Goal: Task Accomplishment & Management: Use online tool/utility

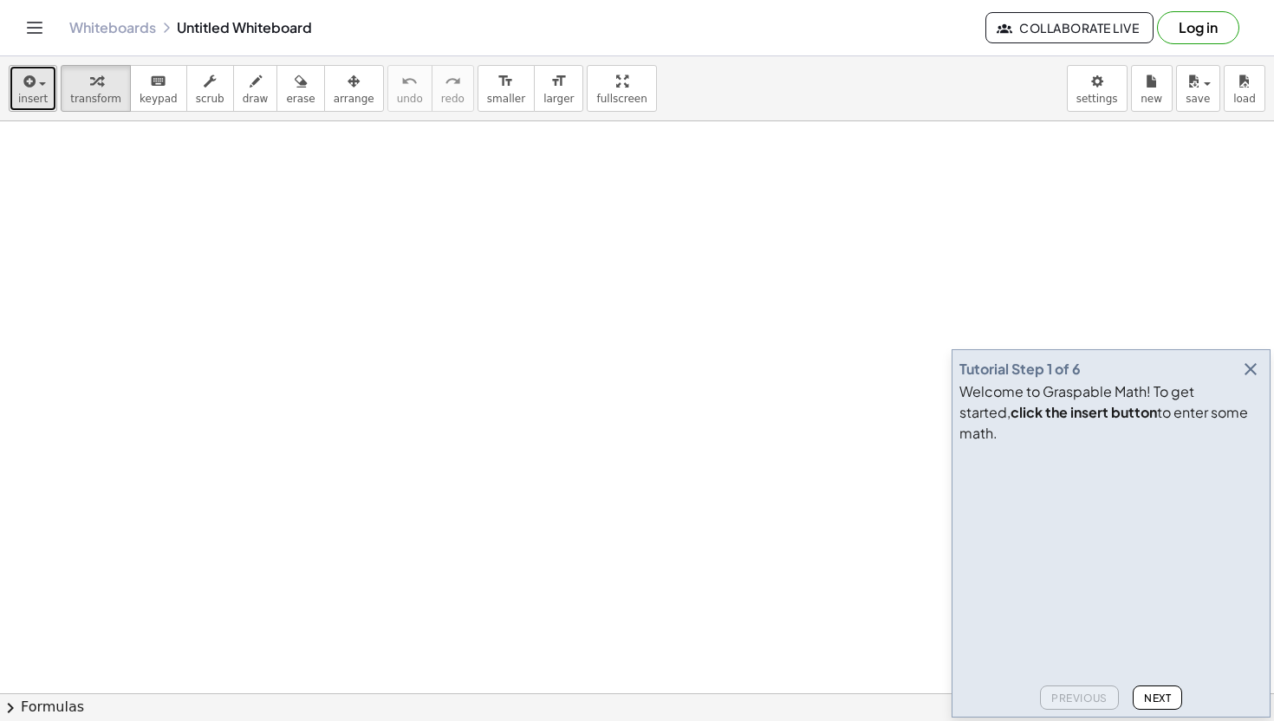
click at [43, 79] on div "button" at bounding box center [32, 80] width 29 height 21
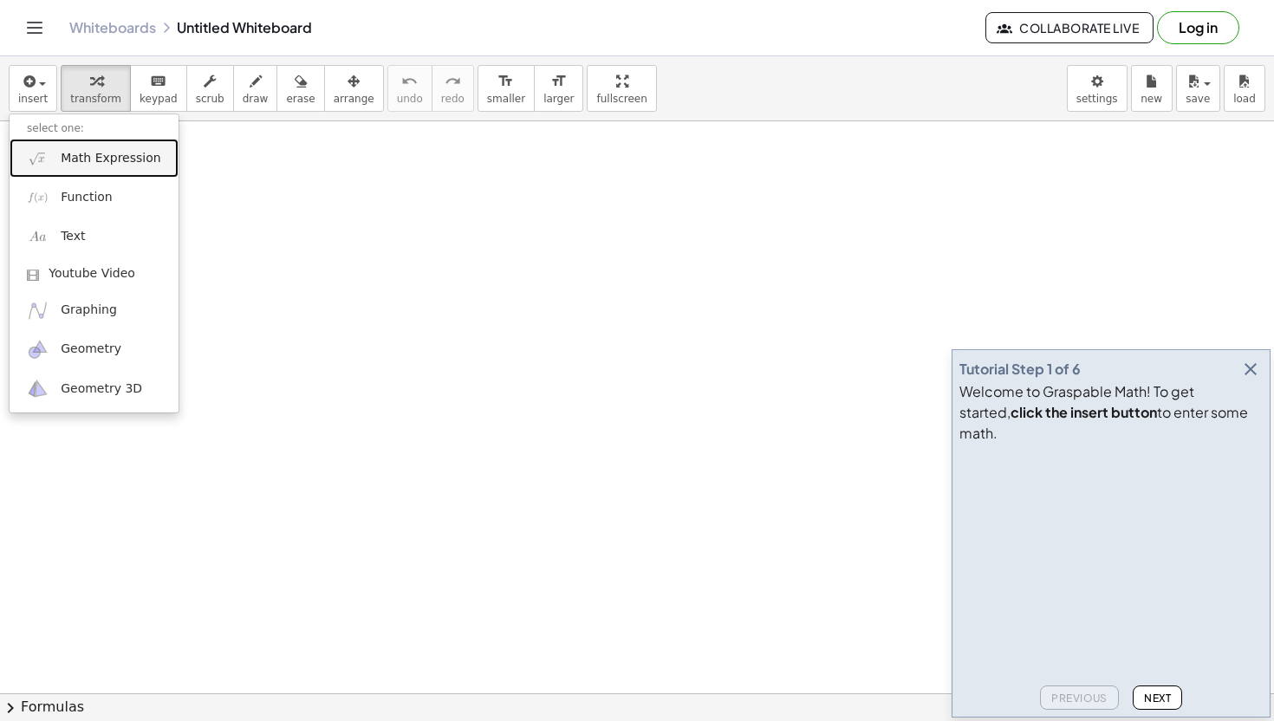
click at [65, 164] on span "Math Expression" at bounding box center [111, 158] width 100 height 17
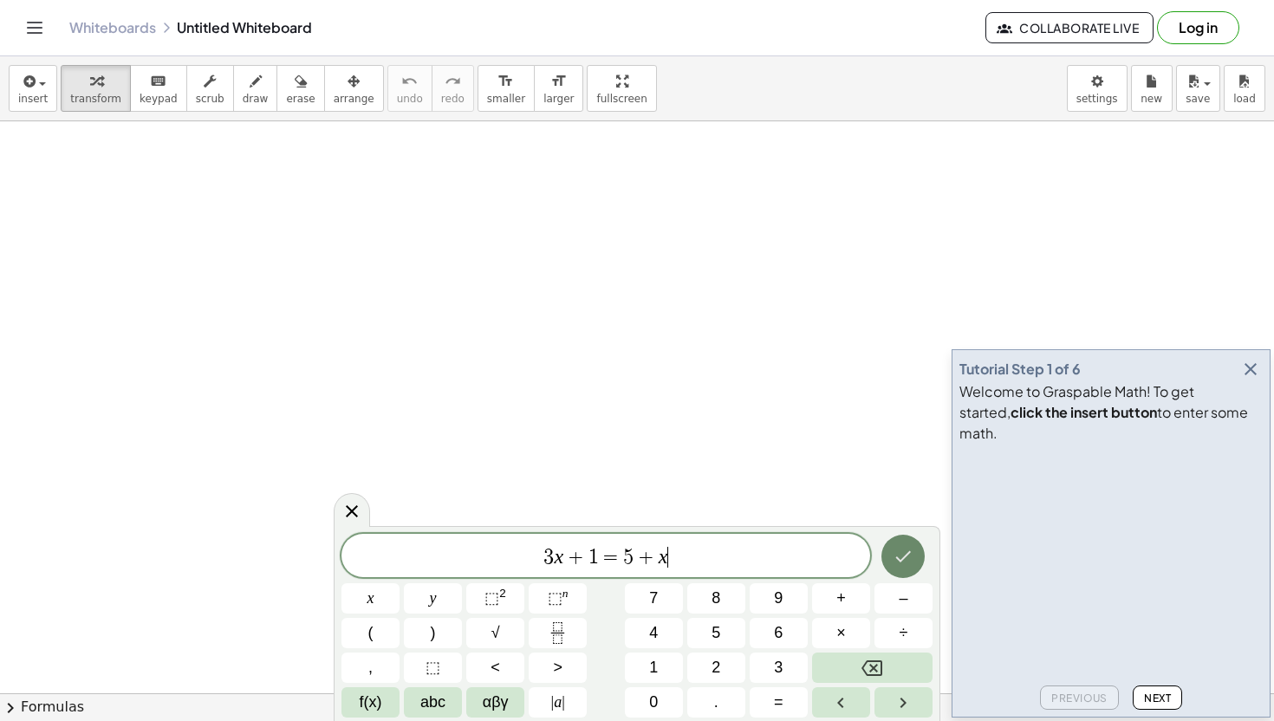
click at [908, 556] on icon "Done" at bounding box center [903, 556] width 21 height 21
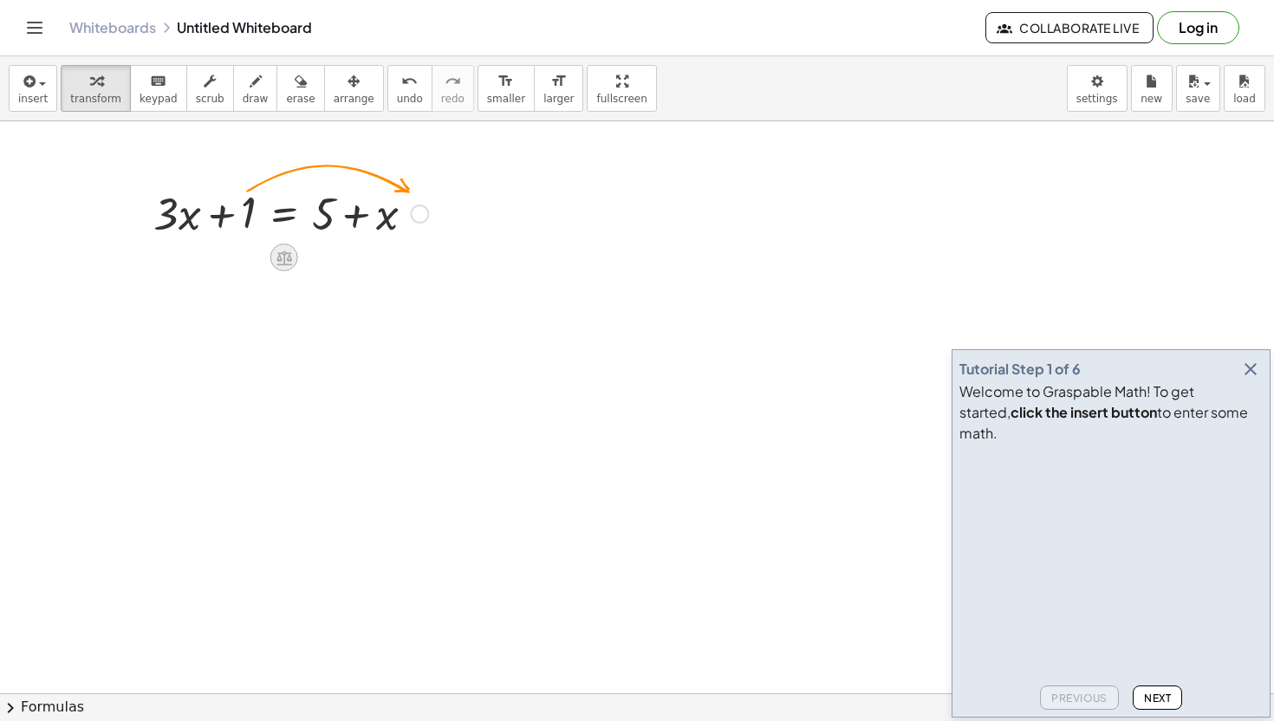
click at [288, 254] on icon at bounding box center [284, 257] width 16 height 15
click at [254, 257] on span "−" at bounding box center [249, 257] width 10 height 25
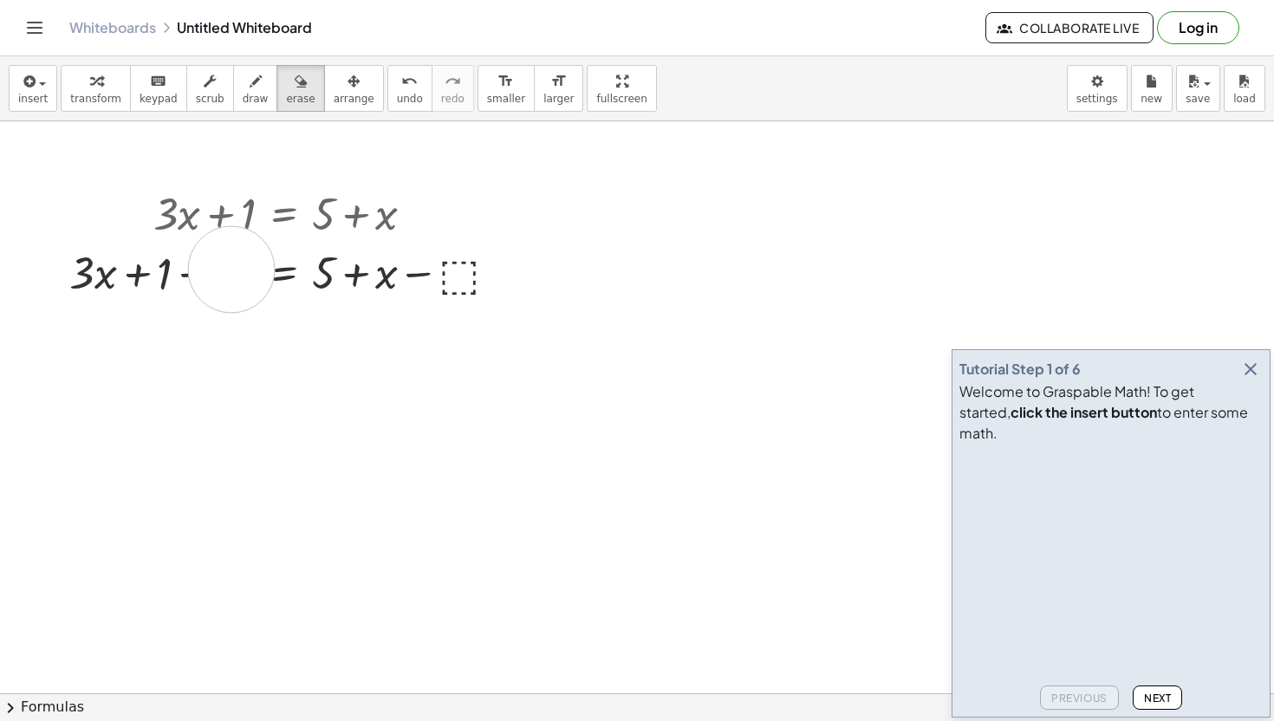
click at [401, 81] on icon "undo" at bounding box center [409, 81] width 16 height 21
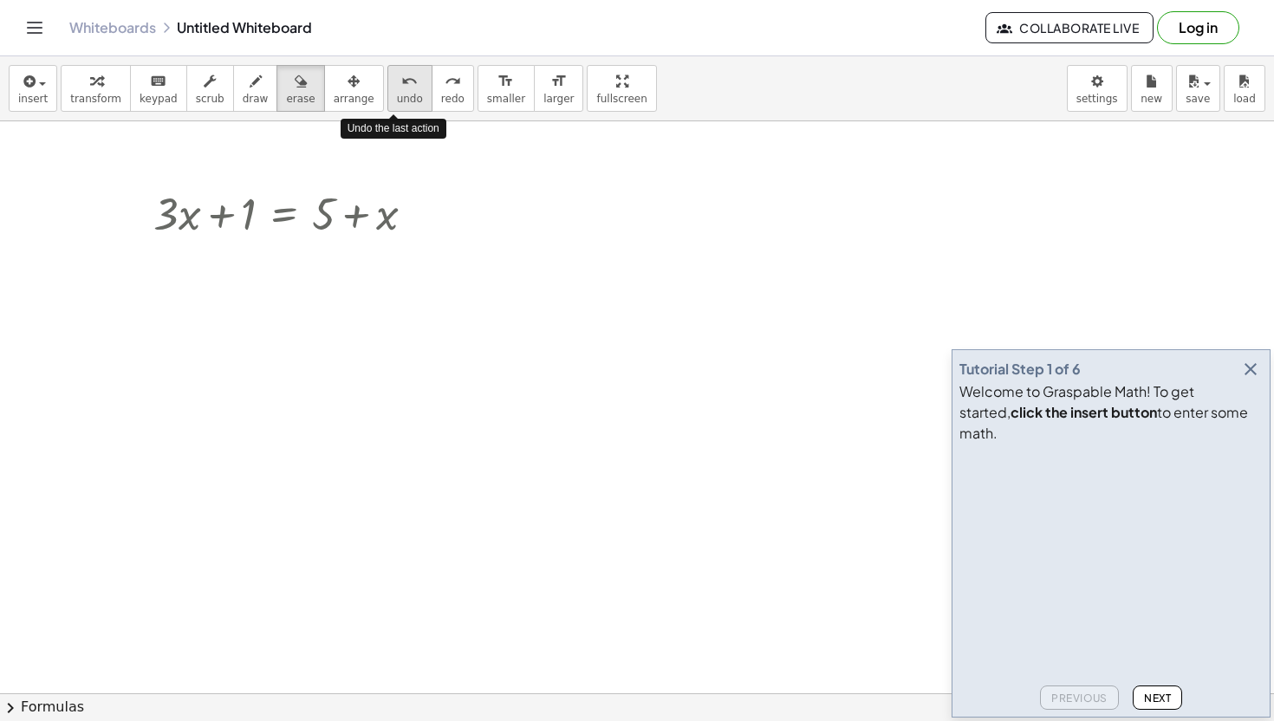
click at [401, 81] on icon "undo" at bounding box center [409, 81] width 16 height 21
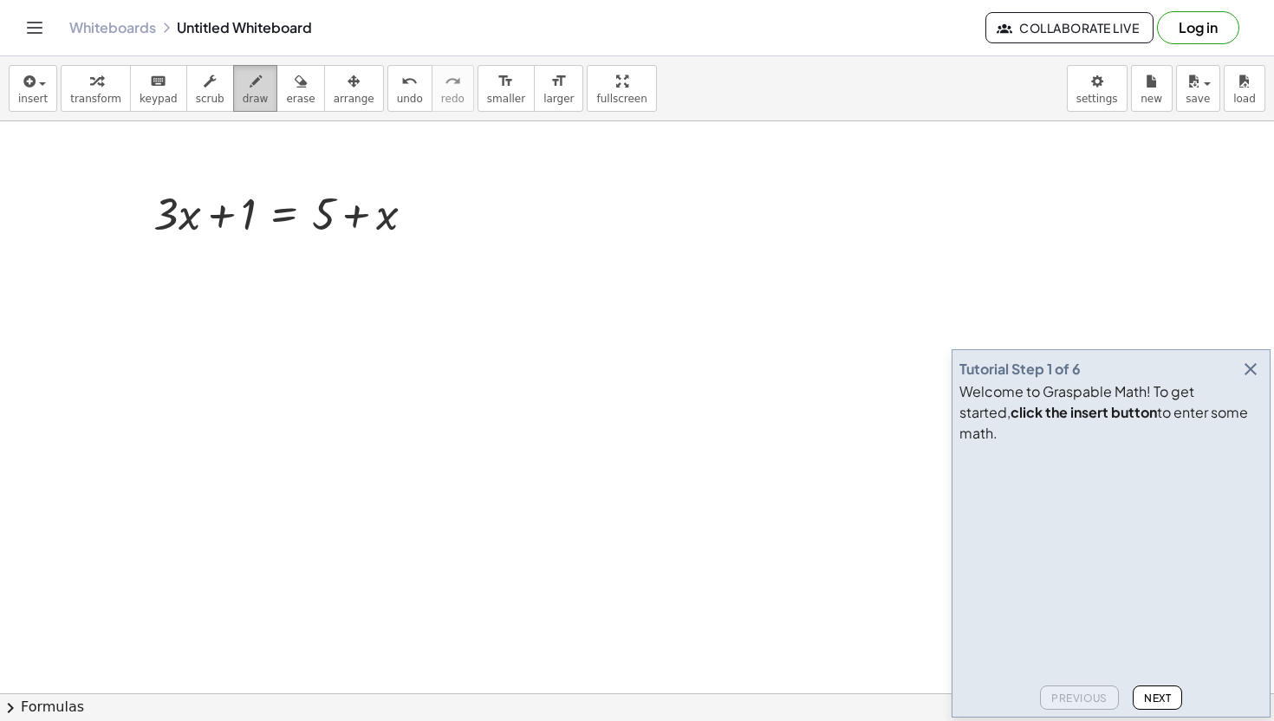
click at [233, 96] on button "draw" at bounding box center [255, 88] width 45 height 47
drag, startPoint x: 260, startPoint y: 207, endPoint x: 344, endPoint y: 308, distance: 131.1
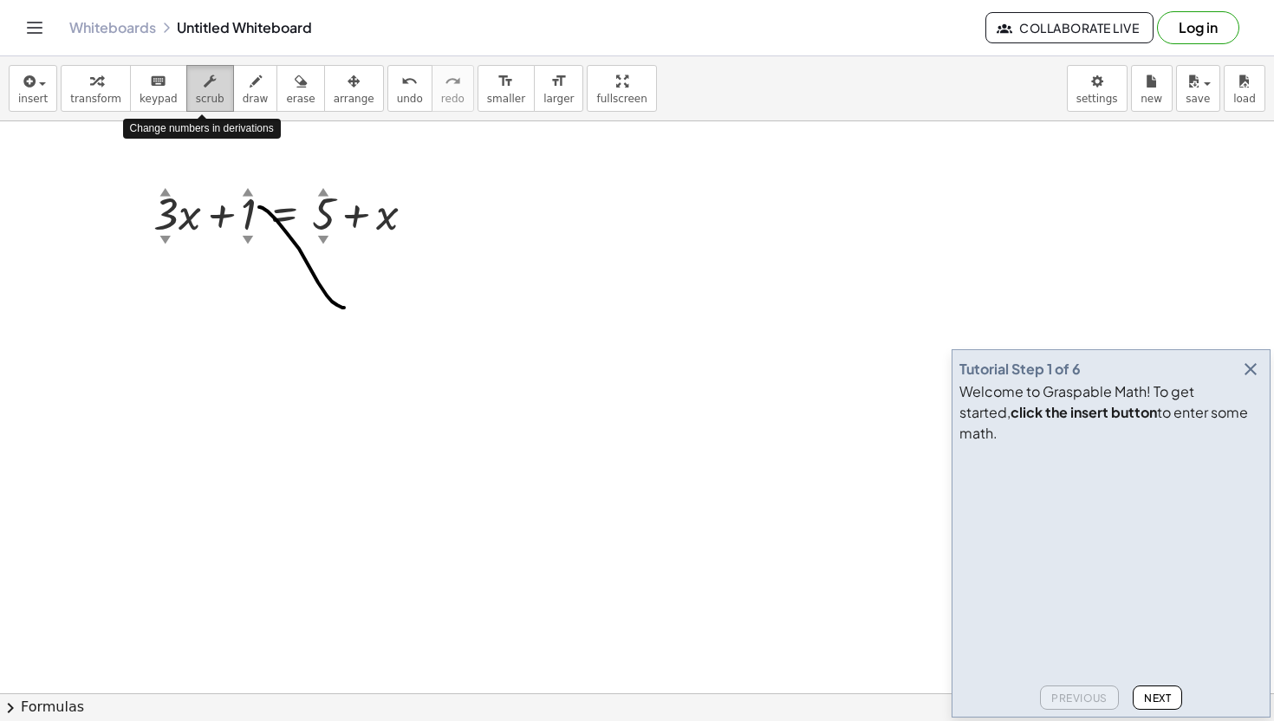
click at [211, 101] on span "scrub" at bounding box center [210, 99] width 29 height 12
click at [255, 194] on div at bounding box center [291, 212] width 292 height 59
click at [295, 90] on icon "button" at bounding box center [301, 81] width 12 height 21
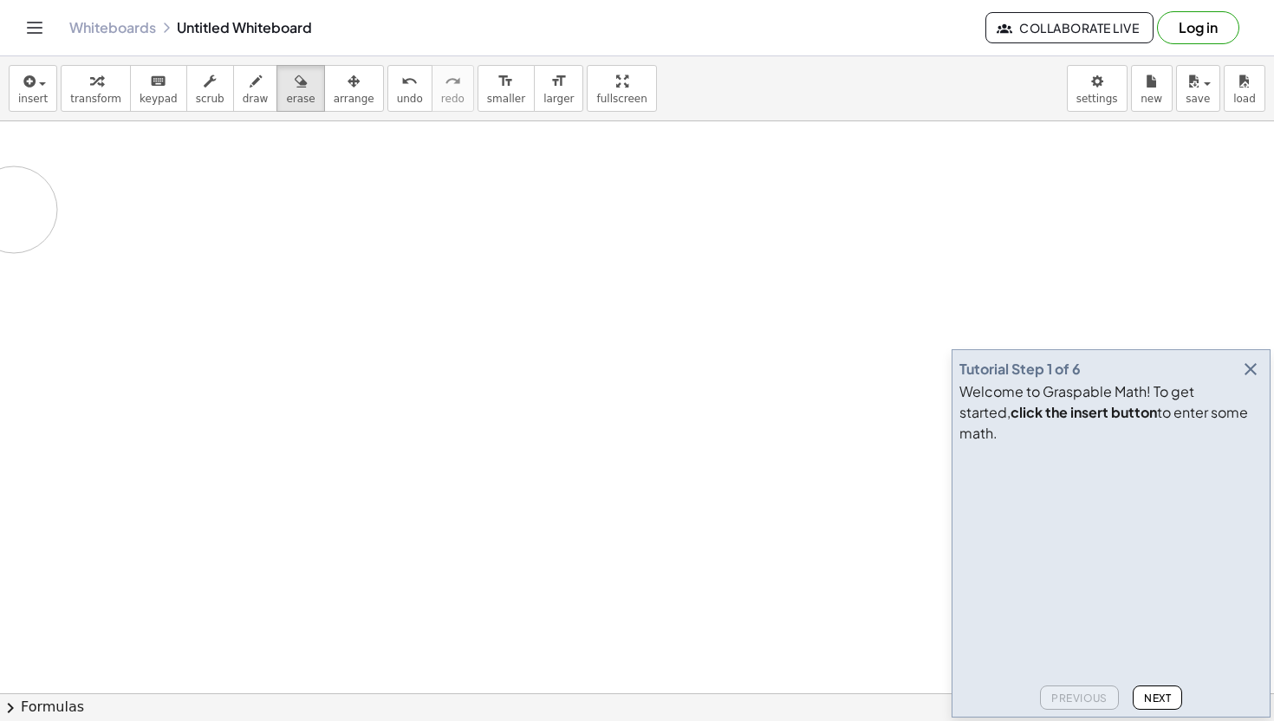
drag, startPoint x: 246, startPoint y: 198, endPoint x: 328, endPoint y: 200, distance: 81.5
click at [30, 39] on button "Toggle navigation" at bounding box center [35, 28] width 28 height 28
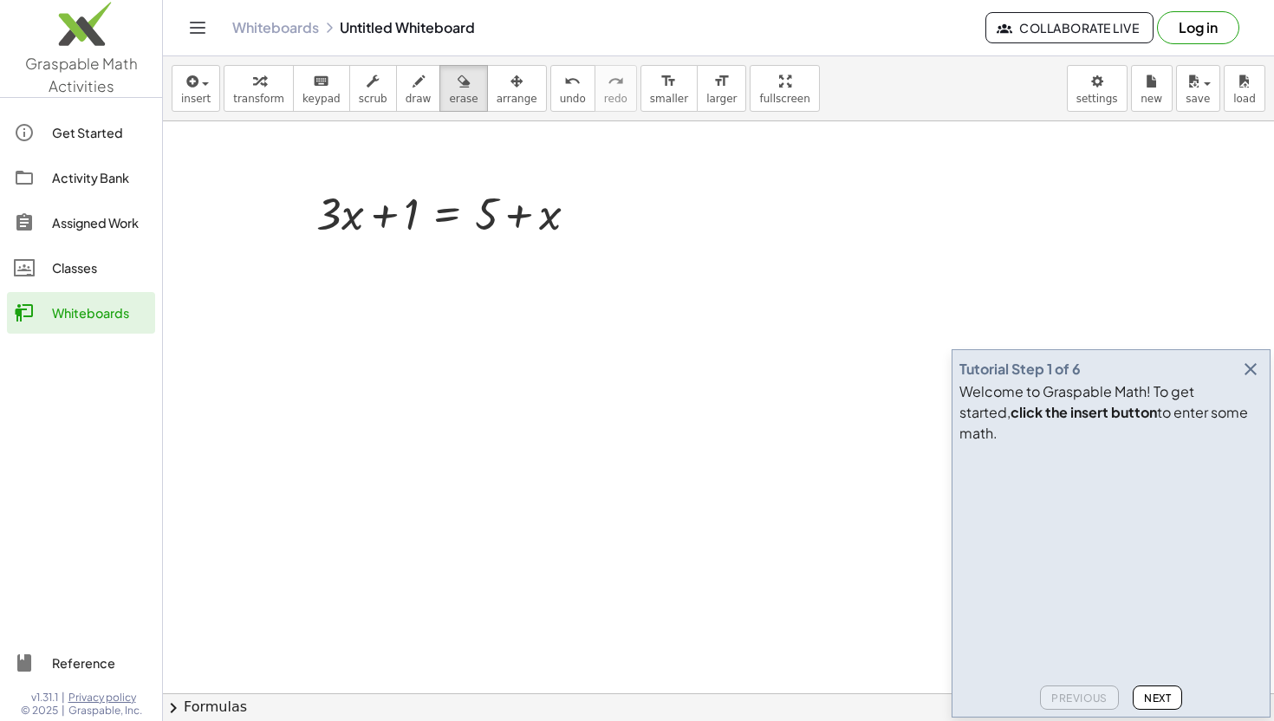
click at [1249, 381] on button "button" at bounding box center [1251, 369] width 24 height 24
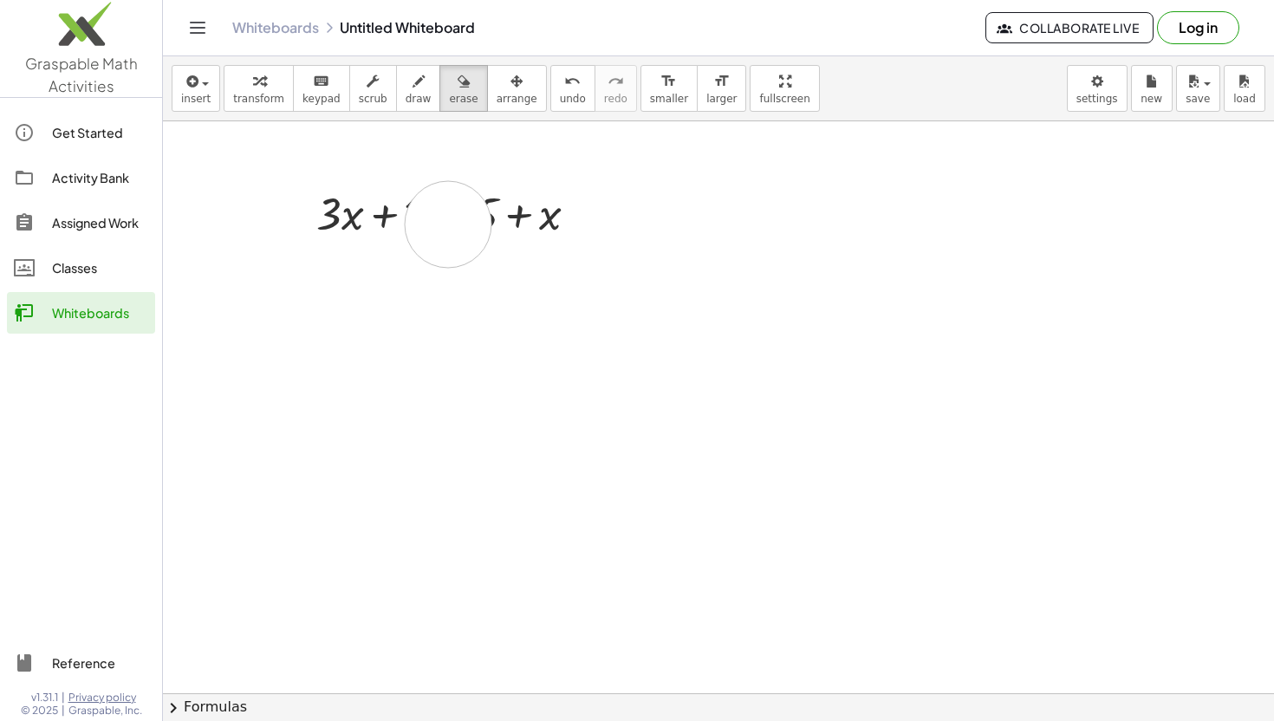
click at [449, 88] on div "button" at bounding box center [463, 80] width 29 height 21
click at [267, 84] on div "button" at bounding box center [258, 80] width 51 height 21
click at [445, 262] on icon at bounding box center [447, 258] width 18 height 18
click at [510, 261] on icon at bounding box center [517, 258] width 16 height 16
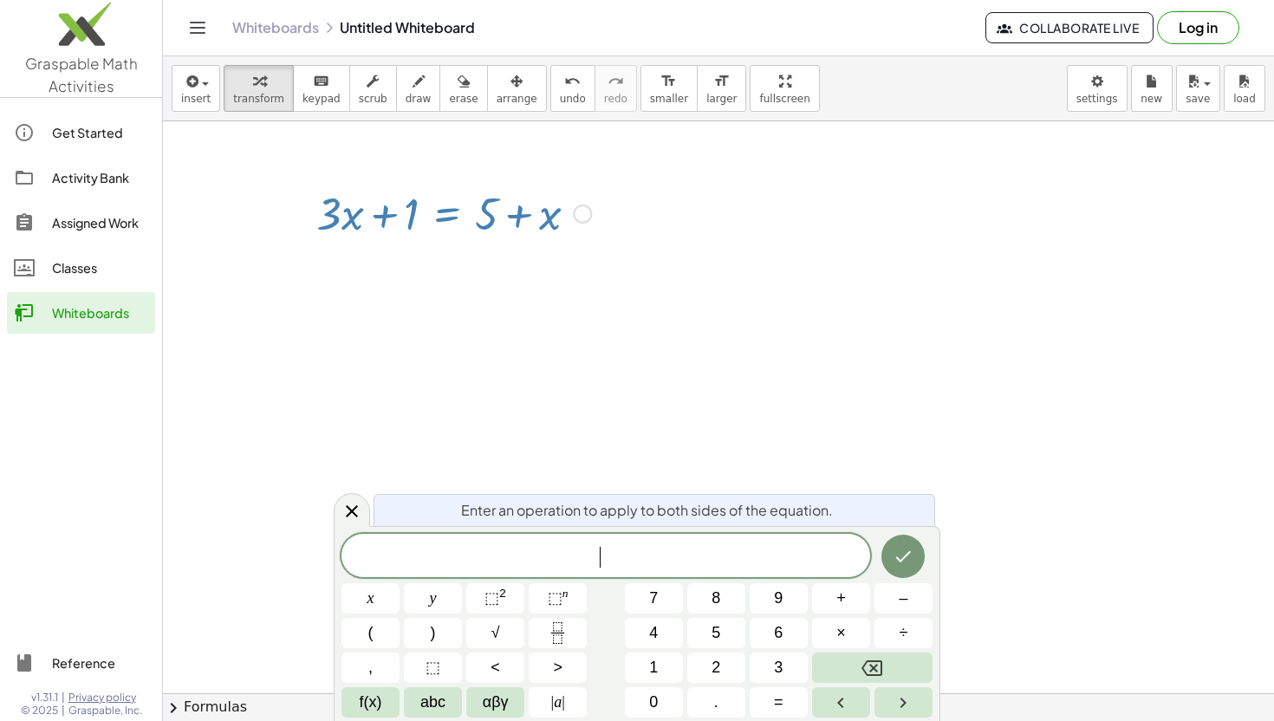
click at [577, 209] on div at bounding box center [582, 214] width 19 height 19
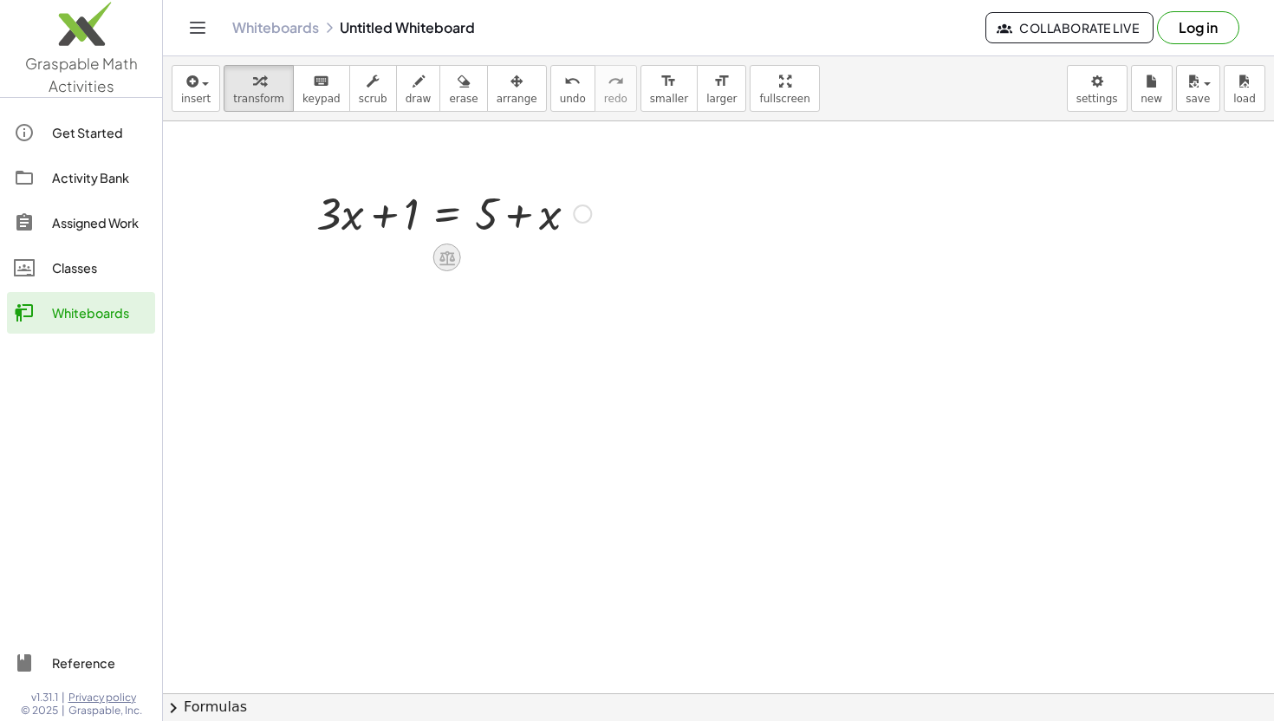
click at [452, 257] on icon at bounding box center [447, 257] width 16 height 15
click at [412, 268] on span "−" at bounding box center [412, 257] width 10 height 25
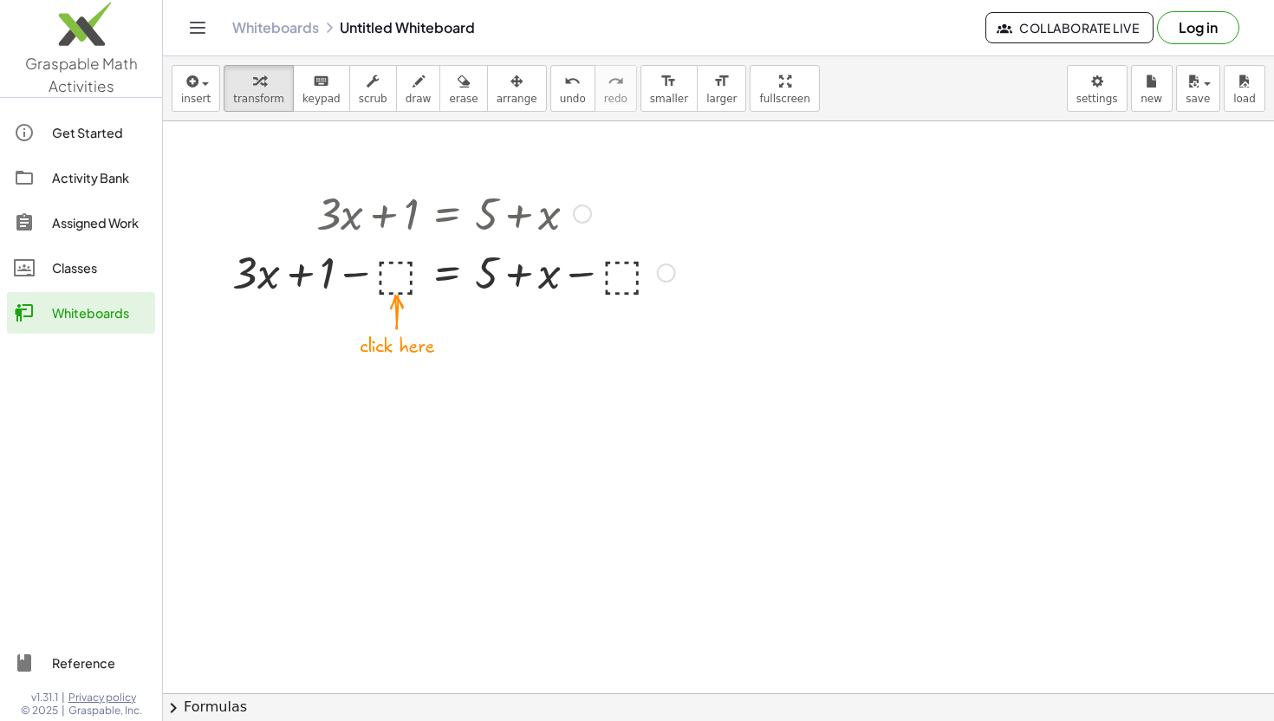
click at [394, 278] on div at bounding box center [454, 271] width 460 height 59
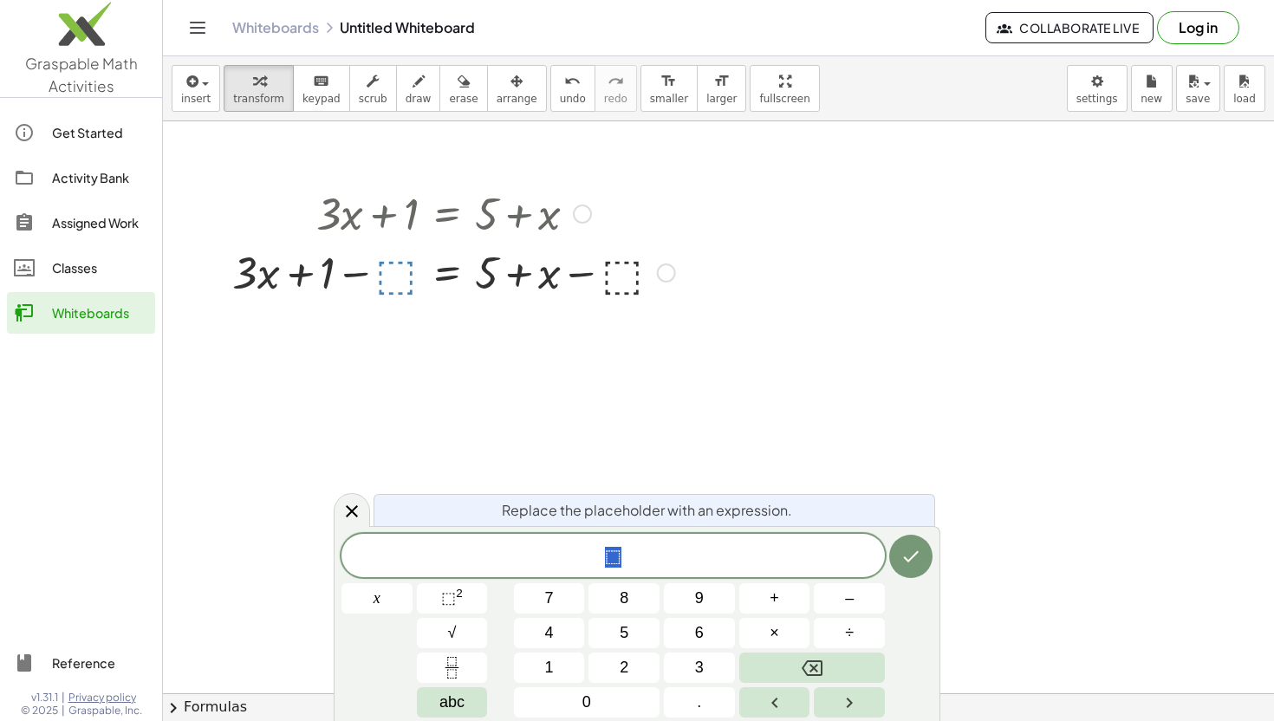
click at [404, 275] on div at bounding box center [454, 271] width 460 height 59
click at [400, 278] on div at bounding box center [454, 271] width 460 height 59
click at [400, 275] on div at bounding box center [454, 271] width 460 height 59
click at [922, 550] on button "Done" at bounding box center [910, 556] width 43 height 43
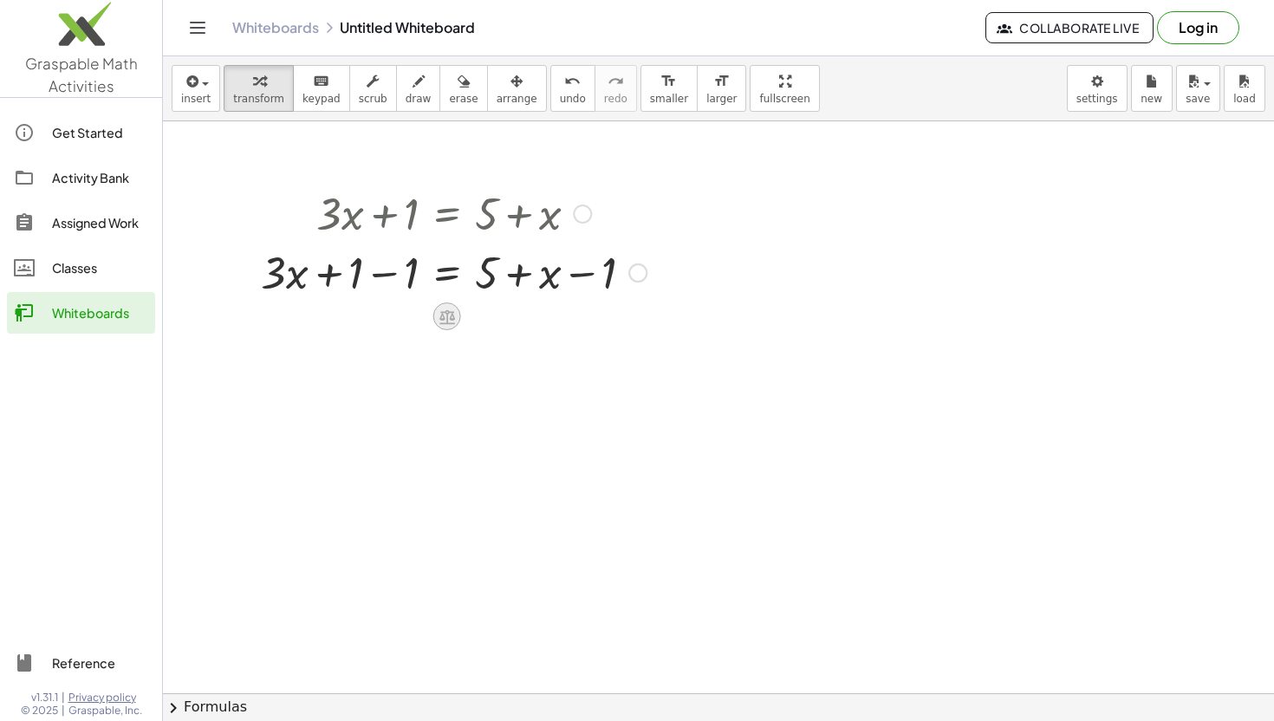
click at [452, 317] on icon at bounding box center [447, 316] width 16 height 15
click at [440, 271] on div at bounding box center [453, 271] width 403 height 59
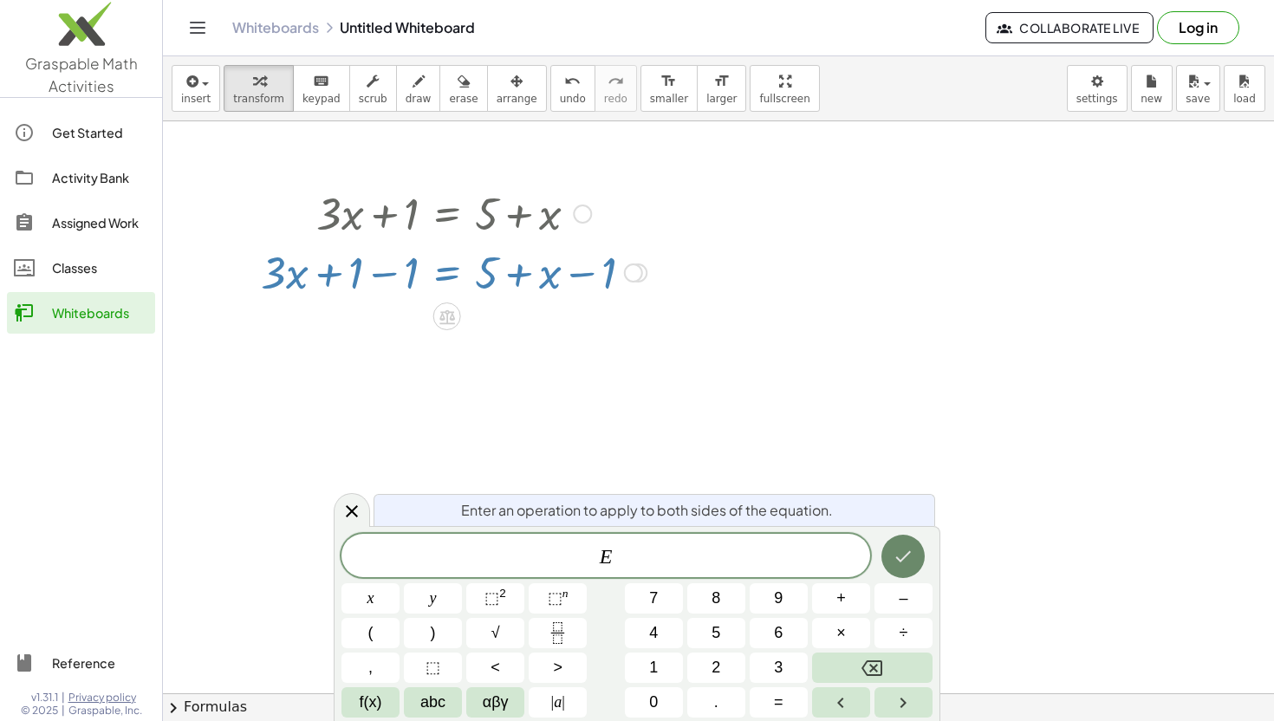
click at [897, 565] on icon "Done" at bounding box center [903, 556] width 21 height 21
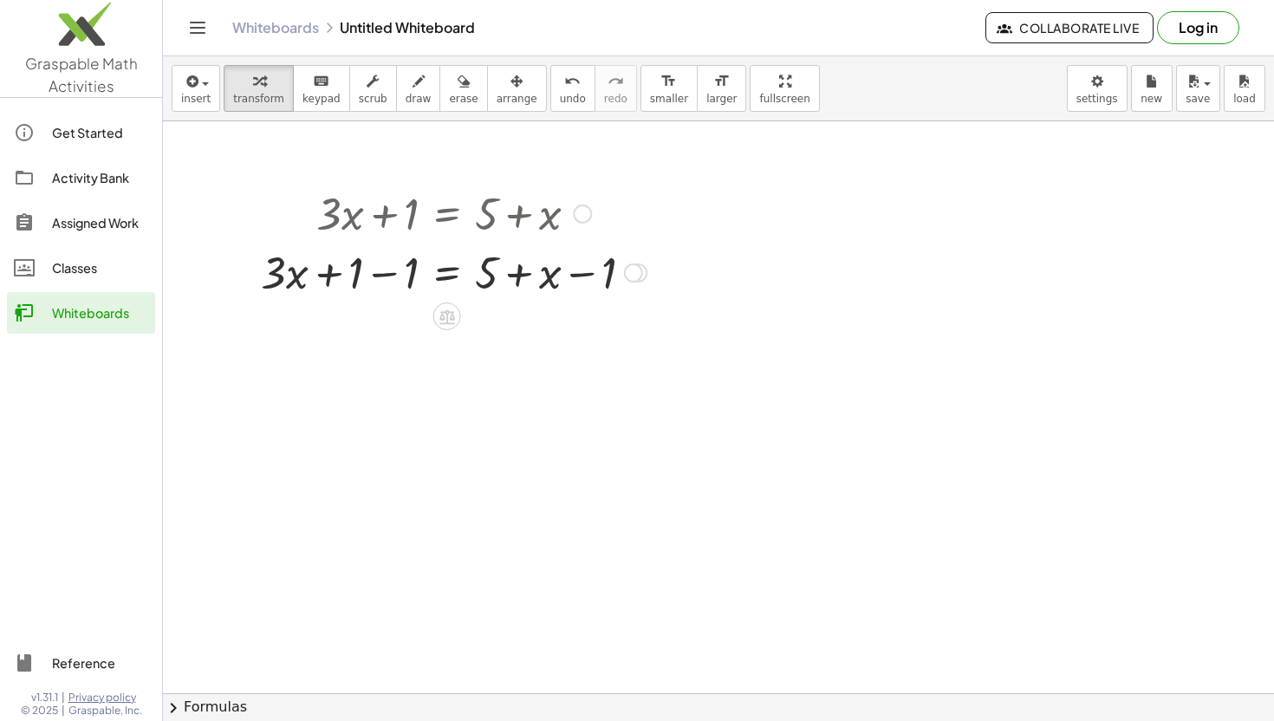
click at [411, 272] on div at bounding box center [453, 271] width 403 height 59
click at [605, 337] on div at bounding box center [453, 330] width 403 height 59
click at [490, 335] on div at bounding box center [453, 330] width 403 height 59
drag, startPoint x: 490, startPoint y: 335, endPoint x: 566, endPoint y: 337, distance: 76.3
click at [566, 337] on div at bounding box center [453, 330] width 403 height 59
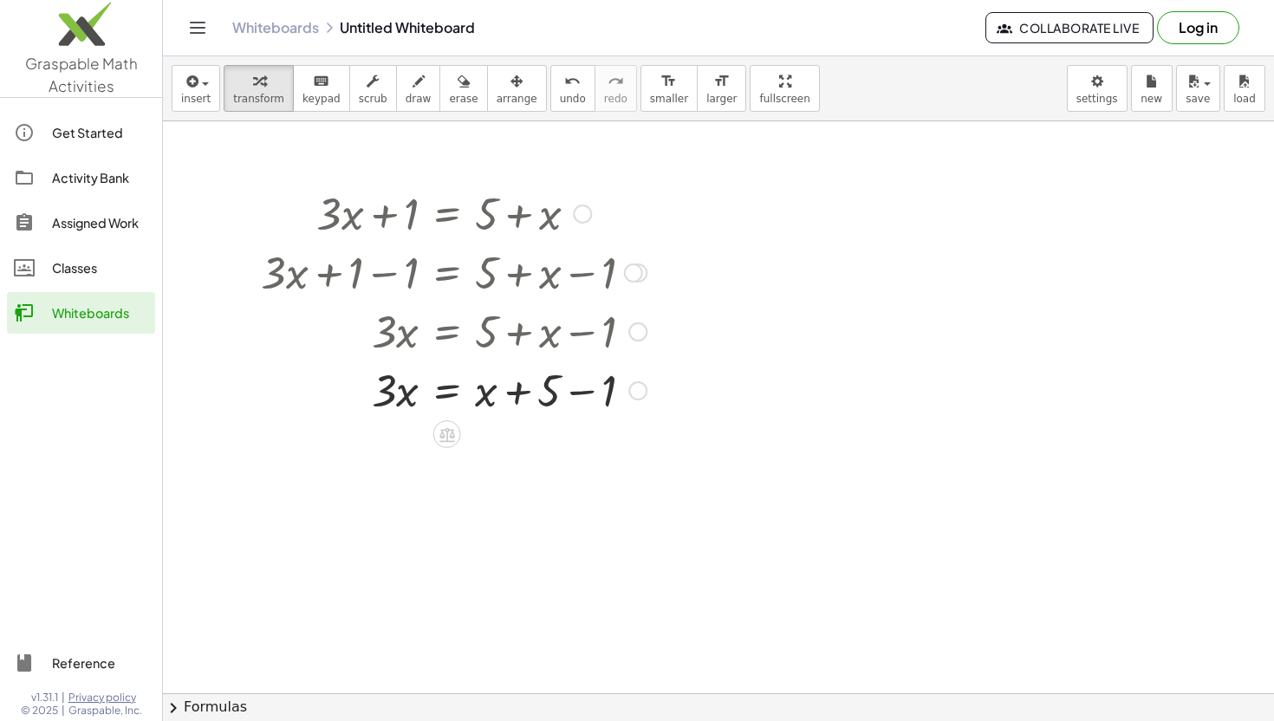
click at [574, 335] on div at bounding box center [453, 330] width 403 height 59
click at [582, 393] on div at bounding box center [453, 389] width 403 height 59
click at [446, 485] on icon at bounding box center [447, 493] width 18 height 18
click at [480, 492] on span "÷" at bounding box center [482, 493] width 10 height 25
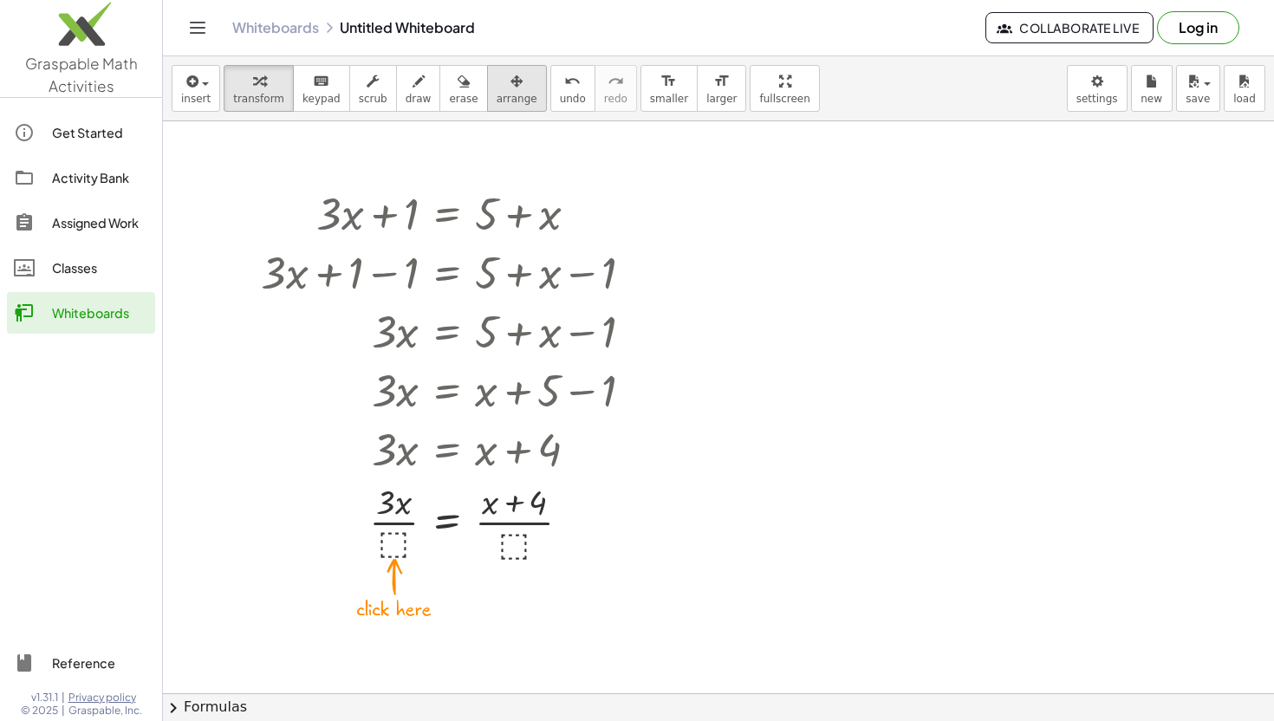
click at [530, 85] on button "arrange" at bounding box center [517, 88] width 60 height 47
click at [261, 80] on icon "button" at bounding box center [259, 81] width 12 height 21
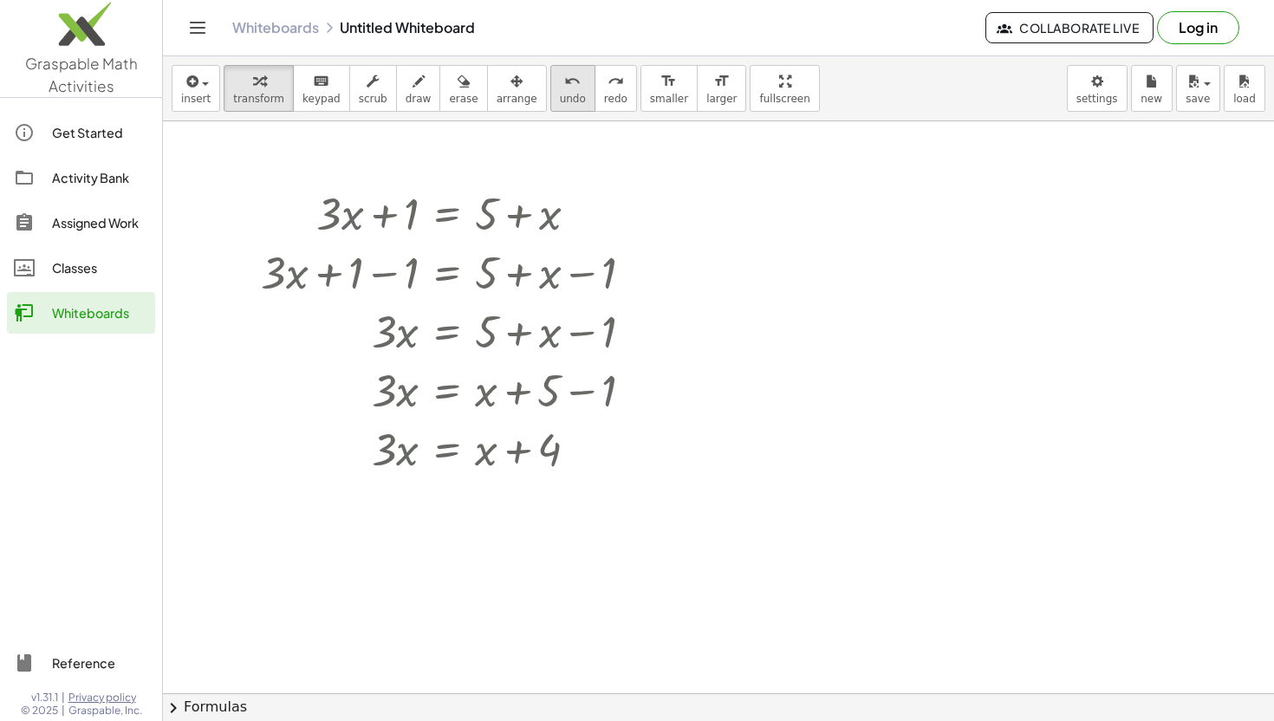
click at [564, 86] on icon "undo" at bounding box center [572, 81] width 16 height 21
click at [445, 490] on icon at bounding box center [447, 493] width 16 height 15
click at [376, 490] on span "+" at bounding box center [378, 493] width 10 height 25
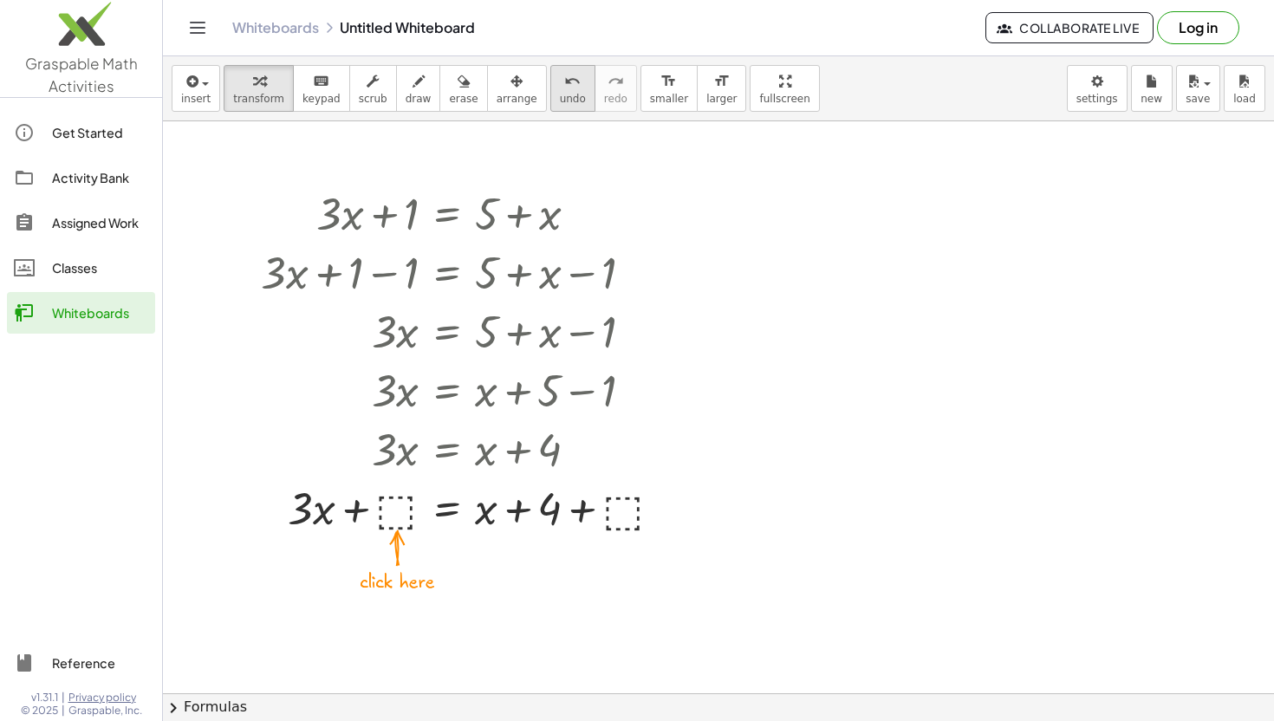
click at [564, 88] on icon "undo" at bounding box center [572, 81] width 16 height 21
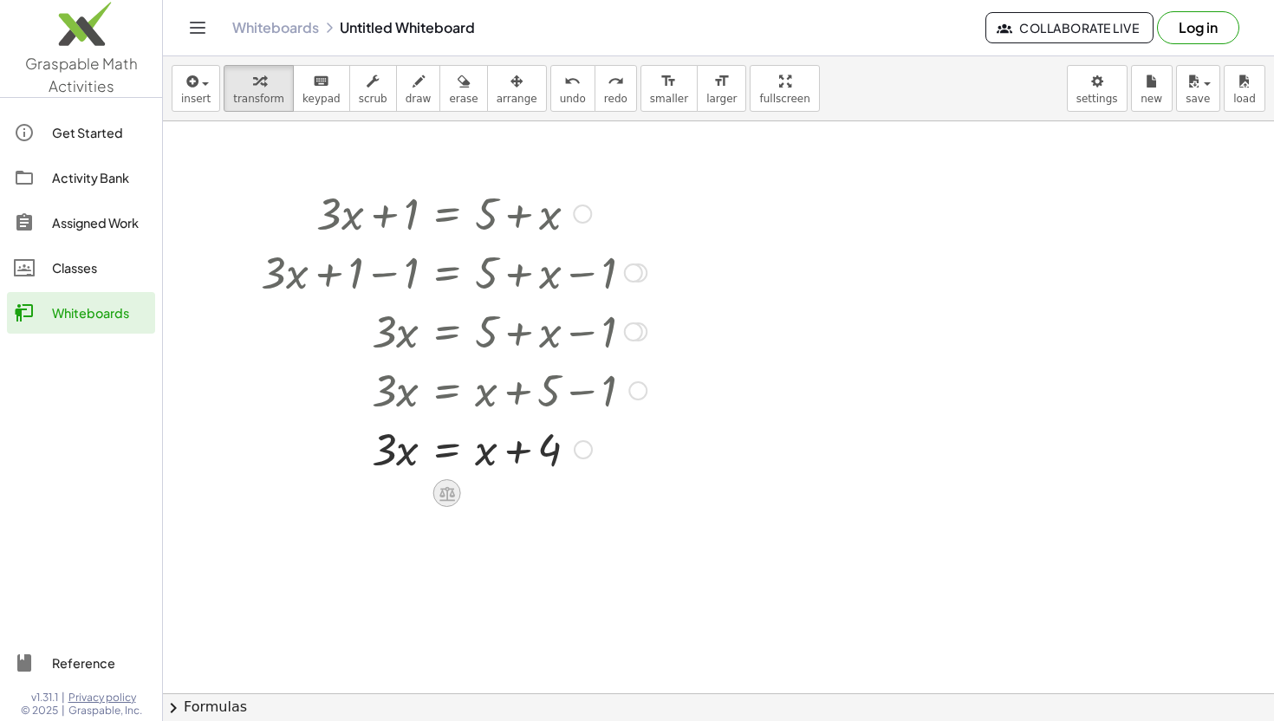
click at [443, 486] on icon at bounding box center [447, 493] width 18 height 18
click at [408, 497] on span "−" at bounding box center [412, 493] width 10 height 25
click at [406, 508] on div at bounding box center [468, 507] width 432 height 59
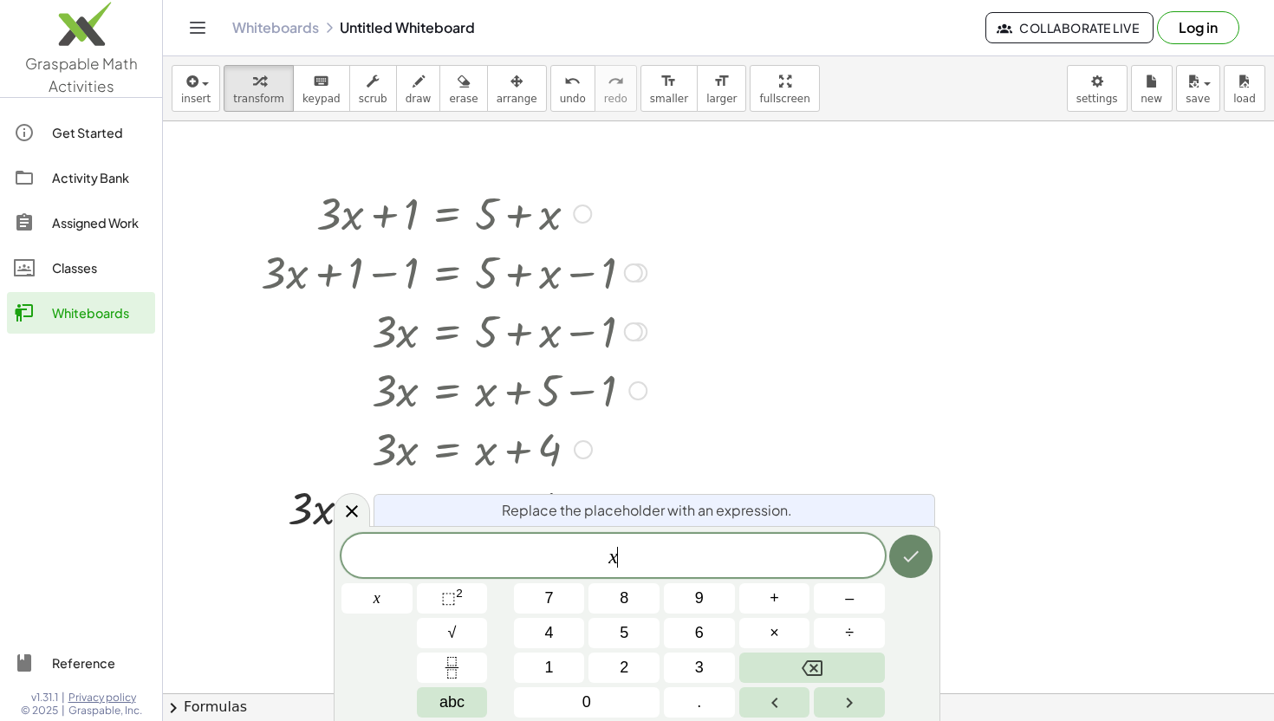
click at [907, 556] on icon "Done" at bounding box center [911, 556] width 21 height 21
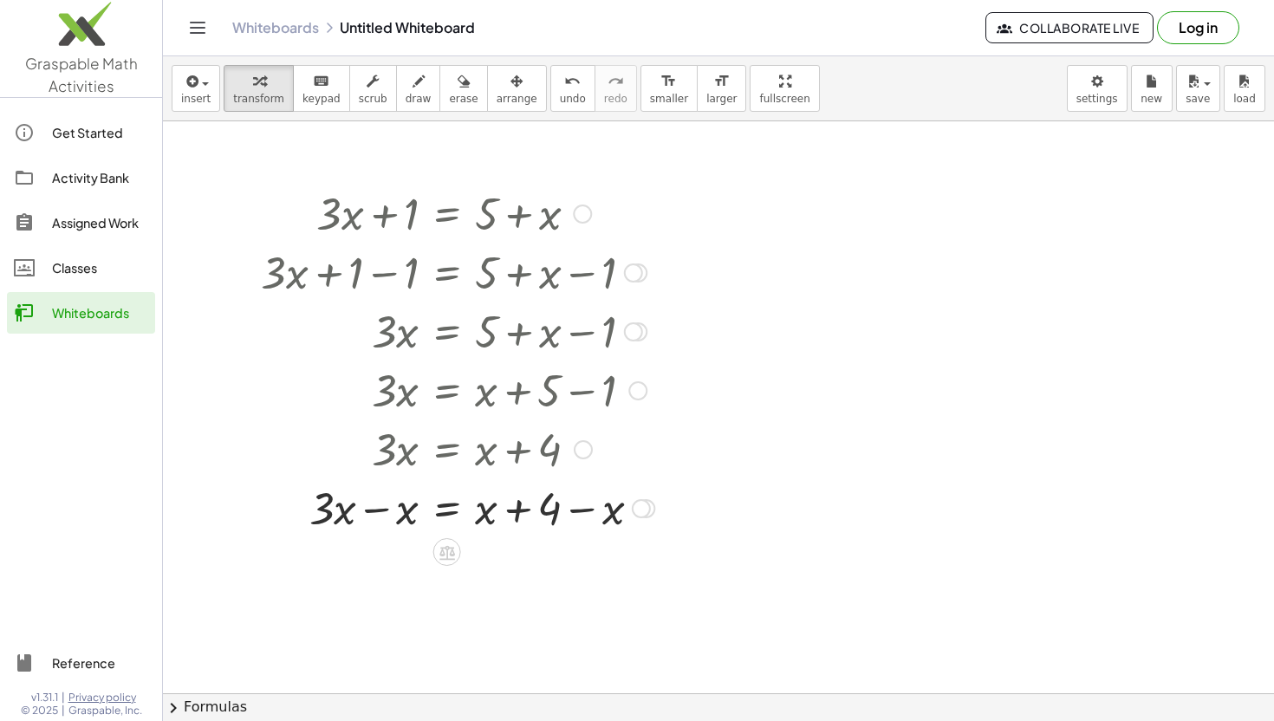
click at [580, 510] on div at bounding box center [457, 507] width 411 height 59
drag, startPoint x: 546, startPoint y: 504, endPoint x: 463, endPoint y: 504, distance: 83.2
click at [463, 504] on div at bounding box center [457, 507] width 411 height 59
click at [585, 572] on div at bounding box center [457, 566] width 411 height 59
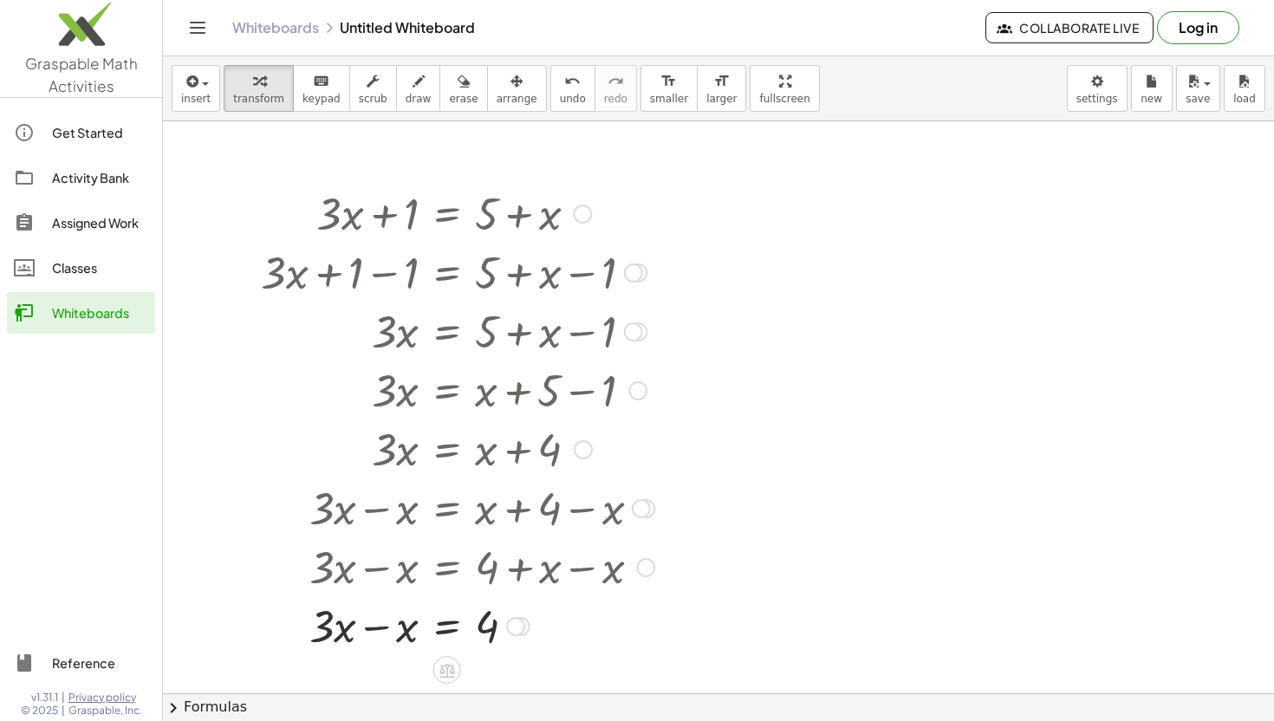
click at [374, 626] on div at bounding box center [457, 624] width 411 height 59
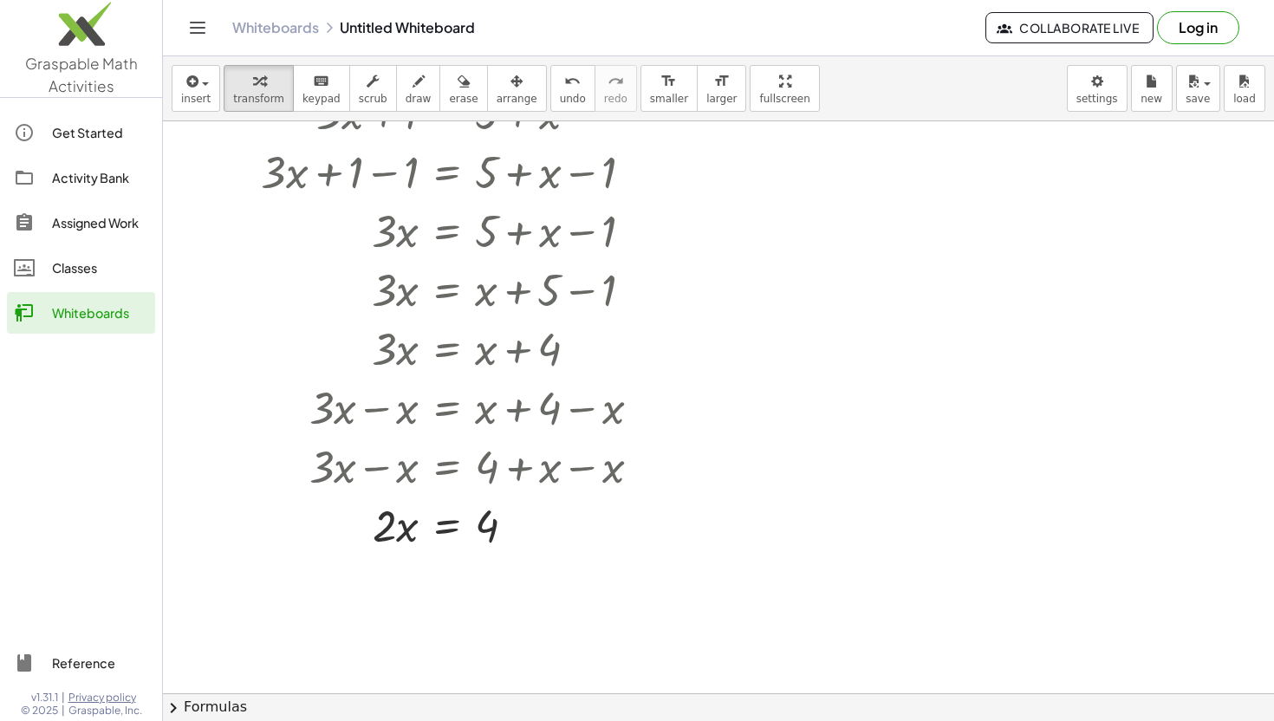
scroll to position [99, 0]
click at [445, 568] on icon at bounding box center [447, 572] width 18 height 18
click at [478, 575] on span "÷" at bounding box center [482, 571] width 10 height 25
click at [399, 621] on div at bounding box center [457, 599] width 411 height 87
click at [492, 602] on div at bounding box center [457, 599] width 411 height 87
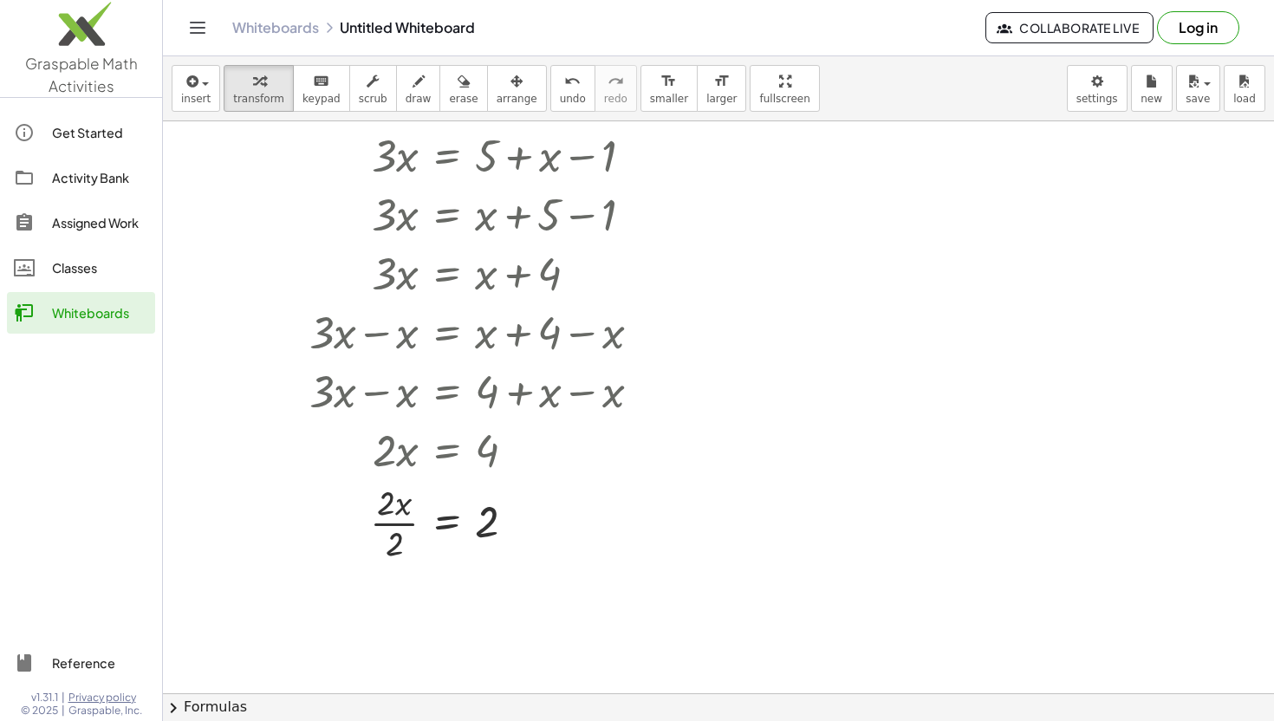
scroll to position [185, 0]
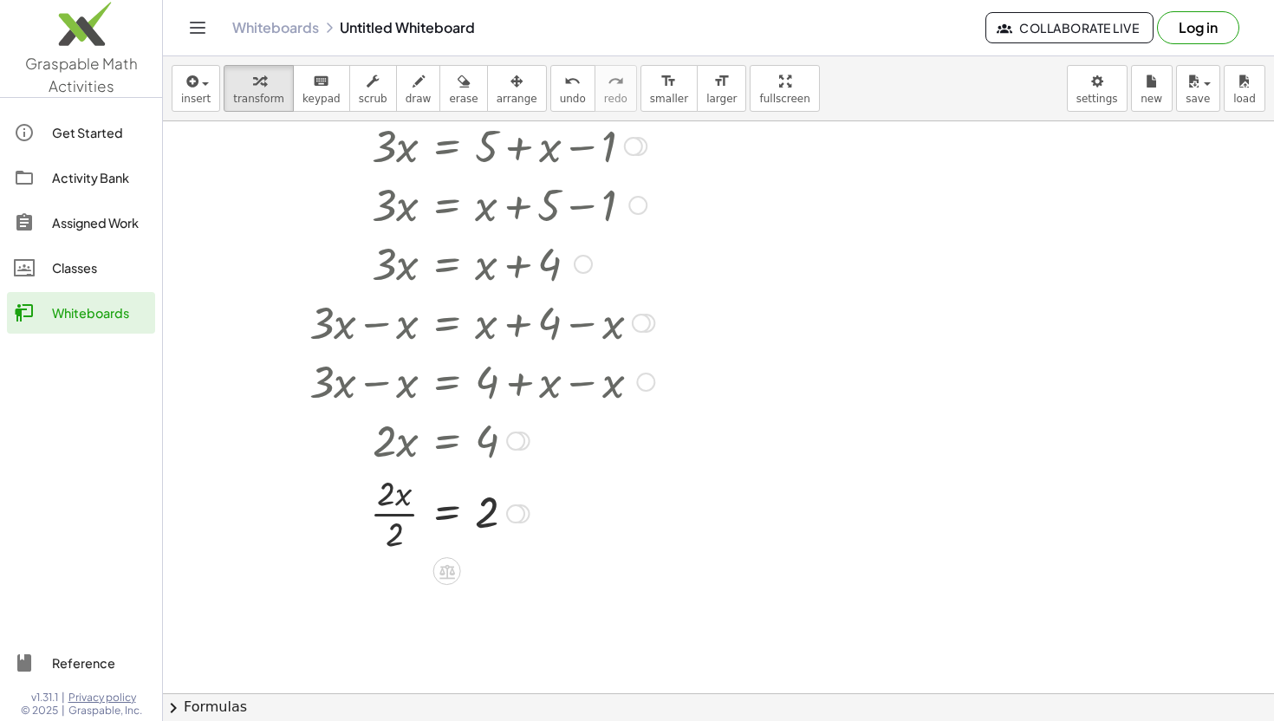
click at [396, 514] on div at bounding box center [457, 512] width 411 height 87
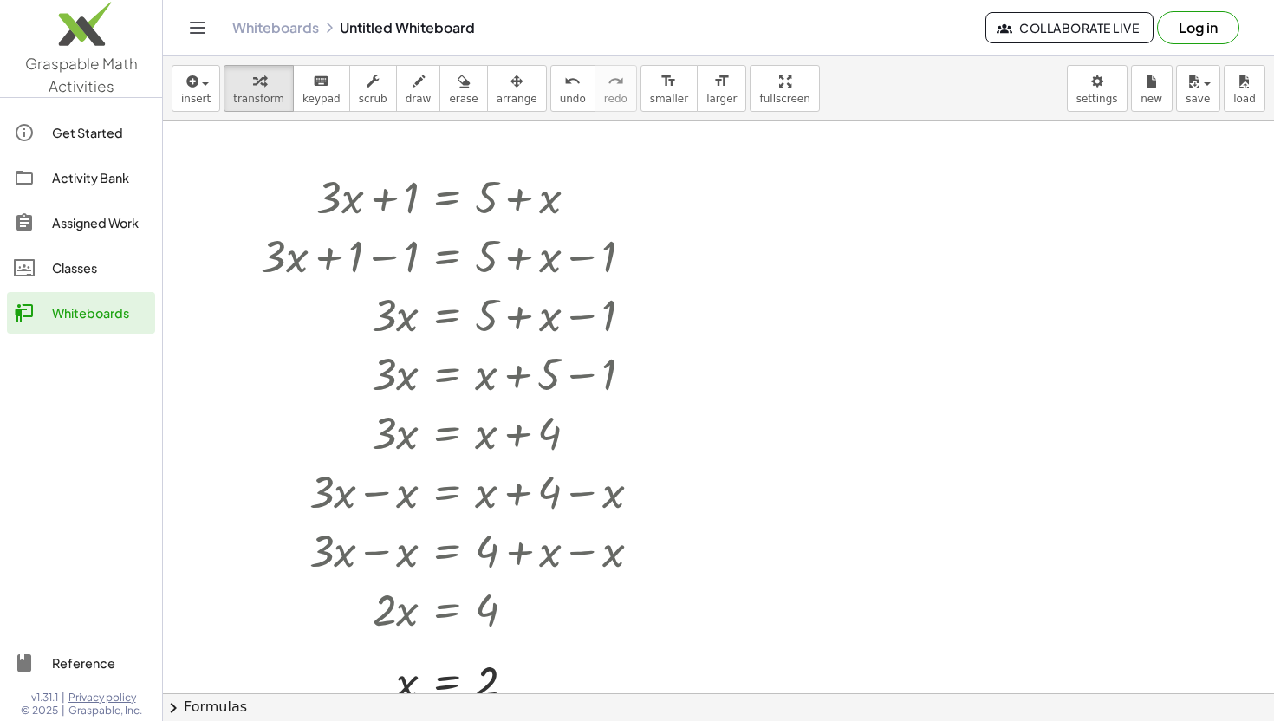
scroll to position [0, 0]
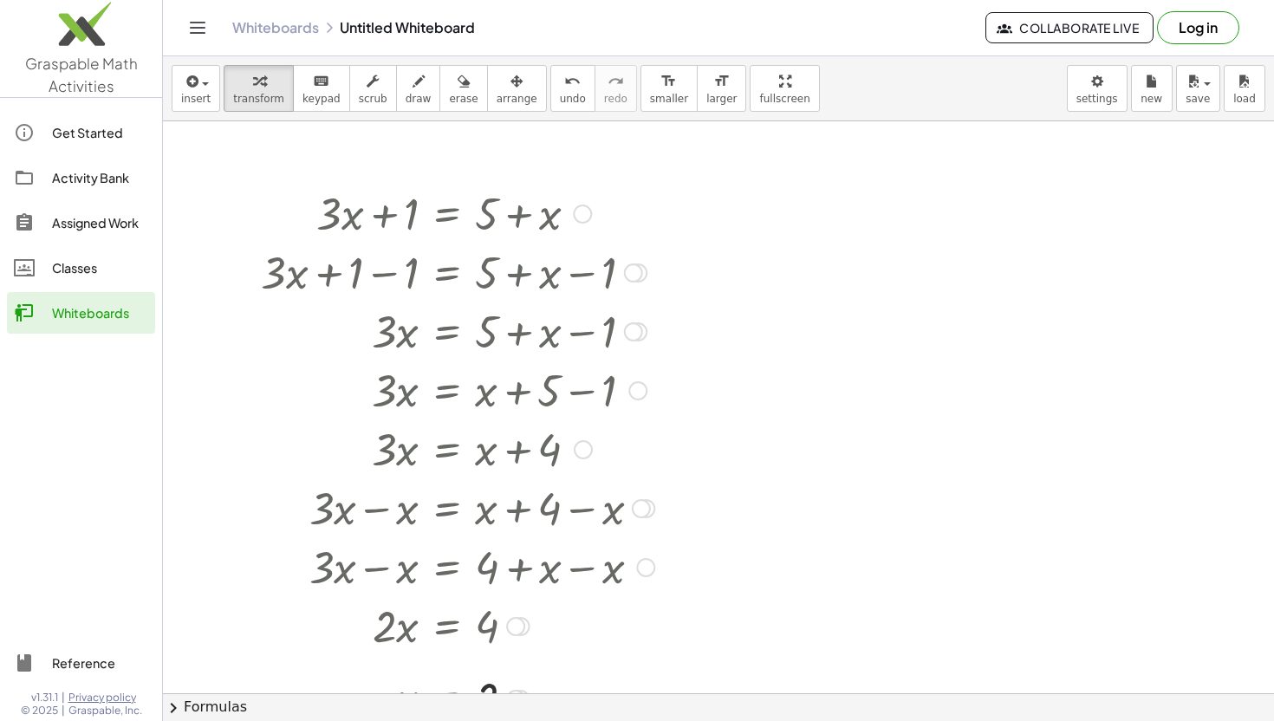
drag, startPoint x: 287, startPoint y: 192, endPoint x: 503, endPoint y: 612, distance: 472.5
click at [447, 214] on div "+ · 3 · x + 1 = + 5 + x + · 3 · x + 1 − ⬚ = + 5 + x − ⬚ + · 3 · x + 1 − 1 = + 5…" at bounding box center [447, 214] width 0 height 0
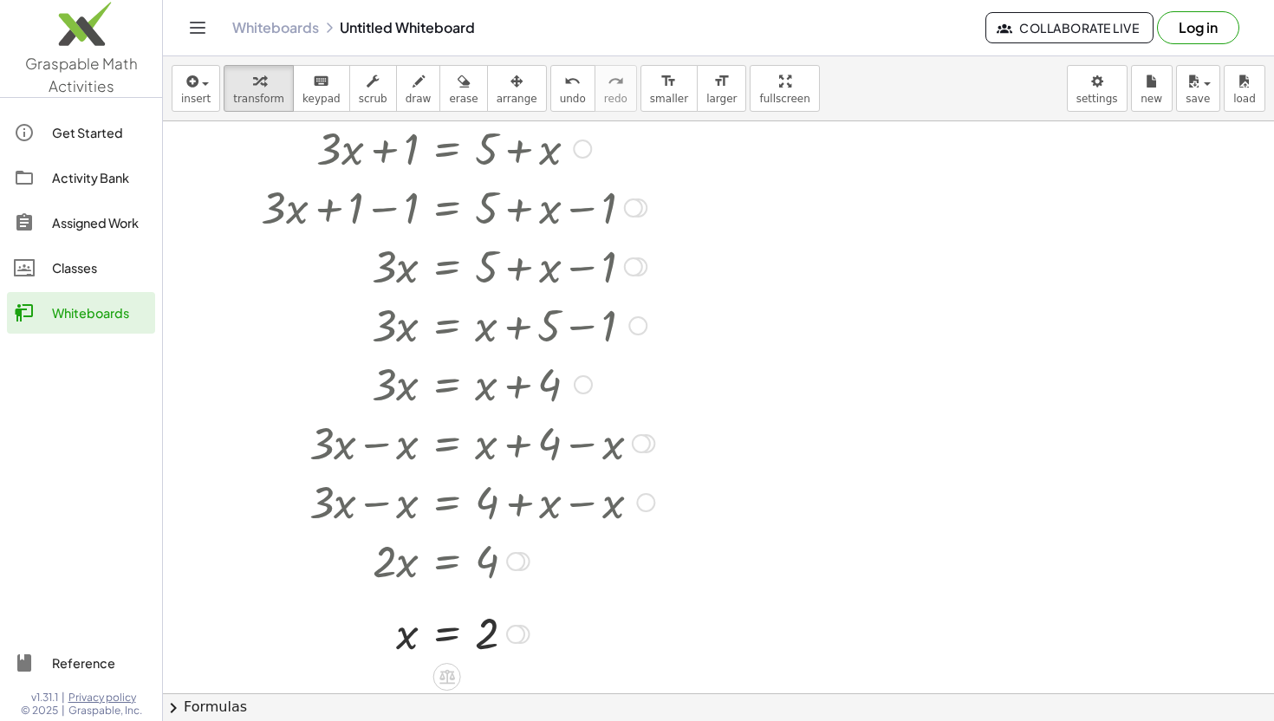
scroll to position [94, 0]
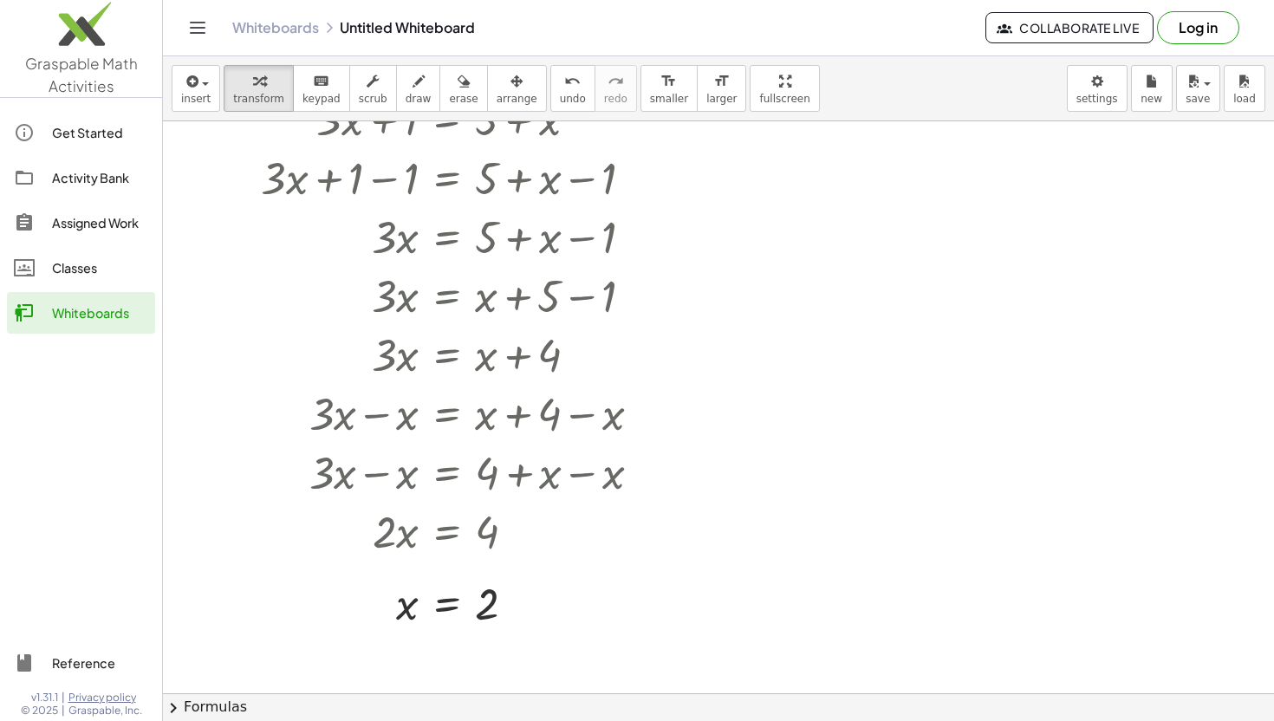
drag, startPoint x: 1047, startPoint y: 294, endPoint x: 963, endPoint y: 313, distance: 86.2
click at [964, 313] on div at bounding box center [718, 599] width 1111 height 1144
click at [203, 94] on span "insert" at bounding box center [195, 99] width 29 height 12
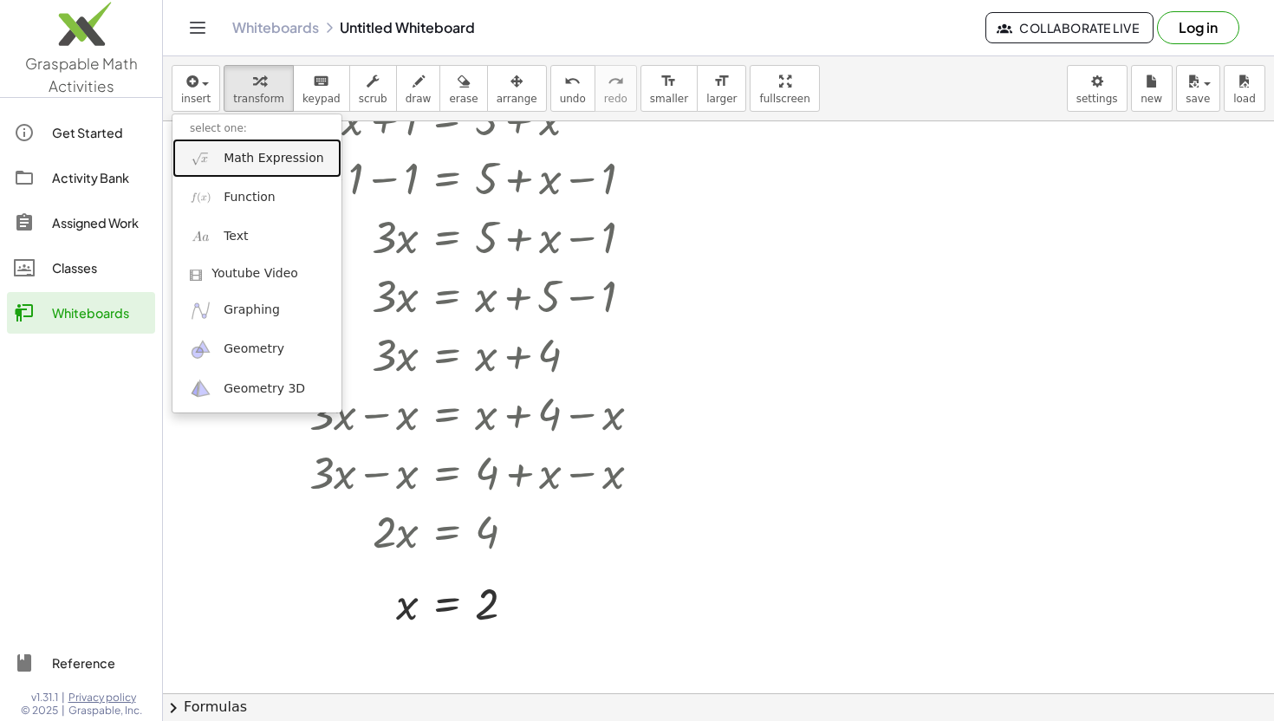
click at [253, 160] on span "Math Expression" at bounding box center [274, 158] width 100 height 17
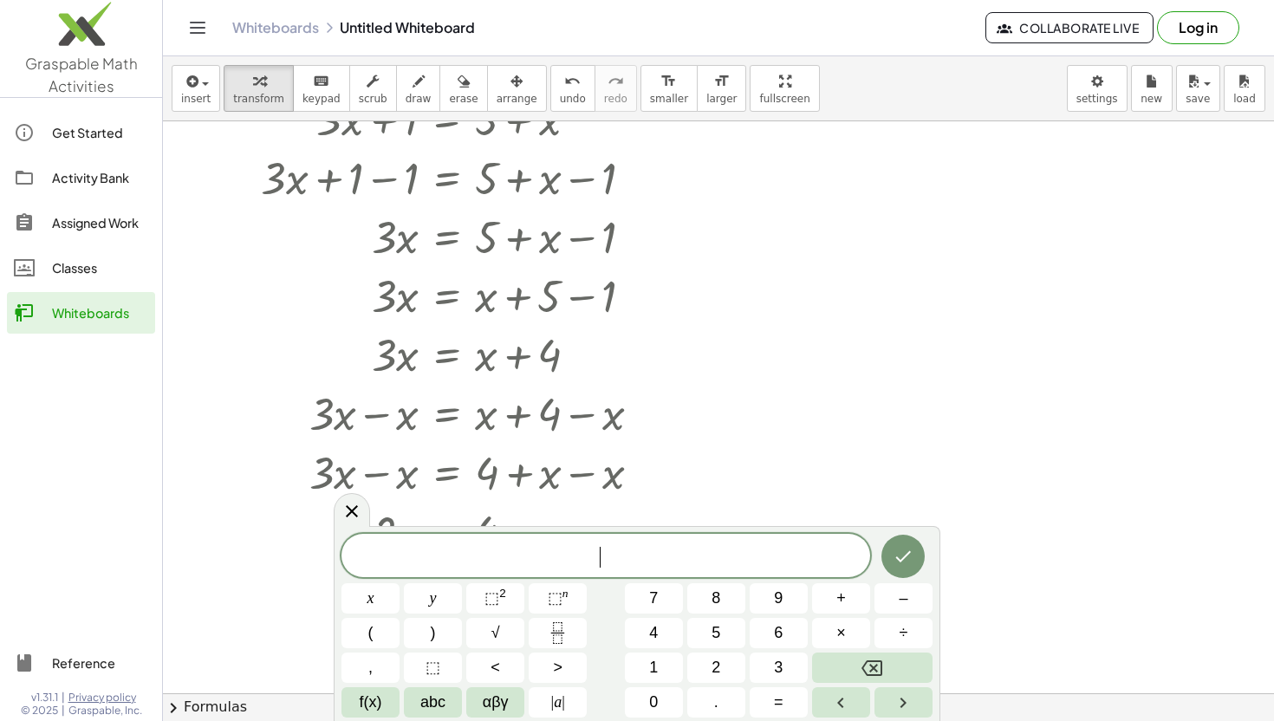
drag, startPoint x: 939, startPoint y: 336, endPoint x: 876, endPoint y: 339, distance: 62.5
click at [876, 339] on div at bounding box center [718, 599] width 1111 height 1144
click at [559, 560] on span "x − 7 = 1 0 ​" at bounding box center [605, 557] width 529 height 24
click at [672, 561] on span "5 x − 7 = 1 0 ​" at bounding box center [605, 557] width 529 height 24
click at [915, 559] on button "Done" at bounding box center [902, 556] width 43 height 43
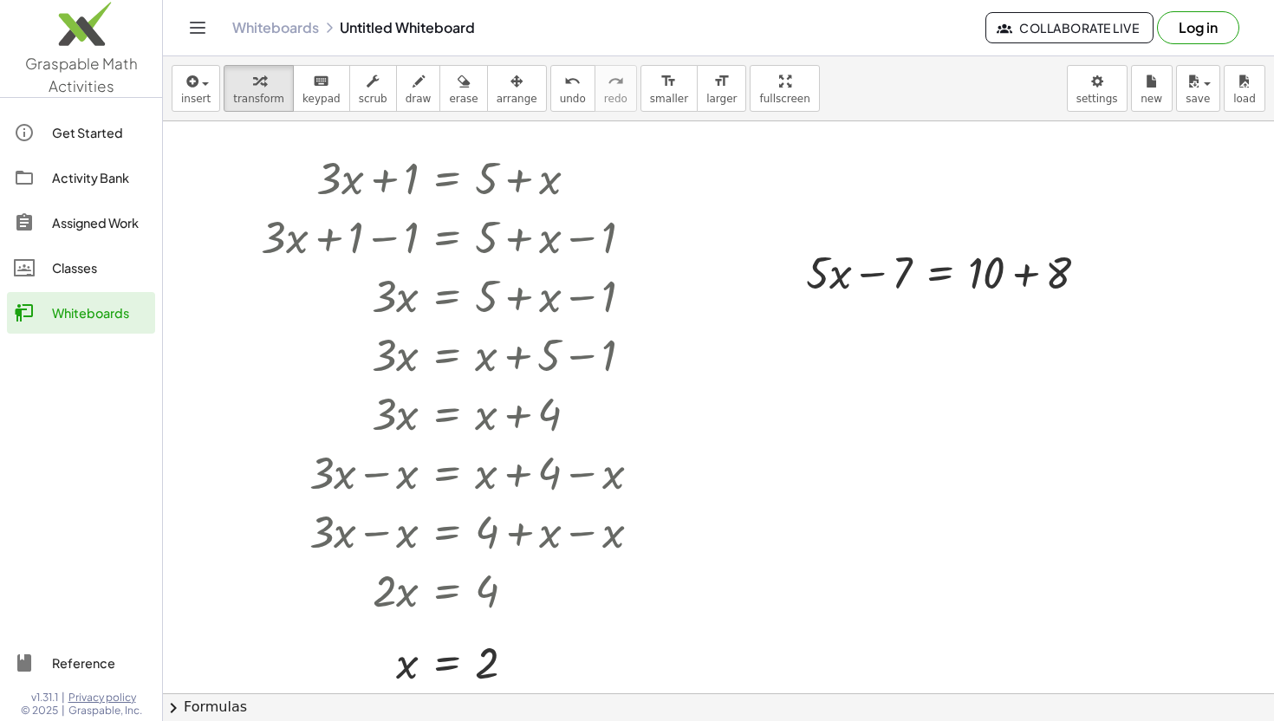
scroll to position [39, 0]
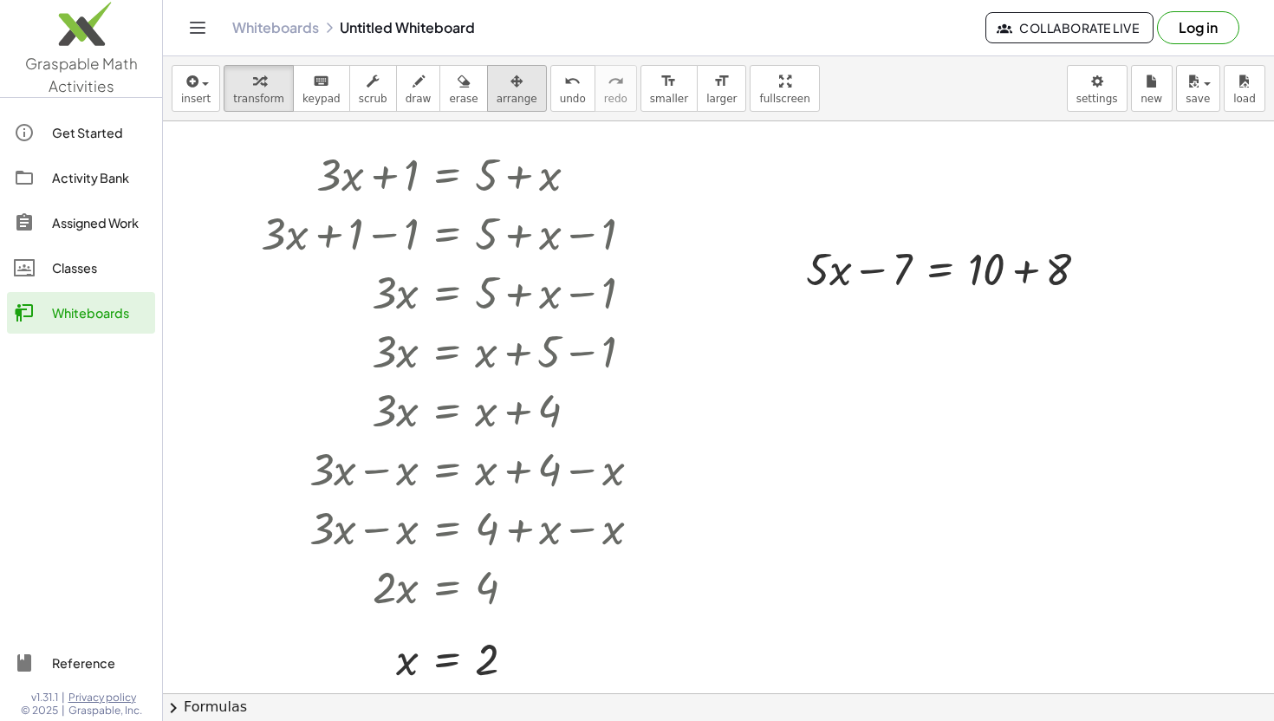
click at [526, 77] on button "arrange" at bounding box center [517, 88] width 60 height 47
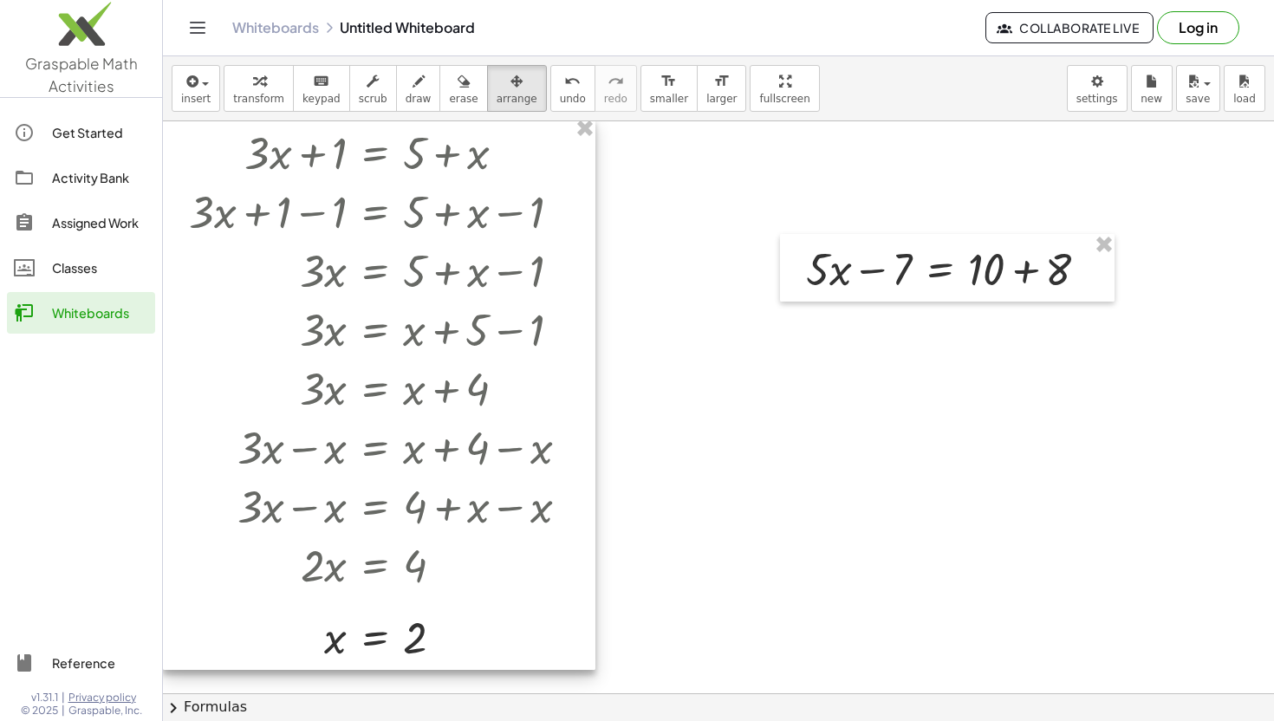
drag, startPoint x: 595, startPoint y: 158, endPoint x: 428, endPoint y: 136, distance: 167.8
click at [428, 136] on div at bounding box center [379, 394] width 432 height 552
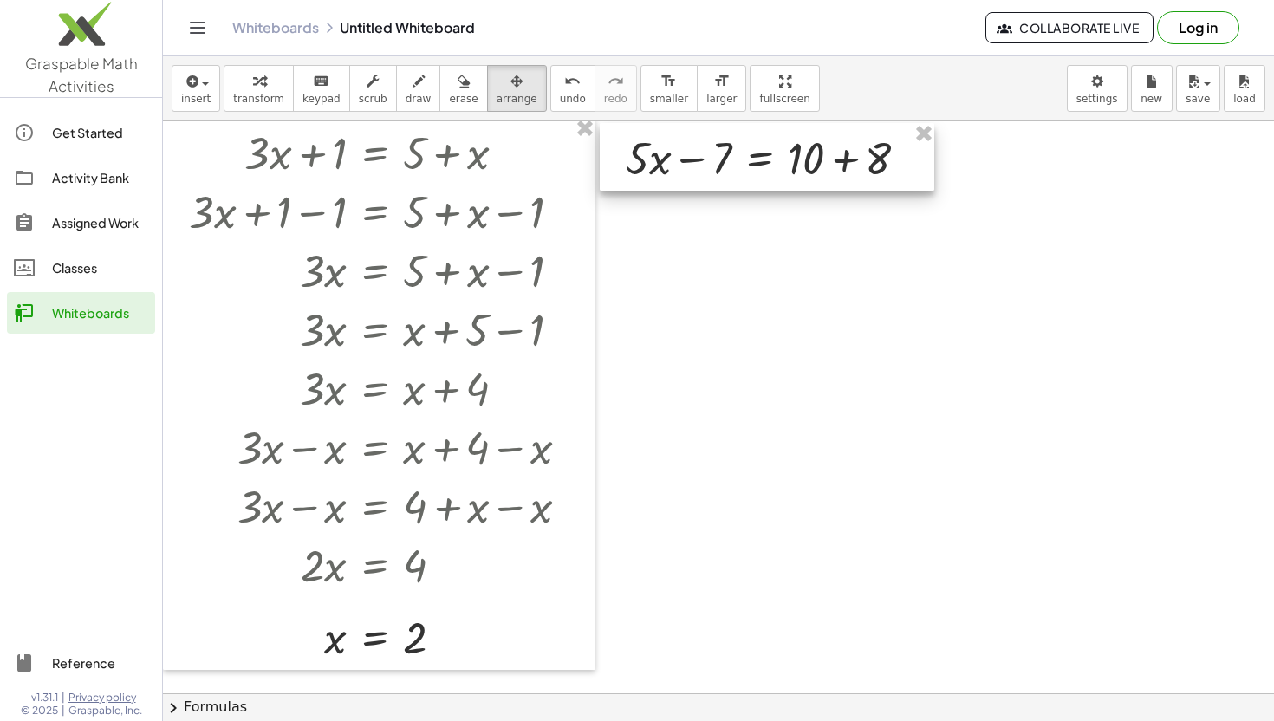
drag, startPoint x: 887, startPoint y: 270, endPoint x: 706, endPoint y: 158, distance: 212.6
click at [706, 158] on div at bounding box center [767, 157] width 335 height 68
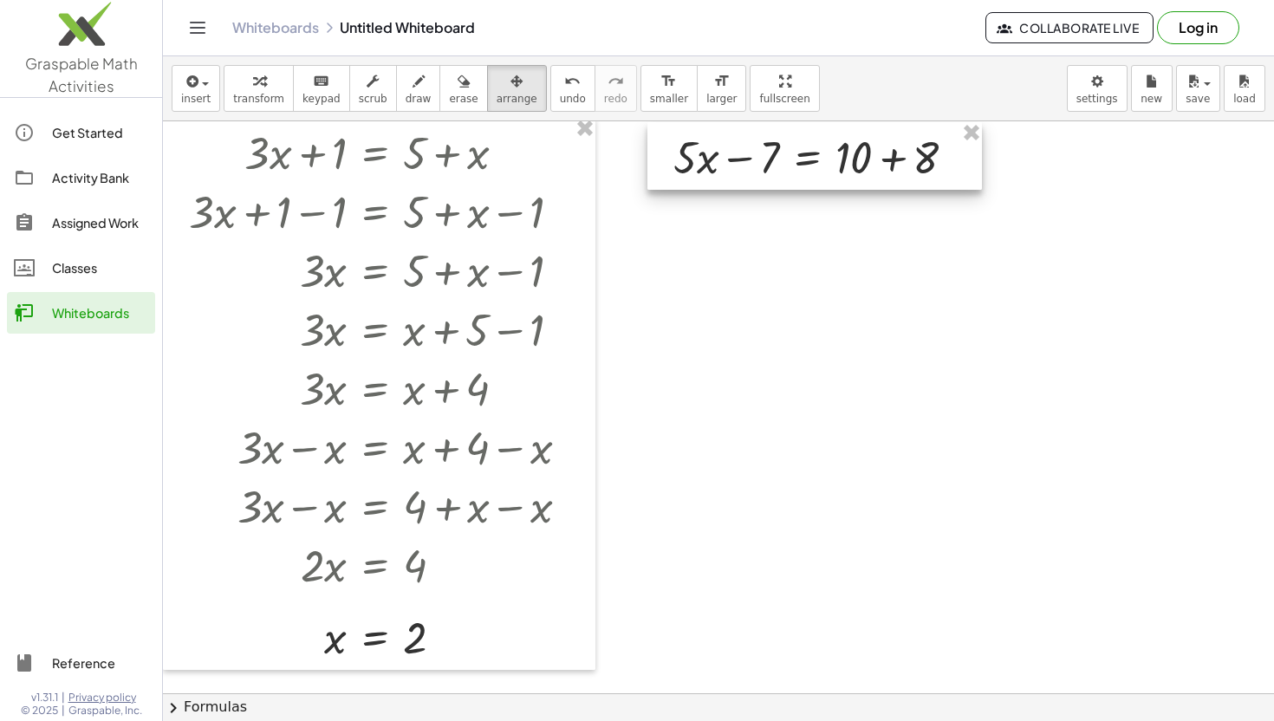
drag, startPoint x: 907, startPoint y: 178, endPoint x: 962, endPoint y: 179, distance: 55.5
click at [962, 179] on div at bounding box center [814, 156] width 335 height 68
click at [962, 179] on div at bounding box center [822, 156] width 335 height 68
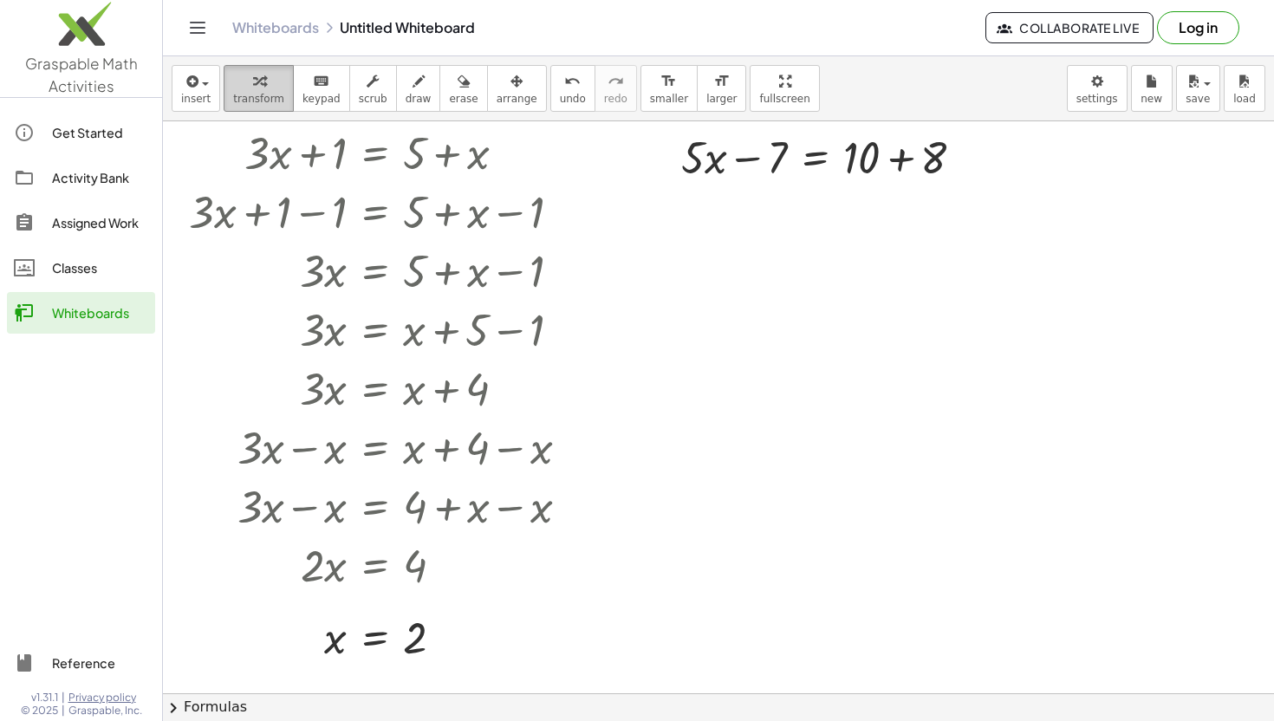
click at [258, 81] on icon "button" at bounding box center [259, 81] width 12 height 21
click at [759, 166] on div at bounding box center [829, 156] width 313 height 59
click at [816, 207] on icon at bounding box center [816, 201] width 16 height 15
click at [907, 158] on div at bounding box center [829, 156] width 313 height 59
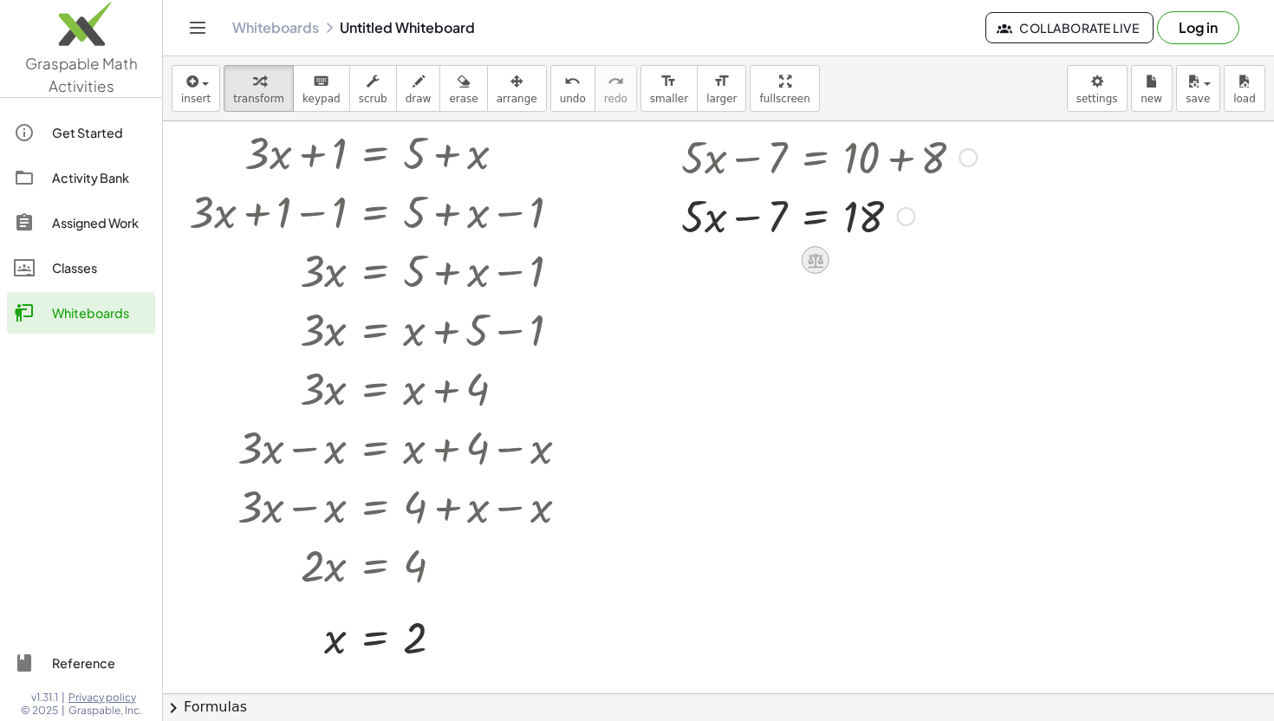
click at [818, 262] on icon at bounding box center [816, 260] width 16 height 15
click at [847, 267] on span "÷" at bounding box center [850, 260] width 10 height 25
click at [564, 82] on icon "undo" at bounding box center [572, 81] width 16 height 21
click at [815, 264] on icon at bounding box center [816, 260] width 16 height 15
click at [746, 273] on div "+ · 3 · x + 1 = + 5 + x + · 3 · x + 1 − ⬚ = + 5 + x − ⬚ + · 3 · x + 1 − 1 = + 5…" at bounding box center [718, 654] width 1111 height 1144
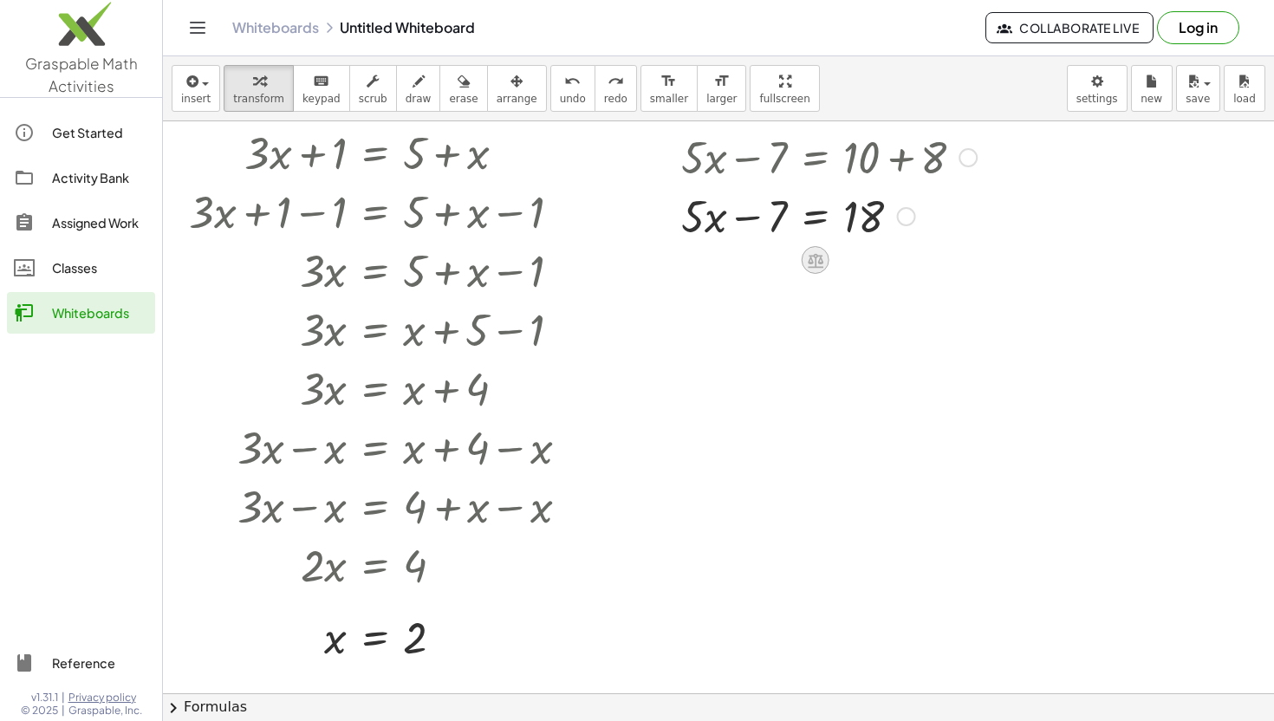
click at [818, 257] on icon at bounding box center [816, 260] width 16 height 15
click at [743, 261] on span "+" at bounding box center [746, 260] width 10 height 25
click at [765, 217] on div at bounding box center [798, 214] width 419 height 59
click at [751, 221] on div at bounding box center [799, 214] width 374 height 59
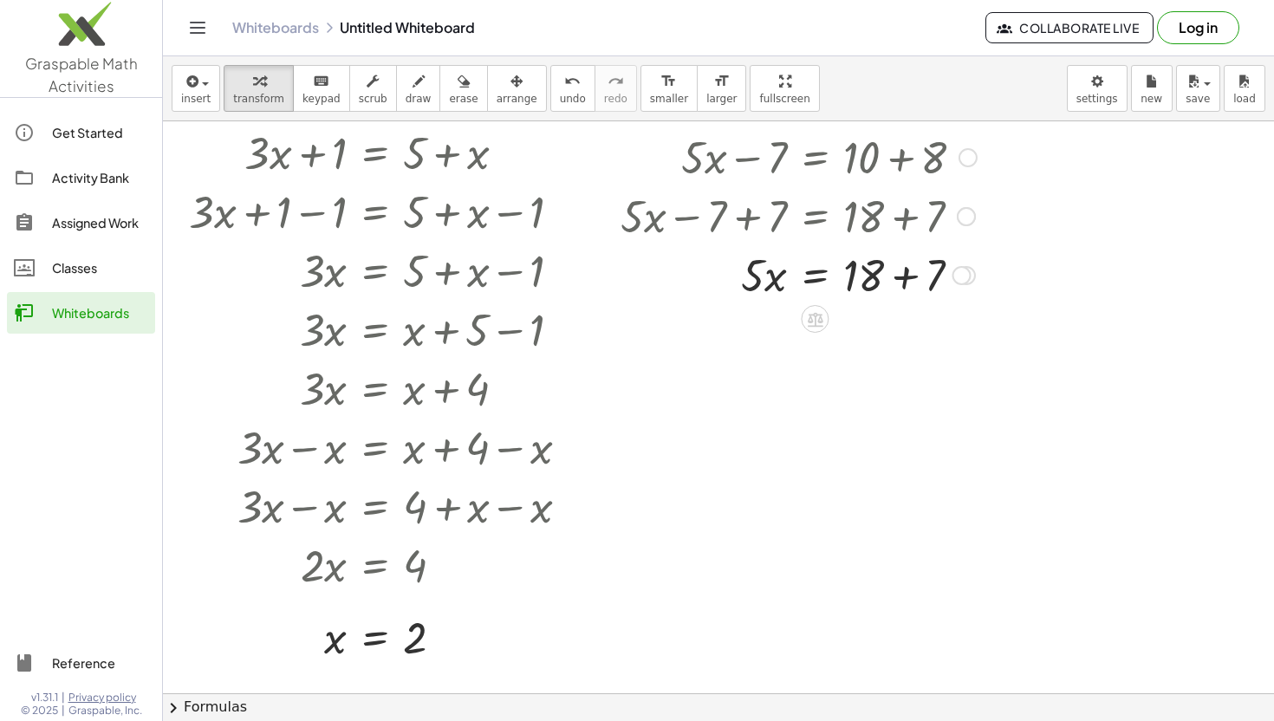
click at [908, 280] on div at bounding box center [799, 273] width 374 height 59
click at [816, 319] on icon at bounding box center [816, 319] width 16 height 15
click at [849, 322] on span "÷" at bounding box center [850, 319] width 10 height 25
click at [761, 284] on div at bounding box center [799, 274] width 374 height 87
click at [761, 297] on div at bounding box center [799, 274] width 374 height 87
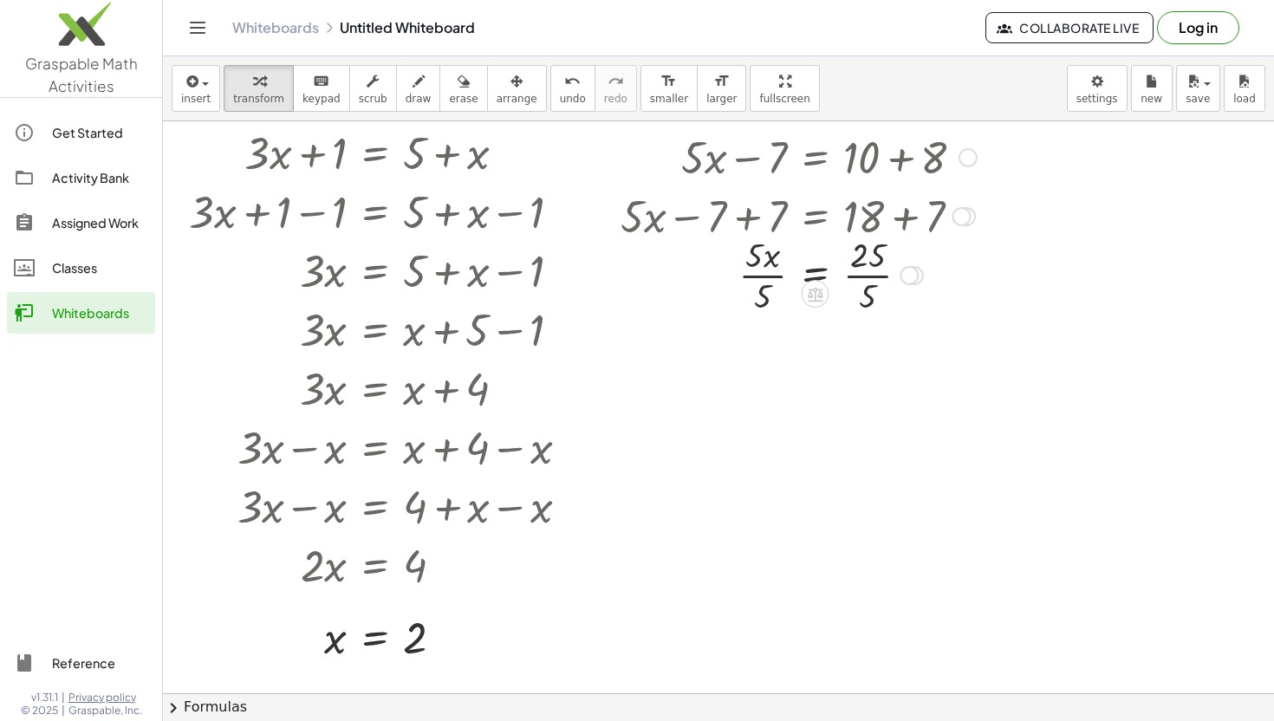
click at [877, 276] on div at bounding box center [799, 274] width 374 height 87
click at [758, 276] on div at bounding box center [799, 274] width 374 height 87
click at [200, 91] on button "insert" at bounding box center [196, 88] width 49 height 47
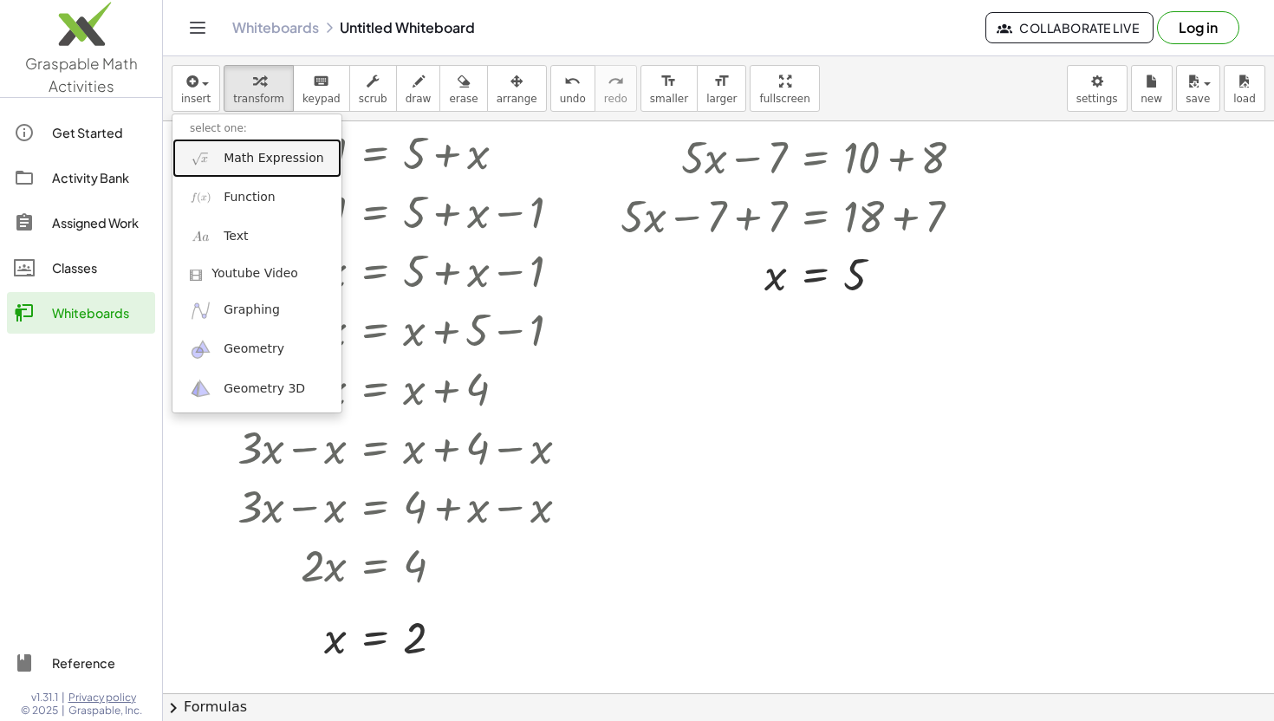
click at [263, 161] on span "Math Expression" at bounding box center [274, 158] width 100 height 17
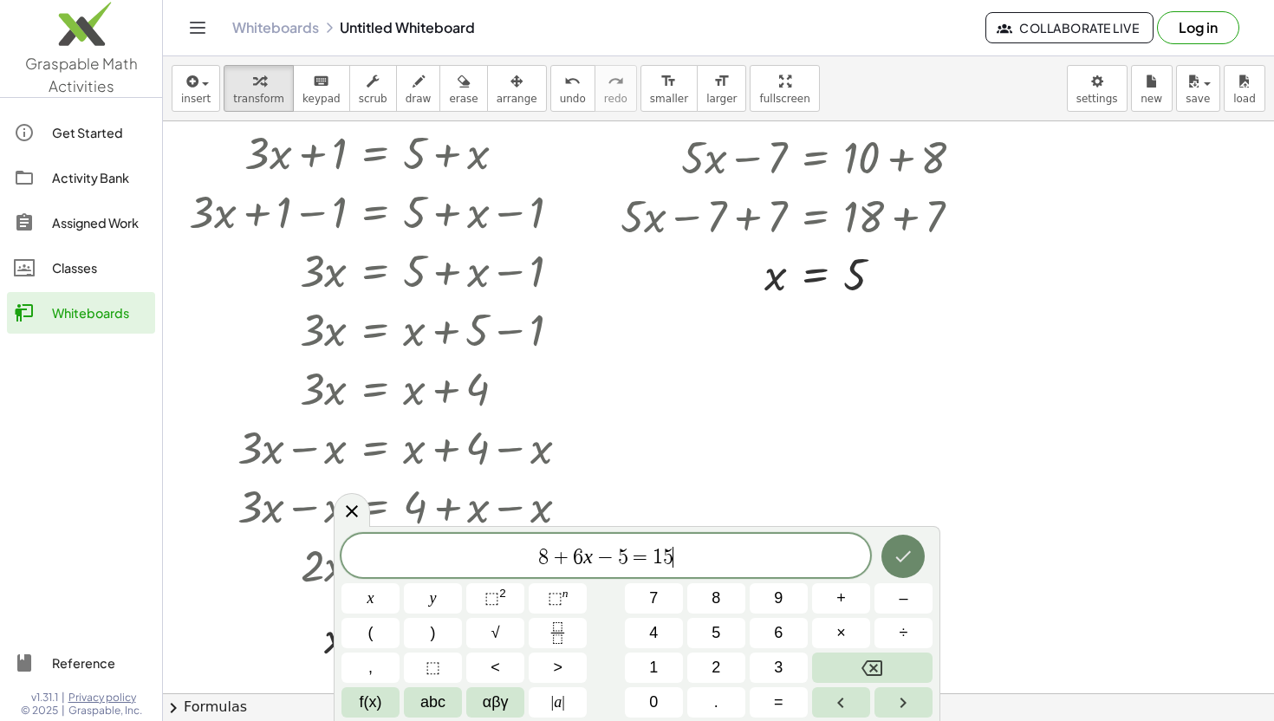
click at [901, 569] on button "Done" at bounding box center [902, 556] width 43 height 43
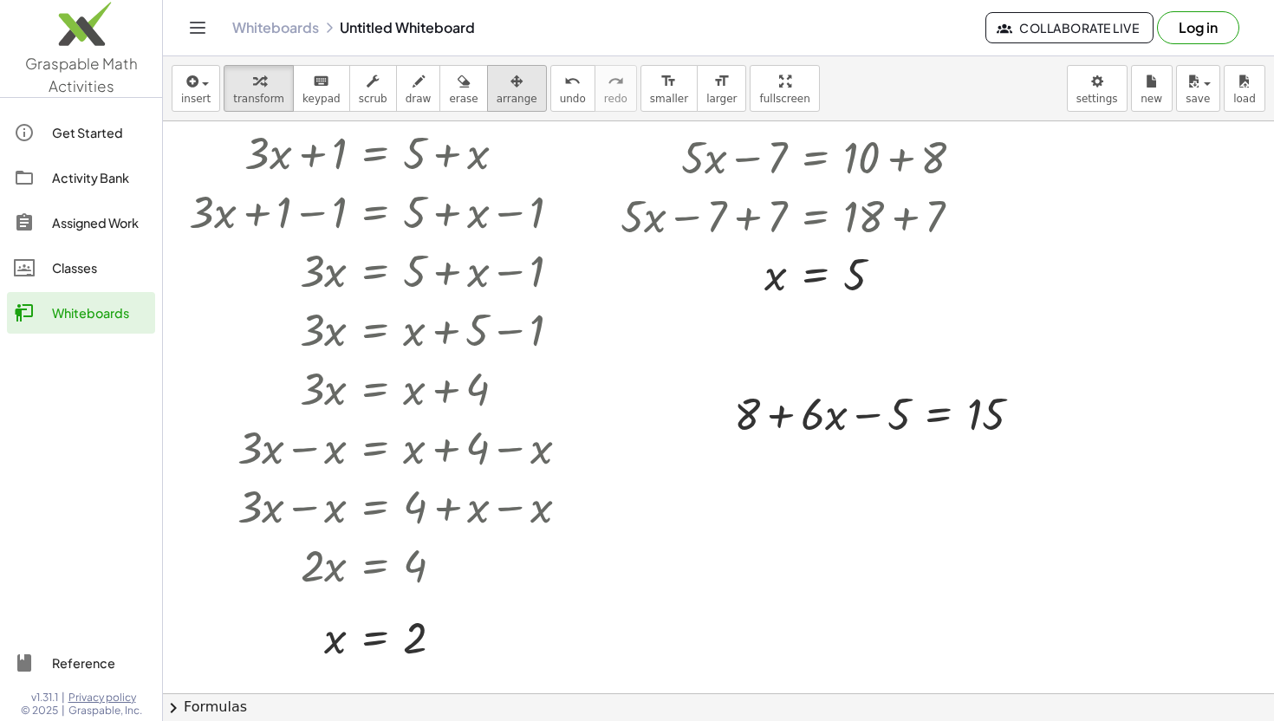
click at [511, 88] on icon "button" at bounding box center [517, 81] width 12 height 21
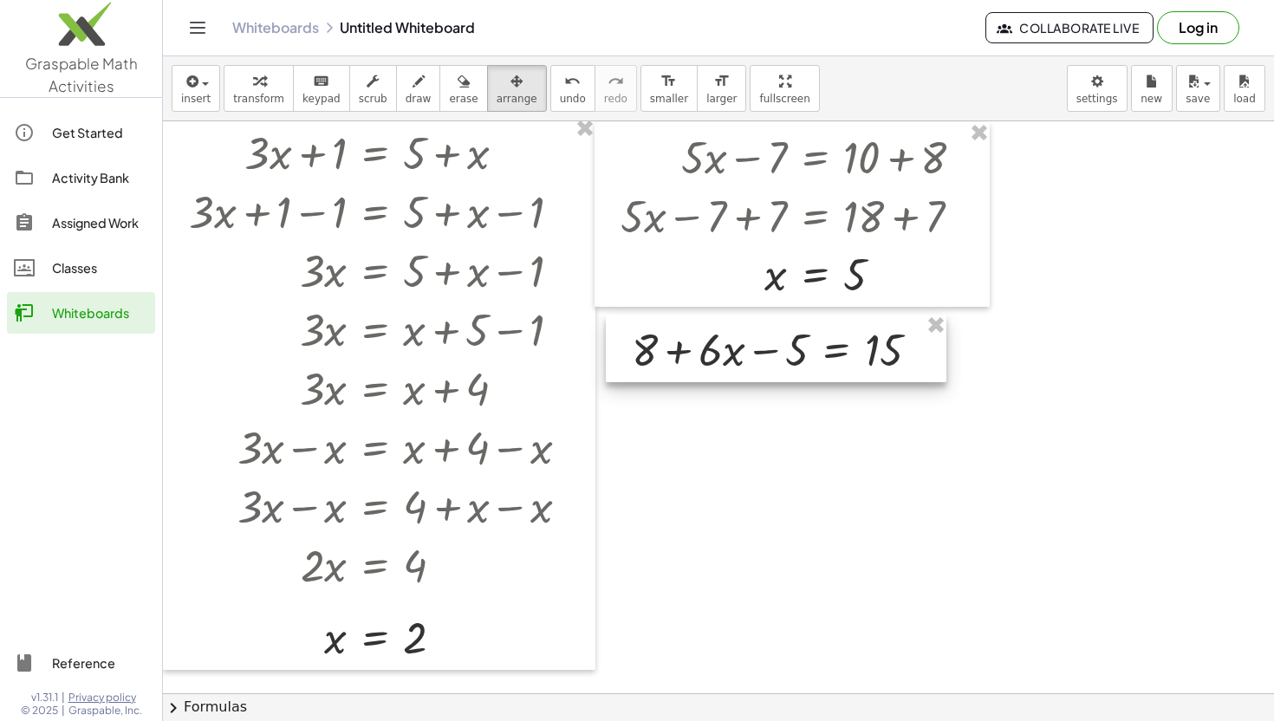
drag, startPoint x: 811, startPoint y: 400, endPoint x: 707, endPoint y: 335, distance: 122.2
click at [707, 335] on div at bounding box center [776, 349] width 341 height 68
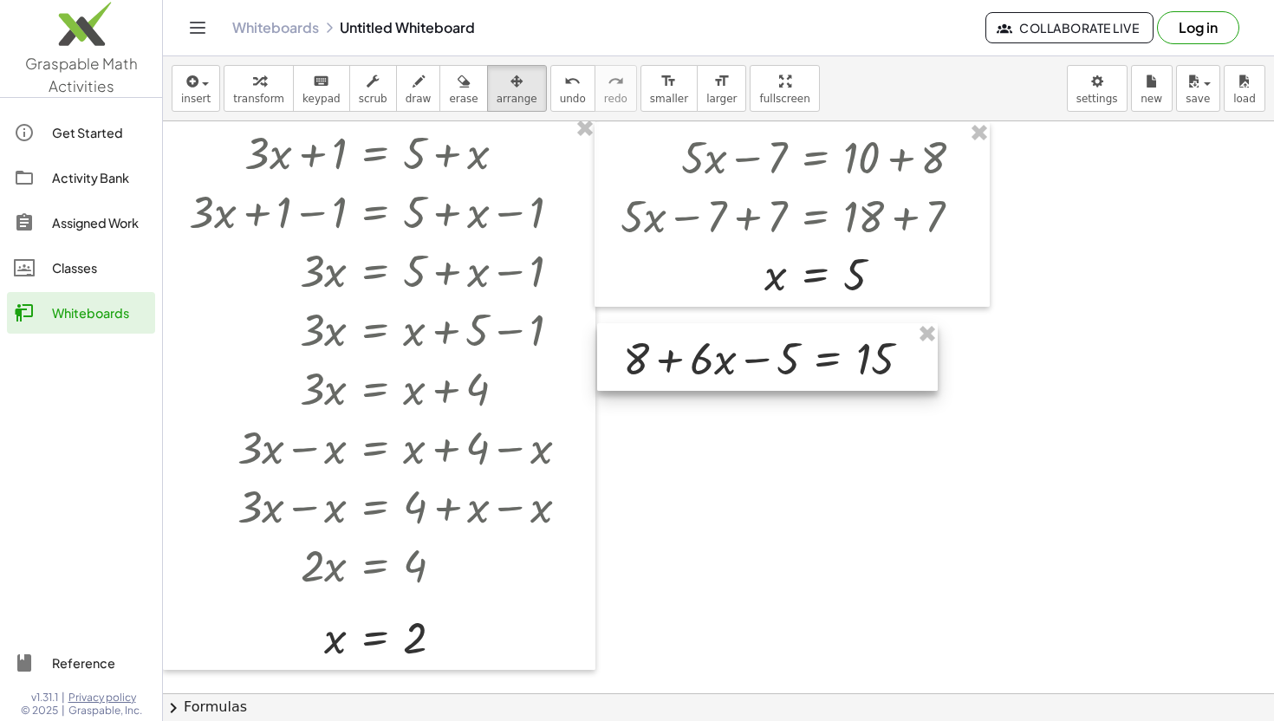
drag, startPoint x: 770, startPoint y: 322, endPoint x: 763, endPoint y: 331, distance: 11.1
click at [763, 331] on div at bounding box center [767, 357] width 341 height 68
click at [846, 551] on div at bounding box center [718, 654] width 1111 height 1144
click at [256, 94] on span "transform" at bounding box center [258, 99] width 51 height 12
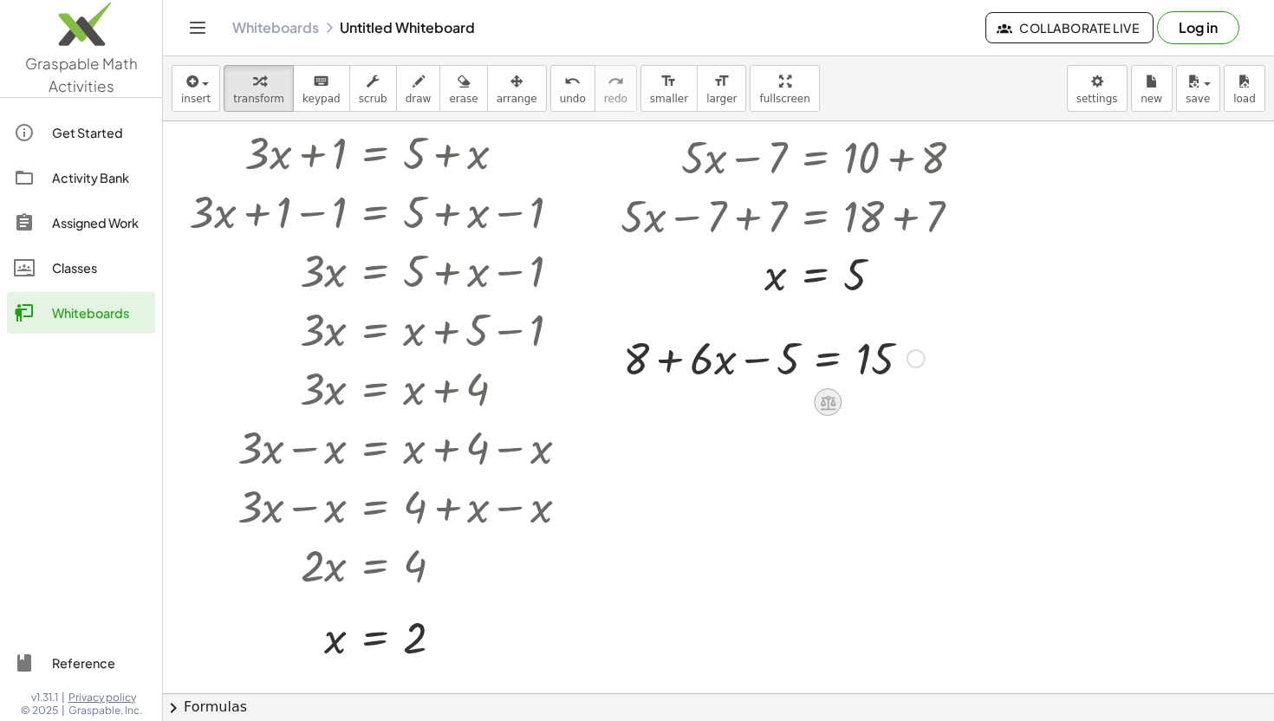
click at [823, 408] on icon at bounding box center [828, 402] width 16 height 15
drag, startPoint x: 713, startPoint y: 361, endPoint x: 627, endPoint y: 359, distance: 86.7
click at [627, 359] on div at bounding box center [774, 357] width 319 height 59
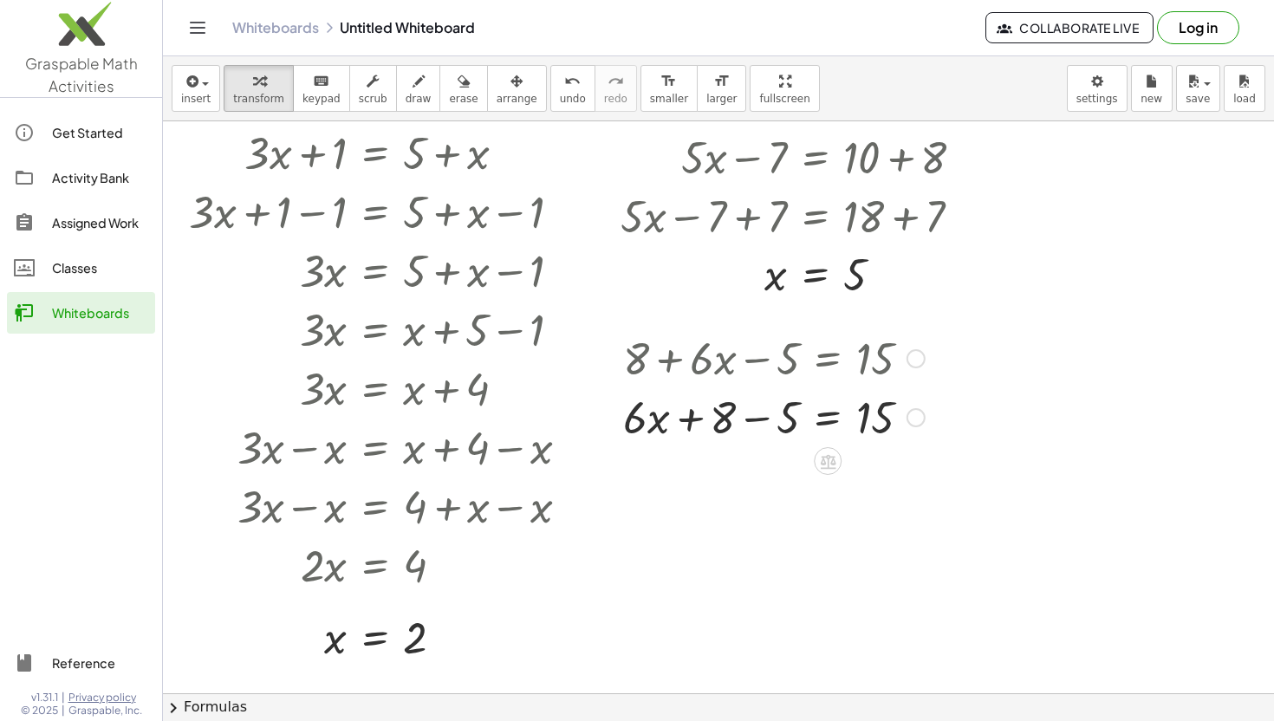
click at [762, 420] on div at bounding box center [774, 416] width 319 height 59
click at [826, 511] on icon at bounding box center [828, 520] width 18 height 18
click at [790, 524] on span "−" at bounding box center [793, 520] width 10 height 25
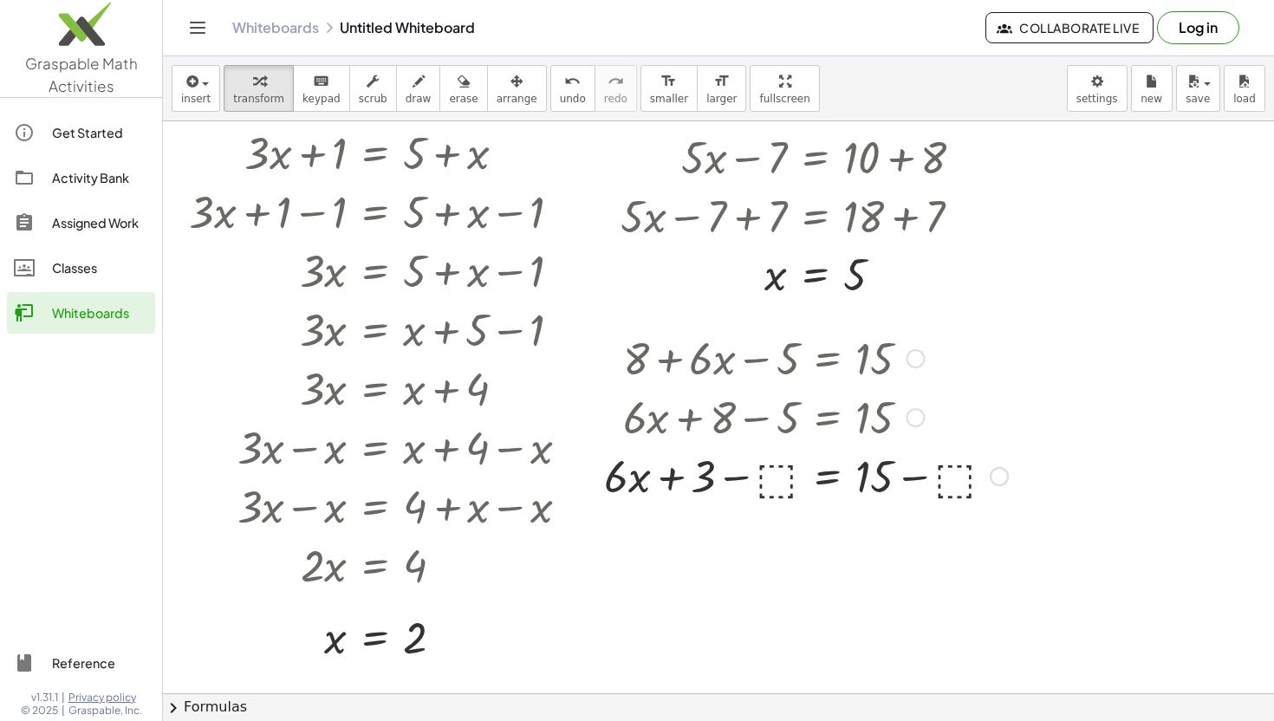
click at [779, 479] on div at bounding box center [805, 474] width 421 height 59
click at [753, 478] on div at bounding box center [806, 474] width 384 height 59
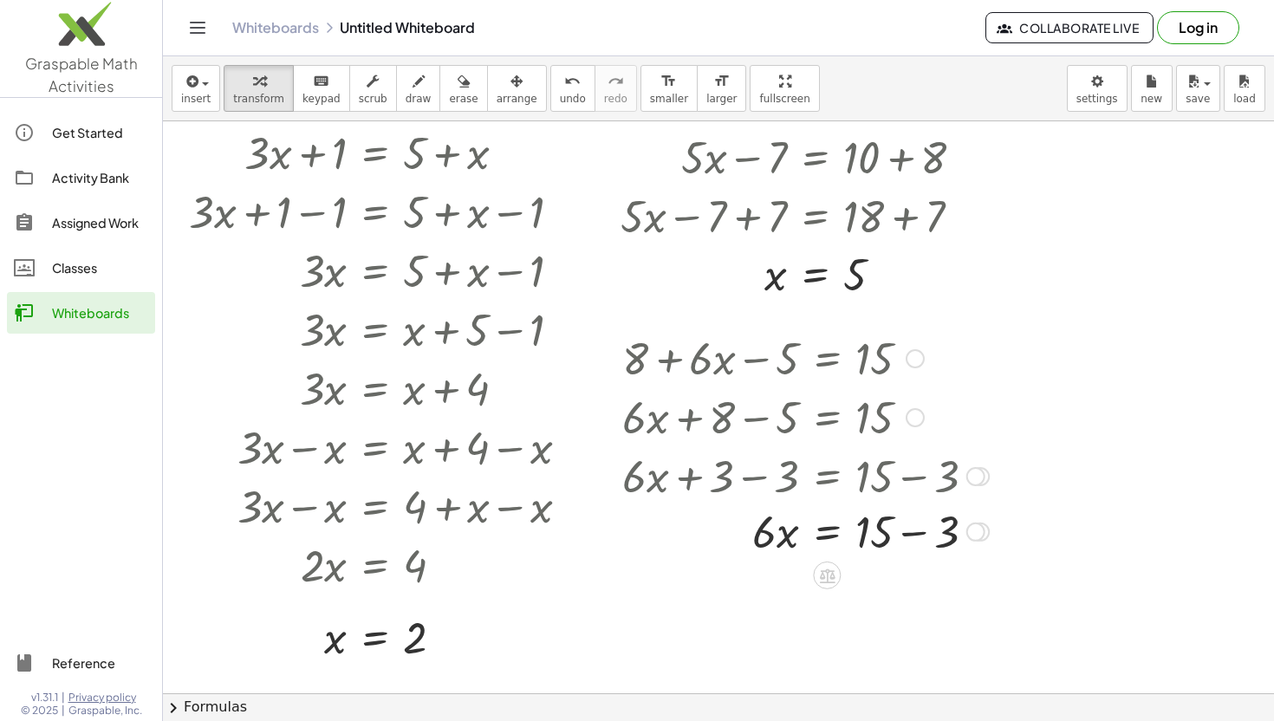
click at [827, 359] on div "+ 8 + · 6 · x − 5 = 15 + · 6 · x + 8 − 5 = 15 + · 6 · x + 3 = 15 + · 6 · x + 3 …" at bounding box center [827, 359] width 0 height 0
click at [822, 639] on icon at bounding box center [828, 638] width 16 height 15
click at [860, 640] on span "÷" at bounding box center [862, 638] width 10 height 25
click at [773, 606] on div at bounding box center [806, 593] width 384 height 87
click at [875, 582] on div at bounding box center [806, 593] width 384 height 87
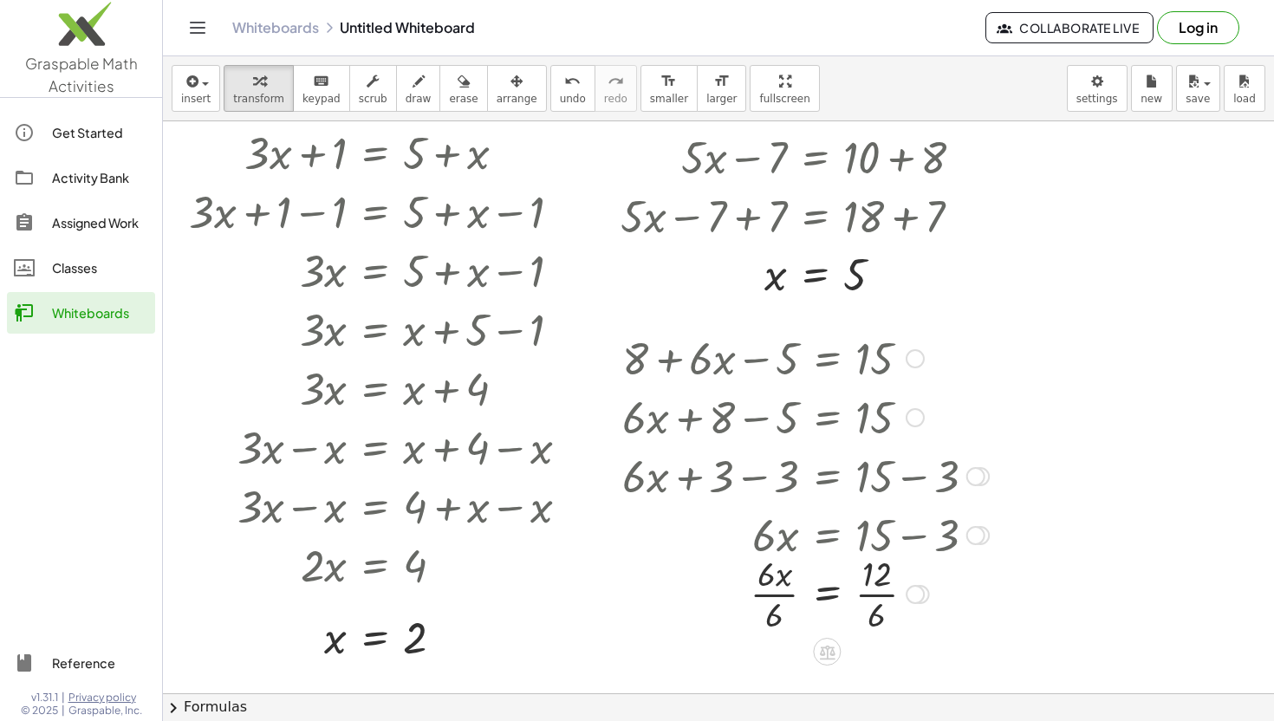
click at [777, 601] on div at bounding box center [806, 593] width 384 height 87
click at [885, 595] on div at bounding box center [806, 593] width 384 height 87
click at [916, 358] on div at bounding box center [915, 358] width 19 height 19
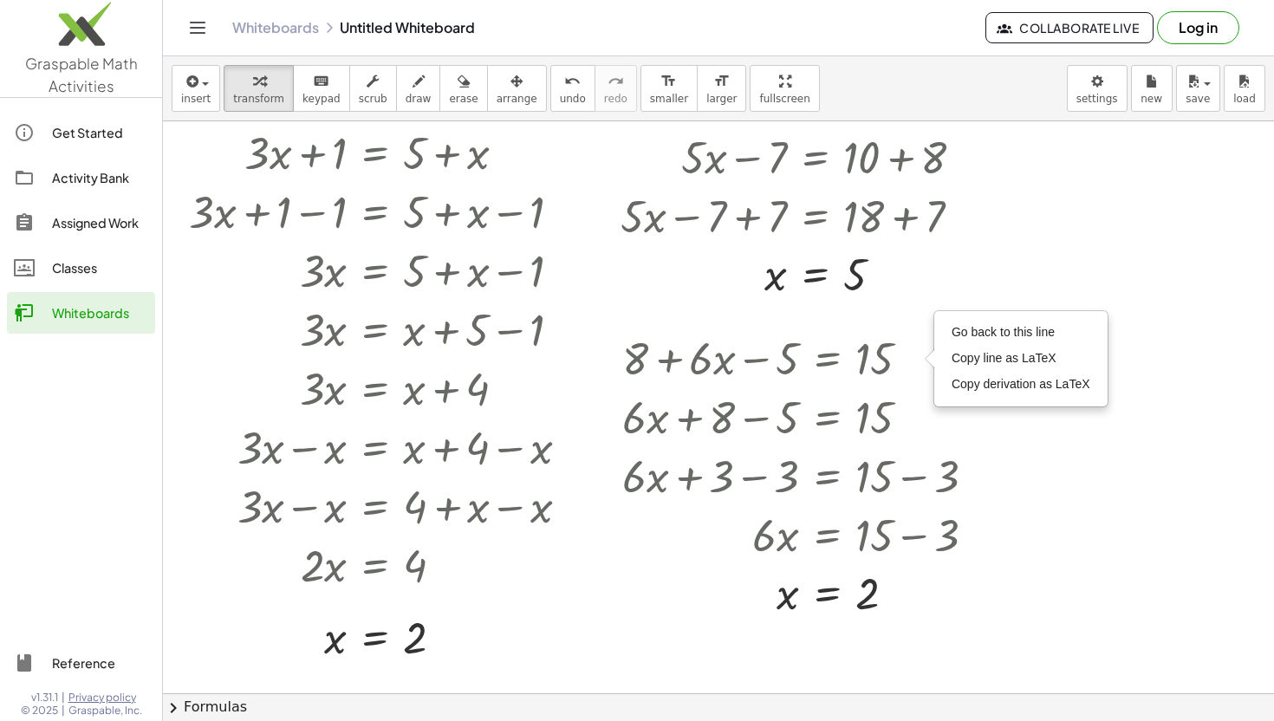
click at [1141, 246] on div at bounding box center [718, 654] width 1111 height 1144
drag, startPoint x: 977, startPoint y: 510, endPoint x: 810, endPoint y: 510, distance: 167.3
click at [809, 510] on div at bounding box center [806, 533] width 384 height 59
click at [636, 575] on div at bounding box center [806, 592] width 384 height 57
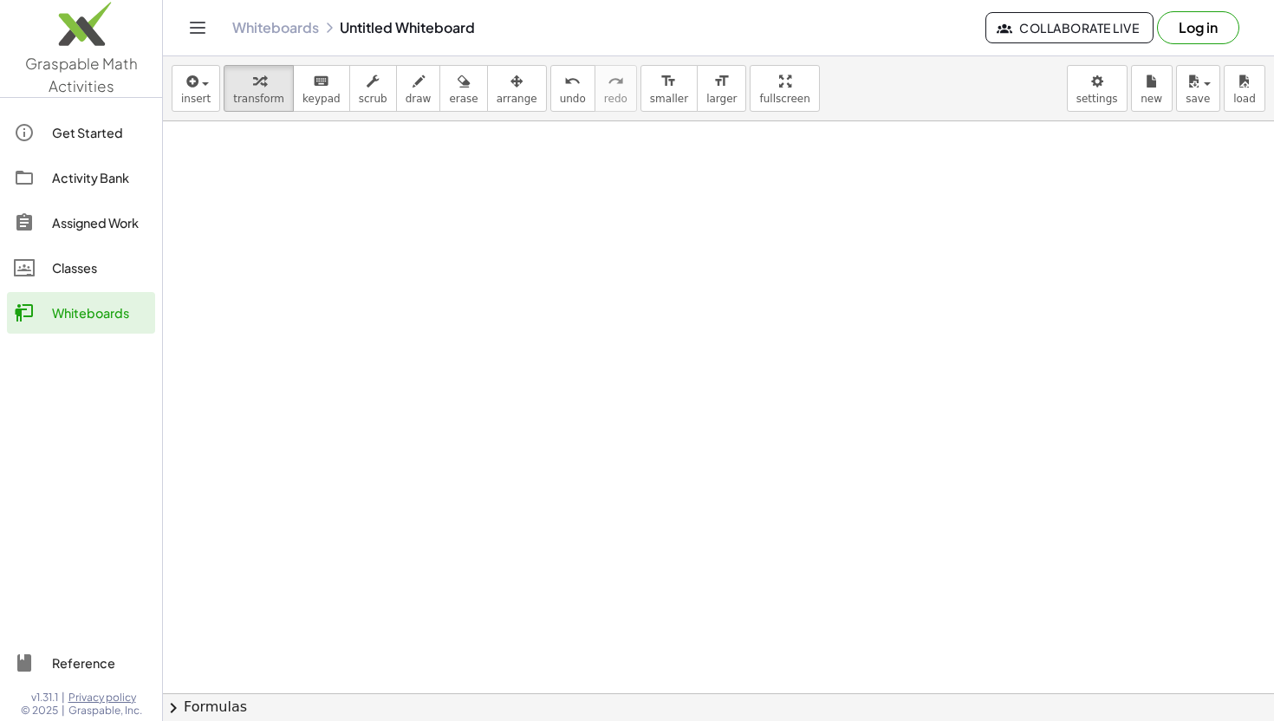
scroll to position [601, 0]
click at [185, 88] on icon "button" at bounding box center [191, 81] width 16 height 21
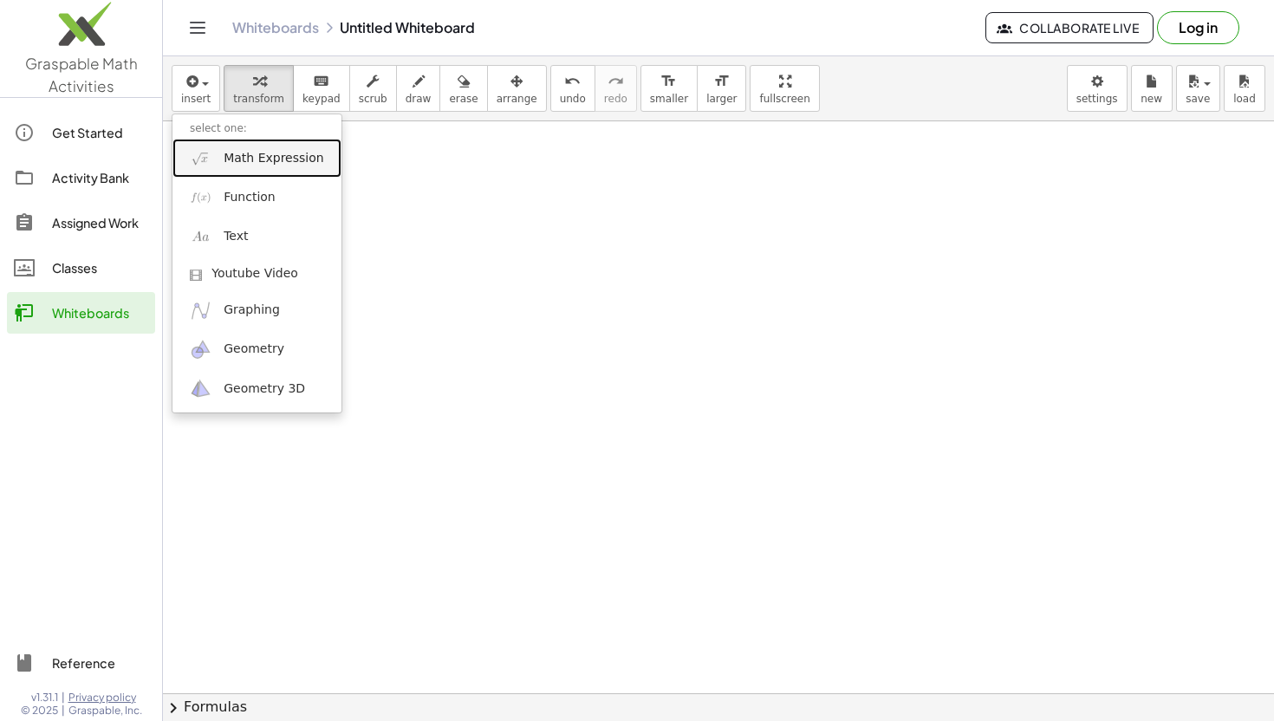
click at [236, 160] on span "Math Expression" at bounding box center [274, 158] width 100 height 17
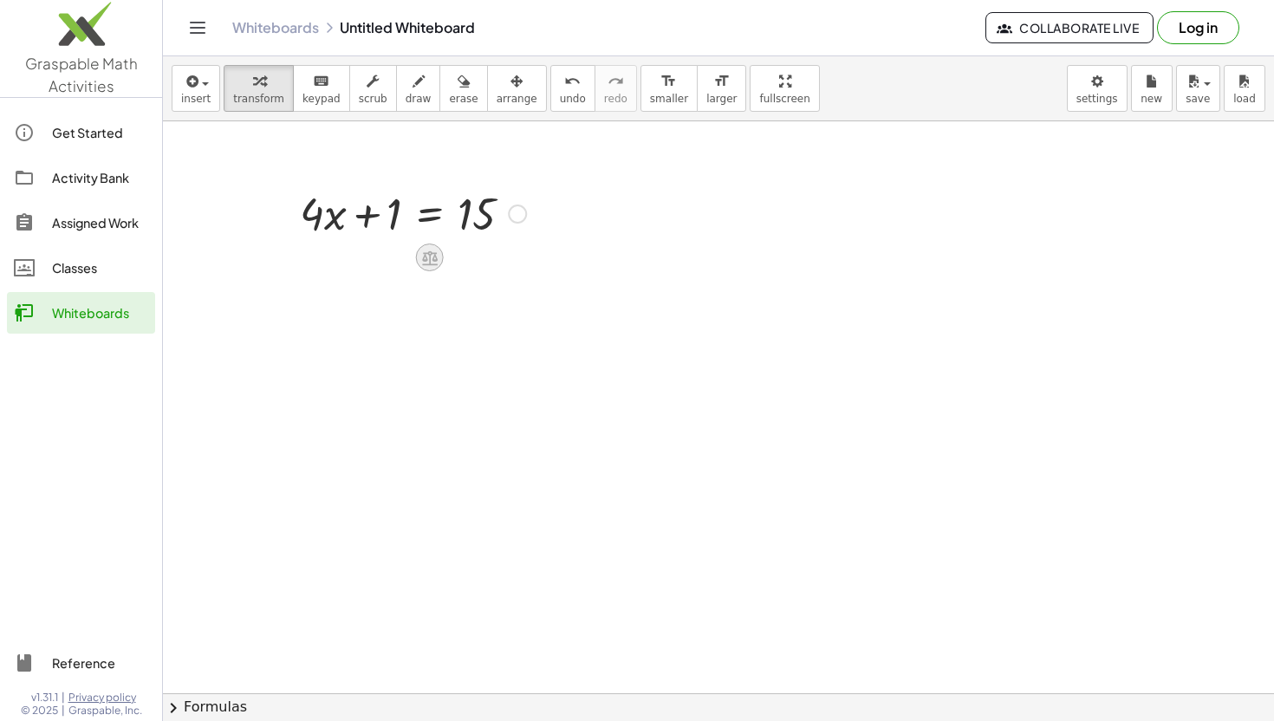
click at [427, 258] on icon at bounding box center [429, 258] width 18 height 18
click at [405, 257] on div "−" at bounding box center [395, 258] width 28 height 28
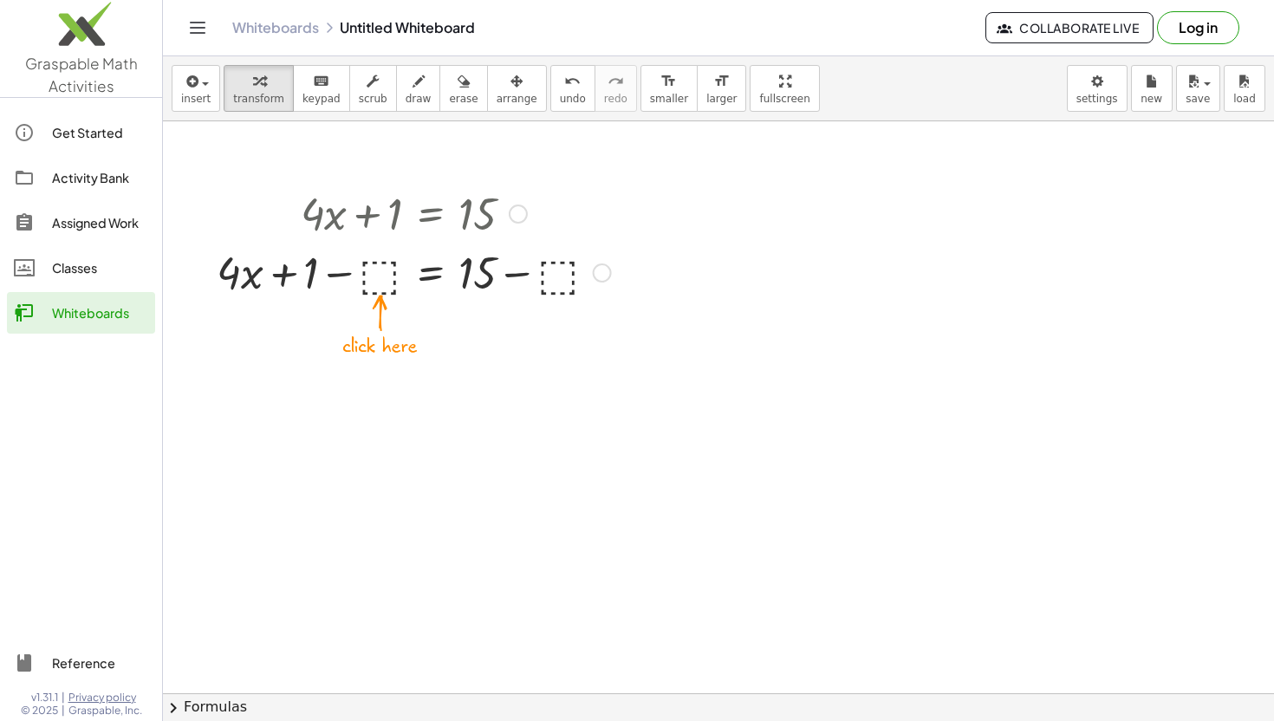
click at [372, 285] on div at bounding box center [414, 271] width 412 height 59
click at [367, 276] on div at bounding box center [413, 271] width 354 height 59
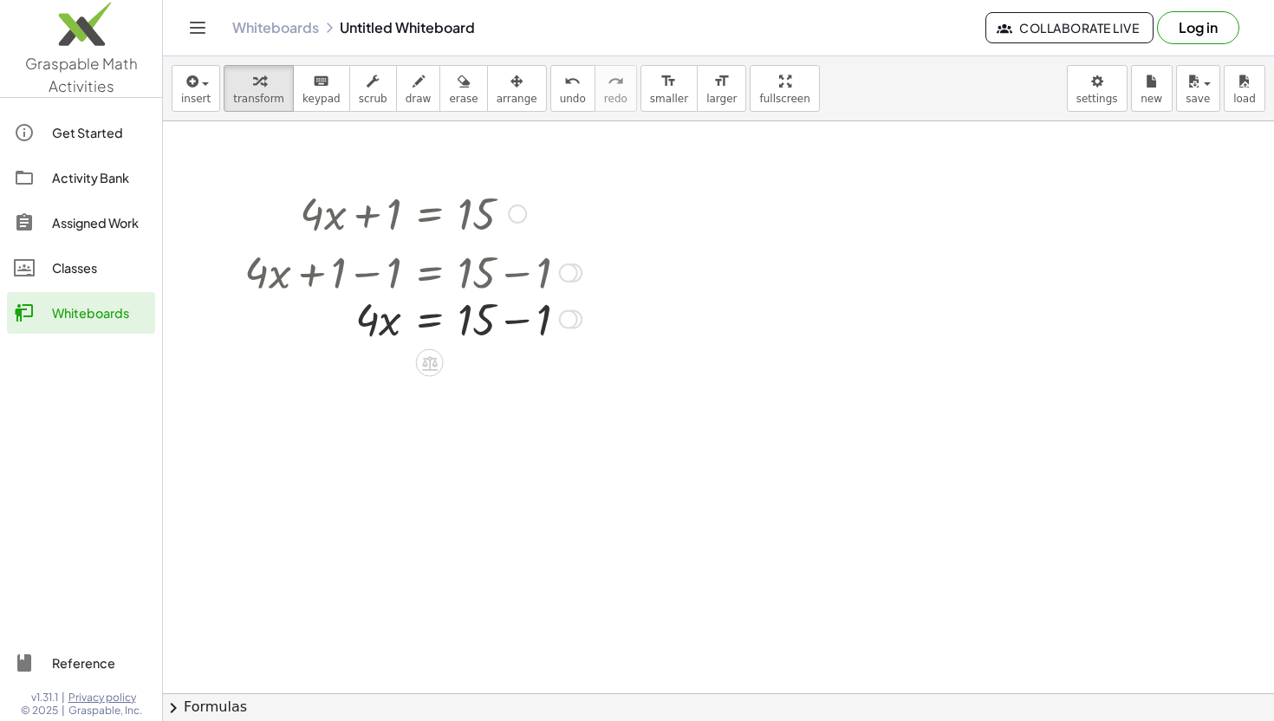
click at [430, 214] on div "+ · 4 · x + 1 = 15 + · 4 · x + 1 − ⬚ = + 15 − ⬚ + · 4 · x + 1 − 1 = + 15 − 1 + …" at bounding box center [430, 214] width 0 height 0
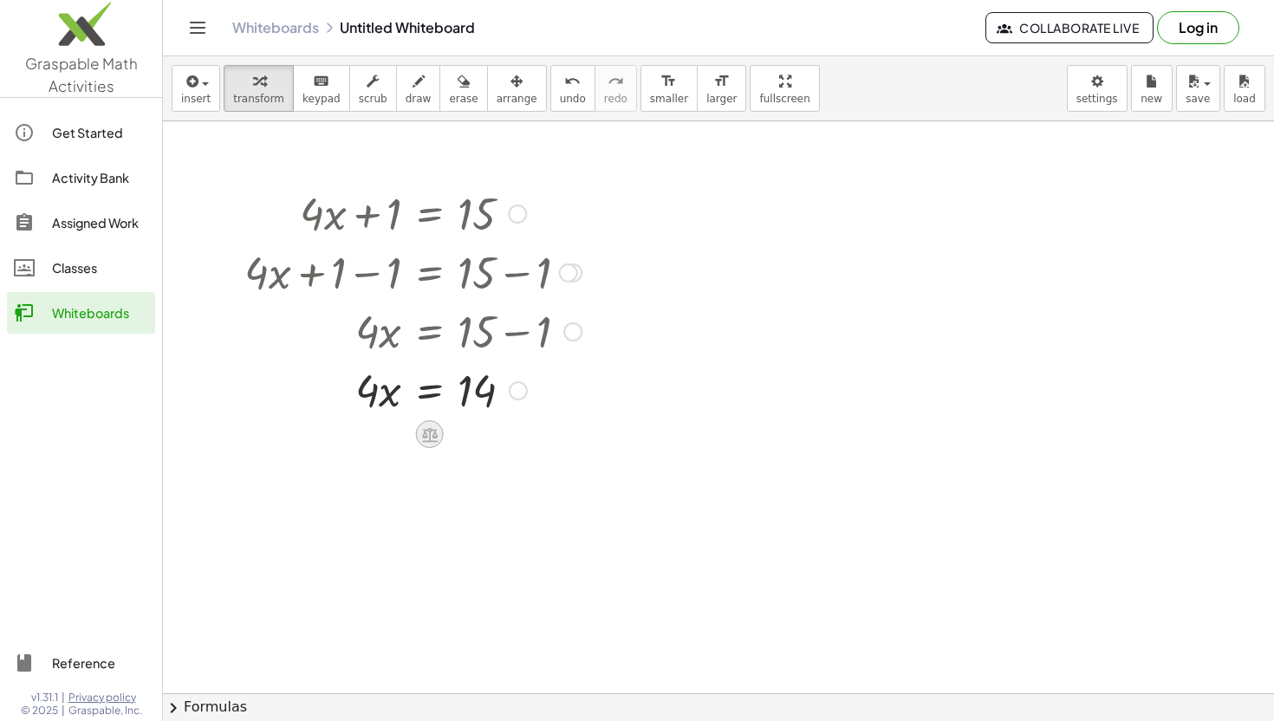
click at [436, 440] on icon at bounding box center [430, 434] width 16 height 15
click at [465, 436] on span "÷" at bounding box center [464, 434] width 10 height 25
click at [380, 484] on div at bounding box center [413, 462] width 354 height 87
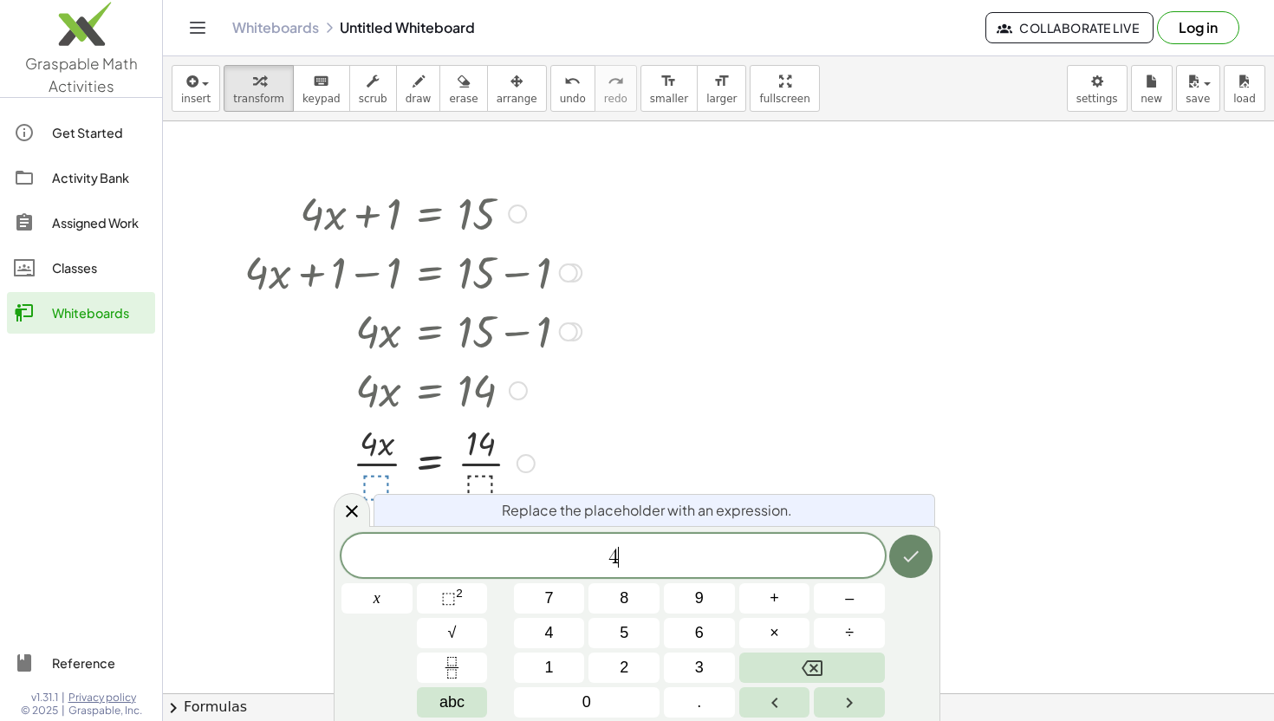
click at [899, 559] on button "Done" at bounding box center [910, 556] width 43 height 43
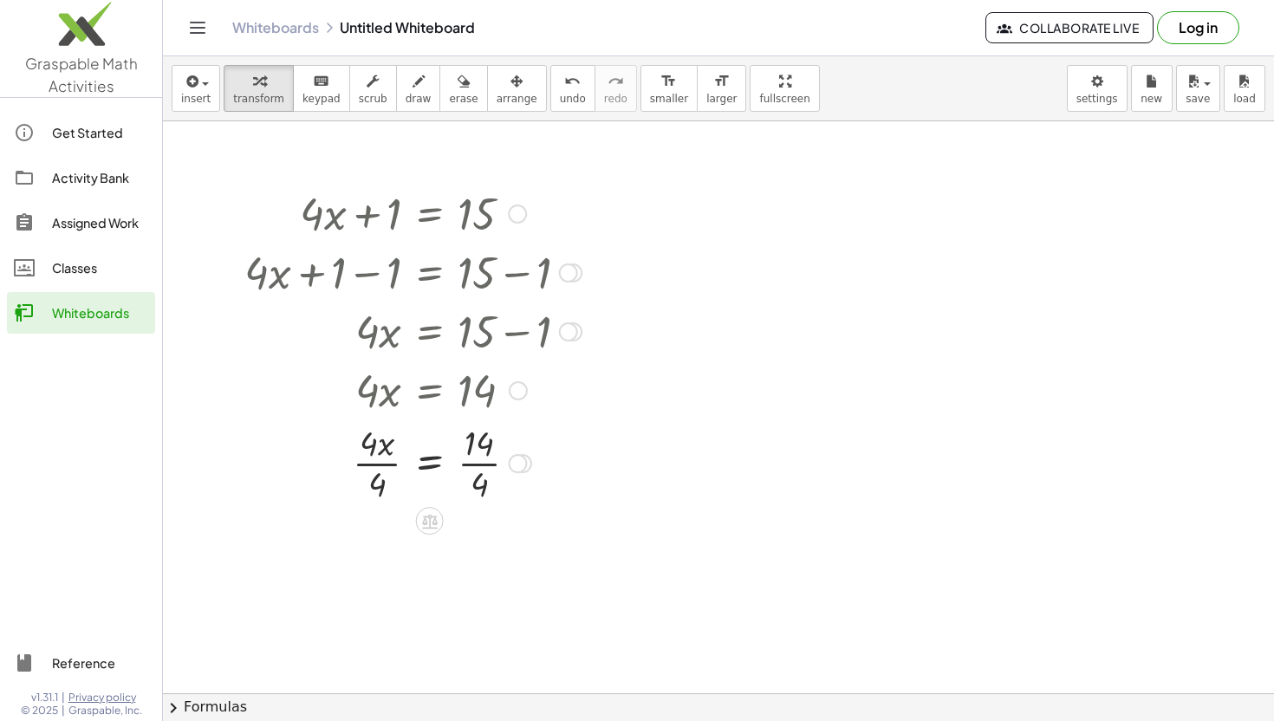
click at [394, 465] on div at bounding box center [413, 462] width 354 height 87
click at [478, 549] on div at bounding box center [413, 548] width 354 height 87
click at [471, 550] on div at bounding box center [413, 548] width 354 height 87
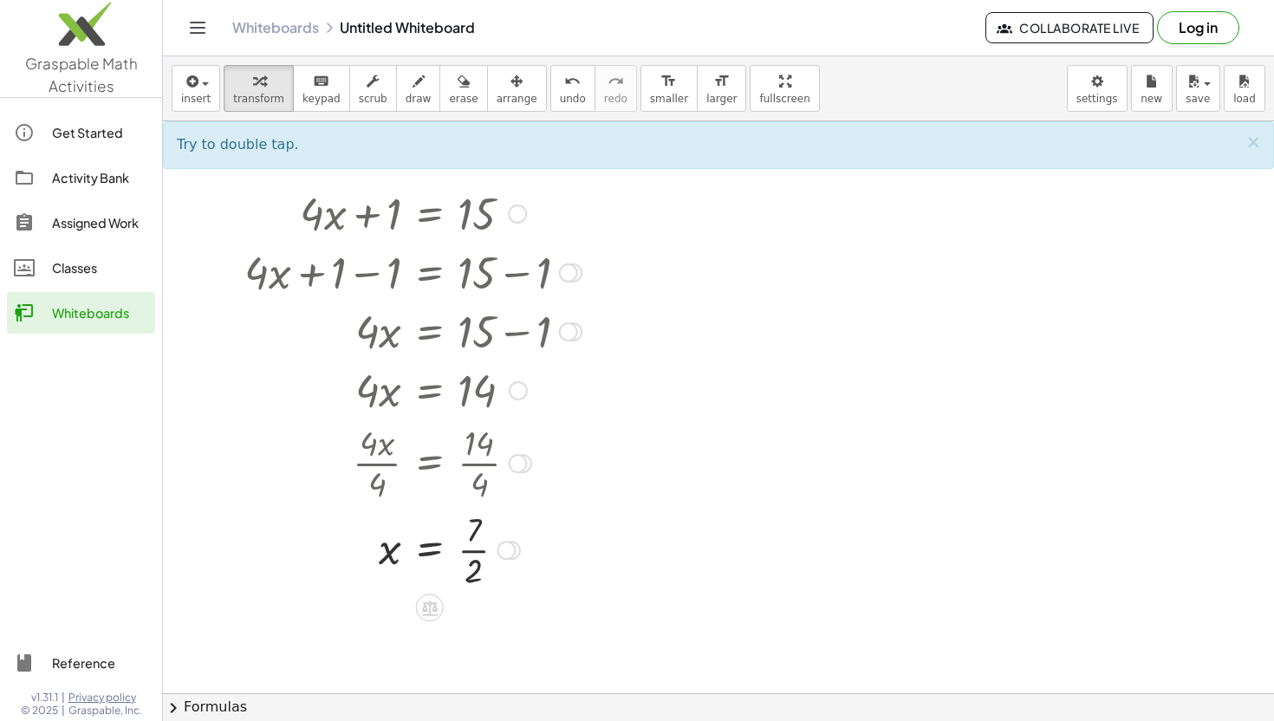
click at [471, 550] on div at bounding box center [413, 548] width 354 height 87
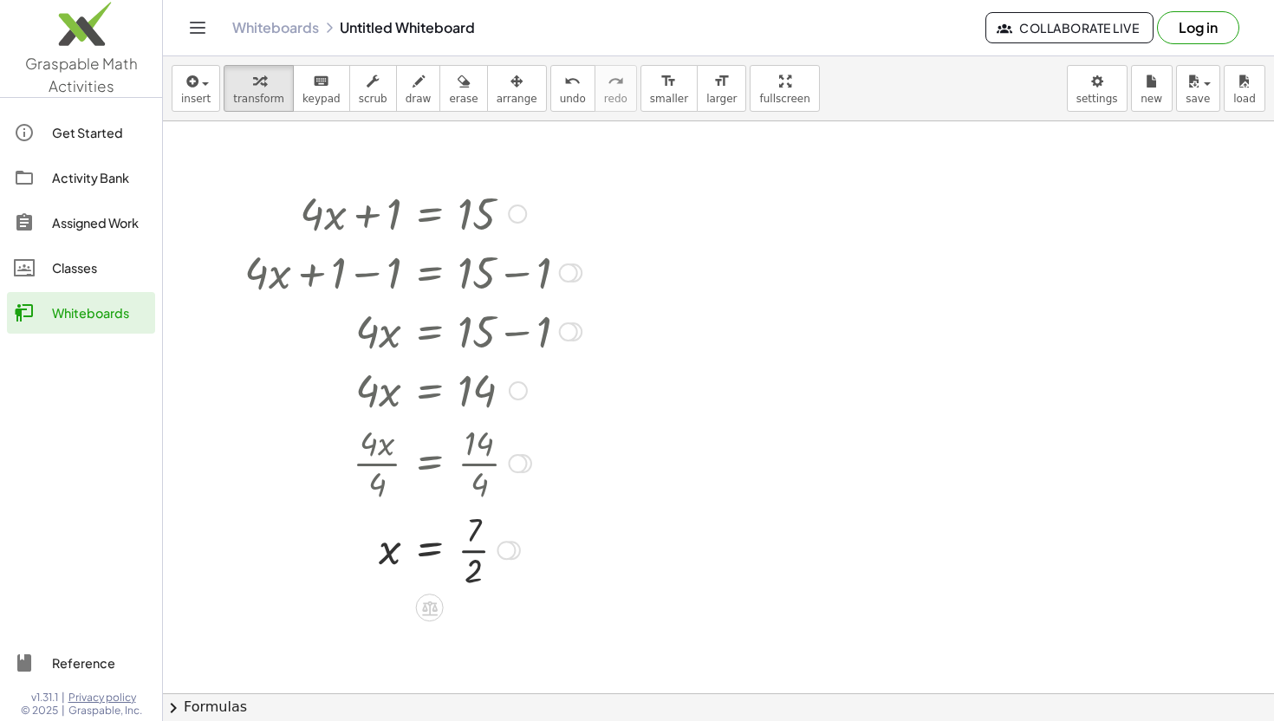
click at [471, 550] on div at bounding box center [413, 548] width 354 height 87
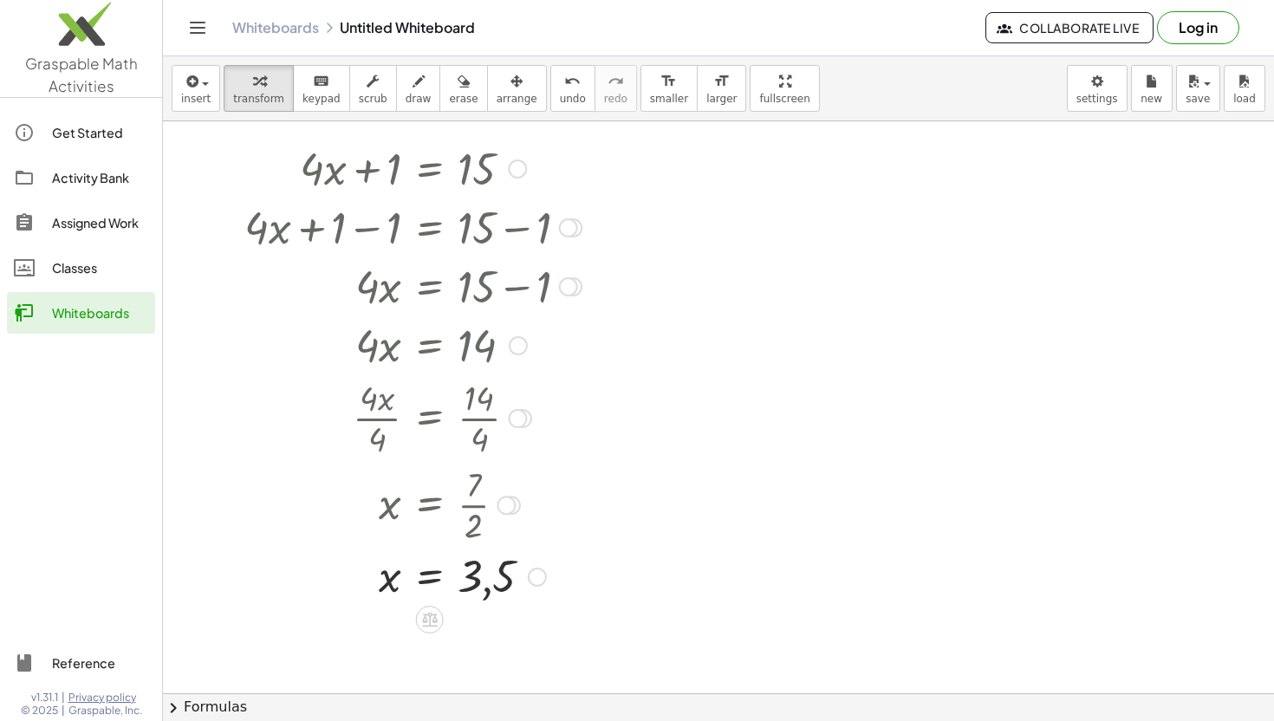
scroll to position [634, 0]
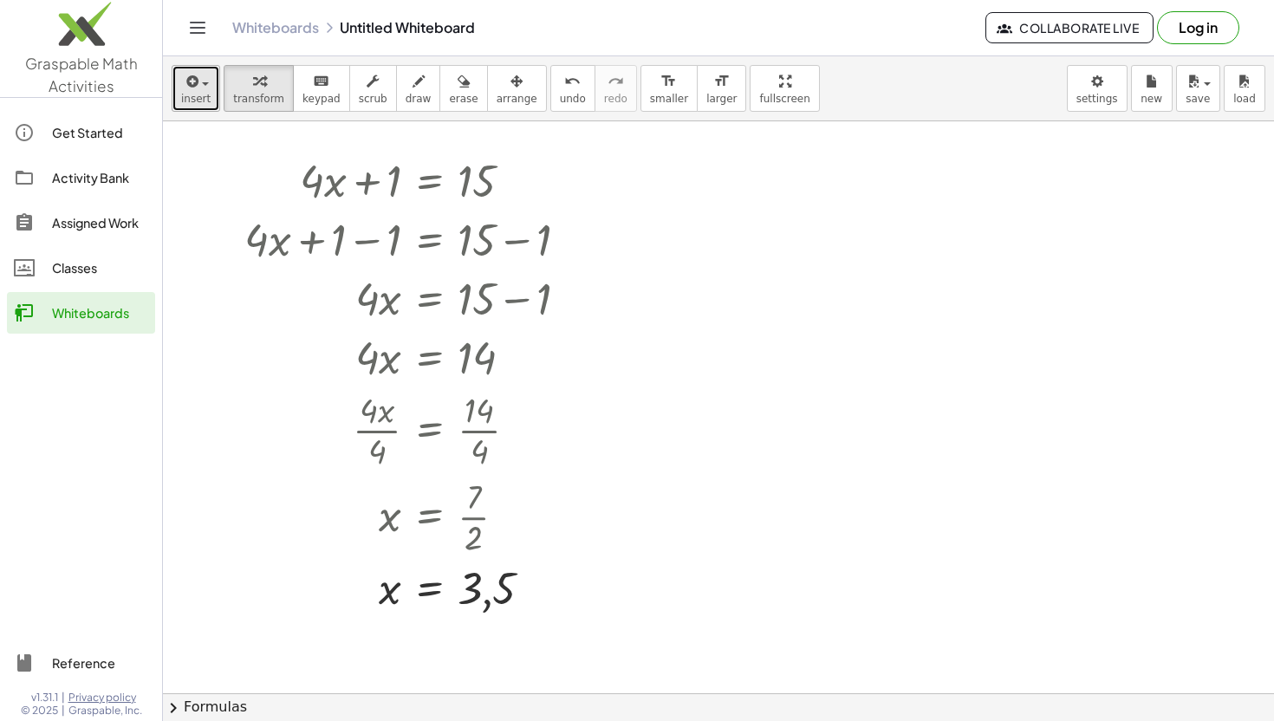
click at [213, 93] on button "insert" at bounding box center [196, 88] width 49 height 47
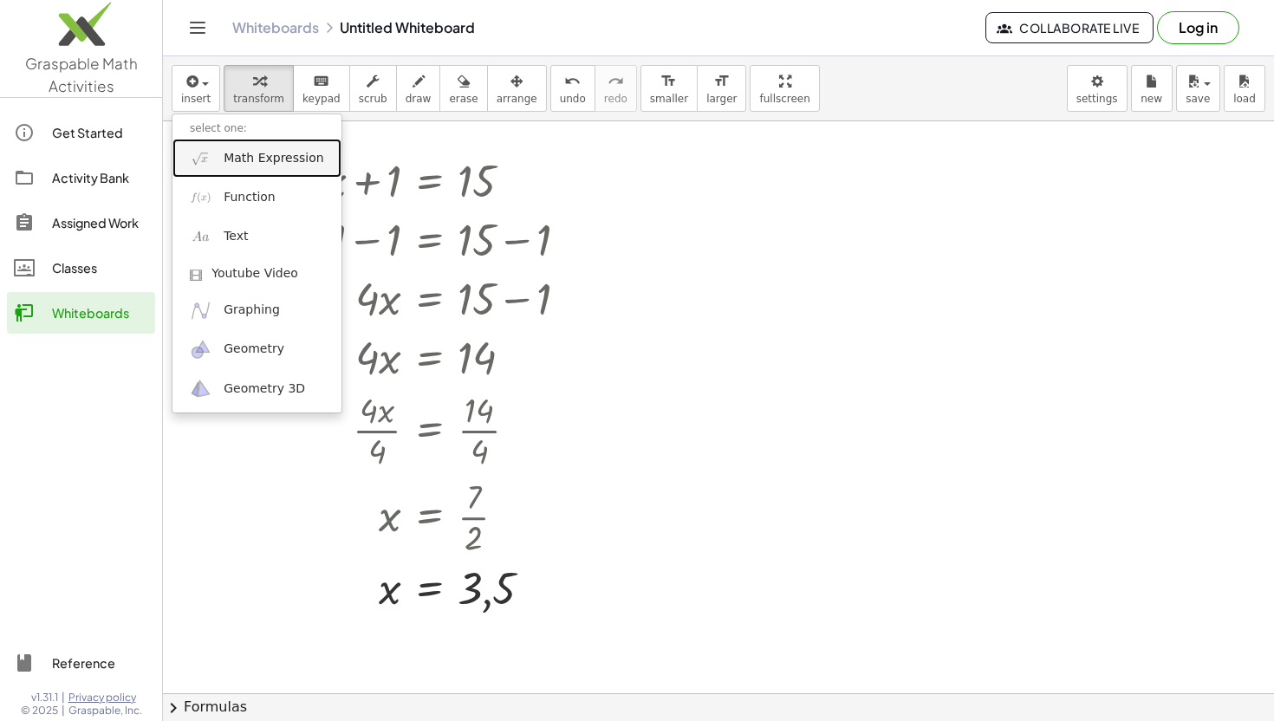
click at [261, 159] on span "Math Expression" at bounding box center [274, 158] width 100 height 17
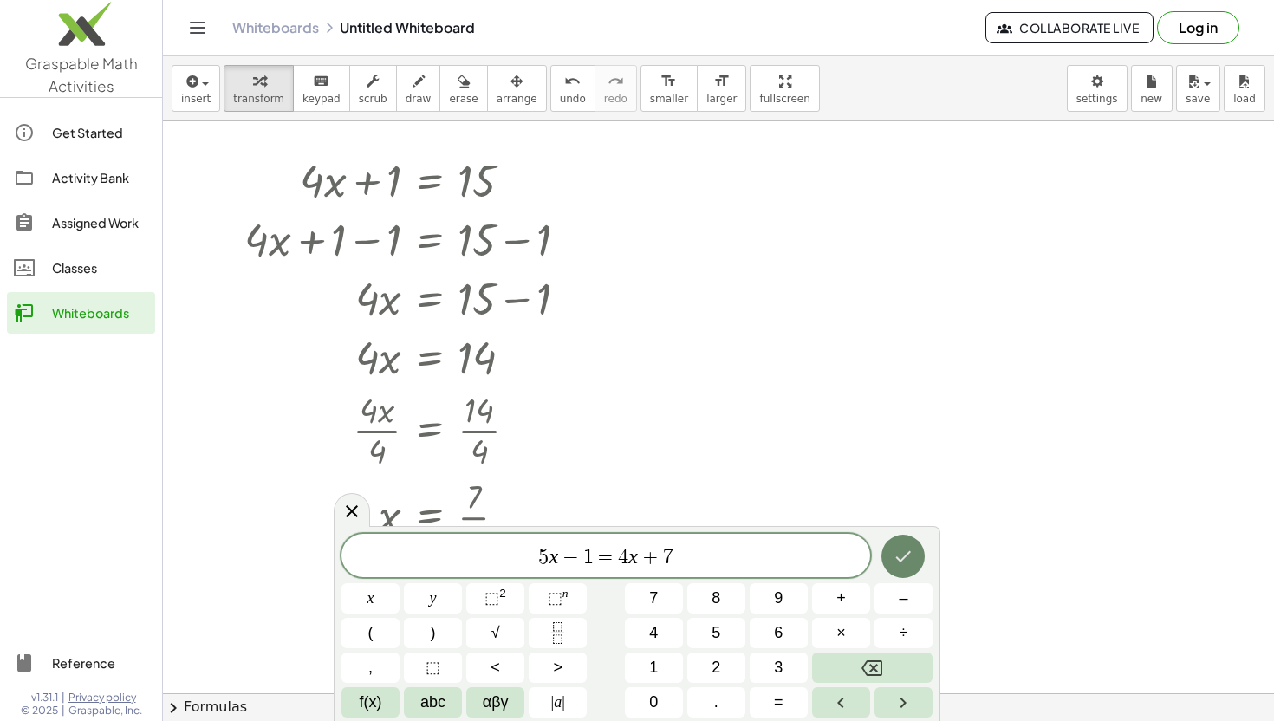
click at [897, 557] on icon "Done" at bounding box center [904, 556] width 16 height 11
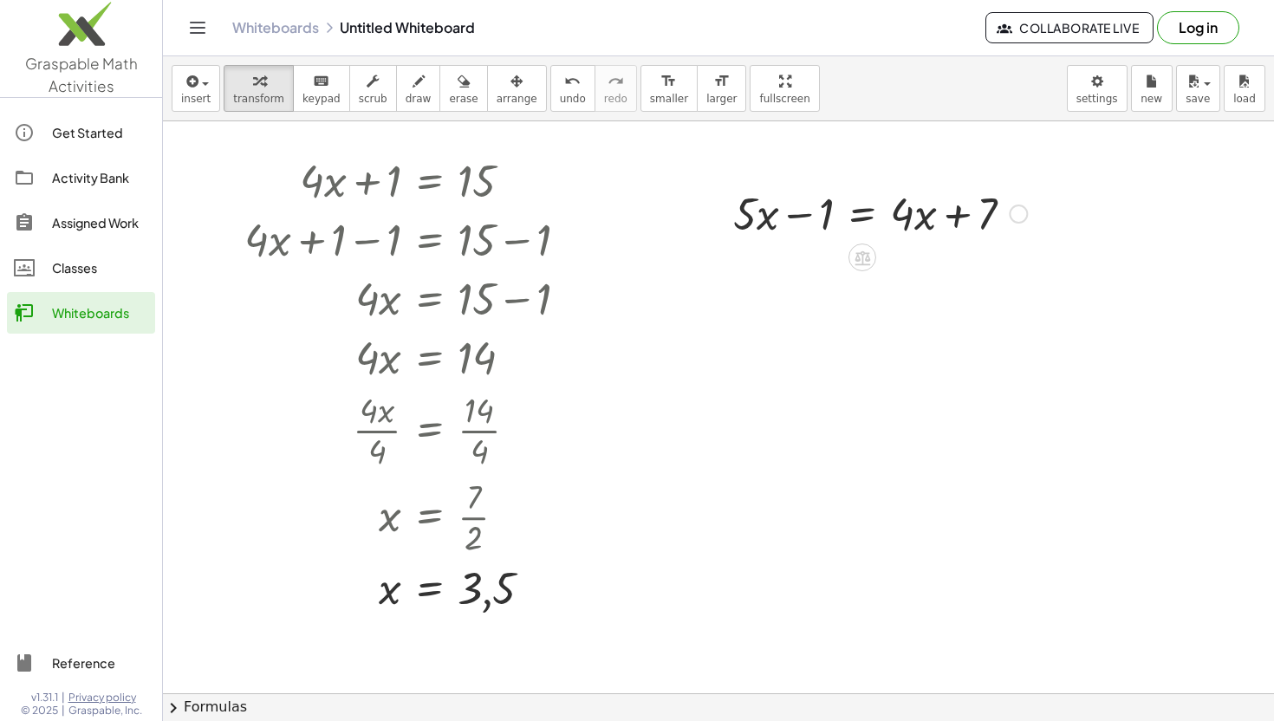
drag, startPoint x: 816, startPoint y: 242, endPoint x: 791, endPoint y: 211, distance: 39.5
click at [791, 211] on div "+ · 5 · x − 1 = + · 4 · x + 7" at bounding box center [873, 213] width 333 height 68
click at [862, 256] on icon at bounding box center [863, 257] width 16 height 15
click at [903, 253] on div "÷" at bounding box center [897, 258] width 28 height 28
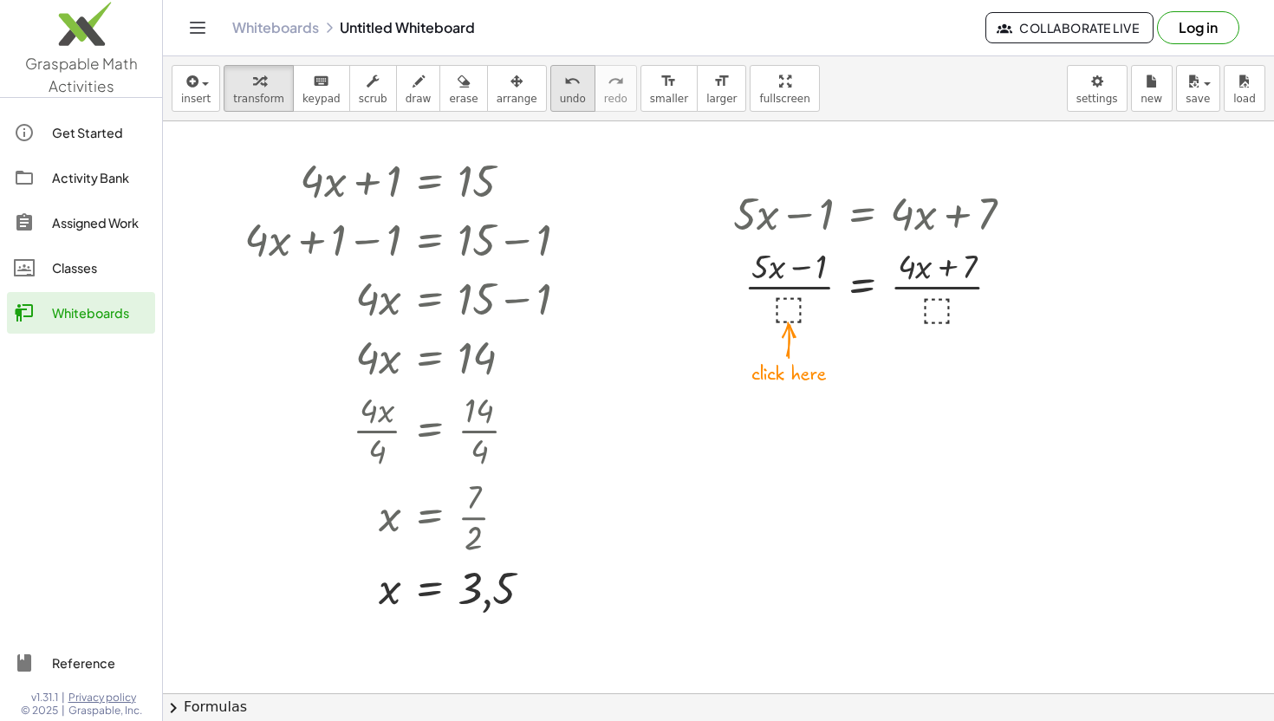
click at [564, 78] on icon "undo" at bounding box center [572, 81] width 16 height 21
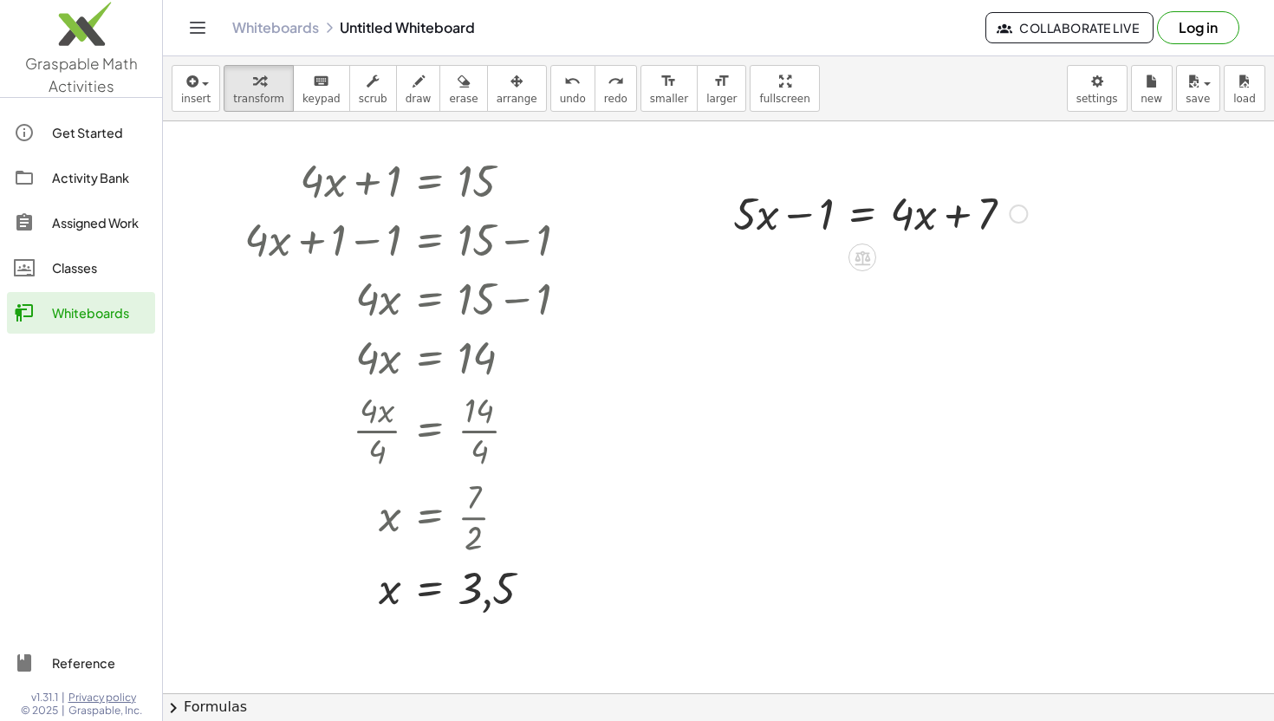
click at [870, 245] on div at bounding box center [869, 255] width 14 height 32
click at [866, 260] on icon at bounding box center [863, 257] width 16 height 15
click at [785, 260] on div "+" at bounding box center [793, 258] width 28 height 28
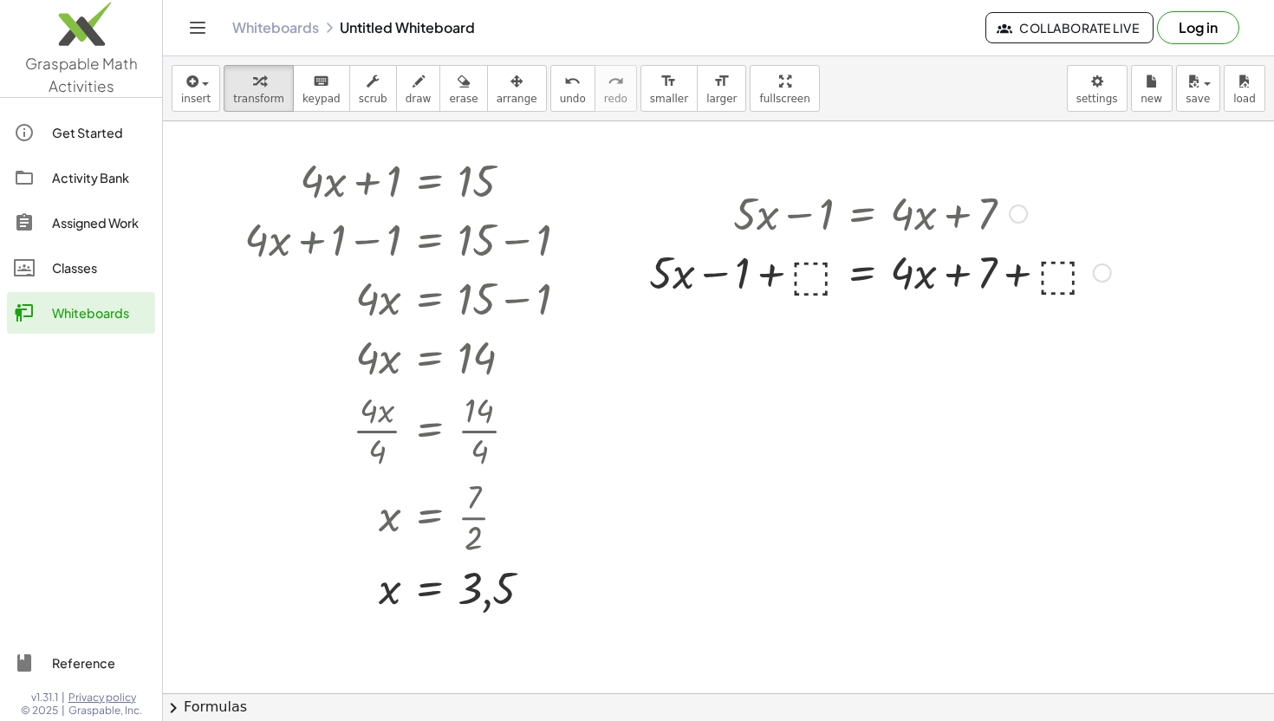
click at [797, 277] on div at bounding box center [880, 271] width 479 height 59
click at [802, 270] on div at bounding box center [880, 271] width 422 height 59
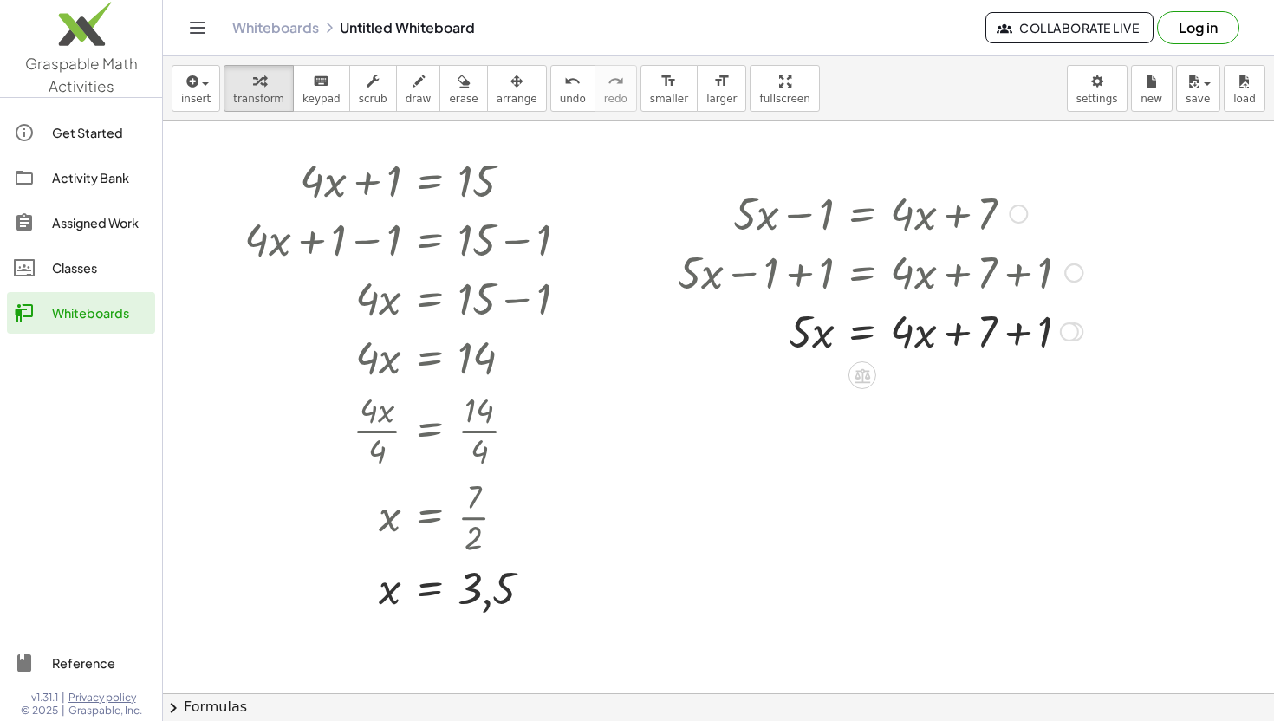
click at [1026, 278] on div at bounding box center [880, 271] width 422 height 59
click at [1025, 330] on div at bounding box center [880, 330] width 422 height 59
click at [859, 436] on icon at bounding box center [863, 434] width 16 height 15
click at [825, 432] on span "−" at bounding box center [828, 434] width 10 height 25
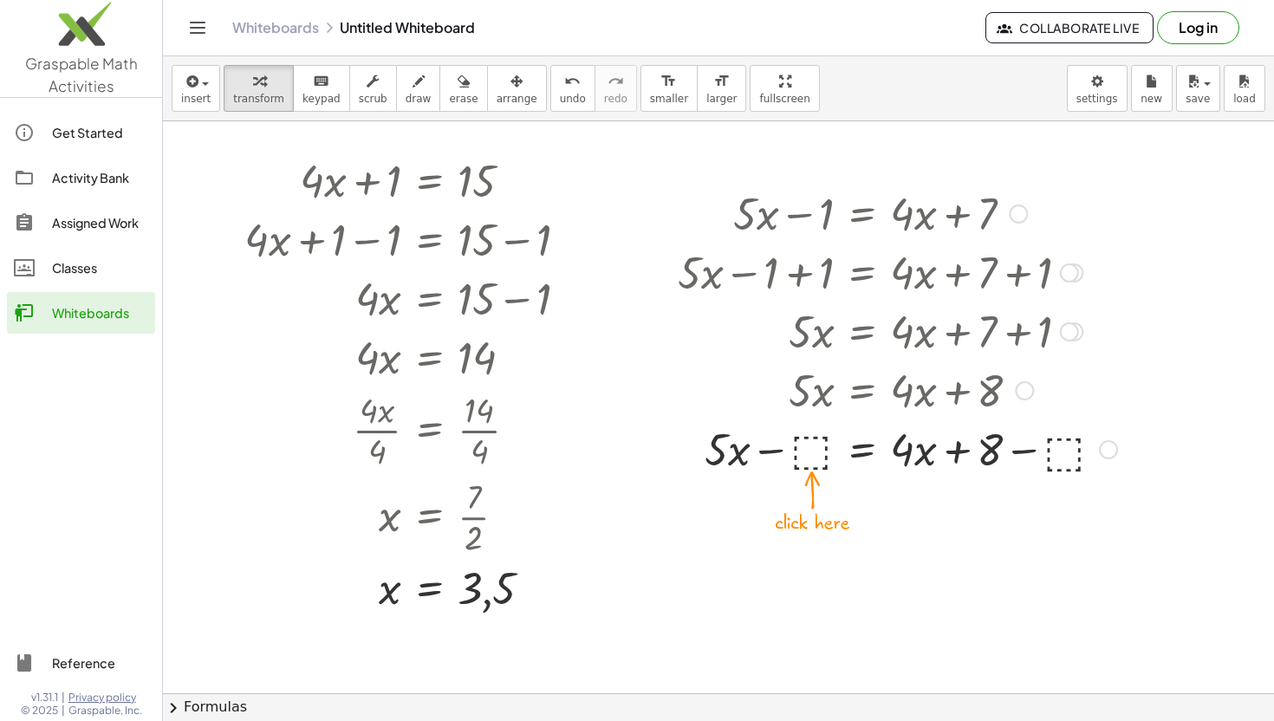
click at [809, 458] on div at bounding box center [897, 448] width 457 height 59
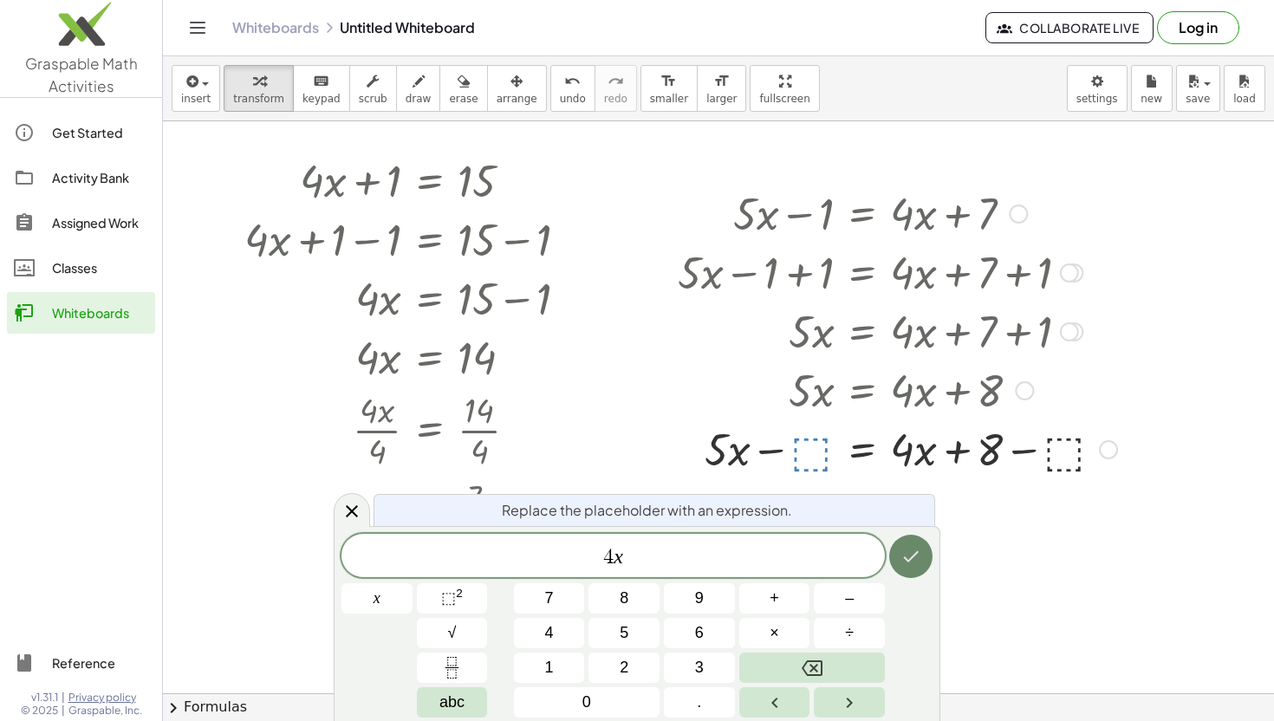
click at [912, 556] on icon "Done" at bounding box center [912, 556] width 16 height 11
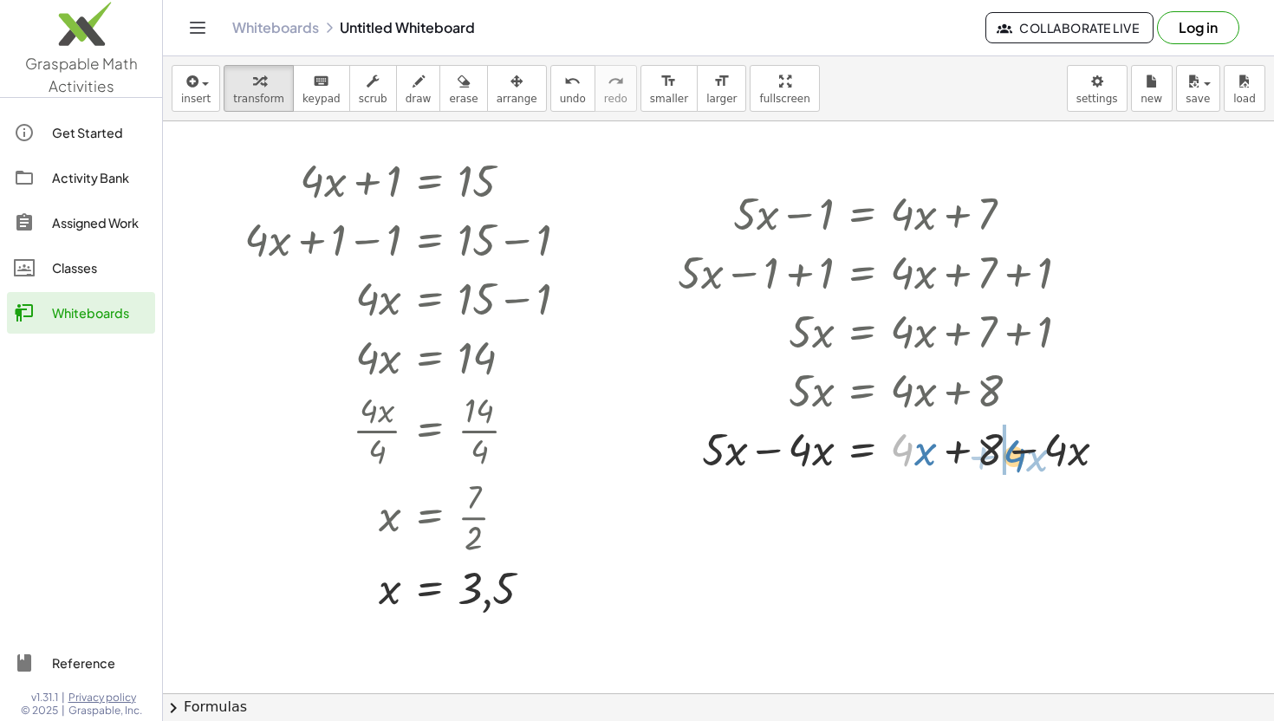
drag, startPoint x: 906, startPoint y: 455, endPoint x: 1018, endPoint y: 462, distance: 112.0
click at [1018, 462] on div at bounding box center [898, 448] width 459 height 59
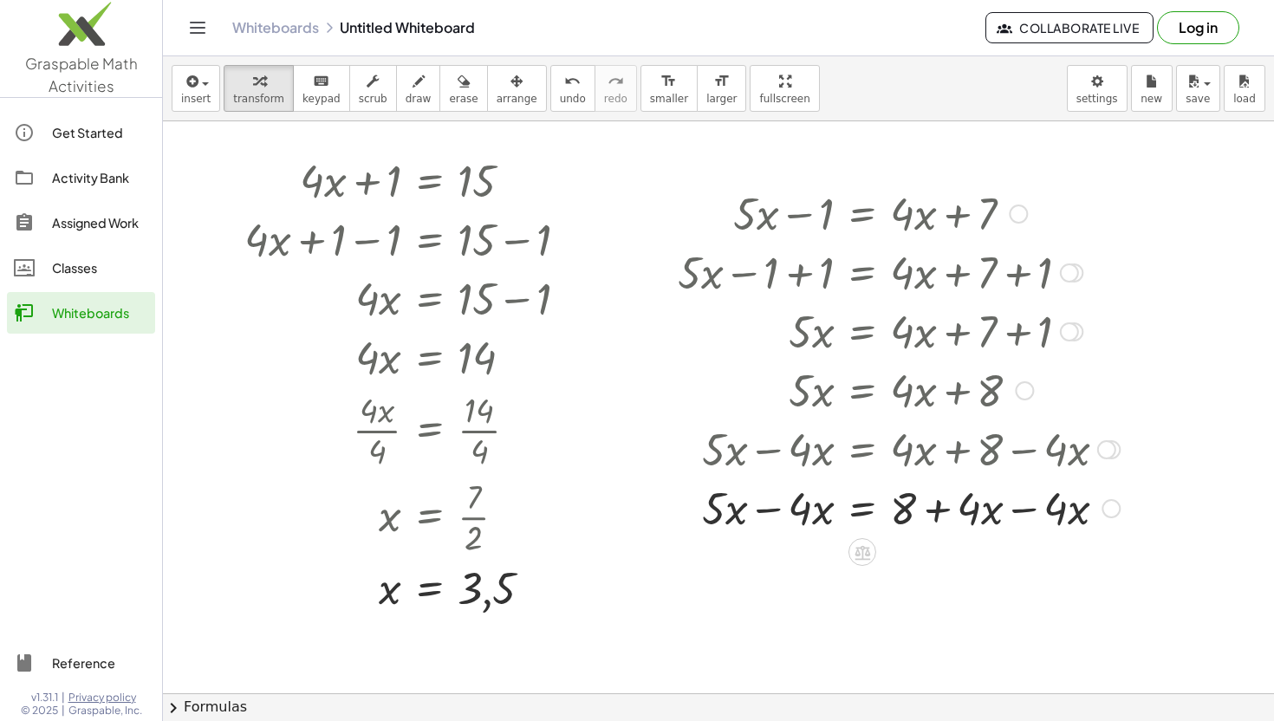
click at [773, 510] on div at bounding box center [898, 507] width 459 height 59
click at [1025, 574] on div at bounding box center [898, 566] width 459 height 59
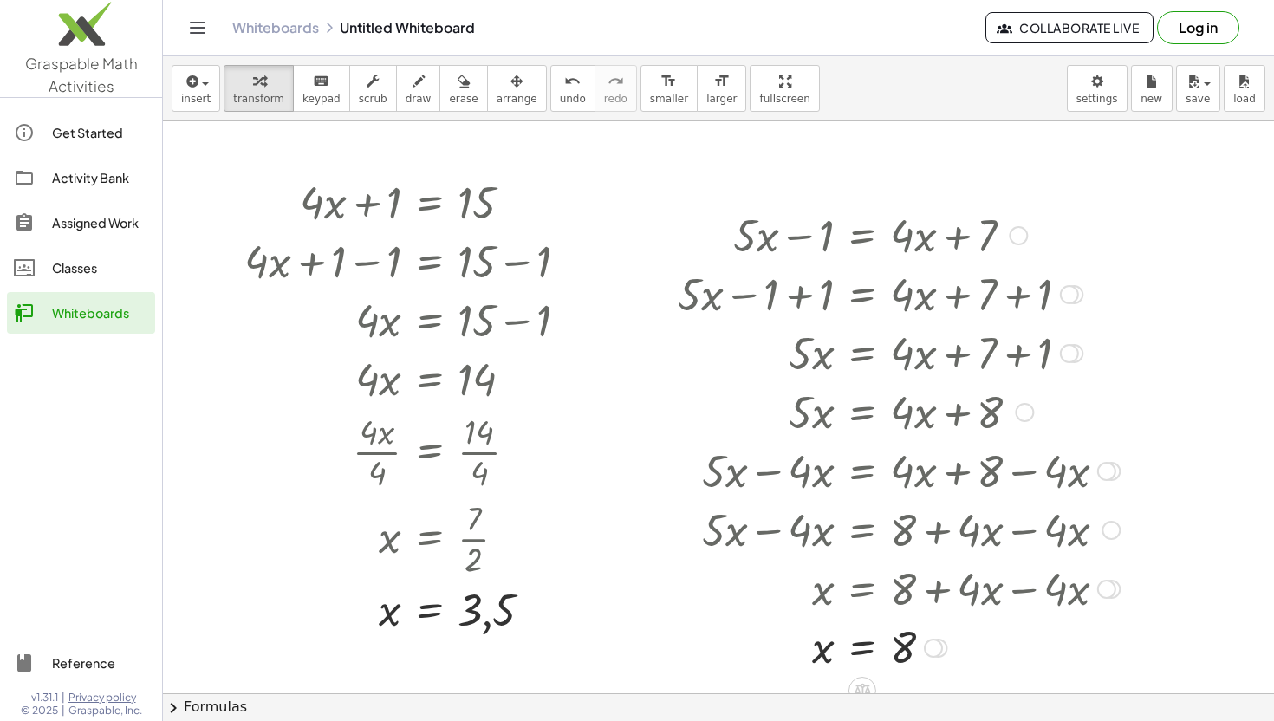
scroll to position [621, 0]
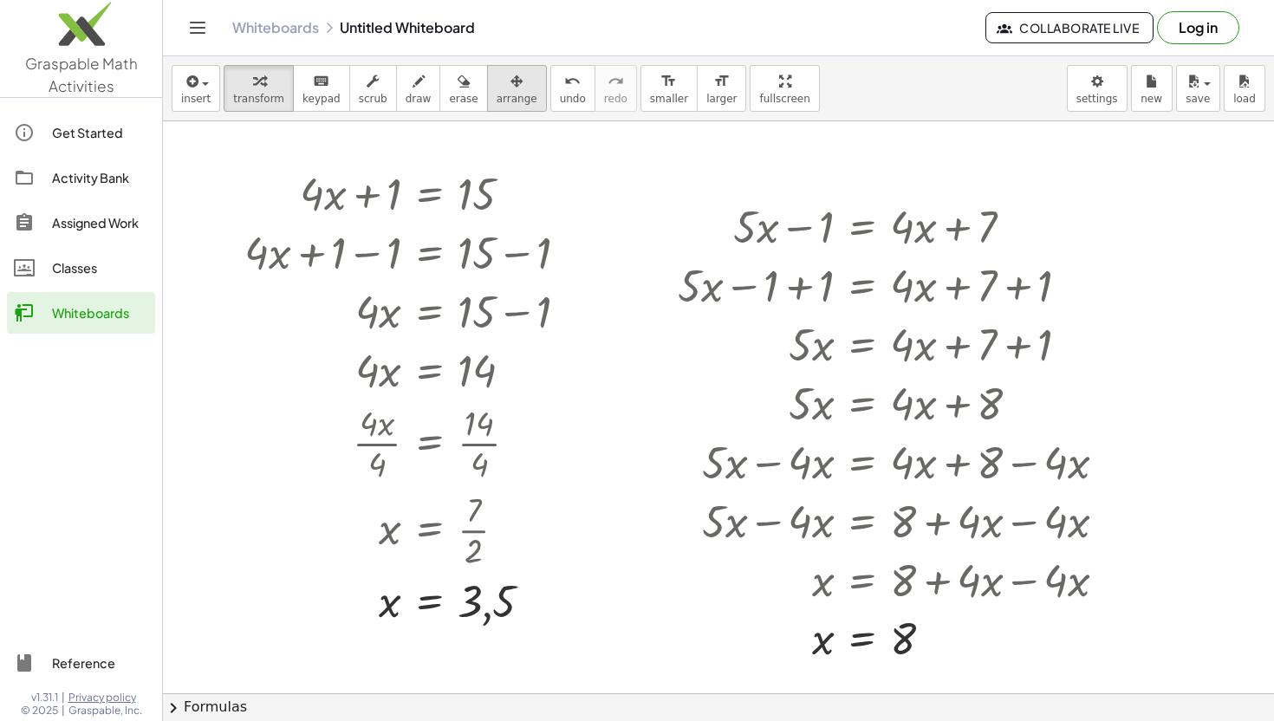
click at [497, 81] on div "button" at bounding box center [517, 80] width 41 height 21
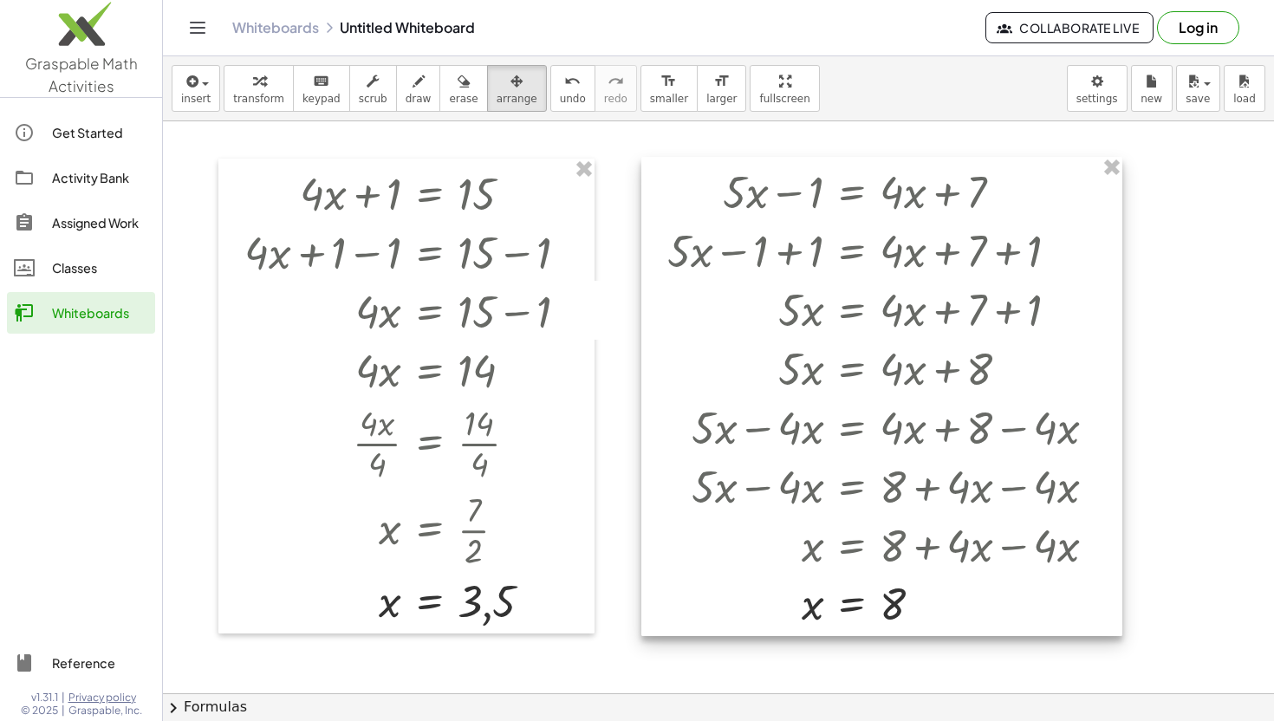
drag, startPoint x: 885, startPoint y: 256, endPoint x: 875, endPoint y: 221, distance: 36.2
click at [875, 221] on div at bounding box center [881, 396] width 481 height 479
click at [1211, 324] on div at bounding box center [718, 359] width 1111 height 1716
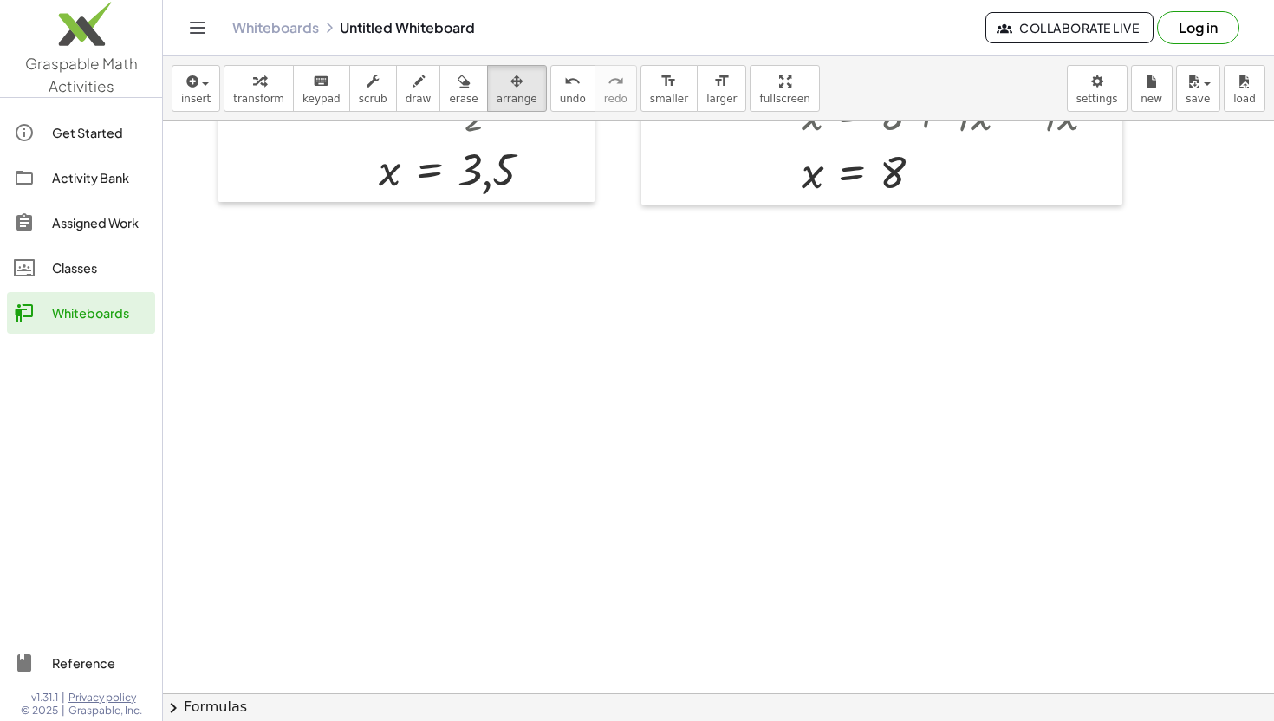
scroll to position [1088, 0]
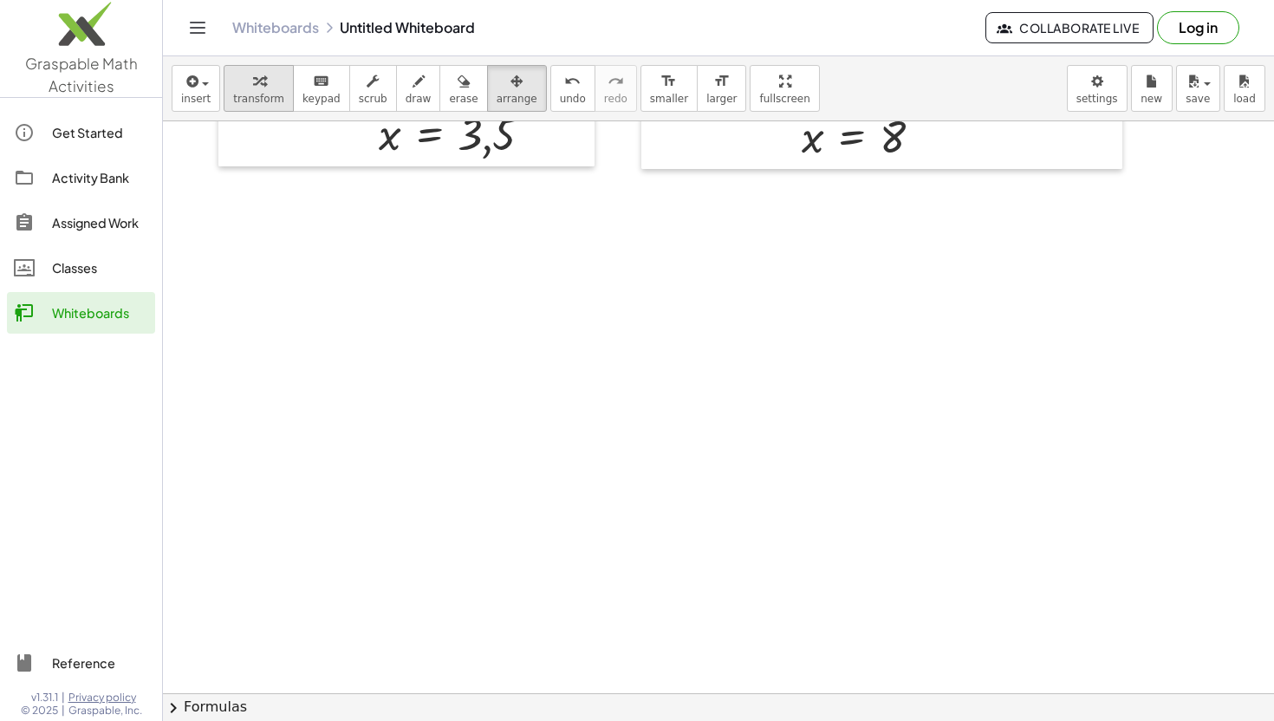
click at [269, 82] on div "button" at bounding box center [258, 80] width 51 height 21
click at [201, 89] on div "button" at bounding box center [195, 80] width 29 height 21
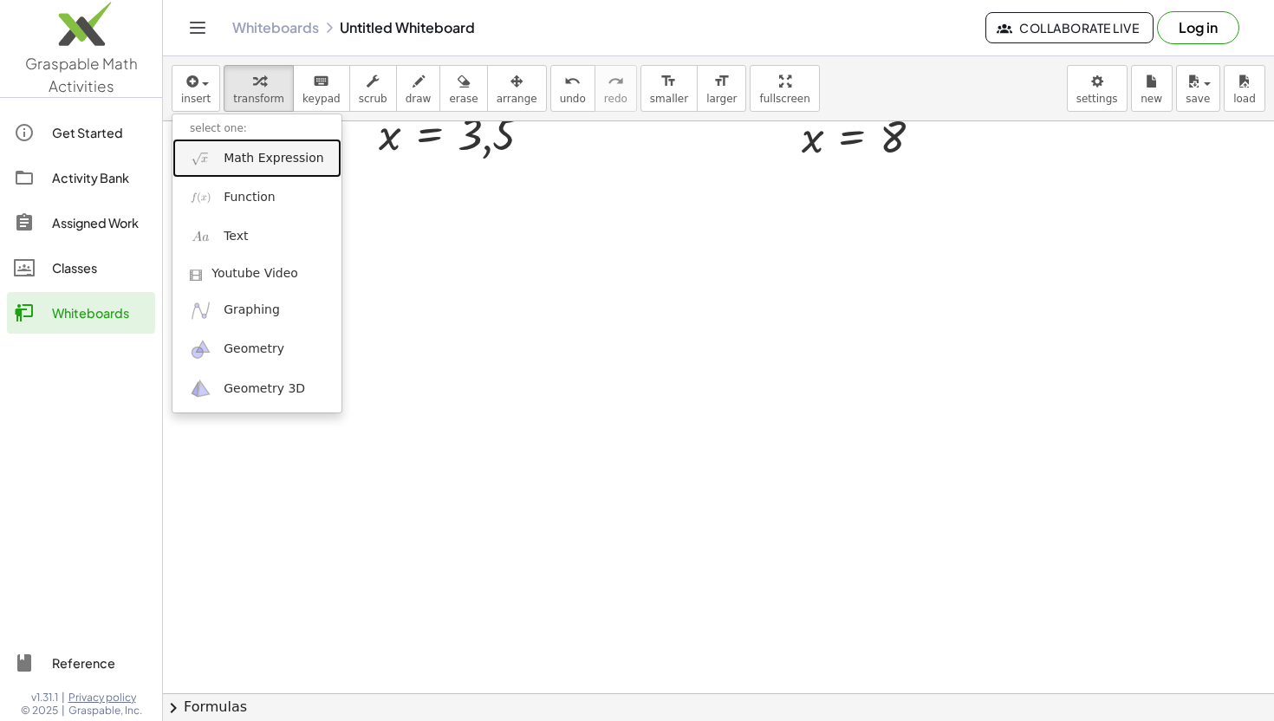
click at [250, 161] on span "Math Expression" at bounding box center [274, 158] width 100 height 17
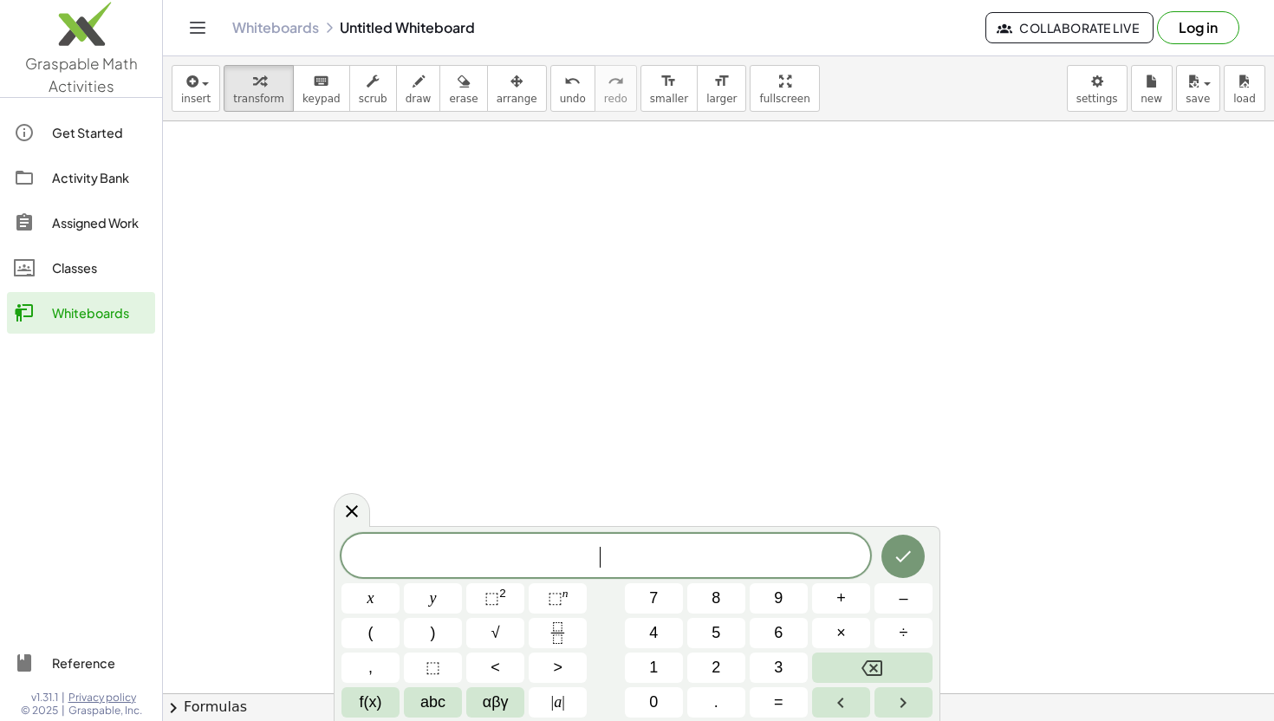
scroll to position [1131, 0]
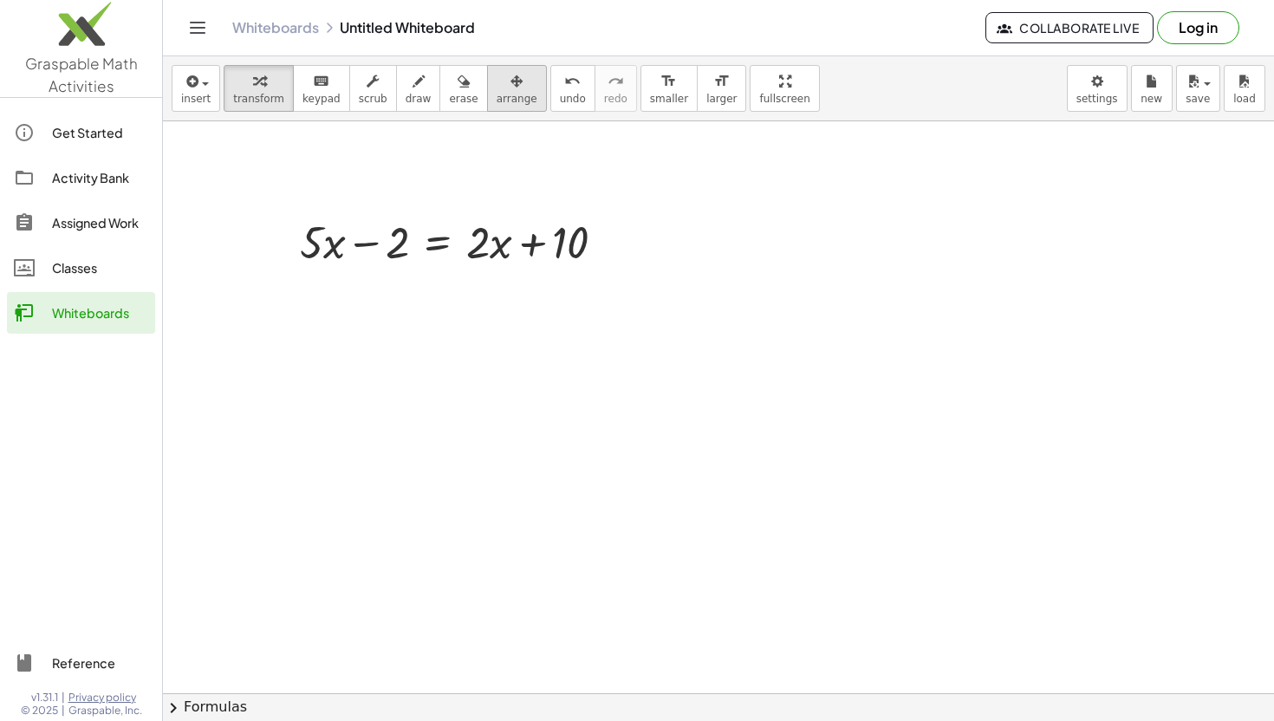
click at [504, 96] on span "arrange" at bounding box center [517, 99] width 41 height 12
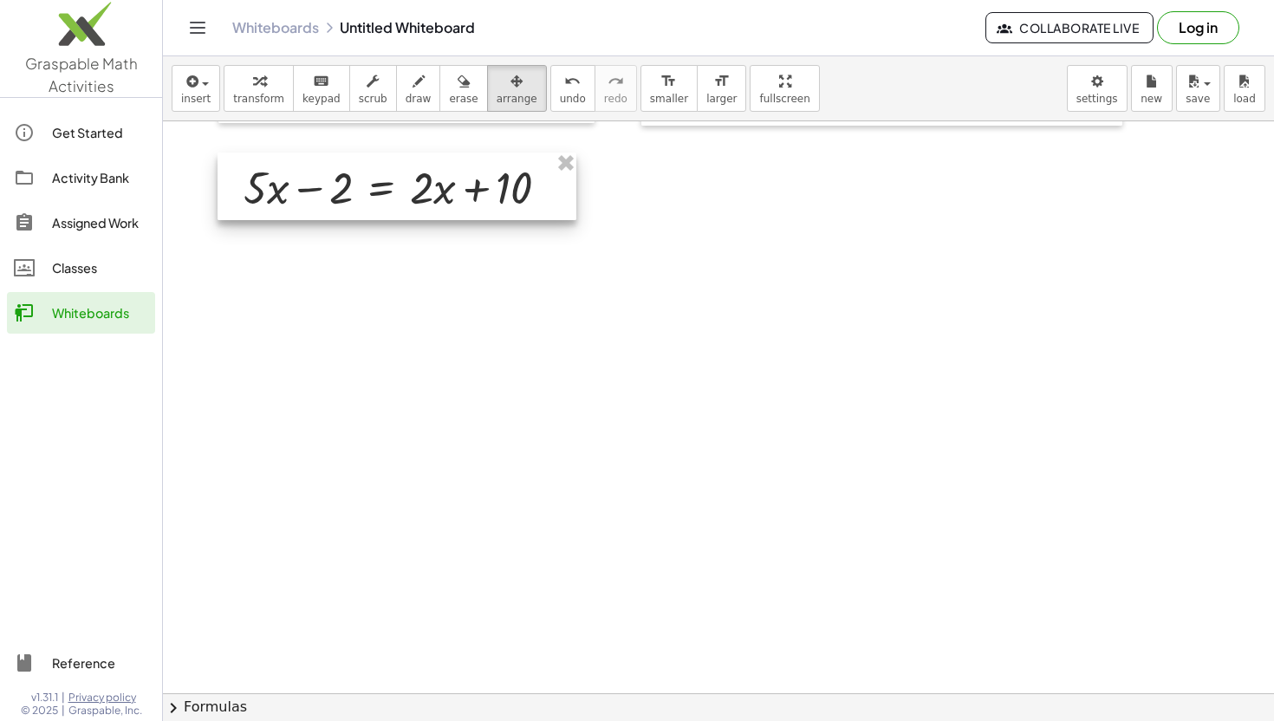
drag, startPoint x: 450, startPoint y: 272, endPoint x: 393, endPoint y: 218, distance: 77.9
click at [393, 218] on div at bounding box center [397, 187] width 359 height 68
click at [418, 207] on div at bounding box center [397, 187] width 359 height 68
click at [258, 88] on icon "button" at bounding box center [259, 81] width 12 height 21
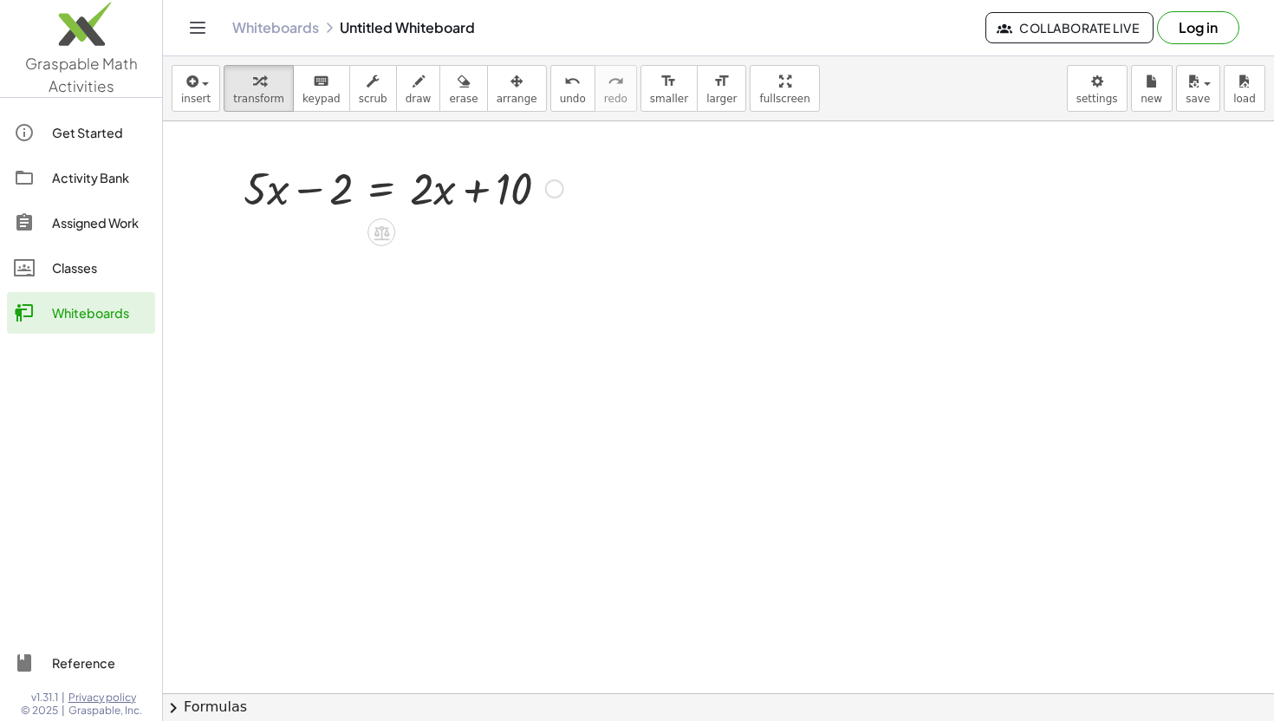
click at [326, 193] on div at bounding box center [403, 187] width 337 height 59
click at [383, 232] on icon at bounding box center [382, 233] width 18 height 18
click at [312, 237] on span "+" at bounding box center [312, 232] width 10 height 25
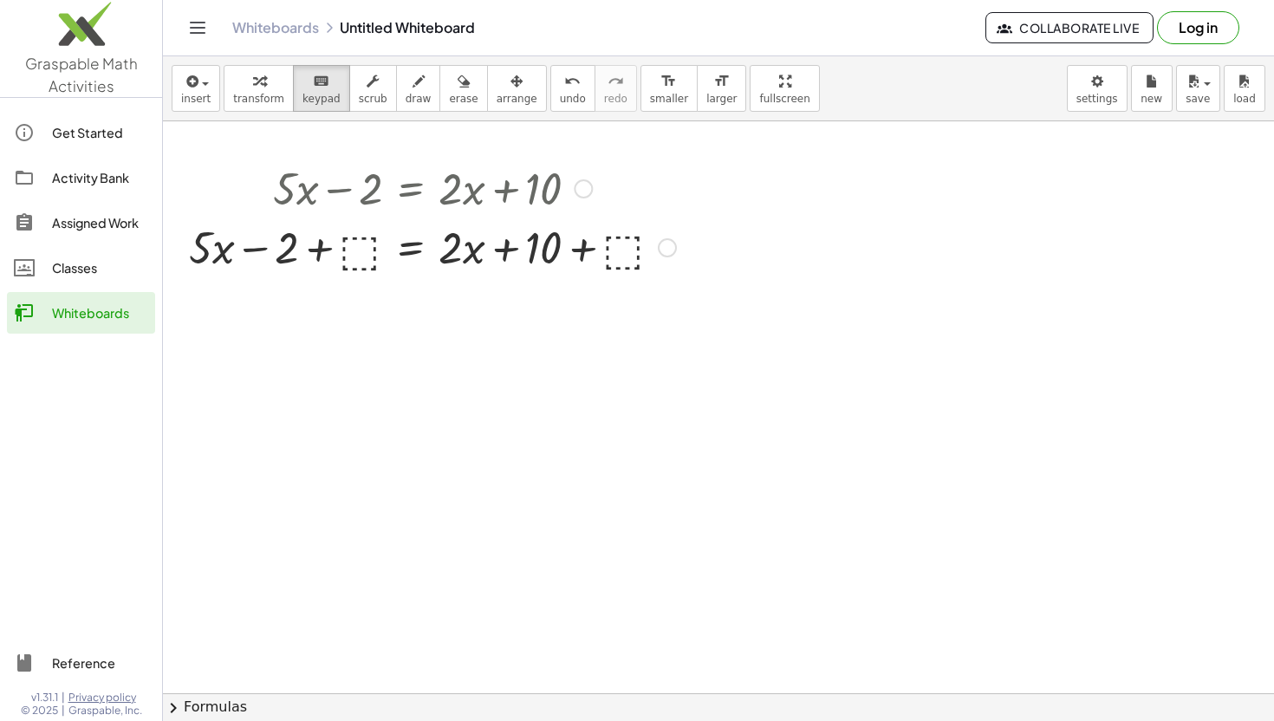
click at [362, 256] on div at bounding box center [432, 246] width 504 height 59
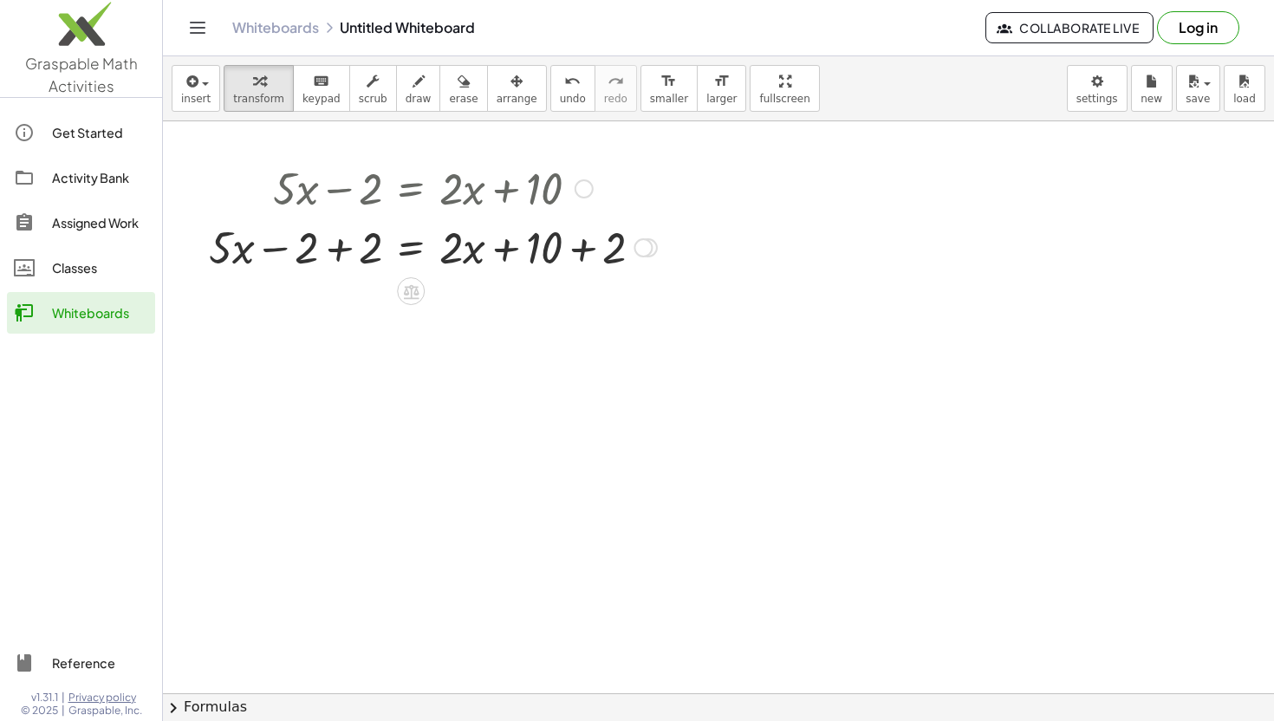
click at [336, 249] on div at bounding box center [432, 246] width 465 height 59
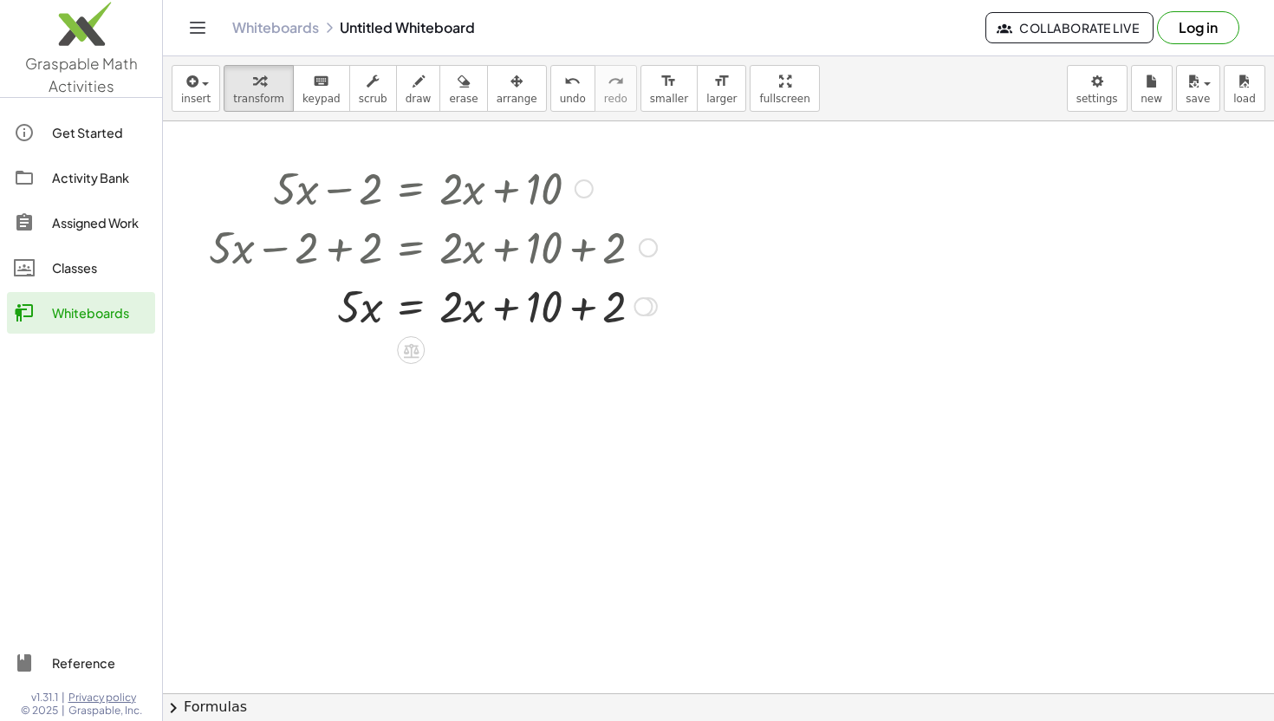
click at [590, 311] on div at bounding box center [432, 305] width 465 height 59
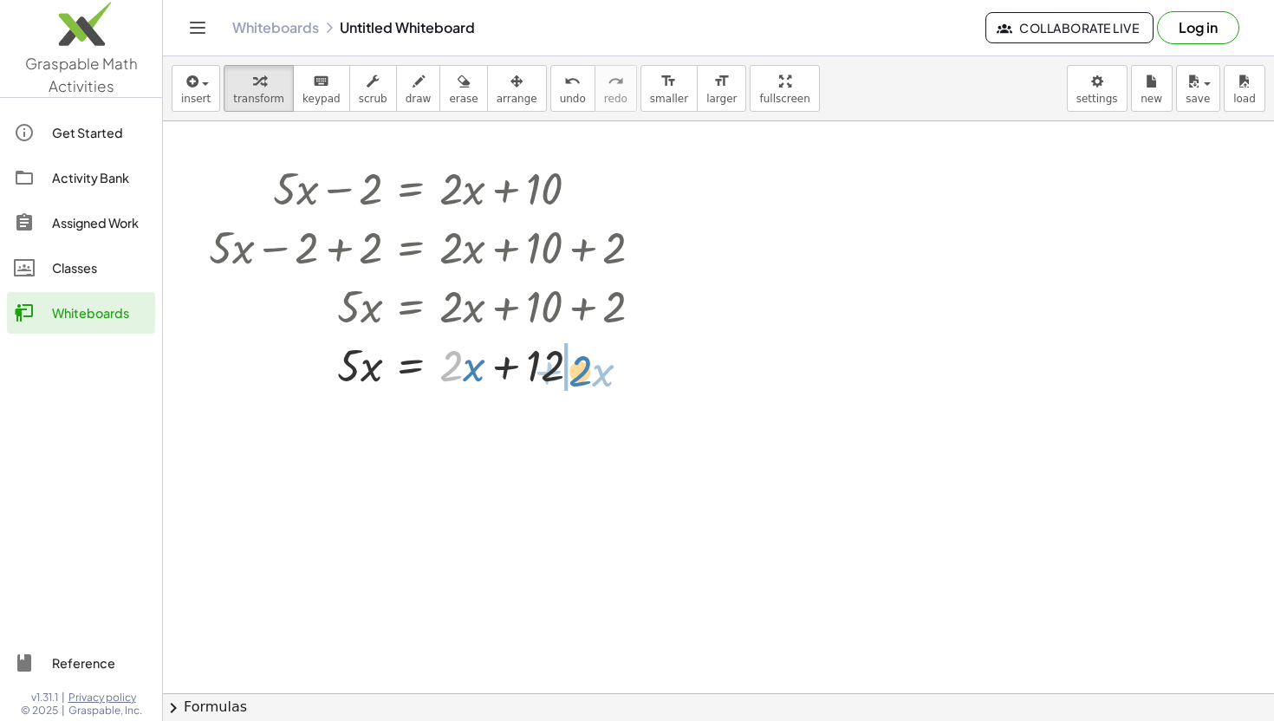
drag, startPoint x: 460, startPoint y: 379, endPoint x: 589, endPoint y: 384, distance: 129.2
click at [589, 384] on div at bounding box center [432, 364] width 465 height 59
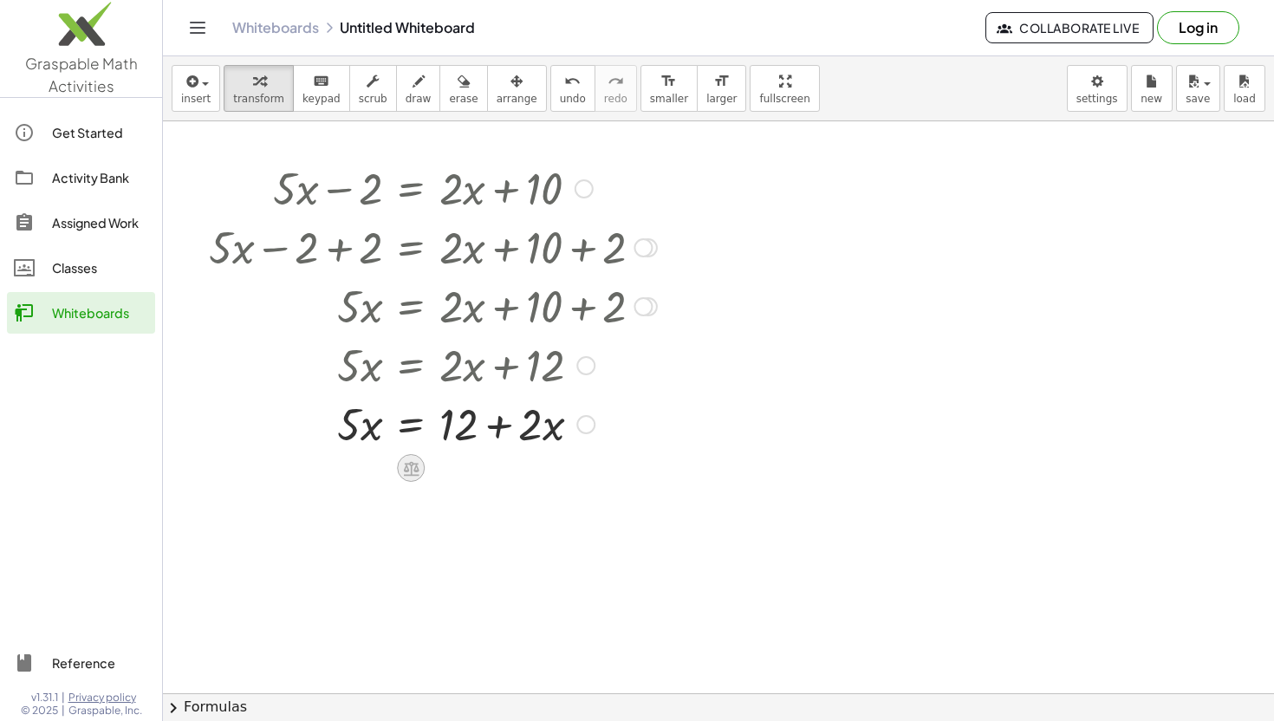
click at [409, 470] on icon at bounding box center [411, 468] width 18 height 18
click at [374, 468] on span "−" at bounding box center [376, 468] width 10 height 25
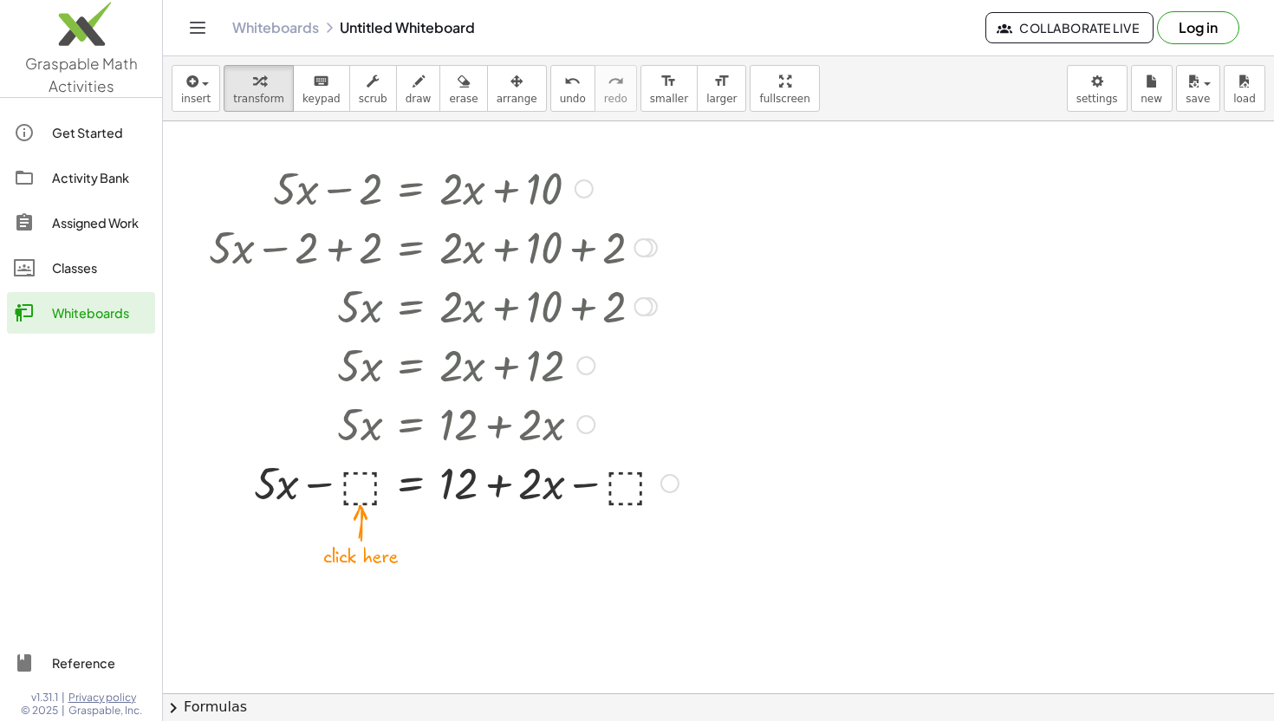
click at [361, 493] on div at bounding box center [443, 481] width 487 height 59
click at [315, 490] on div at bounding box center [445, 481] width 490 height 59
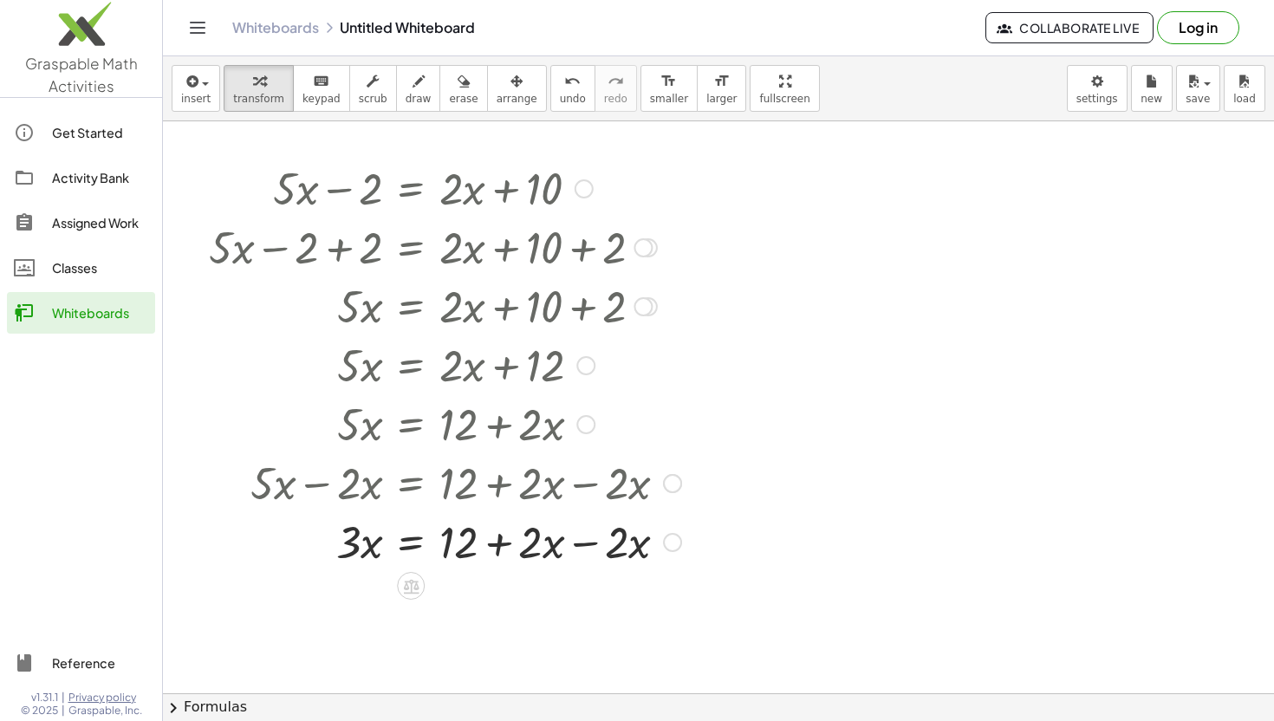
click at [588, 545] on div at bounding box center [445, 540] width 490 height 59
click at [406, 654] on div at bounding box center [411, 645] width 28 height 28
click at [445, 649] on span "÷" at bounding box center [446, 645] width 10 height 25
click at [360, 619] on div at bounding box center [445, 599] width 490 height 87
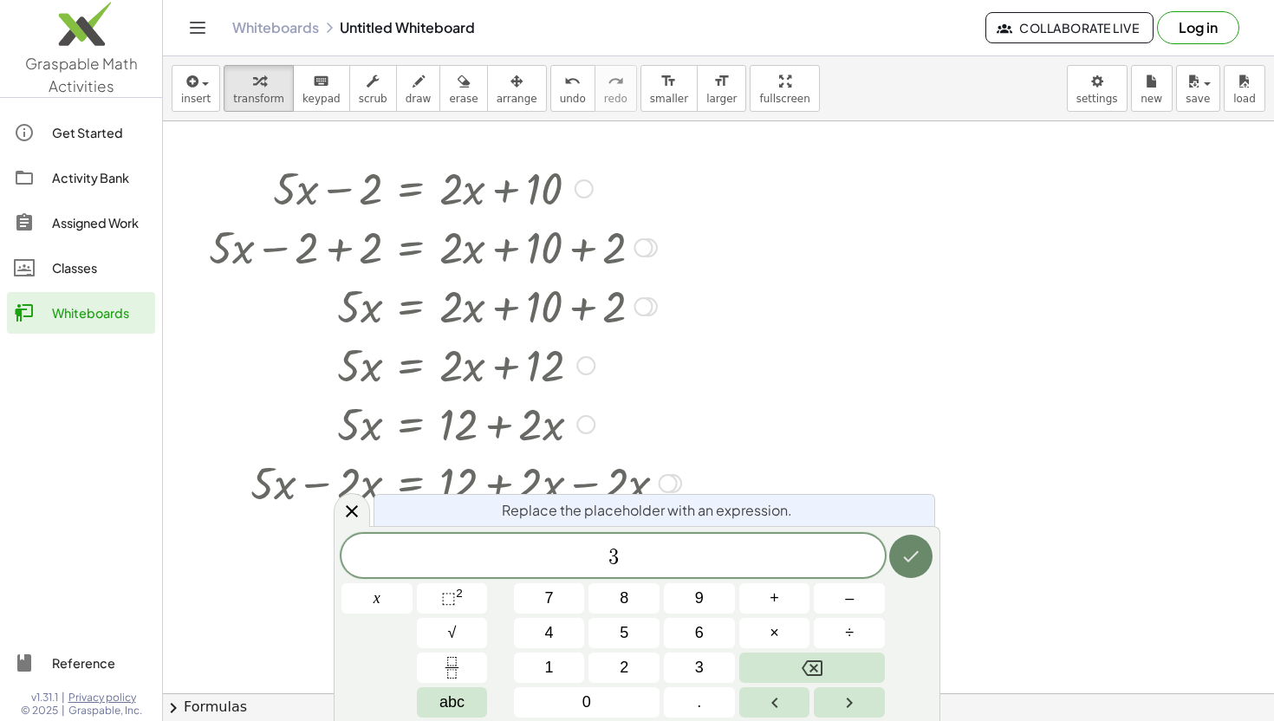
click at [901, 556] on icon "Done" at bounding box center [911, 556] width 21 height 21
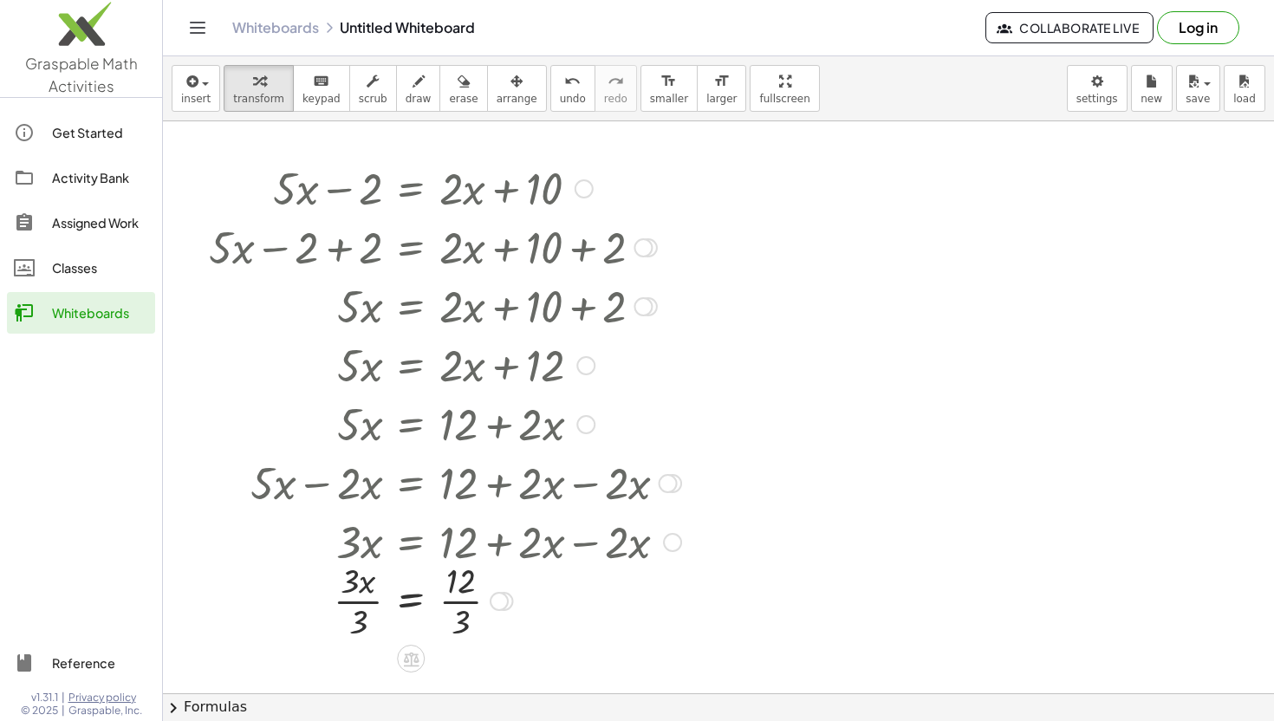
click at [359, 602] on div at bounding box center [445, 599] width 490 height 87
click at [458, 609] on div at bounding box center [445, 599] width 490 height 87
click at [195, 87] on icon "button" at bounding box center [191, 81] width 16 height 21
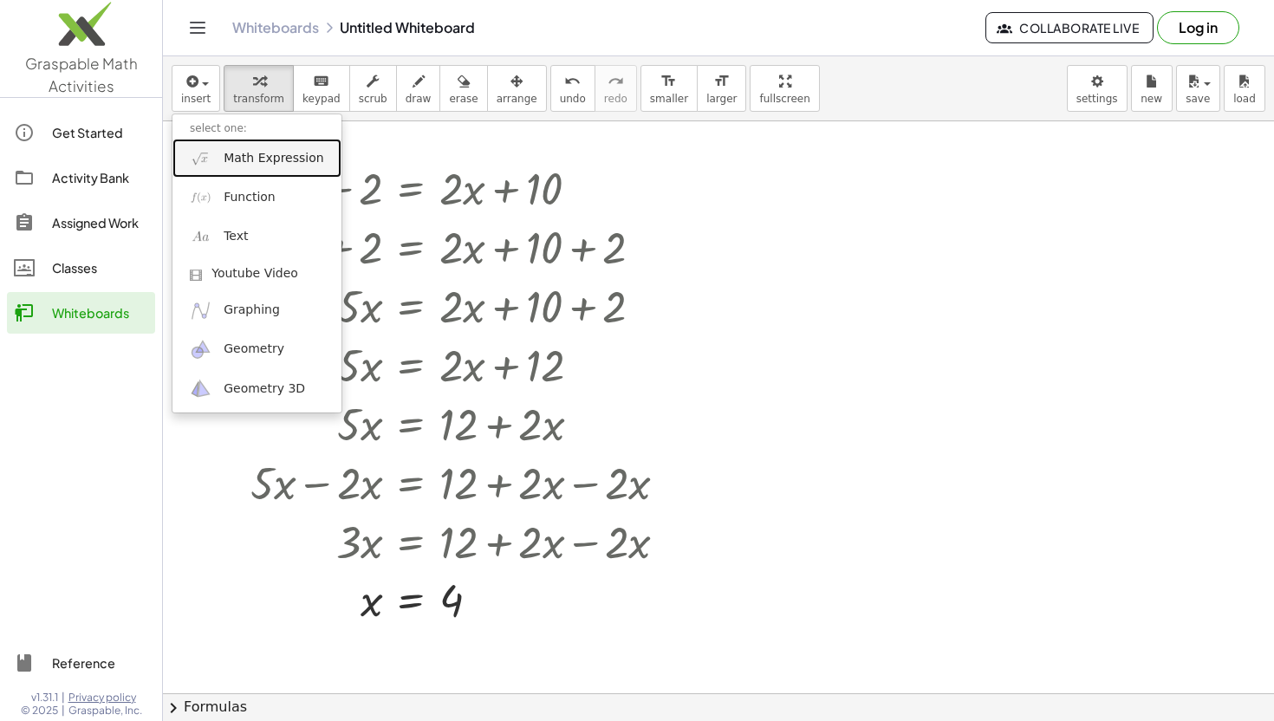
click at [239, 146] on link "Math Expression" at bounding box center [256, 158] width 169 height 39
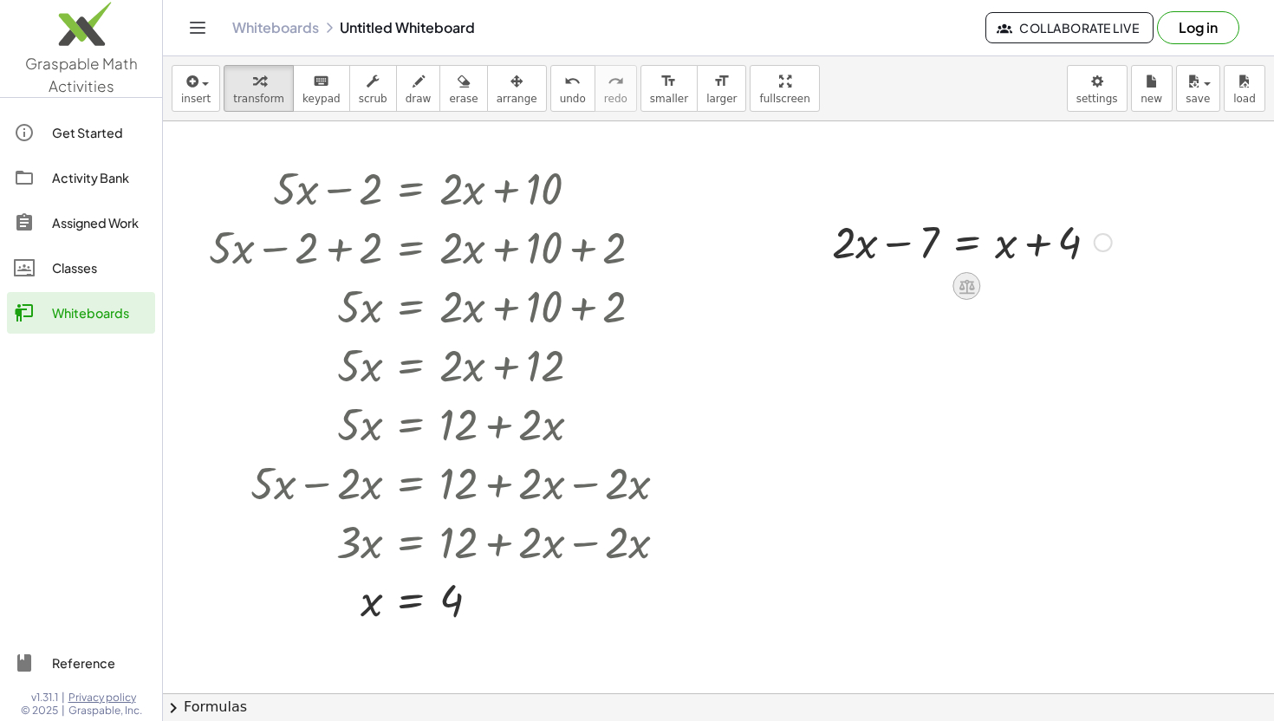
click at [964, 283] on icon at bounding box center [967, 286] width 16 height 15
click at [899, 290] on span "+" at bounding box center [897, 286] width 10 height 25
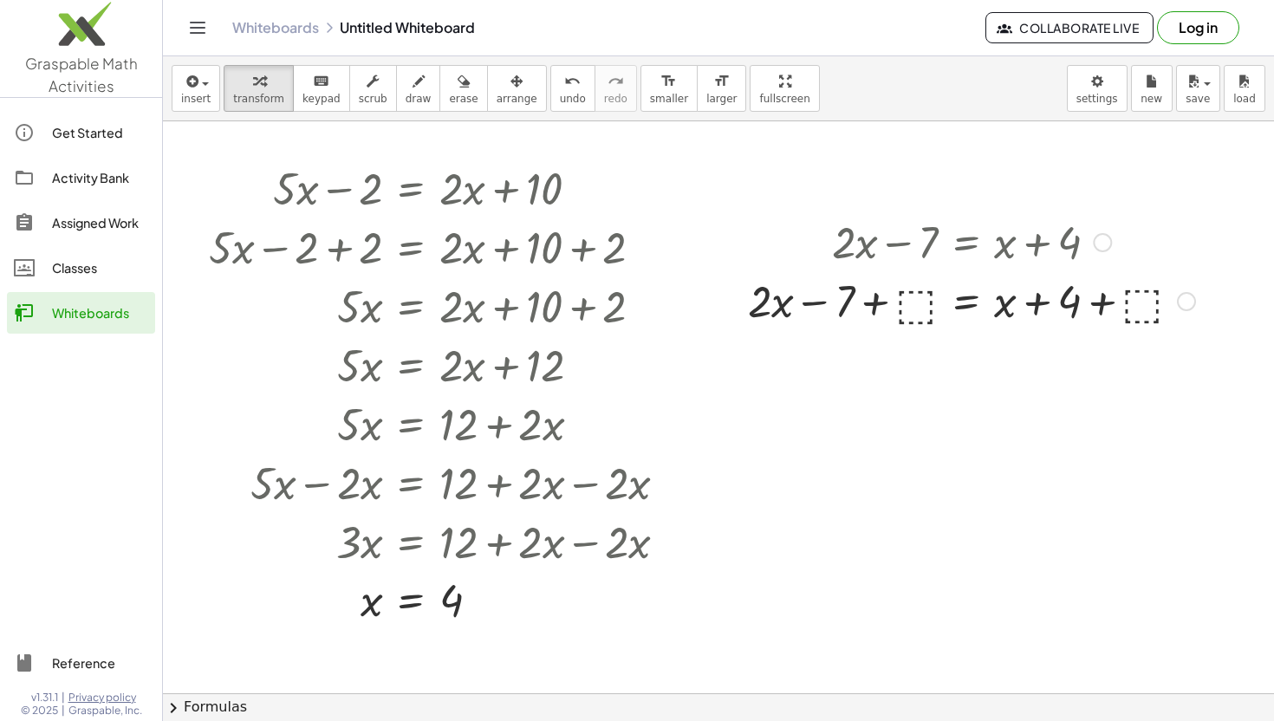
click at [920, 300] on div at bounding box center [971, 299] width 465 height 59
click at [901, 298] on div at bounding box center [972, 299] width 418 height 59
click at [966, 243] on div "+ · 2 · x − 7 = + x + 4 + · 2 · x − 7 + ⬚ = + x + 4 + ⬚ + · 2 · x − 7 = + x + 4…" at bounding box center [966, 243] width 0 height 0
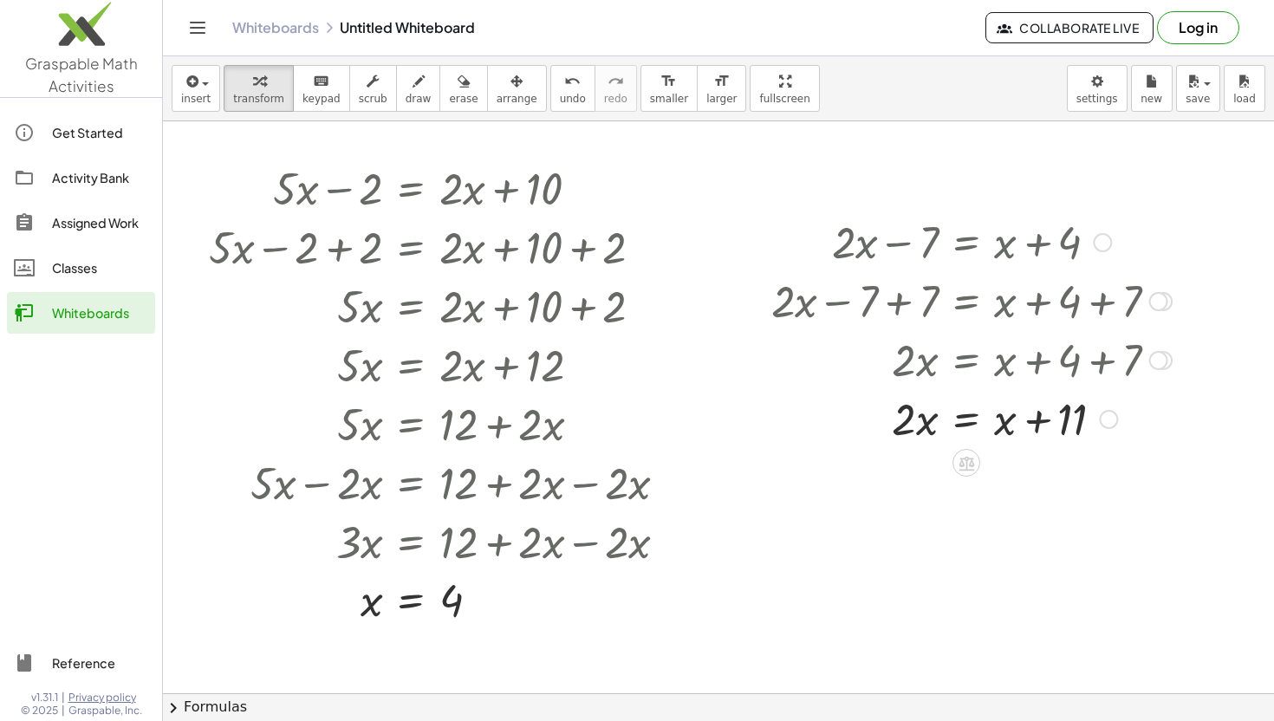
click at [967, 464] on icon at bounding box center [967, 463] width 18 height 18
click at [929, 465] on span "−" at bounding box center [932, 463] width 10 height 25
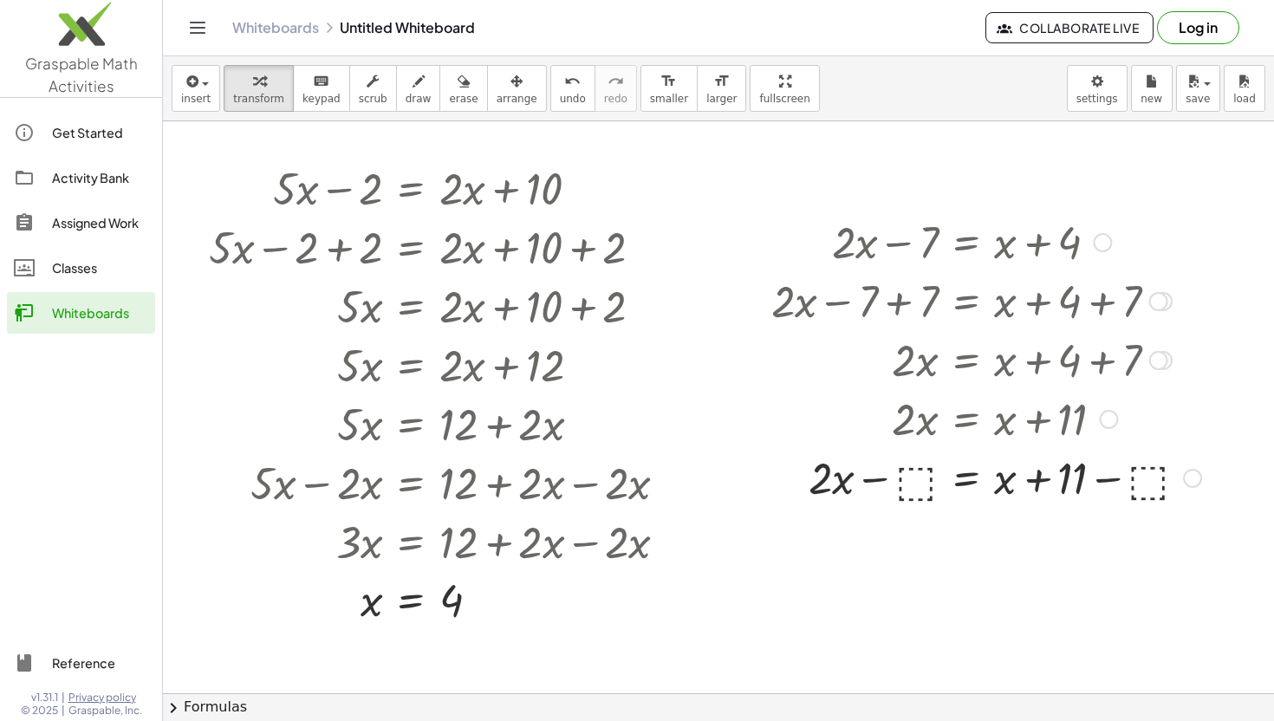
click at [926, 479] on div at bounding box center [986, 476] width 447 height 59
drag, startPoint x: 999, startPoint y: 484, endPoint x: 1094, endPoint y: 486, distance: 94.5
click at [1094, 487] on div at bounding box center [976, 476] width 426 height 59
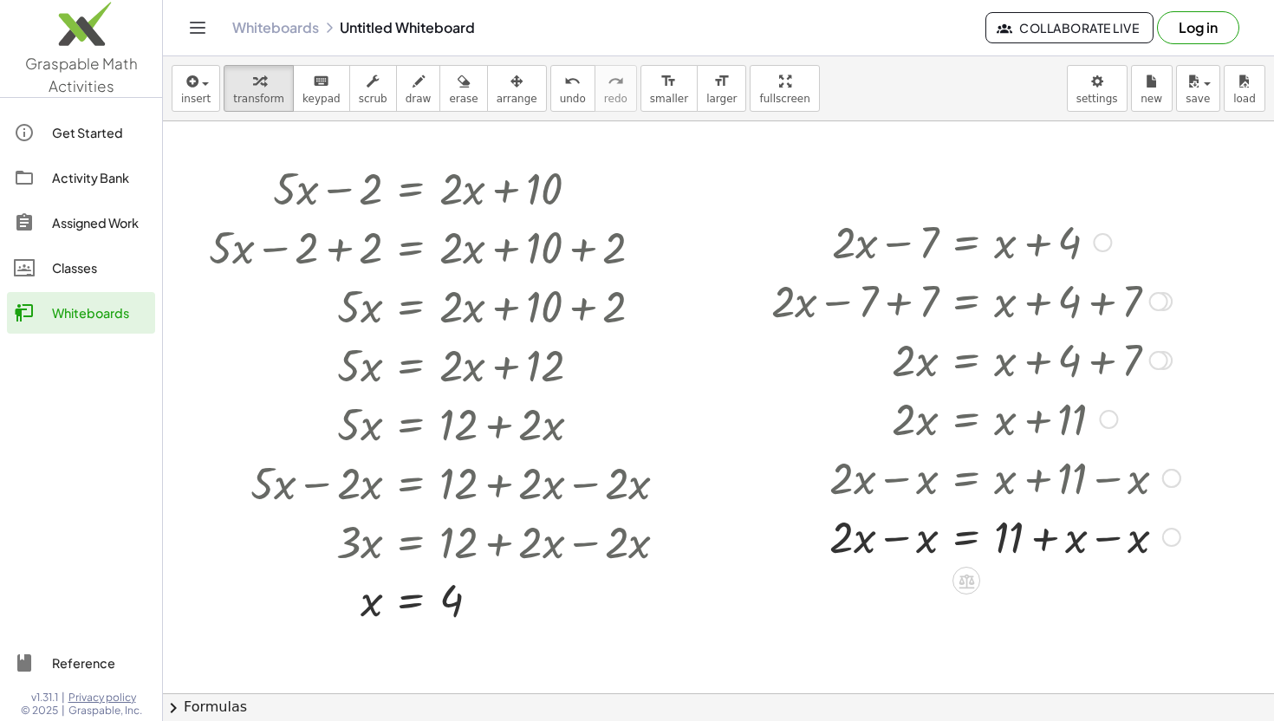
click at [1102, 484] on div at bounding box center [976, 476] width 426 height 59
click at [1106, 538] on div at bounding box center [976, 535] width 426 height 59
click at [900, 539] on div at bounding box center [976, 535] width 426 height 59
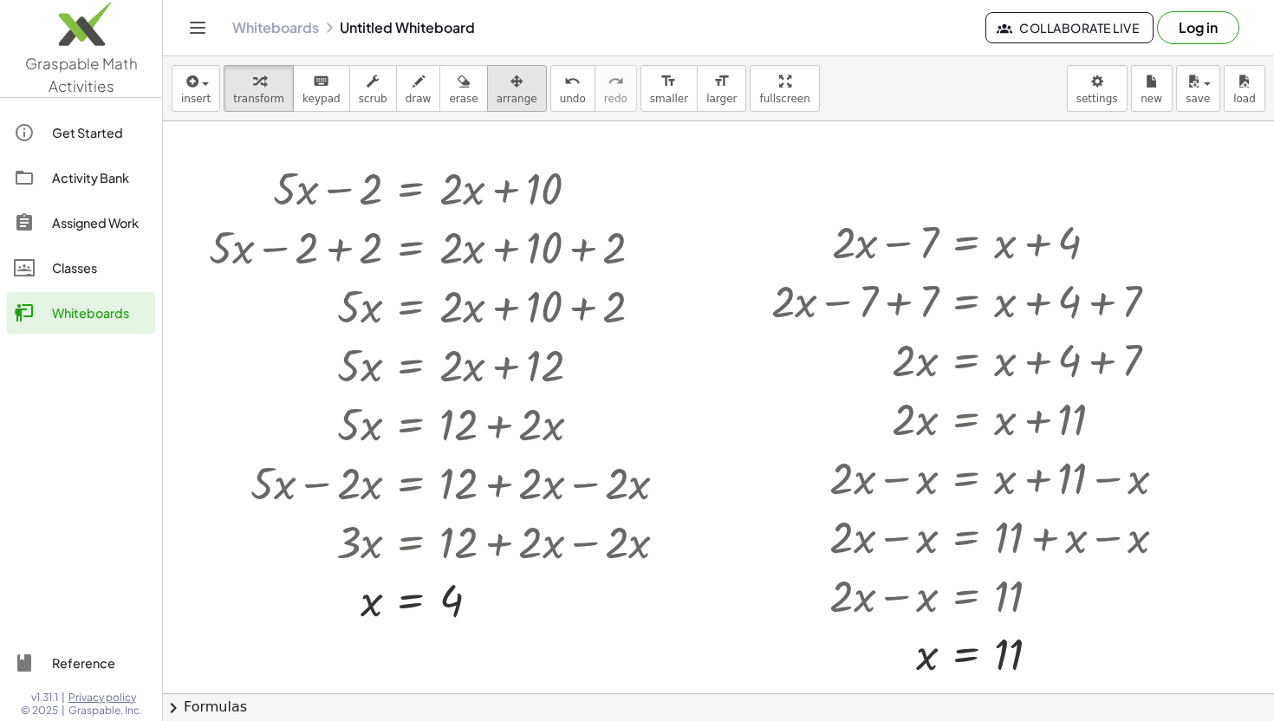
click at [512, 80] on div "button" at bounding box center [517, 80] width 41 height 21
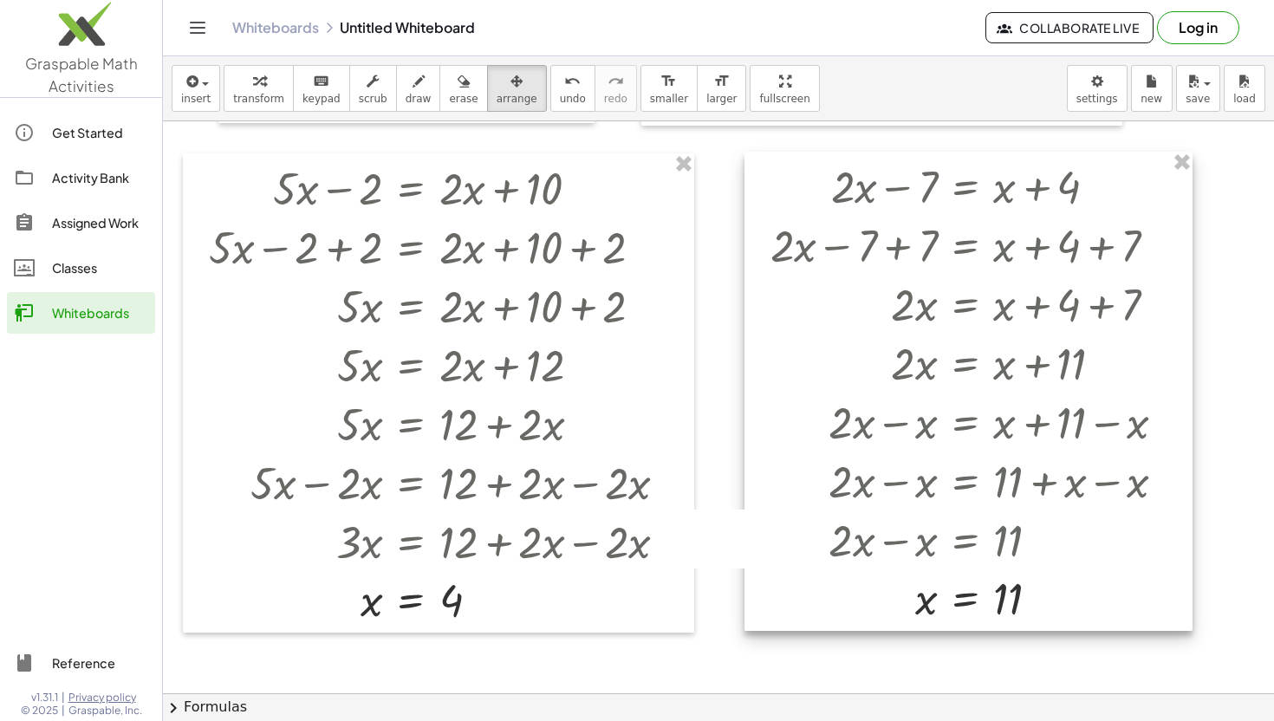
drag, startPoint x: 920, startPoint y: 287, endPoint x: 920, endPoint y: 231, distance: 55.5
click at [920, 231] on div at bounding box center [969, 391] width 448 height 479
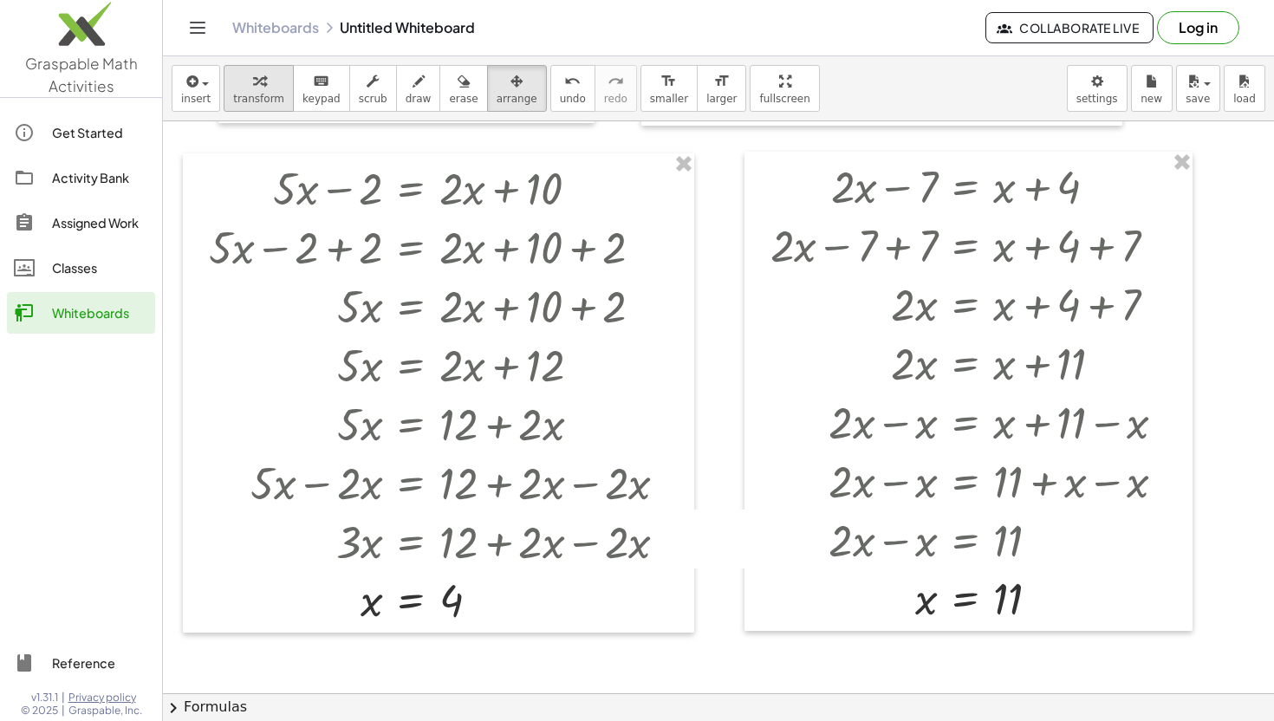
click at [258, 94] on span "transform" at bounding box center [258, 99] width 51 height 12
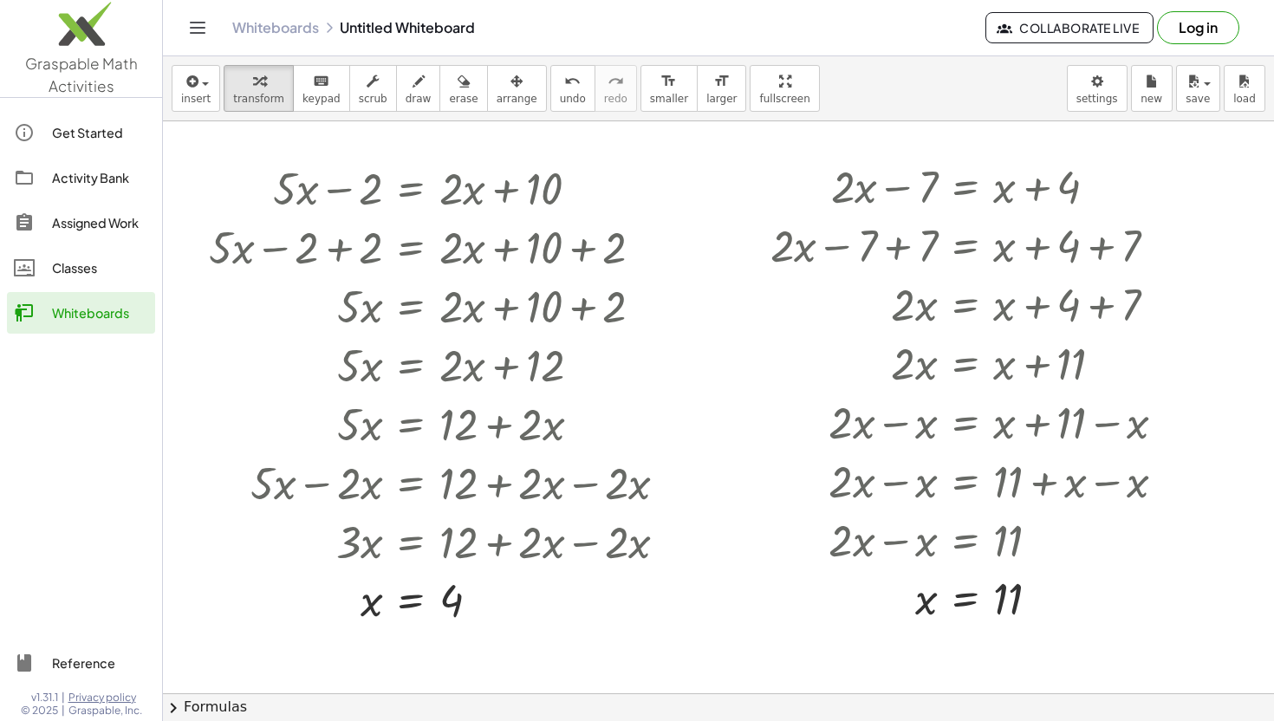
drag, startPoint x: 704, startPoint y: 432, endPoint x: 719, endPoint y: 364, distance: 69.2
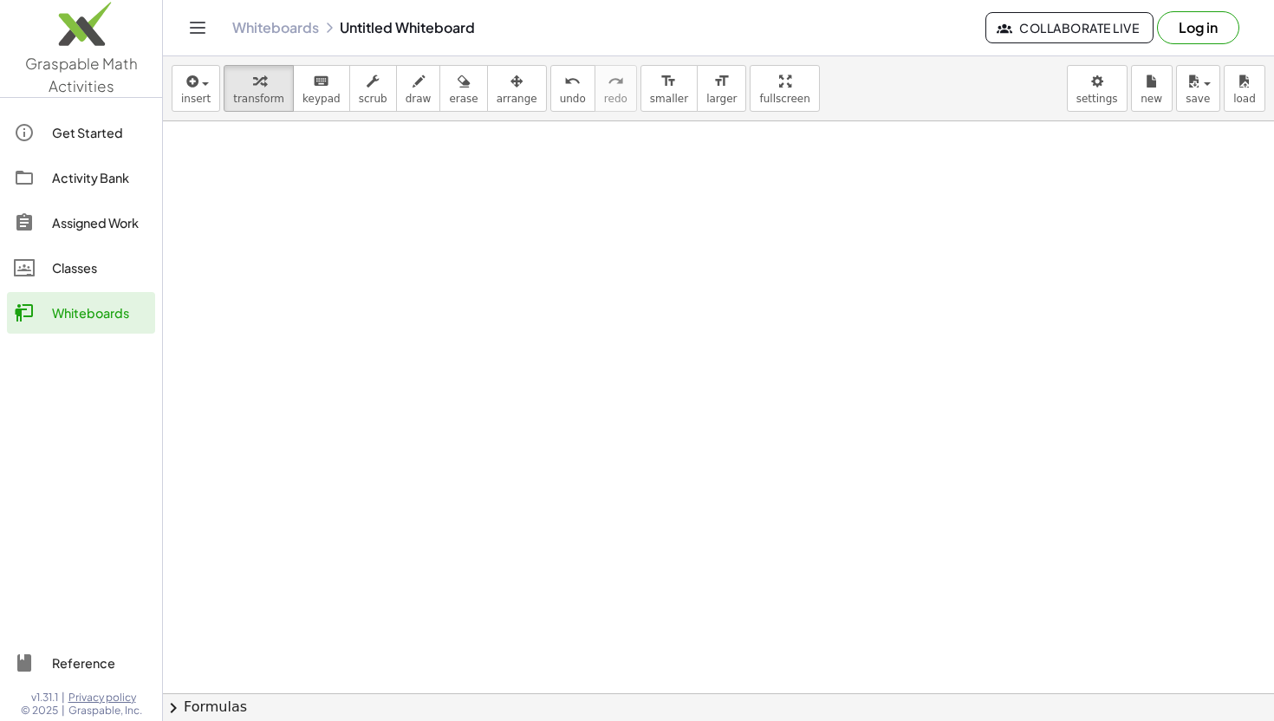
scroll to position [1632, 0]
click at [203, 80] on div "button" at bounding box center [195, 80] width 29 height 21
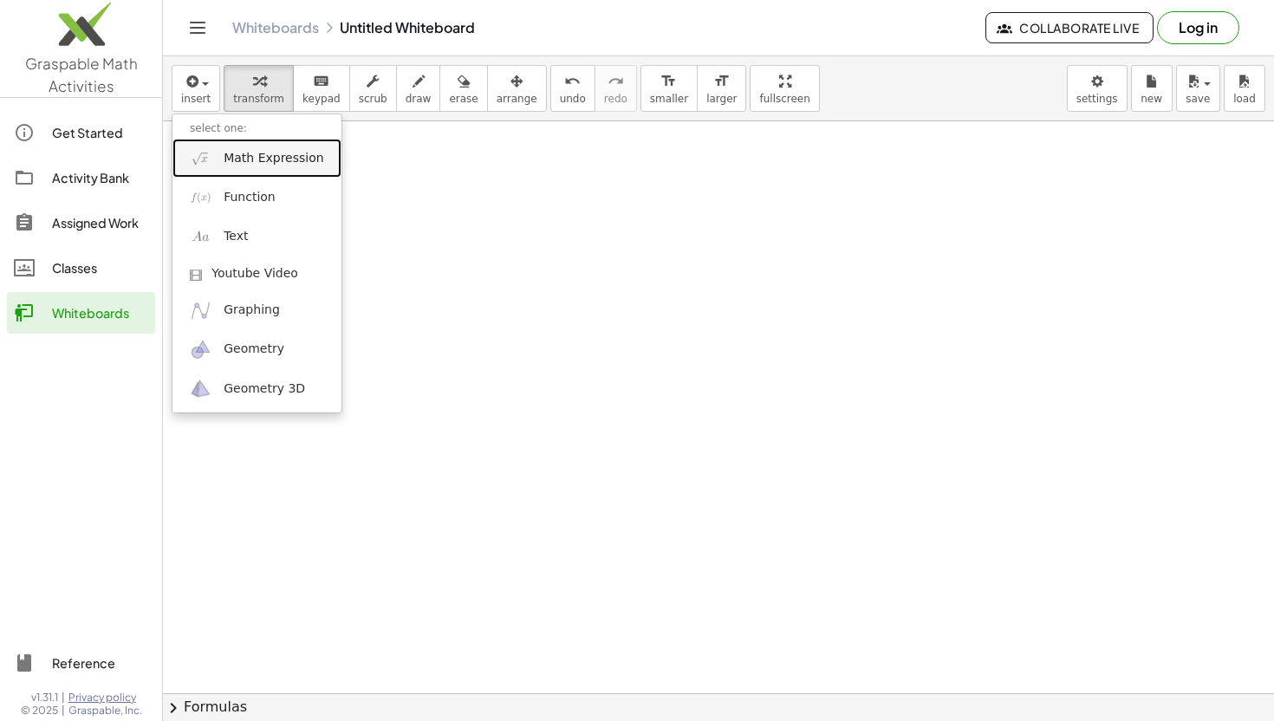
click at [233, 156] on span "Math Expression" at bounding box center [274, 158] width 100 height 17
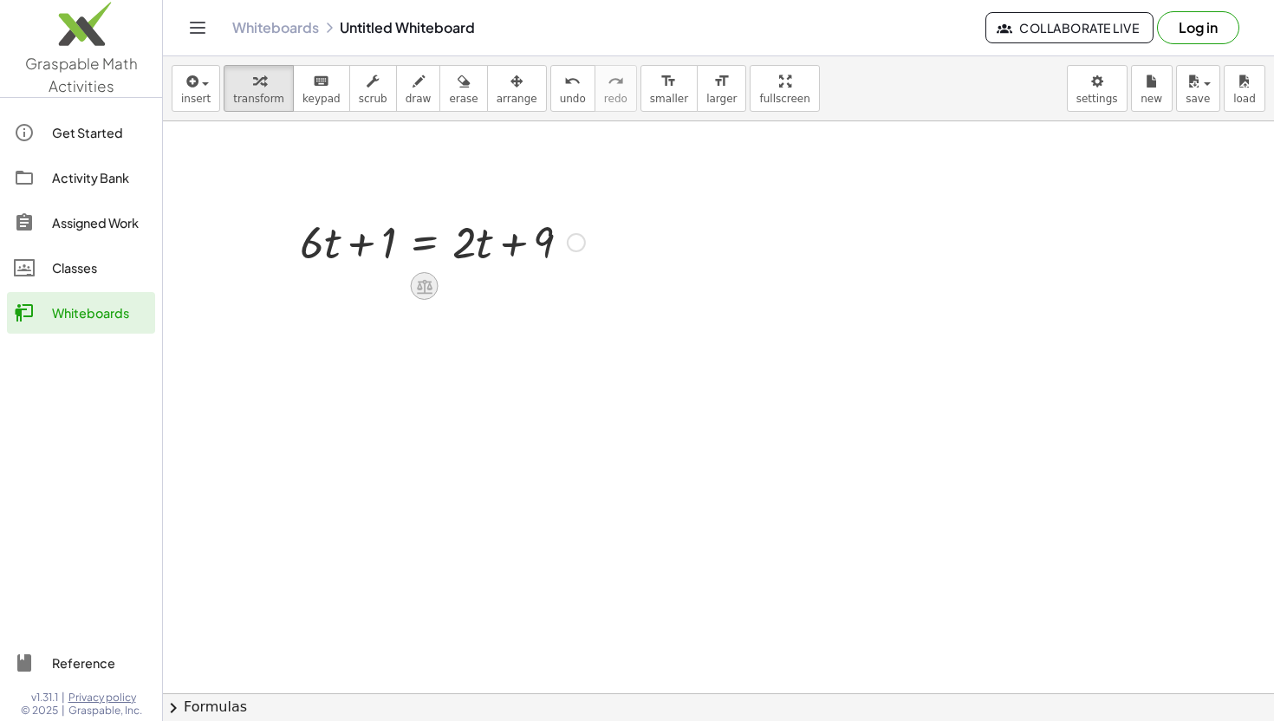
click at [419, 293] on icon at bounding box center [425, 286] width 16 height 15
click at [393, 289] on span "−" at bounding box center [390, 286] width 10 height 25
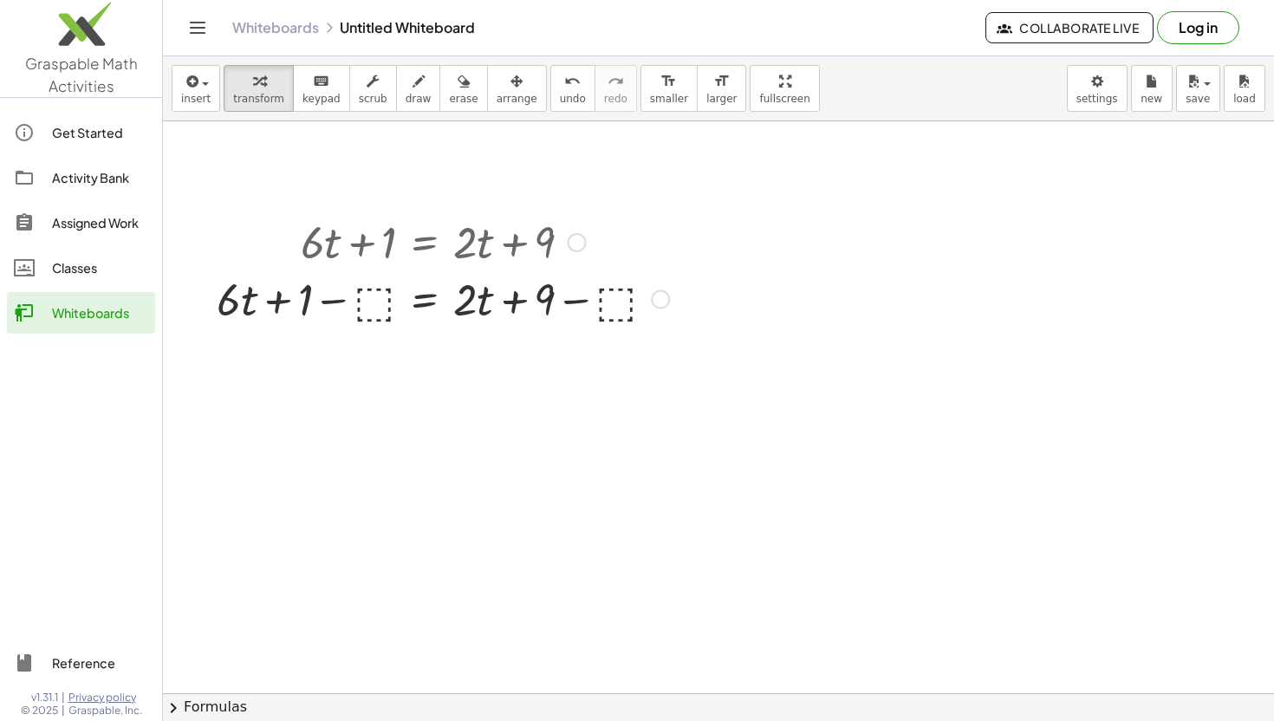
click at [373, 248] on div at bounding box center [443, 240] width 470 height 59
click at [372, 306] on div at bounding box center [443, 299] width 470 height 59
click at [363, 302] on div at bounding box center [442, 299] width 413 height 59
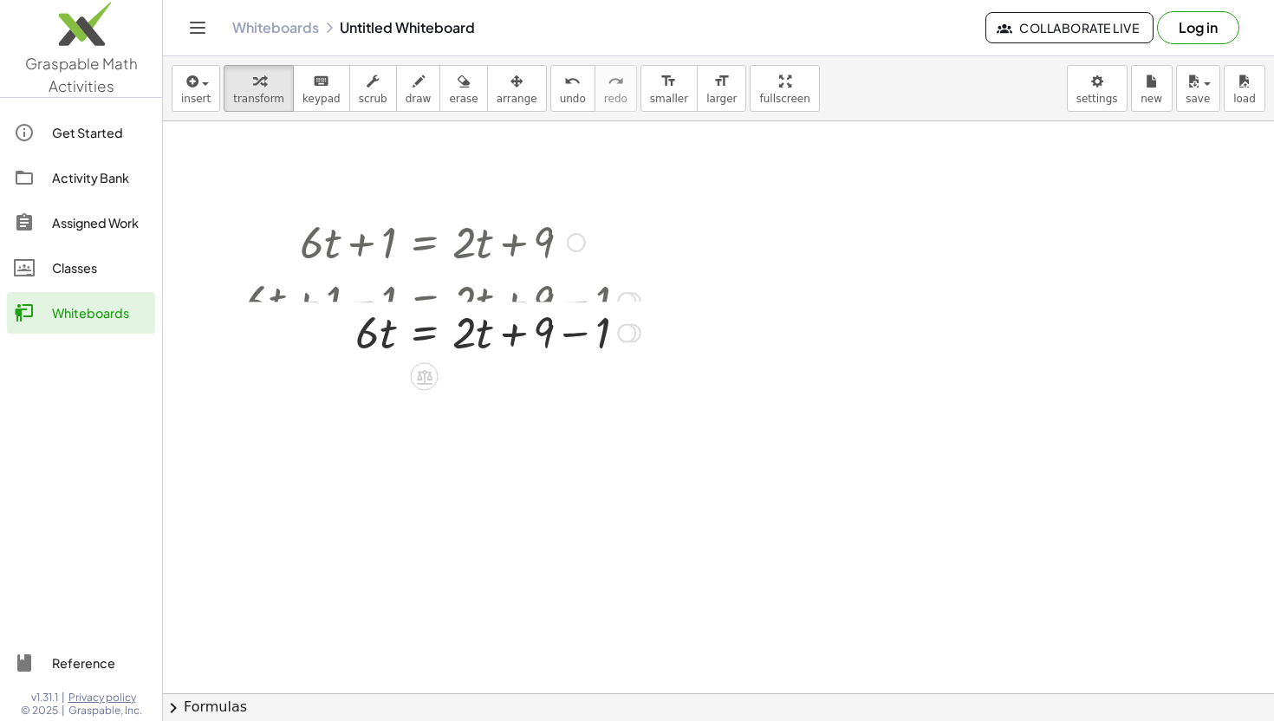
click at [425, 243] on div "+ · 6 · t + 1 = + · 2 · t + 9 + · 6 · t + 1 − ⬚ = + · 2 · t + 9 − ⬚ + · 6 · t +…" at bounding box center [425, 243] width 0 height 0
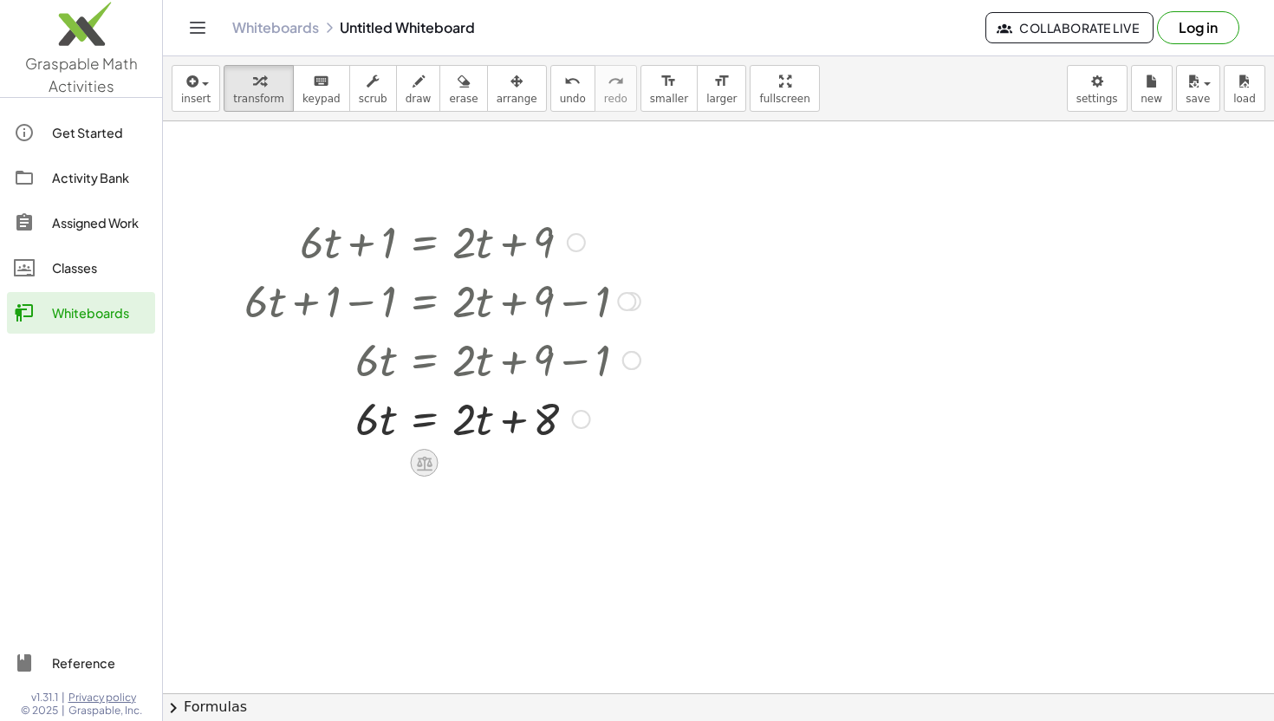
click at [428, 460] on icon at bounding box center [425, 463] width 16 height 15
click at [389, 469] on span "−" at bounding box center [390, 463] width 10 height 25
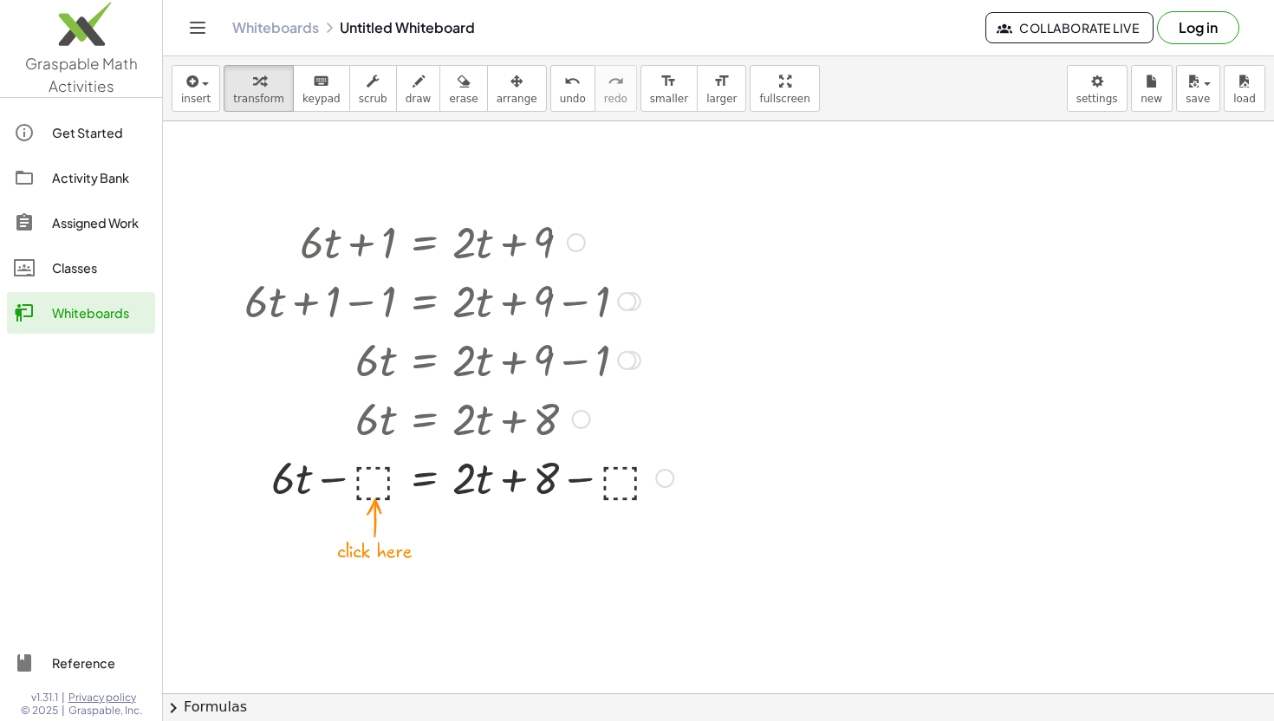
click at [614, 478] on div at bounding box center [459, 476] width 446 height 59
drag, startPoint x: 478, startPoint y: 484, endPoint x: 578, endPoint y: 486, distance: 100.6
click at [578, 486] on div at bounding box center [458, 476] width 444 height 59
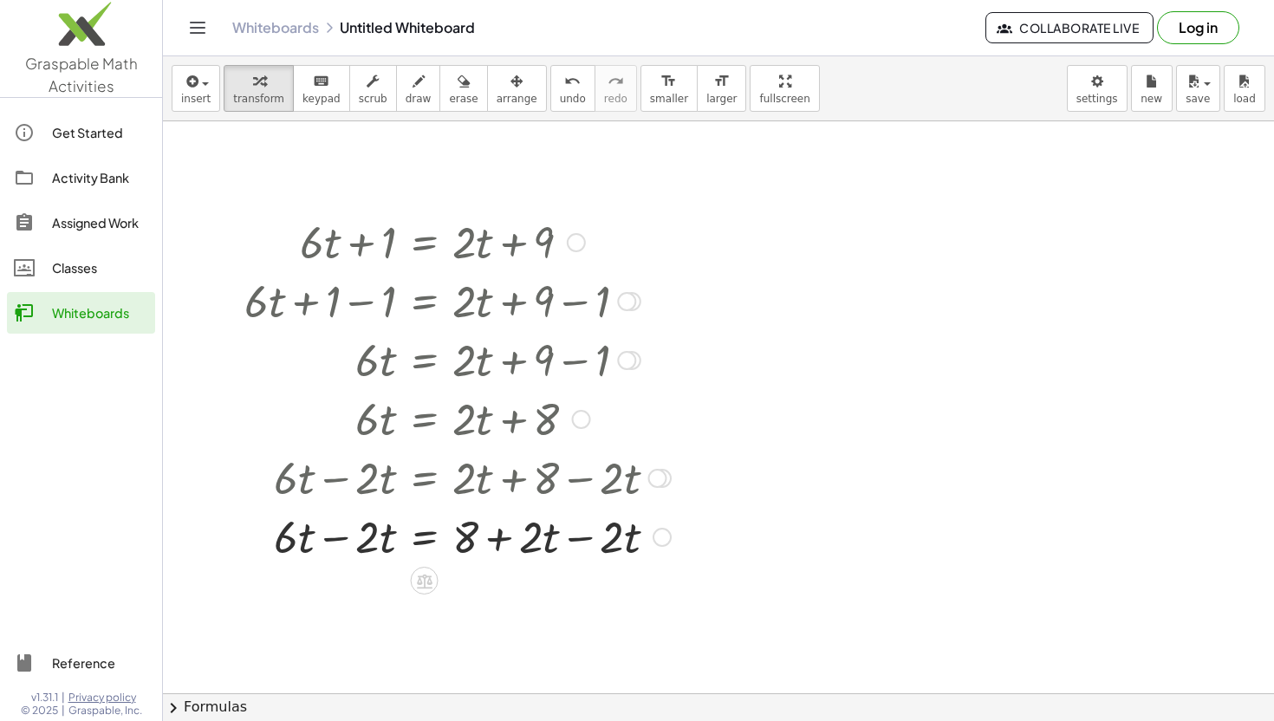
click at [342, 542] on div at bounding box center [458, 535] width 444 height 59
click at [425, 243] on div "+ · 6 · t + 1 = + · 2 · t + 9 + · 6 · t + 1 − ⬚ = + · 2 · t + 9 − ⬚ + · 6 · t +…" at bounding box center [425, 243] width 0 height 0
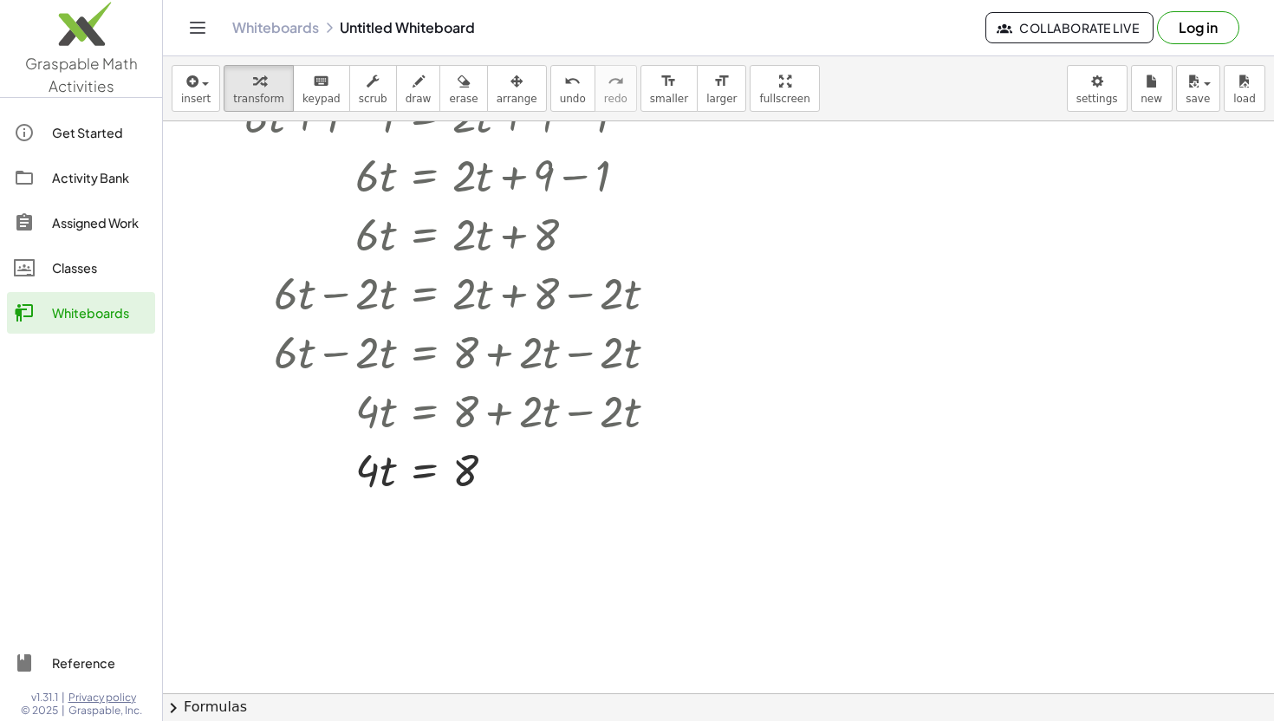
scroll to position [1840, 0]
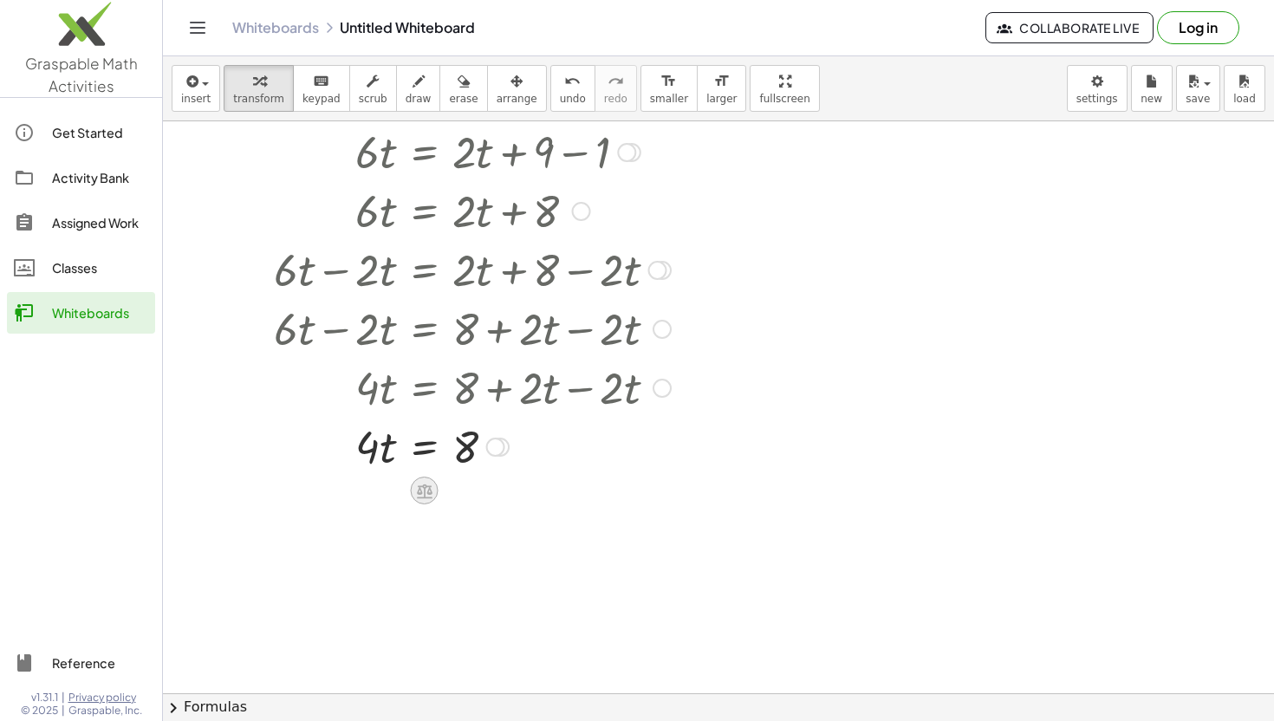
click at [422, 490] on icon at bounding box center [424, 491] width 18 height 18
click at [452, 490] on div "÷" at bounding box center [459, 491] width 28 height 28
click at [374, 463] on div at bounding box center [458, 445] width 444 height 87
click at [379, 515] on div at bounding box center [458, 518] width 444 height 87
click at [484, 523] on div at bounding box center [458, 518] width 444 height 87
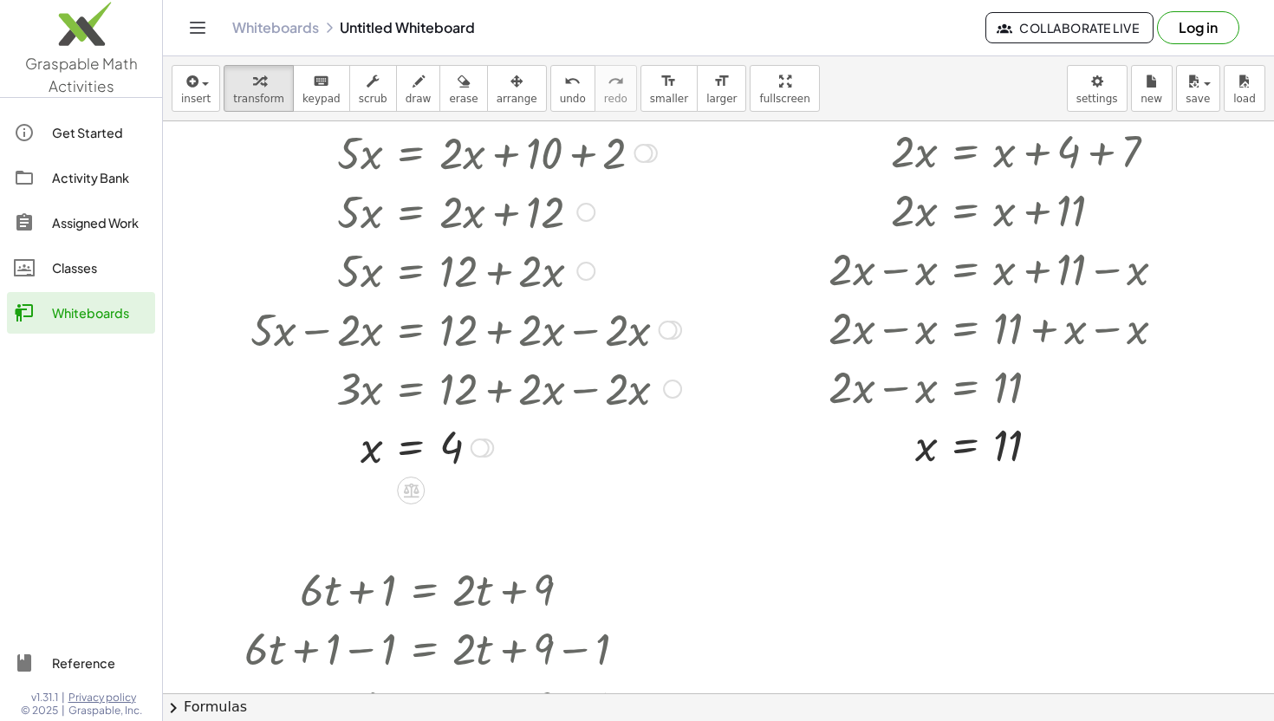
scroll to position [1340, 0]
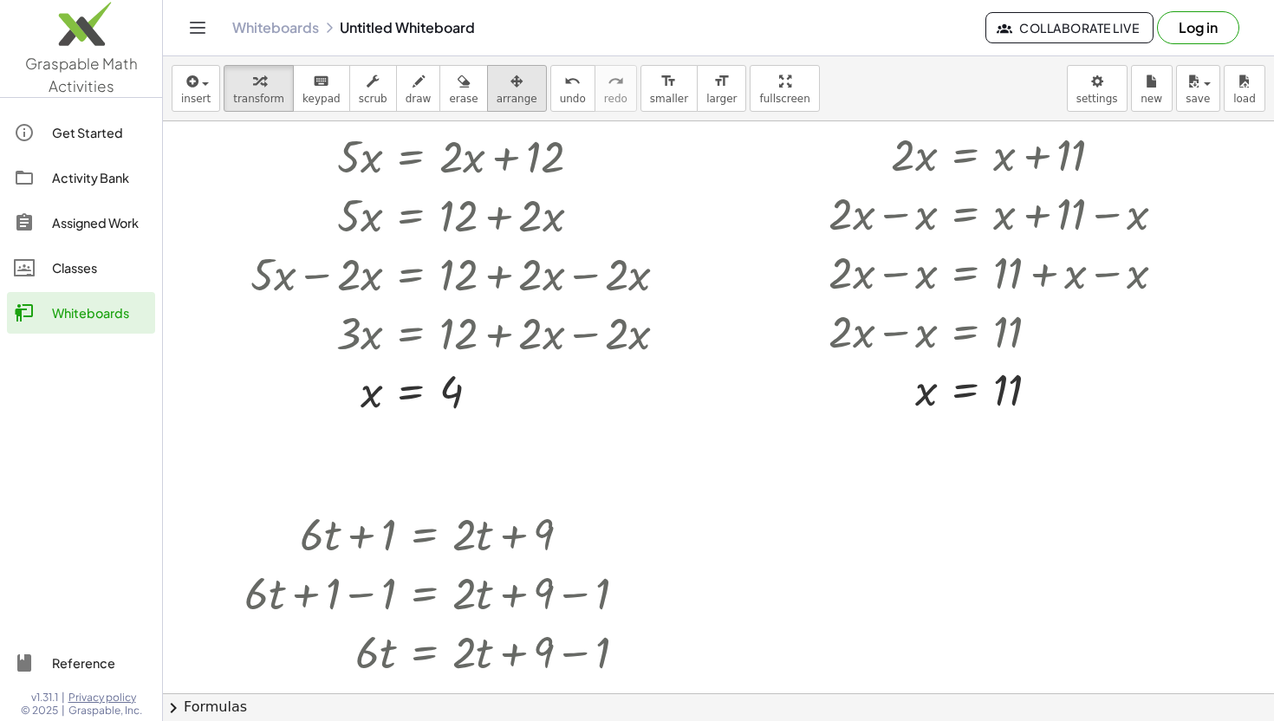
click at [511, 80] on div "button" at bounding box center [517, 80] width 41 height 21
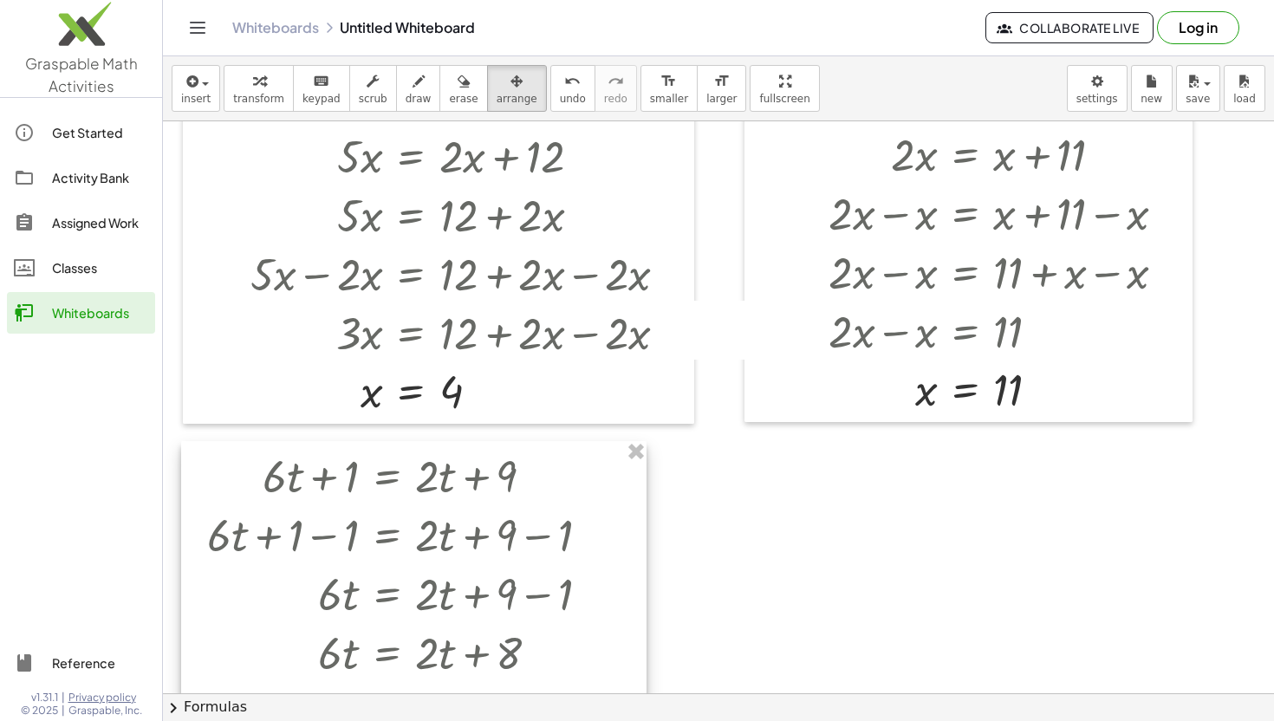
drag, startPoint x: 483, startPoint y: 538, endPoint x: 446, endPoint y: 480, distance: 68.5
click at [196, 81] on icon "button" at bounding box center [191, 81] width 16 height 21
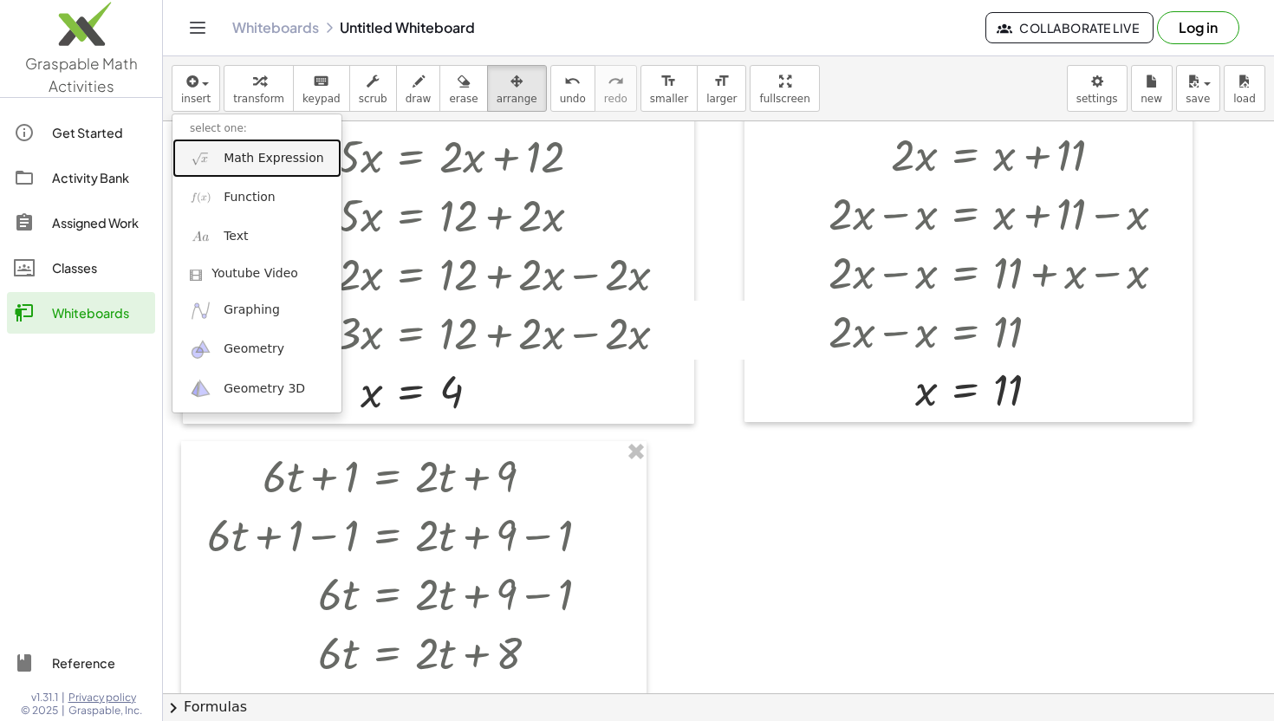
click at [259, 159] on span "Math Expression" at bounding box center [274, 158] width 100 height 17
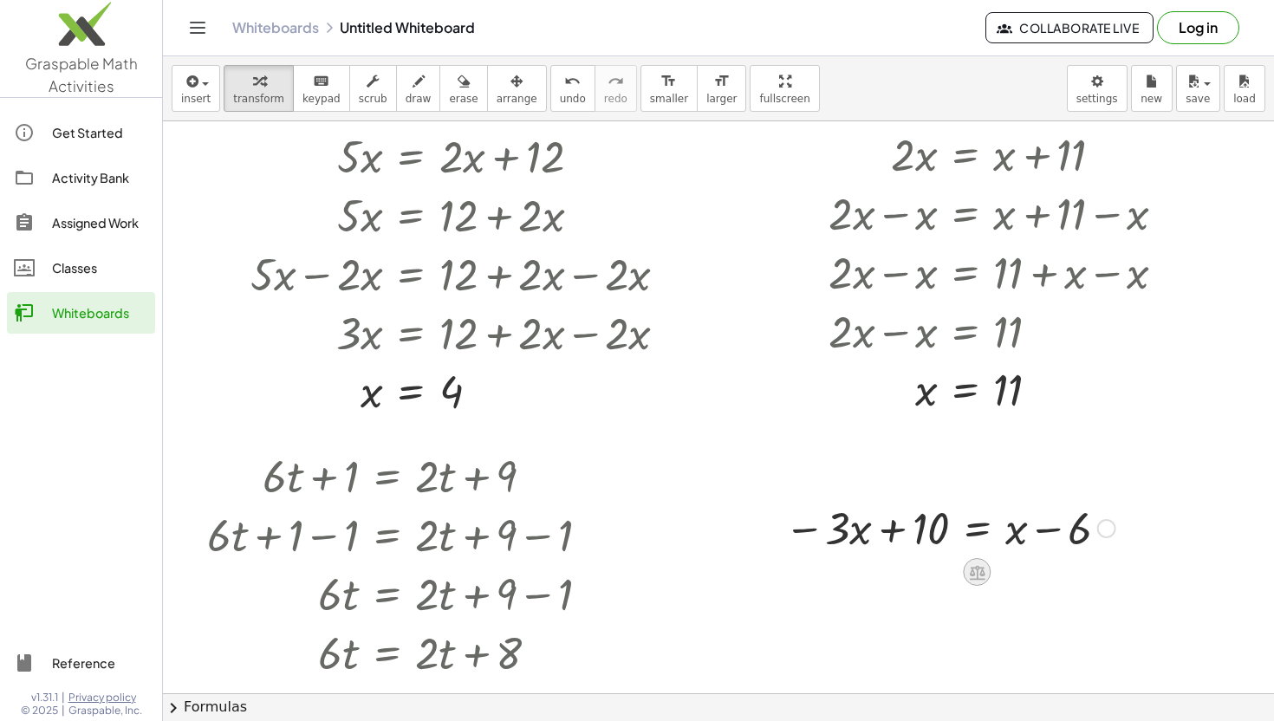
click at [982, 569] on icon at bounding box center [978, 572] width 16 height 15
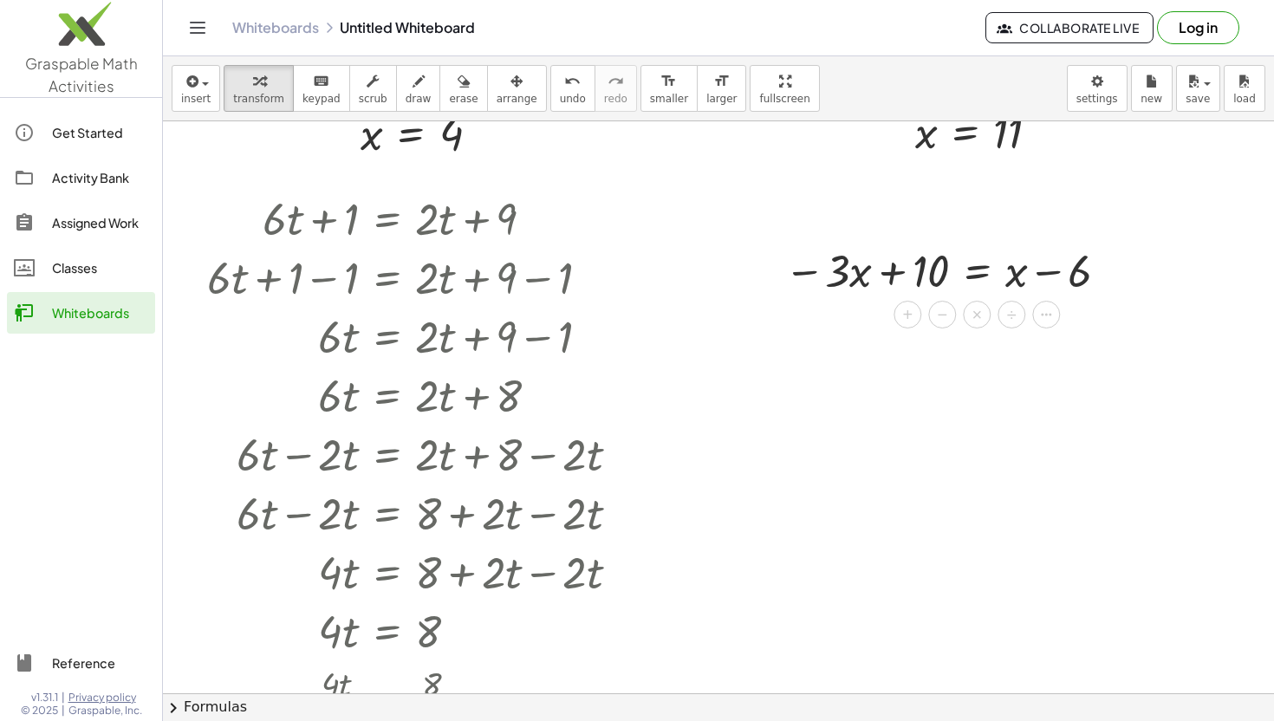
scroll to position [1599, 0]
click at [905, 315] on span "+" at bounding box center [907, 313] width 10 height 25
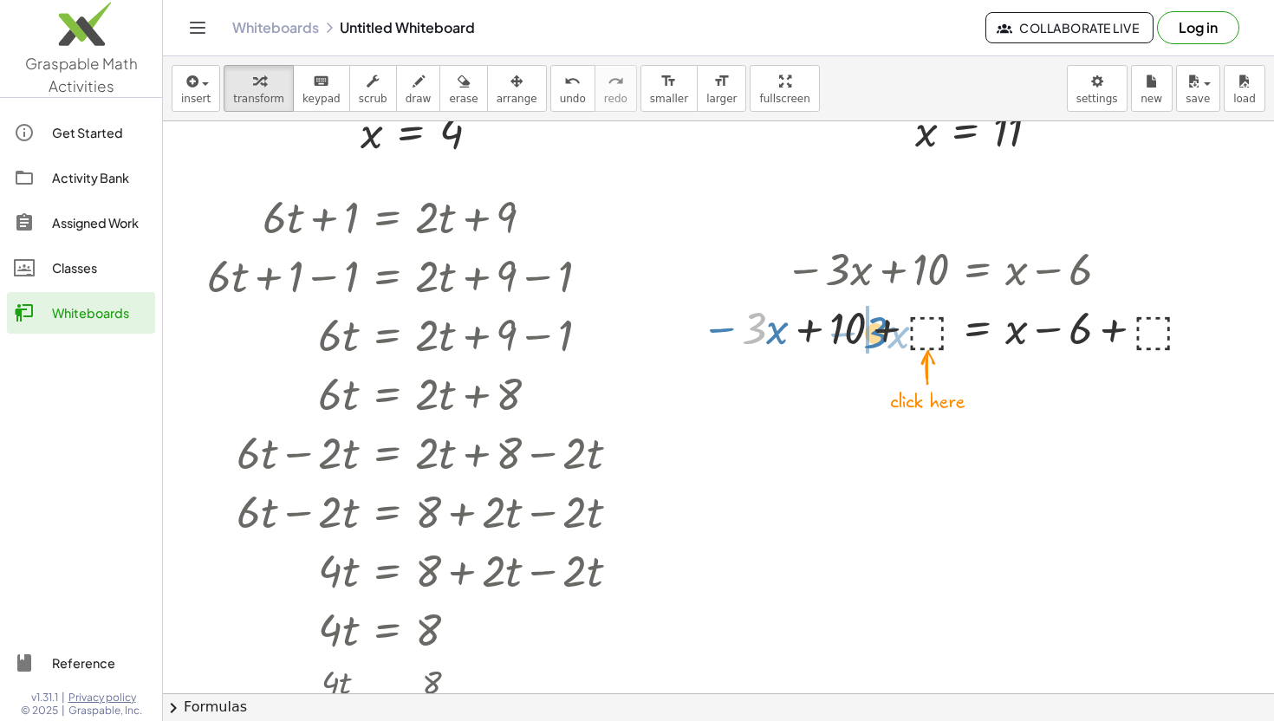
drag, startPoint x: 764, startPoint y: 327, endPoint x: 881, endPoint y: 331, distance: 116.2
click at [881, 331] on div at bounding box center [951, 326] width 516 height 59
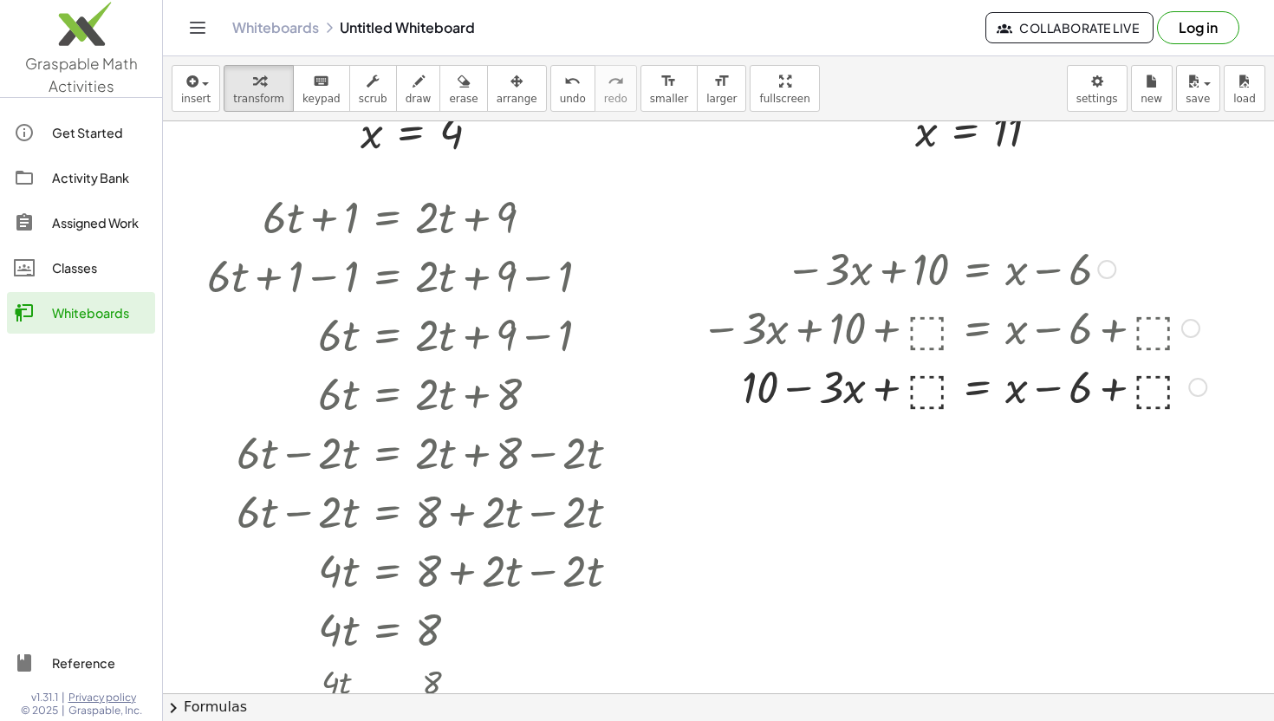
click at [923, 330] on div at bounding box center [954, 326] width 523 height 59
click at [926, 383] on div at bounding box center [954, 385] width 523 height 59
click at [886, 392] on div at bounding box center [956, 385] width 527 height 59
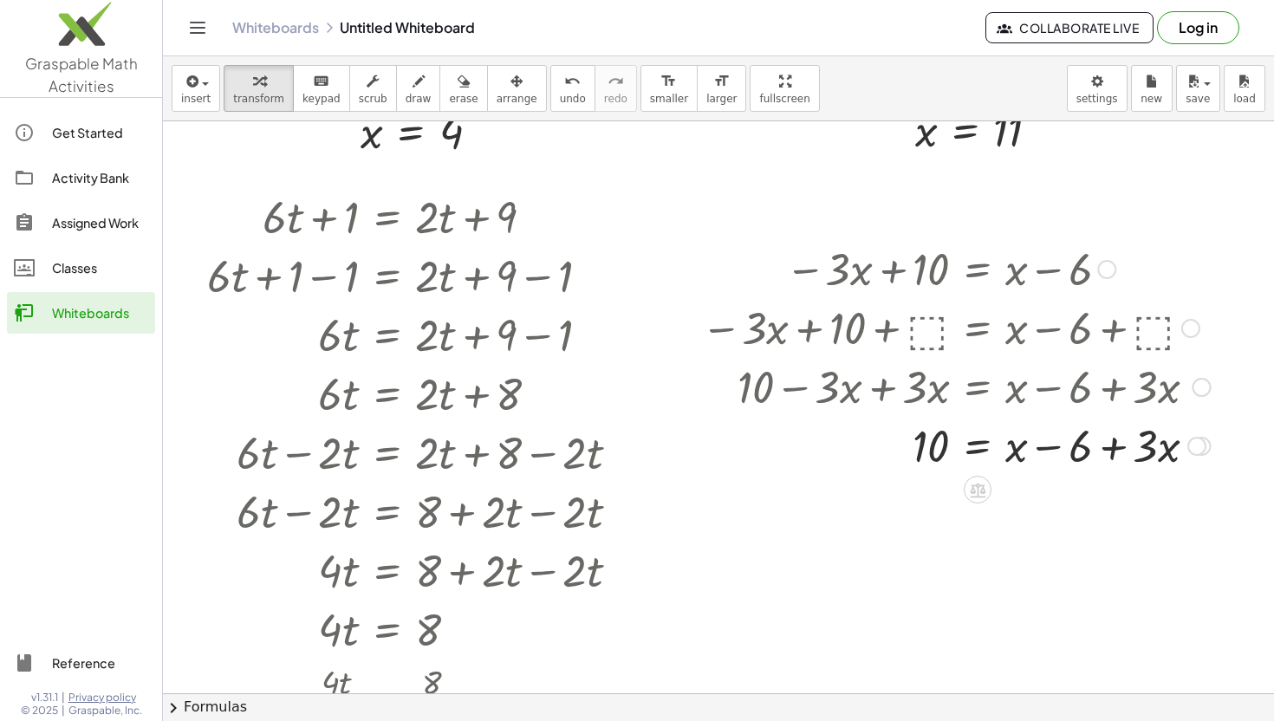
click at [1118, 452] on div at bounding box center [956, 444] width 527 height 59
drag, startPoint x: 1014, startPoint y: 455, endPoint x: 1096, endPoint y: 455, distance: 82.3
click at [1096, 455] on div at bounding box center [956, 444] width 527 height 59
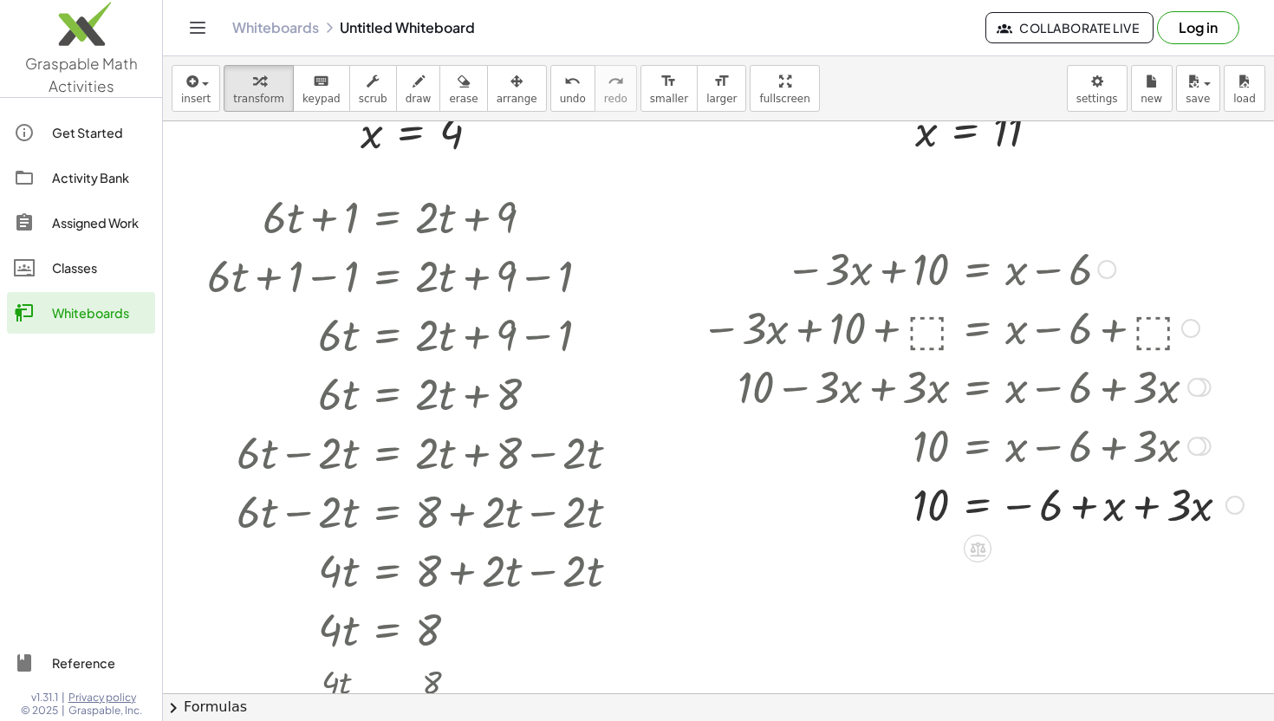
click at [1140, 504] on div at bounding box center [973, 503] width 560 height 59
click at [979, 608] on icon at bounding box center [977, 608] width 18 height 18
click at [913, 608] on span "+" at bounding box center [908, 607] width 10 height 25
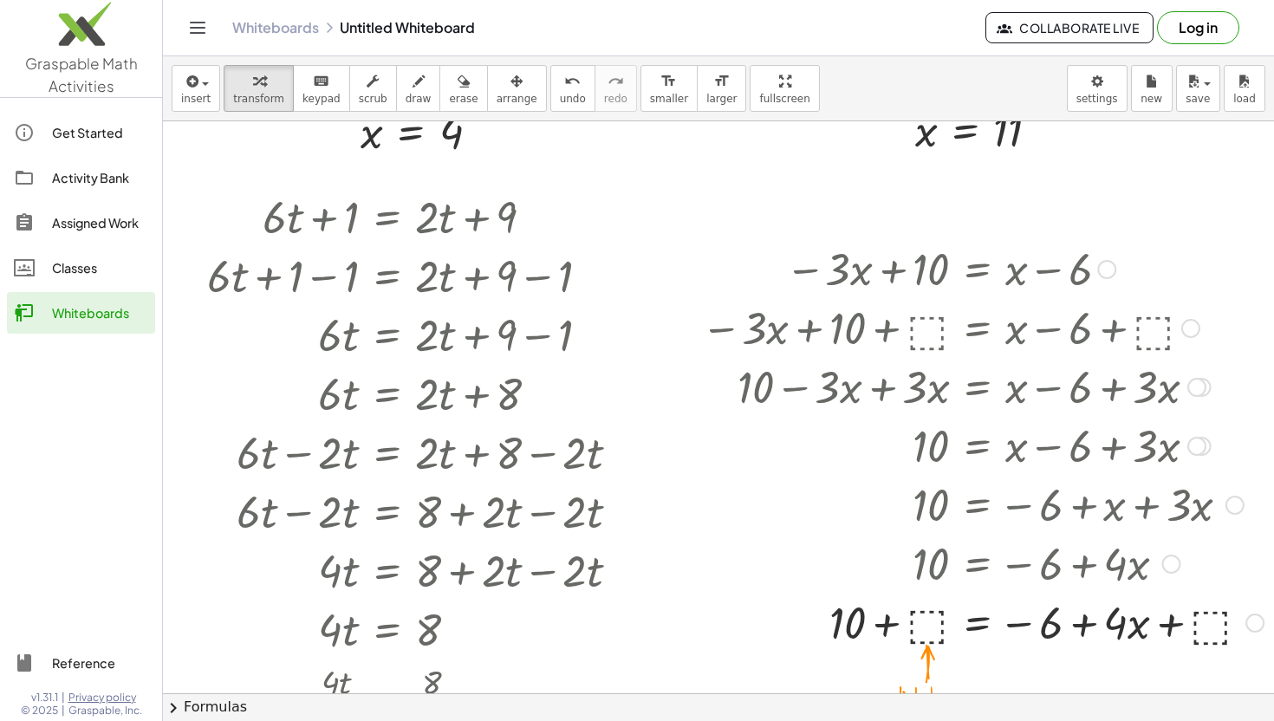
click at [927, 614] on div at bounding box center [983, 621] width 580 height 59
drag, startPoint x: 1201, startPoint y: 627, endPoint x: 1077, endPoint y: 626, distance: 123.9
click at [1077, 626] on div at bounding box center [973, 621] width 561 height 59
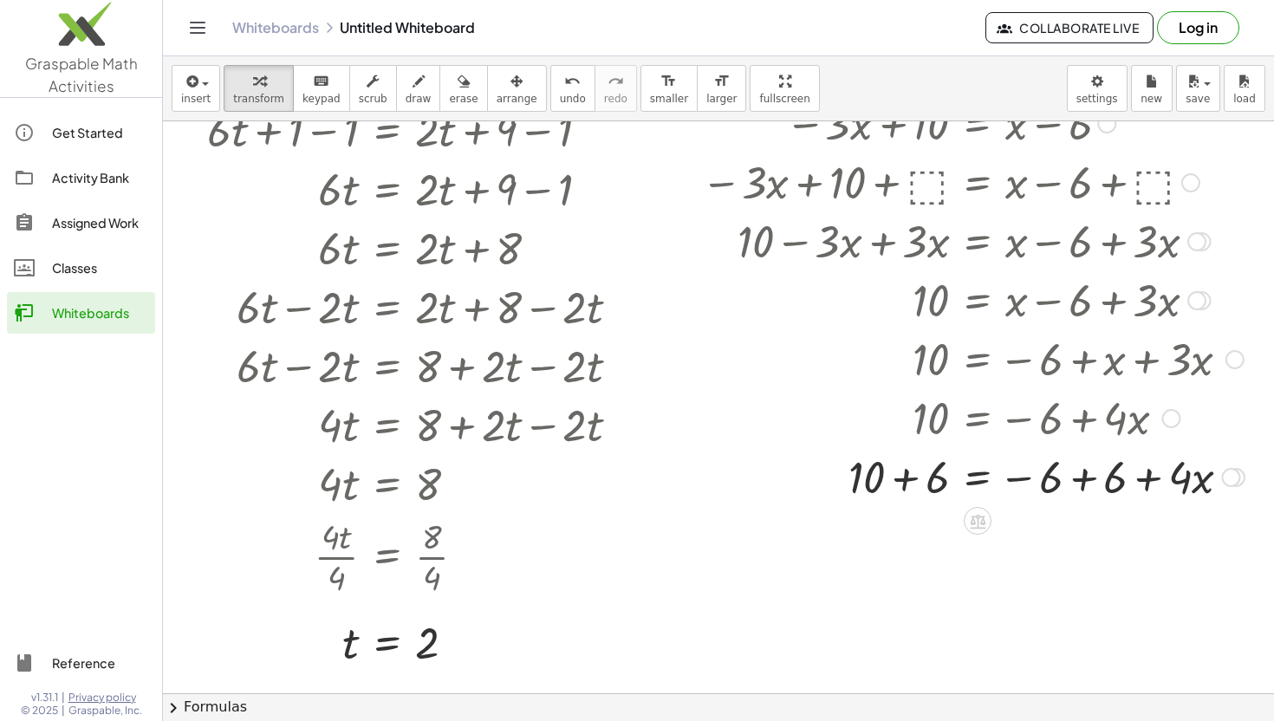
scroll to position [1753, 0]
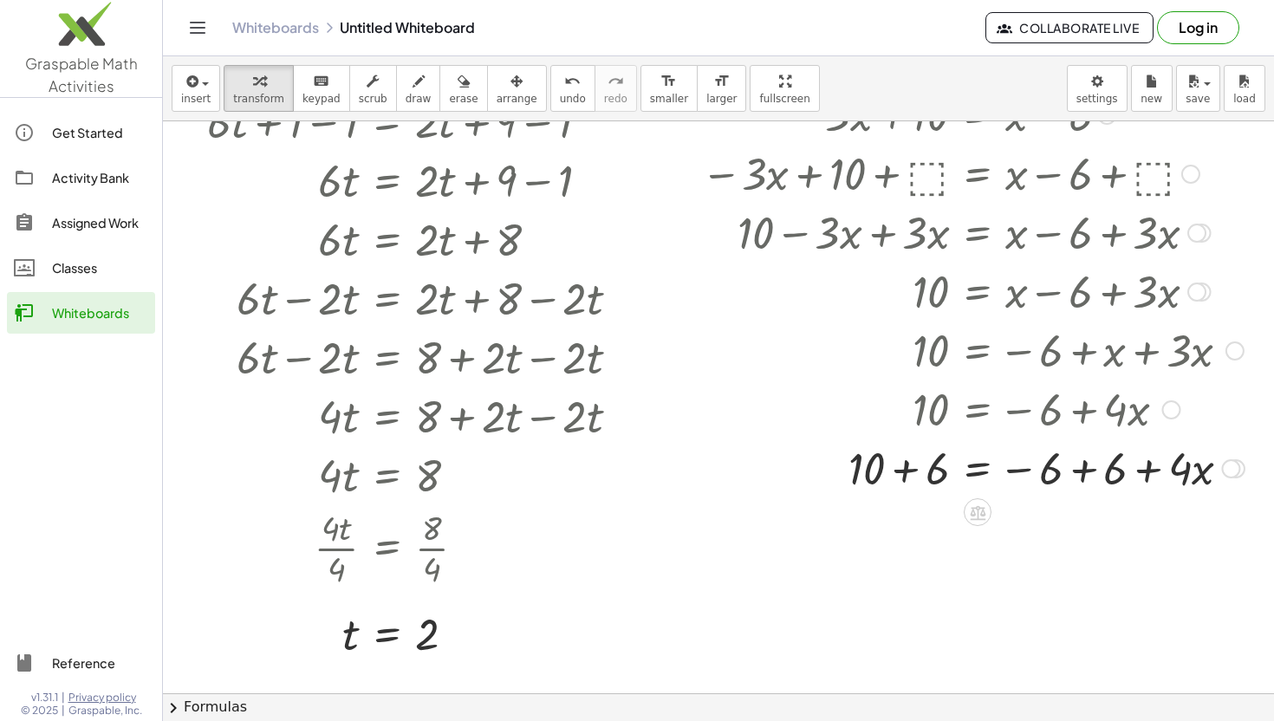
click at [1077, 471] on div at bounding box center [973, 467] width 561 height 59
click at [907, 532] on div at bounding box center [973, 526] width 561 height 59
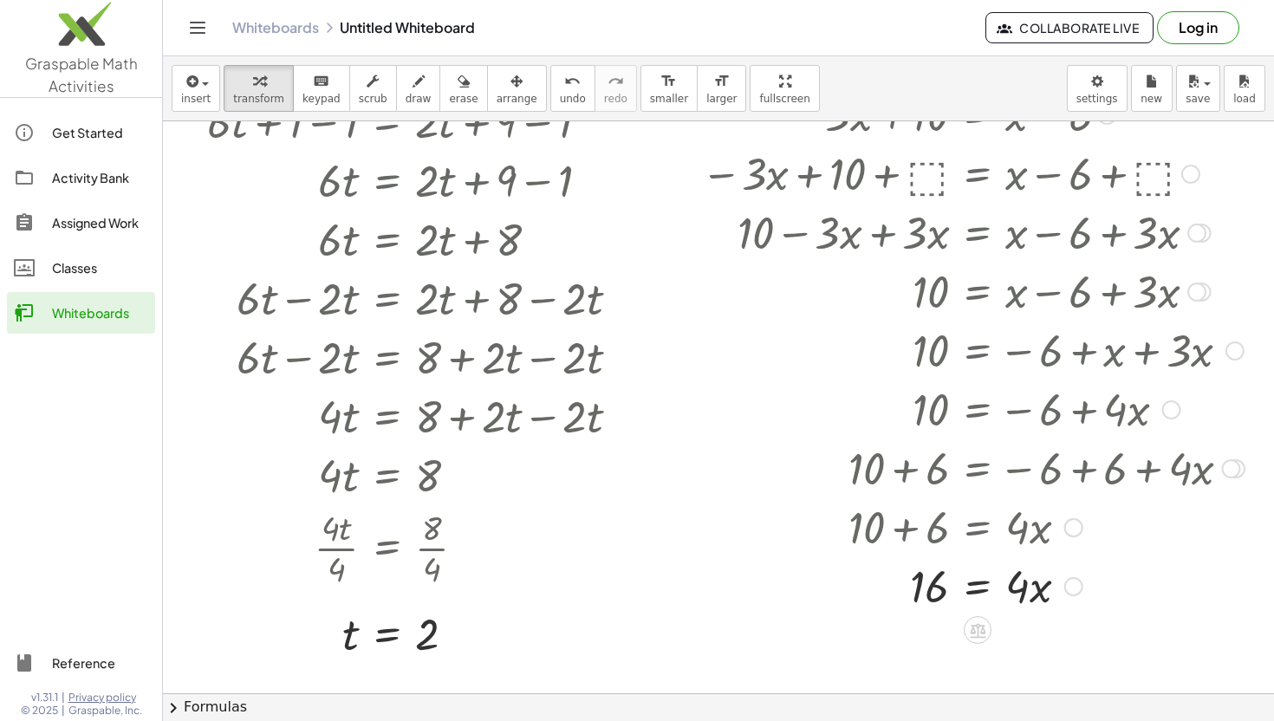
click at [979, 569] on div at bounding box center [973, 585] width 561 height 59
click at [933, 591] on div at bounding box center [973, 585] width 561 height 87
click at [1012, 583] on div at bounding box center [973, 585] width 561 height 87
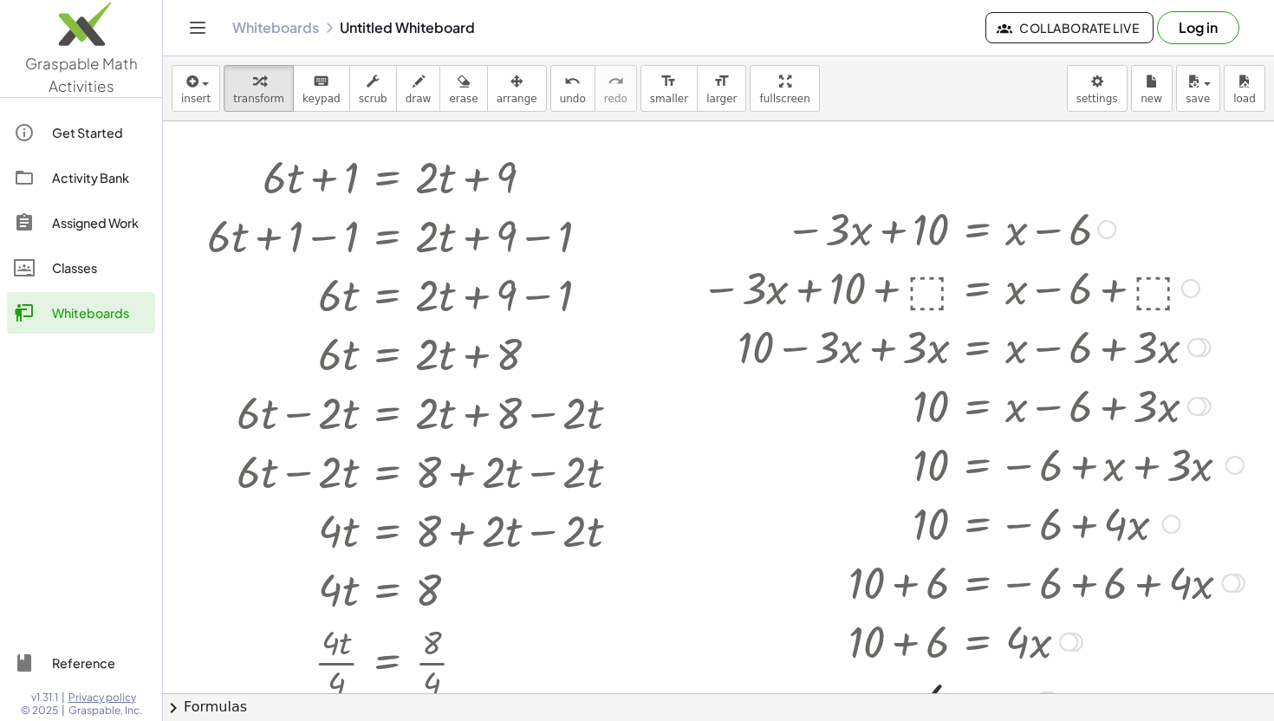
scroll to position [1621, 0]
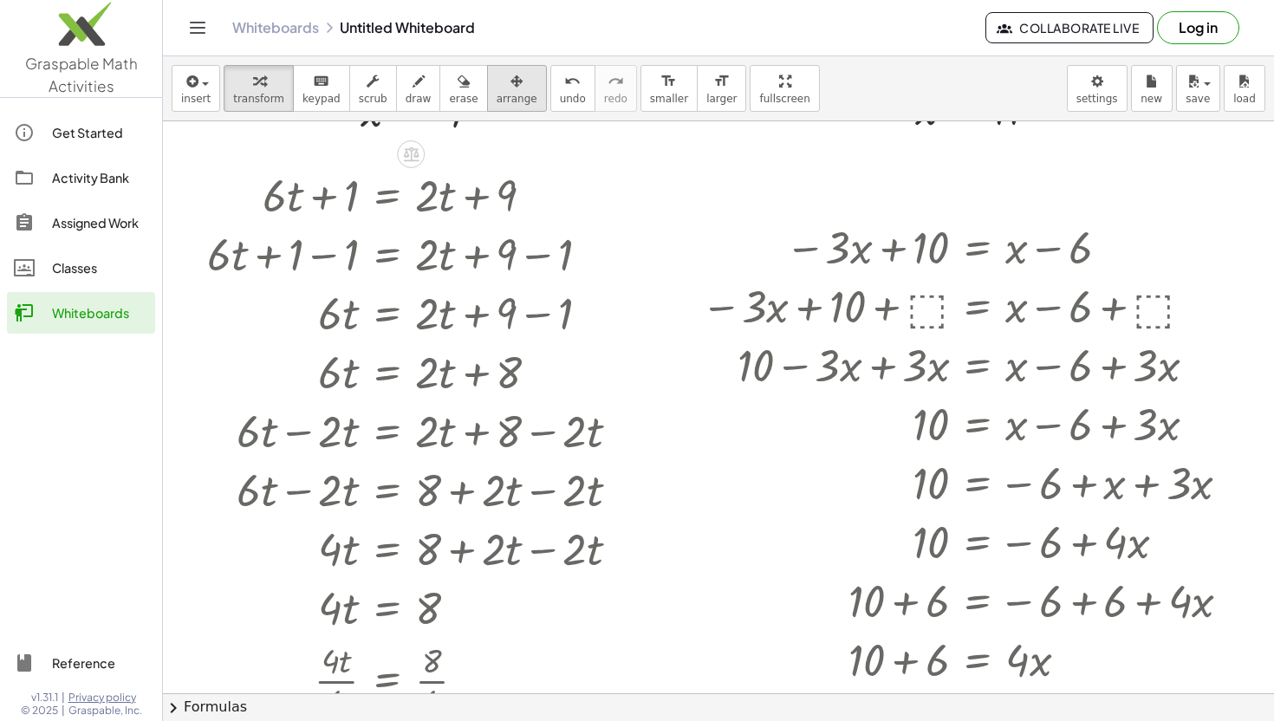
click at [501, 93] on span "arrange" at bounding box center [517, 99] width 41 height 12
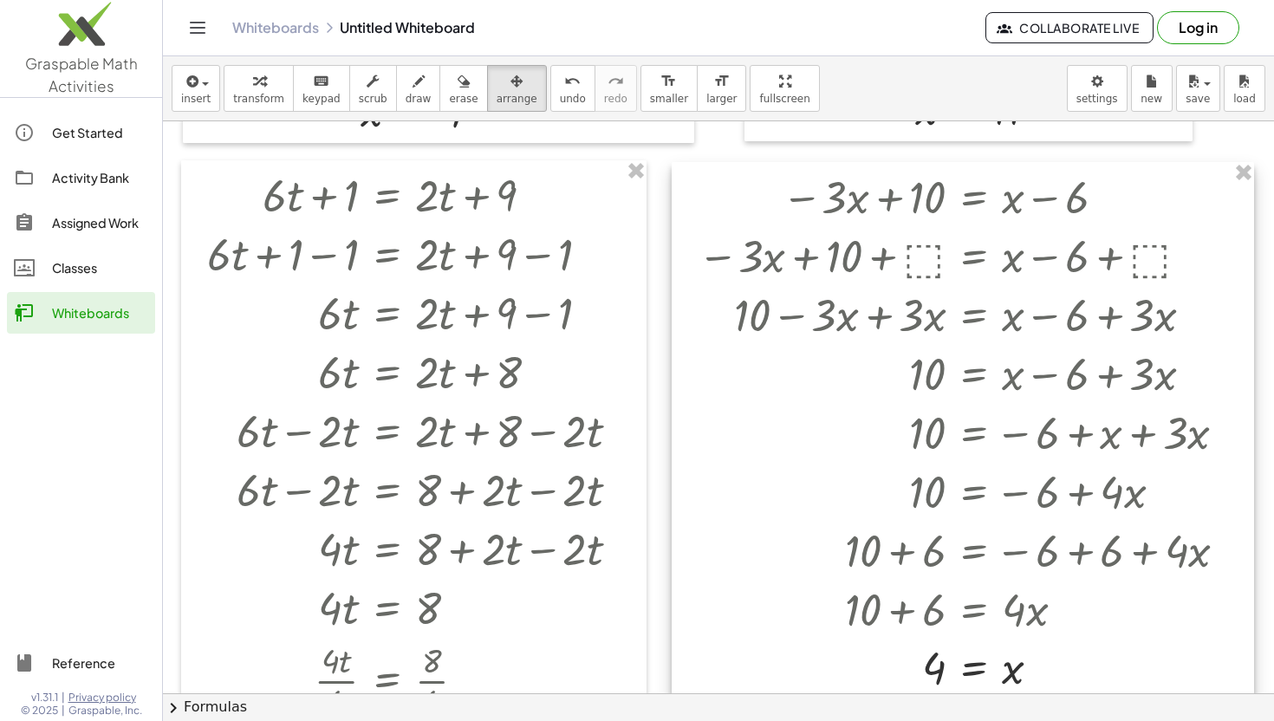
drag, startPoint x: 1226, startPoint y: 472, endPoint x: 1223, endPoint y: 422, distance: 50.4
click at [1223, 422] on div at bounding box center [963, 431] width 582 height 538
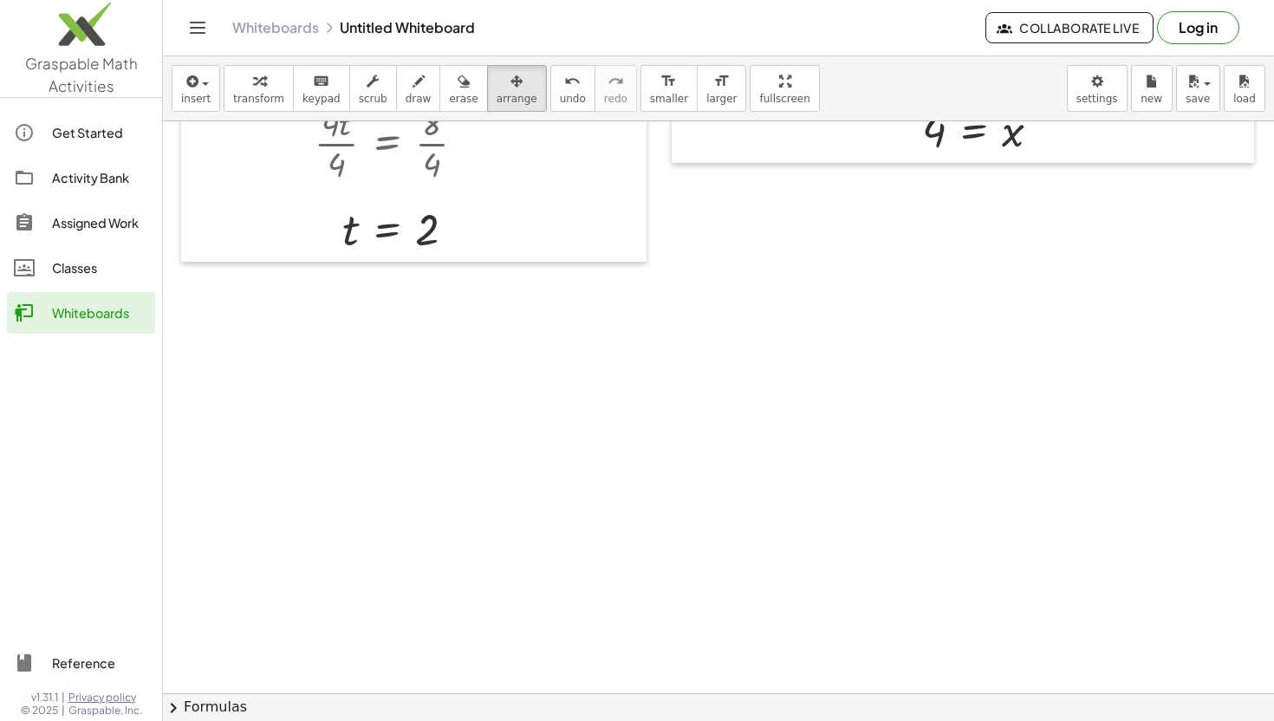
scroll to position [2160, 0]
click at [196, 86] on icon "button" at bounding box center [191, 81] width 16 height 21
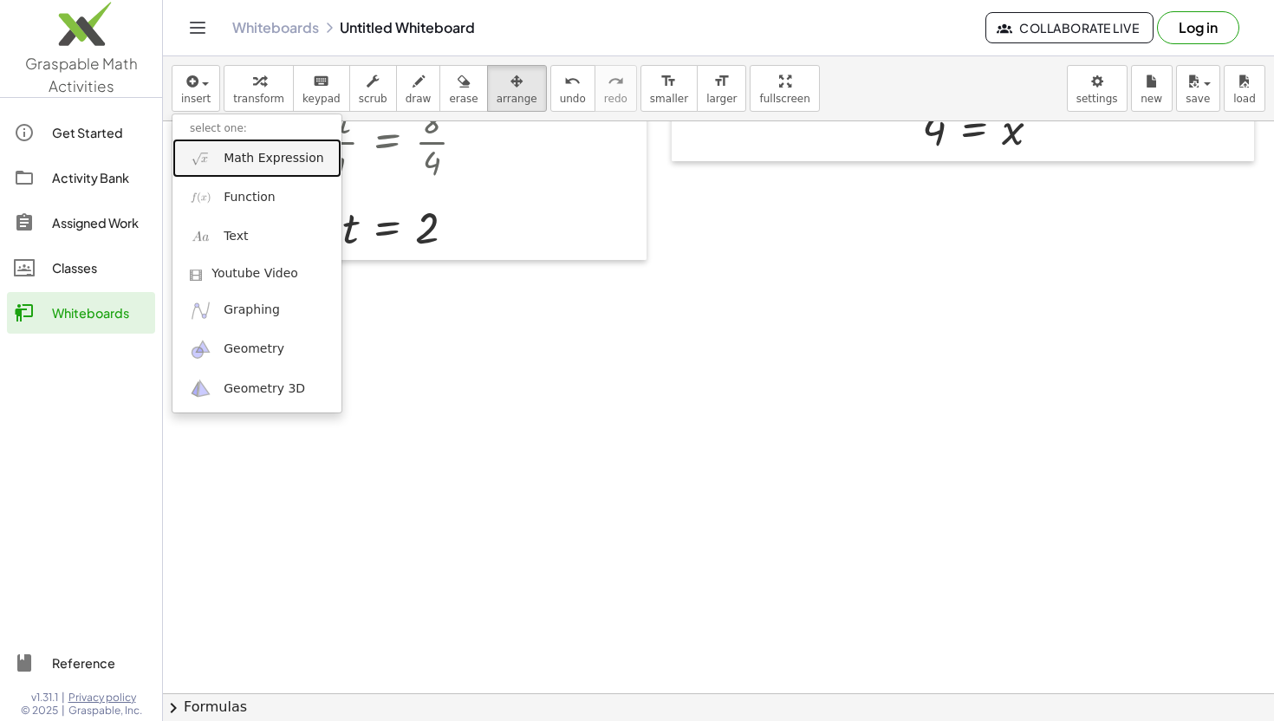
click at [251, 160] on span "Math Expression" at bounding box center [274, 158] width 100 height 17
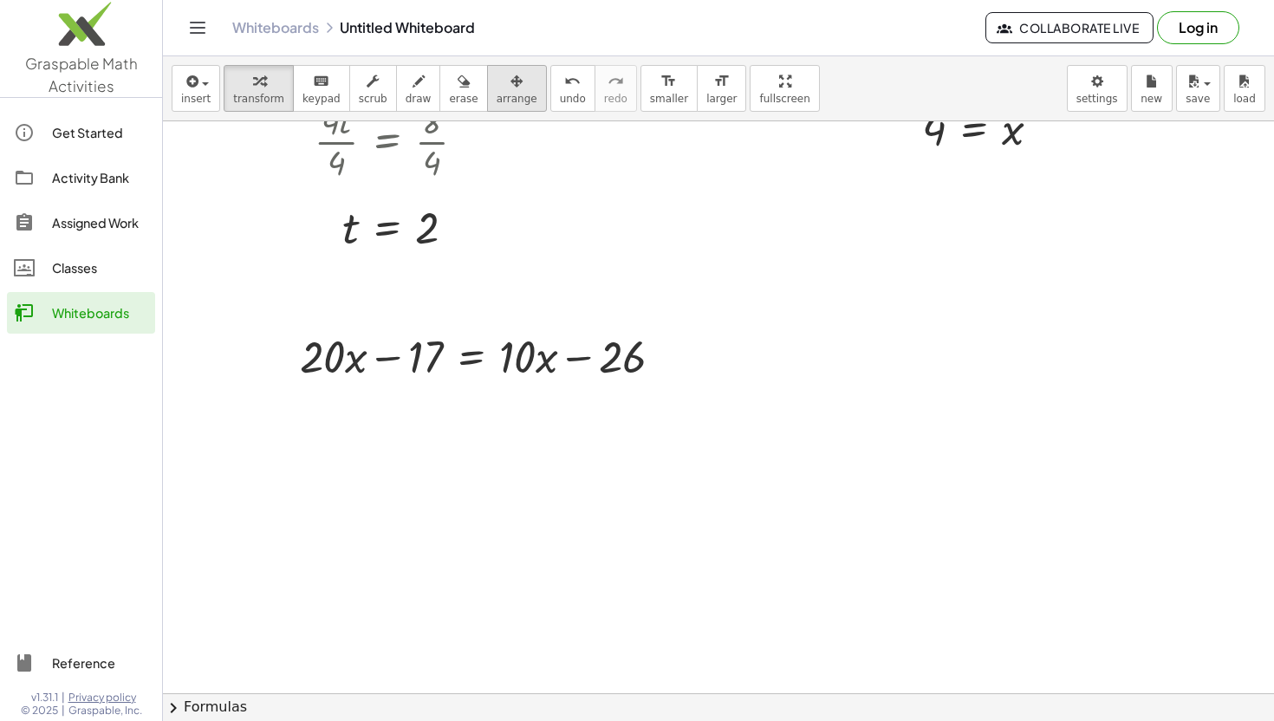
click at [510, 71] on div "button" at bounding box center [517, 80] width 41 height 21
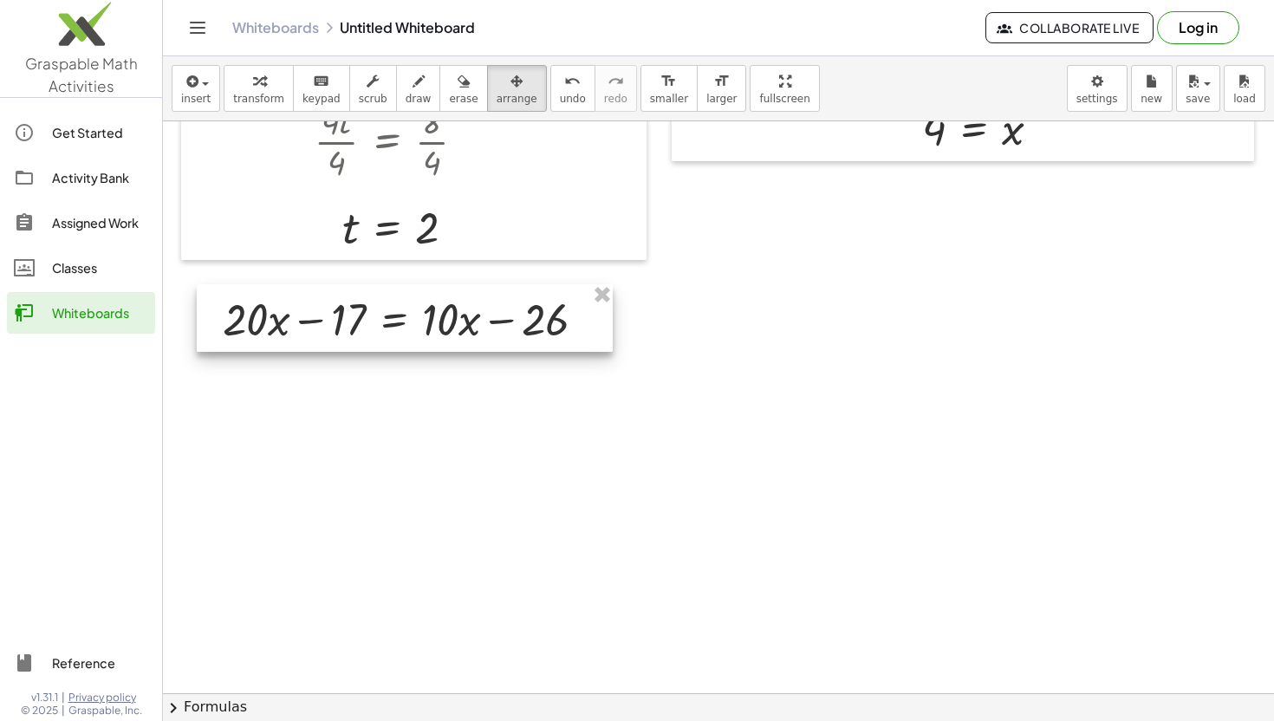
drag, startPoint x: 449, startPoint y: 356, endPoint x: 370, endPoint y: 318, distance: 87.6
click at [370, 318] on div at bounding box center [405, 318] width 416 height 68
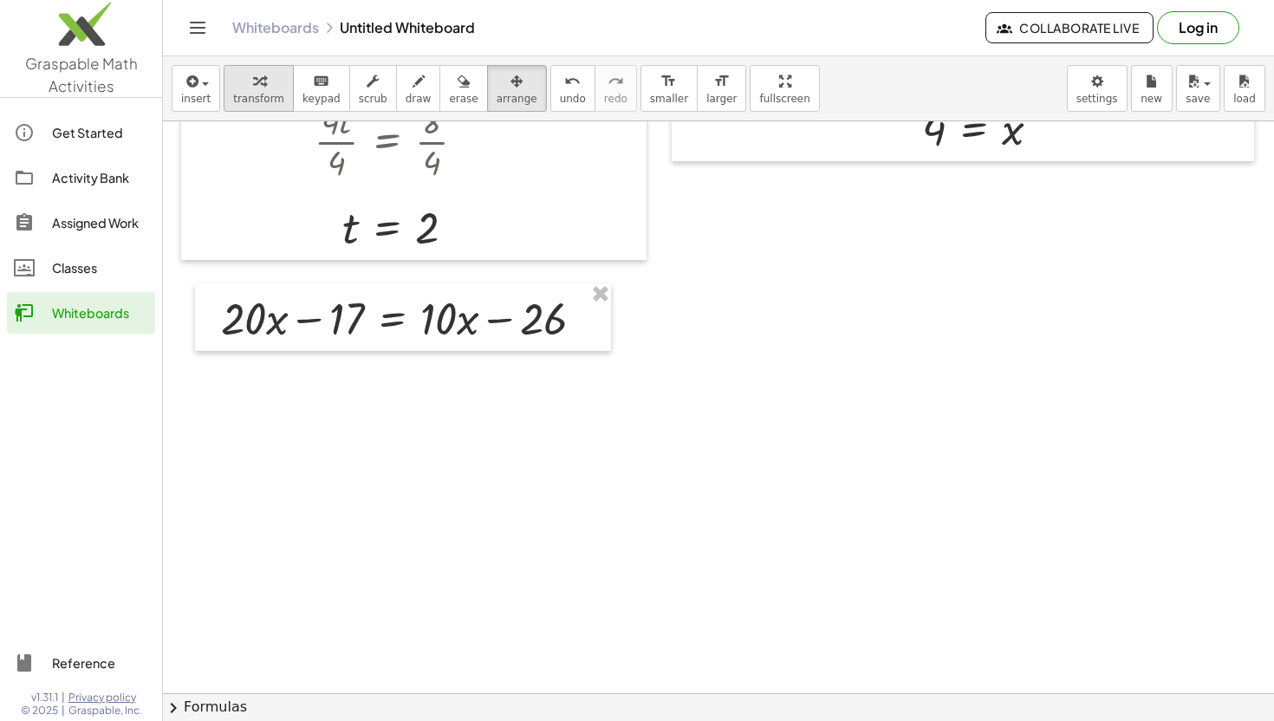
click at [263, 99] on span "transform" at bounding box center [258, 99] width 51 height 12
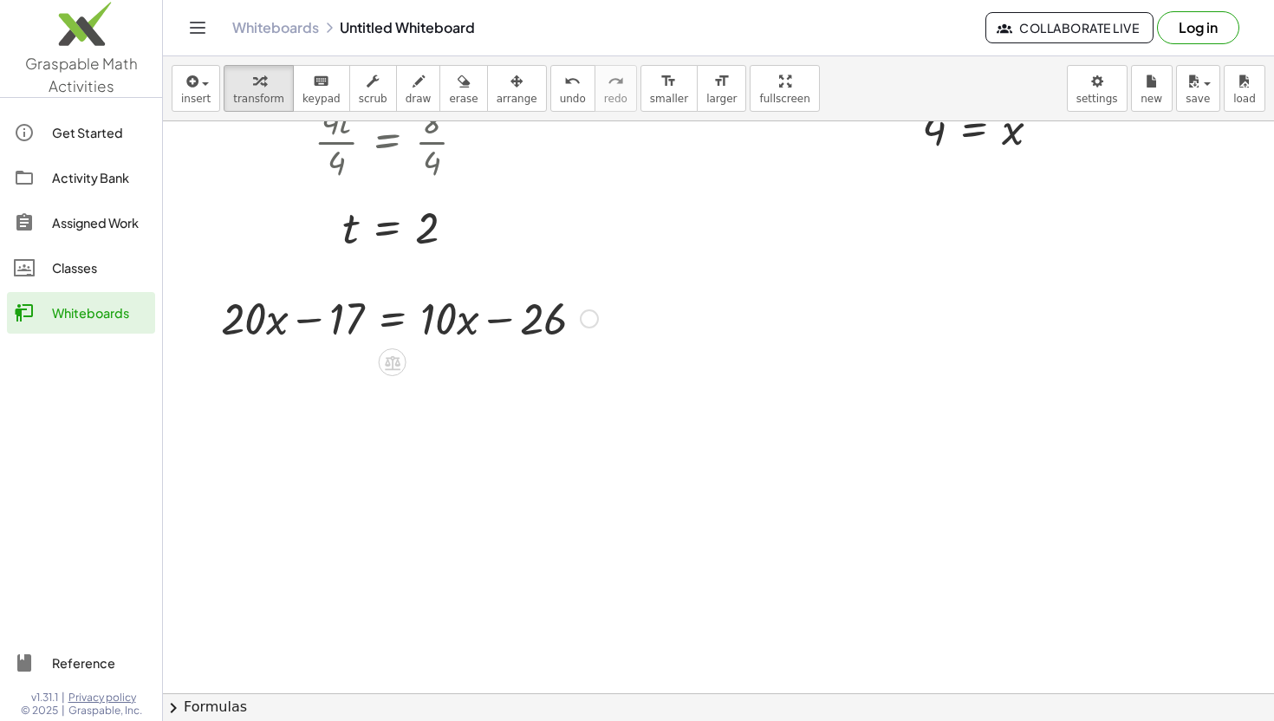
click at [308, 322] on div at bounding box center [409, 317] width 394 height 59
click at [385, 355] on icon at bounding box center [392, 363] width 18 height 18
click at [321, 367] on span "+" at bounding box center [323, 362] width 10 height 25
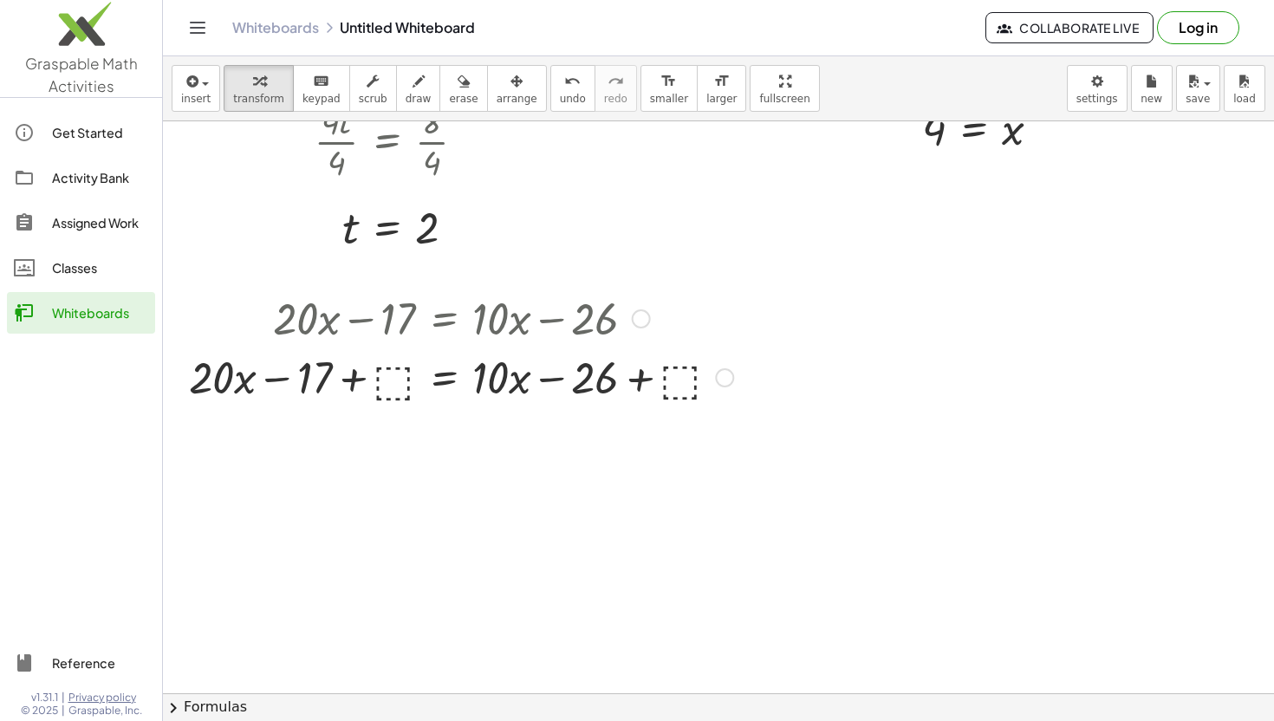
click at [393, 365] on div at bounding box center [461, 376] width 562 height 59
click at [356, 380] on div at bounding box center [461, 376] width 545 height 59
click at [445, 319] on div "+ · 20 · x − 17 = + · 10 · x − 26 + · 20 · x − 17 + ⬚ = + · 10 · x − 26 + ⬚ + ·…" at bounding box center [445, 319] width 0 height 0
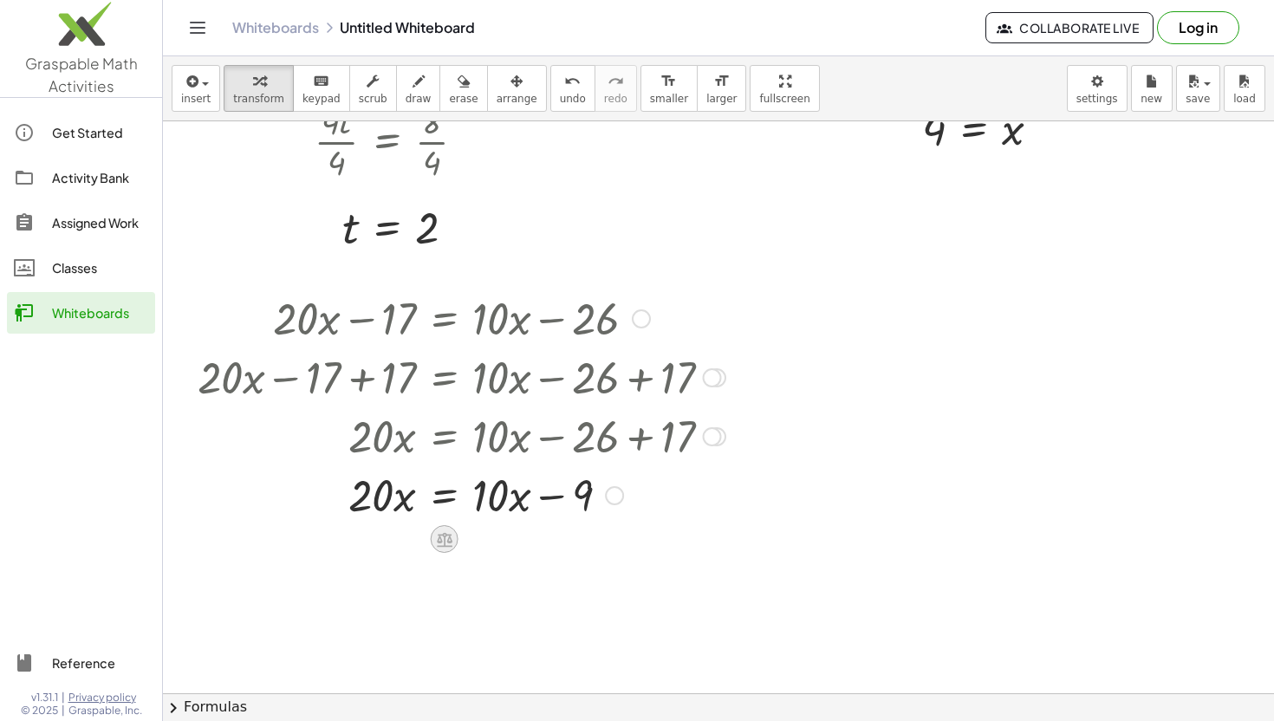
click at [452, 539] on icon at bounding box center [445, 539] width 16 height 15
click at [414, 541] on div "−" at bounding box center [410, 539] width 28 height 28
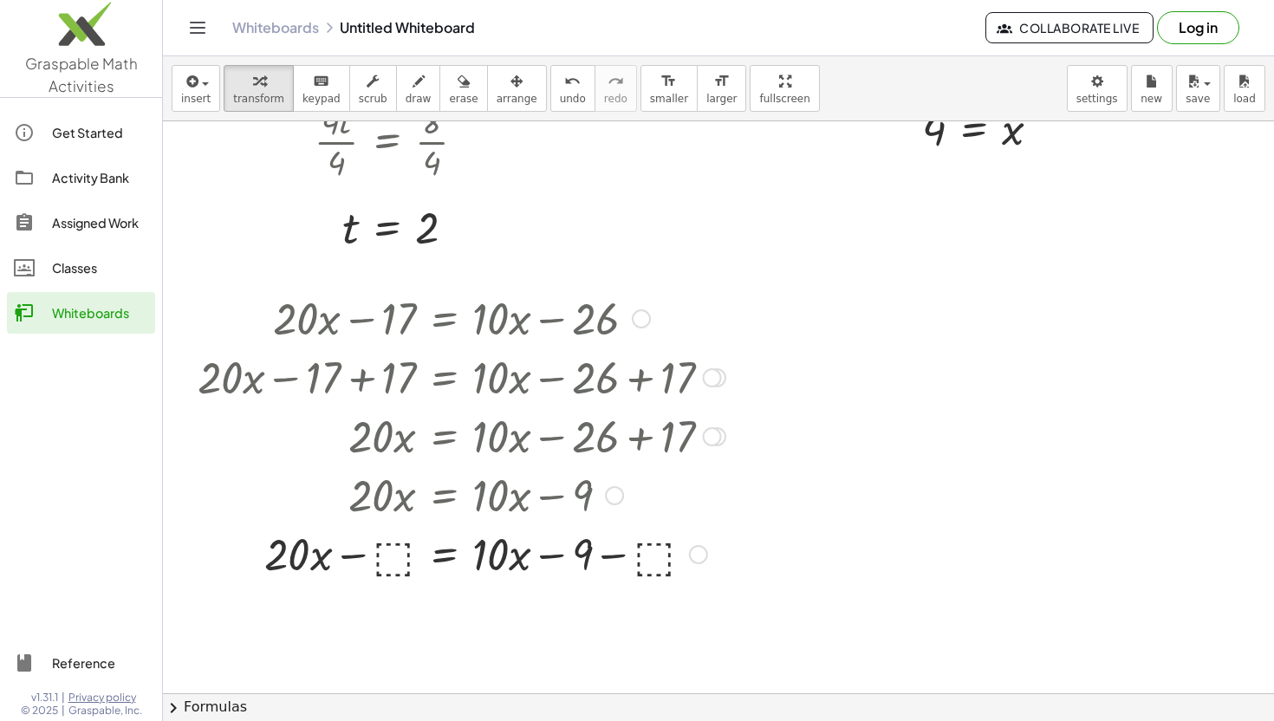
click at [400, 554] on div at bounding box center [461, 553] width 545 height 59
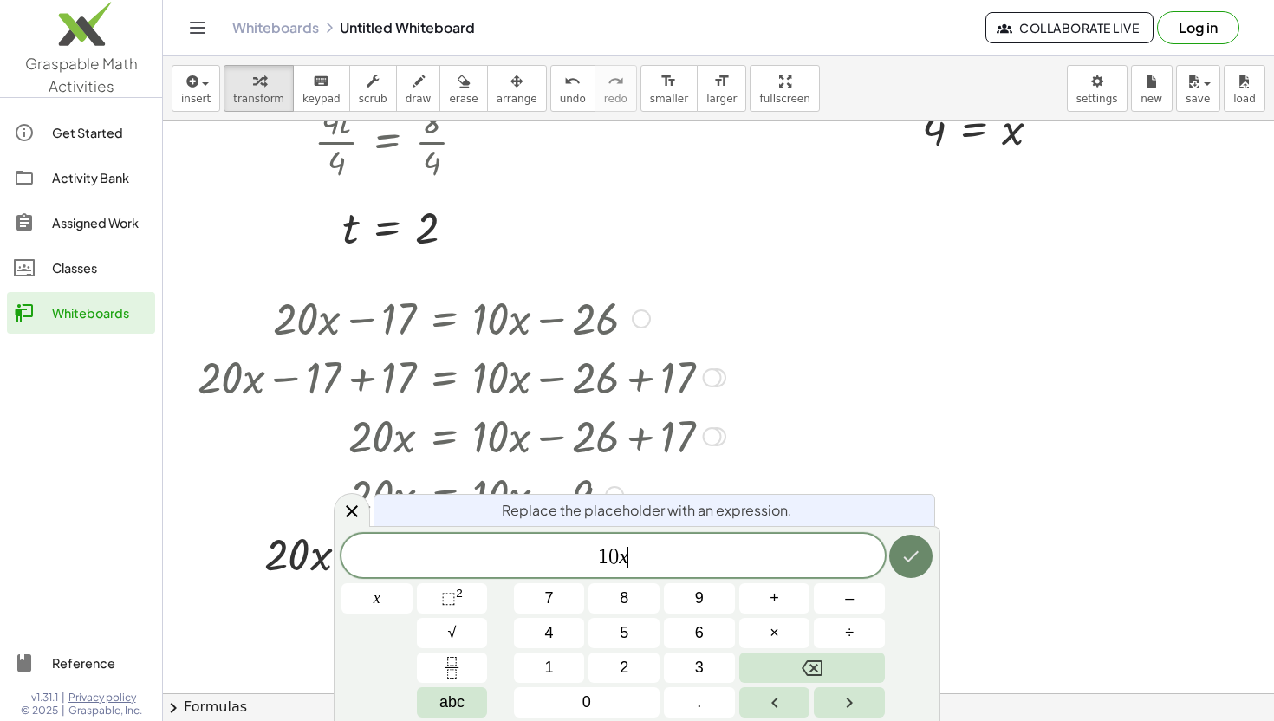
click at [901, 563] on icon "Done" at bounding box center [911, 556] width 21 height 21
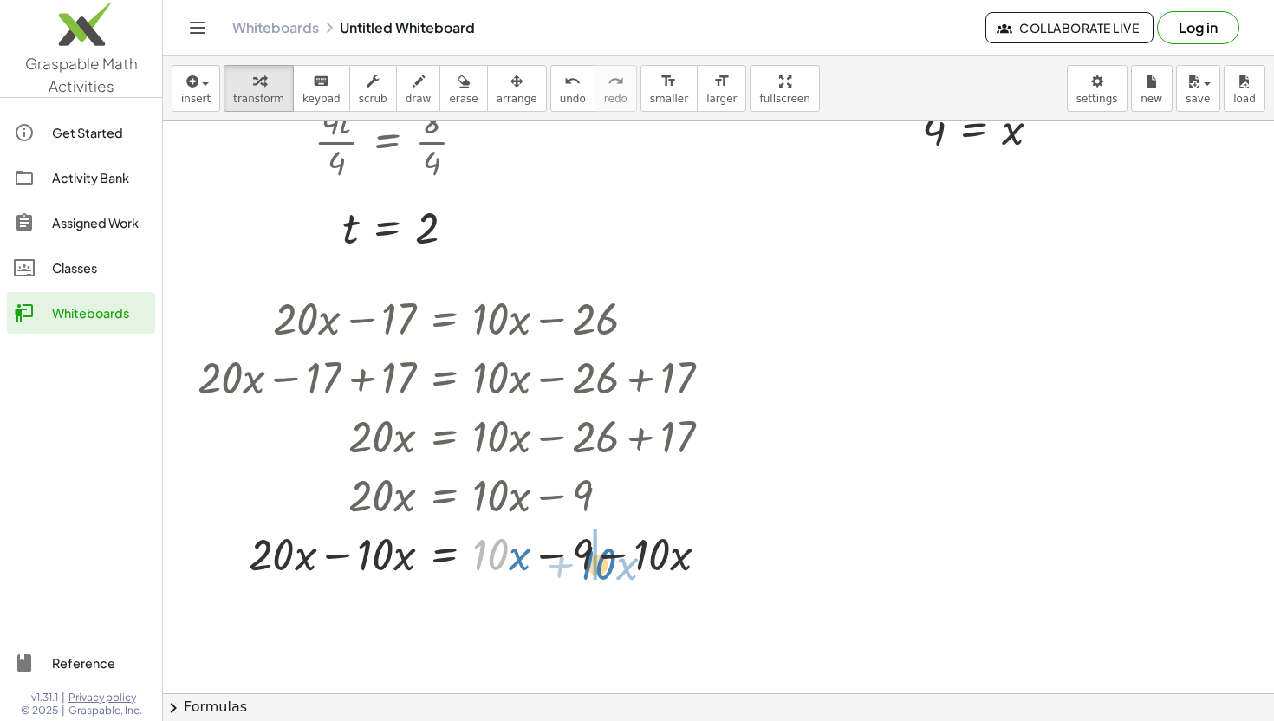
drag, startPoint x: 491, startPoint y: 554, endPoint x: 597, endPoint y: 563, distance: 107.0
click at [598, 563] on div at bounding box center [461, 553] width 545 height 59
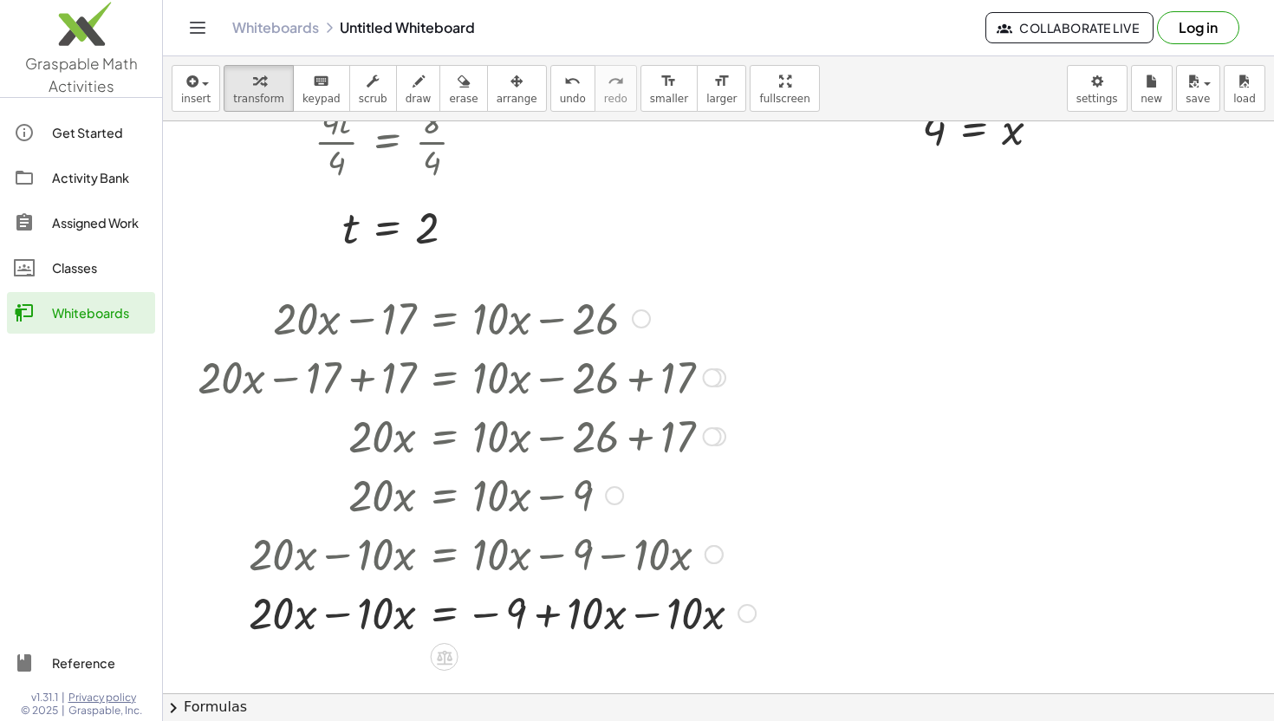
click at [331, 619] on div at bounding box center [477, 611] width 576 height 59
click at [657, 624] on div at bounding box center [477, 611] width 576 height 59
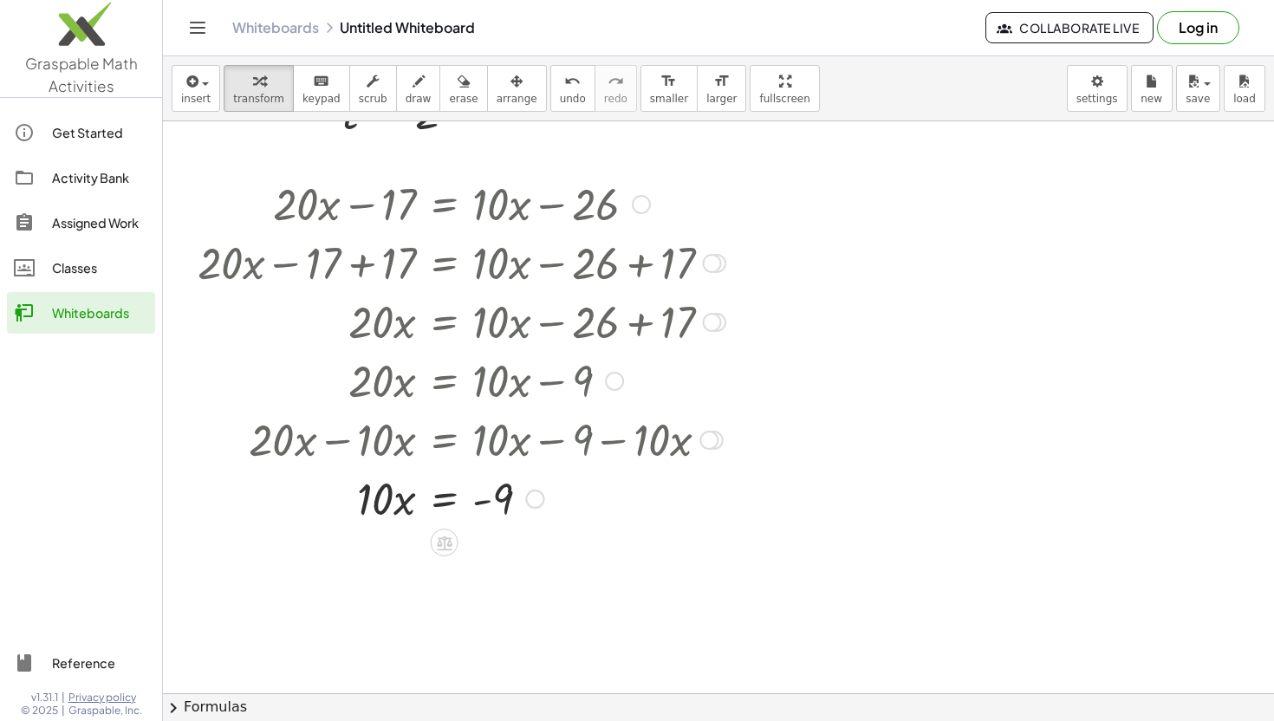
scroll to position [2275, 0]
click at [441, 541] on icon at bounding box center [445, 542] width 16 height 15
click at [481, 544] on span "÷" at bounding box center [479, 542] width 10 height 25
click at [387, 589] on div at bounding box center [461, 569] width 545 height 87
click at [497, 569] on div at bounding box center [461, 569] width 545 height 87
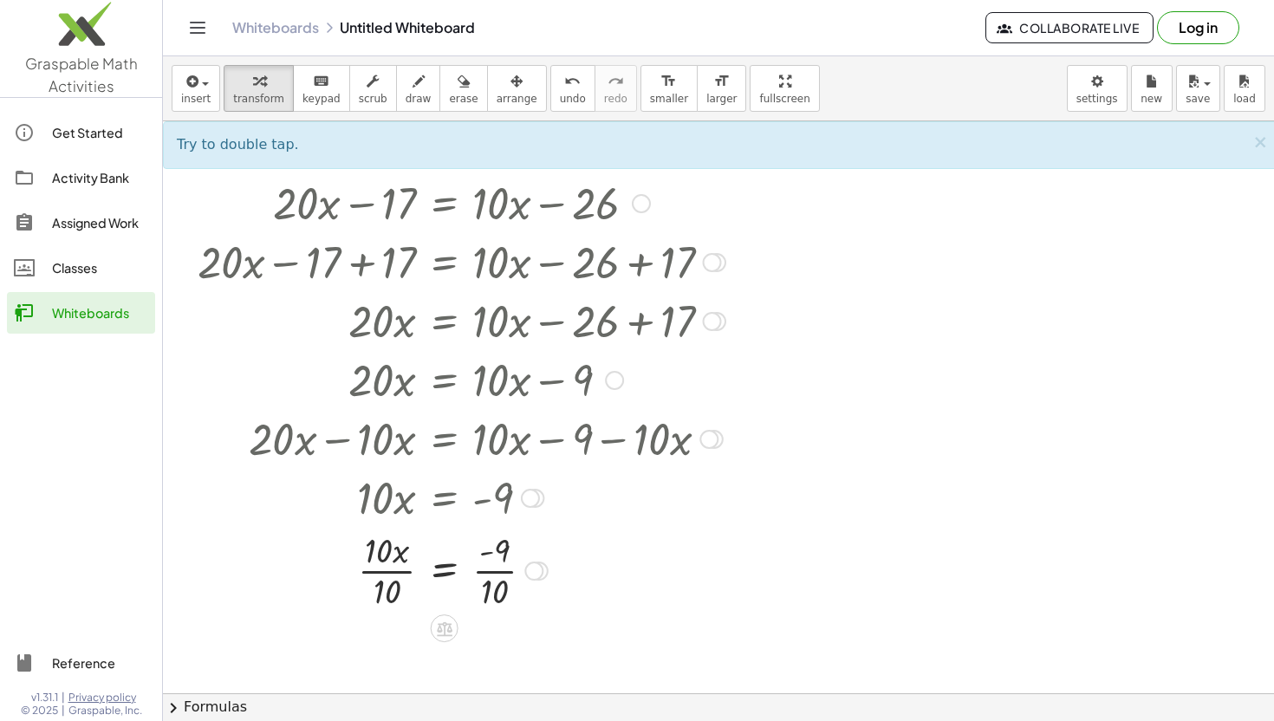
click at [381, 573] on div at bounding box center [461, 569] width 545 height 87
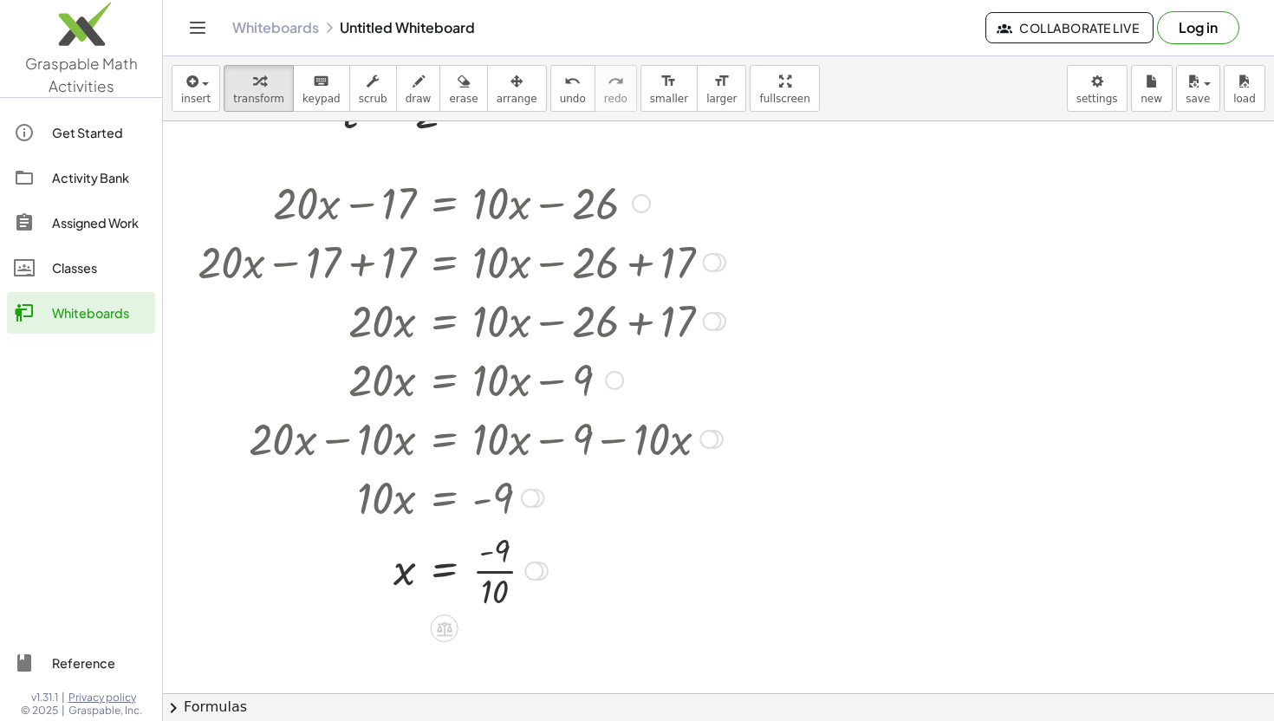
click at [487, 576] on div at bounding box center [461, 569] width 545 height 87
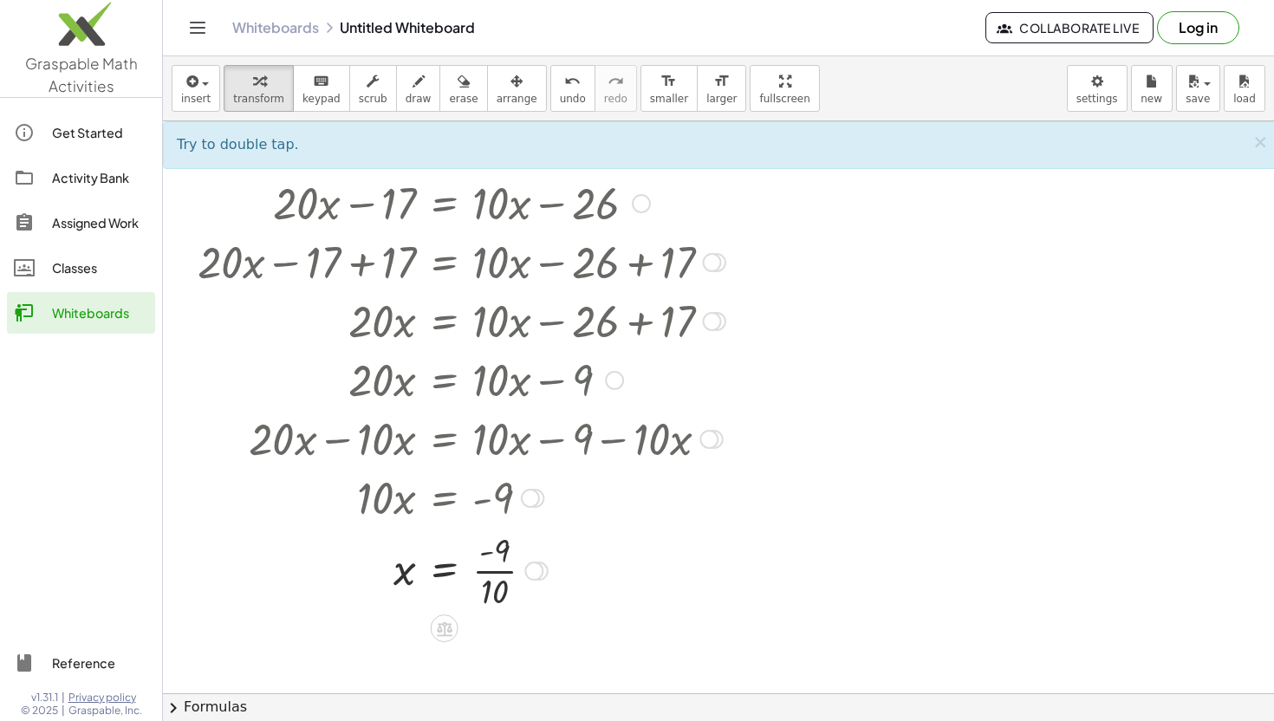
click at [486, 570] on div at bounding box center [461, 569] width 545 height 87
click at [486, 571] on div at bounding box center [461, 569] width 545 height 87
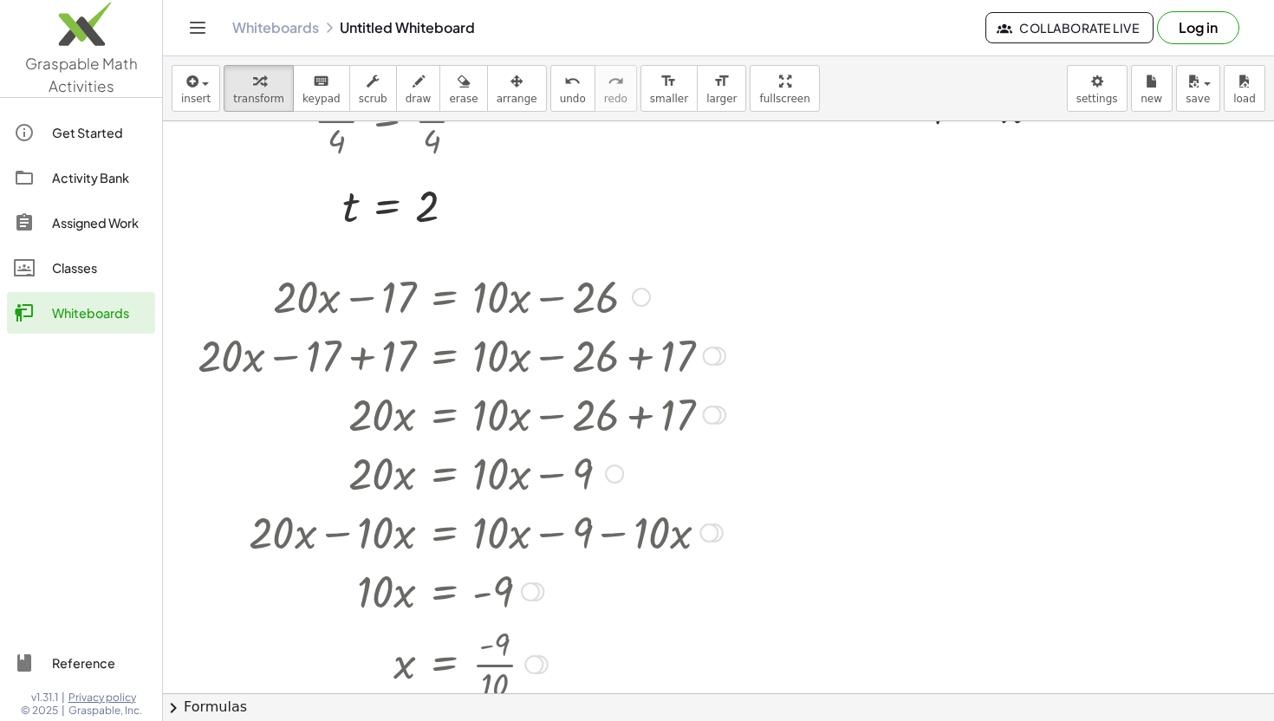
scroll to position [2182, 0]
click at [192, 81] on icon "button" at bounding box center [191, 81] width 16 height 21
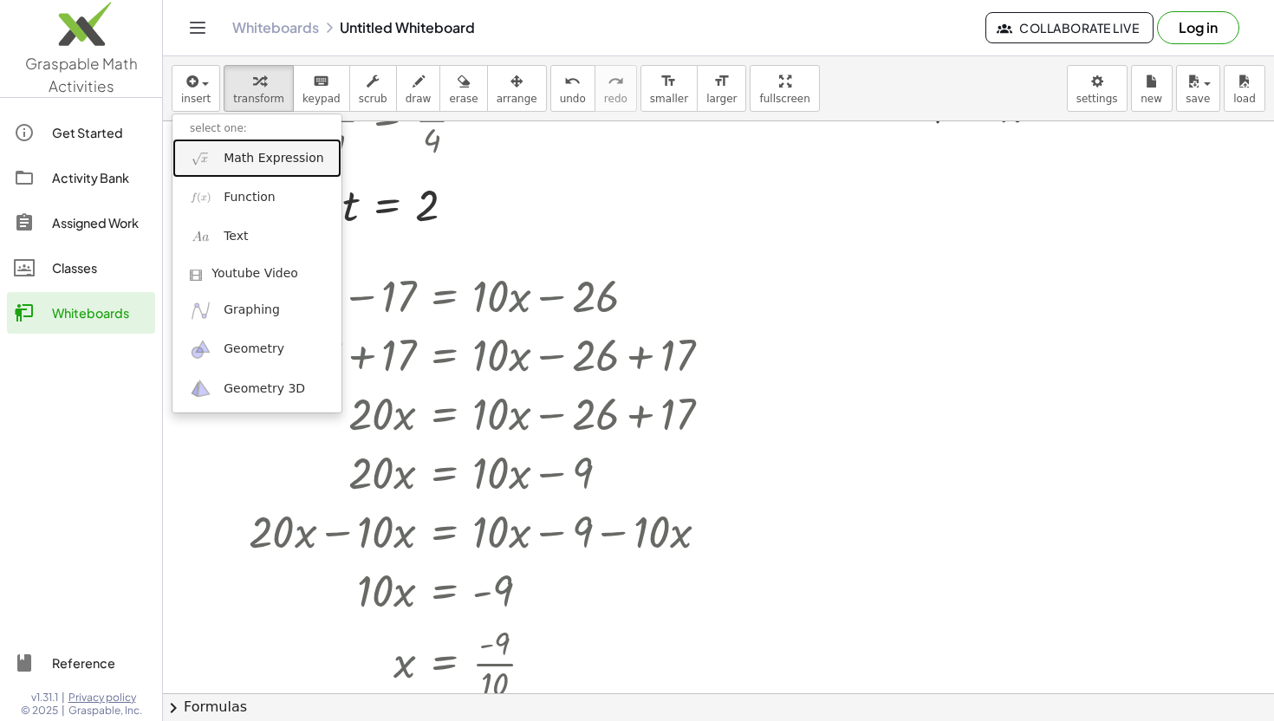
click at [251, 162] on span "Math Expression" at bounding box center [274, 158] width 100 height 17
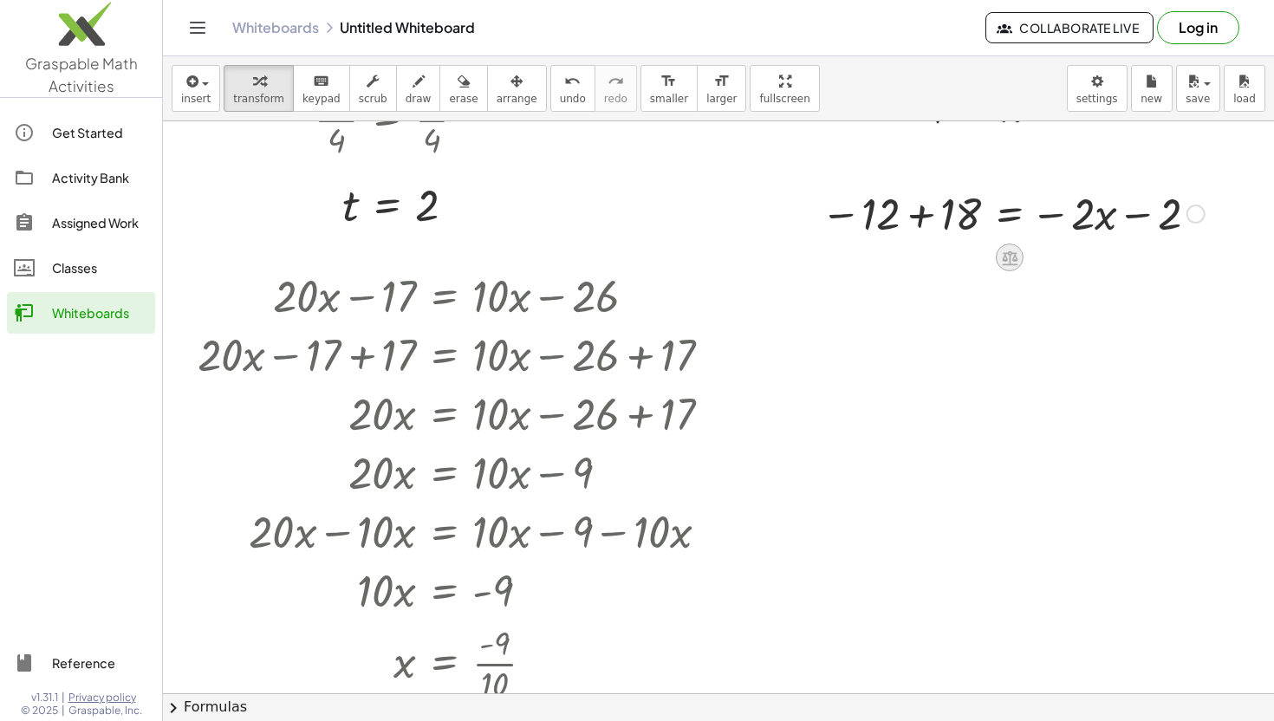
click at [1003, 250] on icon at bounding box center [1009, 258] width 18 height 18
click at [939, 255] on span "+" at bounding box center [940, 257] width 10 height 25
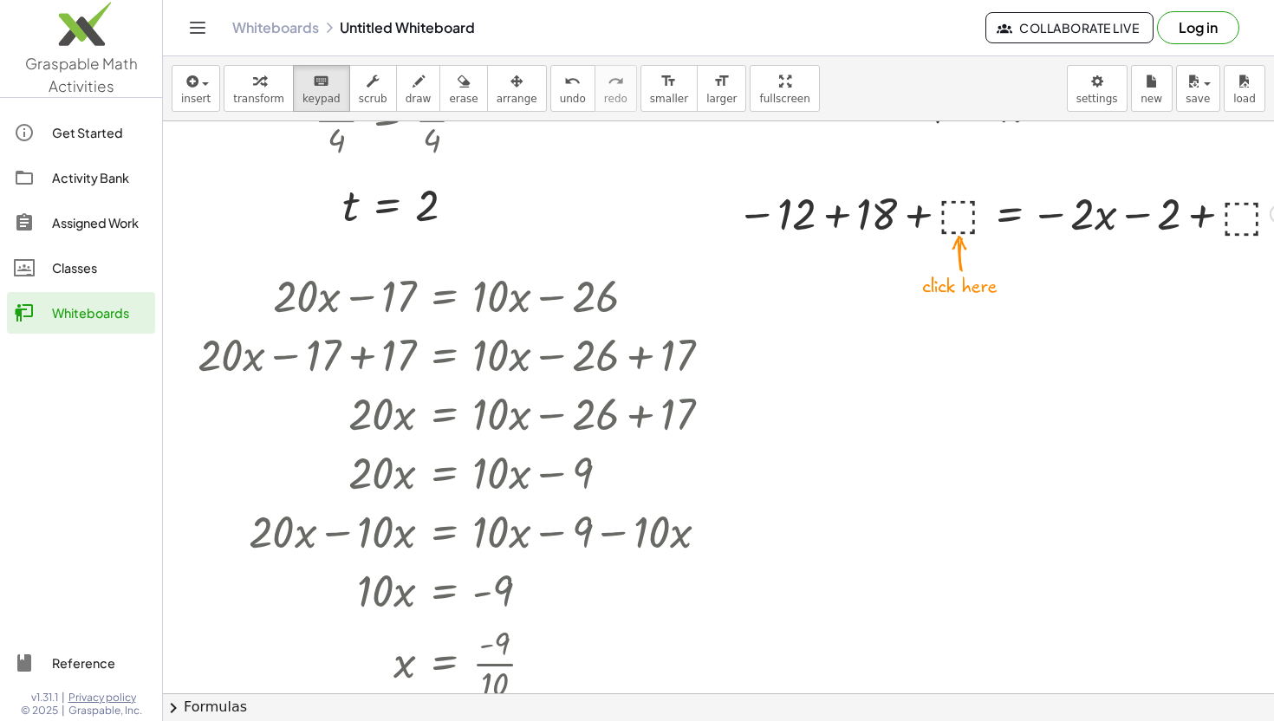
click at [950, 209] on div at bounding box center [1012, 212] width 569 height 59
click at [963, 227] on div at bounding box center [1012, 212] width 569 height 59
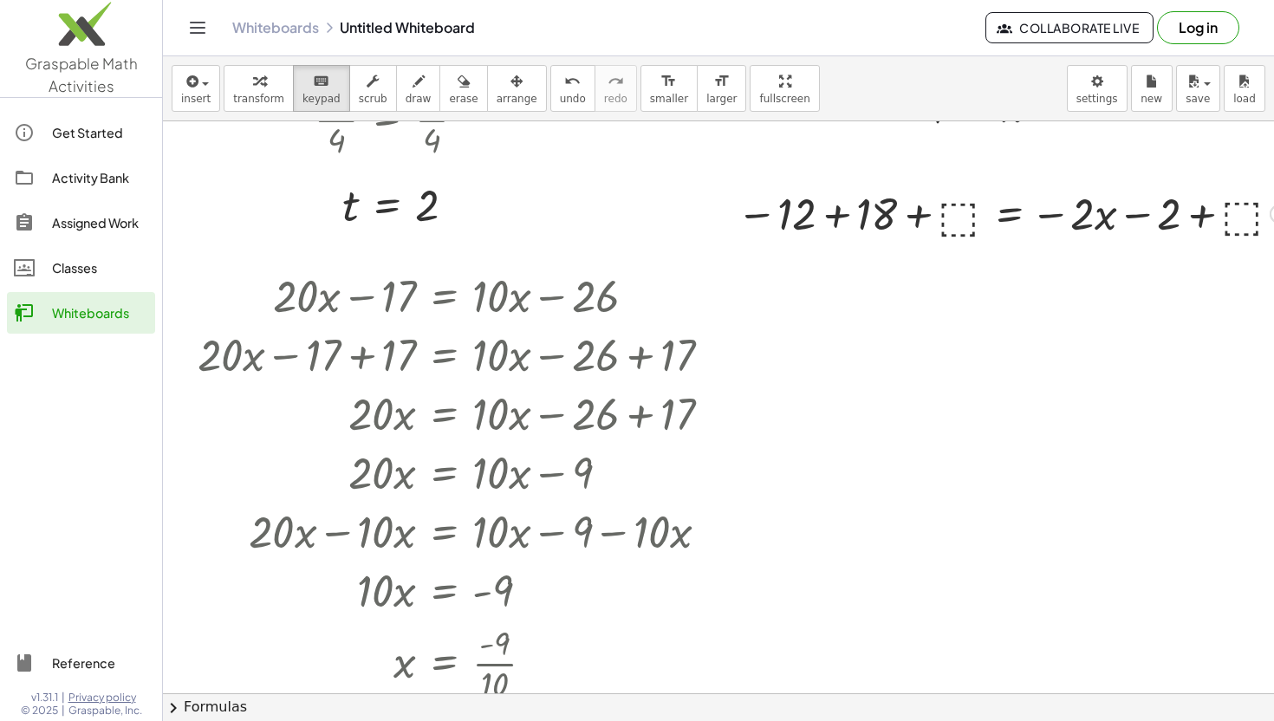
click at [959, 199] on div at bounding box center [1012, 212] width 569 height 59
click at [942, 200] on div at bounding box center [1012, 212] width 569 height 59
drag, startPoint x: 942, startPoint y: 204, endPoint x: 1212, endPoint y: 204, distance: 269.6
click at [946, 204] on div at bounding box center [1012, 212] width 569 height 59
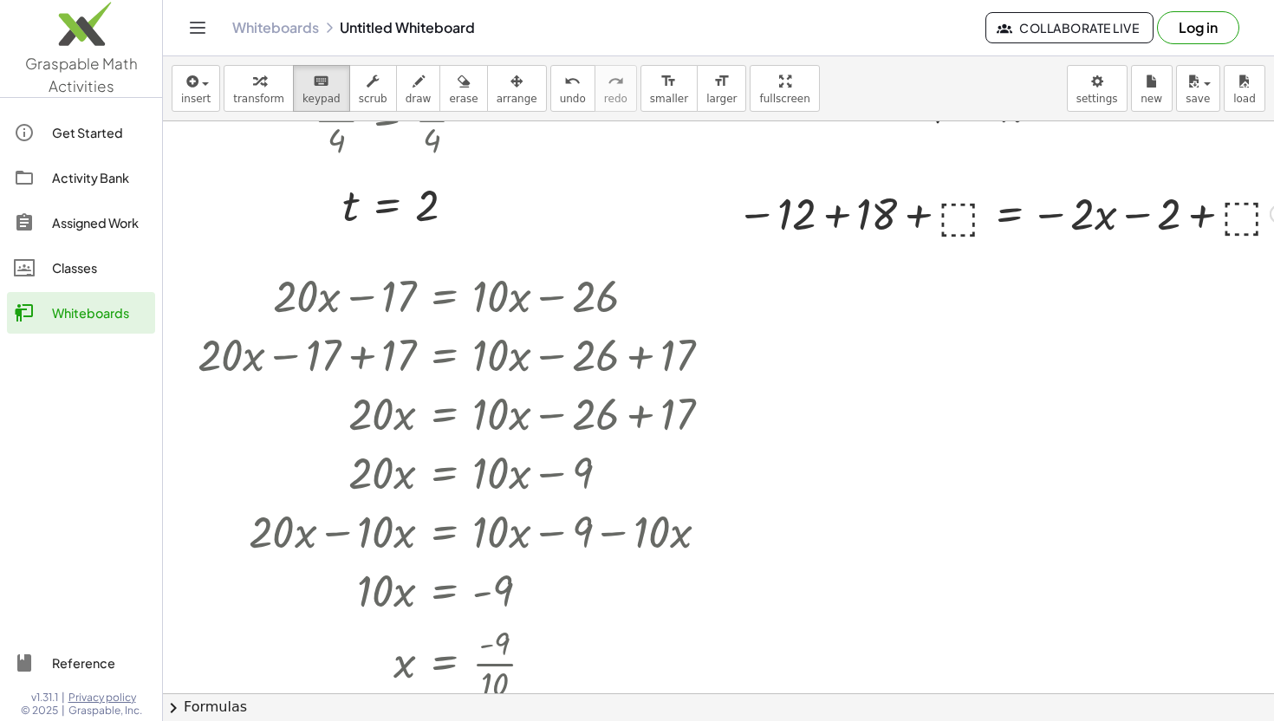
click at [1229, 213] on div at bounding box center [1012, 212] width 569 height 59
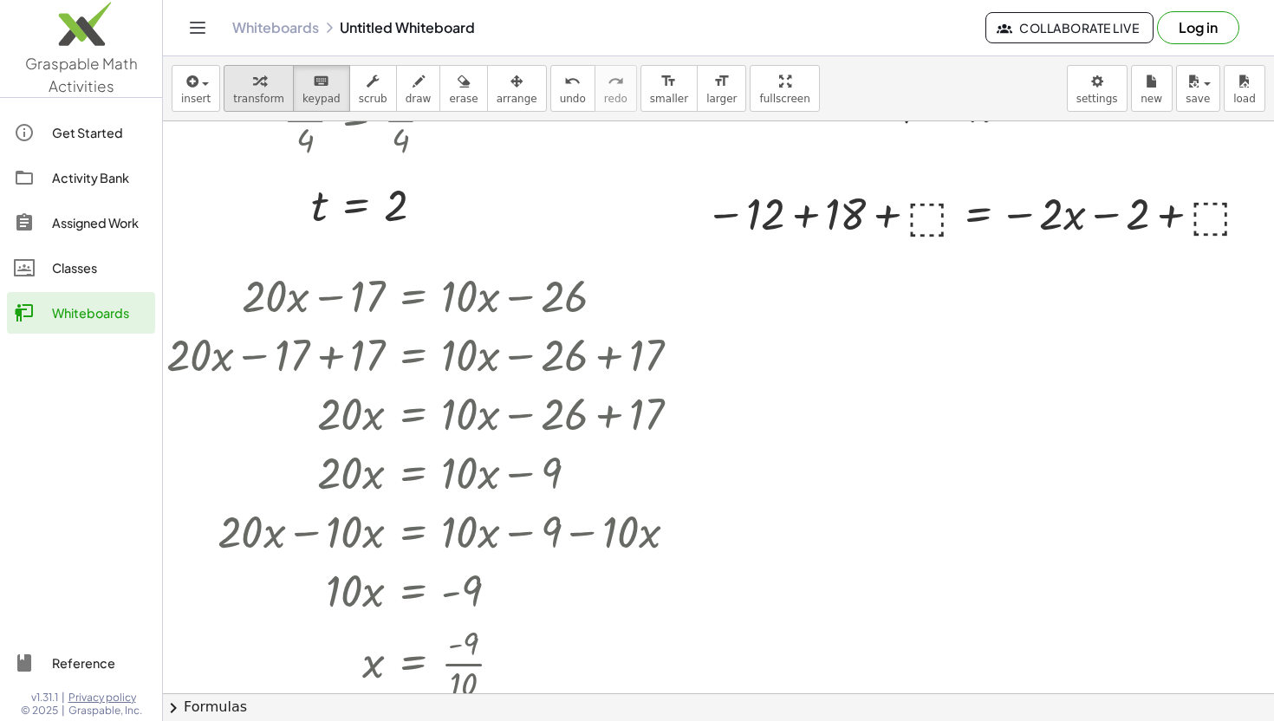
click at [244, 88] on div "button" at bounding box center [258, 80] width 51 height 21
click at [933, 218] on div at bounding box center [981, 212] width 569 height 59
click at [902, 221] on div at bounding box center [982, 212] width 530 height 59
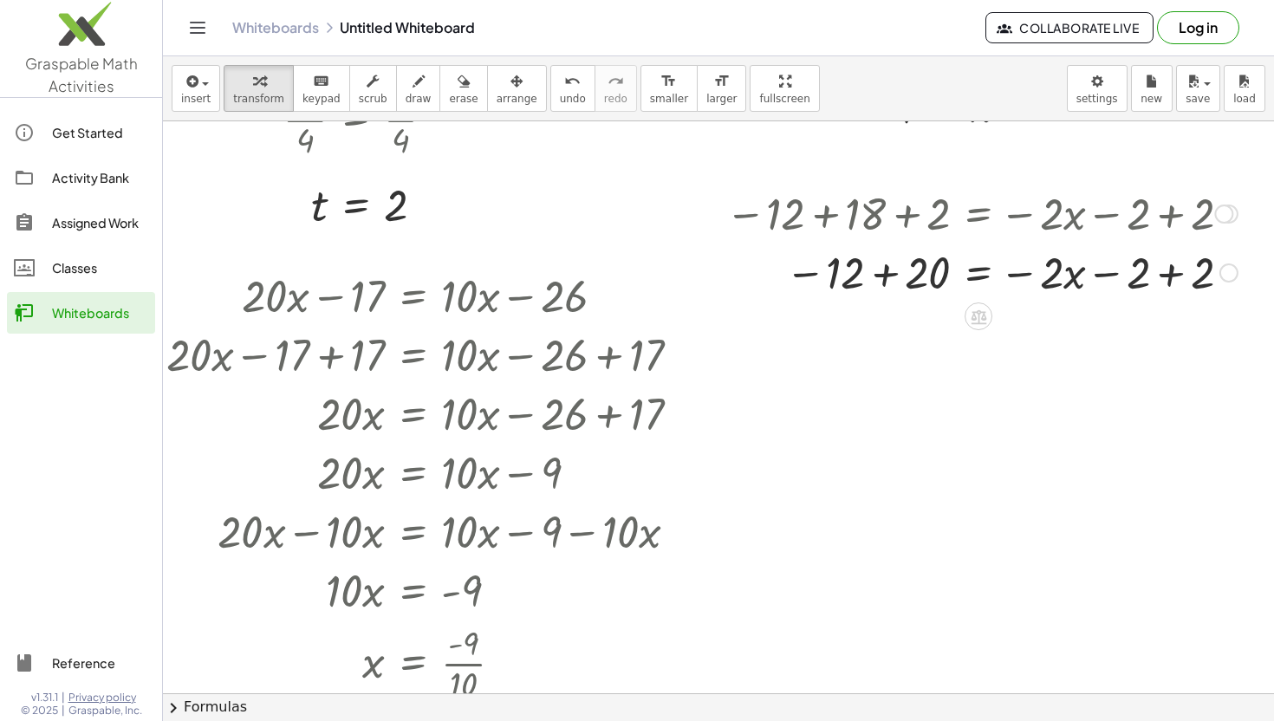
click at [1167, 277] on div at bounding box center [982, 271] width 530 height 59
click at [881, 270] on div at bounding box center [982, 271] width 530 height 59
click at [983, 316] on icon at bounding box center [979, 317] width 18 height 18
click at [1009, 314] on span "÷" at bounding box center [1014, 316] width 10 height 25
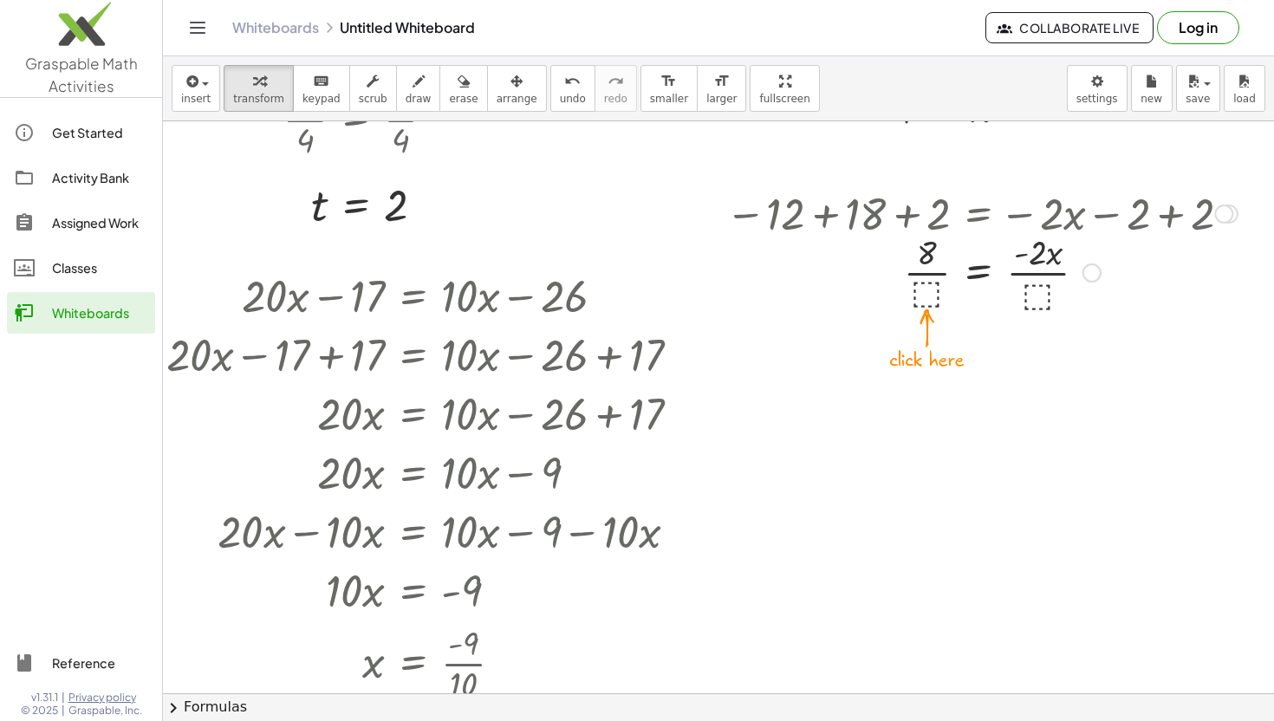
click at [929, 294] on div at bounding box center [982, 271] width 530 height 87
click at [931, 270] on div at bounding box center [982, 271] width 530 height 87
click at [1035, 277] on div at bounding box center [982, 271] width 530 height 87
click at [1030, 283] on div at bounding box center [982, 271] width 530 height 59
click at [1030, 283] on div at bounding box center [982, 271] width 530 height 57
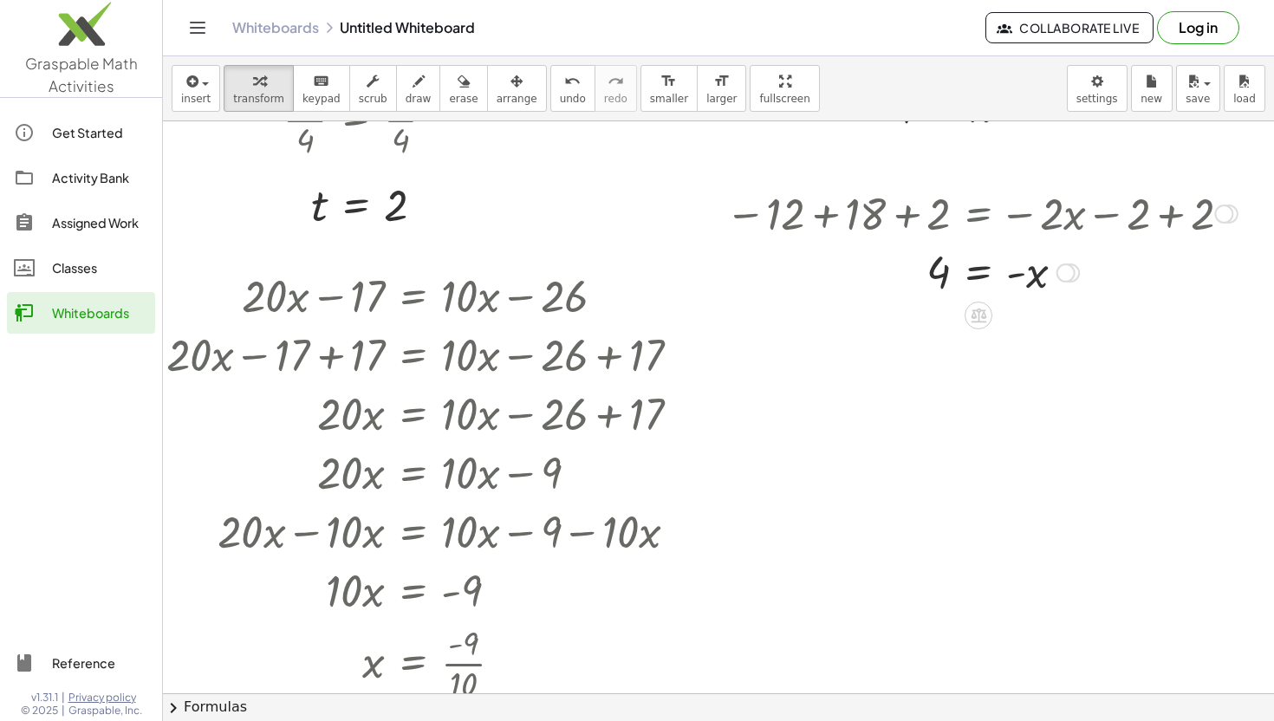
click at [940, 276] on div at bounding box center [982, 271] width 530 height 57
click at [985, 322] on icon at bounding box center [979, 316] width 16 height 15
click at [907, 317] on span "+" at bounding box center [909, 315] width 10 height 25
click at [923, 270] on div at bounding box center [982, 271] width 530 height 59
click at [975, 318] on icon at bounding box center [979, 316] width 16 height 15
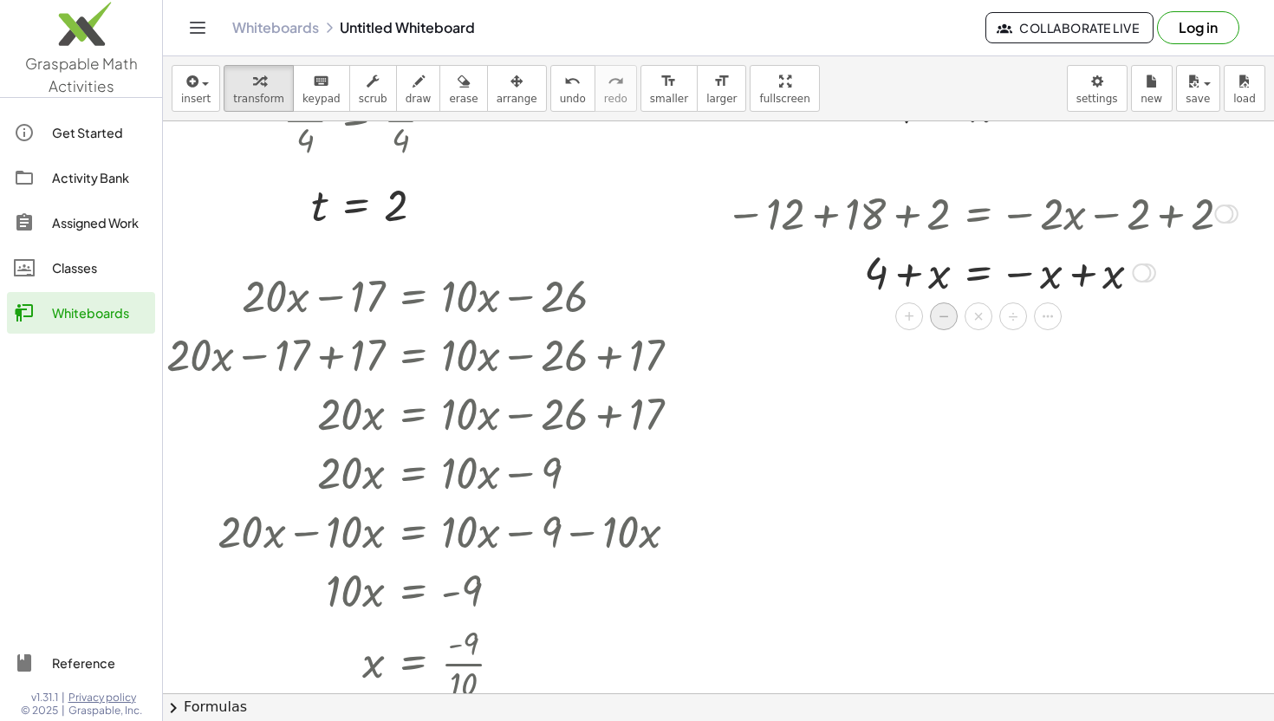
click at [937, 322] on div "−" at bounding box center [944, 316] width 28 height 28
click at [920, 278] on div at bounding box center [982, 271] width 531 height 59
drag, startPoint x: 823, startPoint y: 271, endPoint x: 914, endPoint y: 273, distance: 91.0
click at [914, 273] on div at bounding box center [982, 271] width 530 height 59
click at [905, 276] on div at bounding box center [982, 271] width 530 height 59
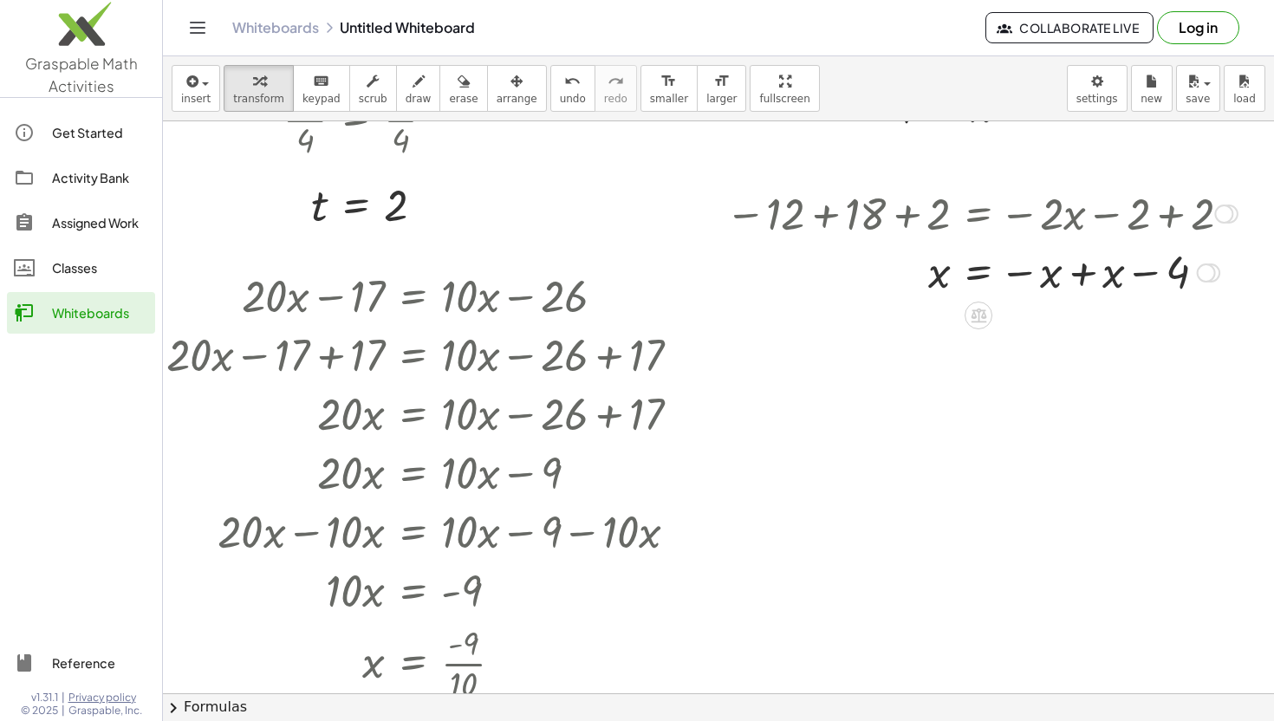
click at [1150, 275] on div at bounding box center [982, 271] width 530 height 57
click at [1082, 279] on div at bounding box center [982, 271] width 530 height 57
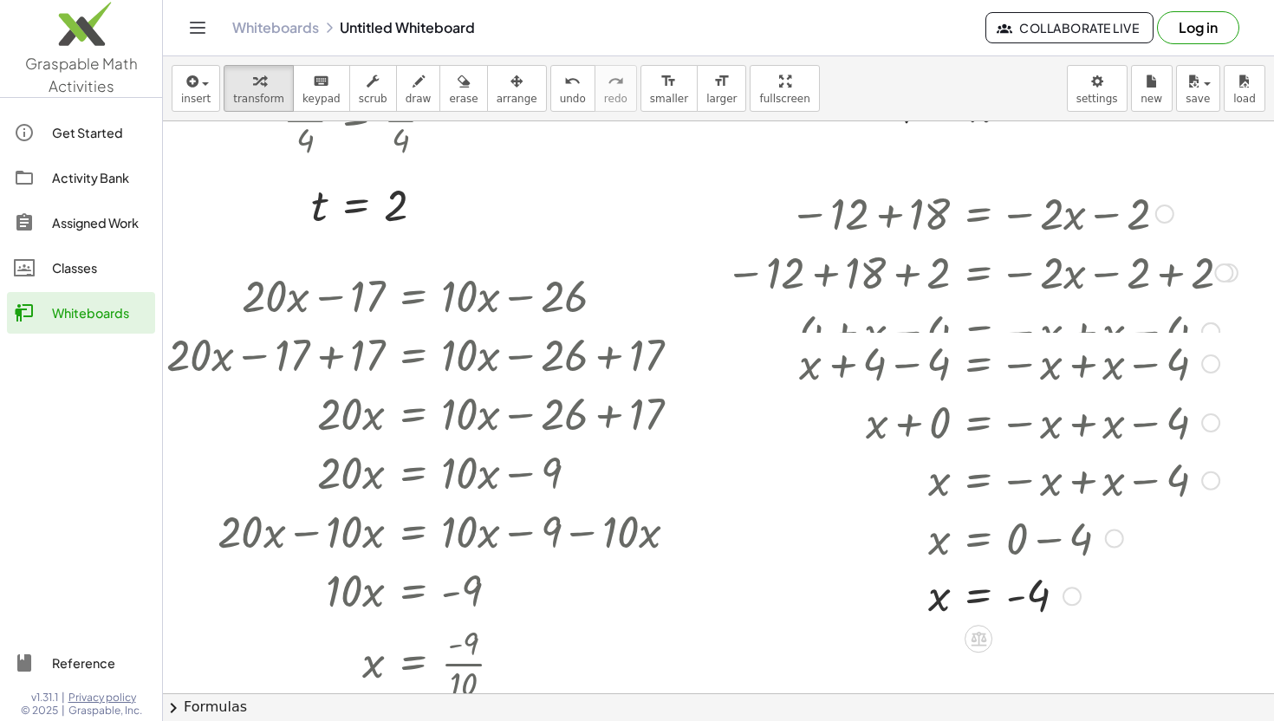
drag, startPoint x: 1064, startPoint y: 276, endPoint x: 1075, endPoint y: 628, distance: 351.2
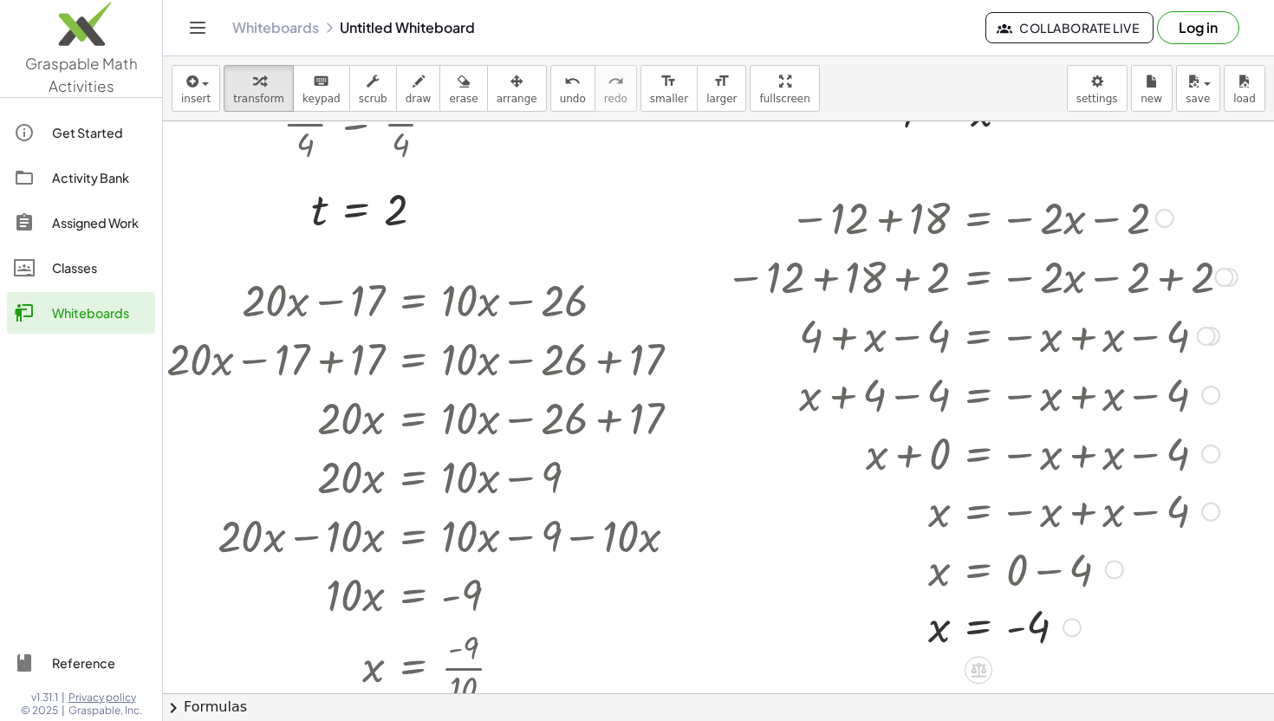
scroll to position [2177, 31]
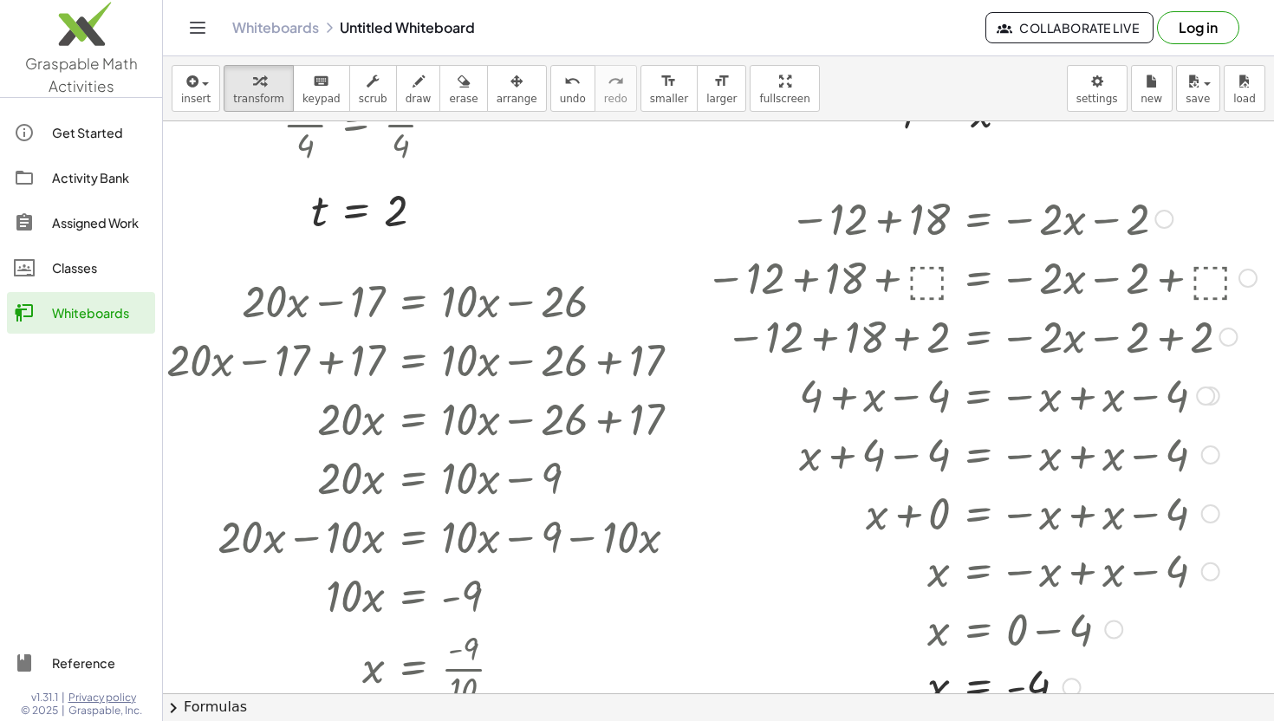
drag, startPoint x: 1230, startPoint y: 282, endPoint x: 1219, endPoint y: 408, distance: 127.0
click at [979, 219] on div "− 12 + 18 = − · 2 · x − 2 − 12 + 18 + ⬚ = − · 2 · x − 2 + ⬚ − 12 + 18 + 2 = − ·…" at bounding box center [979, 219] width 0 height 0
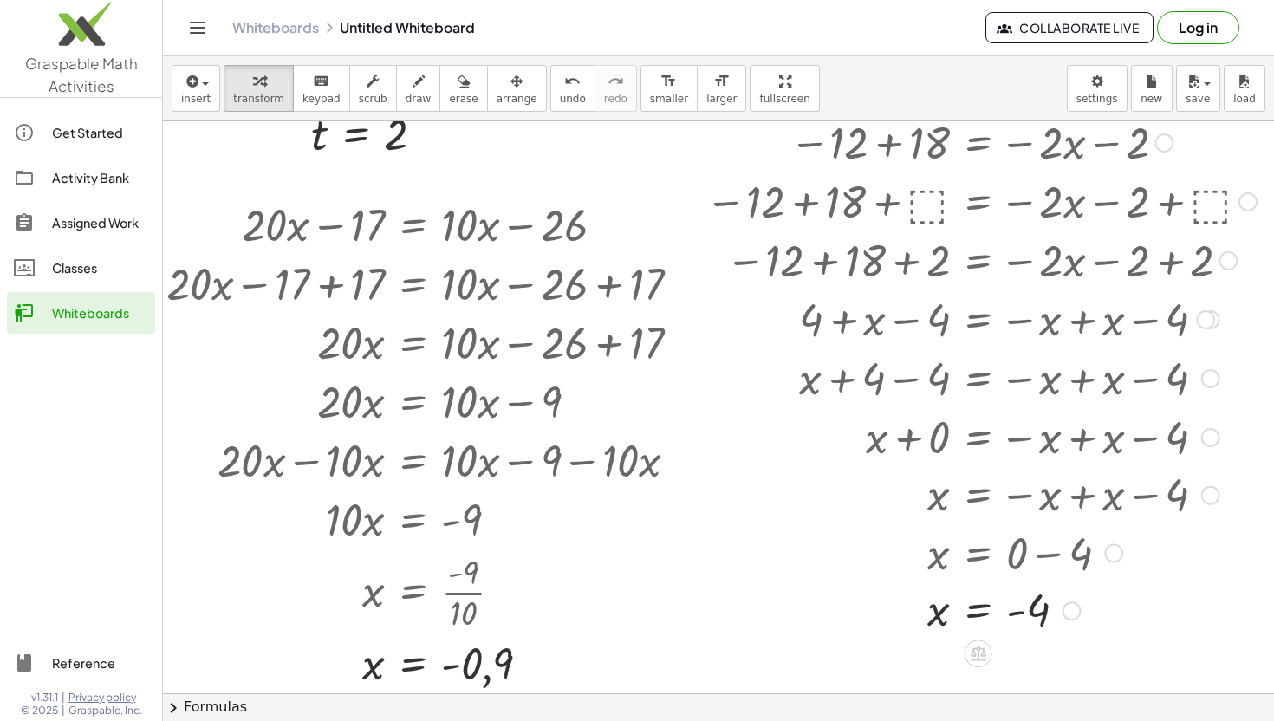
scroll to position [2253, 31]
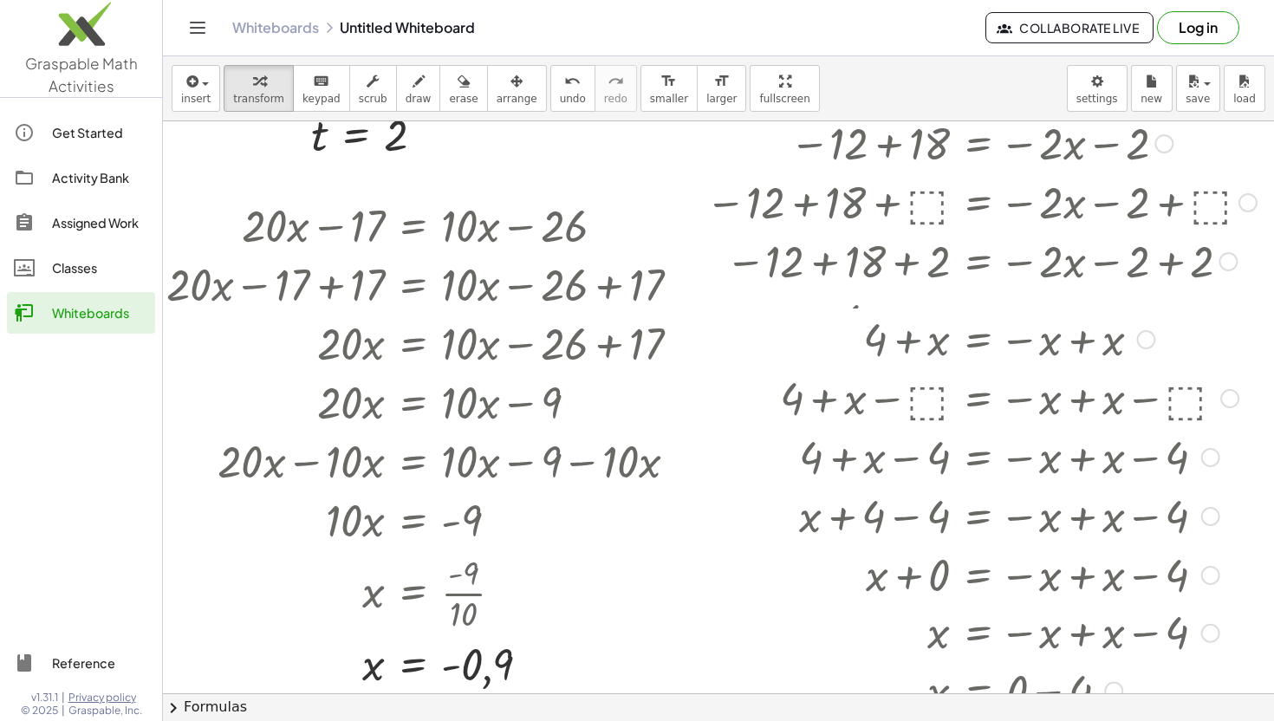
drag, startPoint x: 1205, startPoint y: 326, endPoint x: 1200, endPoint y: 472, distance: 146.6
click at [979, 458] on div "+ 4 + x − 4 = − x + x − 4" at bounding box center [979, 458] width 0 height 0
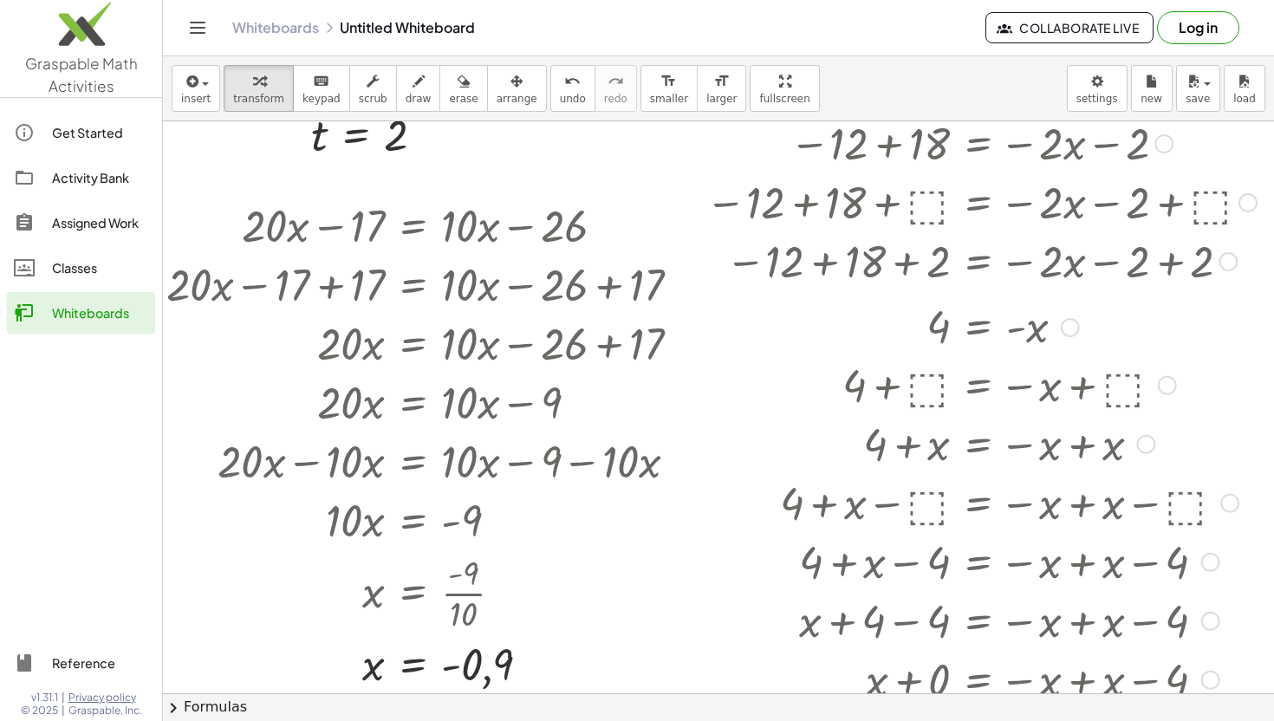
drag, startPoint x: 1204, startPoint y: 437, endPoint x: 1199, endPoint y: 573, distance: 136.2
click at [979, 563] on div "+ 4 + x − 4 = − x + x − 4" at bounding box center [979, 563] width 0 height 0
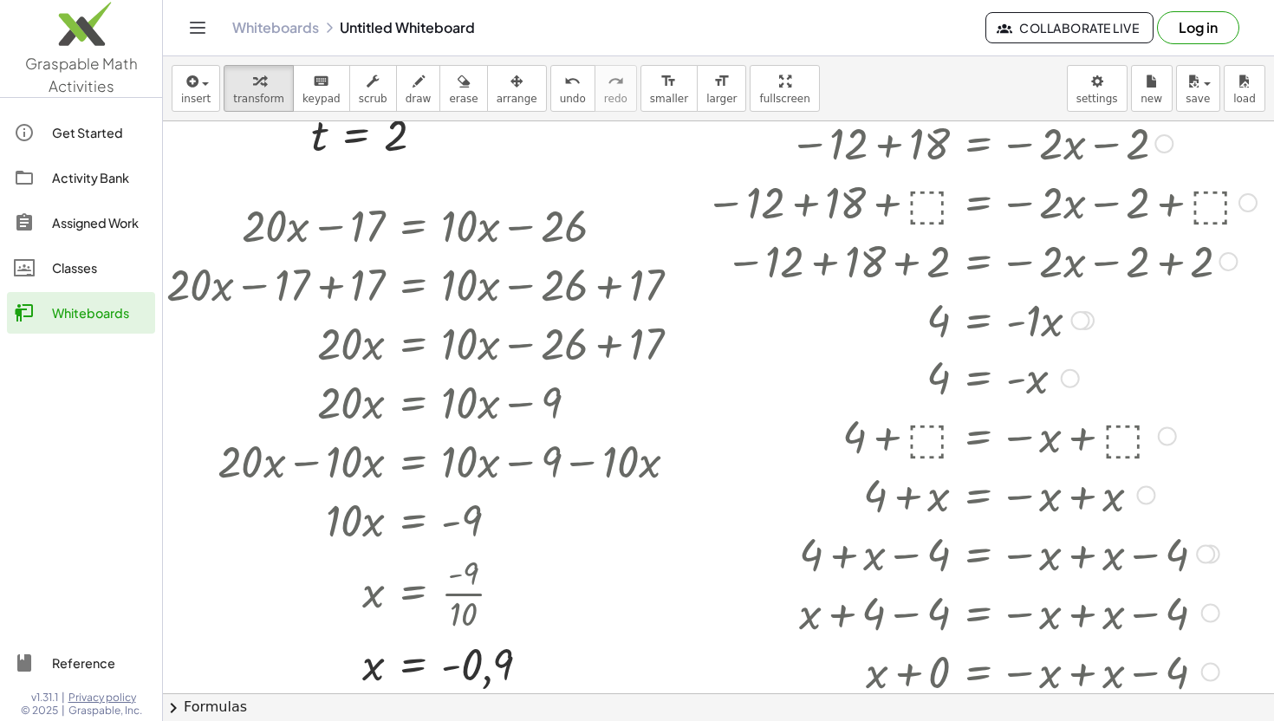
click at [1070, 380] on div at bounding box center [1070, 378] width 19 height 19
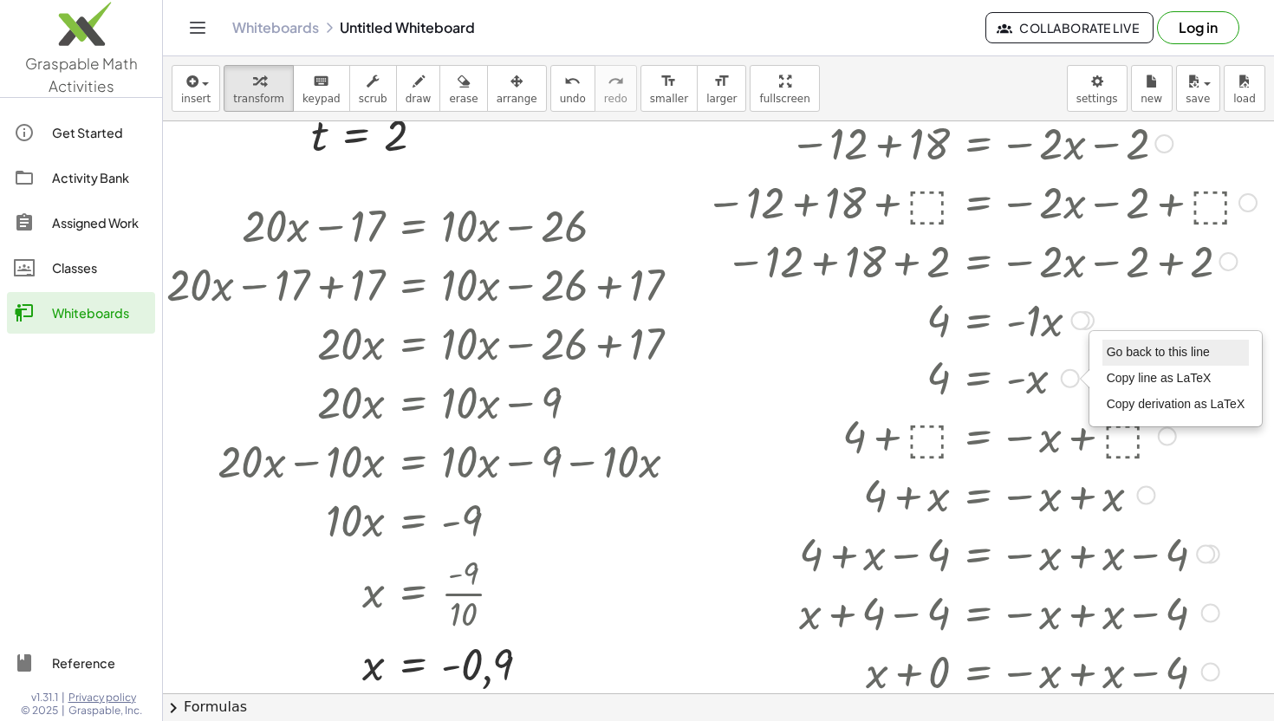
click at [1163, 352] on span "Go back to this line" at bounding box center [1158, 352] width 103 height 14
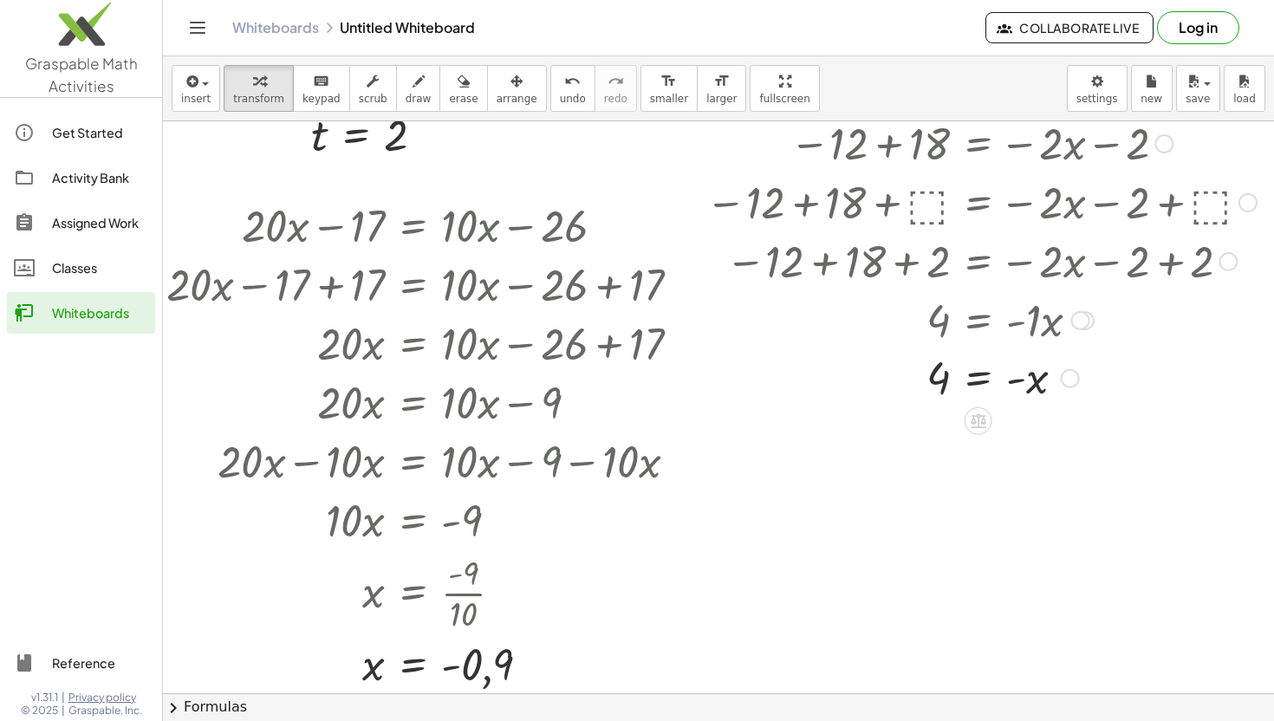
click at [979, 378] on div at bounding box center [981, 376] width 569 height 57
click at [1050, 381] on div at bounding box center [981, 377] width 569 height 59
click at [913, 381] on div at bounding box center [981, 377] width 569 height 59
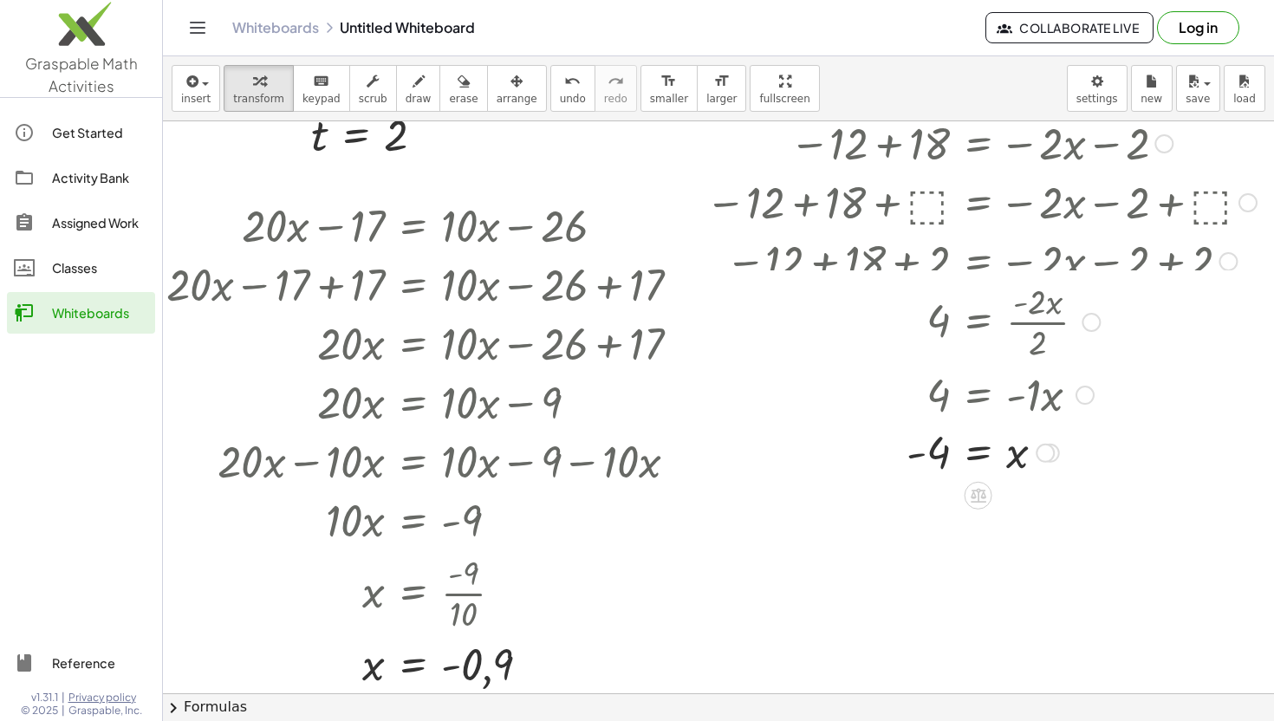
drag, startPoint x: 1085, startPoint y: 322, endPoint x: 1080, endPoint y: 411, distance: 88.6
click at [979, 395] on div "4 = · - 1 · x" at bounding box center [979, 395] width 0 height 0
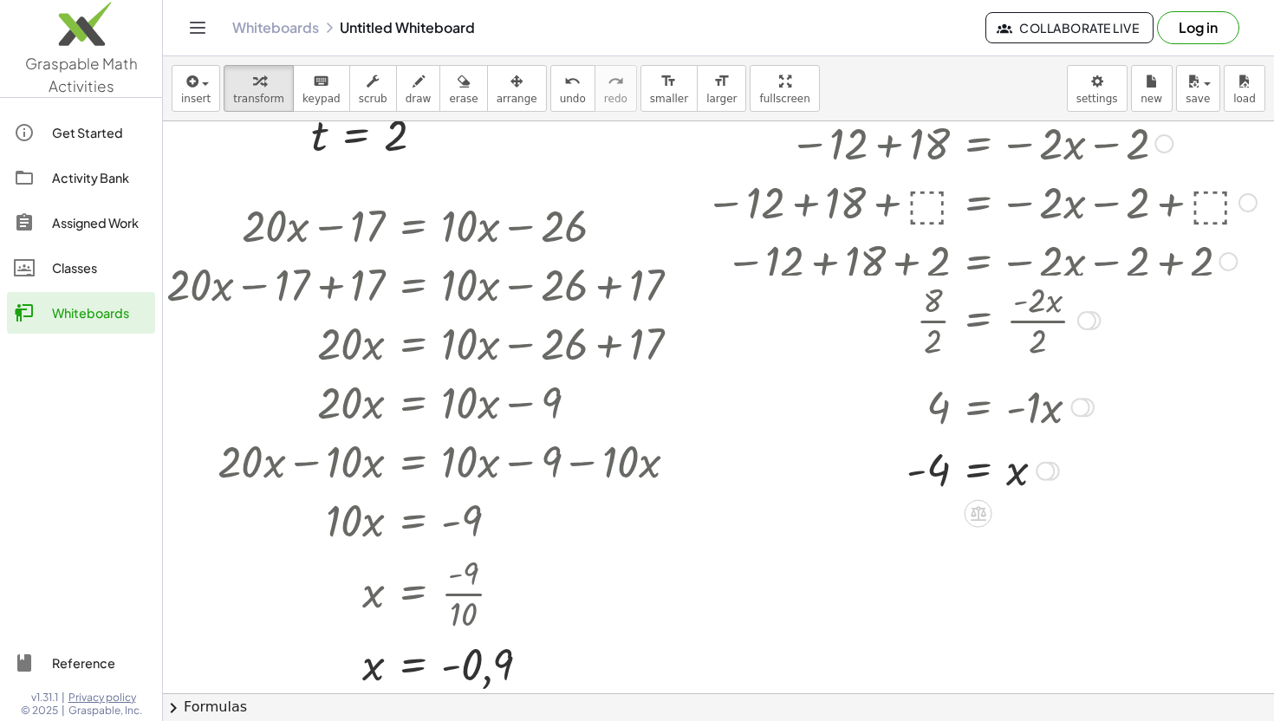
drag, startPoint x: 1044, startPoint y: 471, endPoint x: 1037, endPoint y: 486, distance: 15.9
click at [979, 471] on div "4 = x - Go back to this line Copy line as LaTeX Copy derivation as LaTeX" at bounding box center [979, 471] width 0 height 0
drag, startPoint x: 1042, startPoint y: 463, endPoint x: 1043, endPoint y: 524, distance: 61.5
click at [979, 521] on div "4 = x - Go back to this line Copy line as LaTeX Copy derivation as LaTeX" at bounding box center [979, 521] width 0 height 0
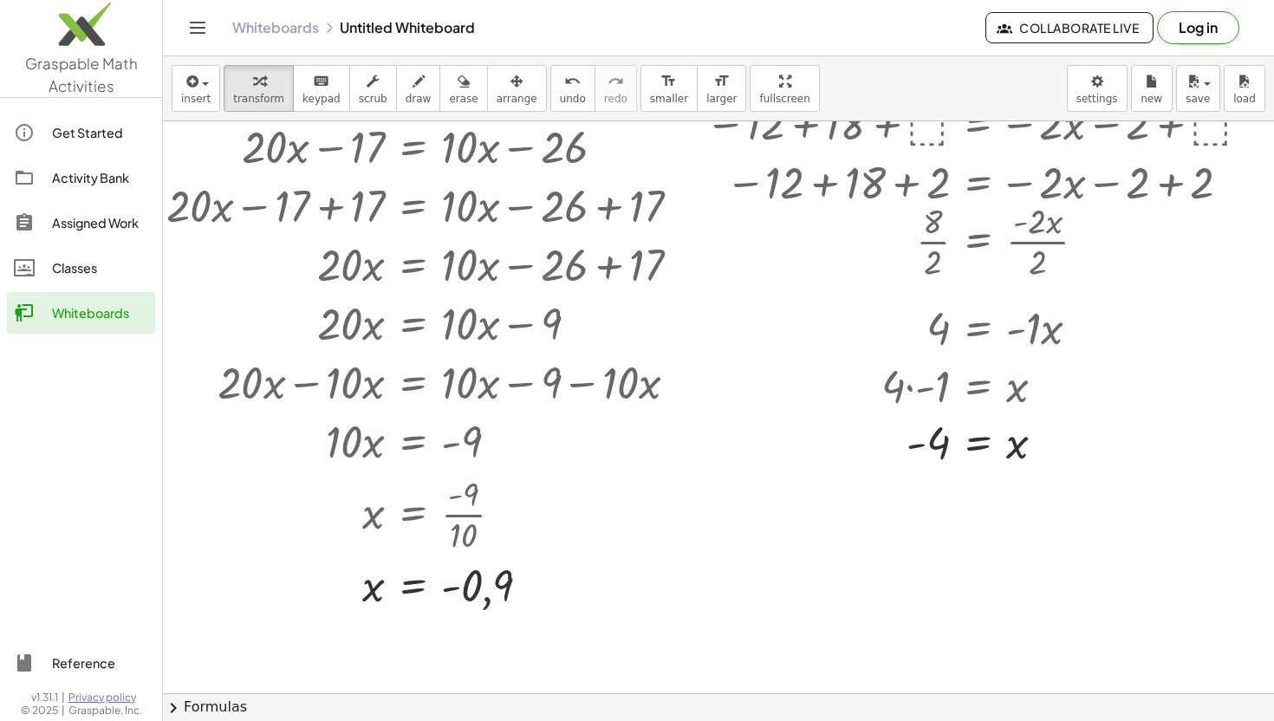
scroll to position [2337, 31]
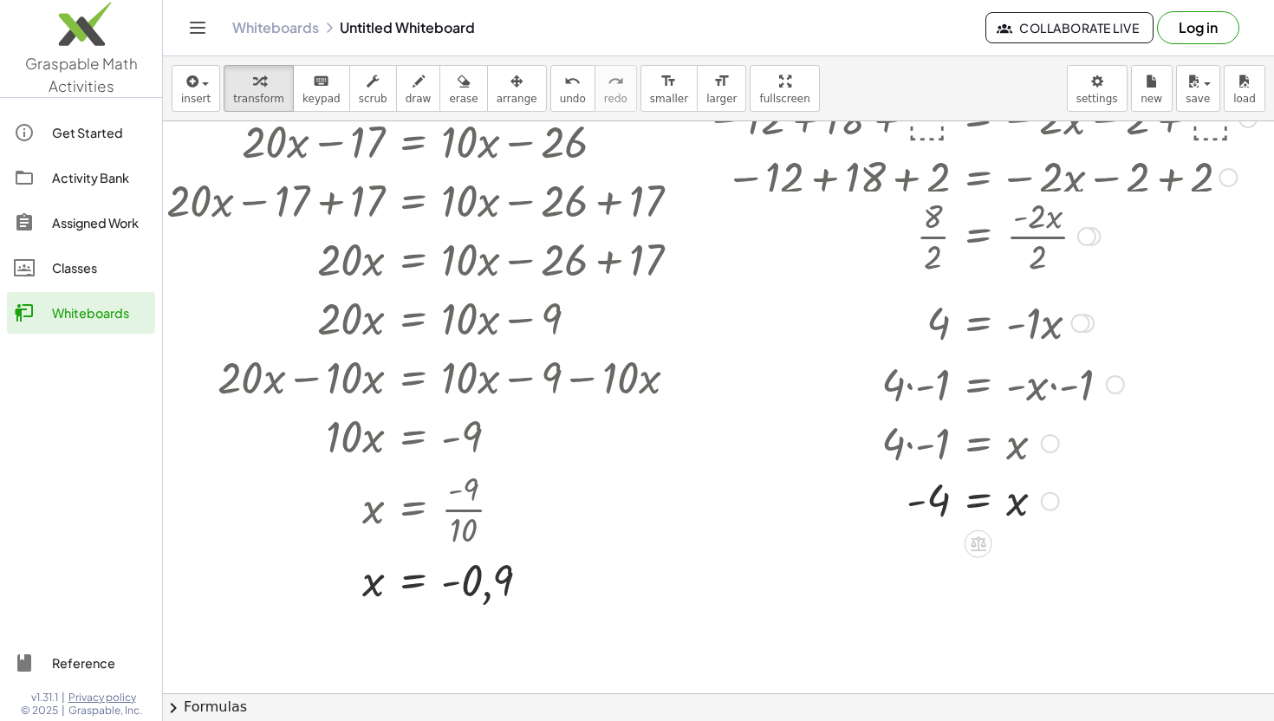
drag, startPoint x: 1050, startPoint y: 374, endPoint x: 1048, endPoint y: 441, distance: 67.6
click at [979, 444] on div "· 4 · - 1 = x" at bounding box center [979, 444] width 0 height 0
drag, startPoint x: 1070, startPoint y: 386, endPoint x: 1074, endPoint y: 323, distance: 62.6
click at [1074, 323] on div at bounding box center [1070, 324] width 19 height 19
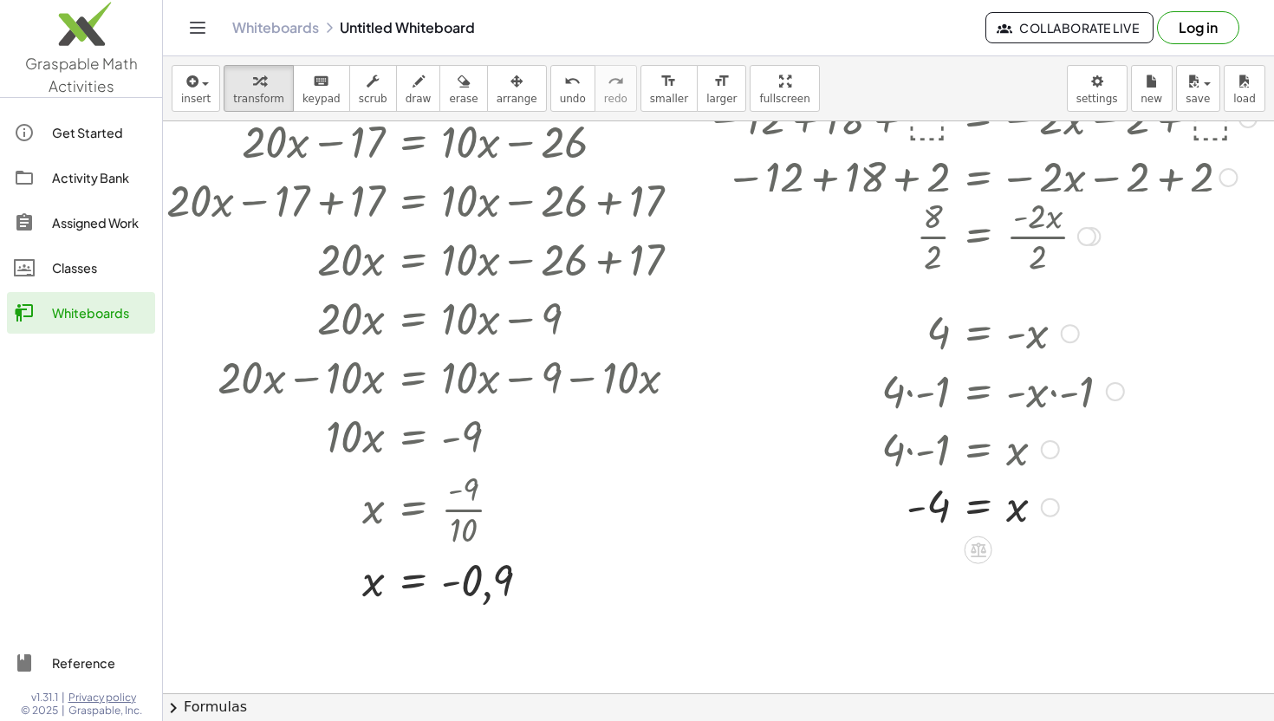
drag, startPoint x: 1050, startPoint y: 385, endPoint x: 1050, endPoint y: 465, distance: 79.7
click at [979, 450] on div "· 4 · - 1 = x" at bounding box center [979, 450] width 0 height 0
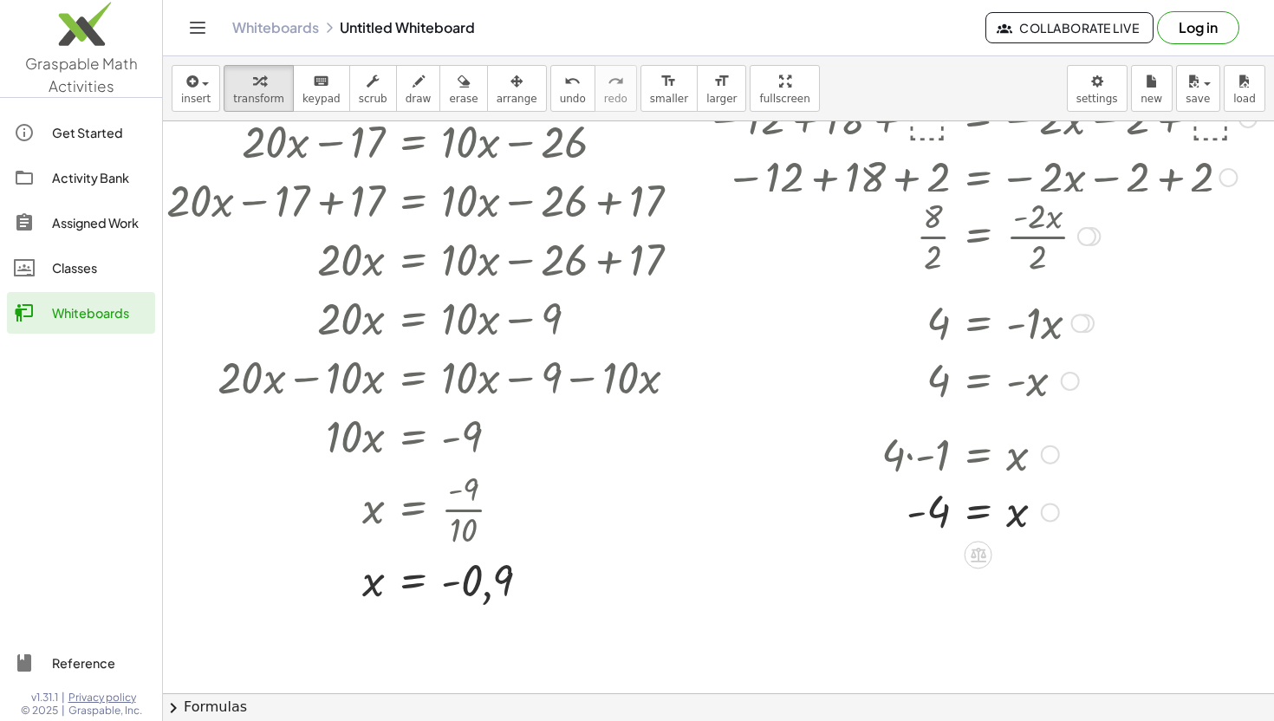
drag, startPoint x: 1041, startPoint y: 437, endPoint x: 1041, endPoint y: 469, distance: 32.1
click at [979, 455] on div "· 4 · - 1 = x" at bounding box center [979, 455] width 0 height 0
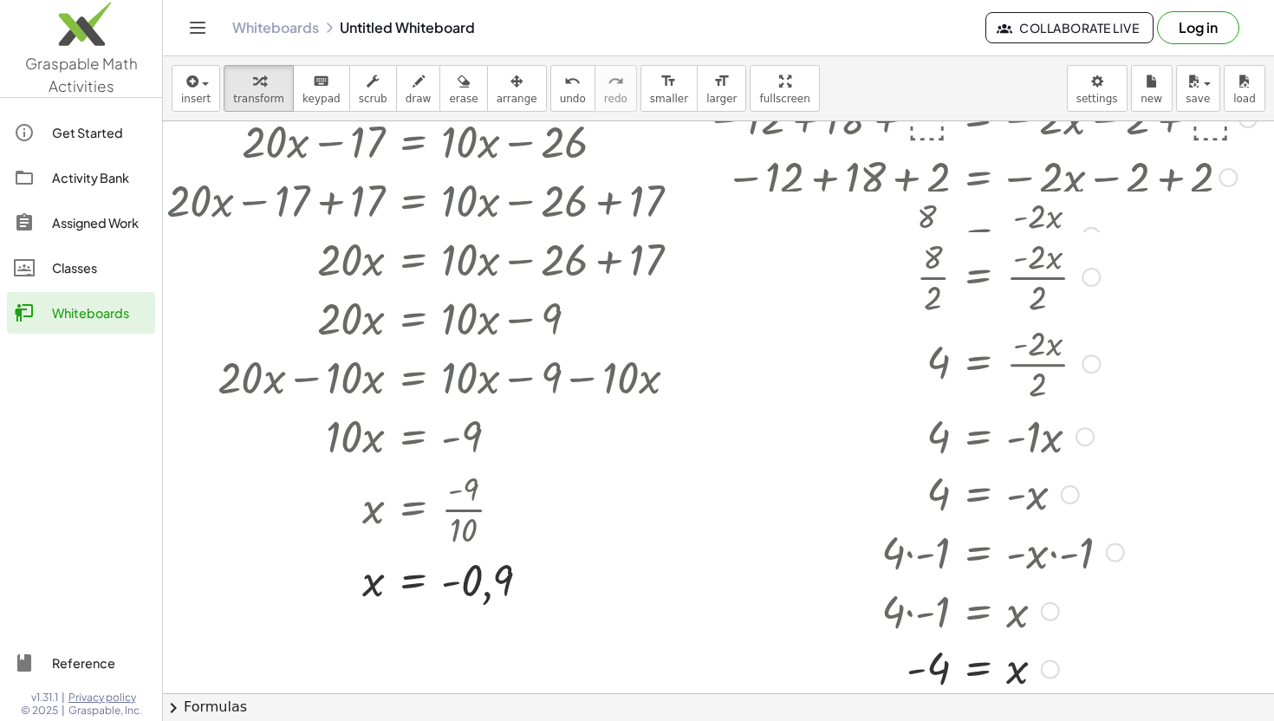
drag, startPoint x: 1046, startPoint y: 445, endPoint x: 1037, endPoint y: 626, distance: 180.5
click at [979, 612] on div "· 4 · - 1 = x" at bounding box center [979, 612] width 0 height 0
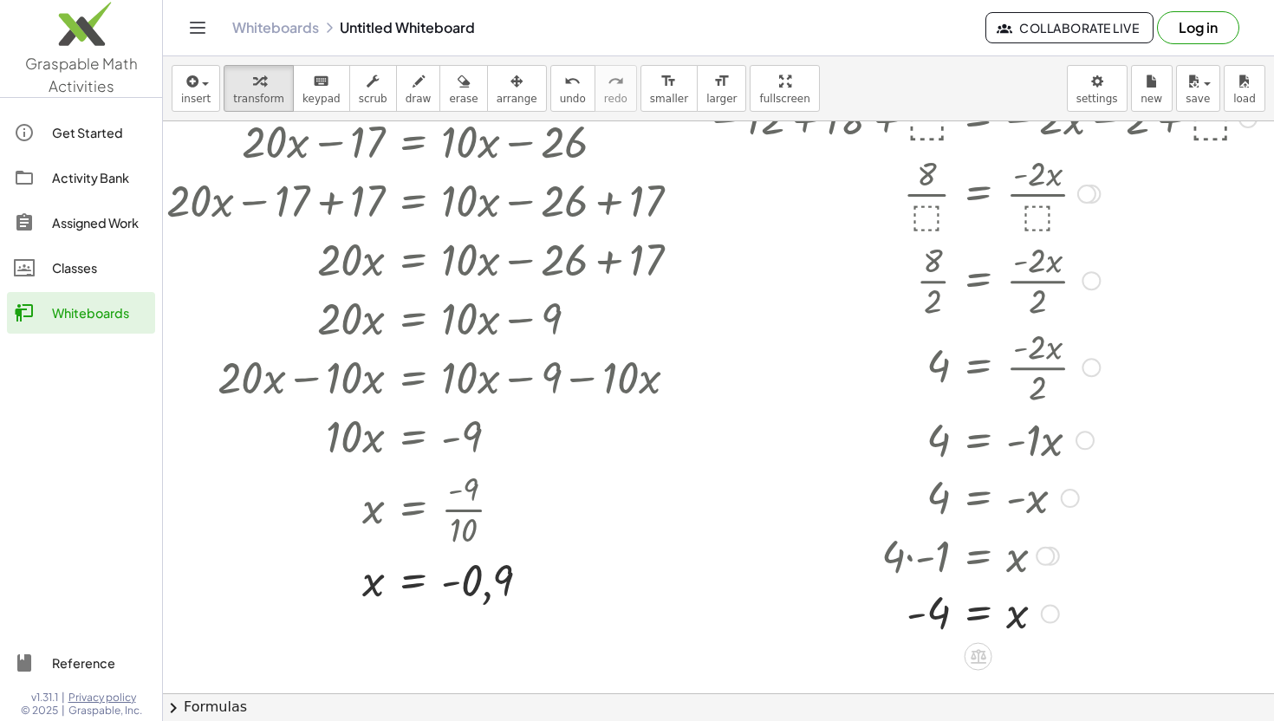
drag, startPoint x: 1086, startPoint y: 239, endPoint x: 1088, endPoint y: 153, distance: 86.7
click at [1088, 185] on div at bounding box center [1086, 194] width 19 height 19
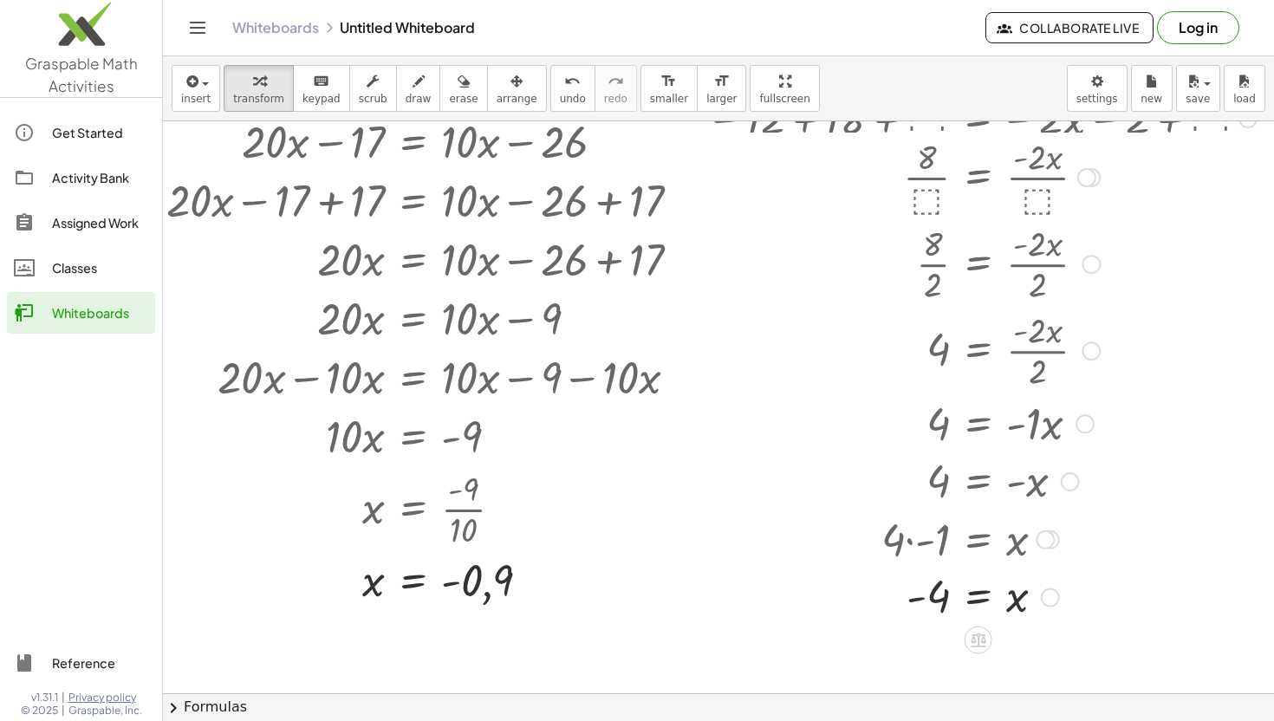
drag, startPoint x: 1091, startPoint y: 176, endPoint x: 1089, endPoint y: 133, distance: 42.5
click at [1089, 168] on div at bounding box center [1086, 177] width 19 height 19
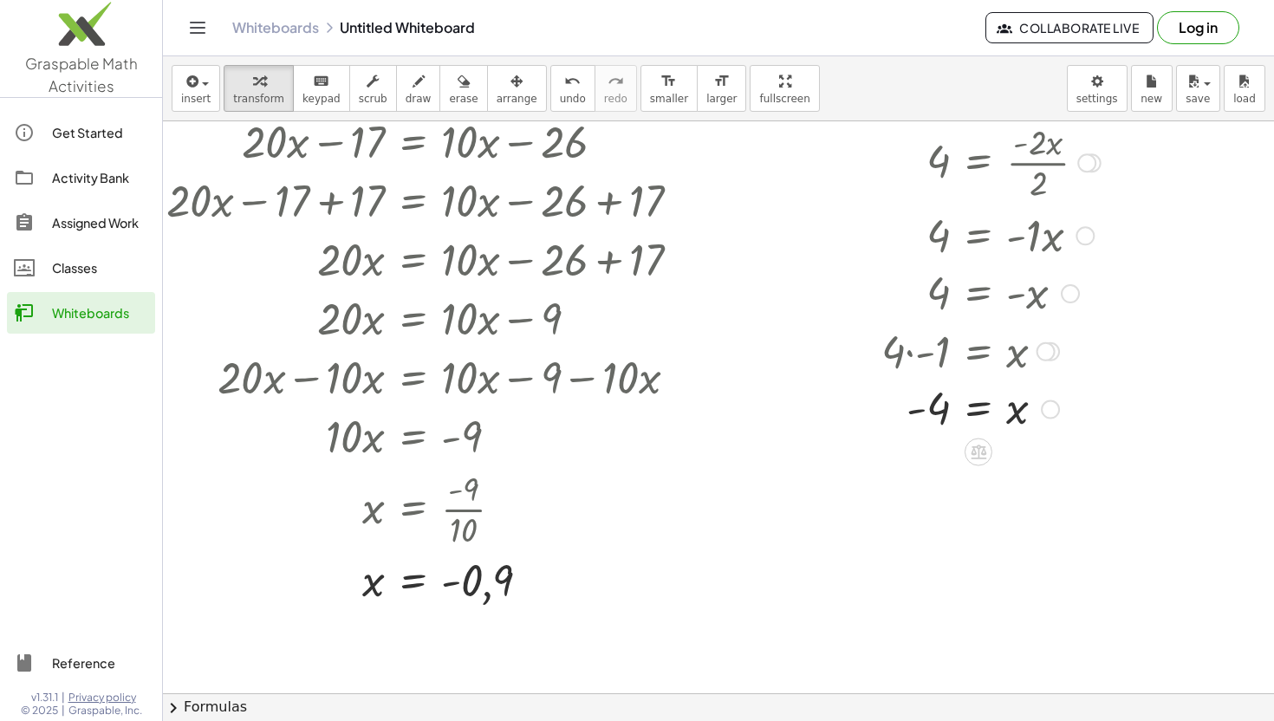
drag, startPoint x: 1088, startPoint y: 288, endPoint x: 1086, endPoint y: 154, distance: 133.5
click at [979, 163] on div "4 = · - 2 · x · 2" at bounding box center [979, 163] width 0 height 0
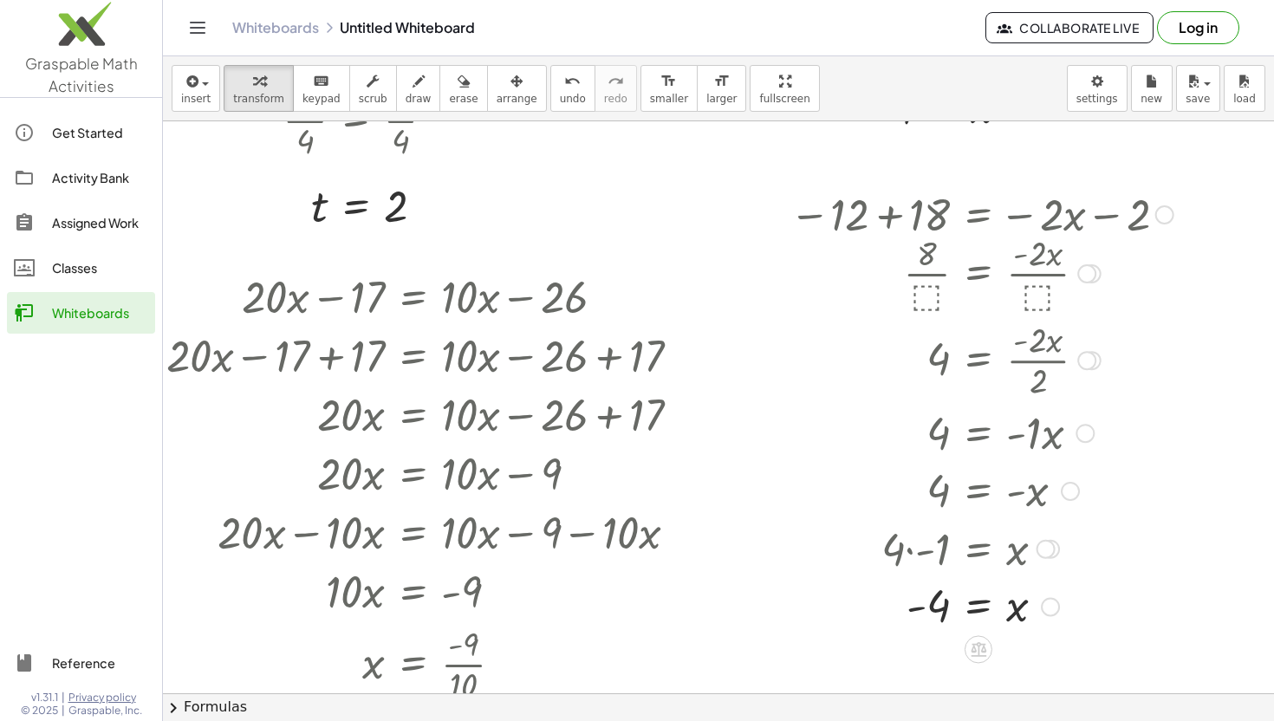
scroll to position [2153, 31]
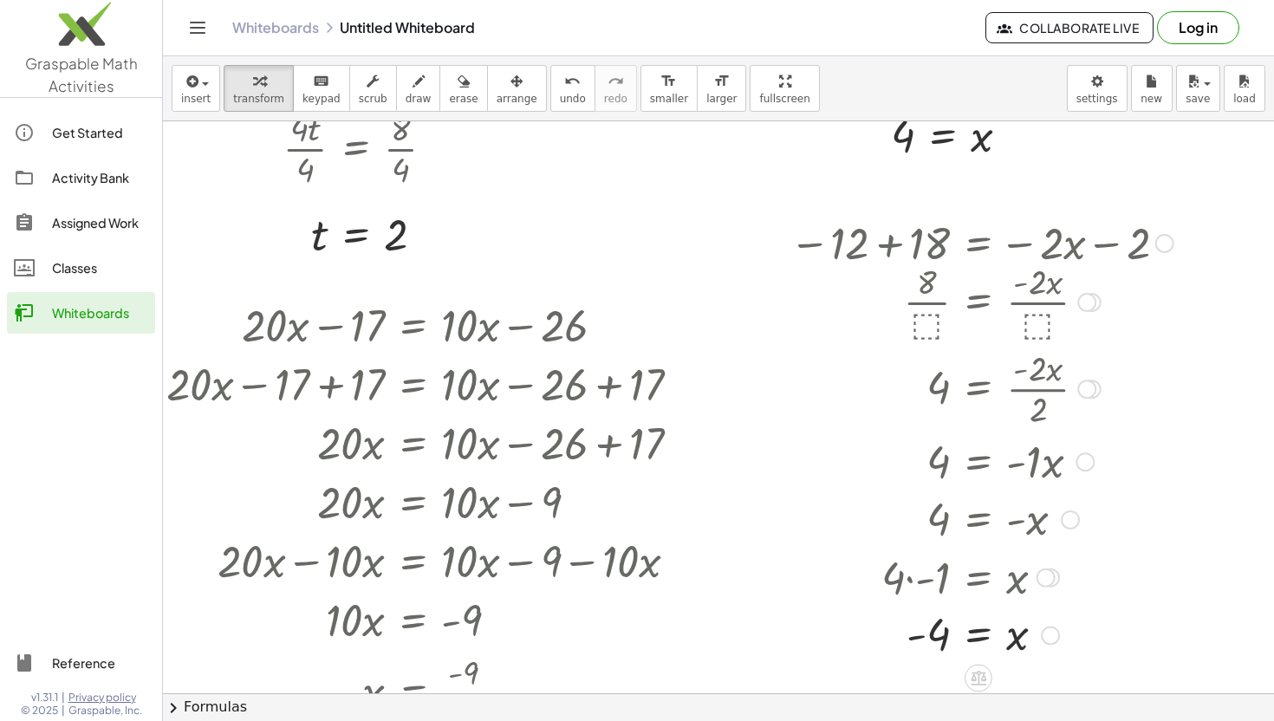
click at [1159, 248] on div at bounding box center [1164, 243] width 19 height 19
click at [1155, 326] on div at bounding box center [981, 300] width 401 height 87
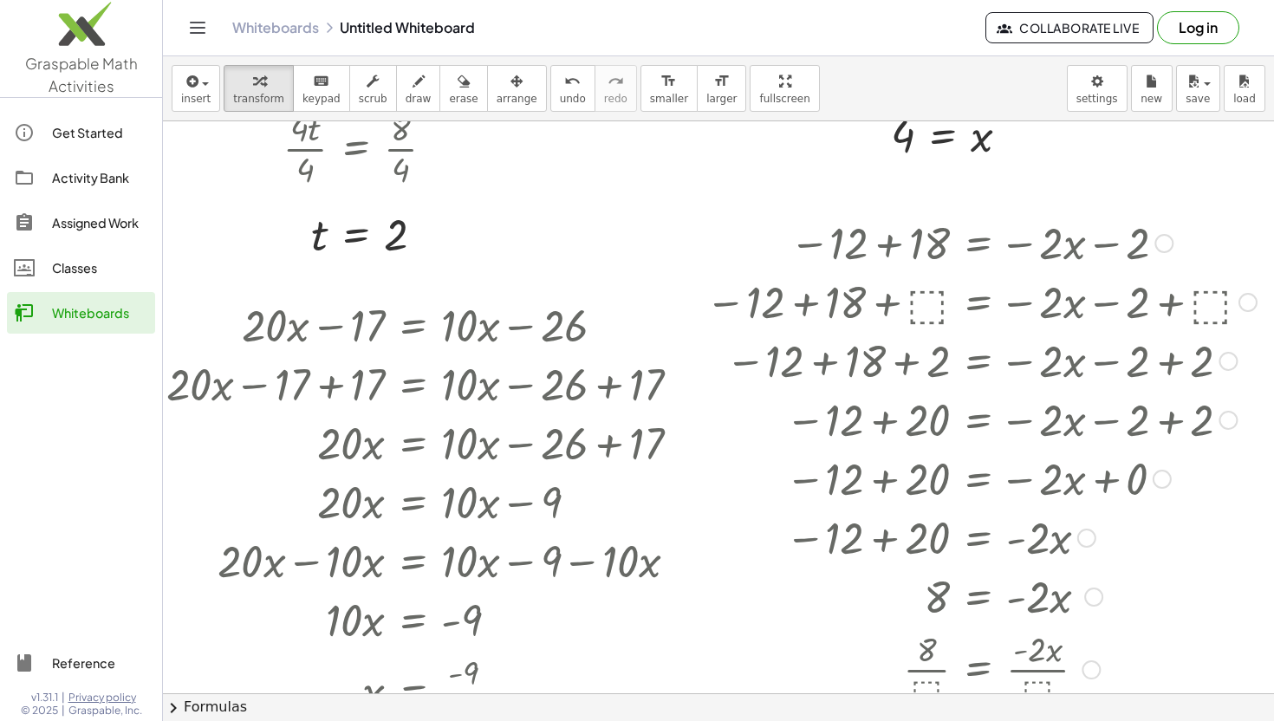
drag, startPoint x: 1087, startPoint y: 302, endPoint x: 1136, endPoint y: 711, distance: 411.2
click at [1136, 711] on div "insert select one: Math Expression Function Text Youtube Video Graphing Geometr…" at bounding box center [718, 388] width 1111 height 665
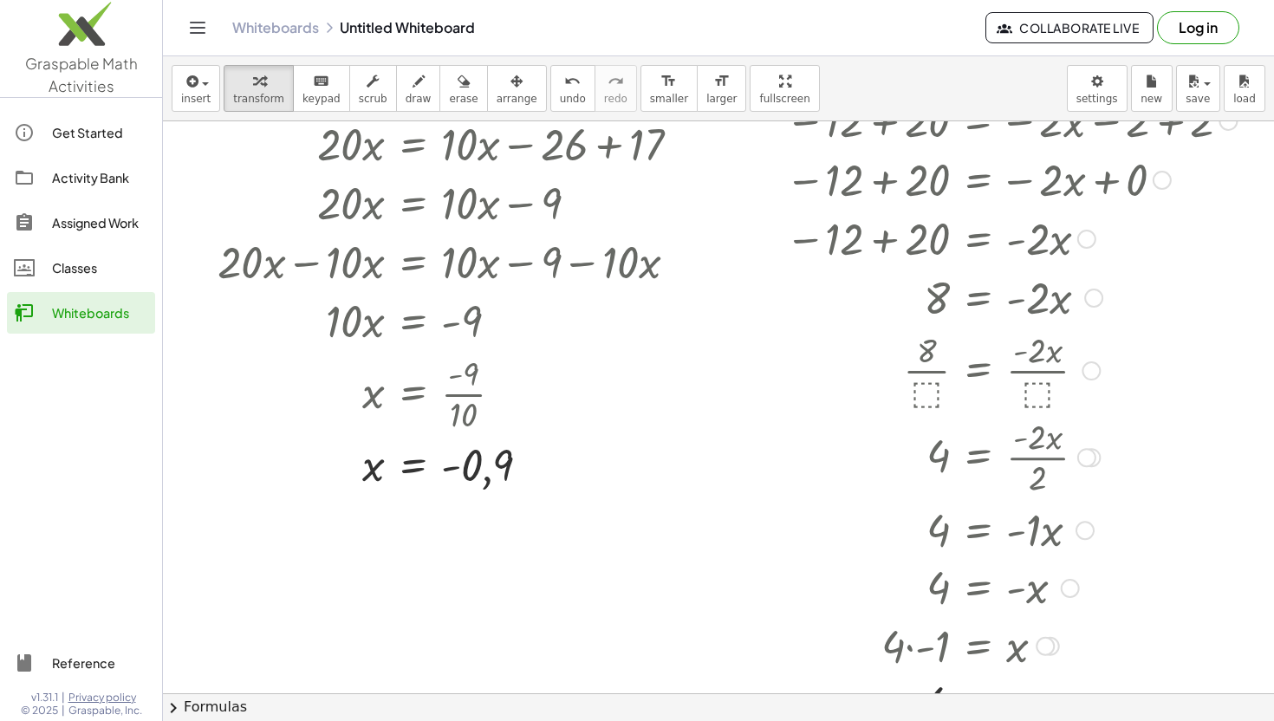
scroll to position [2478, 31]
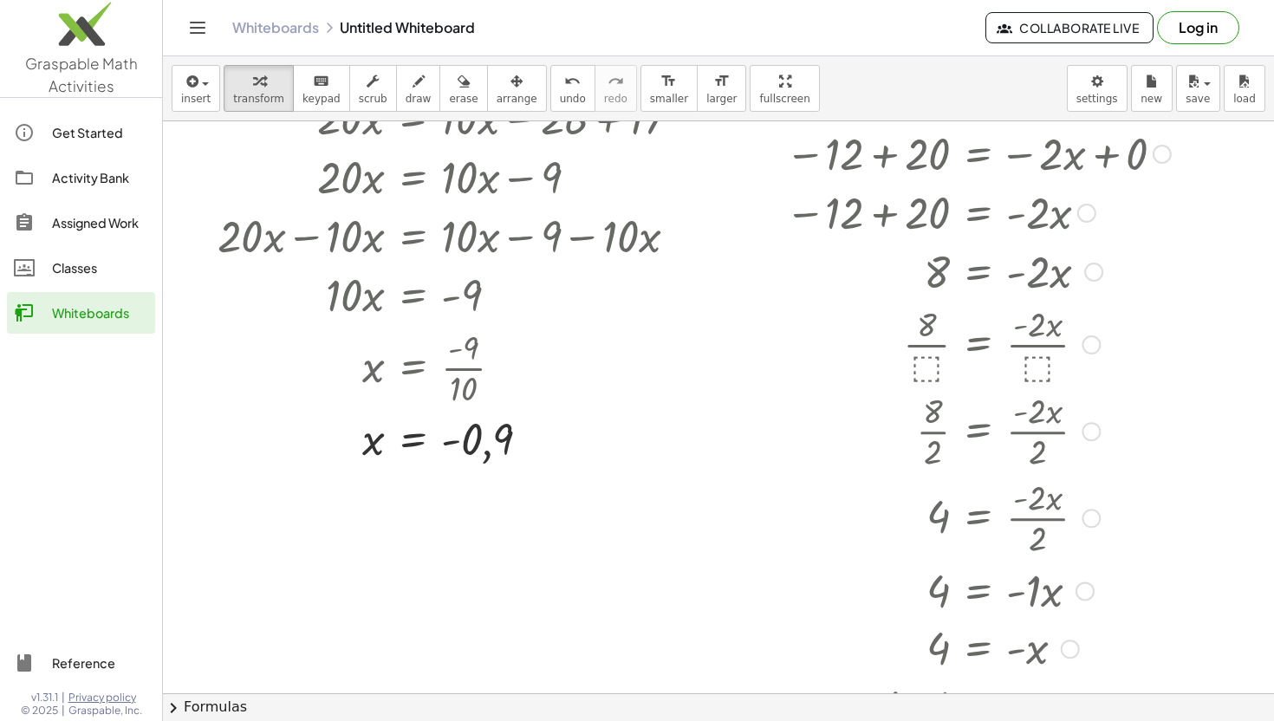
drag, startPoint x: 1089, startPoint y: 426, endPoint x: 1047, endPoint y: 718, distance: 295.0
click at [1047, 719] on div "insert select one: Math Expression Function Text Youtube Video Graphing Geometr…" at bounding box center [718, 388] width 1111 height 665
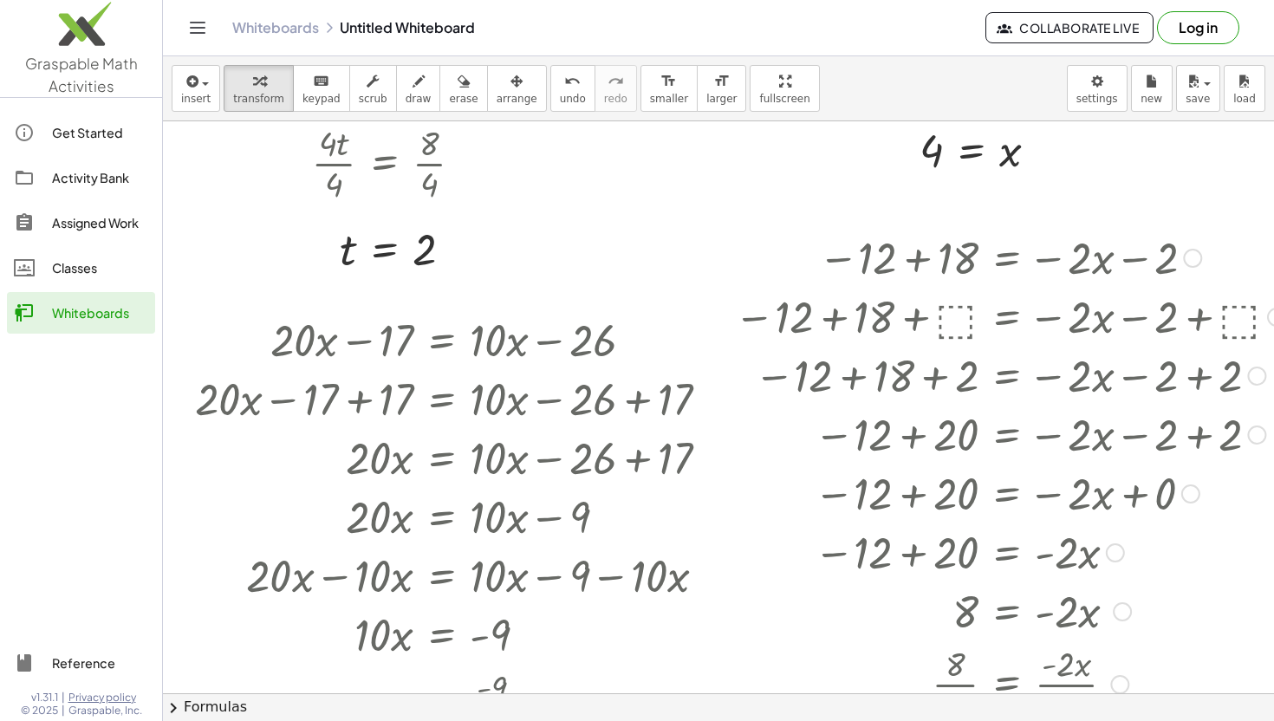
scroll to position [2138, 31]
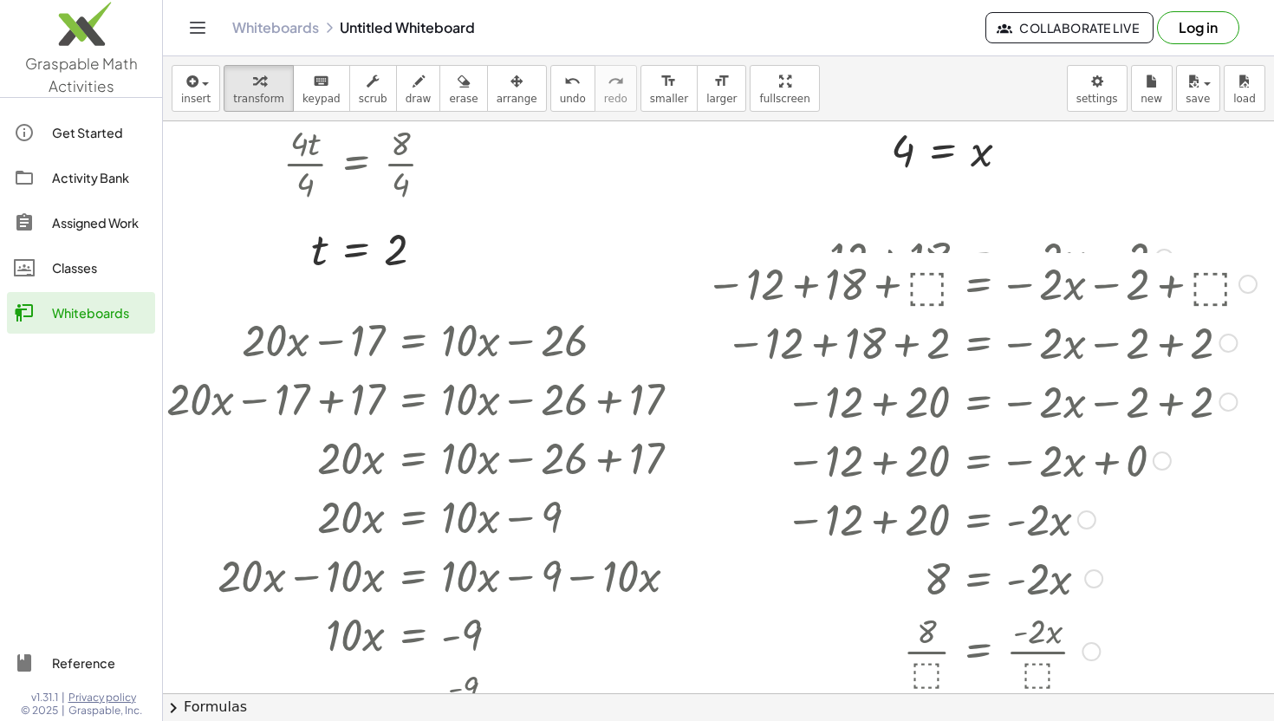
drag, startPoint x: 1251, startPoint y: 321, endPoint x: 1246, endPoint y: 276, distance: 45.3
click at [1246, 276] on div at bounding box center [1248, 284] width 19 height 19
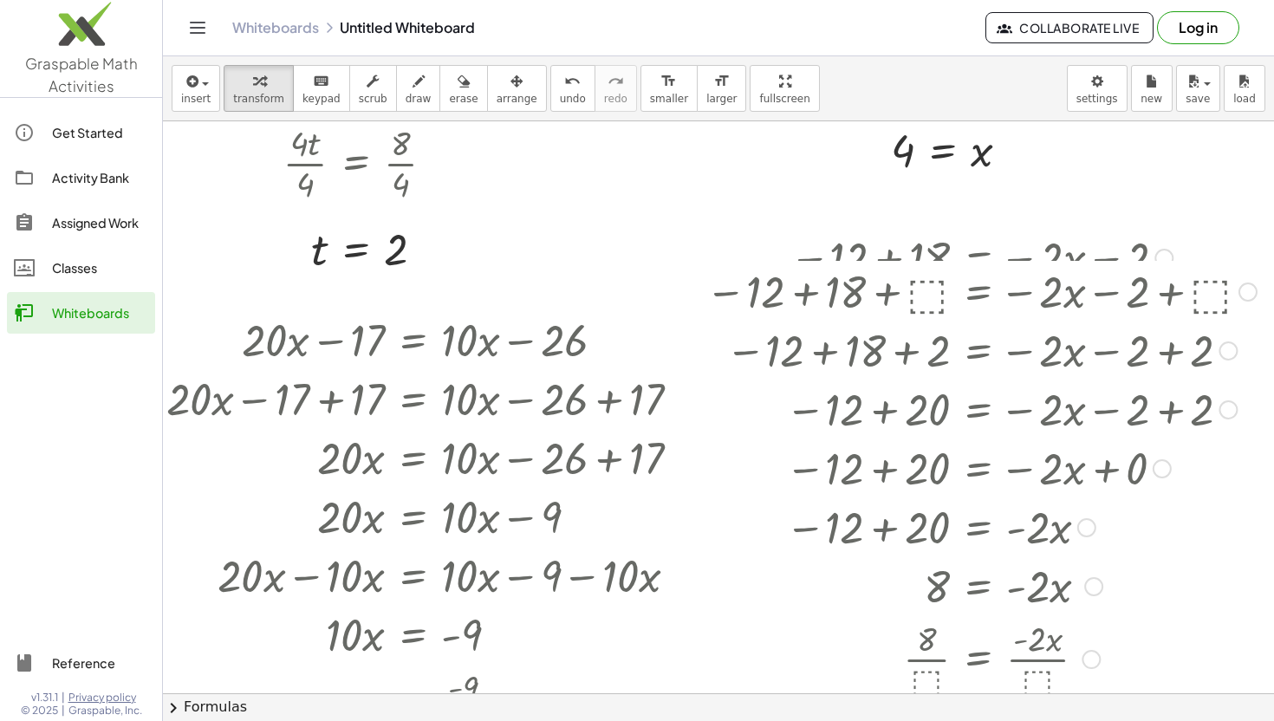
drag, startPoint x: 1243, startPoint y: 253, endPoint x: 1245, endPoint y: 312, distance: 59.0
click at [979, 292] on div "− 12 + 18 + ⬚ = − · 2 · x − 2 + ⬚" at bounding box center [979, 292] width 0 height 0
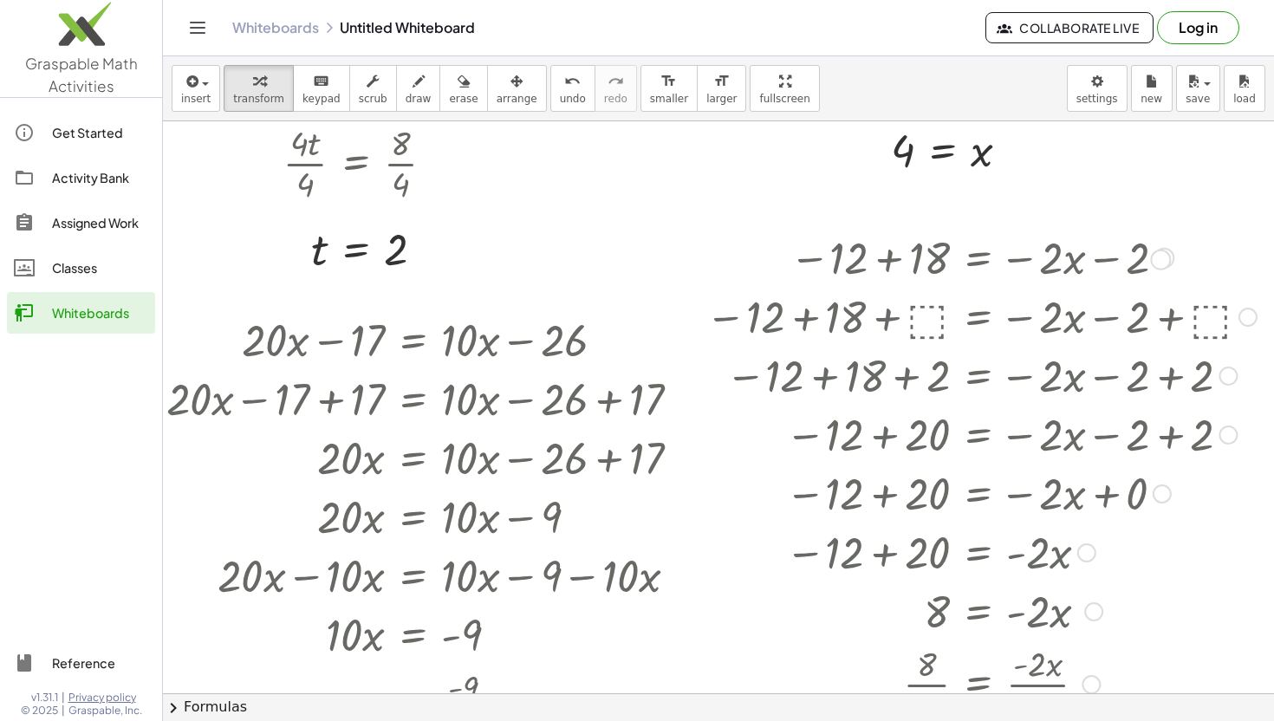
click at [1161, 265] on div "Go back to this line Copy line as LaTeX Copy derivation as LaTeX" at bounding box center [1163, 258] width 19 height 19
drag, startPoint x: 1219, startPoint y: 370, endPoint x: 1221, endPoint y: 333, distance: 37.3
click at [979, 258] on div "− 12 + 18 = − · 2 · x − 2 Go back to this line Copy line as LaTeX Copy derivati…" at bounding box center [979, 258] width 0 height 0
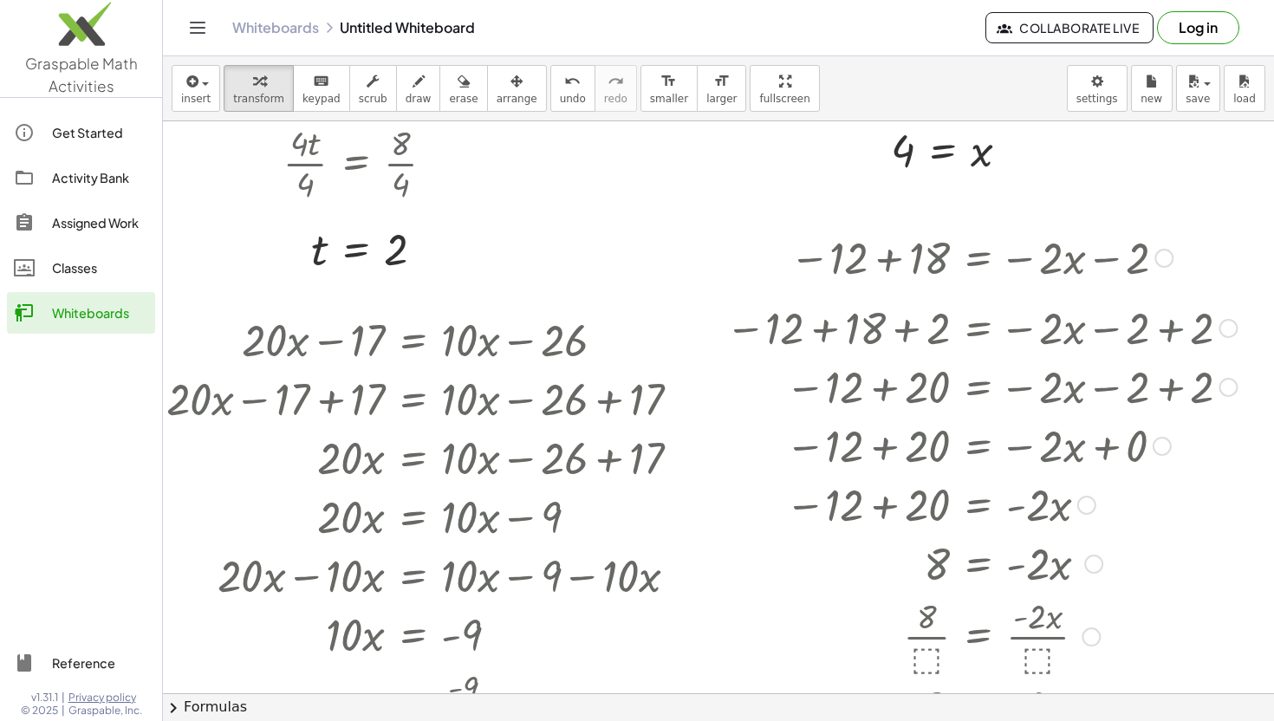
drag, startPoint x: 1230, startPoint y: 376, endPoint x: 1230, endPoint y: 320, distance: 56.3
click at [1230, 320] on div at bounding box center [1228, 328] width 19 height 19
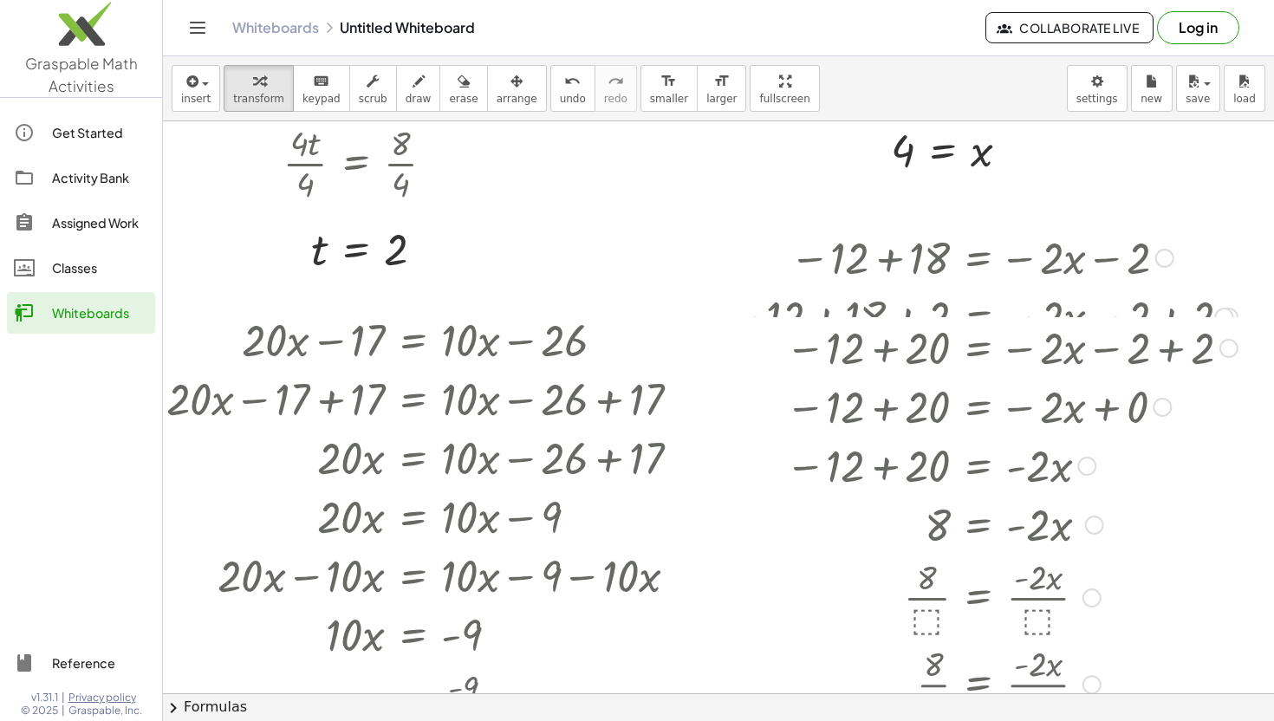
drag, startPoint x: 1226, startPoint y: 382, endPoint x: 1226, endPoint y: 346, distance: 36.4
click at [1226, 346] on div at bounding box center [1228, 348] width 19 height 19
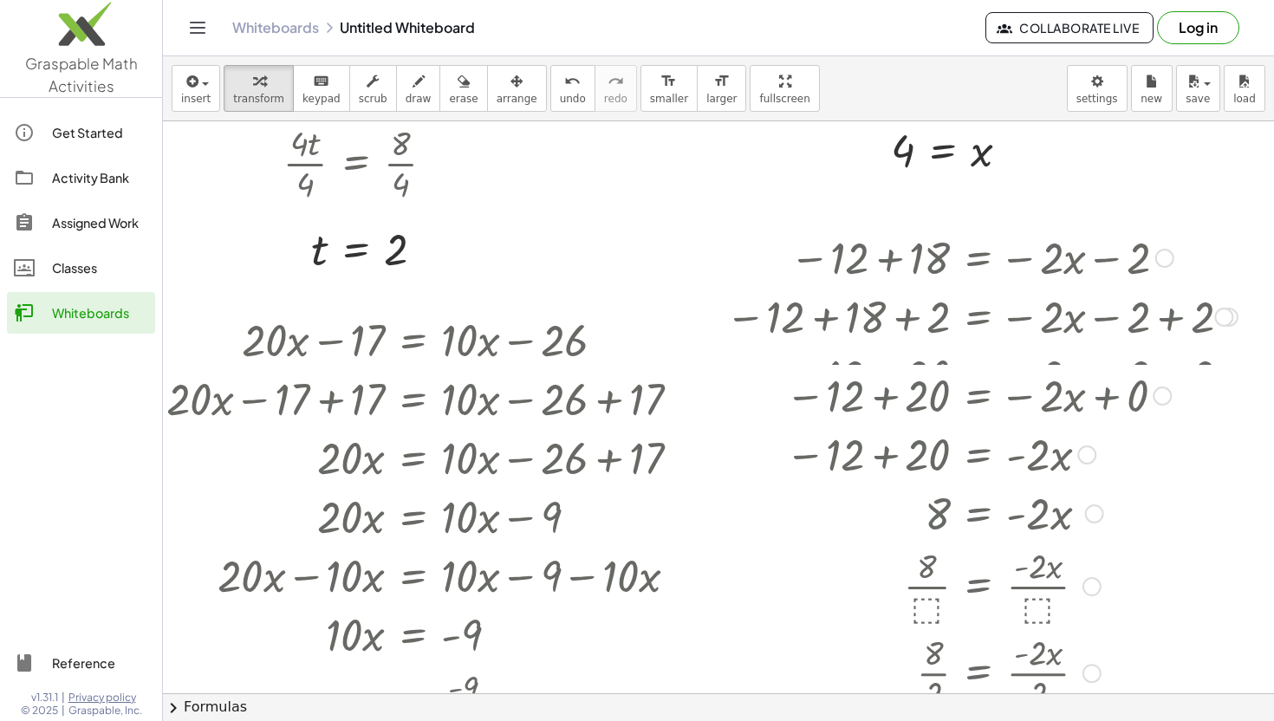
drag, startPoint x: 1165, startPoint y: 433, endPoint x: 1163, endPoint y: 383, distance: 50.3
click at [1163, 387] on div at bounding box center [1162, 396] width 19 height 19
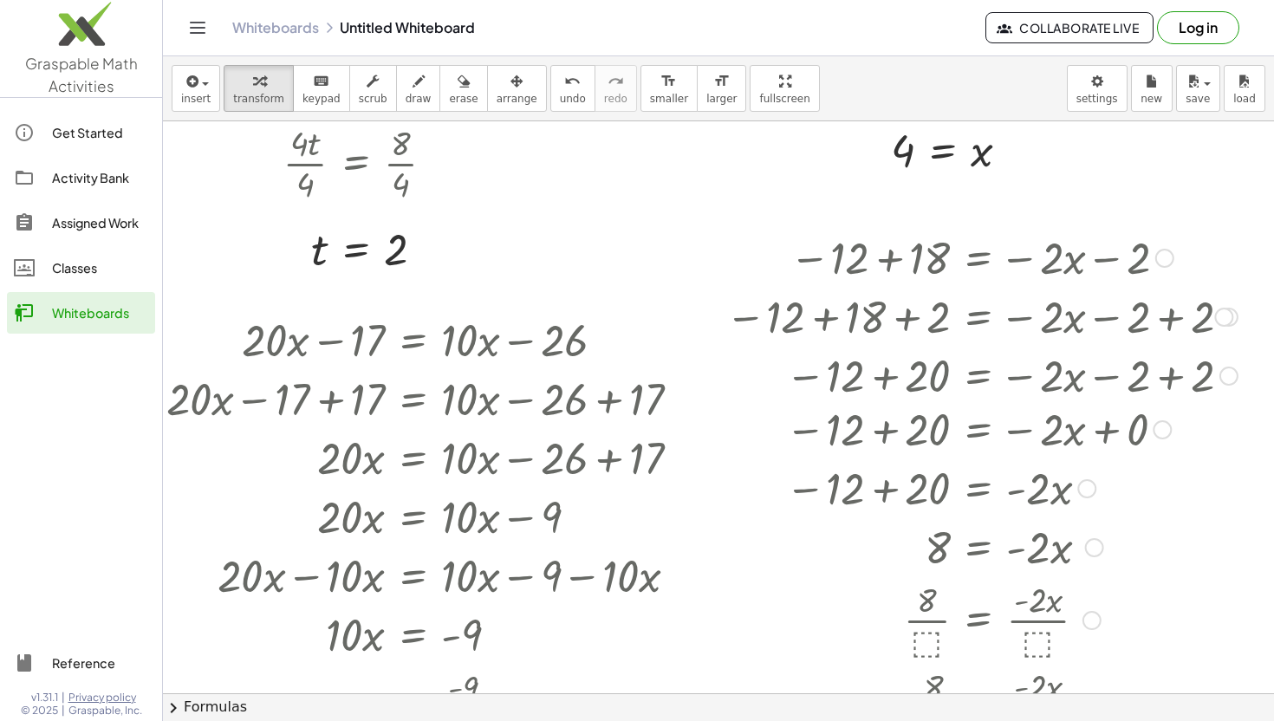
drag, startPoint x: 1163, startPoint y: 380, endPoint x: 1163, endPoint y: 439, distance: 59.8
click at [979, 430] on div "− 12 + 20 = − · 2 · x + 0" at bounding box center [979, 430] width 0 height 0
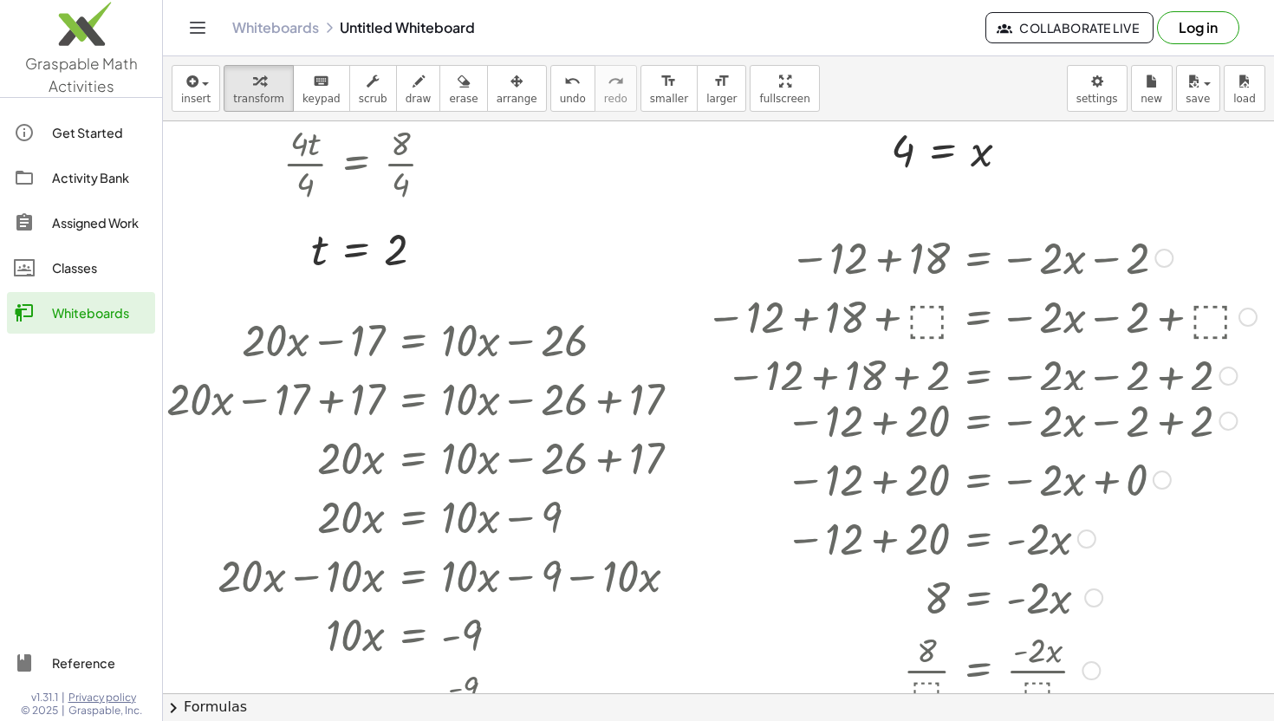
drag, startPoint x: 1226, startPoint y: 380, endPoint x: 1231, endPoint y: 440, distance: 60.9
click at [979, 421] on div "− 12 + 20 = − · 2 · x − 2 + 2" at bounding box center [979, 421] width 0 height 0
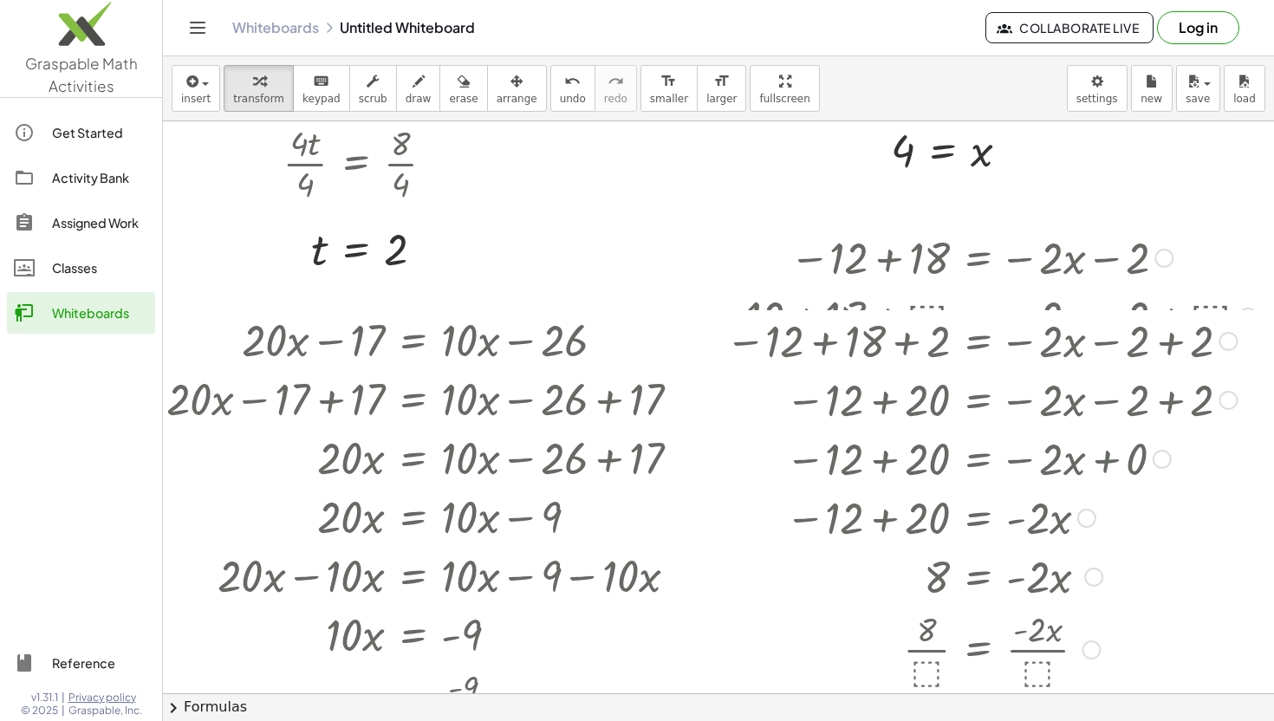
drag, startPoint x: 1222, startPoint y: 372, endPoint x: 1227, endPoint y: 331, distance: 41.1
click at [979, 341] on div "− 12 + 18 + 2 = − · 2 · x − 2 + 2" at bounding box center [979, 341] width 0 height 0
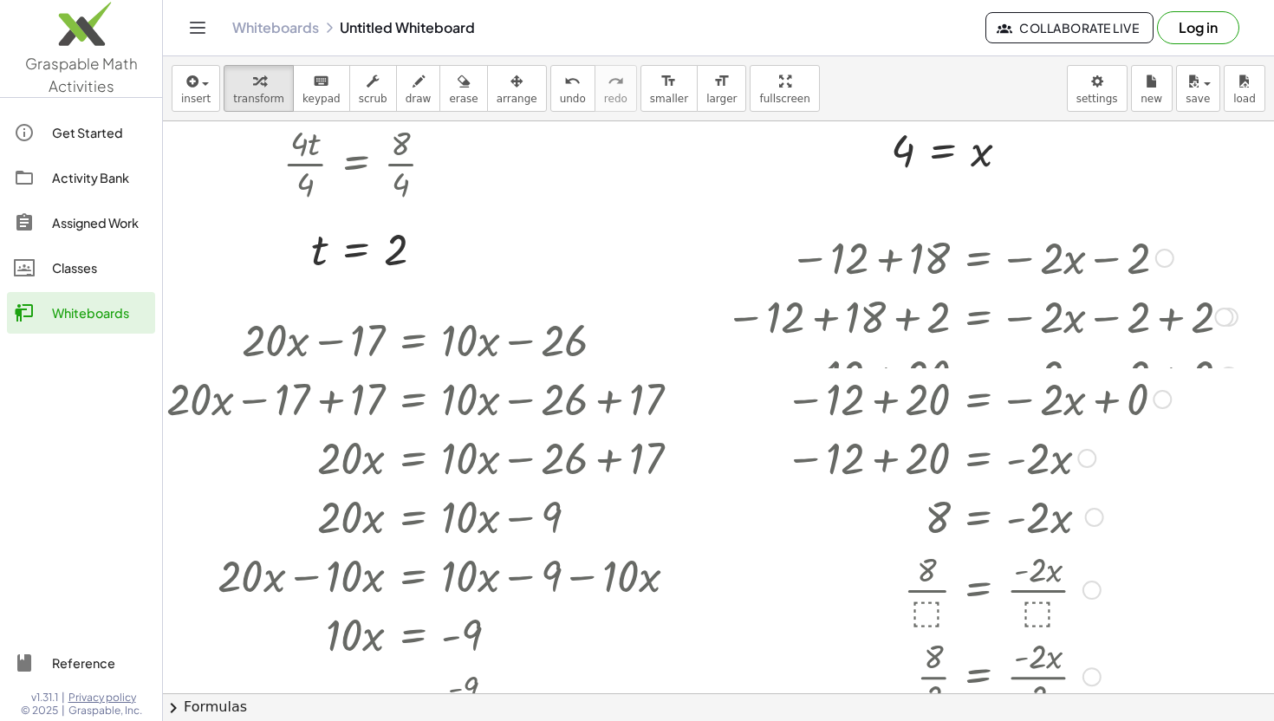
drag, startPoint x: 1160, startPoint y: 430, endPoint x: 1158, endPoint y: 384, distance: 46.0
click at [979, 400] on div "− 12 + 20 = − · 2 · x + 0" at bounding box center [979, 400] width 0 height 0
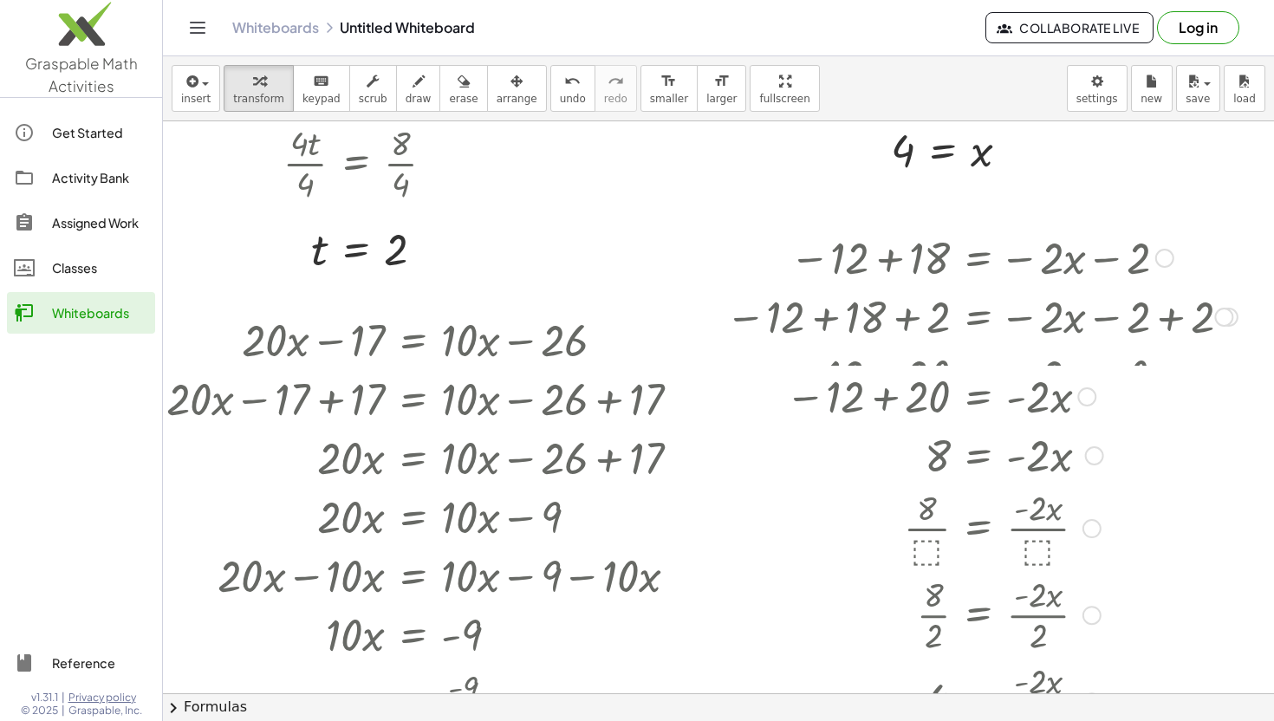
drag, startPoint x: 1087, startPoint y: 434, endPoint x: 1088, endPoint y: 390, distance: 44.2
click at [1088, 390] on div at bounding box center [1086, 396] width 19 height 19
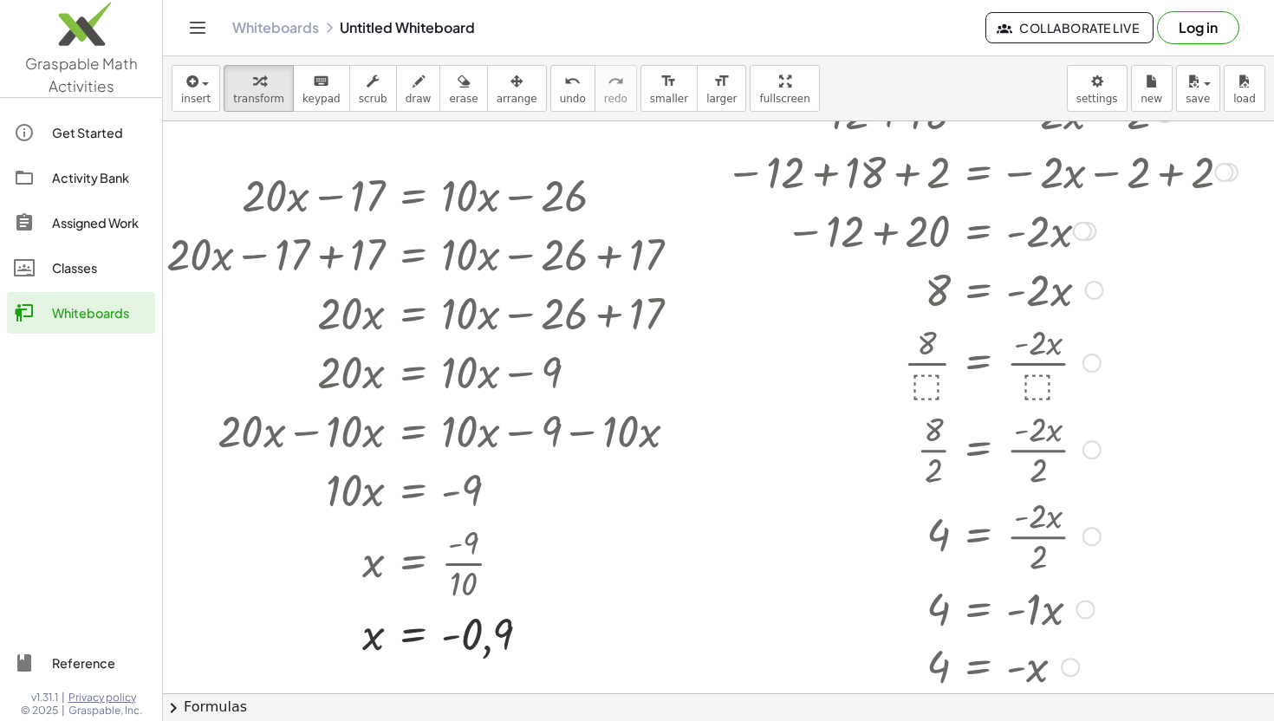
scroll to position [2279, 27]
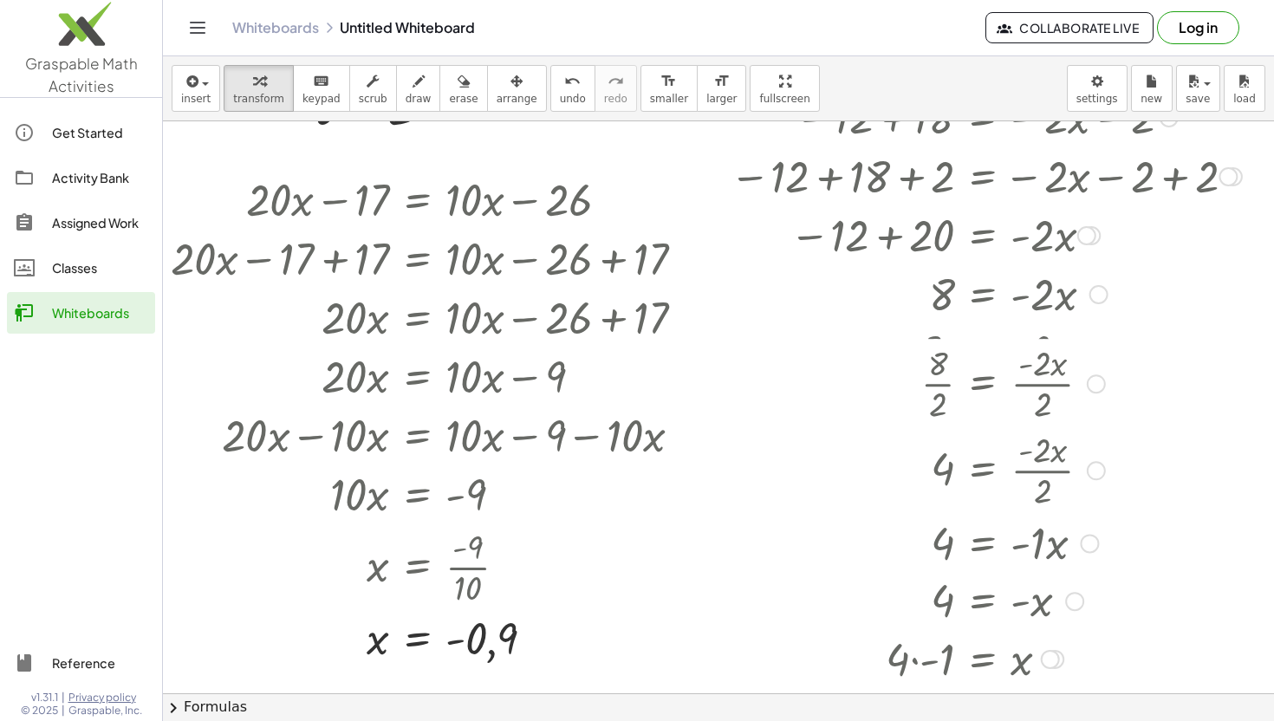
drag, startPoint x: 1089, startPoint y: 456, endPoint x: 1097, endPoint y: 379, distance: 77.5
click at [1097, 379] on div at bounding box center [1096, 383] width 19 height 19
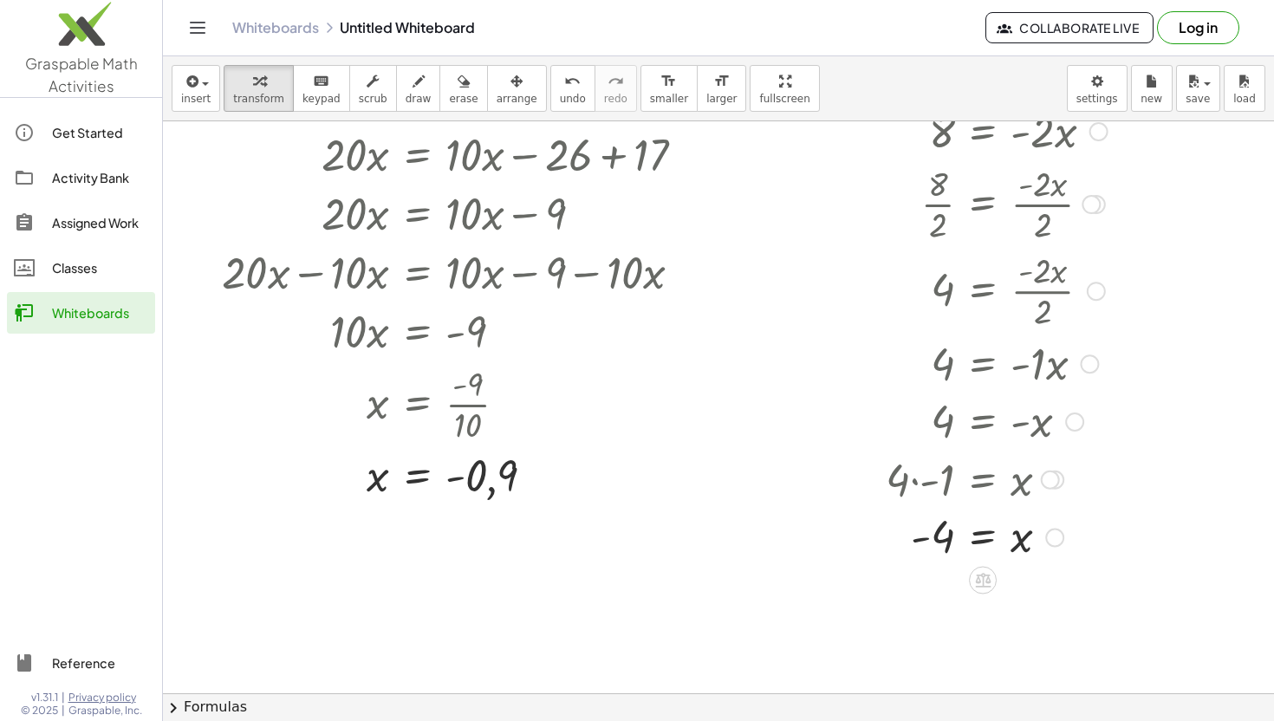
scroll to position [2446, 27]
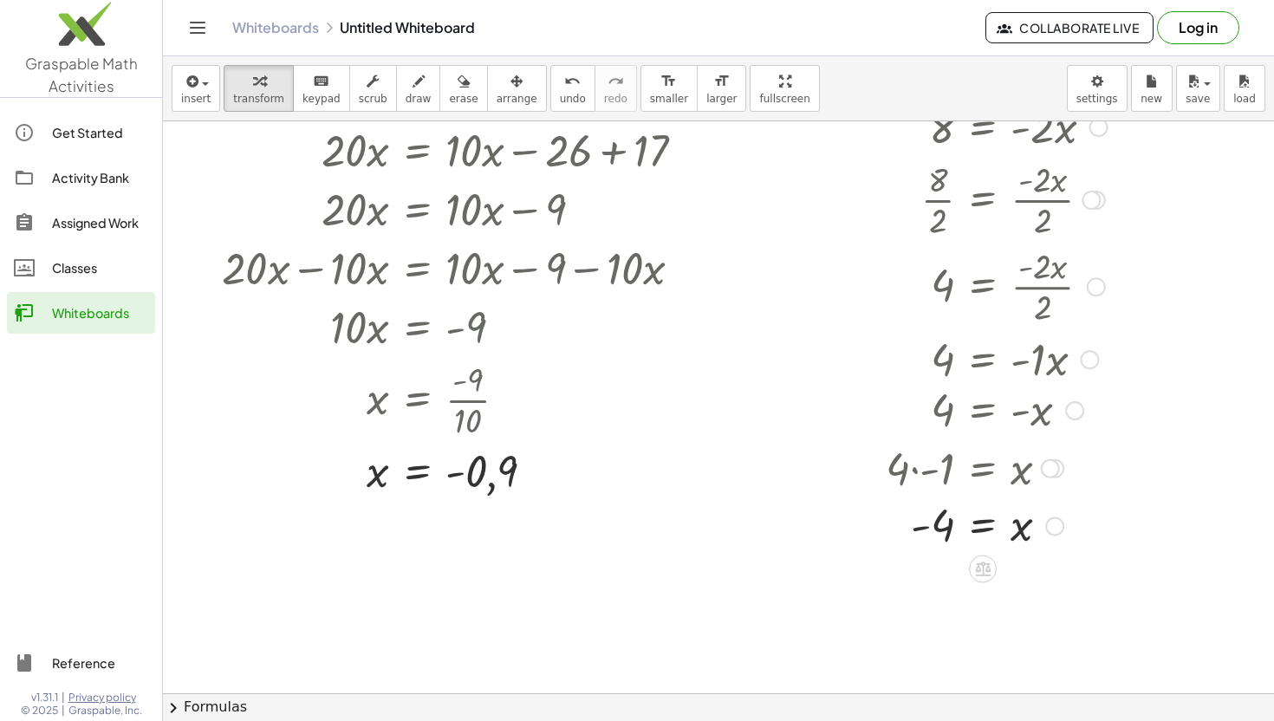
drag, startPoint x: 1078, startPoint y: 414, endPoint x: 1078, endPoint y: 364, distance: 50.3
click at [983, 411] on div "4 = - x" at bounding box center [983, 411] width 0 height 0
drag, startPoint x: 1052, startPoint y: 425, endPoint x: 1060, endPoint y: 491, distance: 67.2
click at [983, 477] on div "· 4 · - 1 = x" at bounding box center [983, 477] width 0 height 0
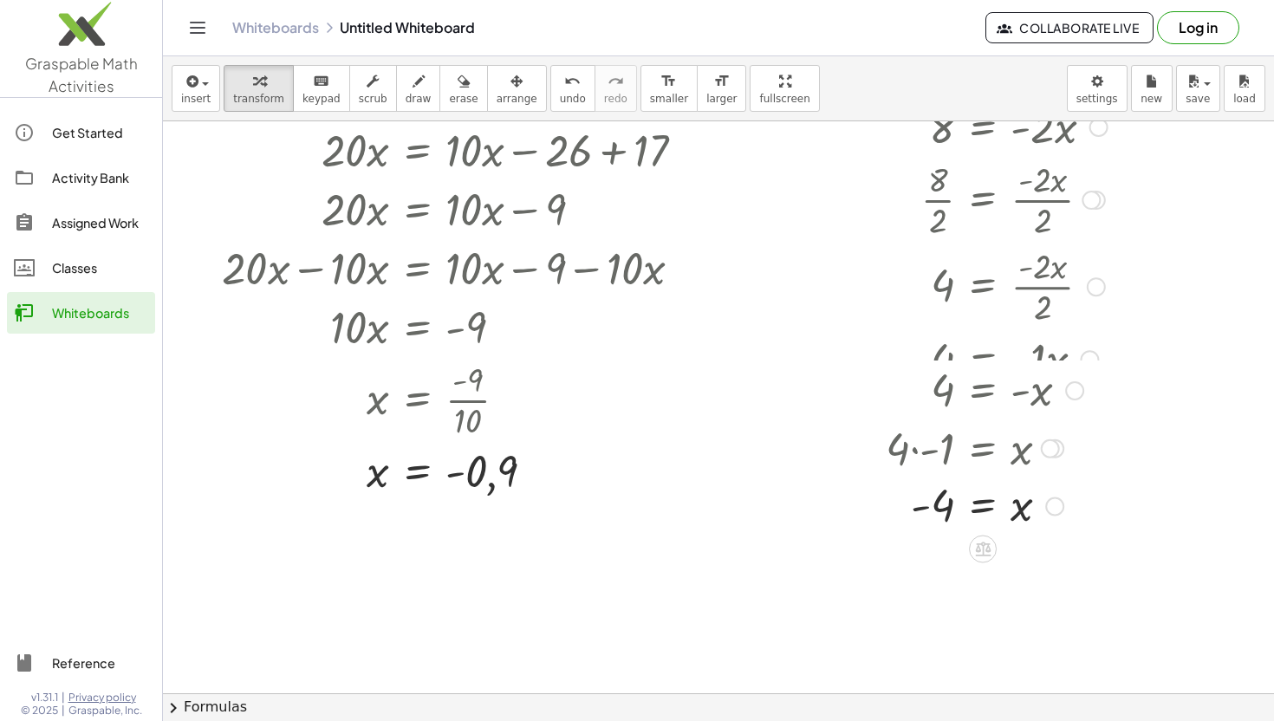
drag, startPoint x: 1072, startPoint y: 416, endPoint x: 1072, endPoint y: 364, distance: 52.0
click at [1072, 381] on div at bounding box center [1074, 390] width 19 height 19
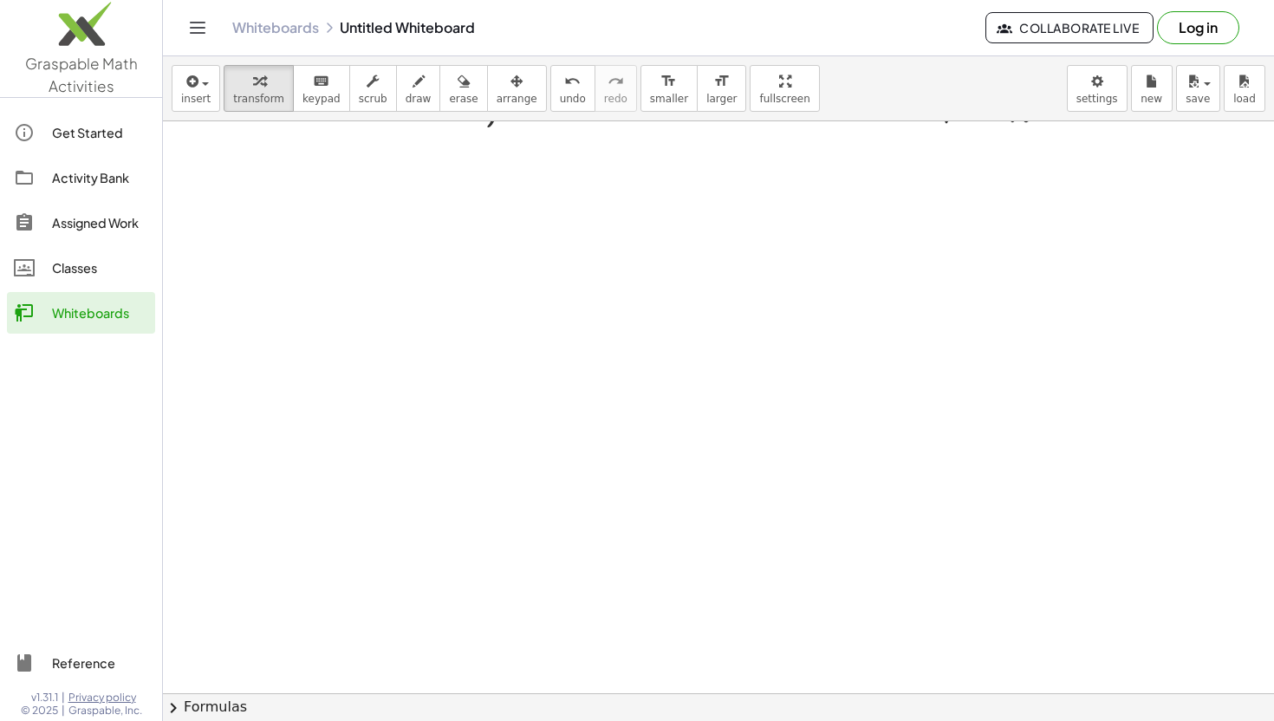
scroll to position [2819, 27]
click at [202, 101] on span "insert" at bounding box center [195, 99] width 29 height 12
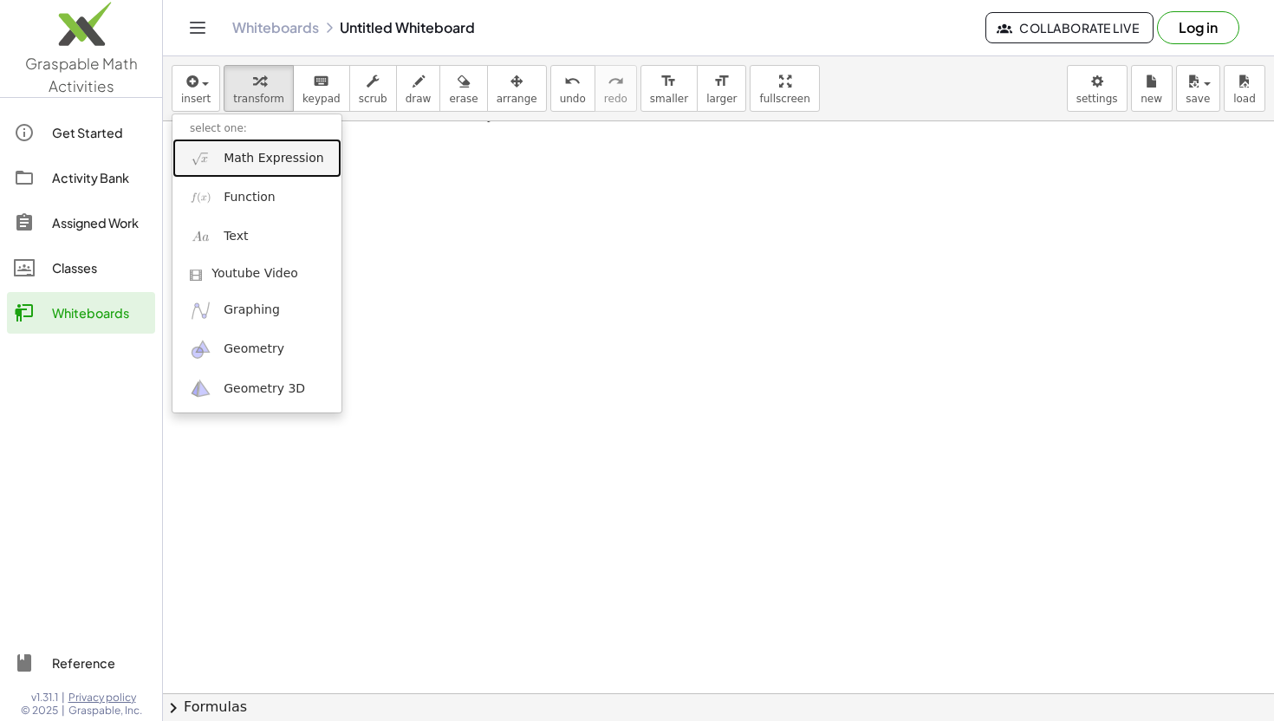
click at [224, 168] on link "Math Expression" at bounding box center [256, 158] width 169 height 39
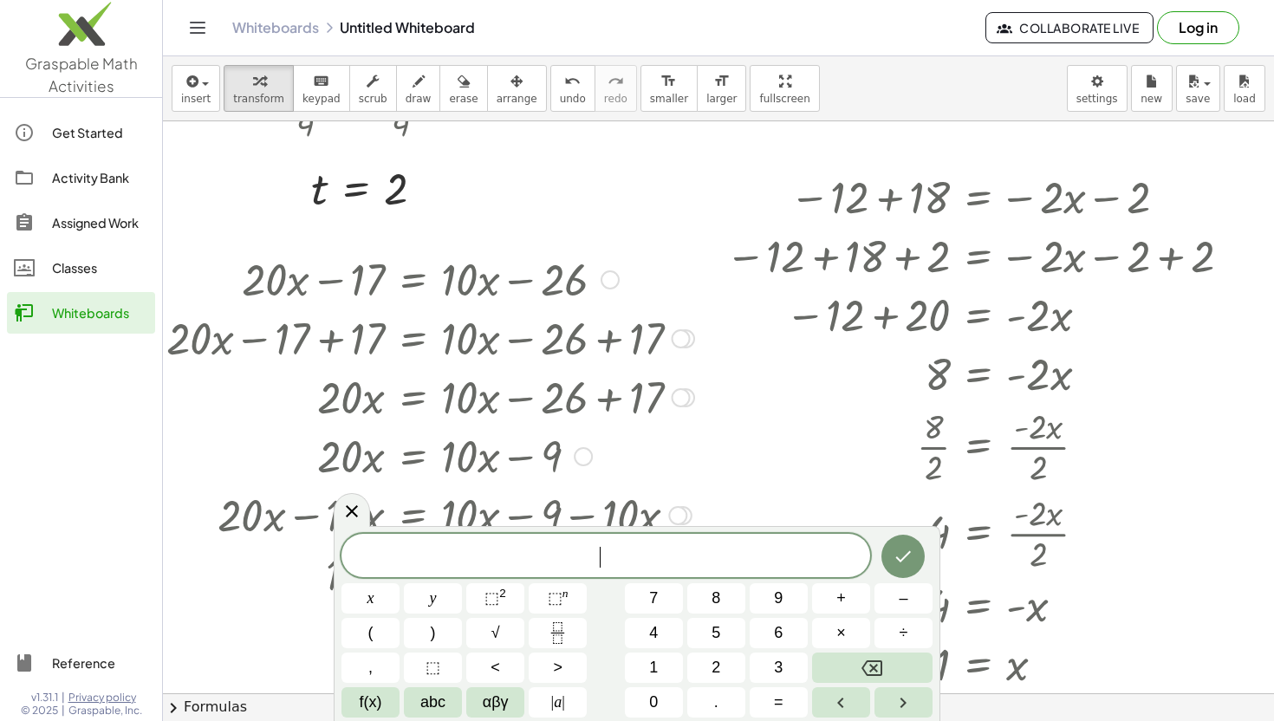
scroll to position [2204, 31]
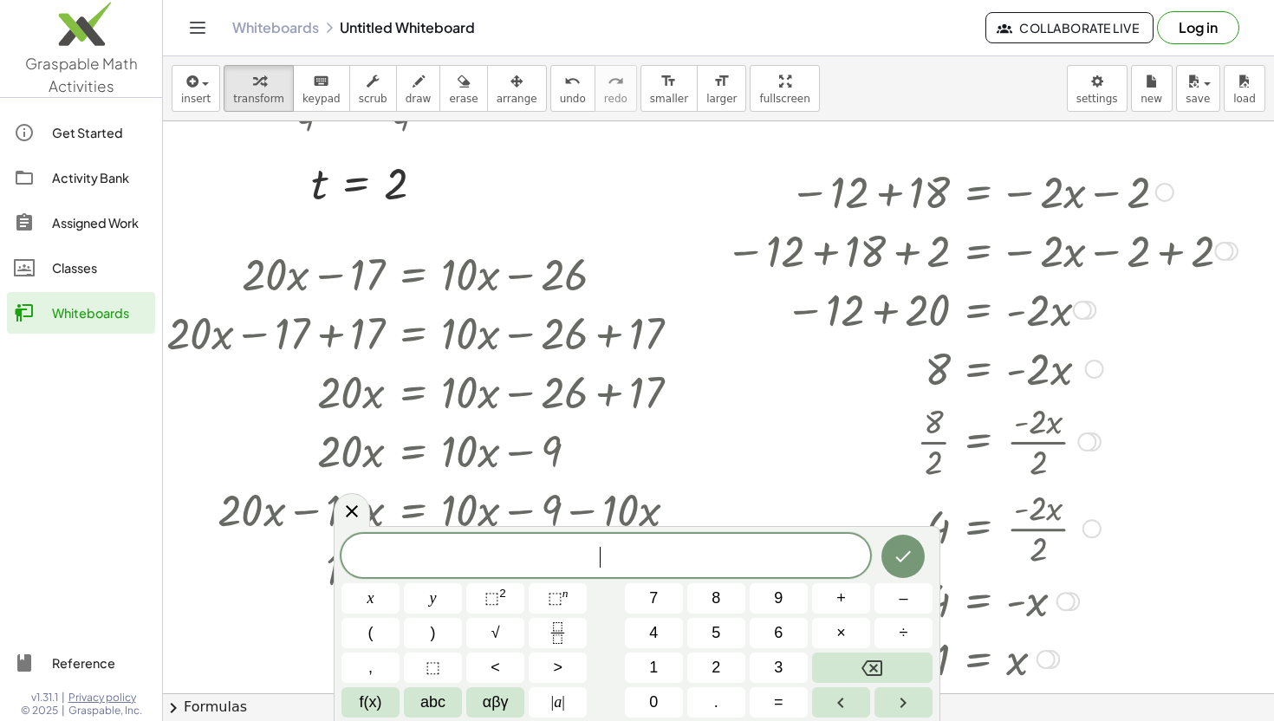
click at [795, 177] on div at bounding box center [982, 190] width 530 height 59
click at [867, 224] on div at bounding box center [982, 249] width 530 height 59
click at [1165, 195] on div "Go back to this line Copy line as LaTeX Copy derivation as LaTeX" at bounding box center [1164, 192] width 19 height 19
click at [1232, 161] on span "Go back to this line" at bounding box center [1252, 166] width 103 height 14
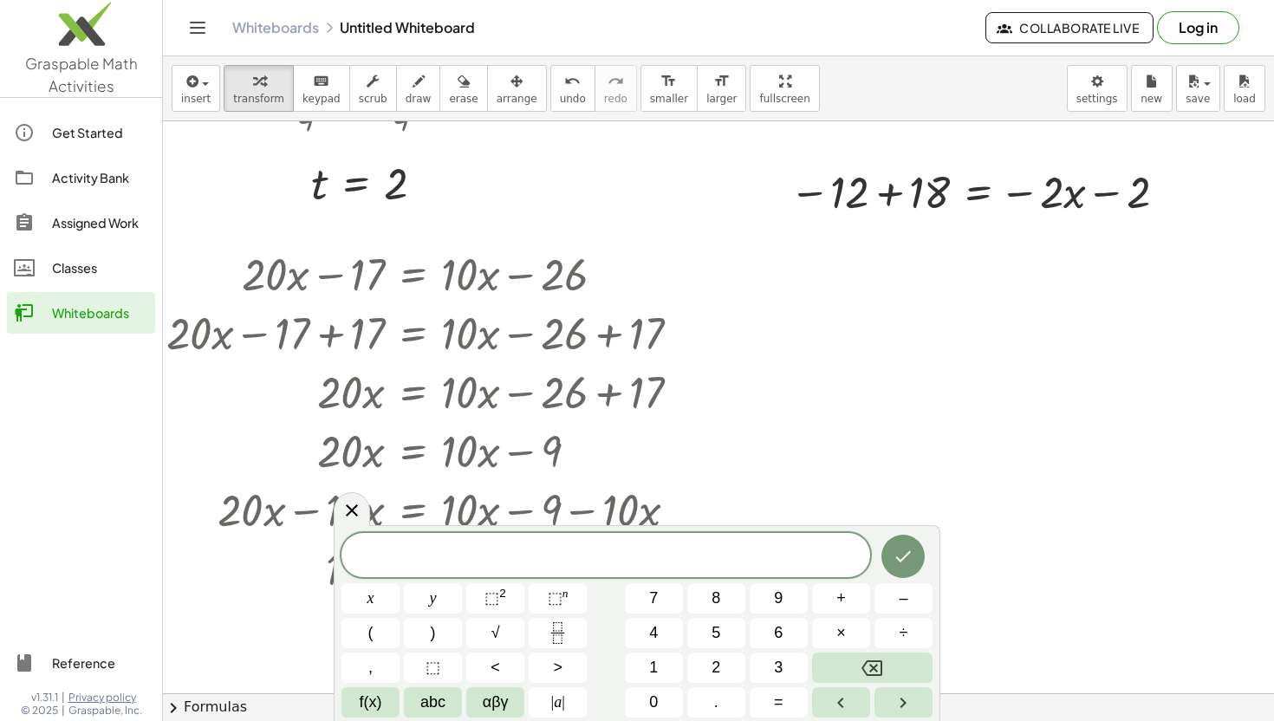
click at [886, 188] on div at bounding box center [981, 190] width 401 height 59
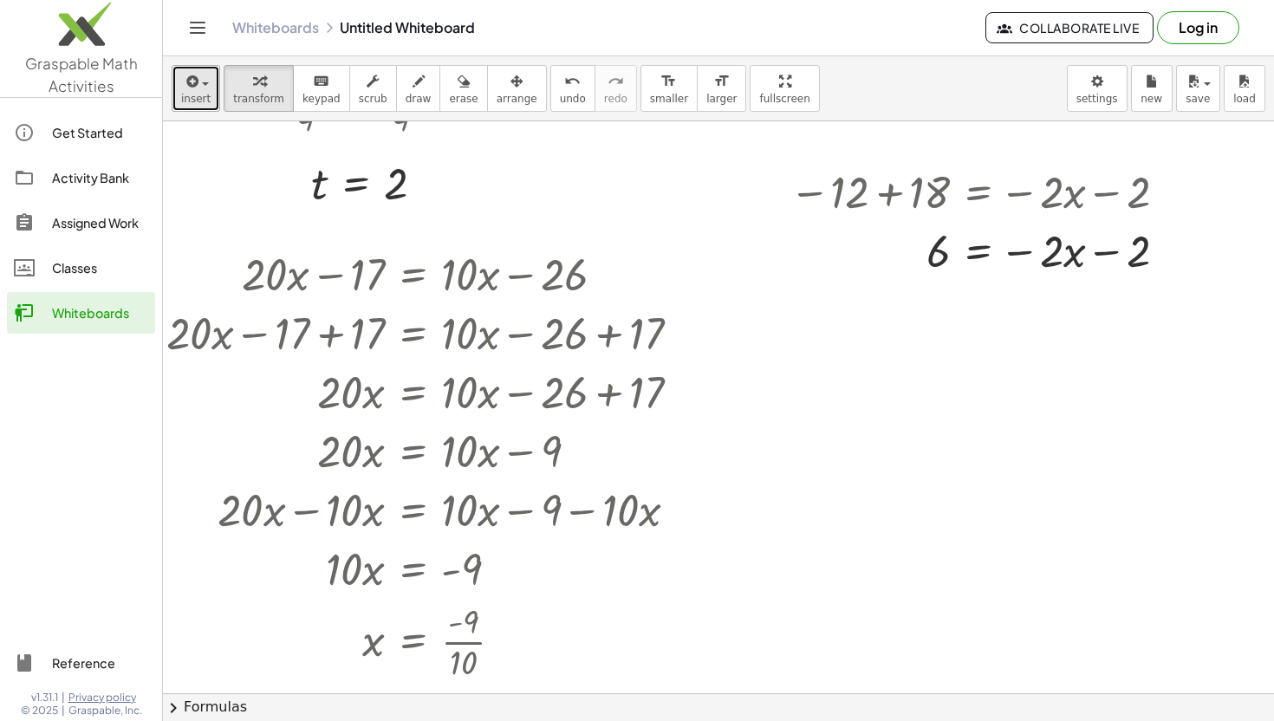
click at [205, 89] on div "button" at bounding box center [195, 80] width 29 height 21
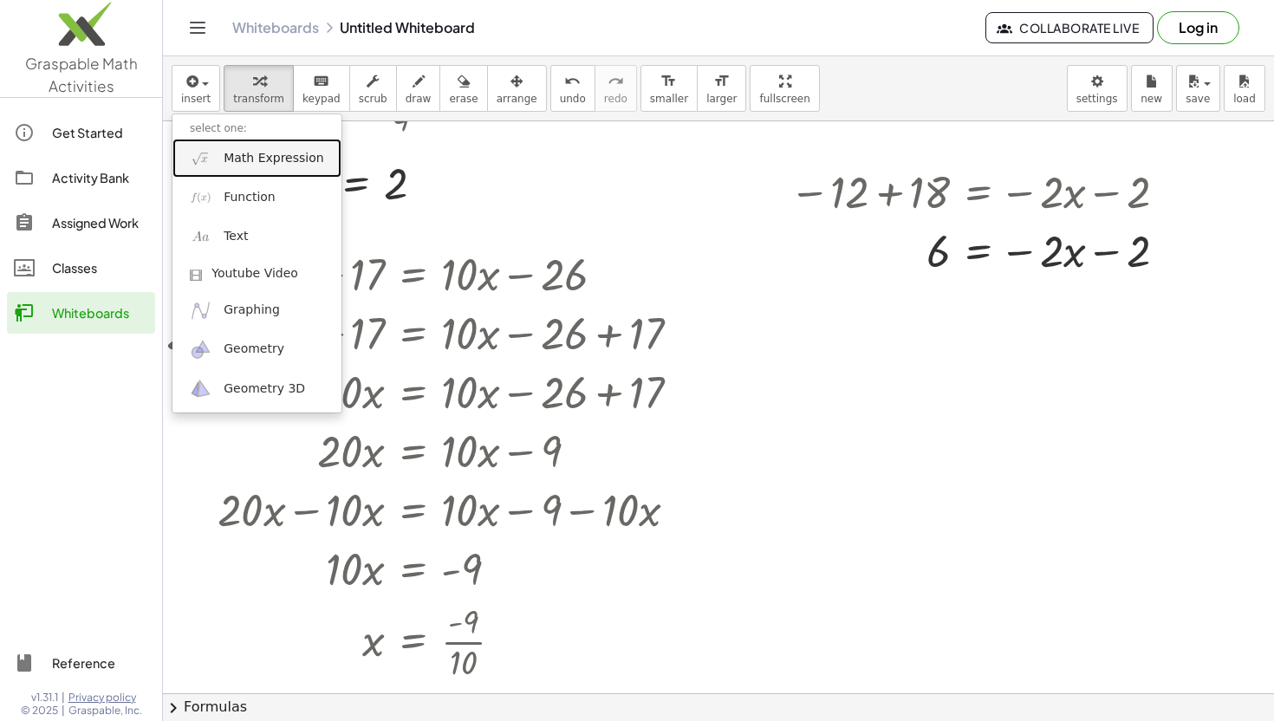
click at [249, 160] on span "Math Expression" at bounding box center [274, 158] width 100 height 17
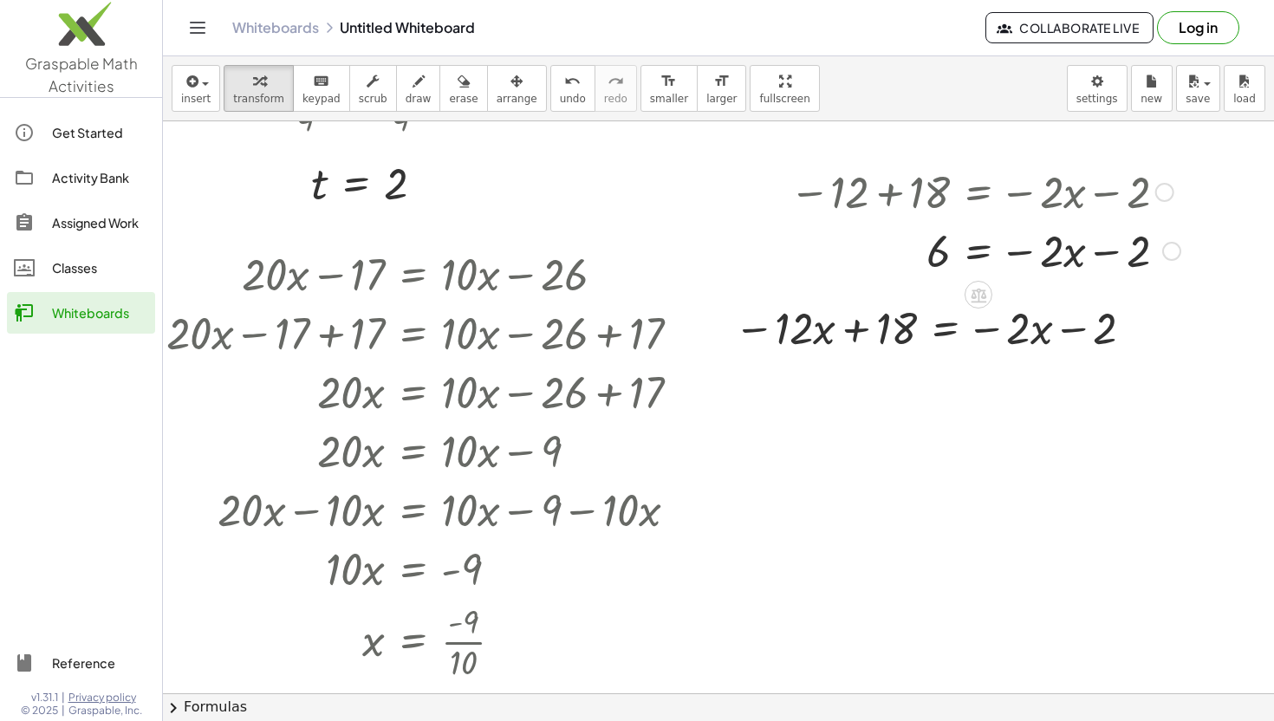
click at [1013, 231] on div at bounding box center [985, 249] width 408 height 59
click at [511, 88] on icon "button" at bounding box center [517, 81] width 12 height 21
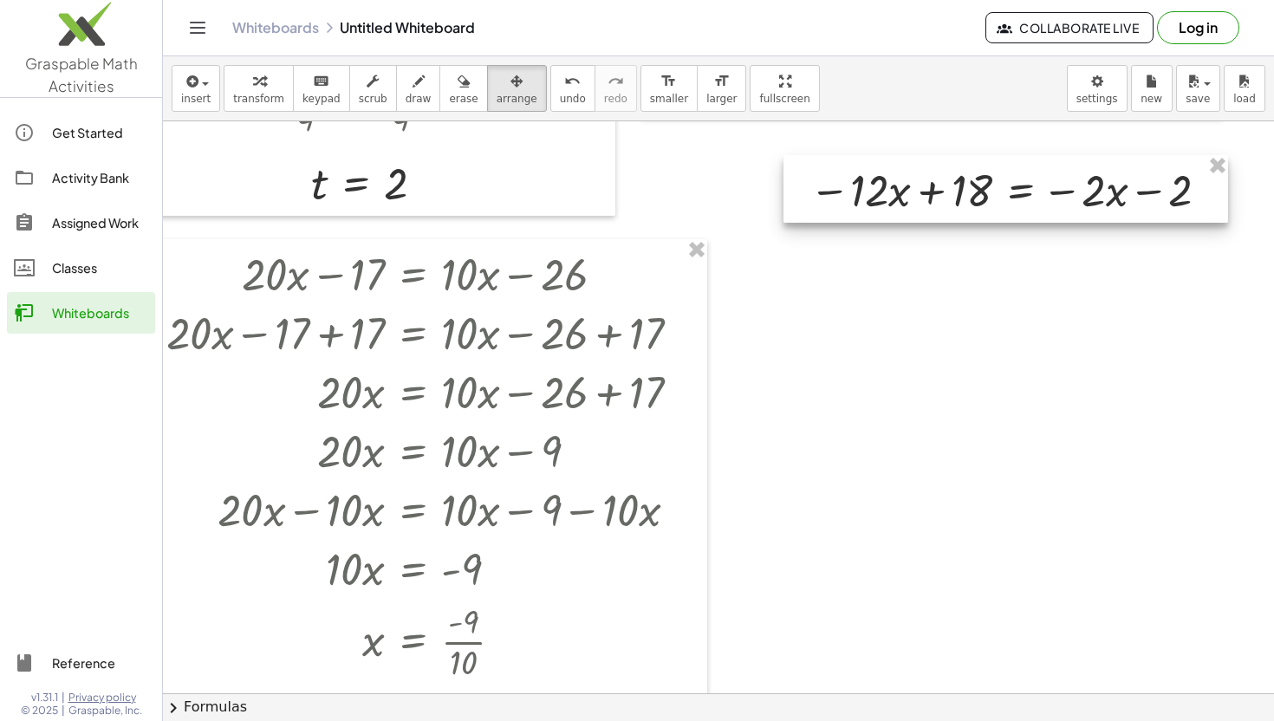
drag, startPoint x: 1015, startPoint y: 303, endPoint x: 1089, endPoint y: 163, distance: 158.6
click at [1089, 163] on div at bounding box center [1006, 189] width 445 height 68
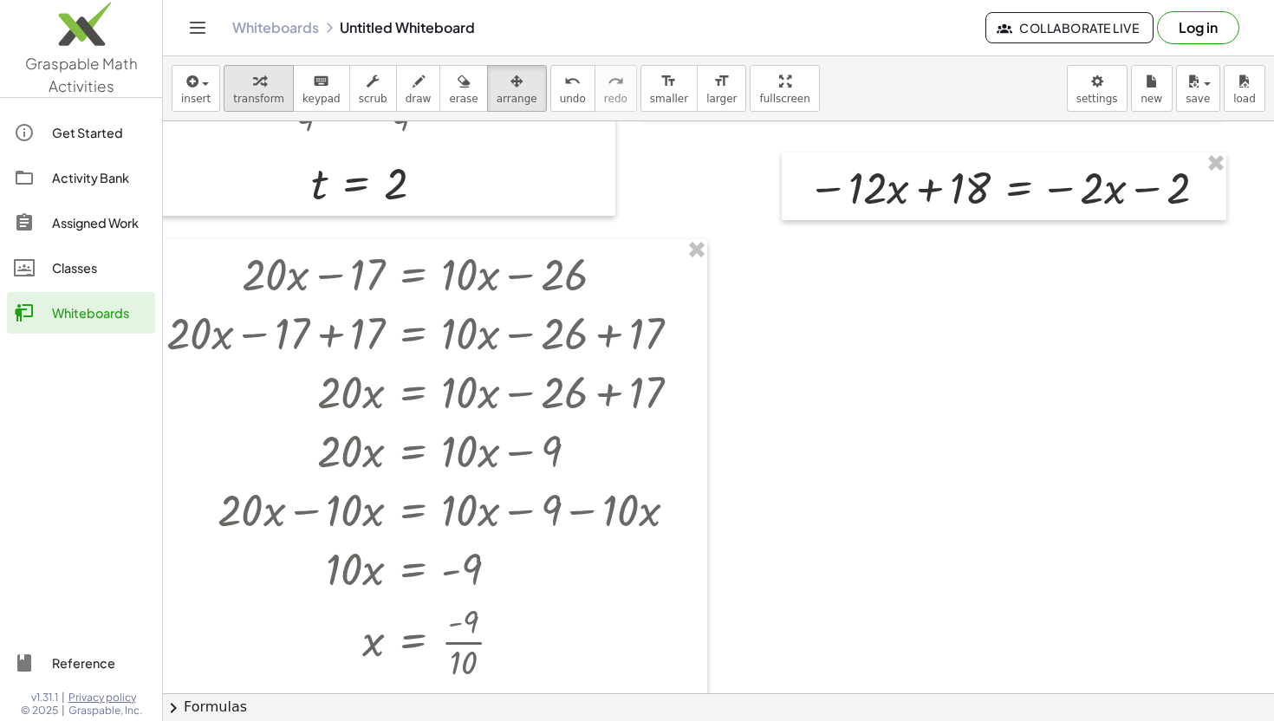
click at [270, 88] on div "button" at bounding box center [258, 80] width 51 height 21
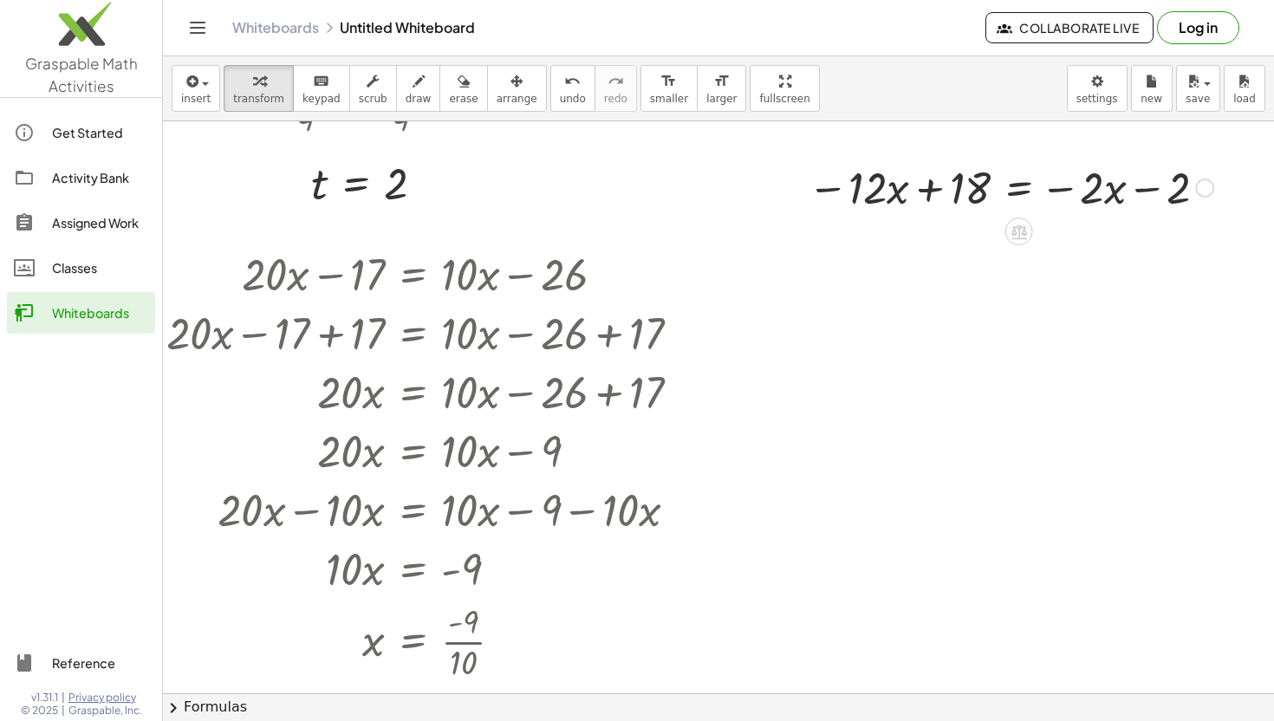
click at [993, 213] on div at bounding box center [1010, 186] width 423 height 59
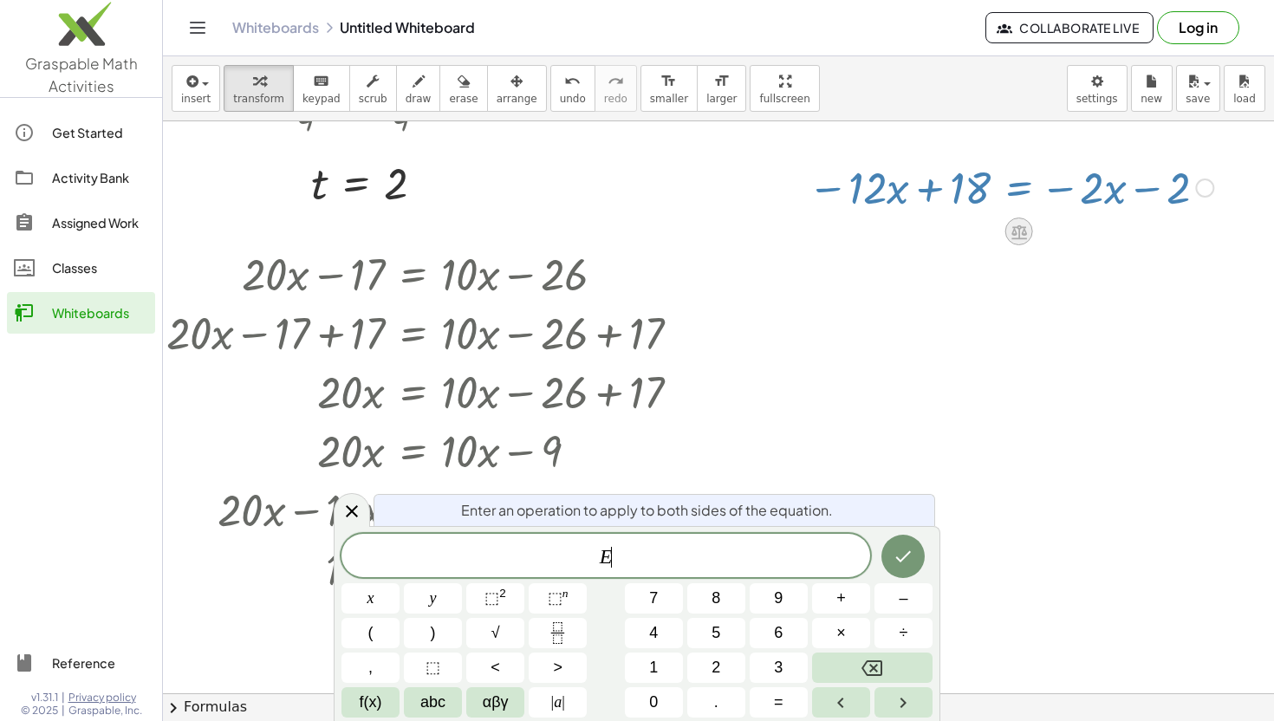
click at [1016, 232] on icon at bounding box center [1019, 231] width 16 height 15
click at [1054, 232] on span "÷" at bounding box center [1054, 231] width 10 height 25
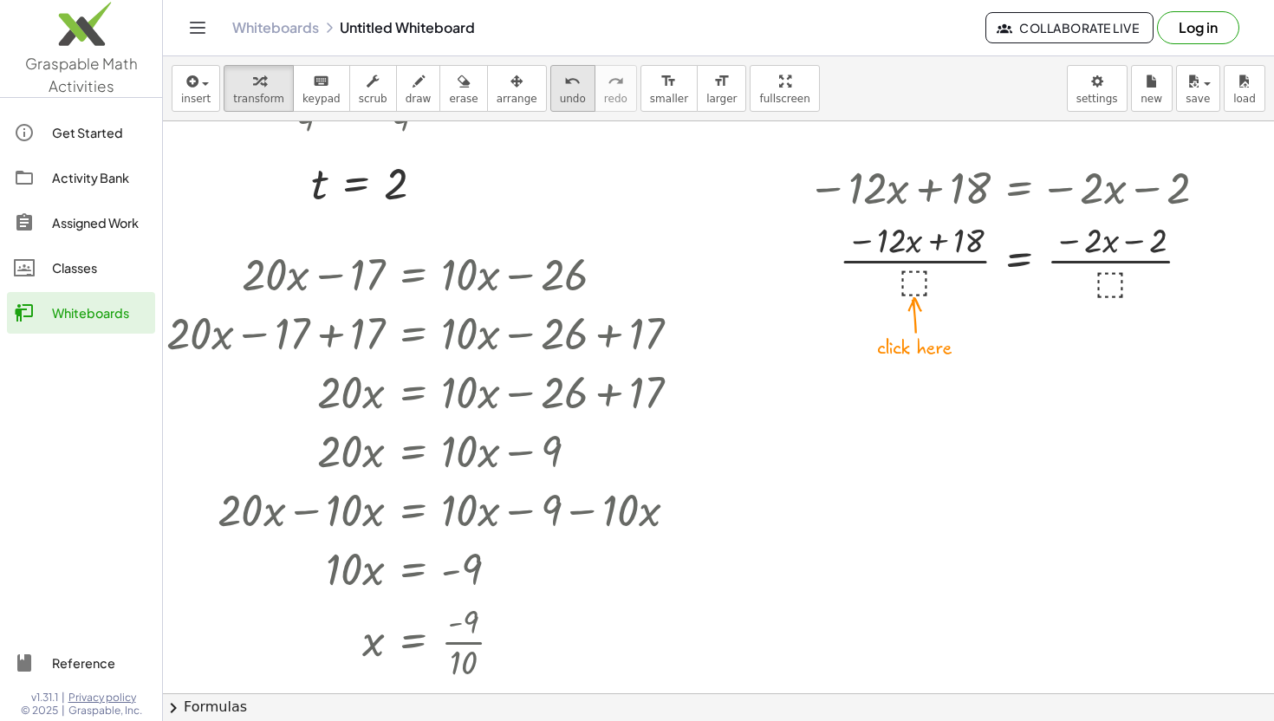
click at [560, 93] on span "undo" at bounding box center [573, 99] width 26 height 12
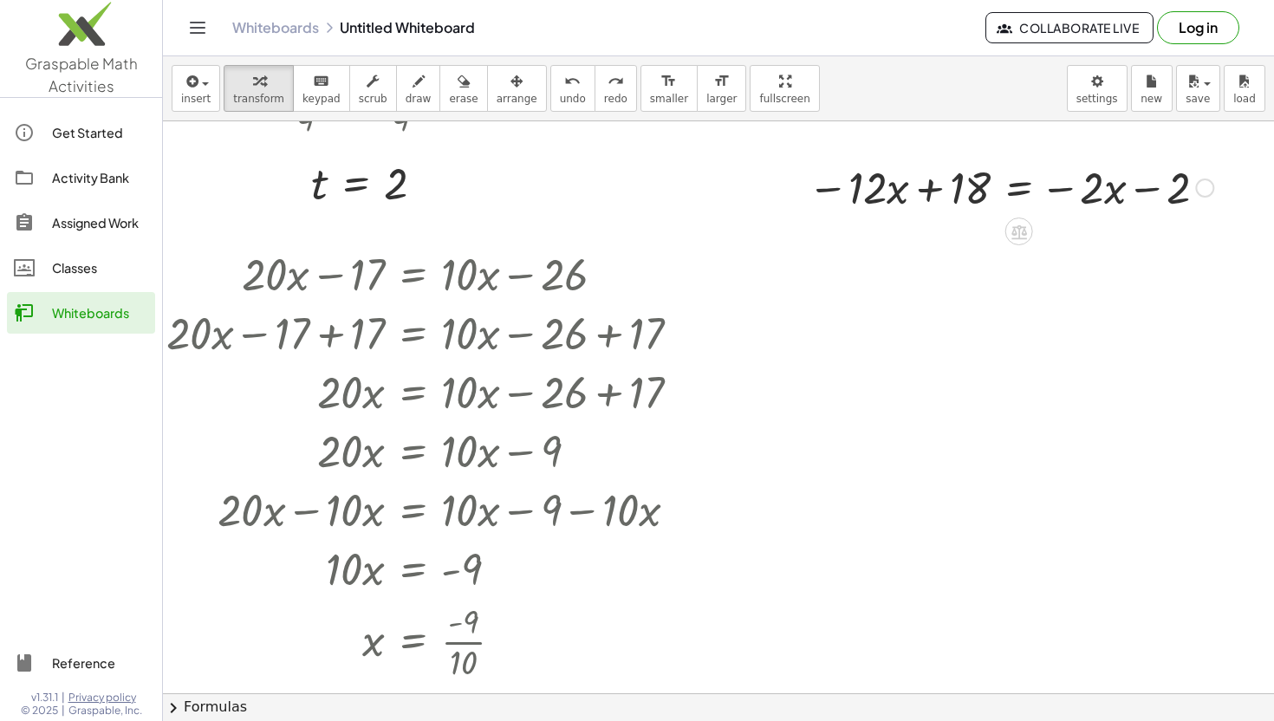
click at [1025, 237] on icon at bounding box center [1019, 231] width 16 height 15
click at [946, 231] on span "+" at bounding box center [950, 231] width 10 height 25
click at [972, 181] on div at bounding box center [1010, 186] width 591 height 59
click at [1018, 226] on icon at bounding box center [1019, 231] width 16 height 15
click at [950, 237] on span "+" at bounding box center [949, 231] width 10 height 25
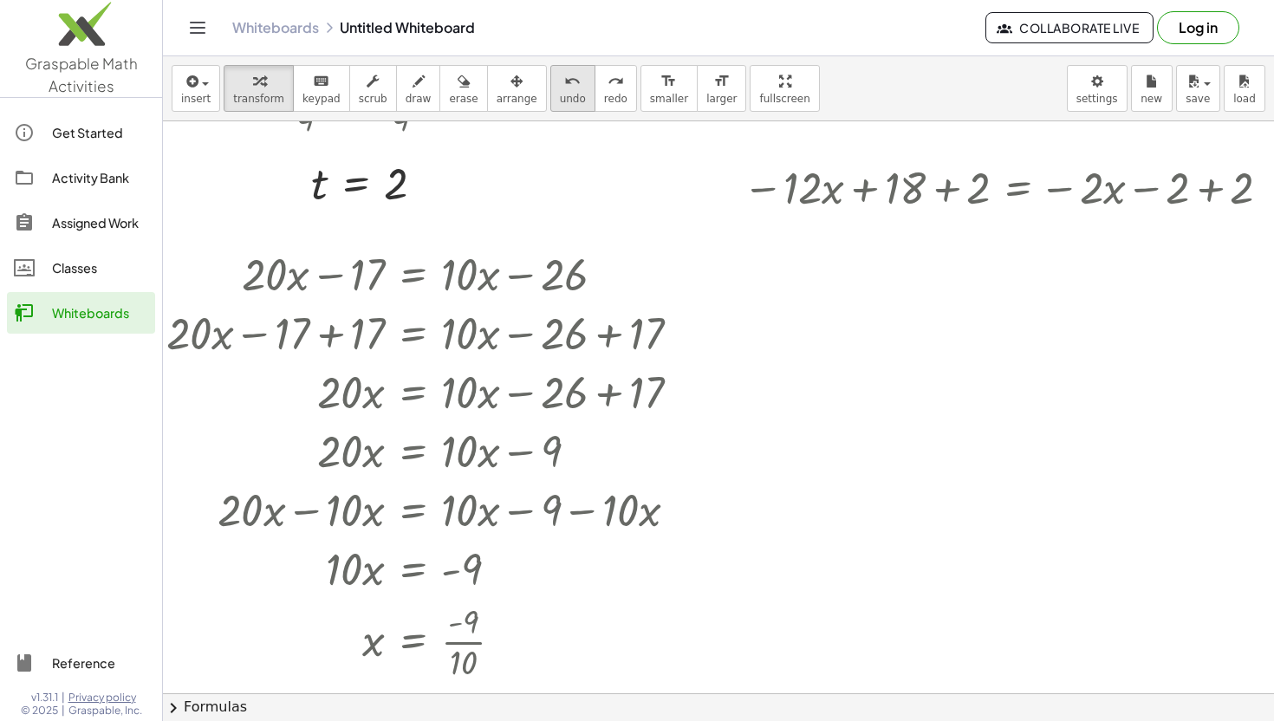
click at [564, 75] on icon "undo" at bounding box center [572, 81] width 16 height 21
click at [943, 195] on div at bounding box center [1010, 186] width 552 height 59
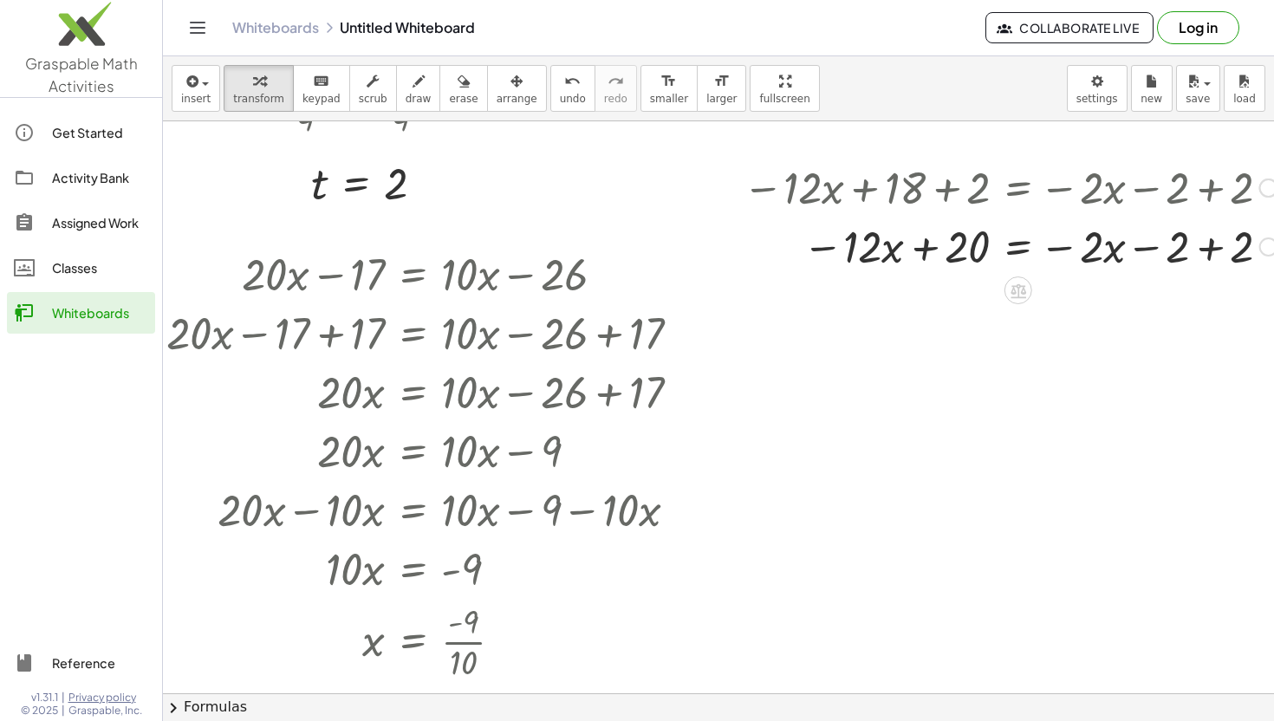
click at [1217, 248] on div at bounding box center [1010, 245] width 552 height 59
click at [1023, 292] on icon at bounding box center [1019, 290] width 16 height 15
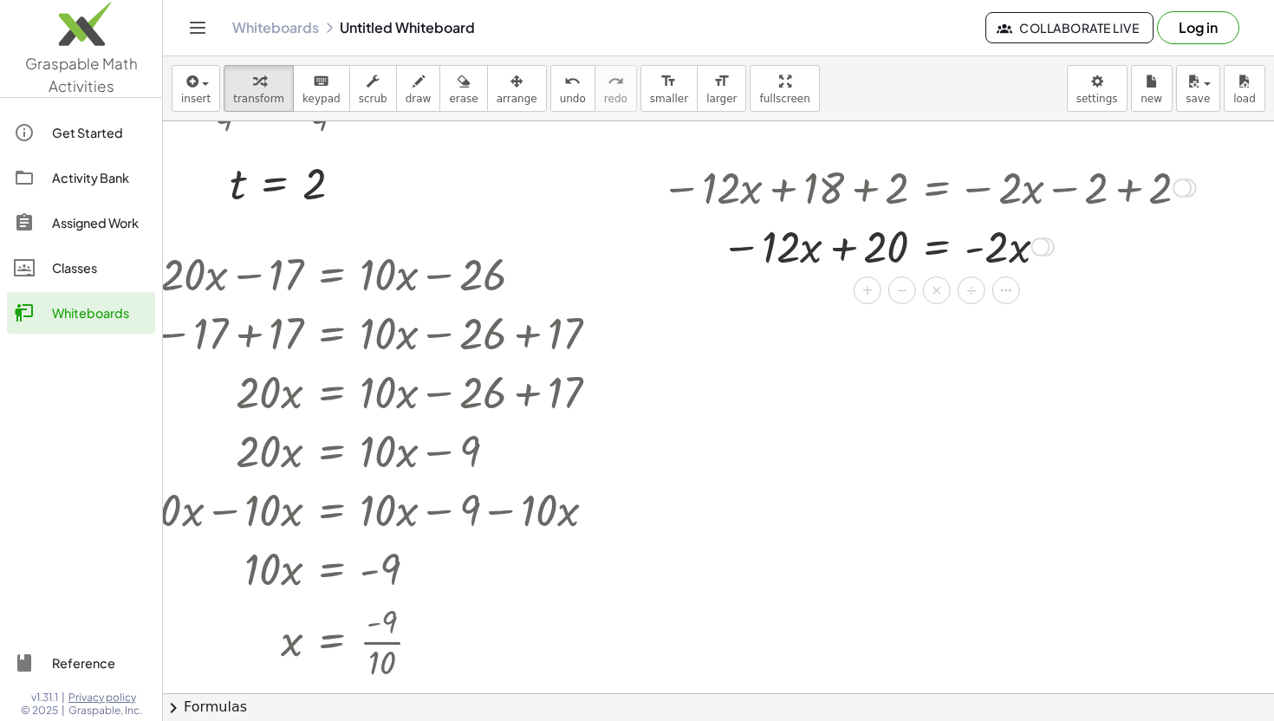
scroll to position [2204, 135]
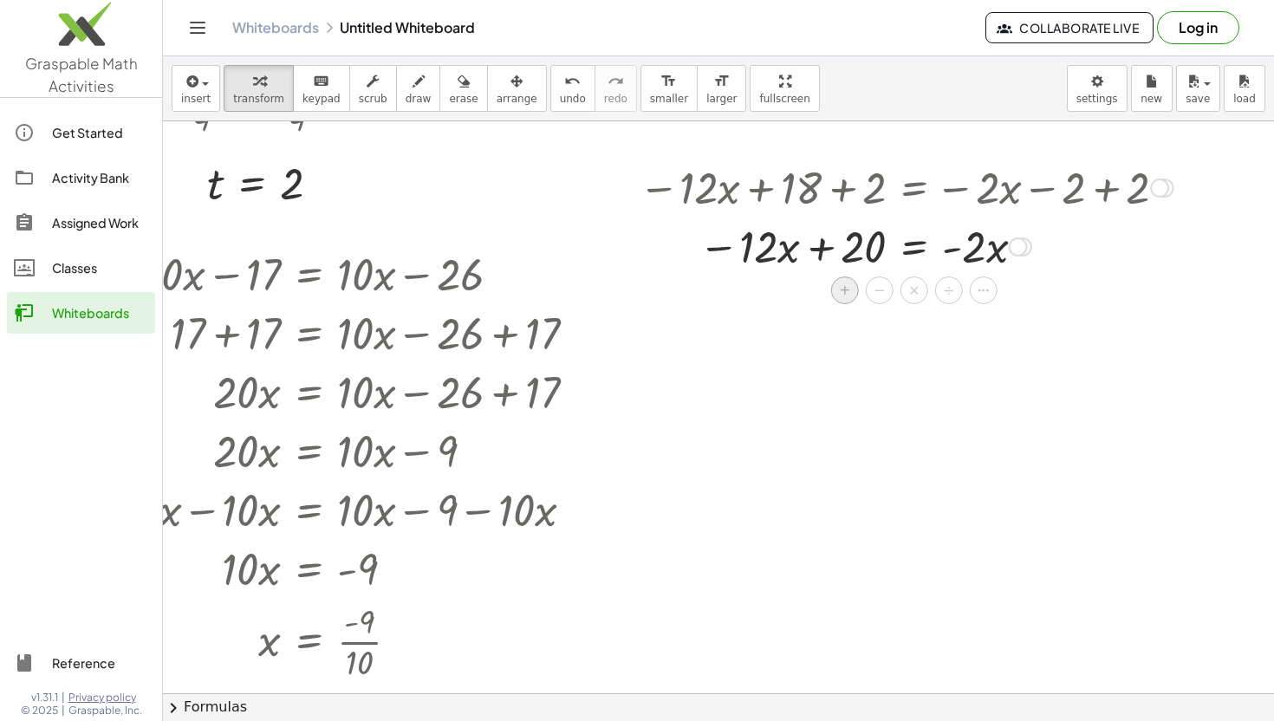
click at [843, 290] on span "+" at bounding box center [845, 290] width 10 height 25
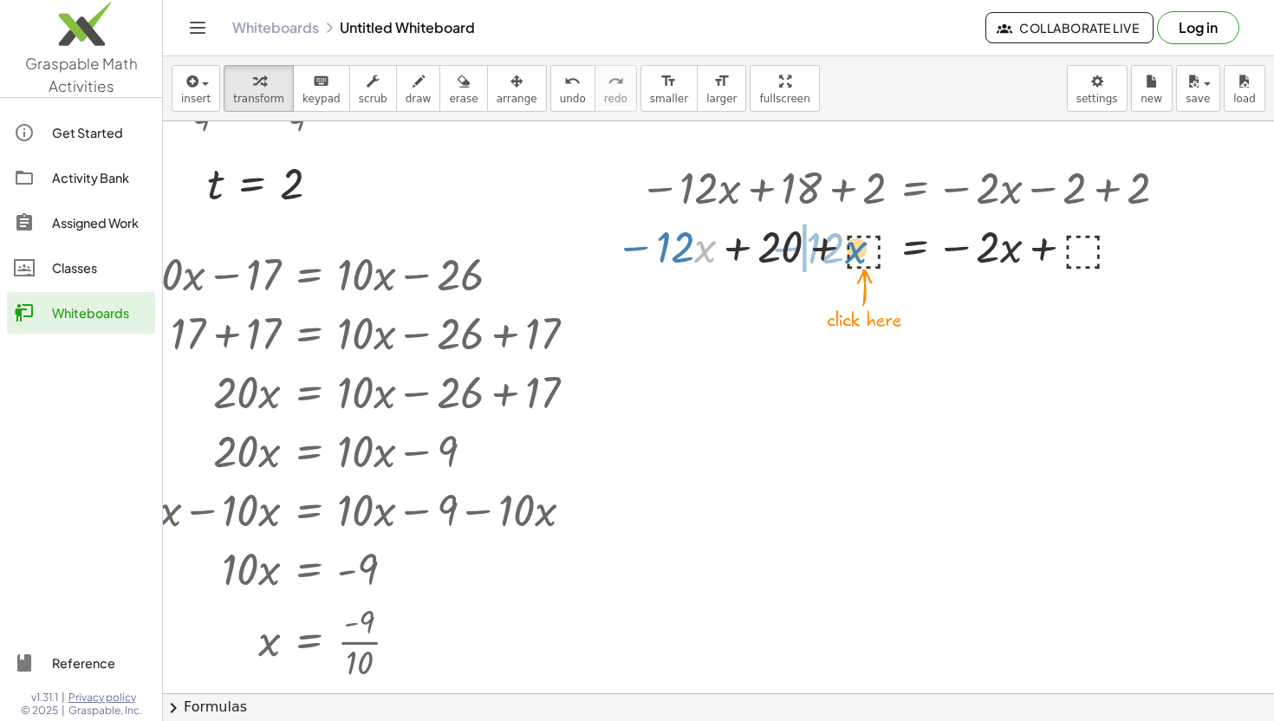
drag, startPoint x: 694, startPoint y: 256, endPoint x: 838, endPoint y: 261, distance: 144.0
click at [839, 261] on div at bounding box center [895, 245] width 576 height 59
click at [851, 243] on div at bounding box center [906, 248] width 552 height 59
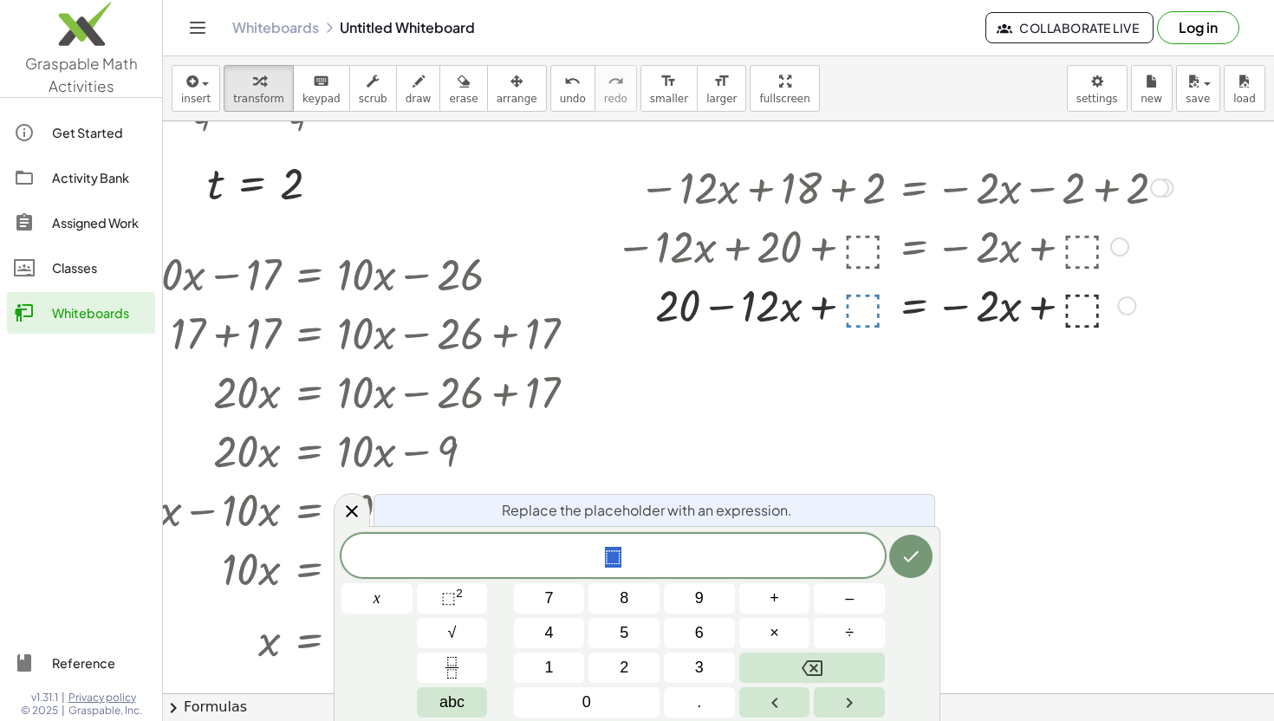
click at [864, 313] on div at bounding box center [906, 304] width 552 height 59
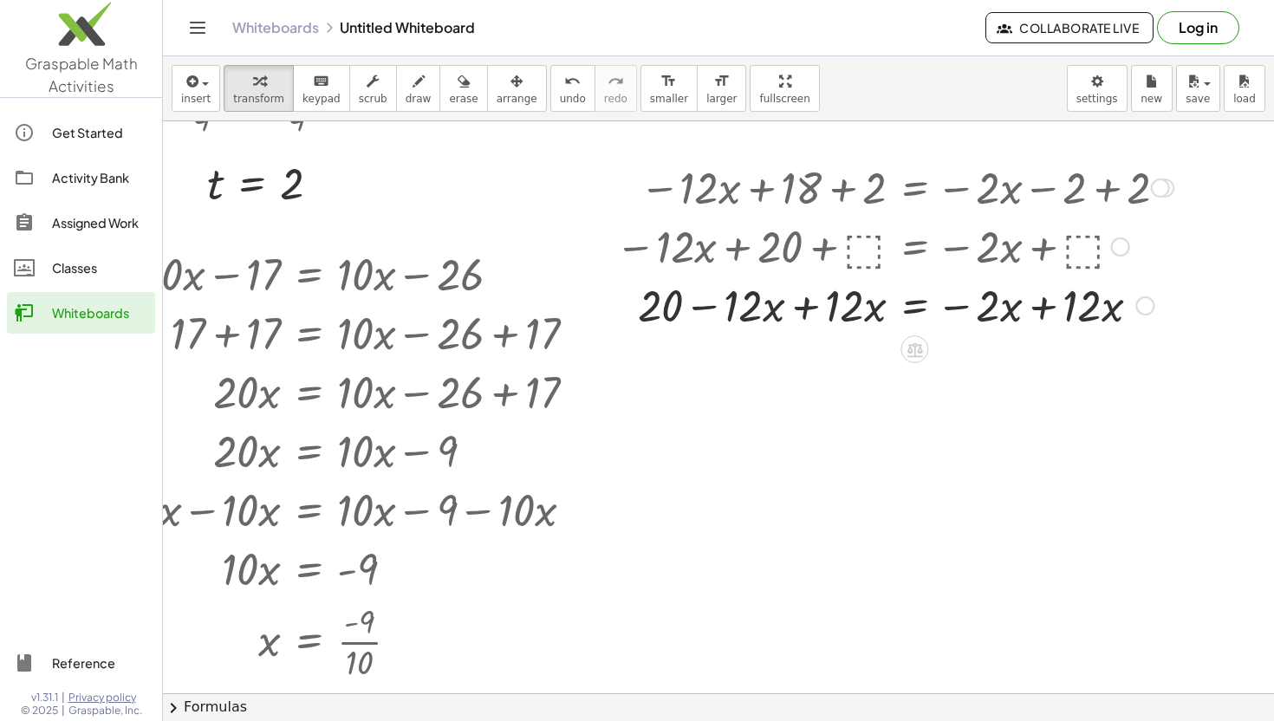
click at [805, 310] on div at bounding box center [895, 304] width 576 height 59
click at [1044, 315] on div at bounding box center [895, 304] width 576 height 59
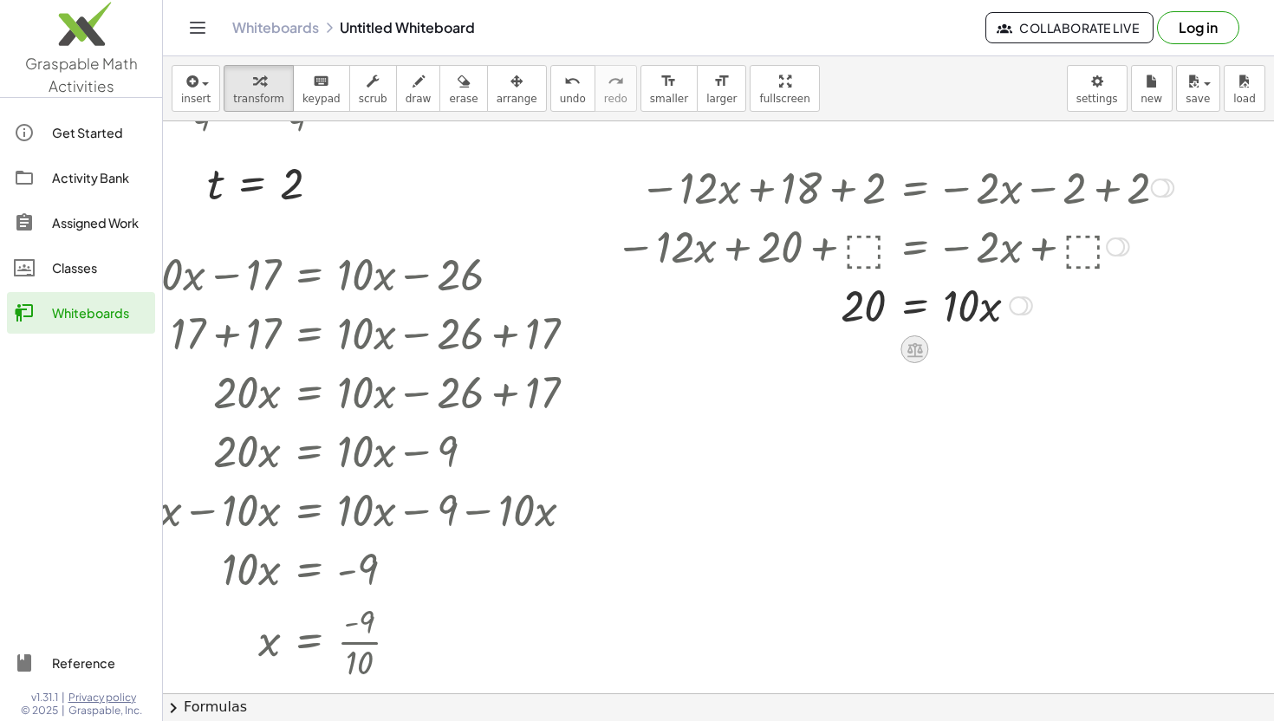
click at [915, 354] on icon at bounding box center [915, 349] width 16 height 15
click at [951, 355] on span "÷" at bounding box center [950, 349] width 10 height 25
click at [861, 327] on div at bounding box center [895, 304] width 576 height 87
click at [862, 312] on div at bounding box center [895, 304] width 576 height 87
click at [970, 314] on div at bounding box center [895, 304] width 576 height 87
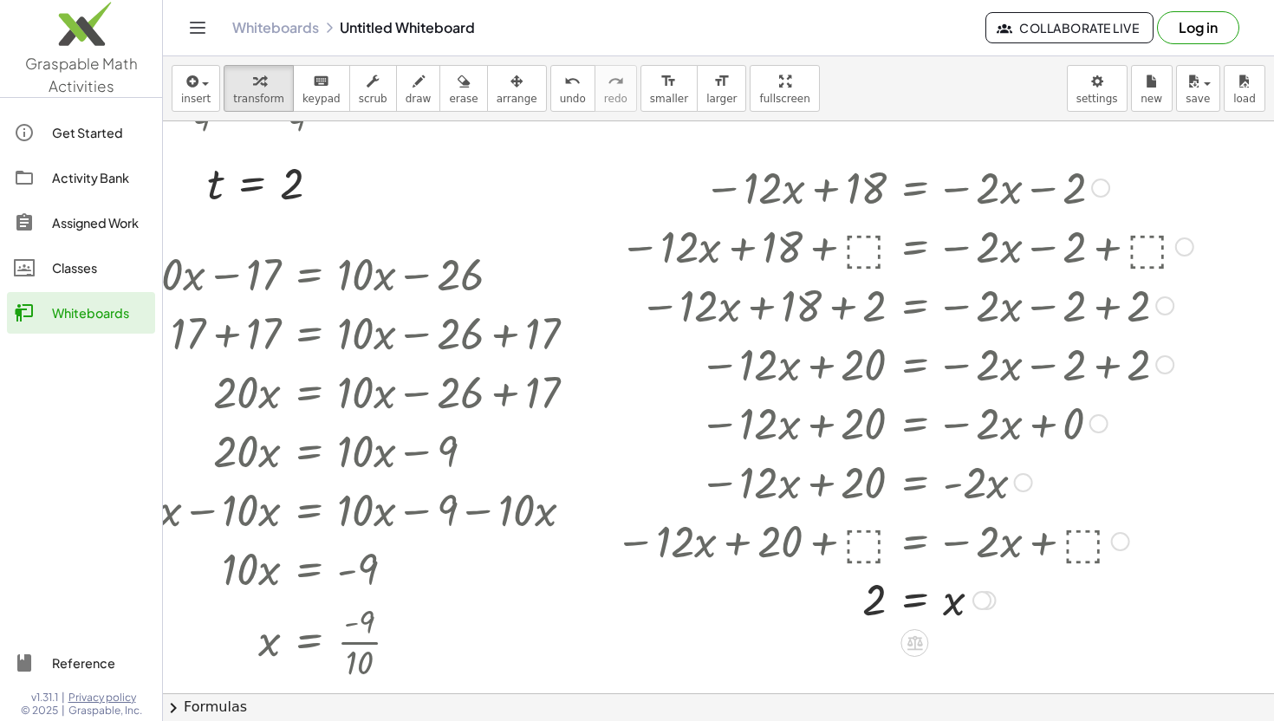
drag, startPoint x: 1118, startPoint y: 244, endPoint x: 1179, endPoint y: 720, distance: 480.5
click at [1179, 720] on div "insert select one: Math Expression Function Text Youtube Video Graphing Geometr…" at bounding box center [718, 388] width 1111 height 665
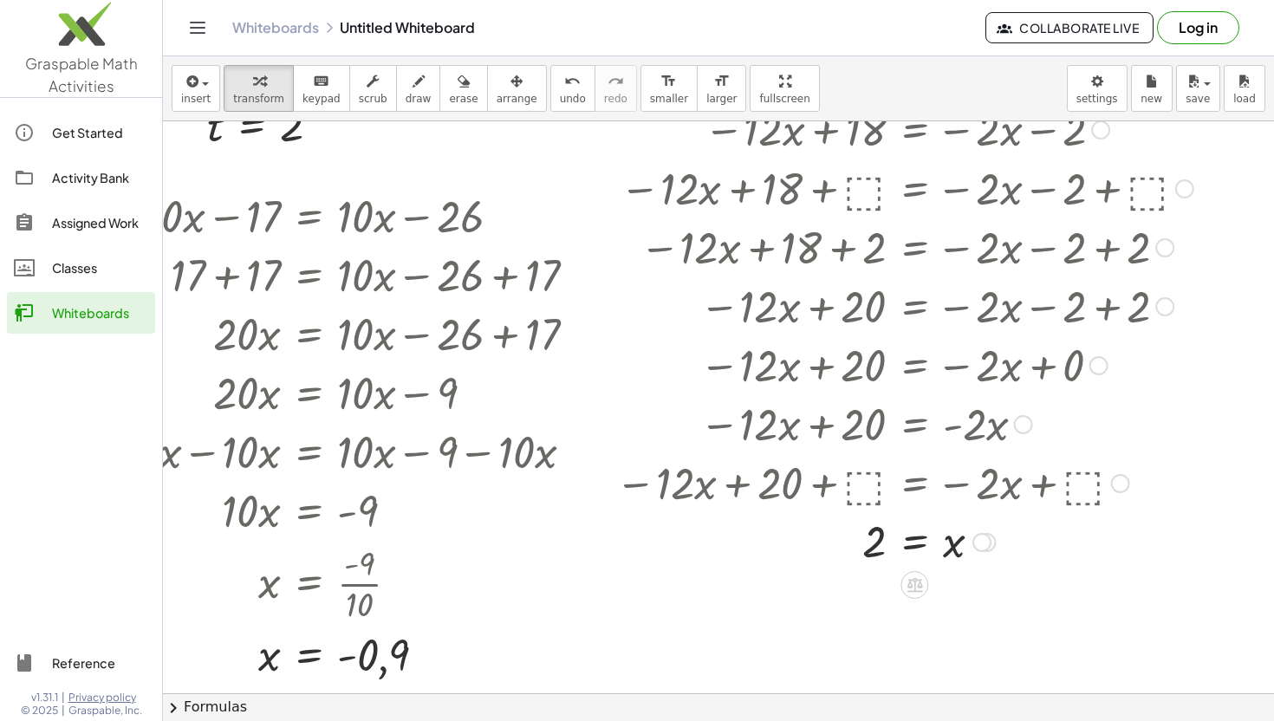
scroll to position [2267, 135]
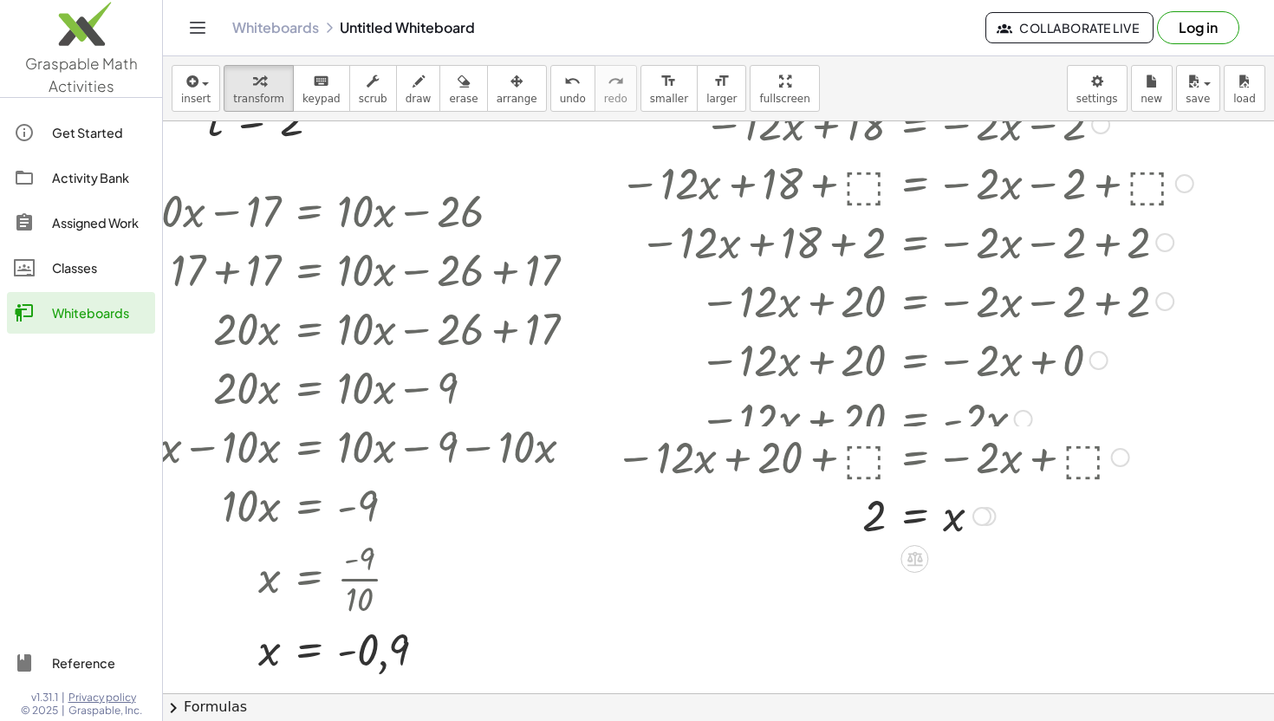
click at [1119, 467] on div at bounding box center [1120, 457] width 19 height 19
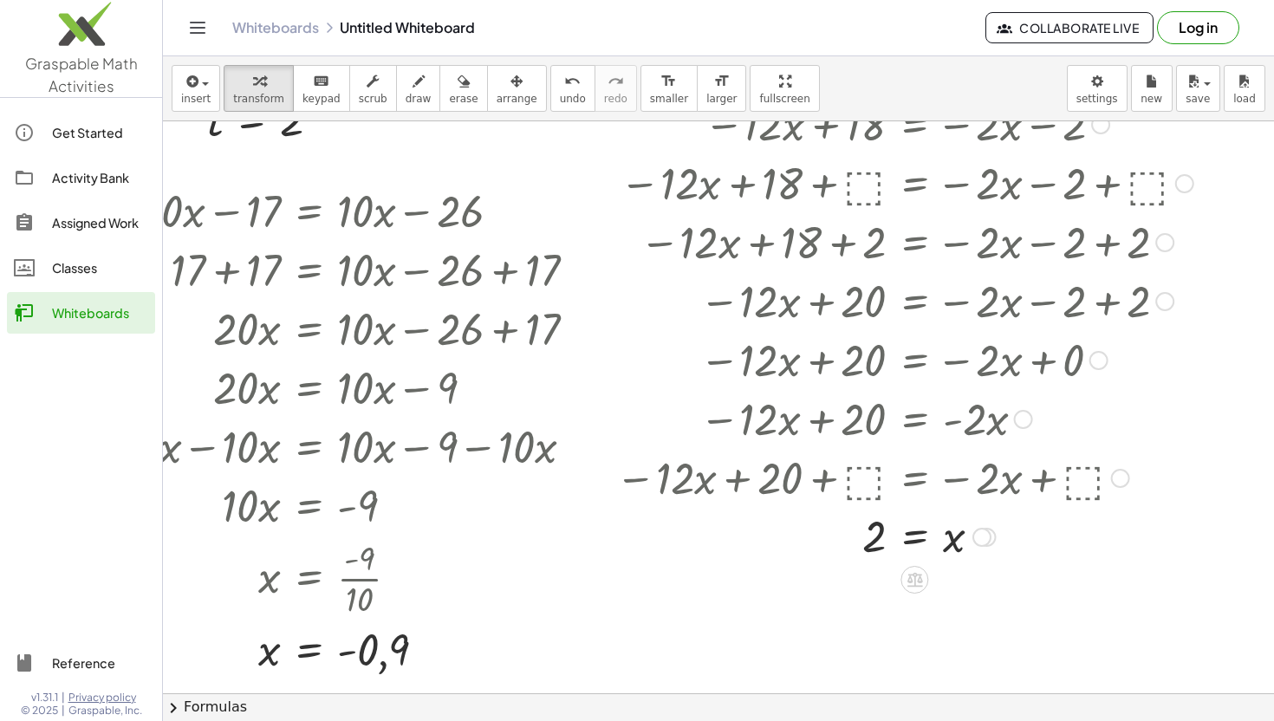
drag, startPoint x: 1018, startPoint y: 418, endPoint x: 1037, endPoint y: 500, distance: 84.5
click at [914, 125] on div "− · 12 · x + 18 = − · 2 · x − 2 − · 12 · x + 18 + ⬚ = − · 2 · x − 2 + ⬚ − · 12 …" at bounding box center [914, 125] width 0 height 0
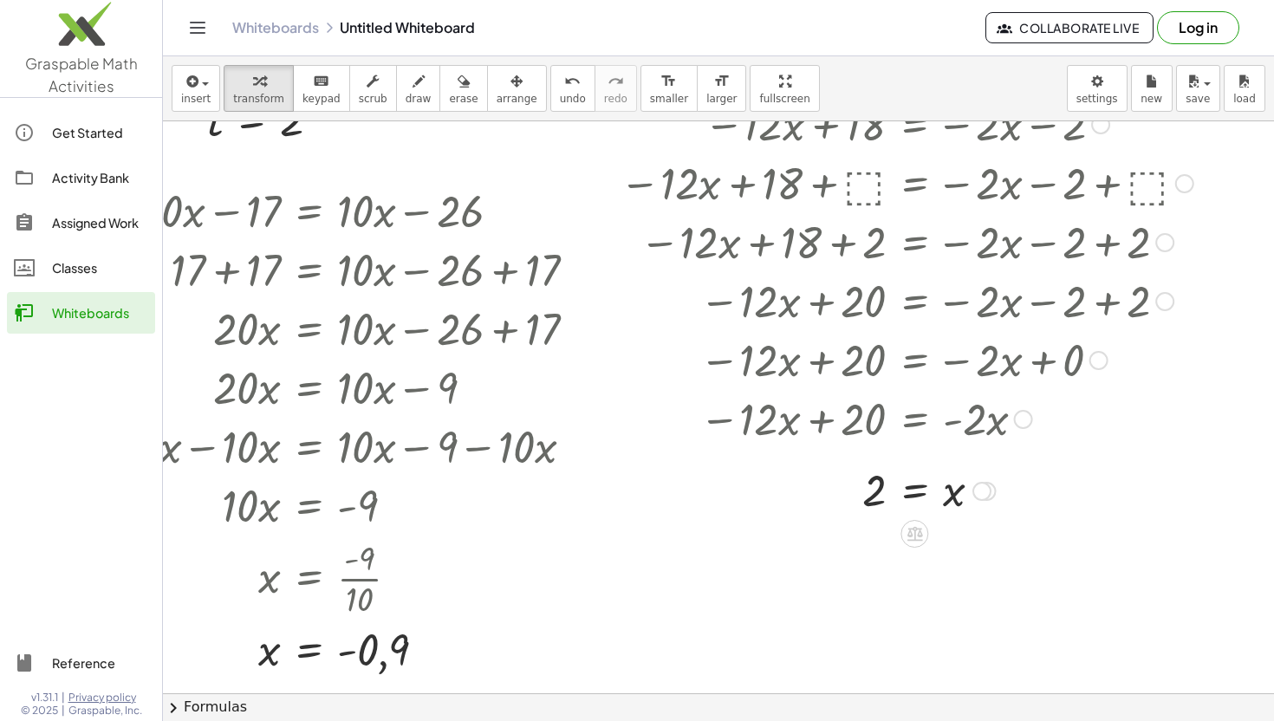
drag, startPoint x: 984, startPoint y: 534, endPoint x: 979, endPoint y: 482, distance: 52.2
click at [979, 482] on div at bounding box center [981, 491] width 19 height 19
drag, startPoint x: 992, startPoint y: 478, endPoint x: 1065, endPoint y: 489, distance: 74.5
click at [914, 478] on div "= x 2" at bounding box center [914, 478] width 0 height 0
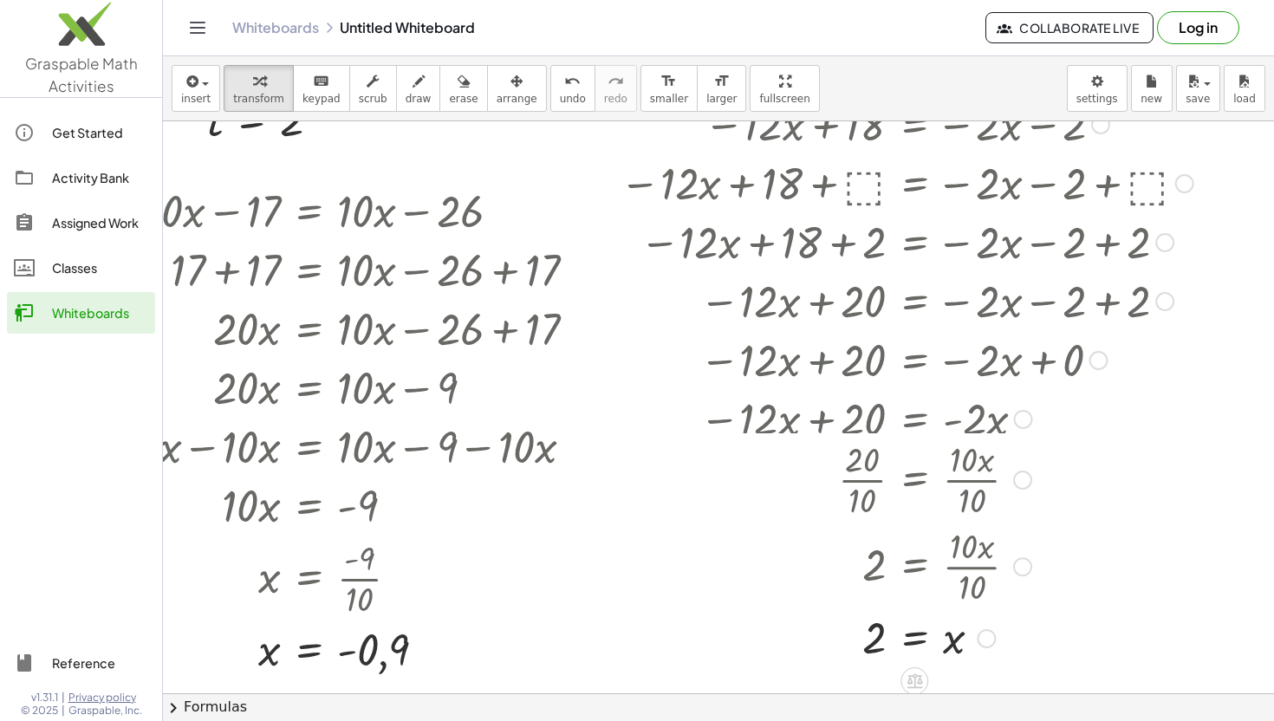
drag, startPoint x: 985, startPoint y: 477, endPoint x: 1006, endPoint y: 647, distance: 171.3
click at [914, 639] on div "= x 2" at bounding box center [914, 639] width 0 height 0
click at [914, 481] on div "· 20 · ⬚ = · 10 · x · ⬚" at bounding box center [914, 481] width 0 height 0
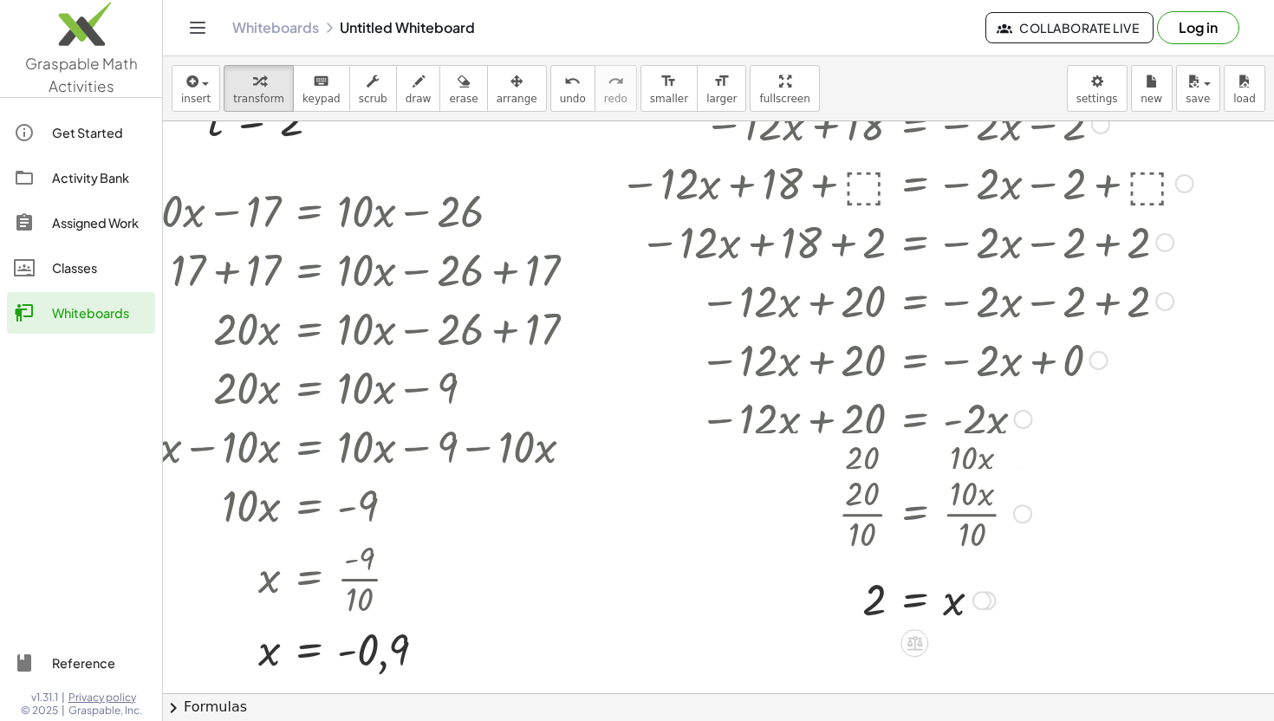
drag, startPoint x: 1027, startPoint y: 567, endPoint x: 1024, endPoint y: 509, distance: 58.1
click at [1025, 509] on div at bounding box center [1022, 513] width 19 height 19
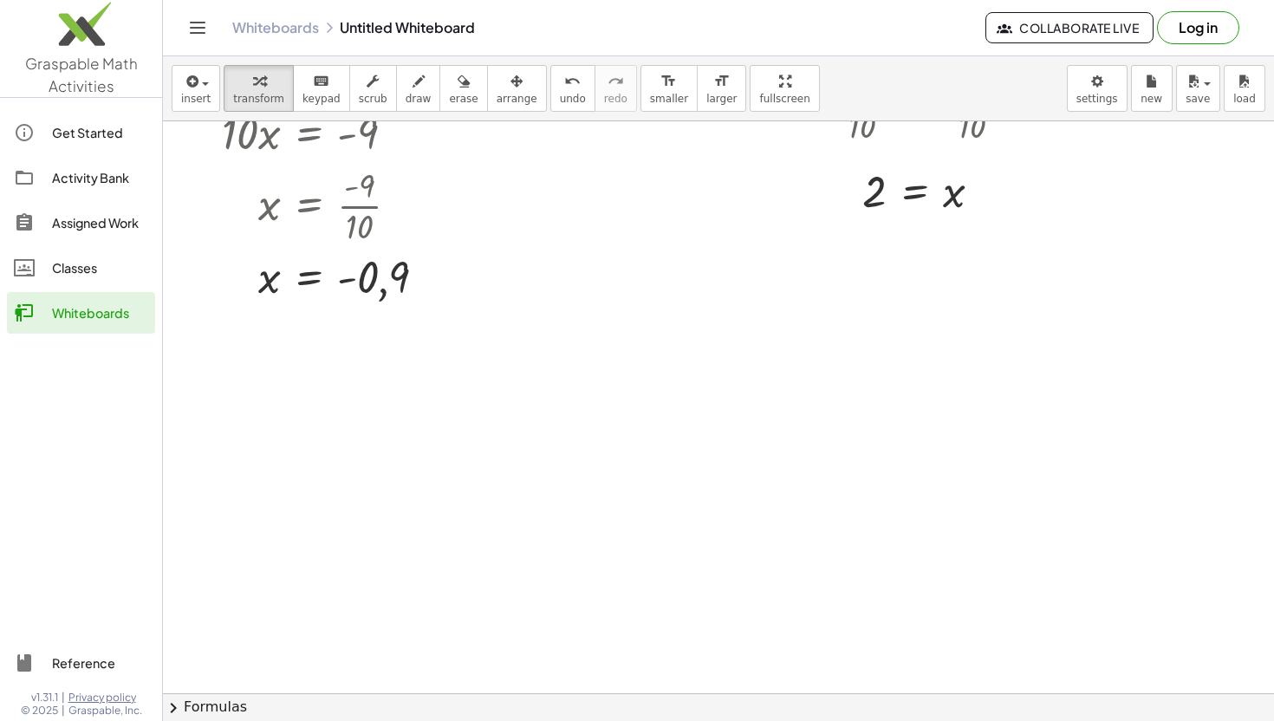
scroll to position [2650, 135]
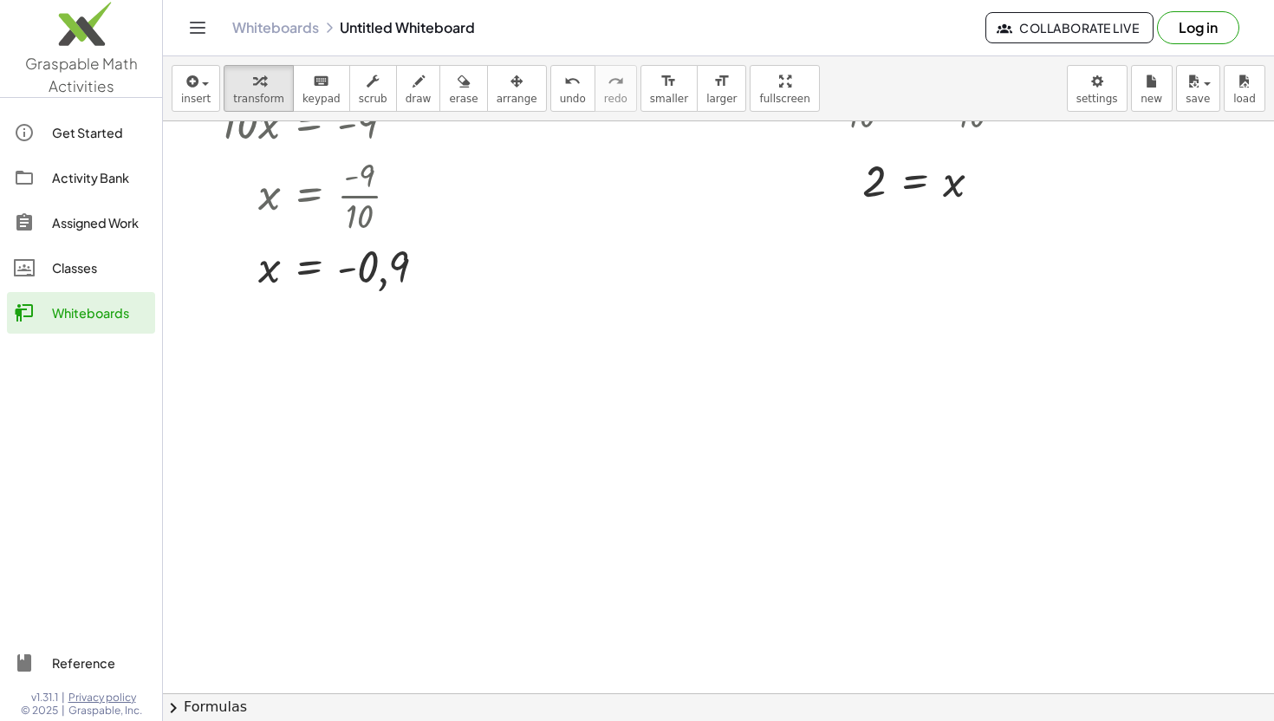
click at [198, 59] on div "insert select one: Math Expression Function Text Youtube Video Graphing Geometr…" at bounding box center [718, 88] width 1111 height 65
click at [198, 81] on icon "button" at bounding box center [191, 81] width 16 height 21
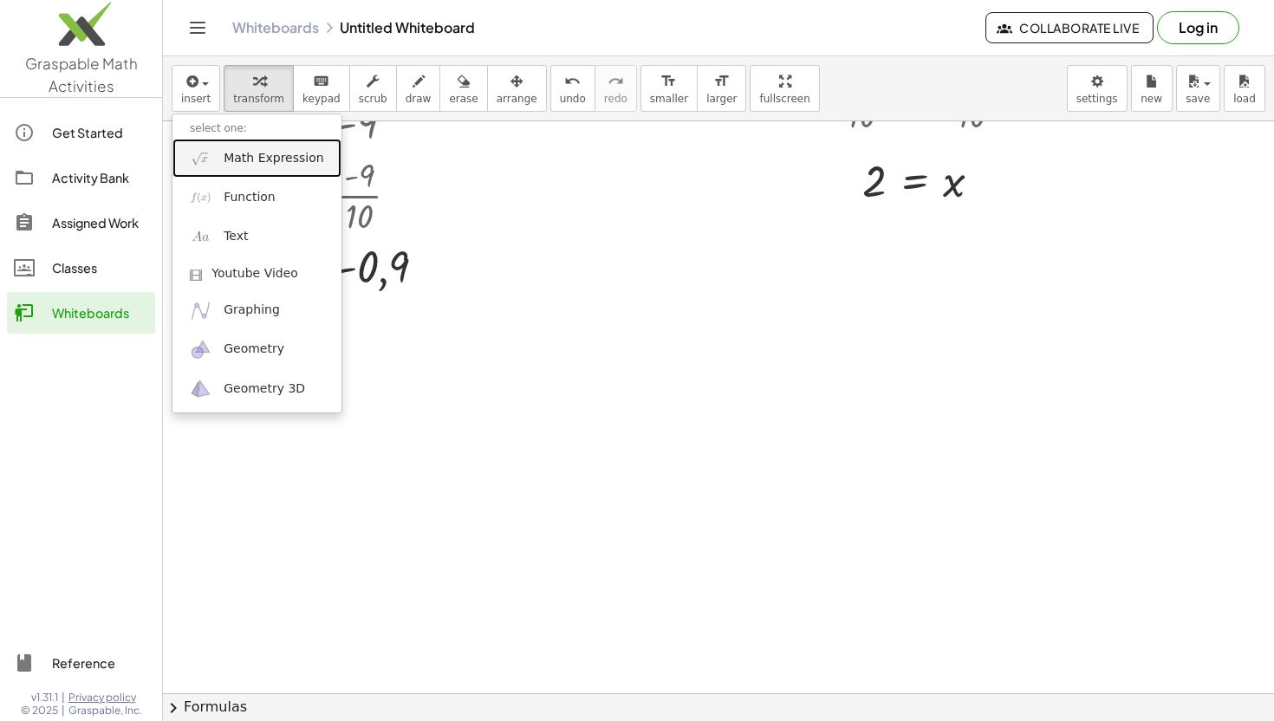
click at [256, 158] on span "Math Expression" at bounding box center [274, 158] width 100 height 17
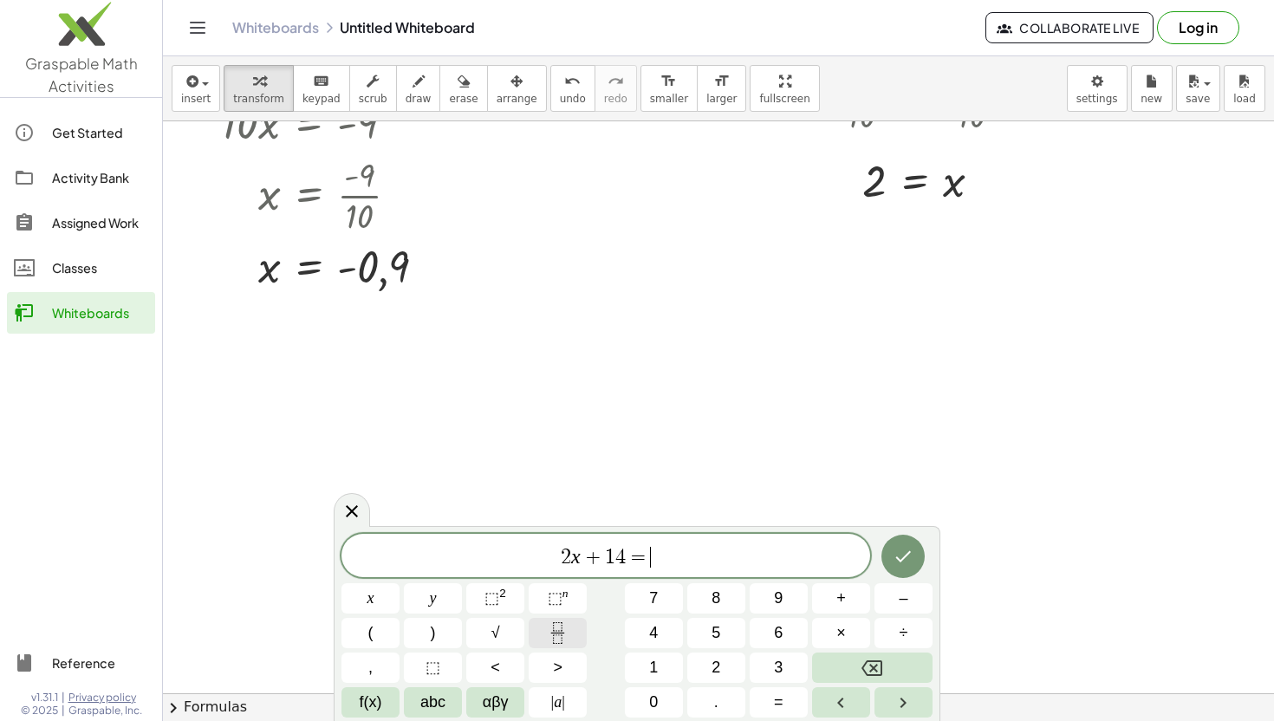
click at [568, 640] on icon "Fraction" at bounding box center [558, 633] width 22 height 22
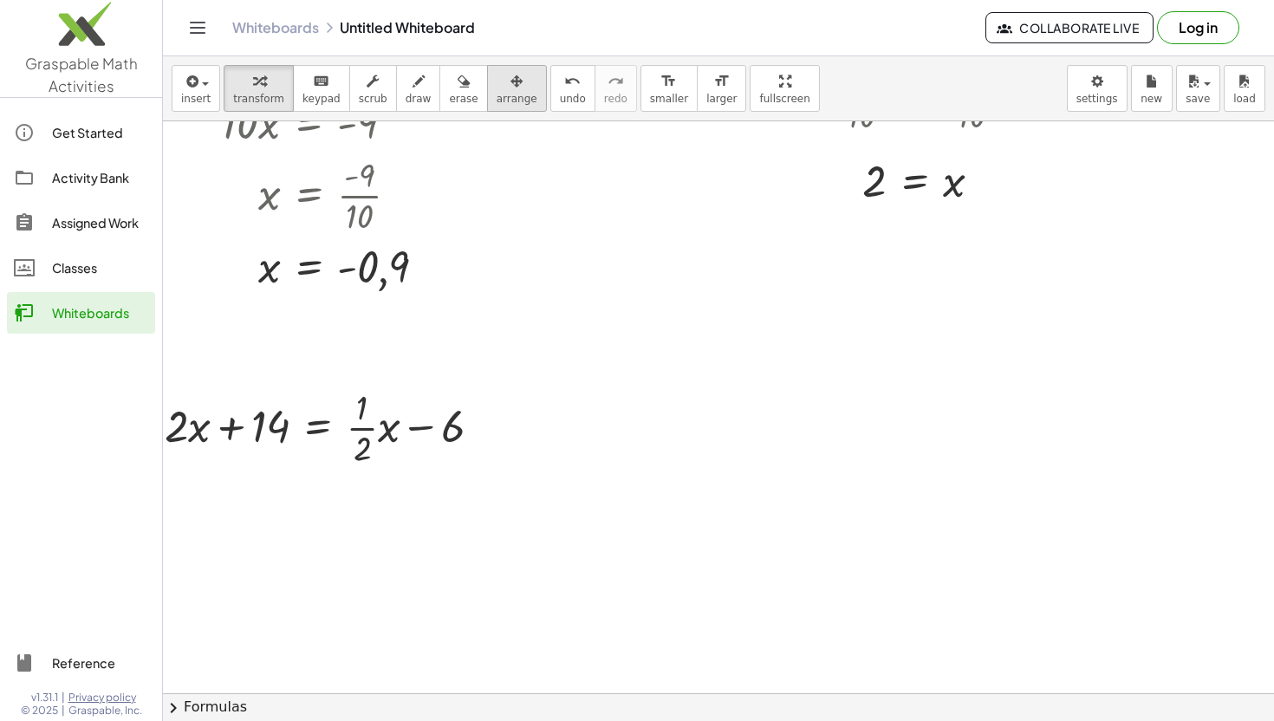
click at [511, 84] on div "button" at bounding box center [517, 80] width 41 height 21
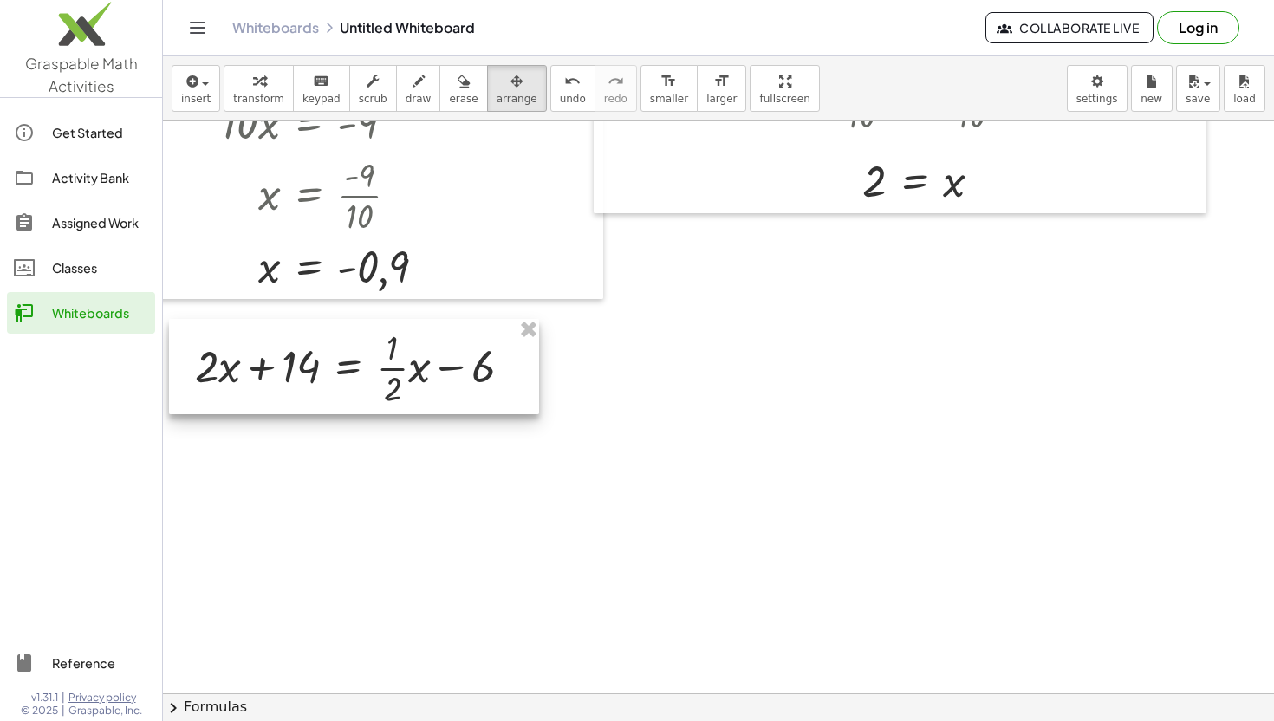
drag, startPoint x: 380, startPoint y: 425, endPoint x: 410, endPoint y: 365, distance: 67.1
click at [410, 365] on div at bounding box center [354, 366] width 370 height 95
click at [254, 102] on span "transform" at bounding box center [258, 99] width 51 height 12
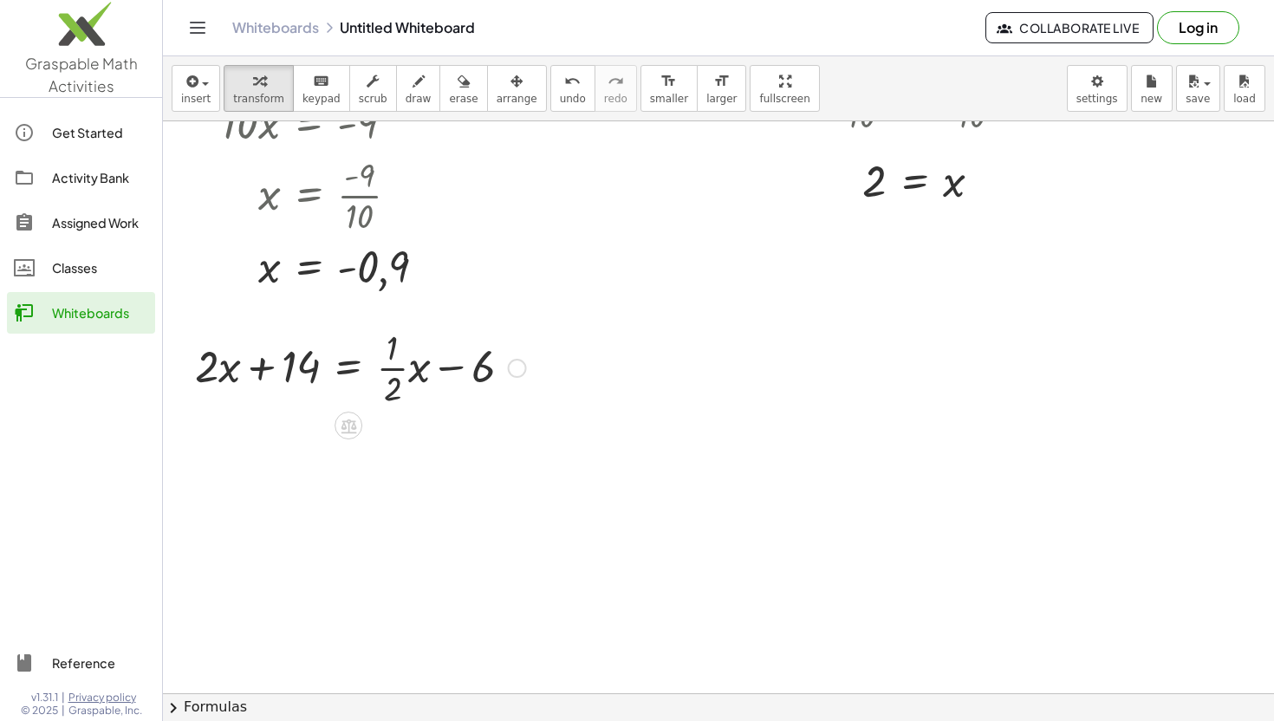
click at [292, 351] on div at bounding box center [360, 366] width 348 height 87
click at [328, 398] on div at bounding box center [360, 366] width 348 height 87
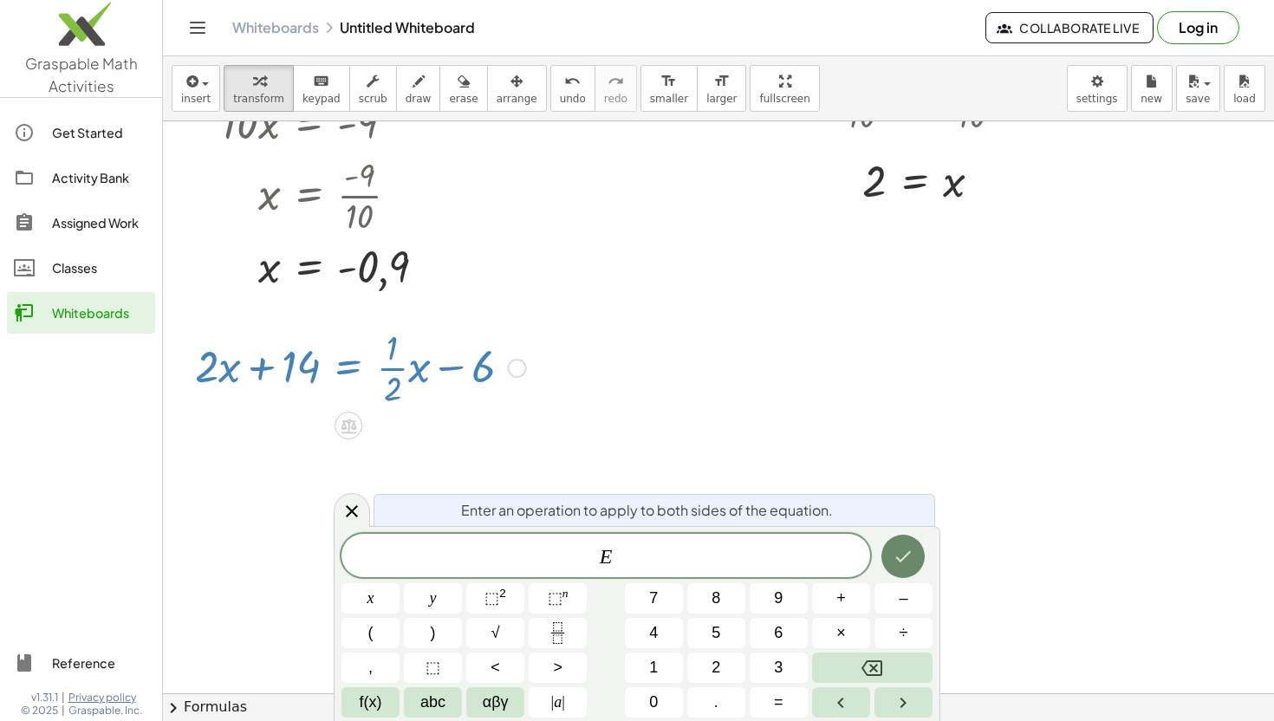
click at [904, 569] on button "Done" at bounding box center [902, 556] width 43 height 43
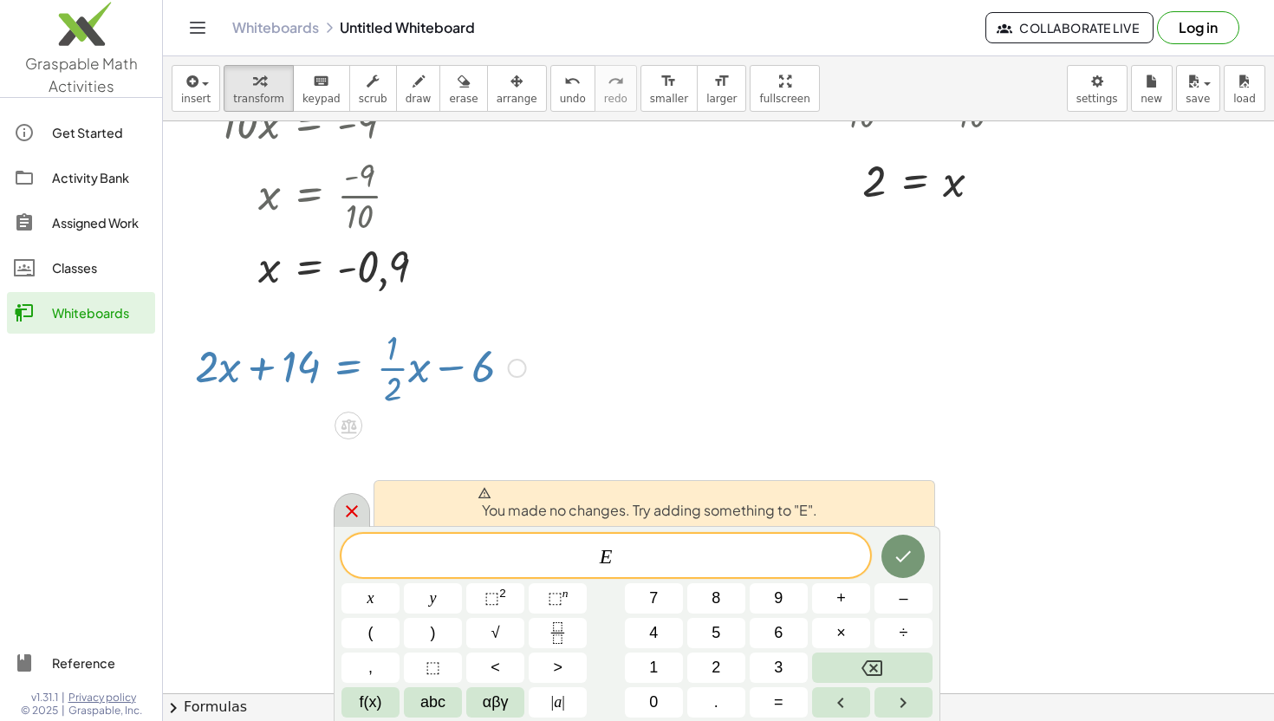
click at [346, 503] on icon at bounding box center [351, 511] width 21 height 21
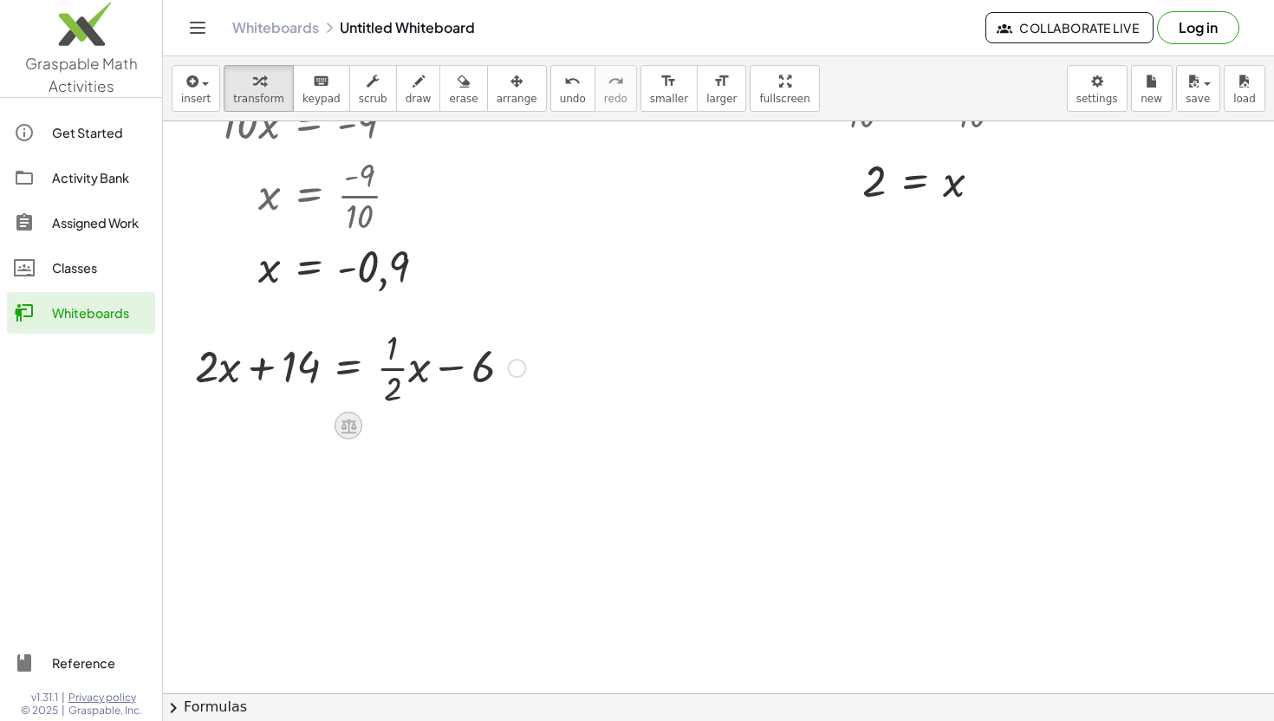
click at [350, 426] on icon at bounding box center [349, 426] width 16 height 15
click at [394, 367] on div at bounding box center [360, 366] width 348 height 87
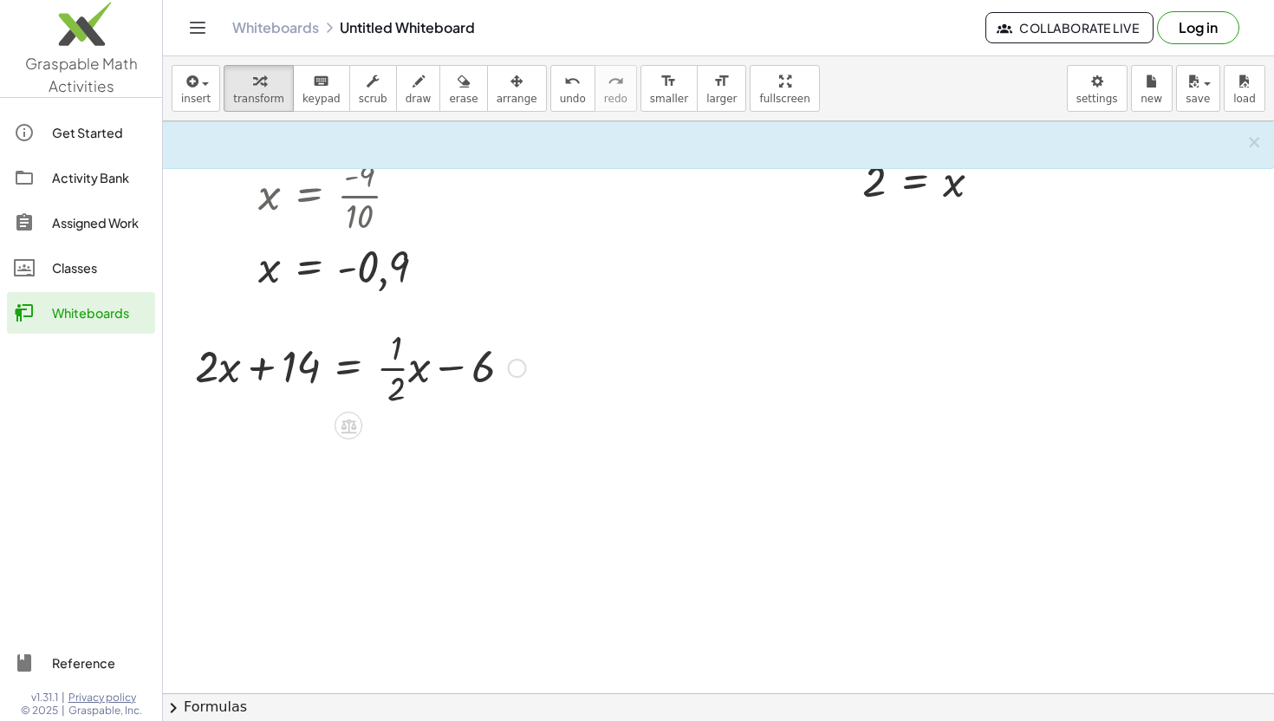
click at [393, 367] on div at bounding box center [360, 366] width 348 height 87
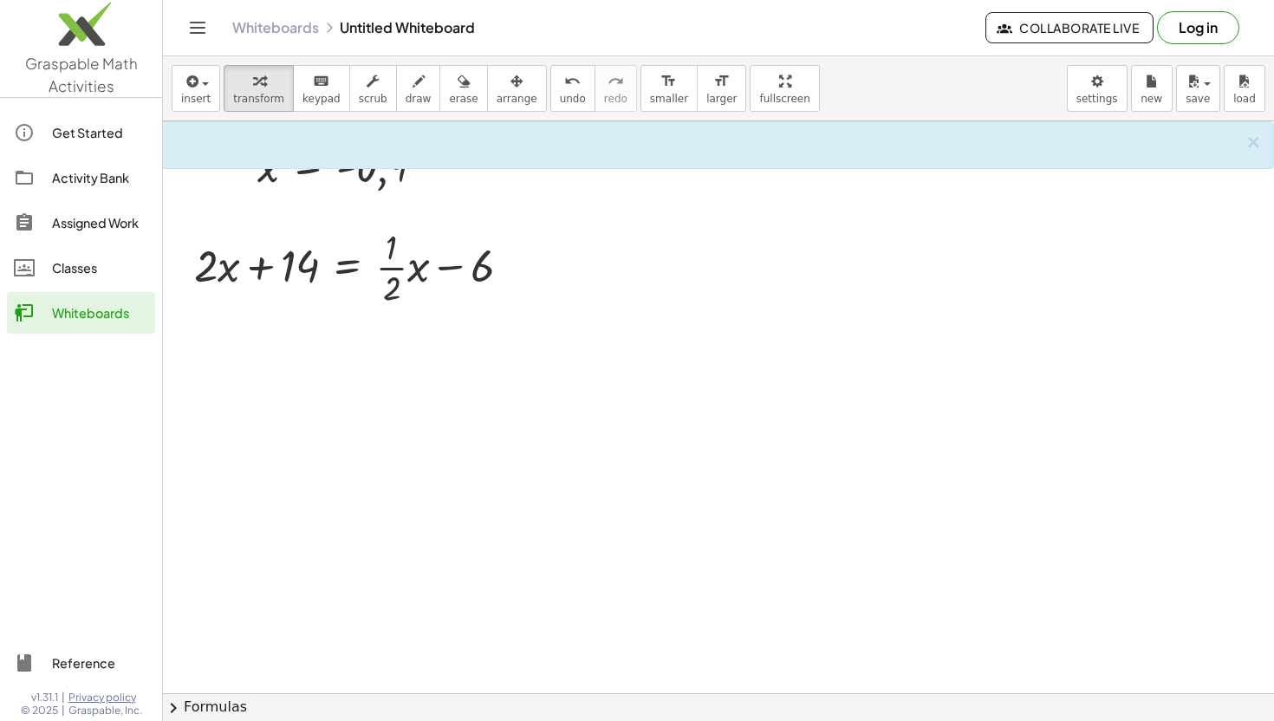
scroll to position [2749, 136]
click at [339, 326] on icon at bounding box center [348, 327] width 18 height 18
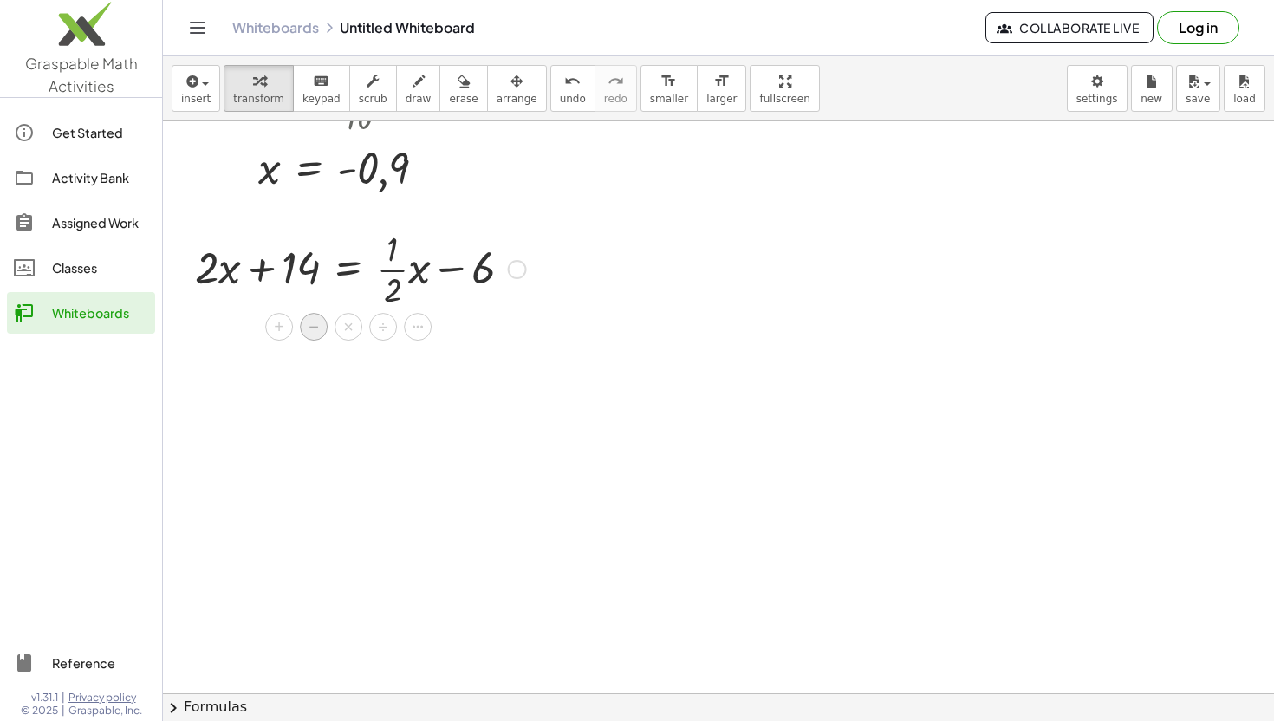
click at [317, 328] on span "−" at bounding box center [314, 327] width 10 height 25
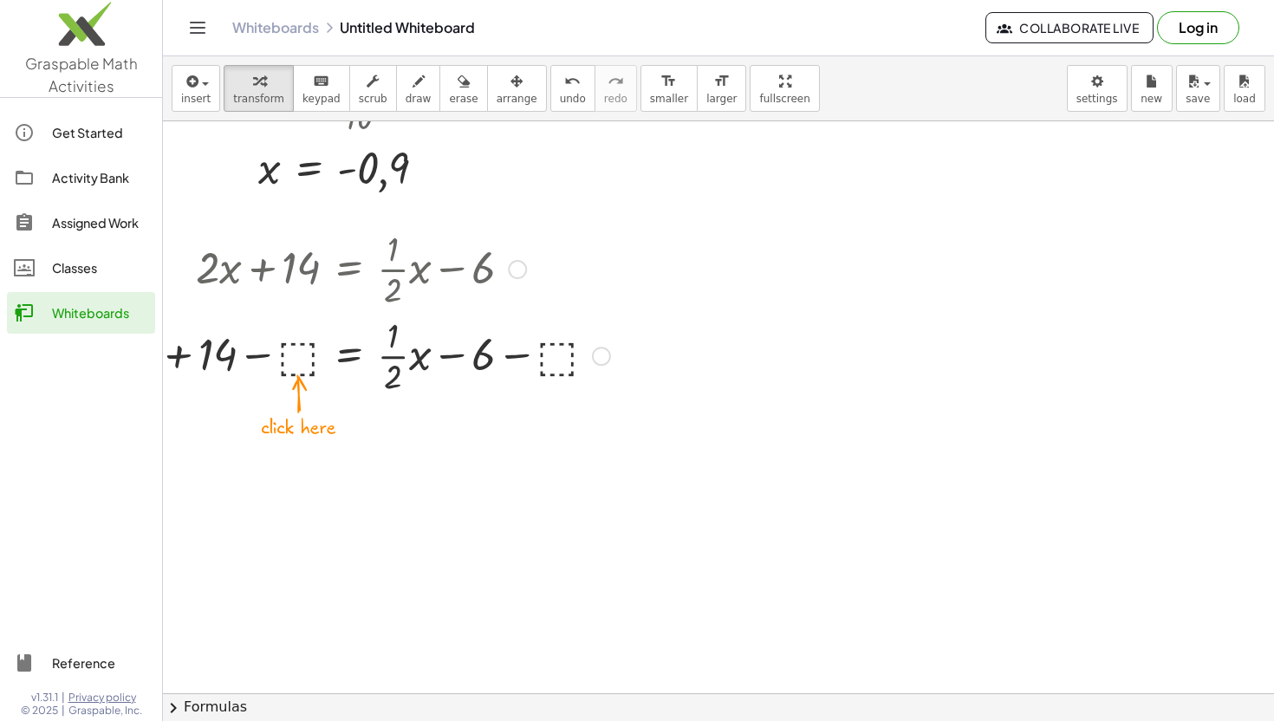
click at [300, 357] on div at bounding box center [361, 354] width 516 height 87
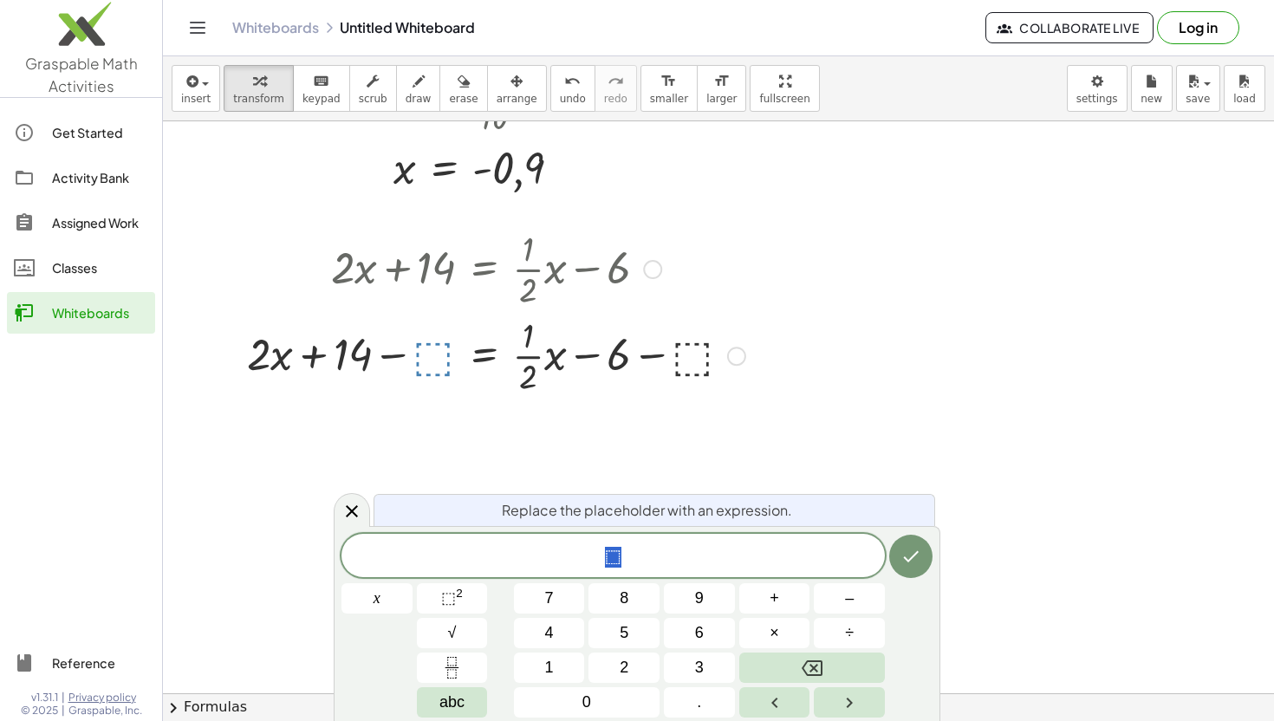
scroll to position [2749, 0]
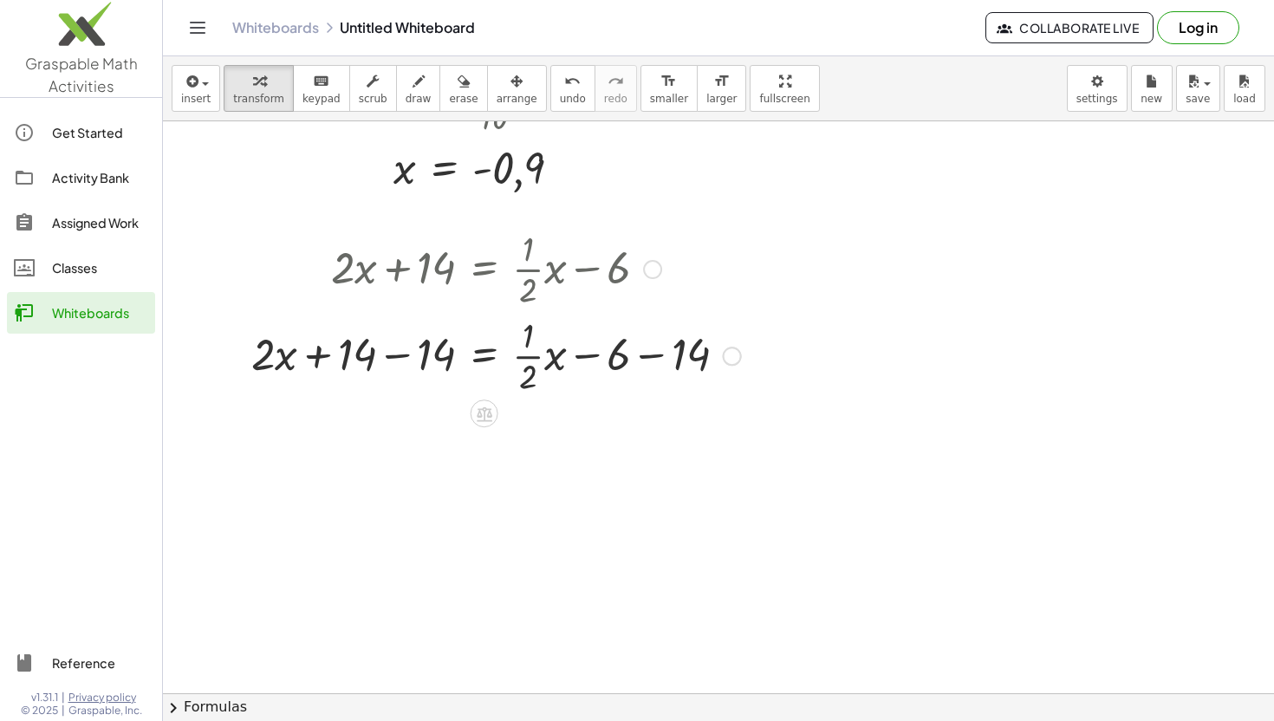
click at [384, 363] on div at bounding box center [496, 354] width 507 height 87
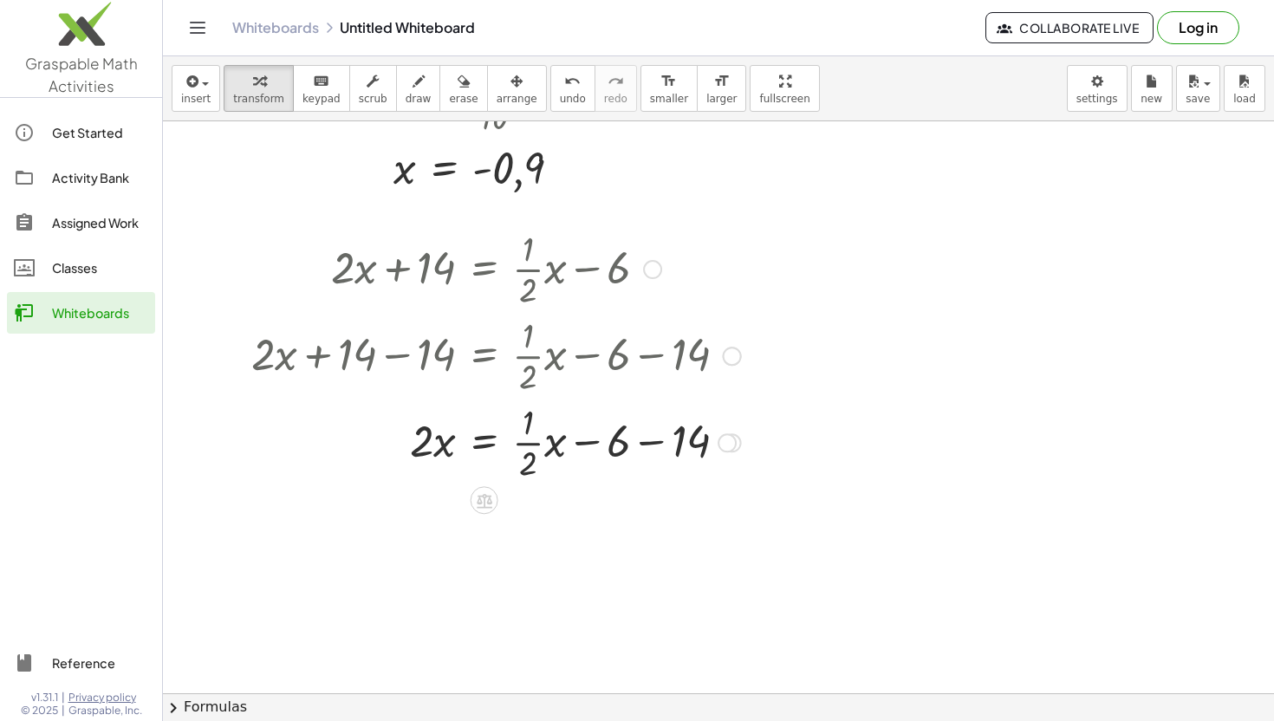
click at [645, 355] on div at bounding box center [496, 354] width 507 height 87
click at [646, 457] on div at bounding box center [496, 441] width 507 height 87
click at [491, 584] on icon at bounding box center [484, 587] width 18 height 18
click at [443, 586] on div "−" at bounding box center [450, 588] width 28 height 28
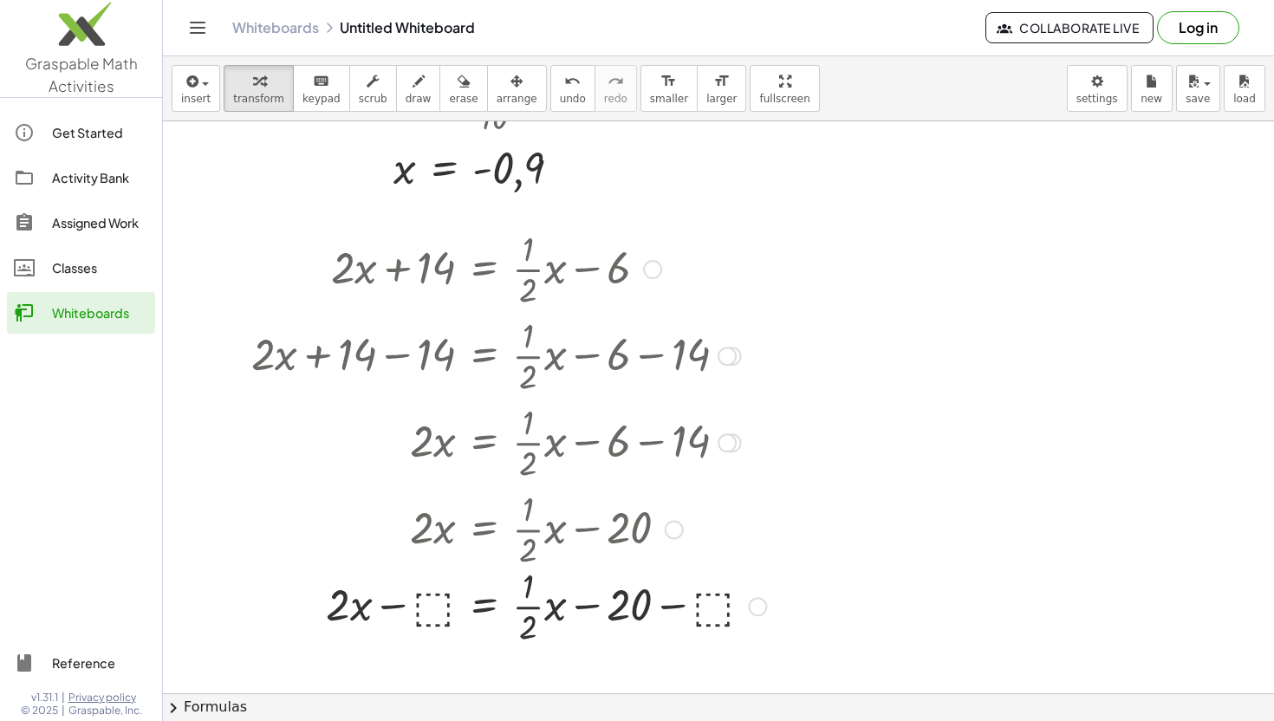
click at [436, 541] on div at bounding box center [509, 527] width 532 height 87
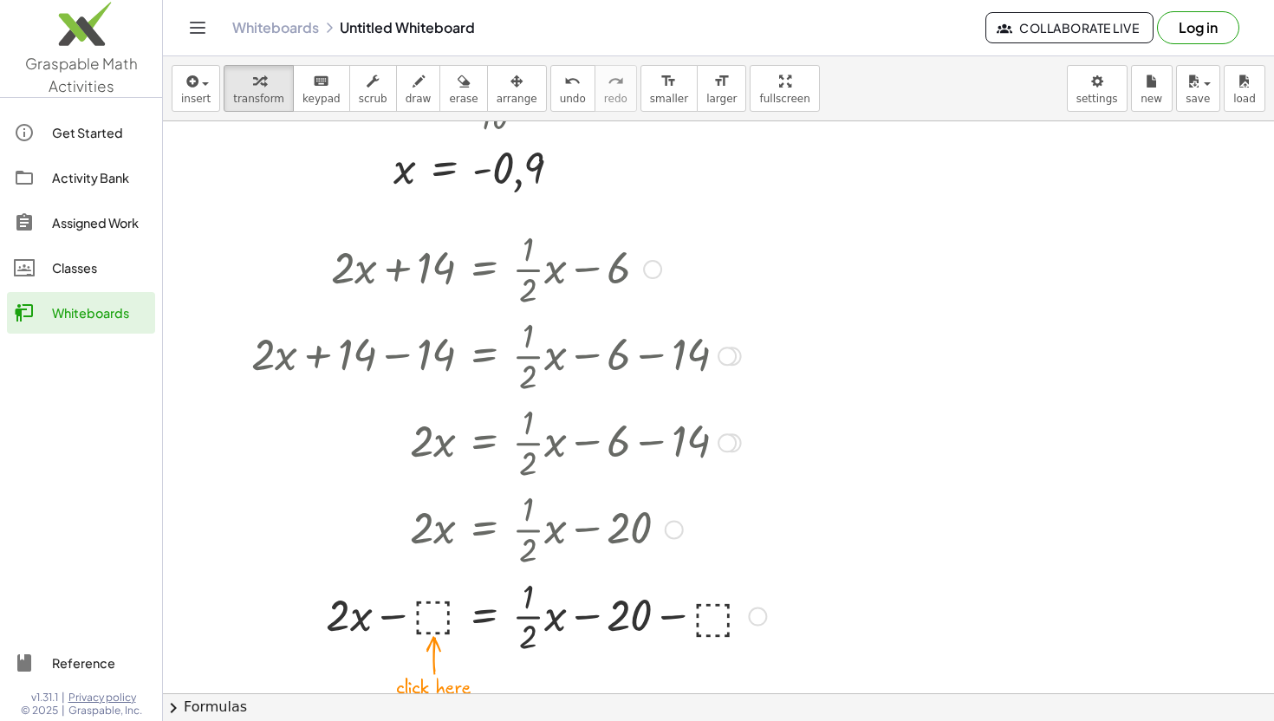
click at [431, 615] on div at bounding box center [509, 615] width 532 height 87
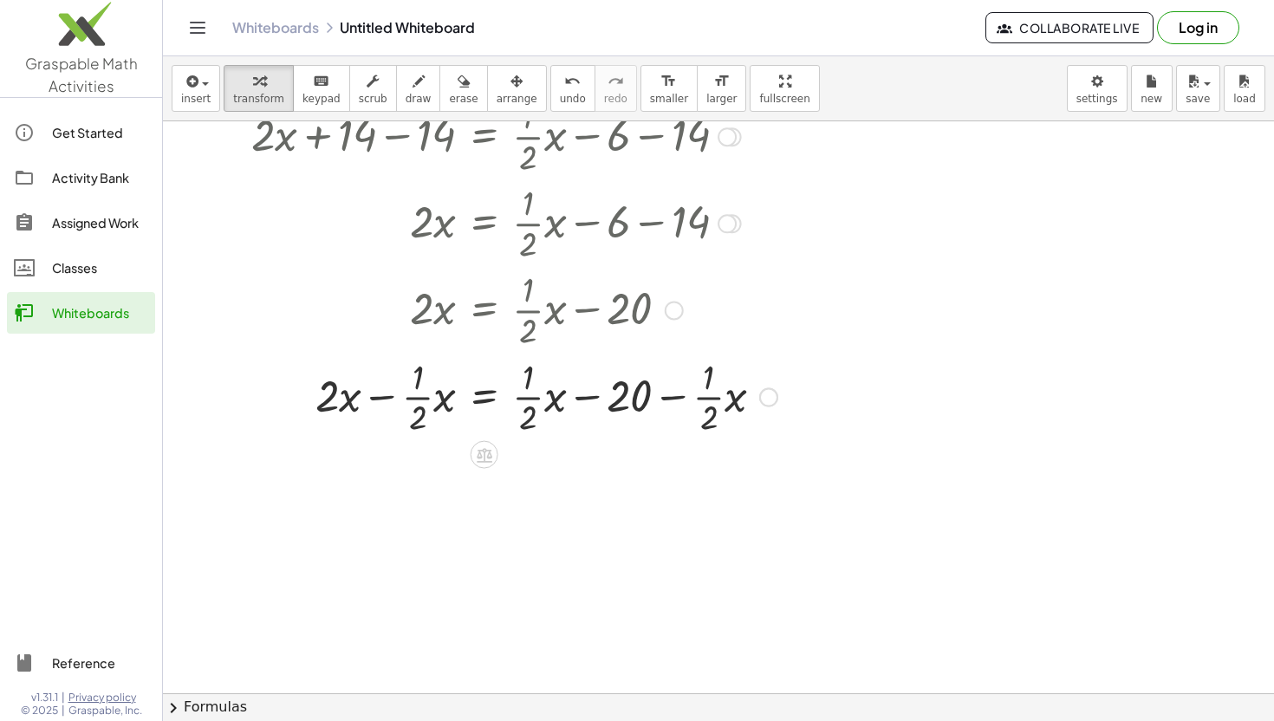
scroll to position [3004, 0]
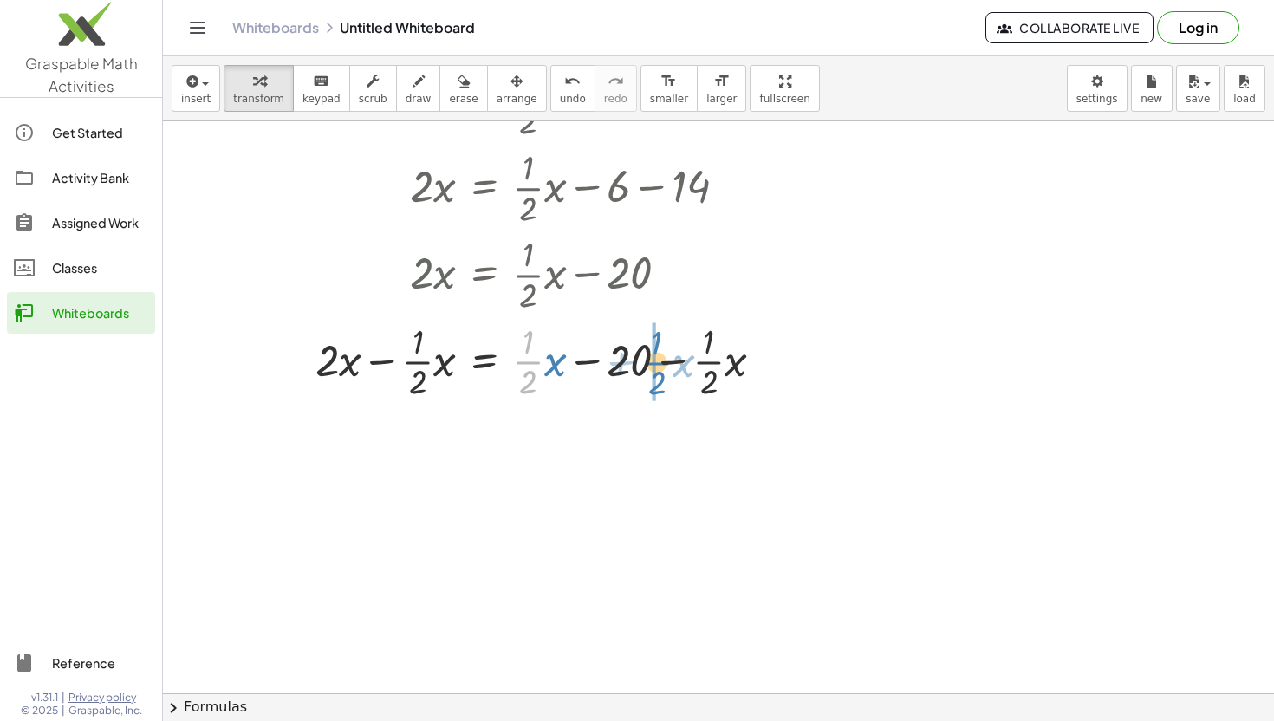
drag, startPoint x: 534, startPoint y: 365, endPoint x: 662, endPoint y: 366, distance: 128.3
click at [662, 366] on div at bounding box center [514, 360] width 543 height 87
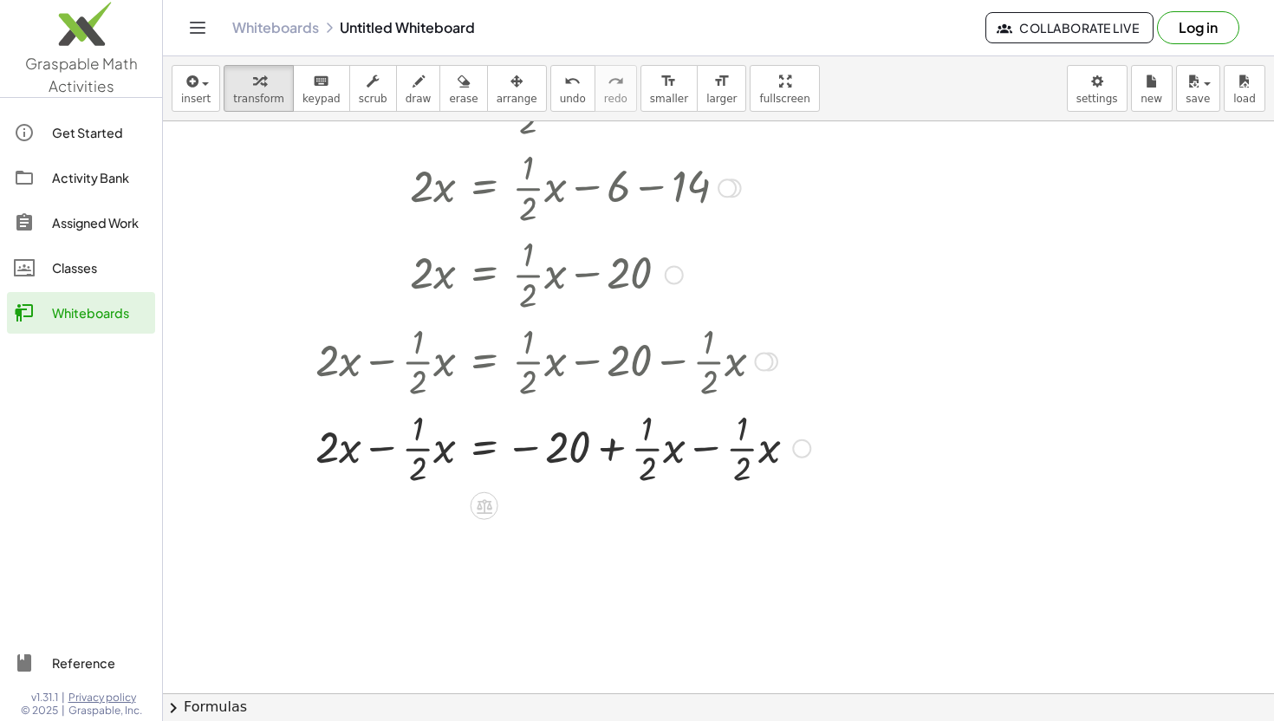
click at [699, 455] on div at bounding box center [531, 447] width 576 height 87
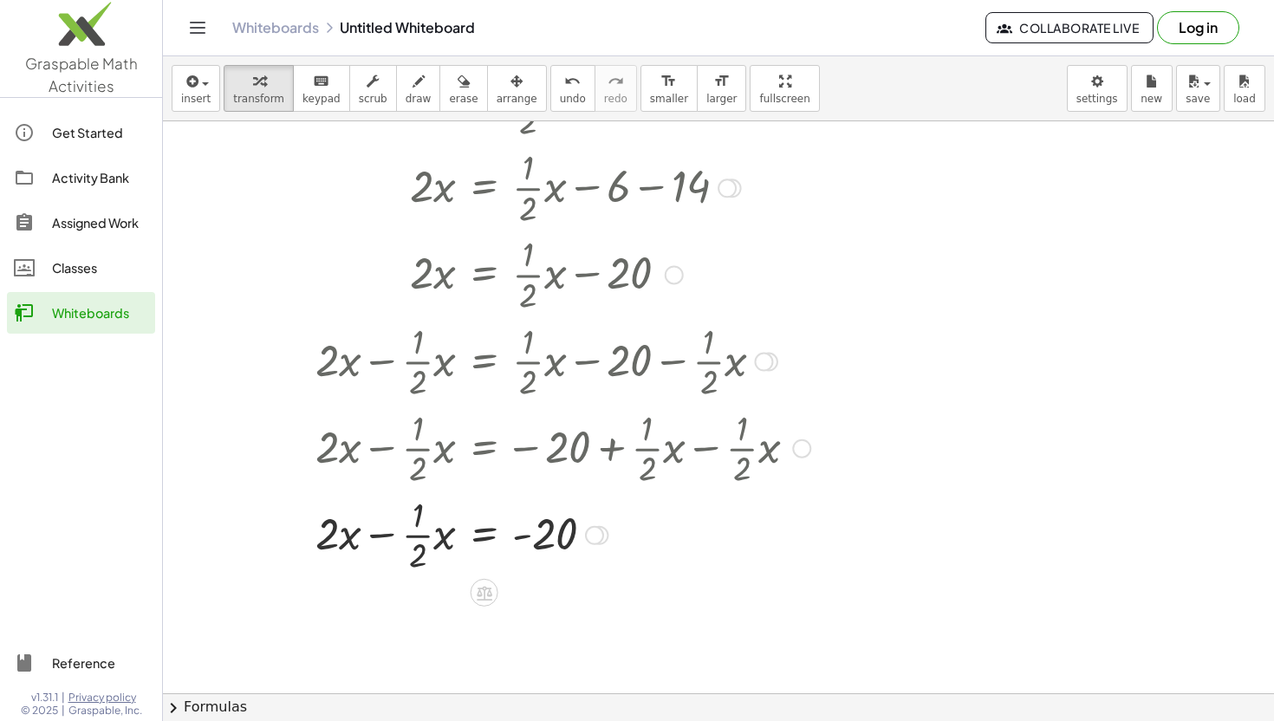
click at [390, 531] on div at bounding box center [531, 534] width 576 height 87
click at [382, 543] on div at bounding box center [531, 534] width 576 height 87
click at [381, 533] on div at bounding box center [531, 534] width 576 height 87
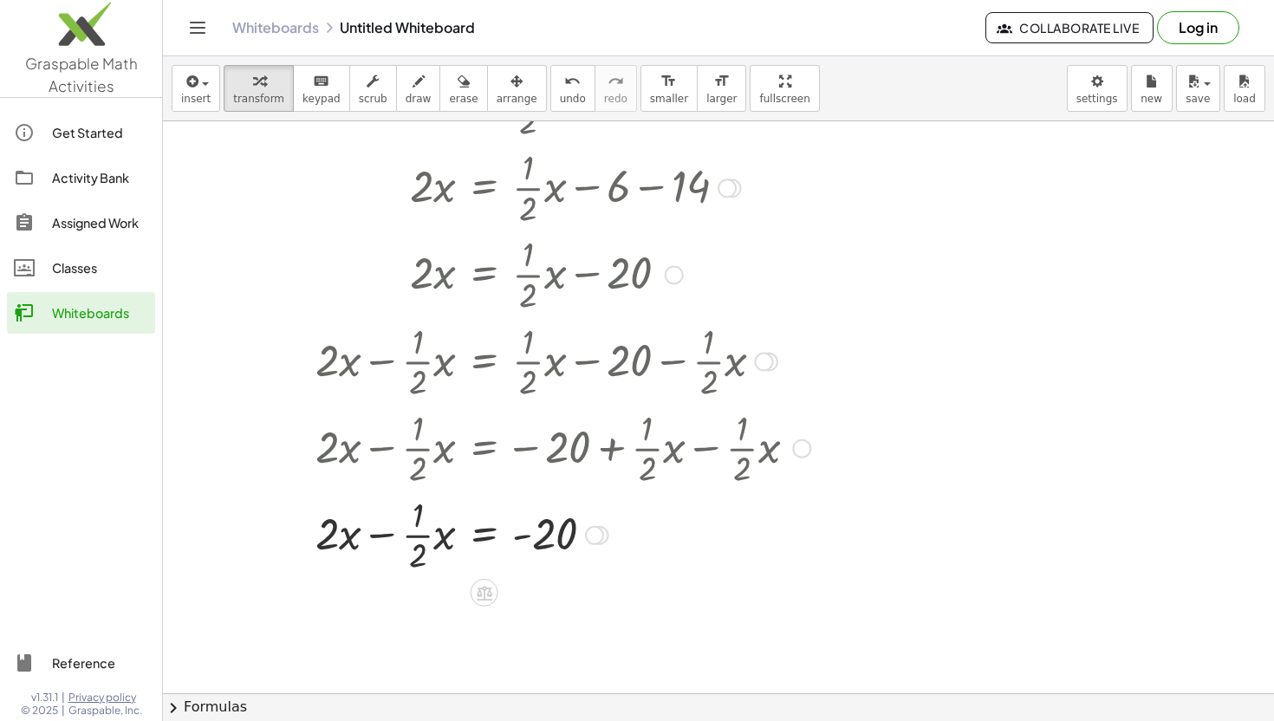
click at [381, 533] on div at bounding box center [531, 534] width 576 height 87
click at [422, 539] on div at bounding box center [531, 534] width 576 height 87
click at [361, 615] on div at bounding box center [531, 606] width 576 height 59
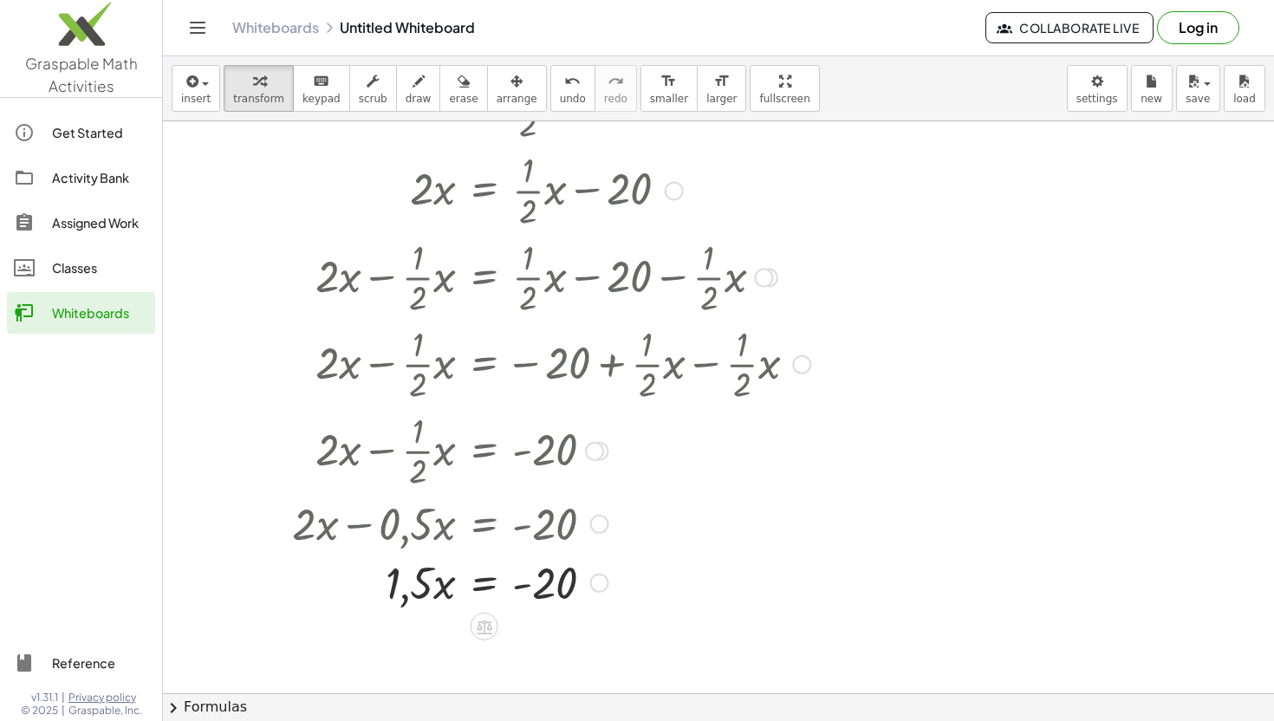
scroll to position [3090, 0]
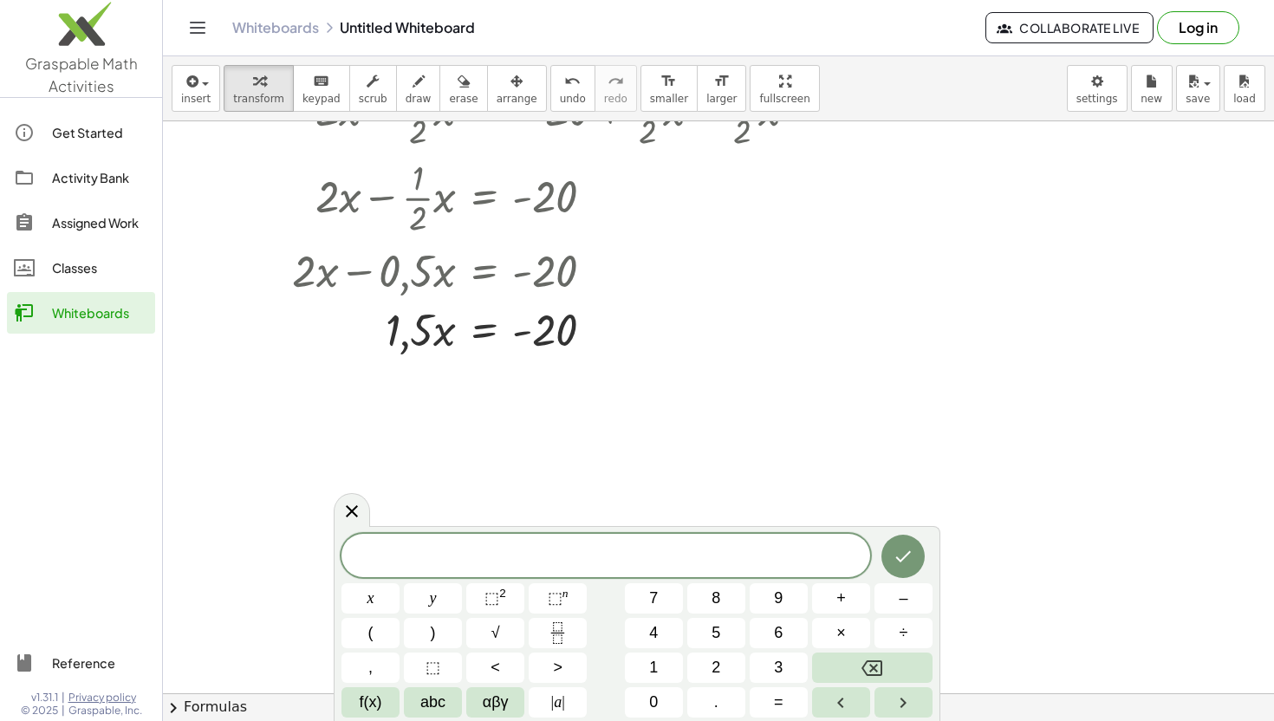
scroll to position [3359, 0]
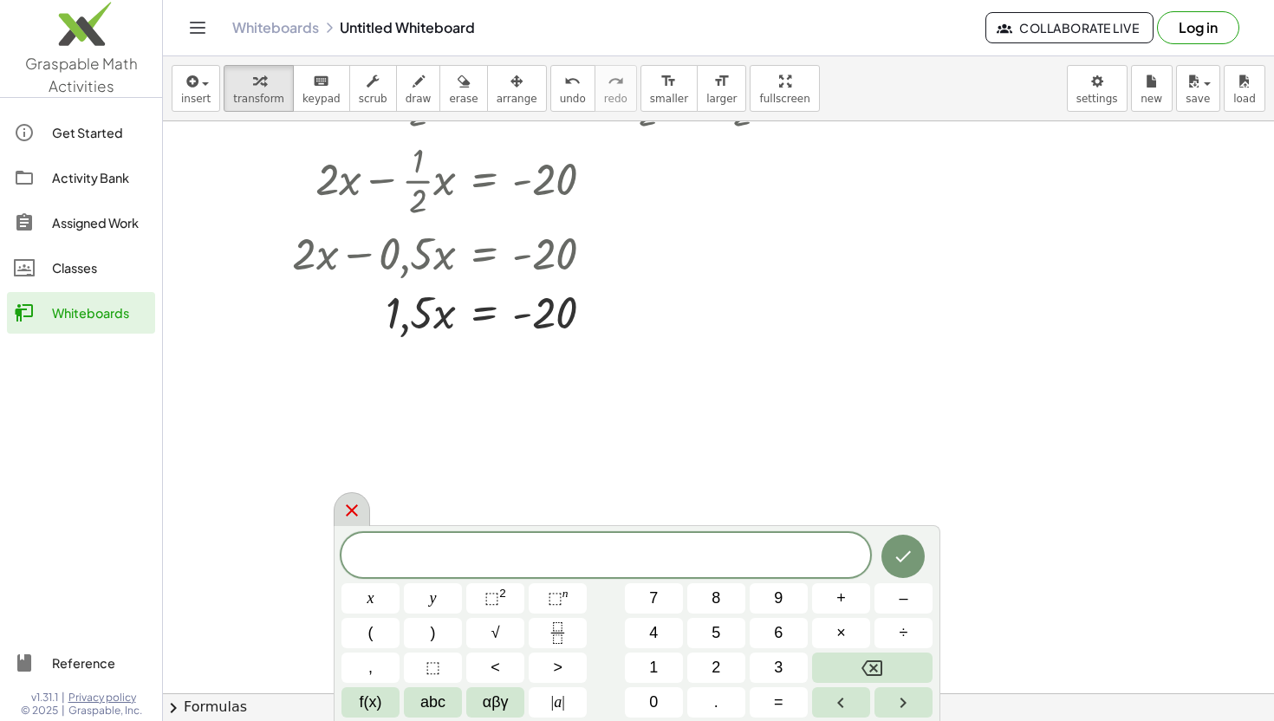
click at [353, 515] on icon at bounding box center [351, 510] width 21 height 21
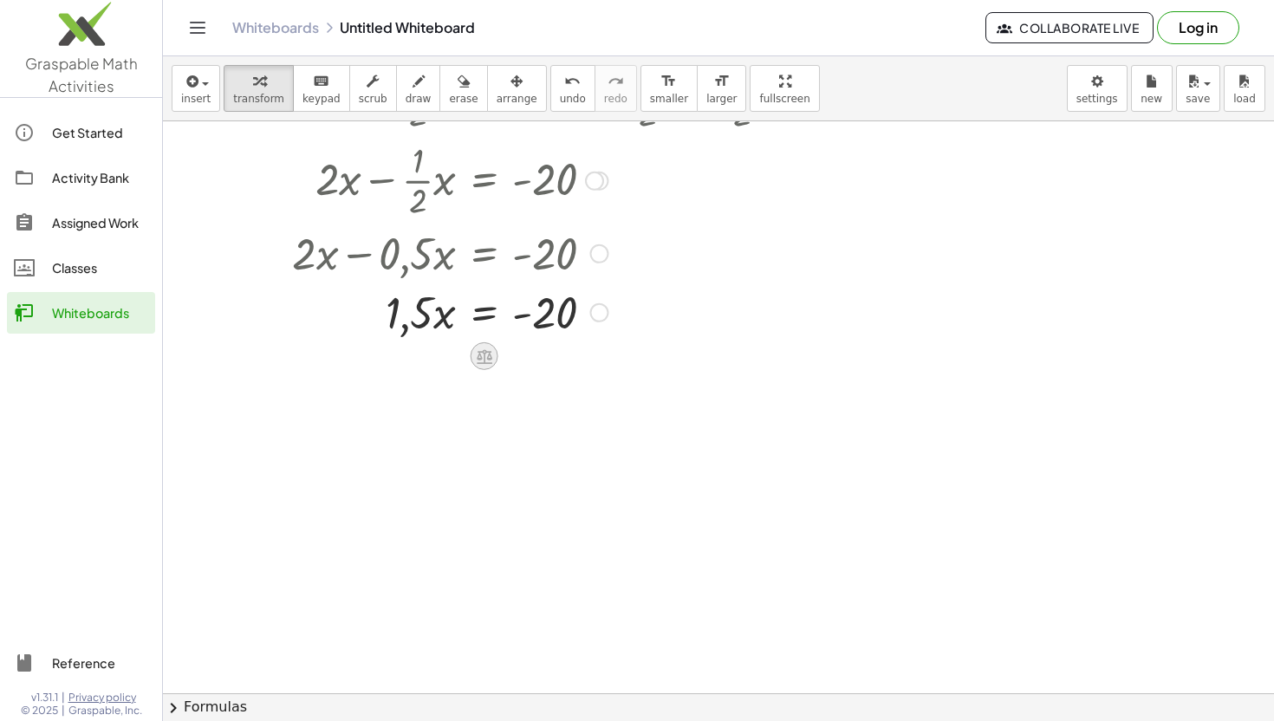
click at [484, 360] on icon at bounding box center [485, 356] width 16 height 15
click at [514, 363] on span "÷" at bounding box center [519, 356] width 10 height 25
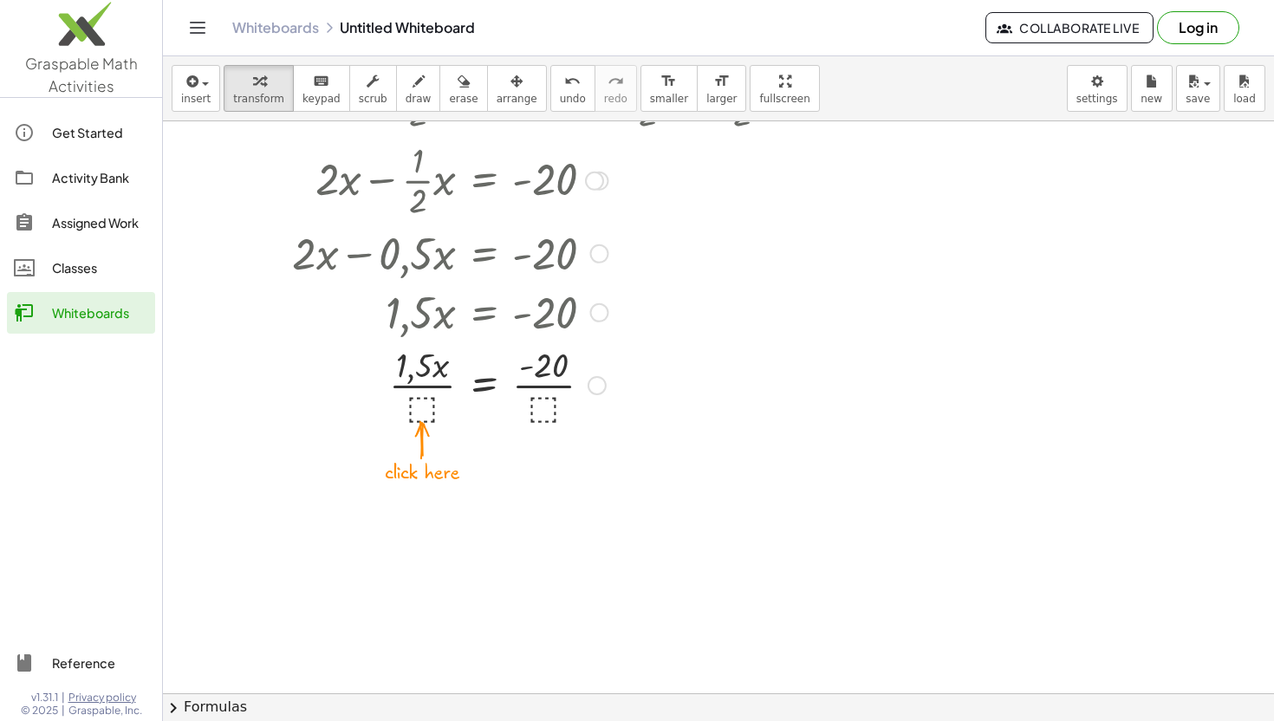
click at [425, 406] on div at bounding box center [531, 384] width 576 height 87
click at [423, 389] on div at bounding box center [531, 384] width 576 height 87
click at [548, 387] on div at bounding box center [531, 384] width 576 height 87
click at [439, 386] on div at bounding box center [531, 384] width 576 height 87
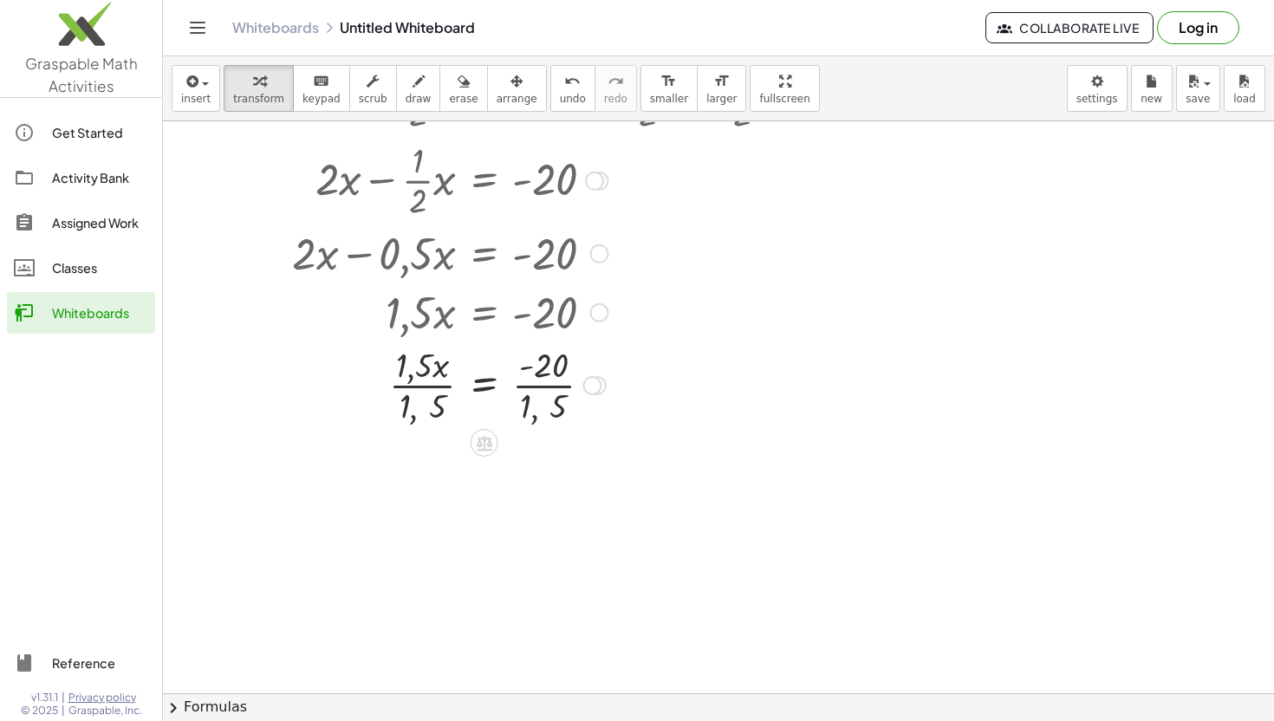
click at [439, 386] on div at bounding box center [531, 384] width 576 height 87
click at [482, 455] on div at bounding box center [485, 443] width 28 height 28
click at [516, 442] on span "÷" at bounding box center [519, 443] width 10 height 25
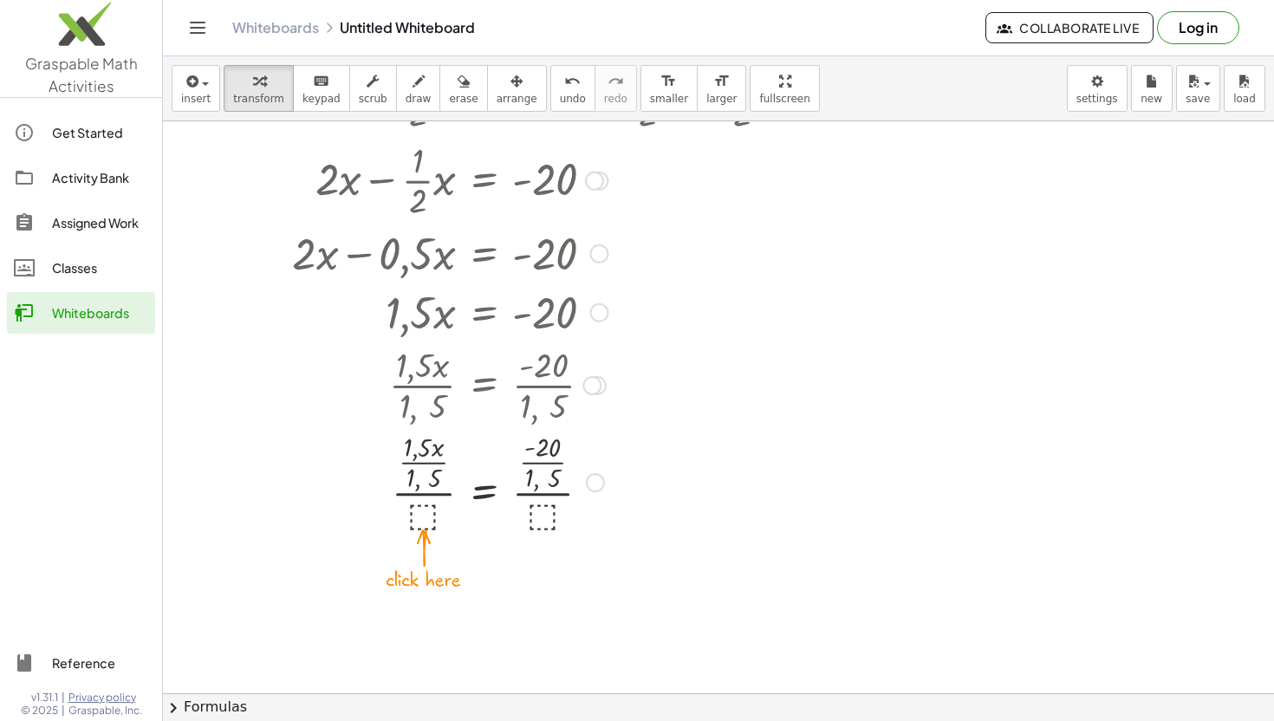
click at [430, 463] on div at bounding box center [531, 480] width 576 height 107
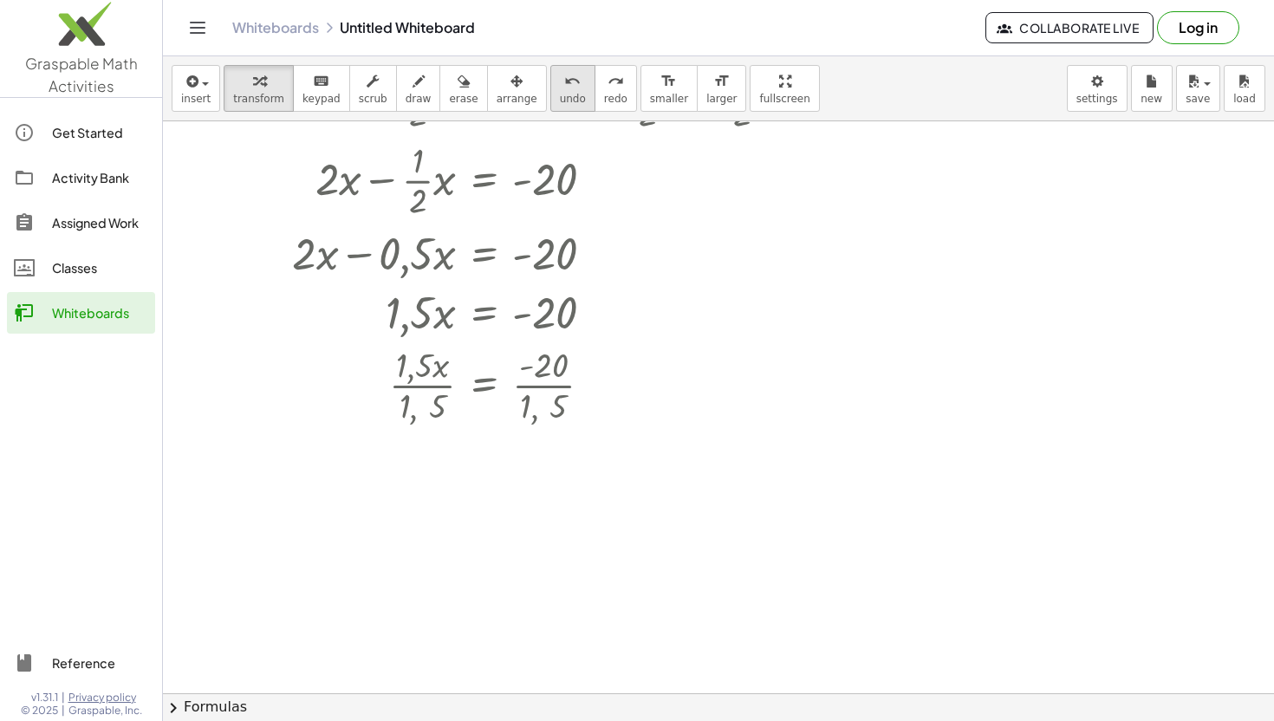
click at [564, 87] on icon "undo" at bounding box center [572, 81] width 16 height 21
click at [430, 399] on div at bounding box center [531, 384] width 576 height 87
click at [406, 387] on div at bounding box center [531, 384] width 576 height 87
click at [547, 386] on div at bounding box center [531, 384] width 576 height 87
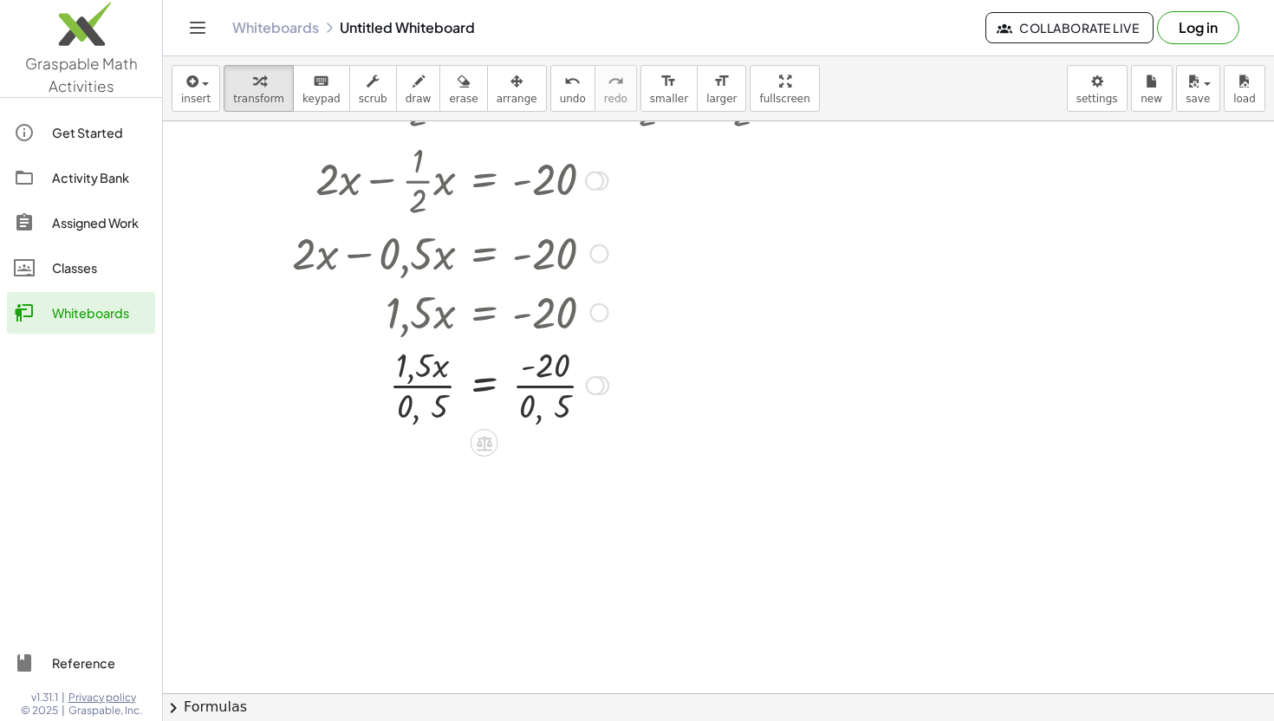
click at [547, 386] on div at bounding box center [531, 384] width 576 height 87
click at [485, 439] on icon at bounding box center [485, 443] width 16 height 15
click at [432, 388] on div at bounding box center [531, 384] width 576 height 87
click at [560, 104] on span "undo" at bounding box center [573, 99] width 26 height 12
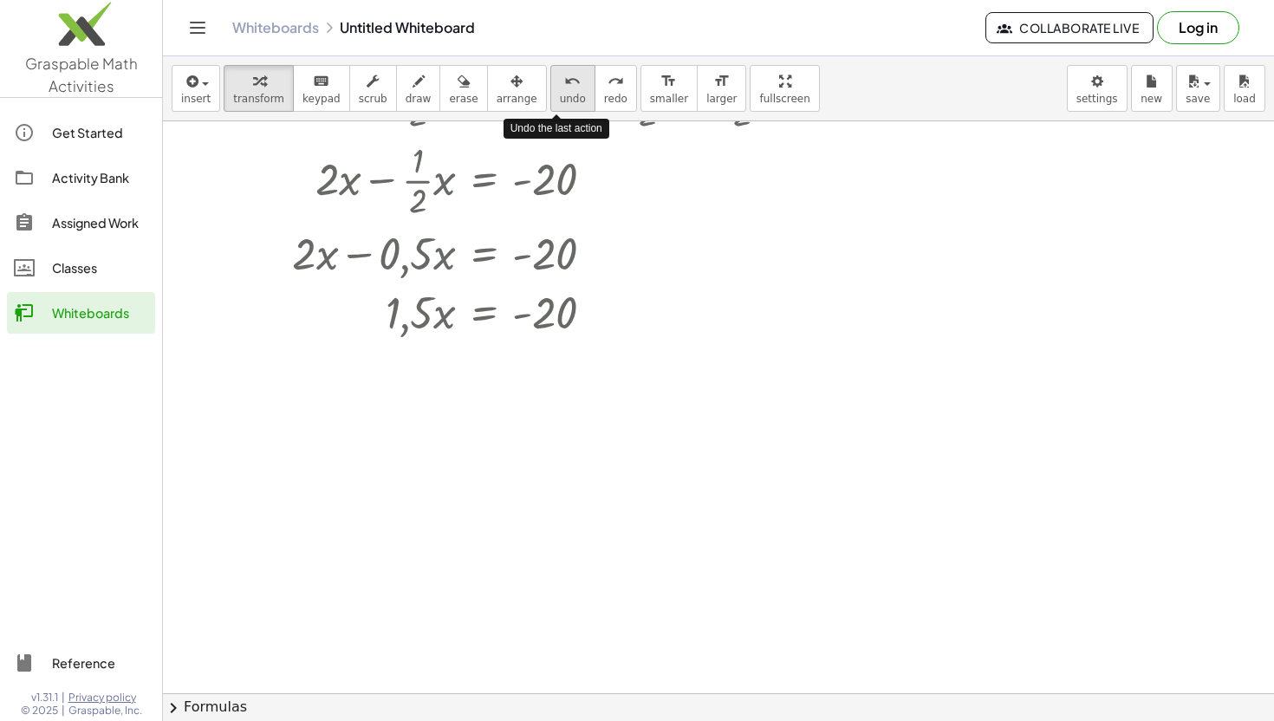
click at [560, 102] on span "undo" at bounding box center [573, 99] width 26 height 12
click at [478, 361] on icon at bounding box center [484, 356] width 18 height 18
click at [492, 360] on div "×" at bounding box center [485, 356] width 28 height 28
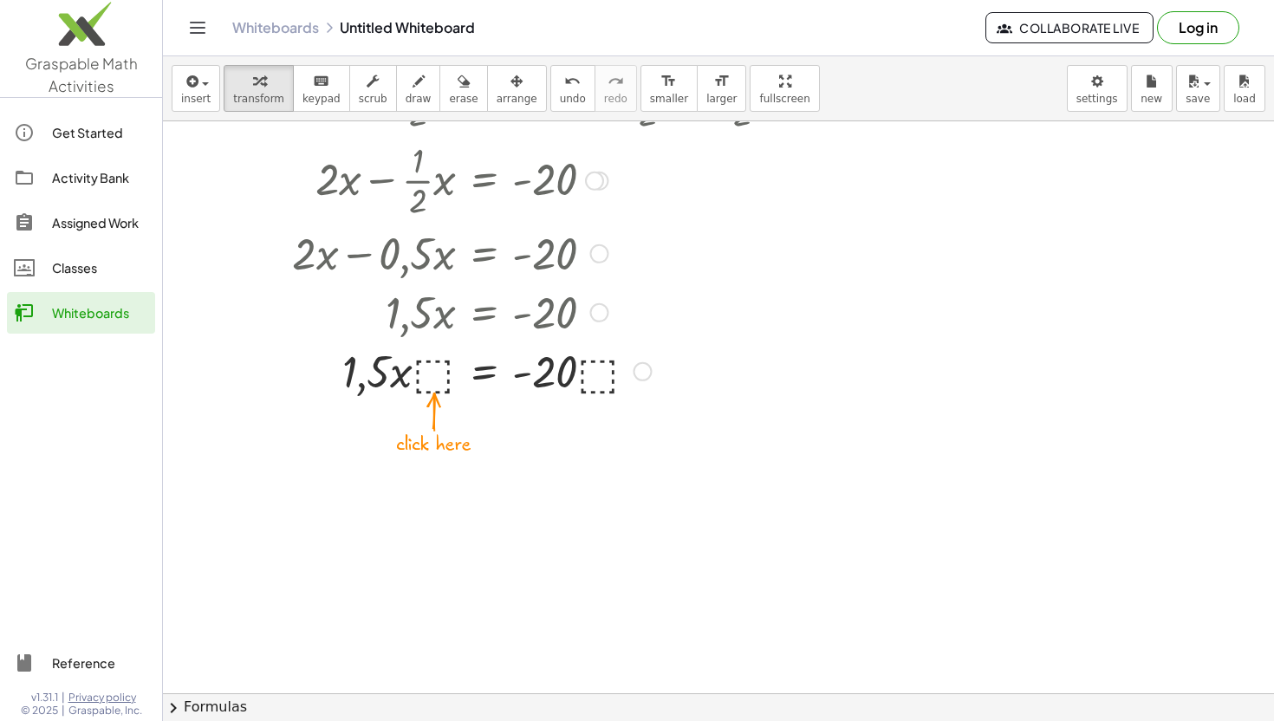
click at [438, 376] on div at bounding box center [531, 370] width 576 height 59
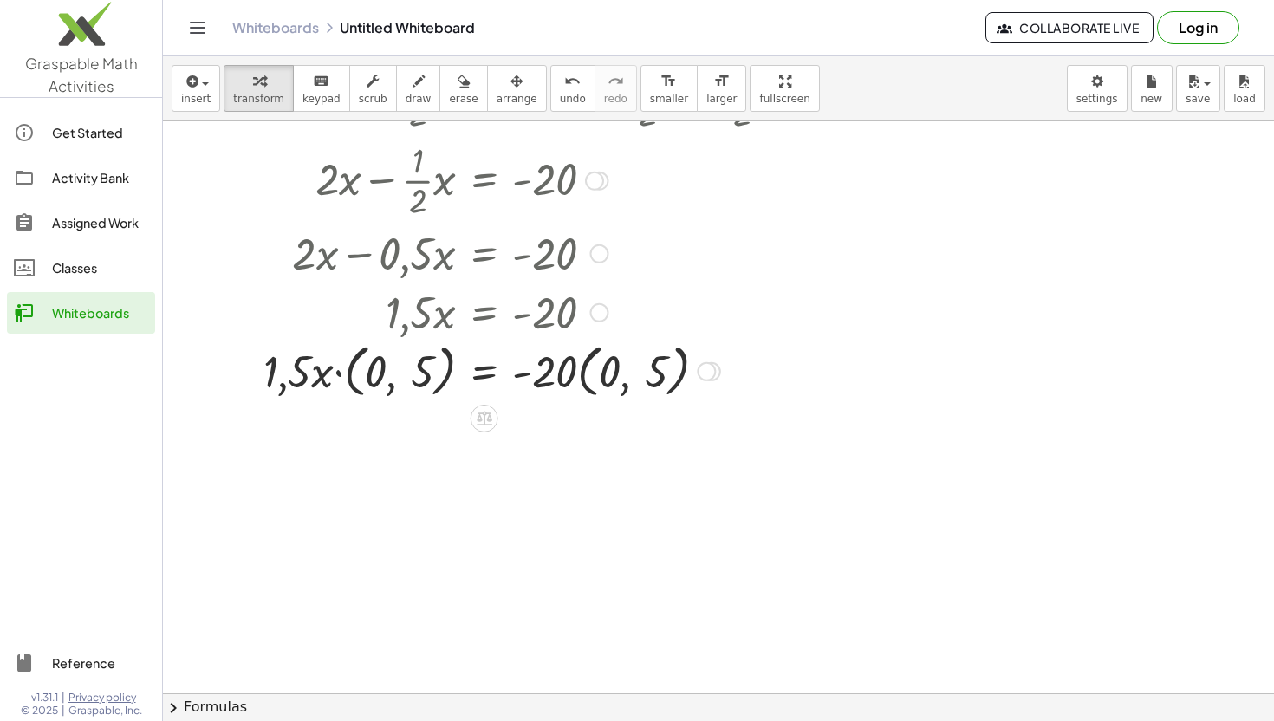
click at [339, 376] on div at bounding box center [531, 370] width 576 height 66
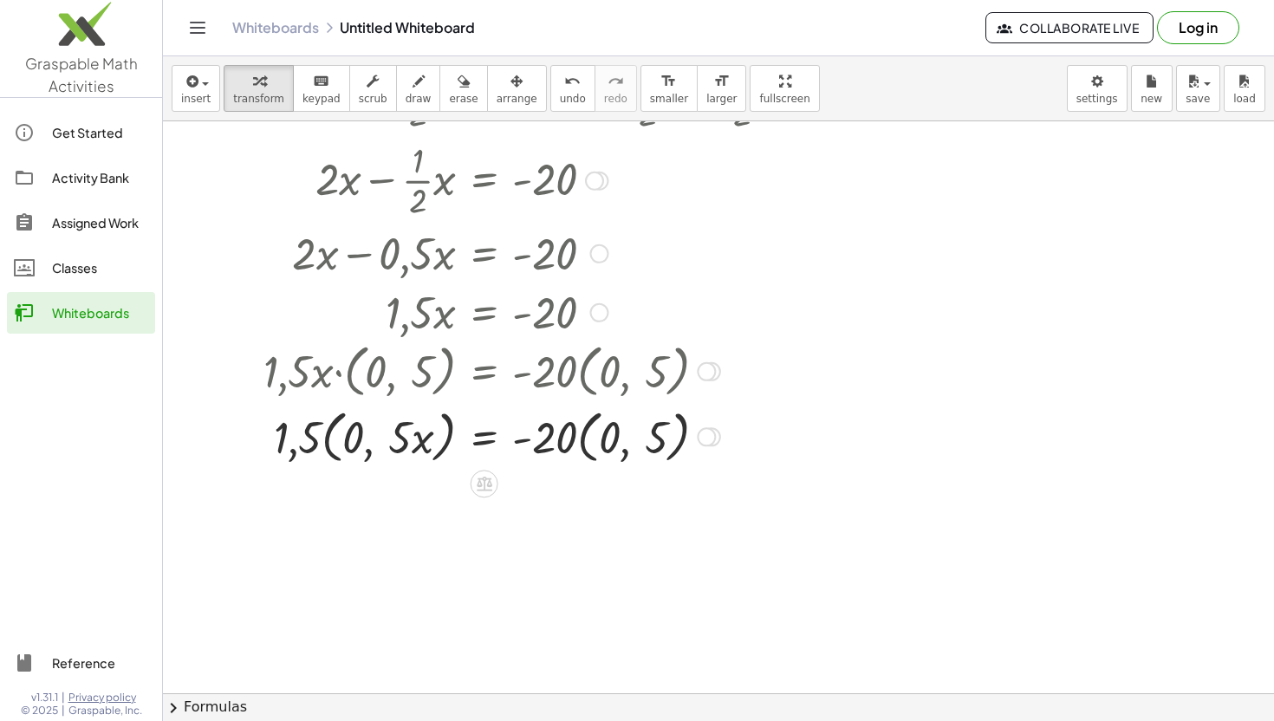
click at [581, 438] on div at bounding box center [531, 436] width 576 height 66
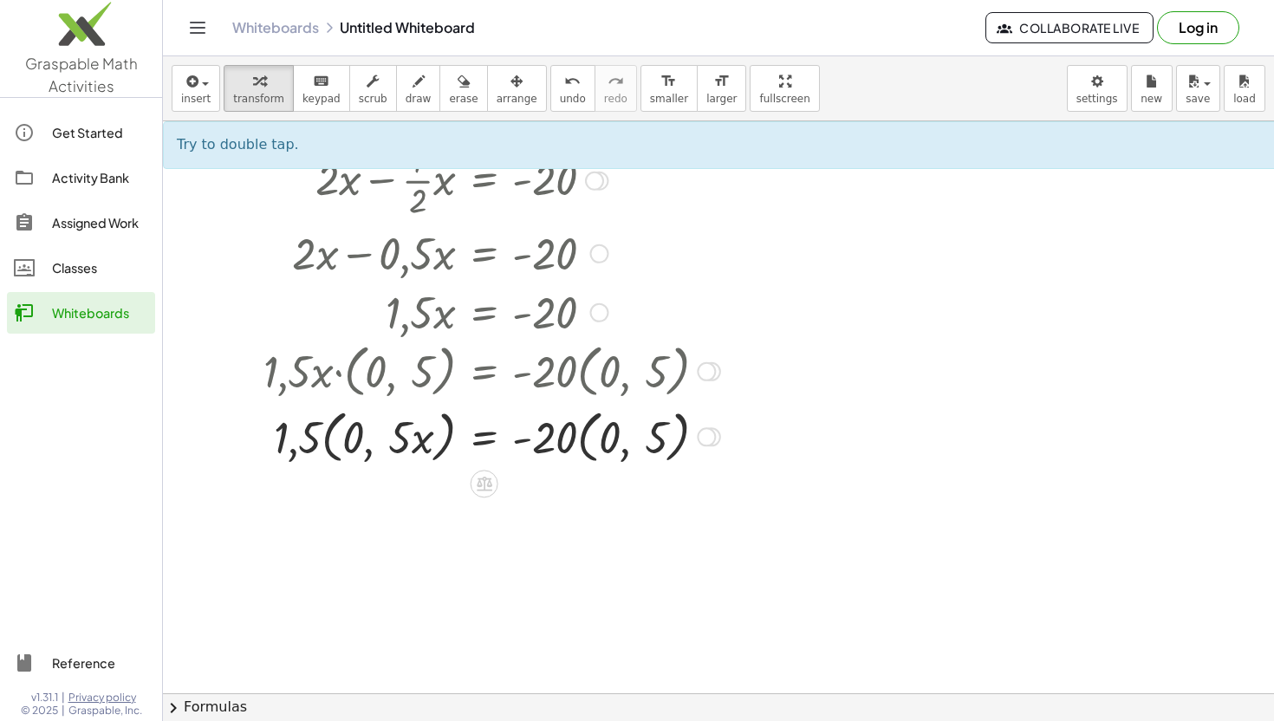
click at [571, 441] on div at bounding box center [531, 436] width 576 height 66
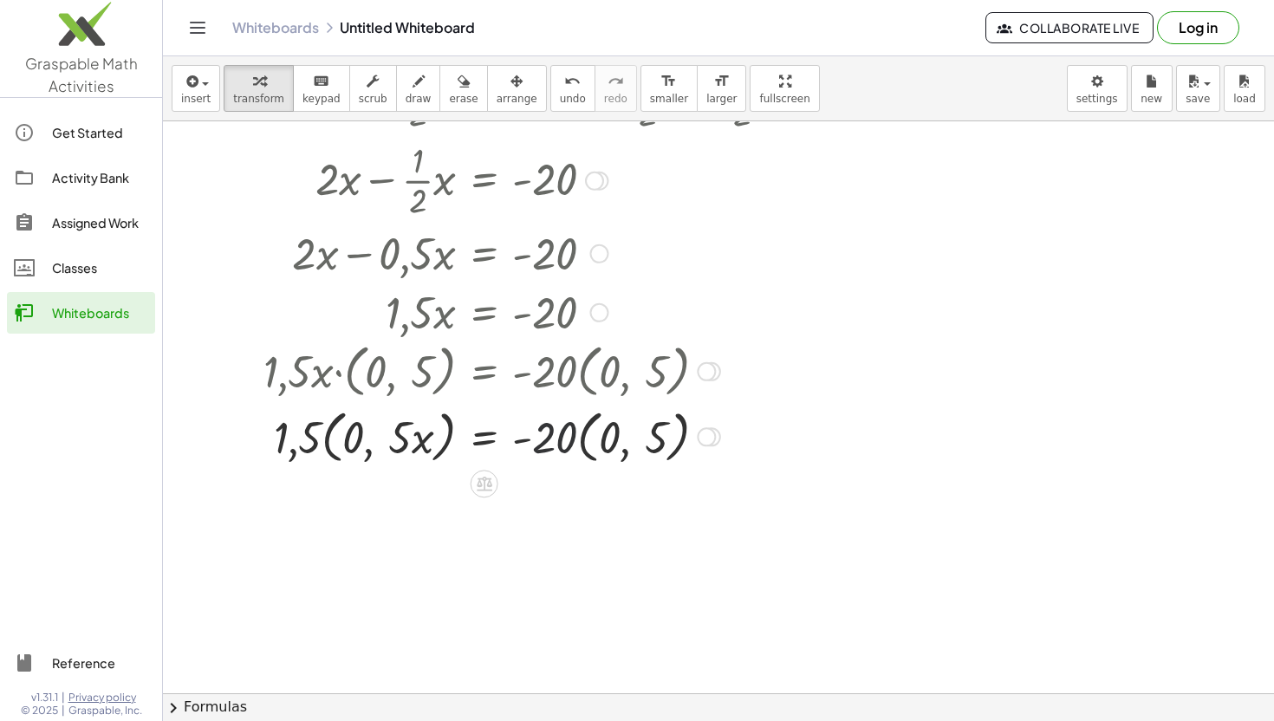
click at [571, 441] on div at bounding box center [531, 436] width 576 height 66
click at [579, 439] on div at bounding box center [531, 436] width 576 height 66
click at [582, 439] on div at bounding box center [531, 436] width 576 height 66
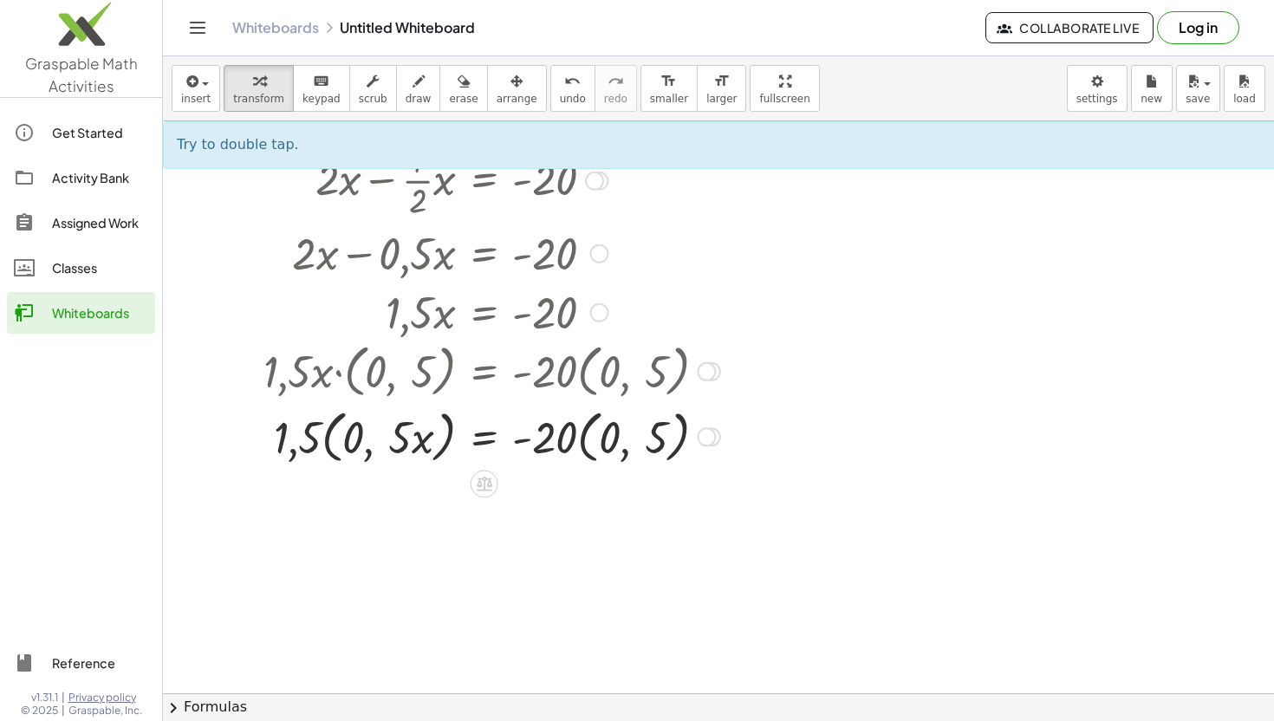
click at [585, 431] on div at bounding box center [531, 436] width 576 height 66
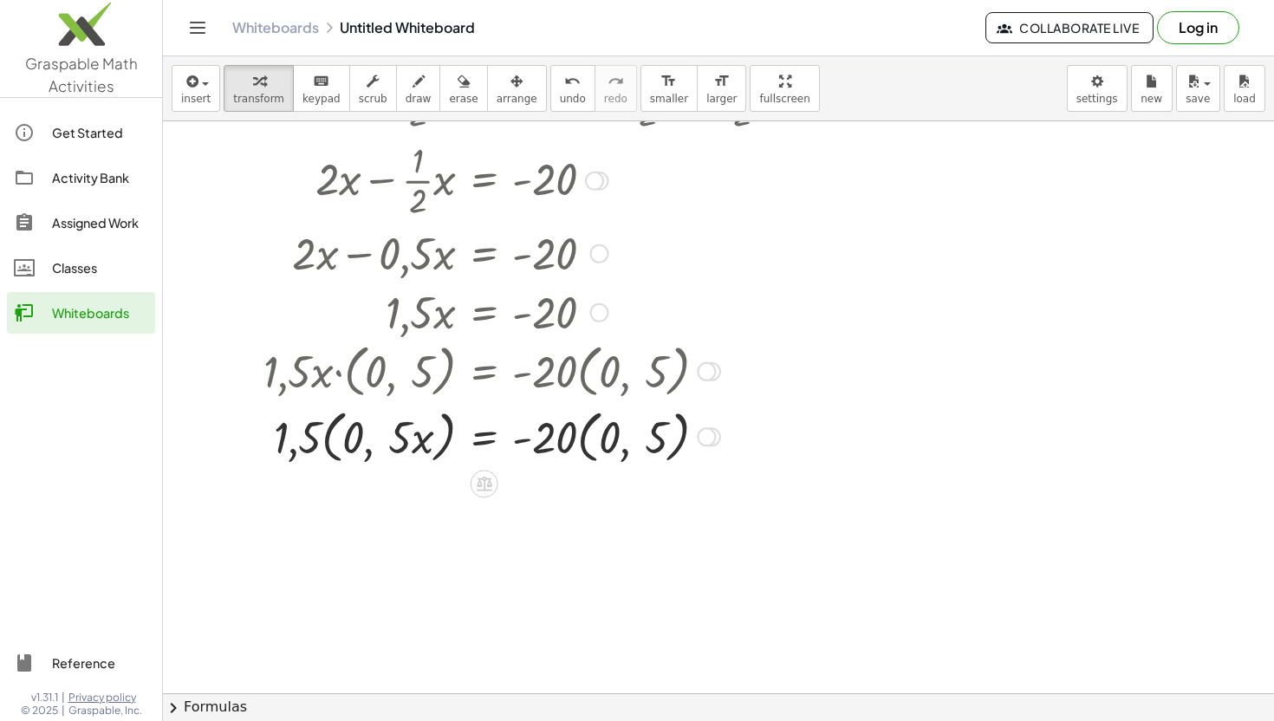
click at [562, 445] on div at bounding box center [531, 436] width 576 height 66
click at [618, 444] on div at bounding box center [531, 436] width 576 height 66
click at [614, 447] on div at bounding box center [531, 436] width 576 height 66
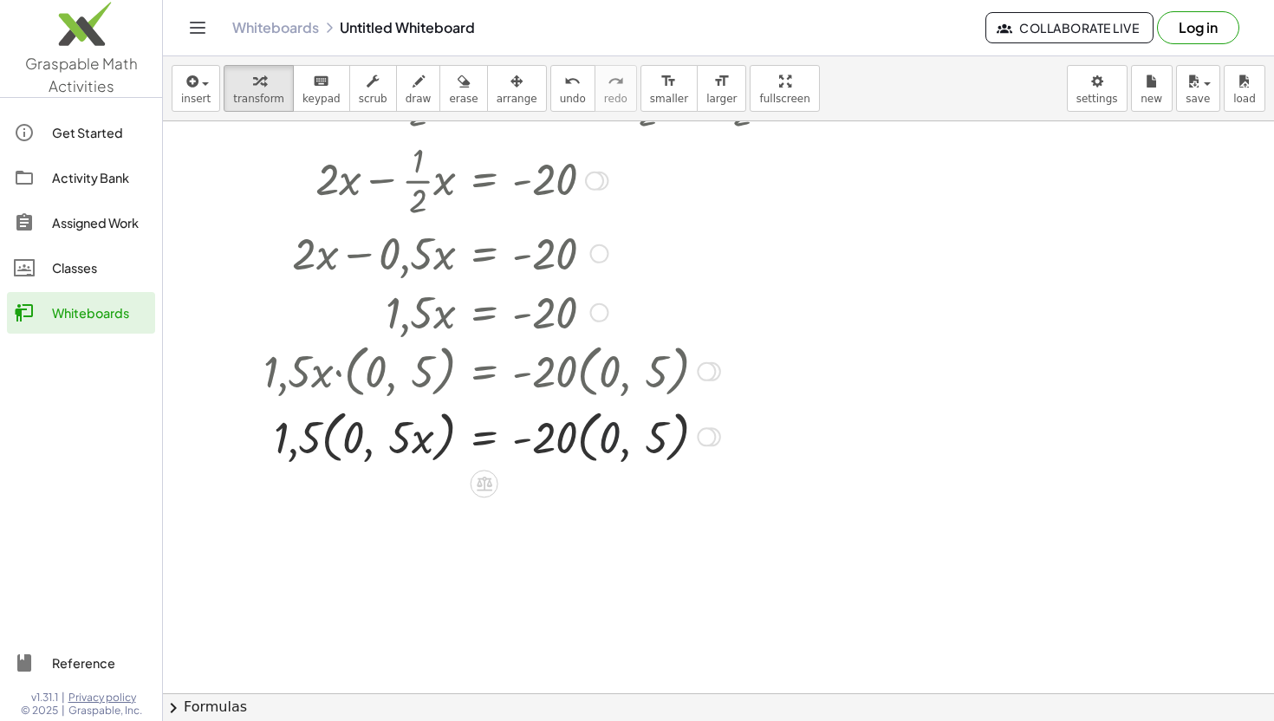
click at [614, 447] on div at bounding box center [531, 436] width 576 height 66
click at [628, 452] on div at bounding box center [531, 436] width 576 height 66
click at [665, 438] on div at bounding box center [531, 436] width 576 height 66
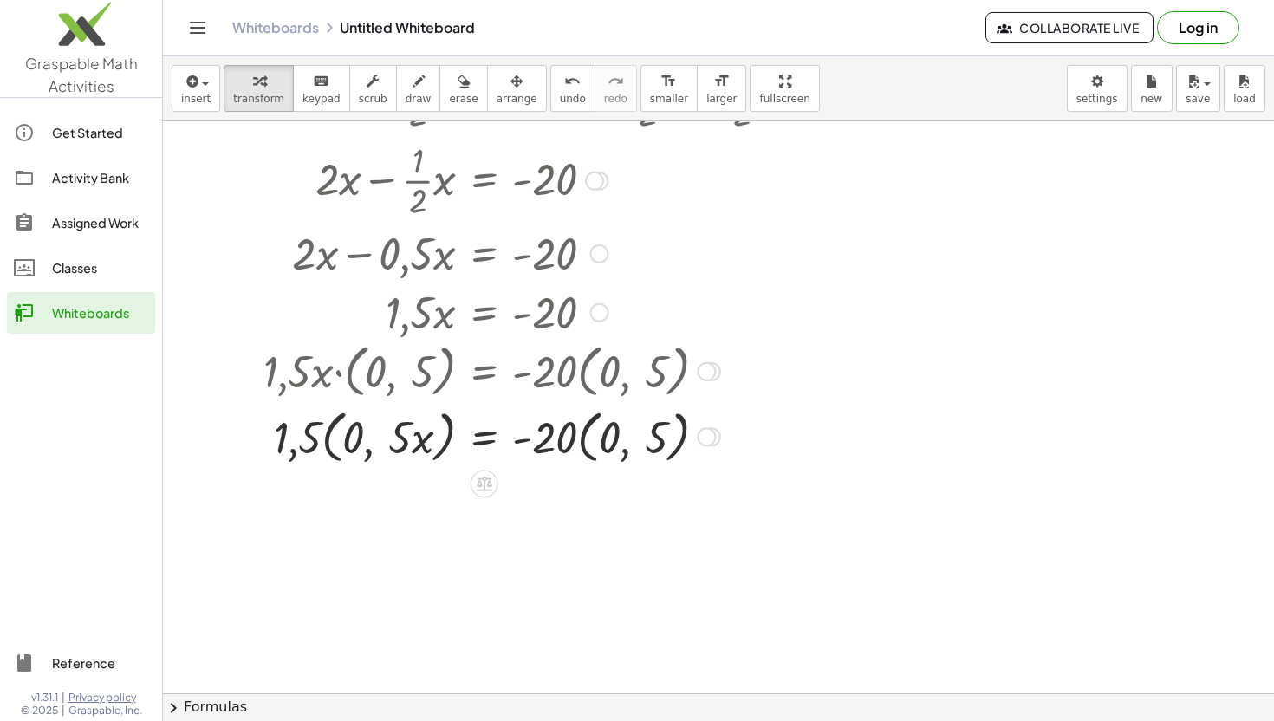
click at [557, 445] on div at bounding box center [531, 436] width 576 height 66
click at [440, 441] on div at bounding box center [531, 436] width 576 height 66
click at [415, 437] on div at bounding box center [531, 436] width 576 height 66
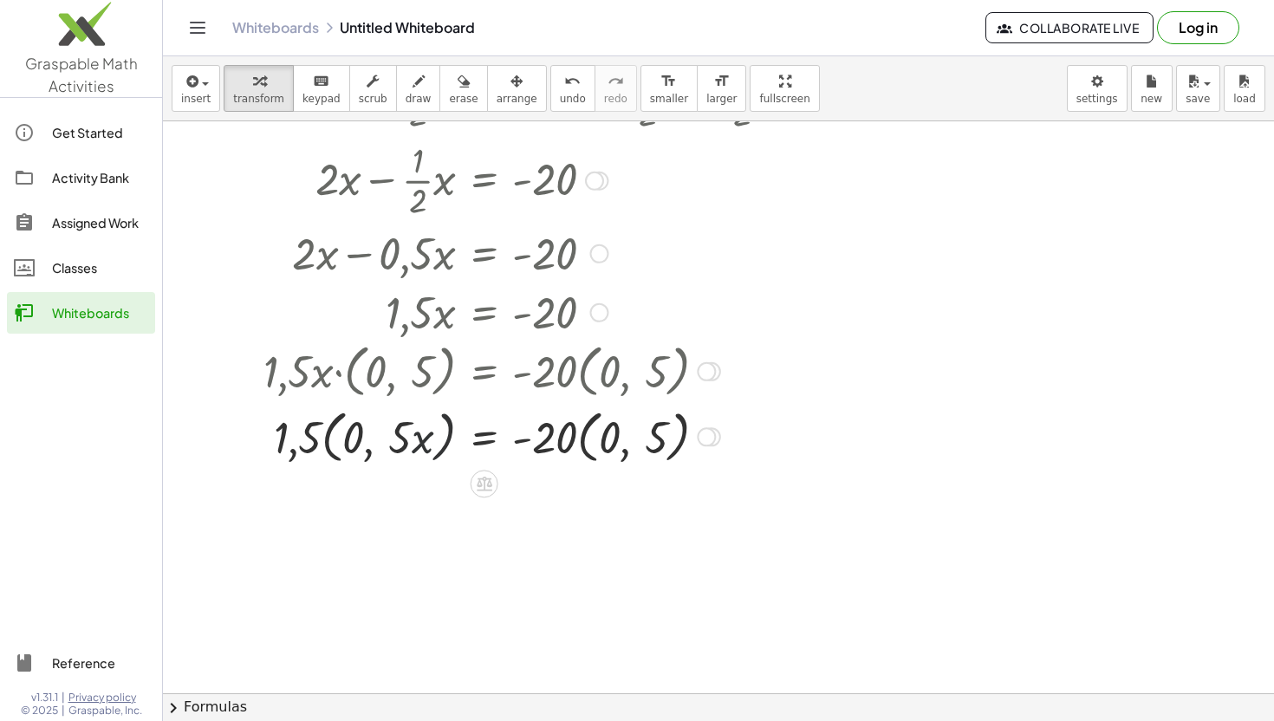
click at [415, 437] on div at bounding box center [531, 436] width 576 height 66
click at [371, 459] on div at bounding box center [531, 436] width 576 height 66
click at [333, 434] on div at bounding box center [531, 436] width 576 height 66
click at [313, 434] on div at bounding box center [531, 436] width 576 height 66
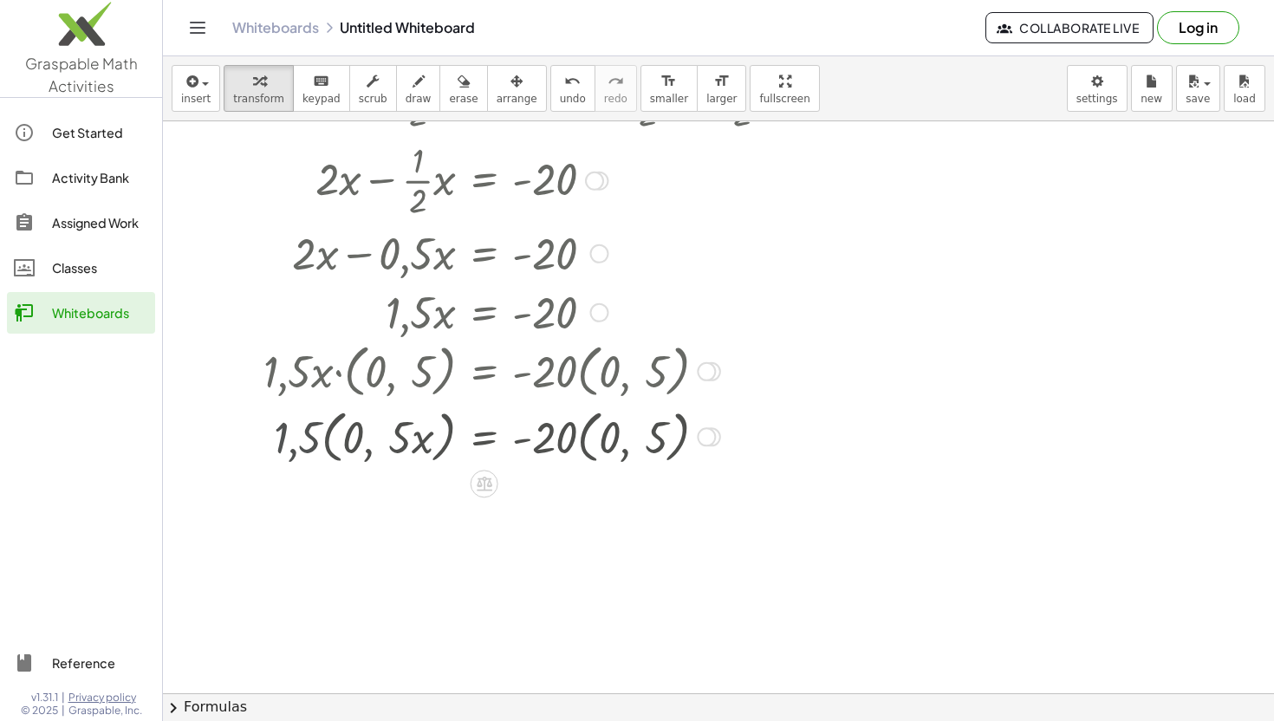
click at [313, 434] on div at bounding box center [531, 436] width 576 height 66
click at [315, 436] on div at bounding box center [531, 436] width 576 height 66
click at [325, 436] on div at bounding box center [531, 436] width 576 height 66
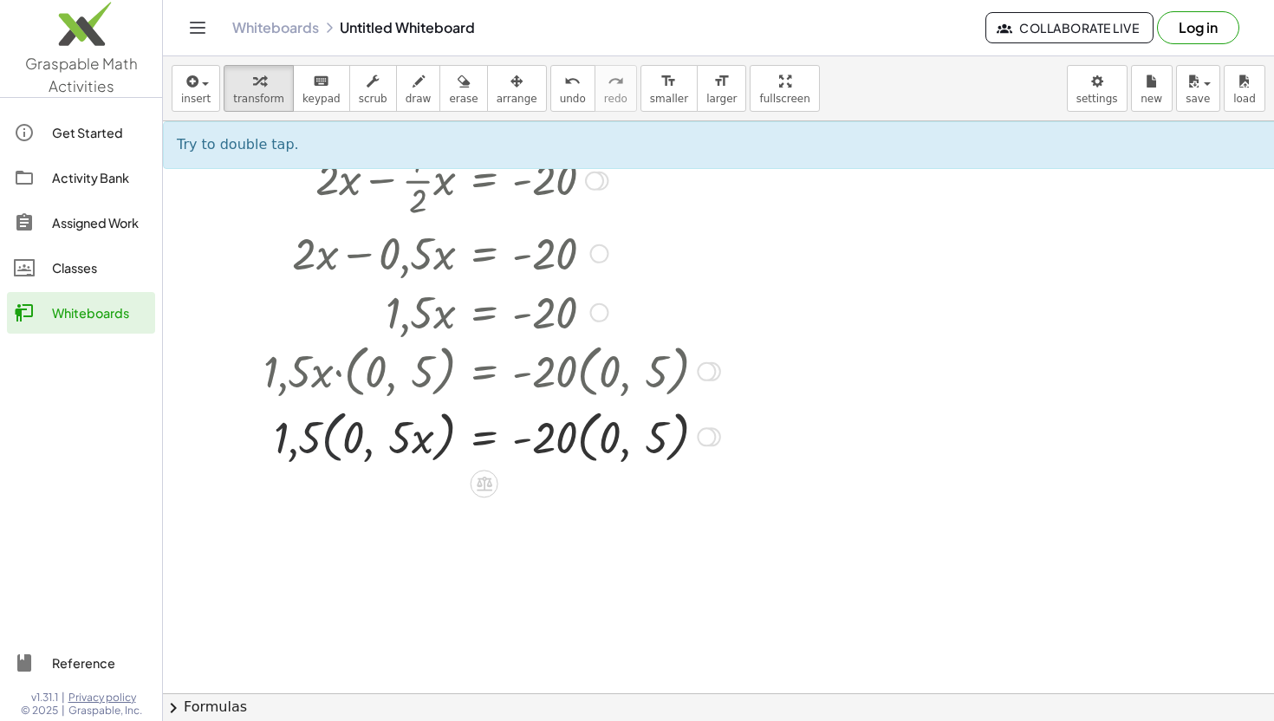
click at [325, 436] on div at bounding box center [531, 436] width 576 height 66
click at [327, 434] on div at bounding box center [531, 436] width 576 height 66
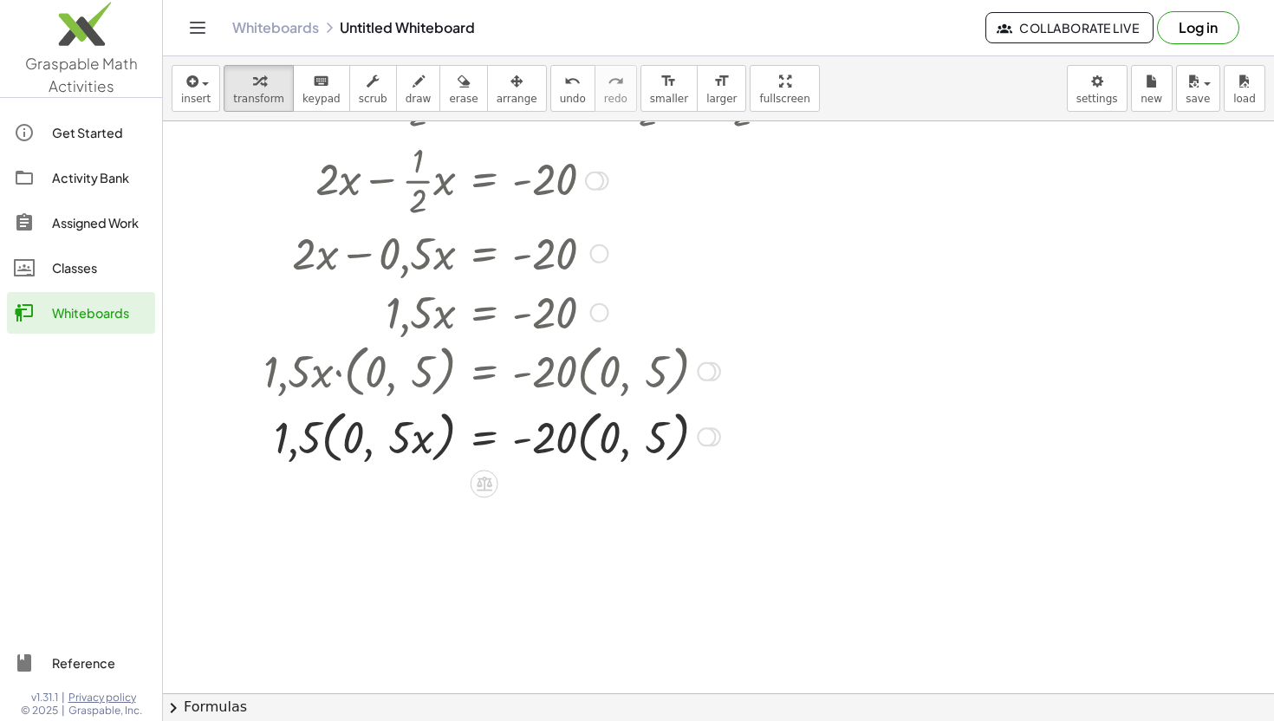
click at [327, 434] on div at bounding box center [531, 436] width 576 height 66
click at [490, 493] on div at bounding box center [485, 484] width 28 height 28
click at [564, 85] on icon "undo" at bounding box center [572, 81] width 16 height 21
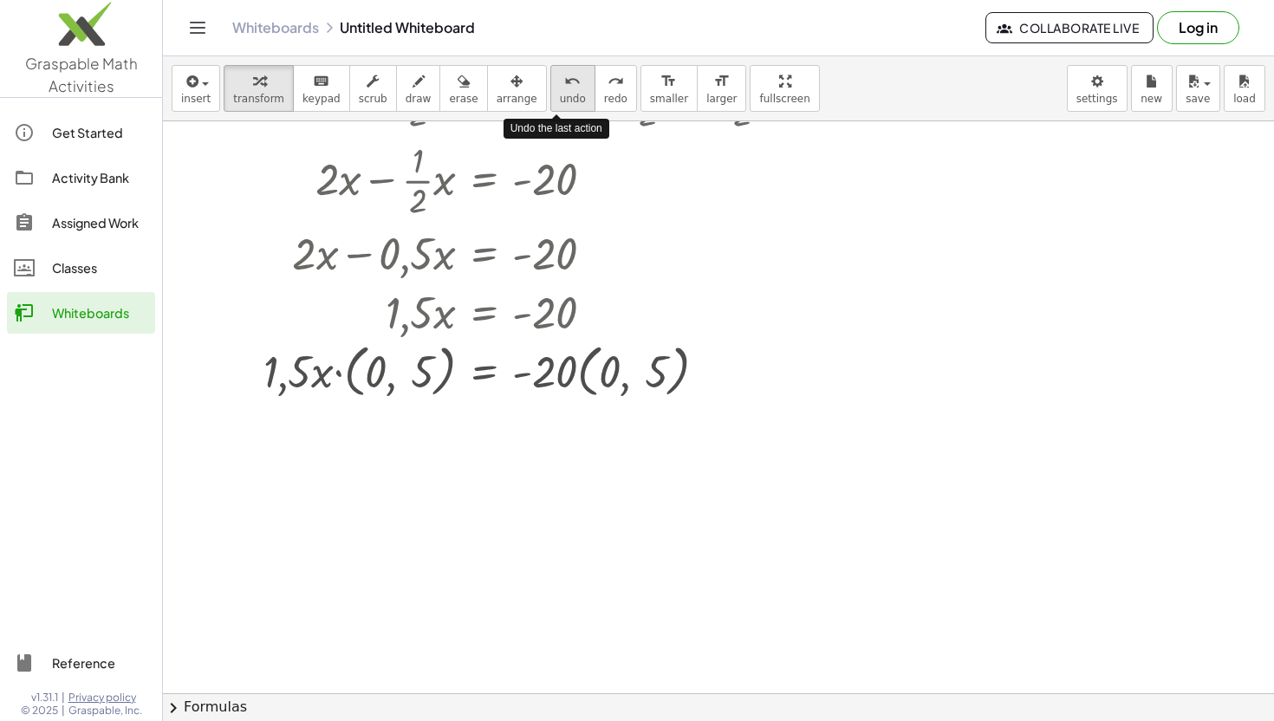
click at [564, 85] on icon "undo" at bounding box center [572, 81] width 16 height 21
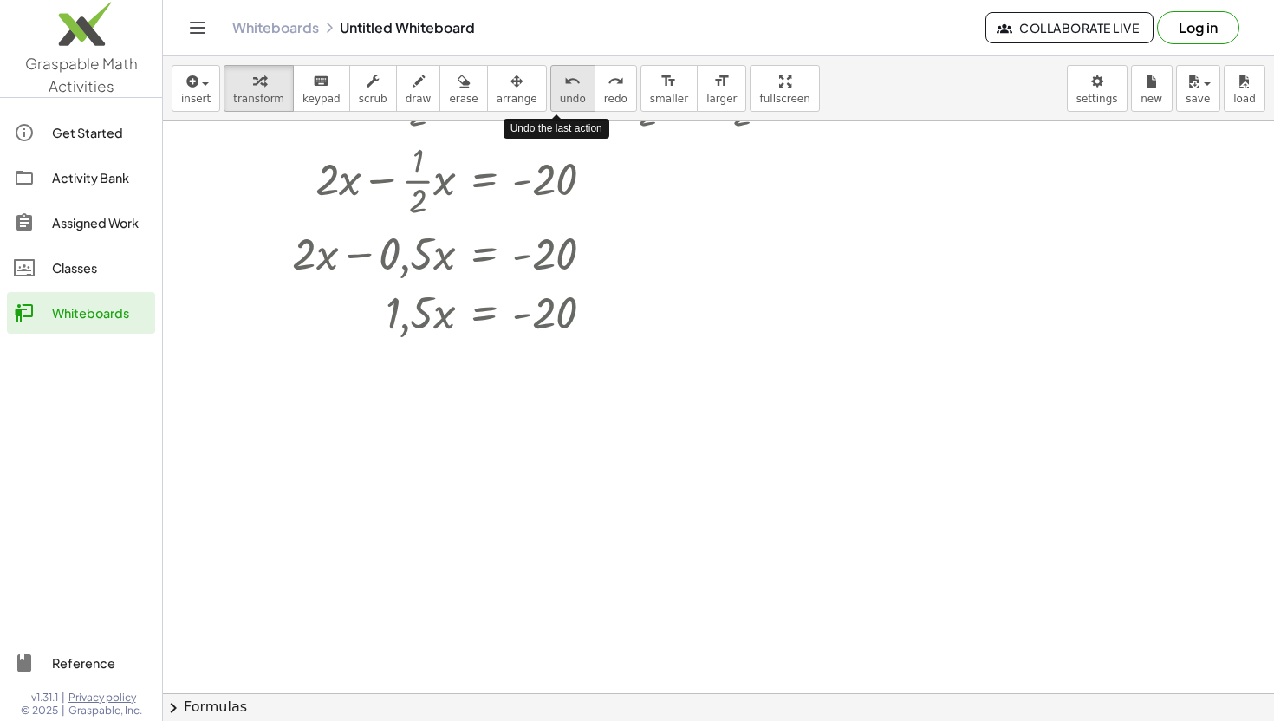
click at [564, 85] on icon "undo" at bounding box center [572, 81] width 16 height 21
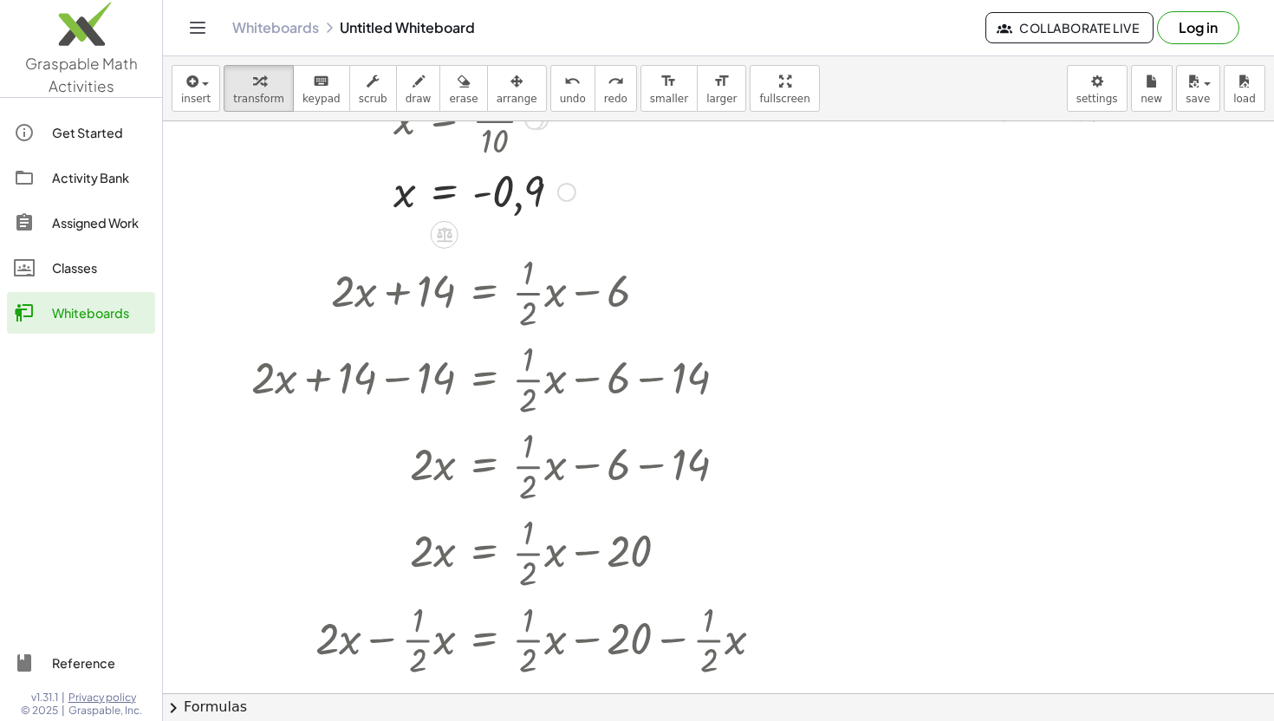
scroll to position [2786, 0]
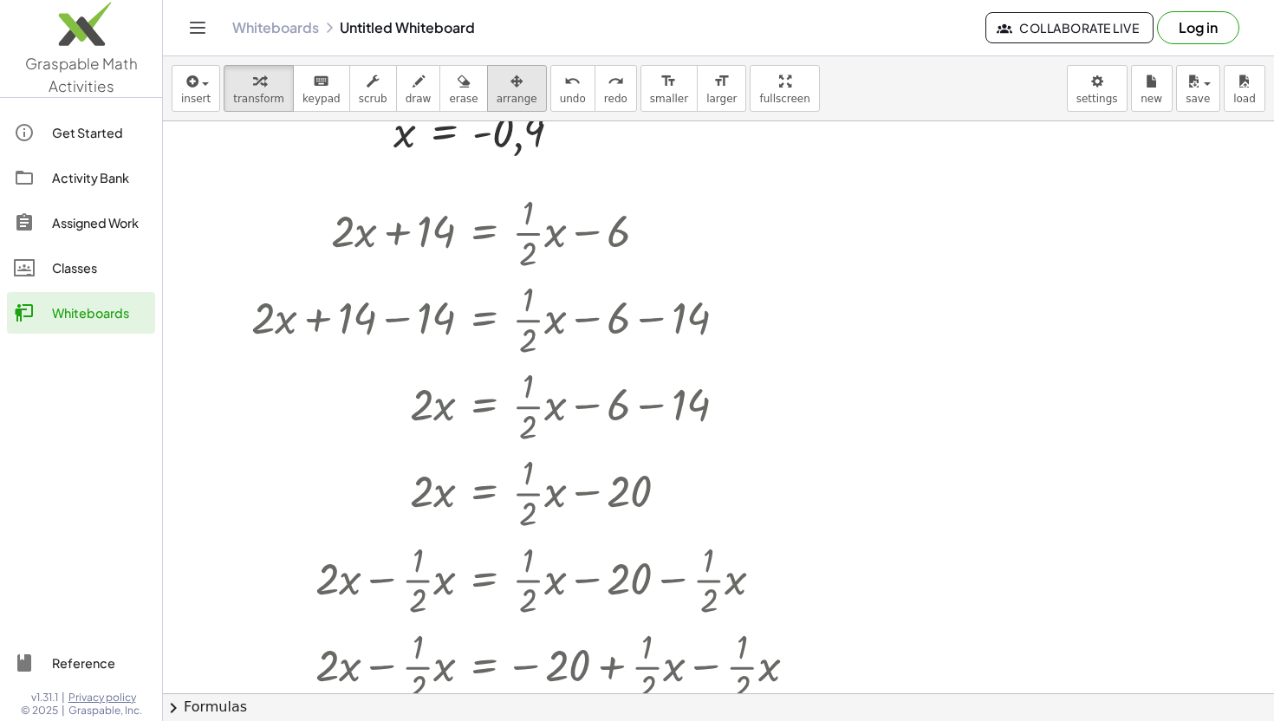
click at [511, 72] on icon "button" at bounding box center [517, 81] width 12 height 21
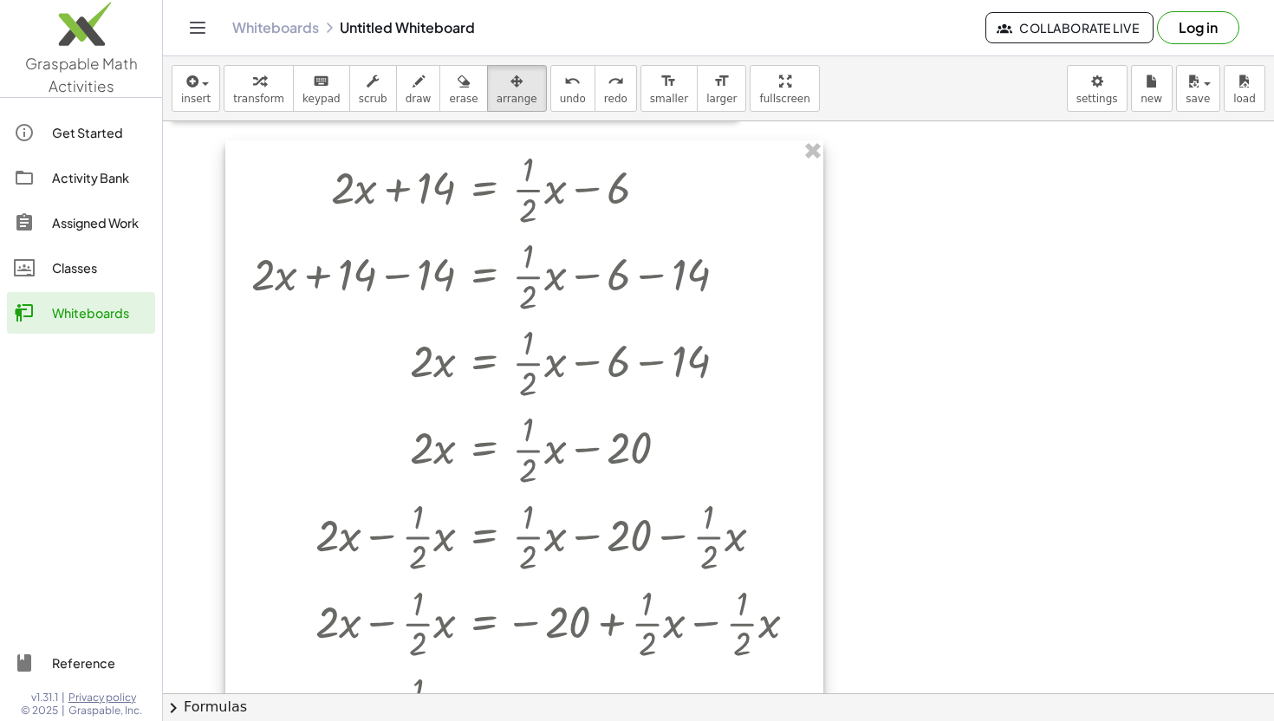
scroll to position [2832, 0]
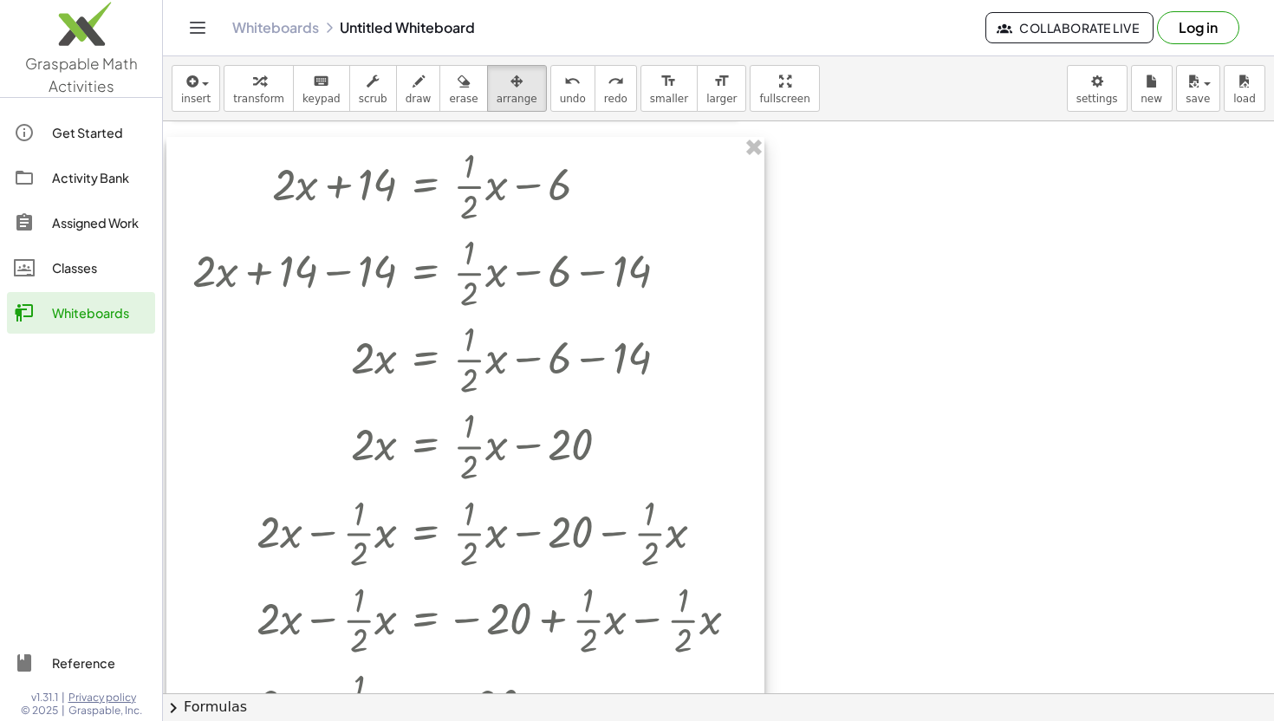
drag, startPoint x: 746, startPoint y: 384, endPoint x: 688, endPoint y: 381, distance: 58.1
click at [688, 381] on div at bounding box center [465, 504] width 598 height 734
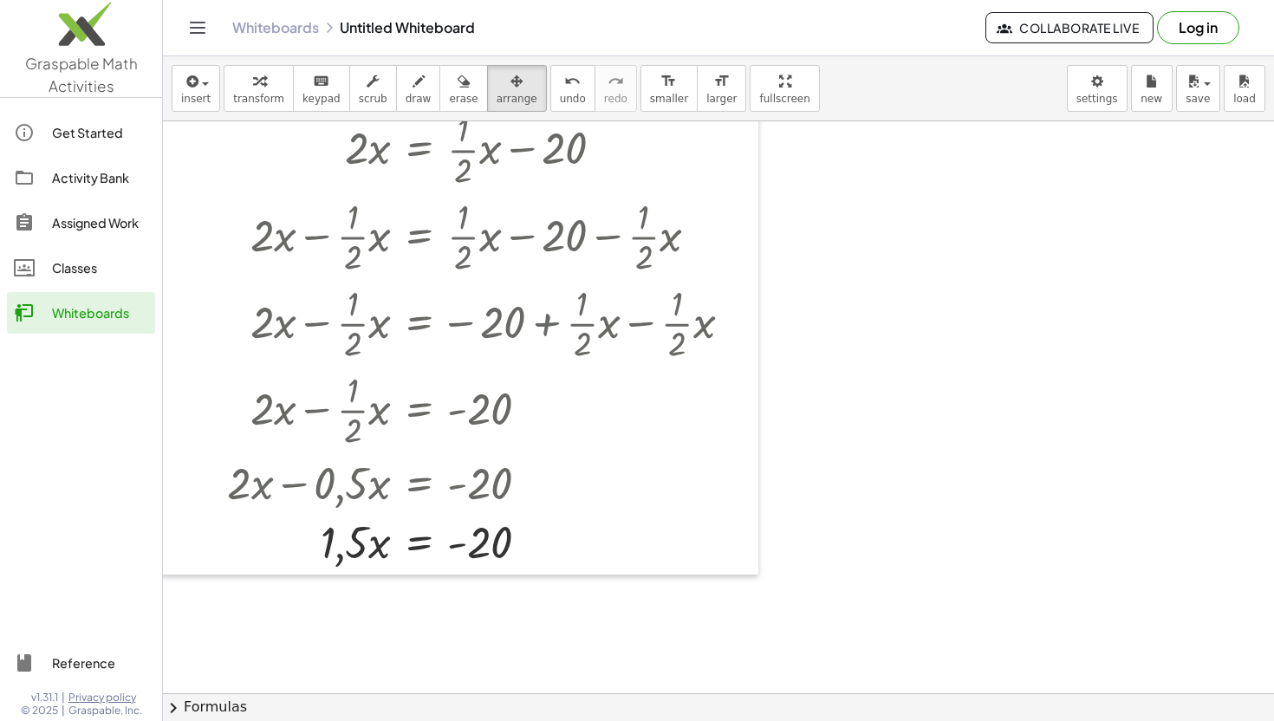
scroll to position [3130, 0]
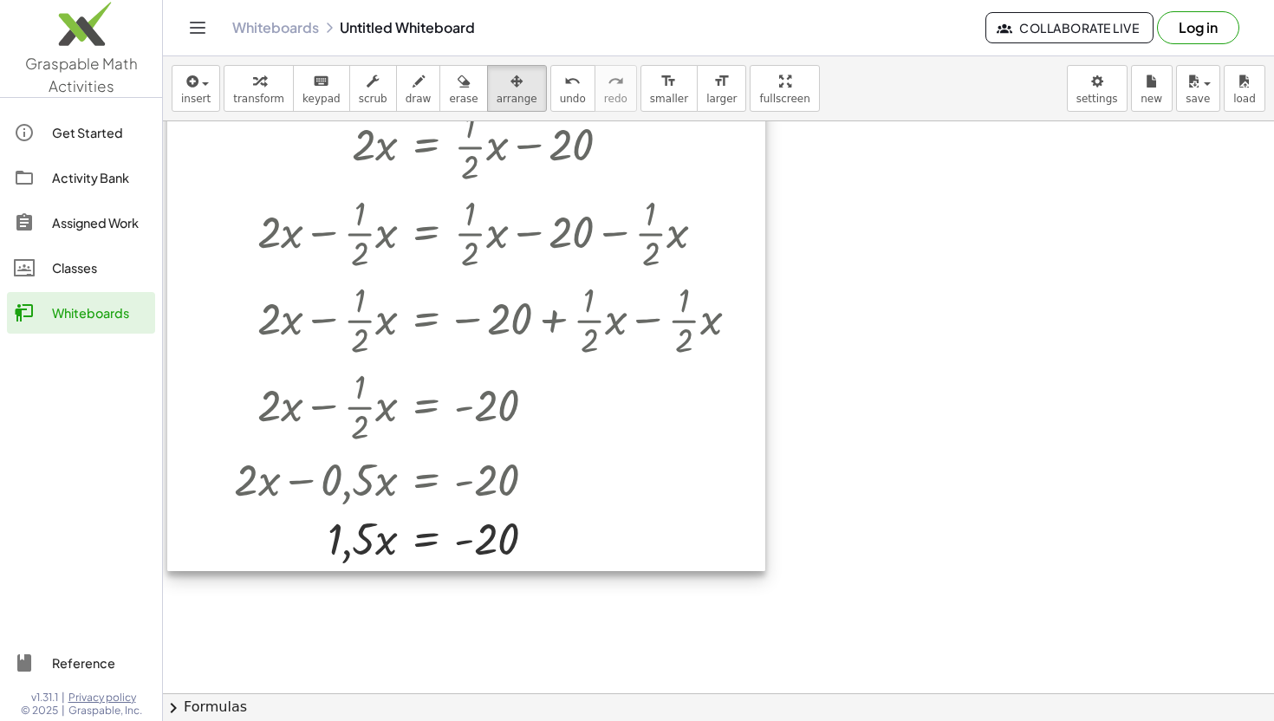
click at [427, 553] on div at bounding box center [466, 204] width 598 height 734
click at [427, 540] on div at bounding box center [466, 203] width 598 height 734
click at [433, 542] on div at bounding box center [466, 203] width 598 height 734
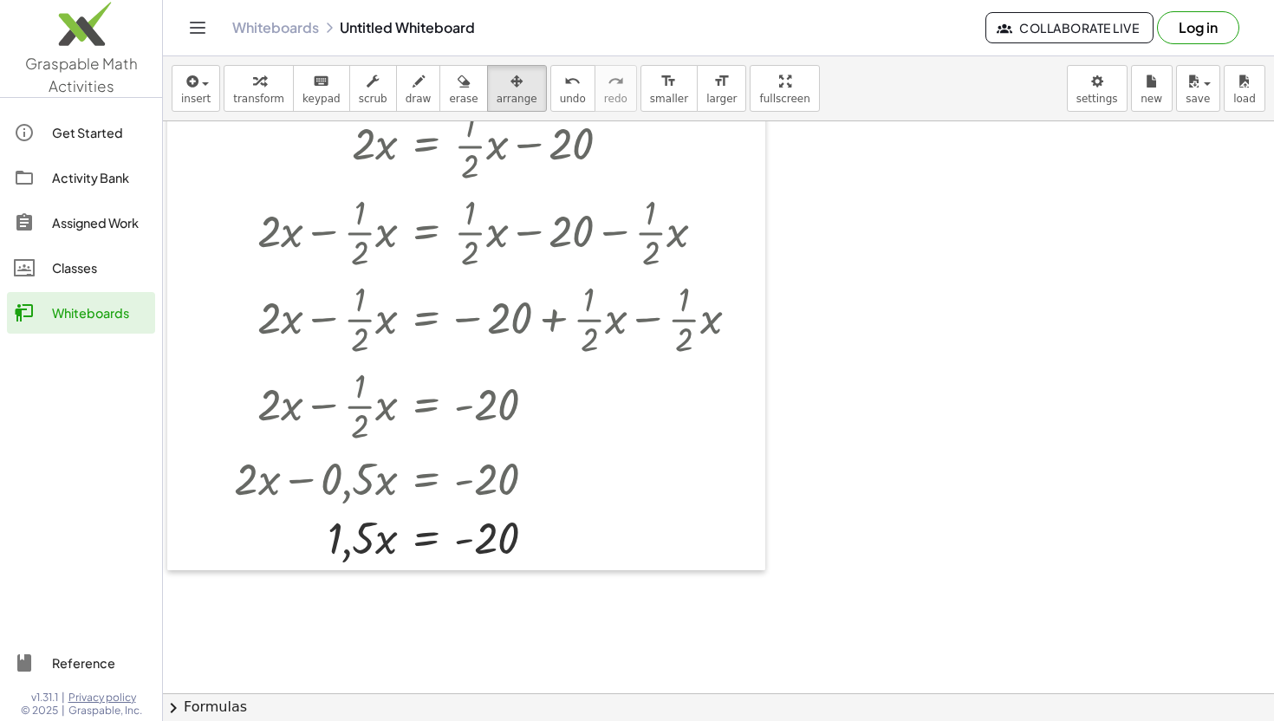
click at [247, 91] on button "transform" at bounding box center [259, 88] width 70 height 47
click at [424, 551] on div at bounding box center [473, 536] width 576 height 59
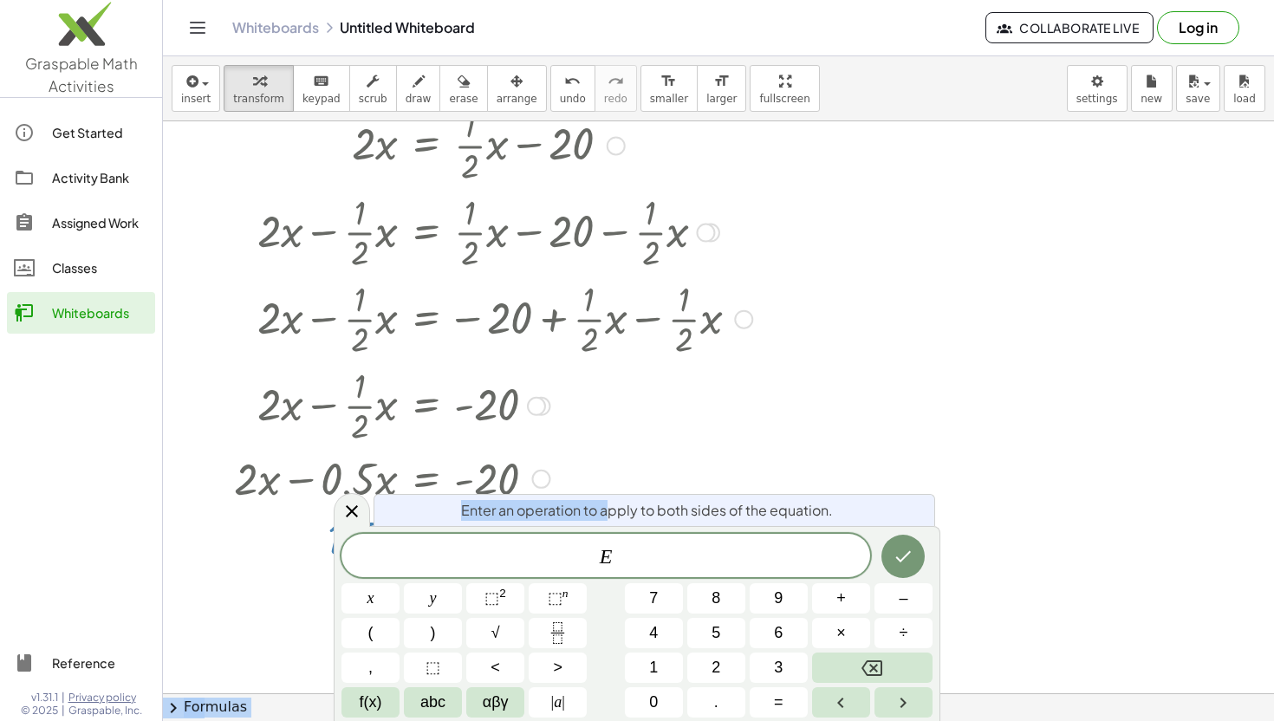
drag, startPoint x: 607, startPoint y: 511, endPoint x: 779, endPoint y: 418, distance: 195.8
click at [791, 416] on body "Graspable Math Activities Get Started Activity Bank Assigned Work Classes White…" at bounding box center [637, 360] width 1274 height 721
click at [354, 513] on icon at bounding box center [351, 511] width 21 height 21
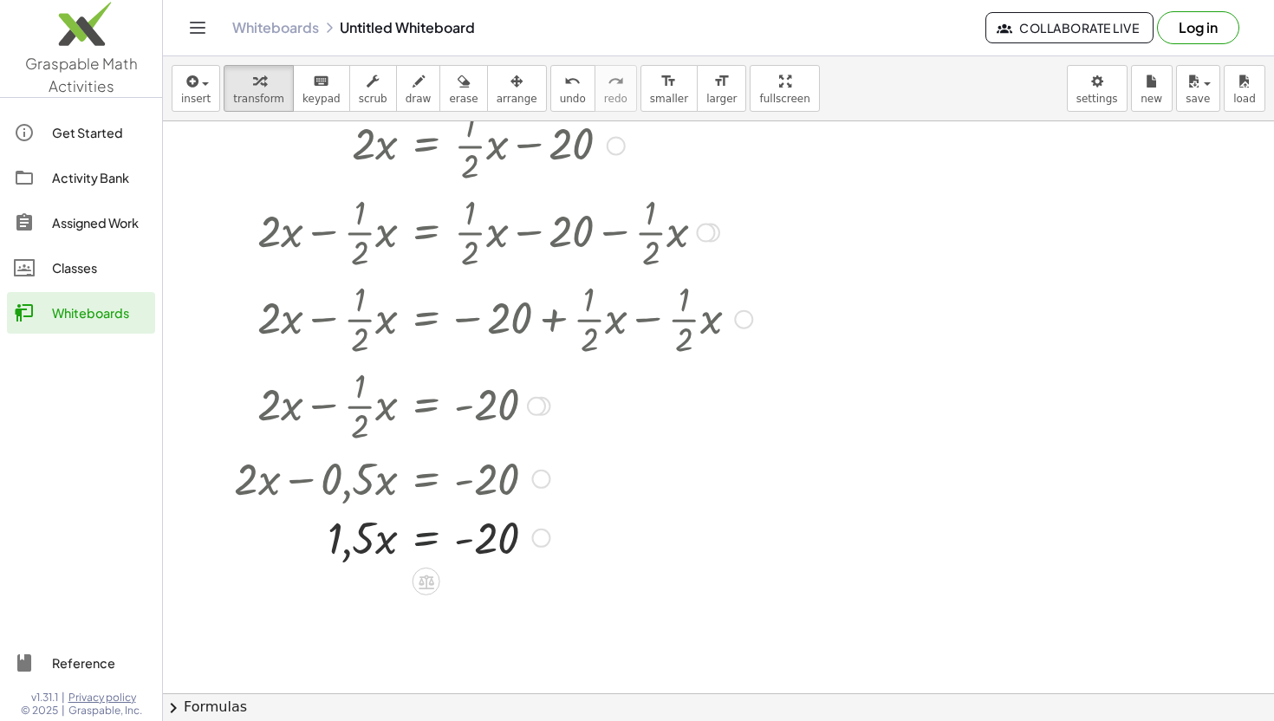
click at [425, 541] on div at bounding box center [473, 536] width 576 height 59
click at [355, 608] on div at bounding box center [473, 609] width 576 height 87
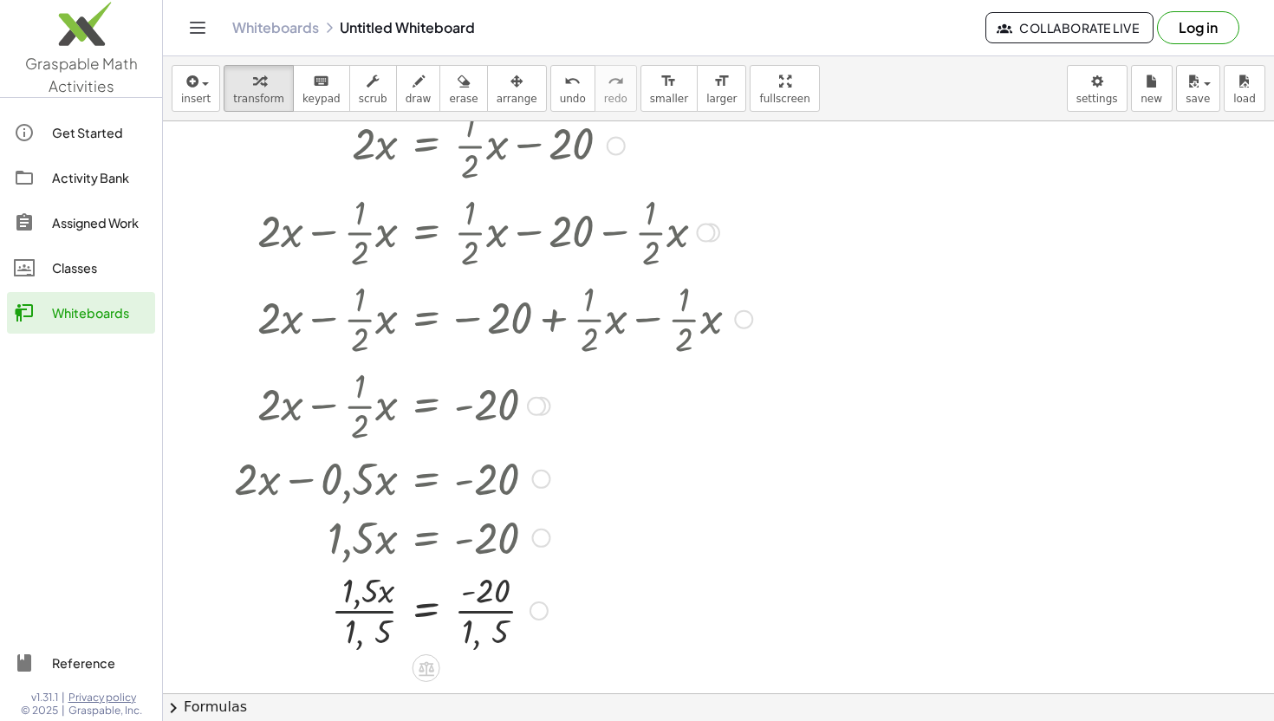
click at [355, 608] on div at bounding box center [473, 609] width 576 height 87
click at [475, 606] on div at bounding box center [473, 609] width 576 height 87
click at [535, 609] on div at bounding box center [539, 611] width 19 height 19
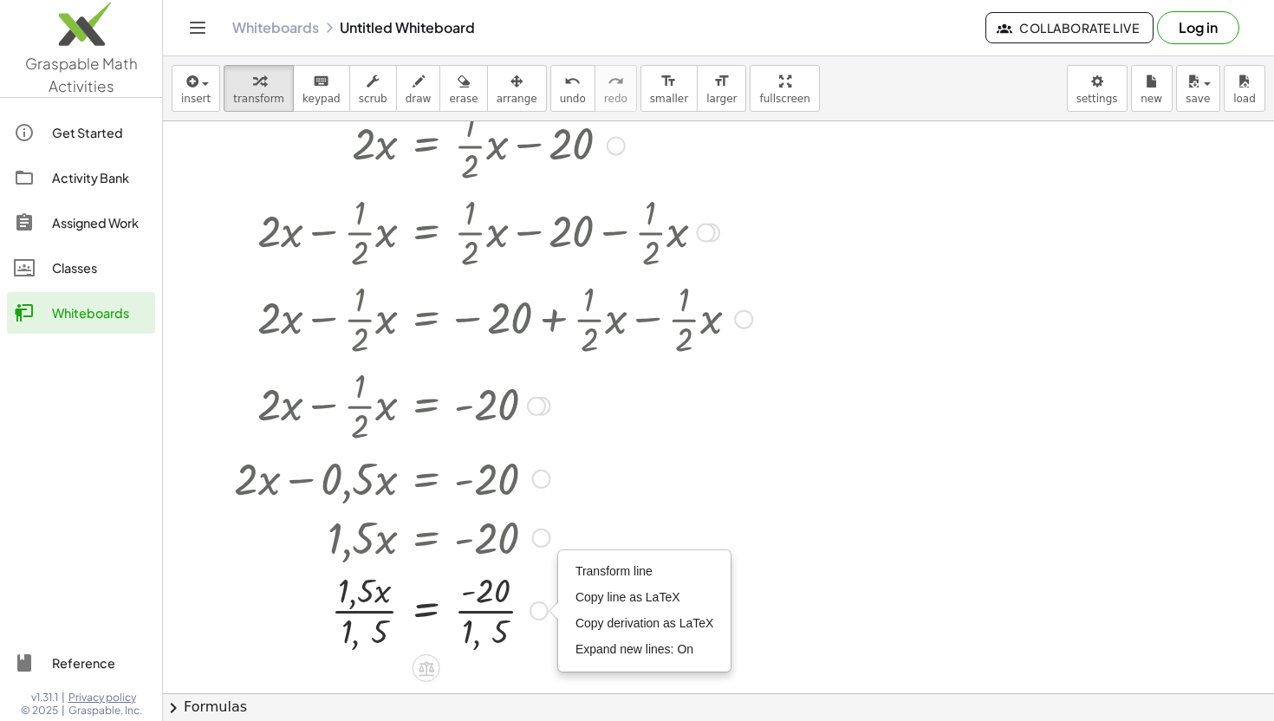
click at [537, 540] on div at bounding box center [540, 538] width 19 height 19
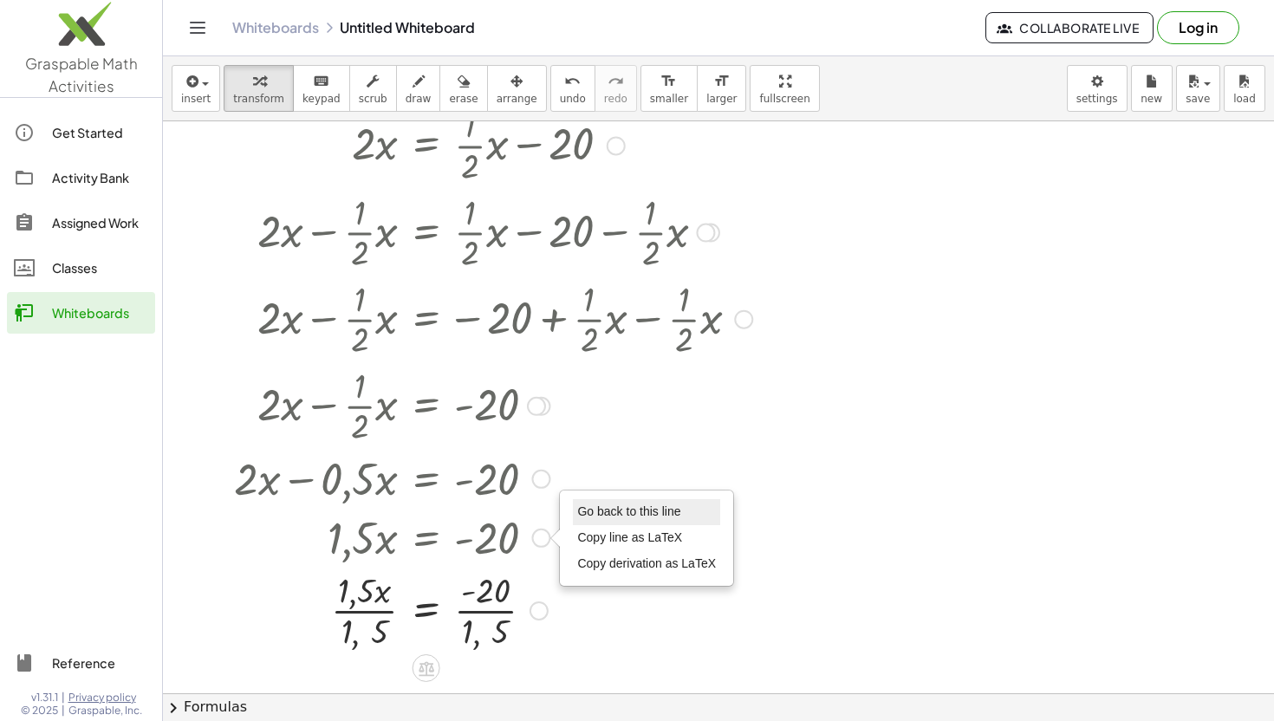
click at [623, 520] on li "Go back to this line" at bounding box center [646, 512] width 147 height 26
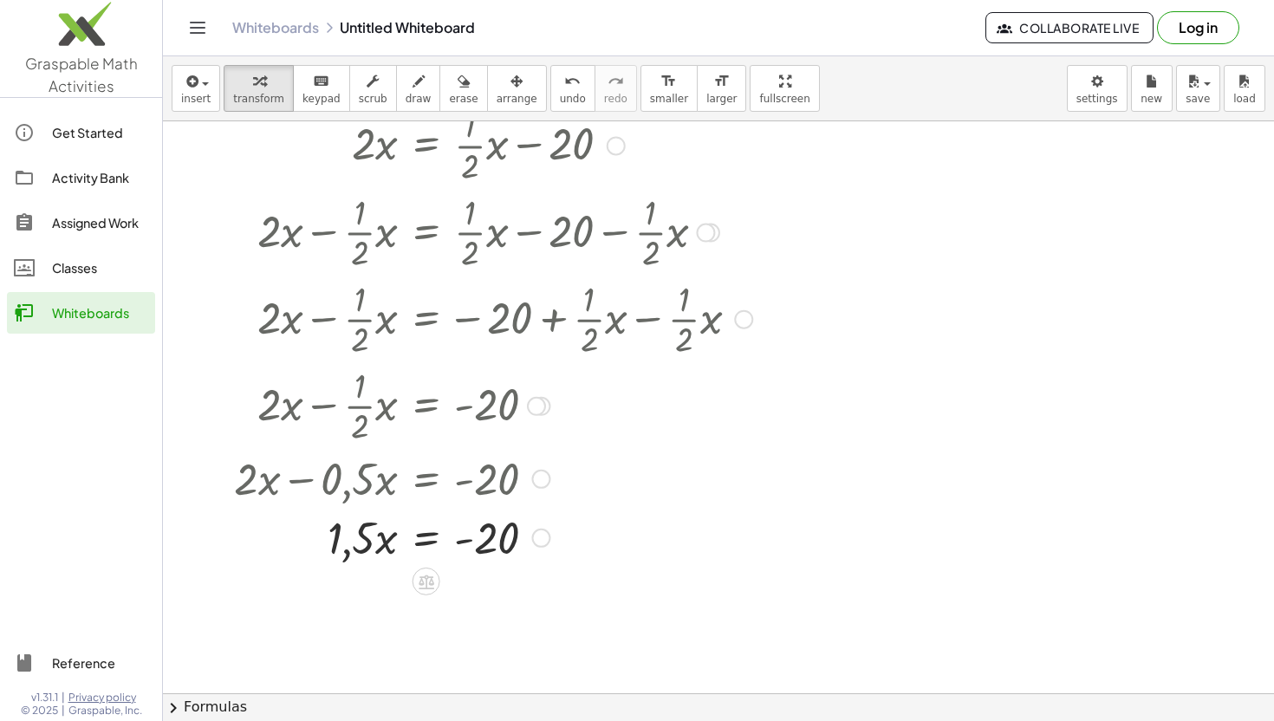
click at [426, 536] on div at bounding box center [473, 536] width 576 height 59
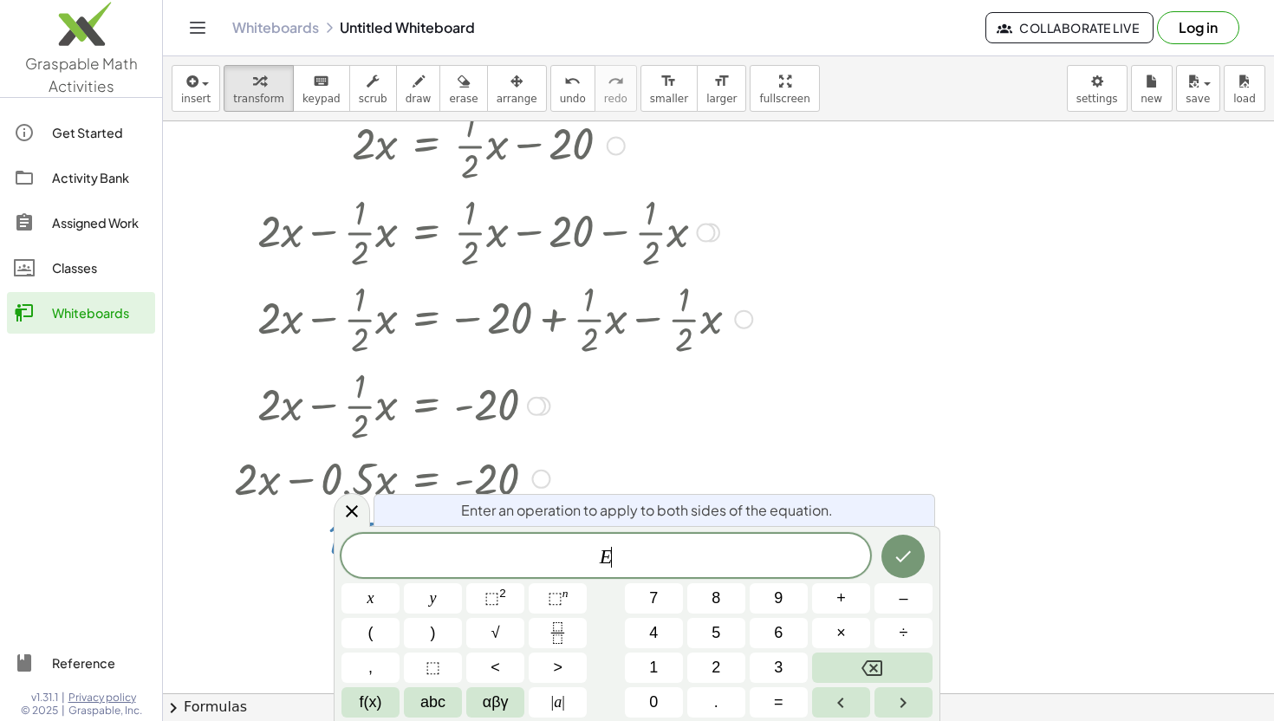
click at [426, 536] on div "E ​" at bounding box center [605, 555] width 529 height 43
click at [626, 561] on span "E ​" at bounding box center [605, 557] width 529 height 24
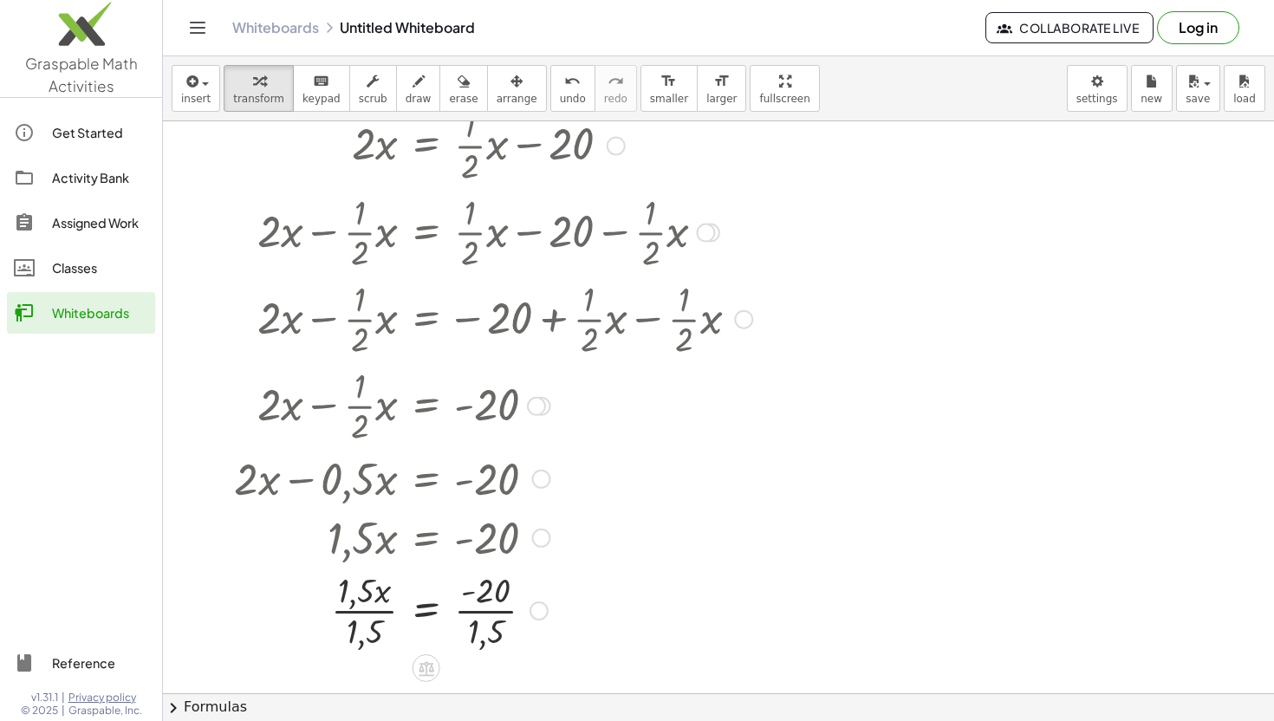
click at [382, 616] on div at bounding box center [473, 609] width 576 height 87
click at [376, 614] on div at bounding box center [473, 609] width 576 height 87
click at [495, 612] on div at bounding box center [473, 609] width 576 height 87
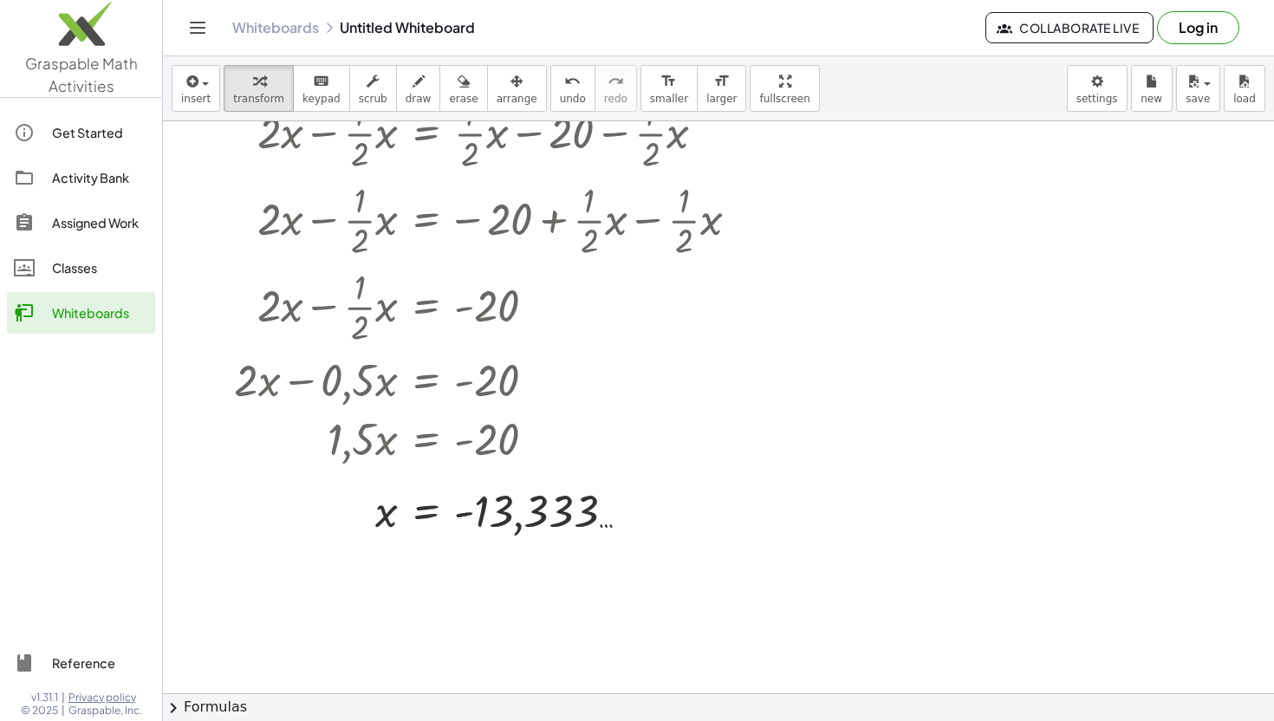
scroll to position [3270, 0]
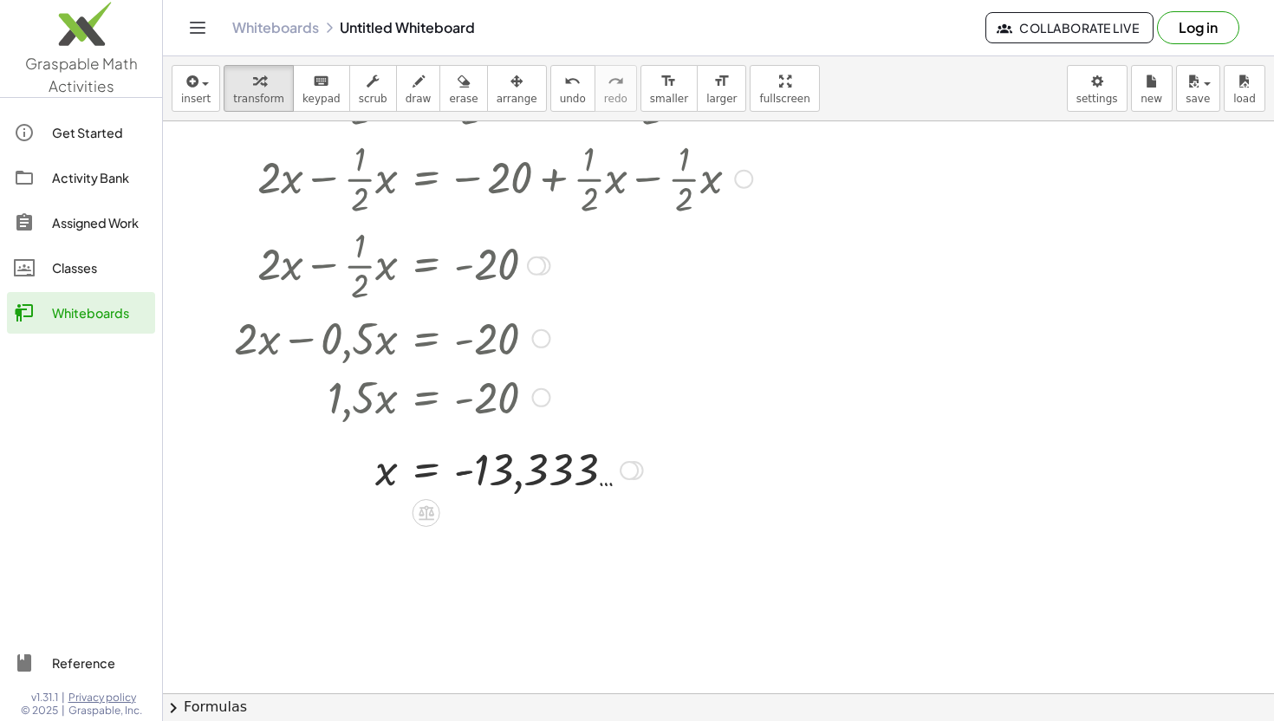
click at [656, 406] on div at bounding box center [472, 396] width 582 height 59
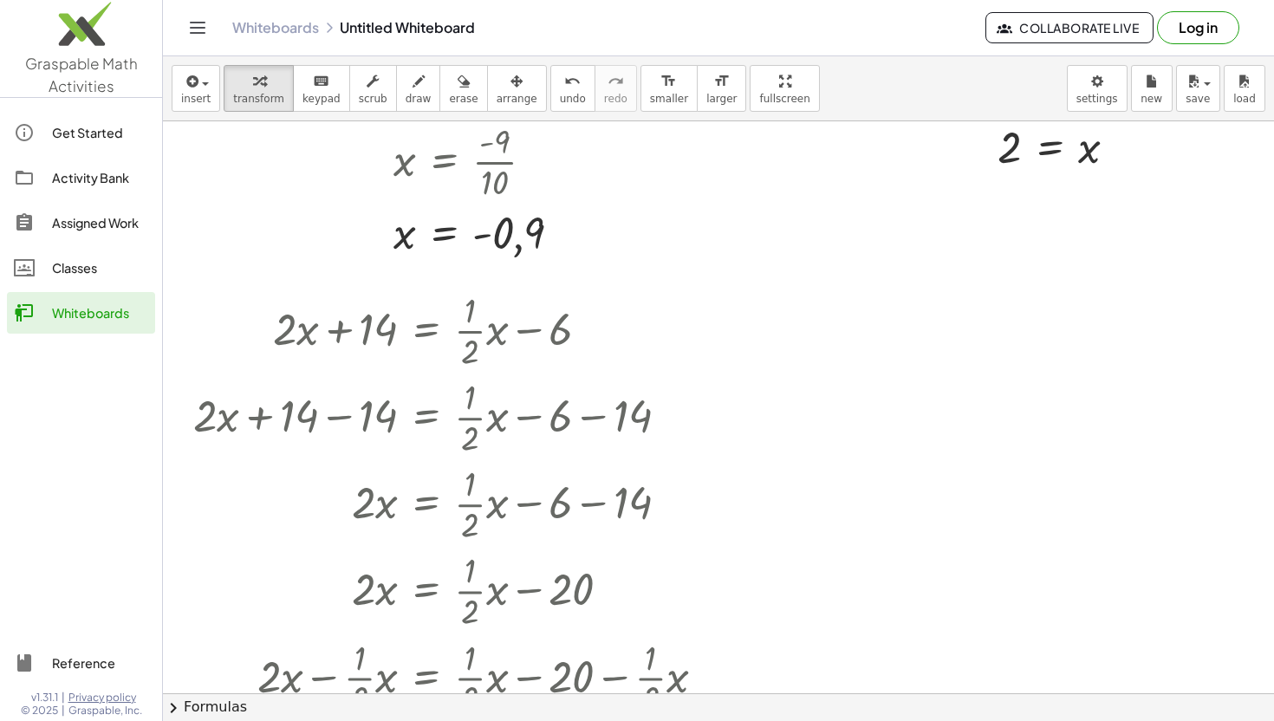
scroll to position [2681, 0]
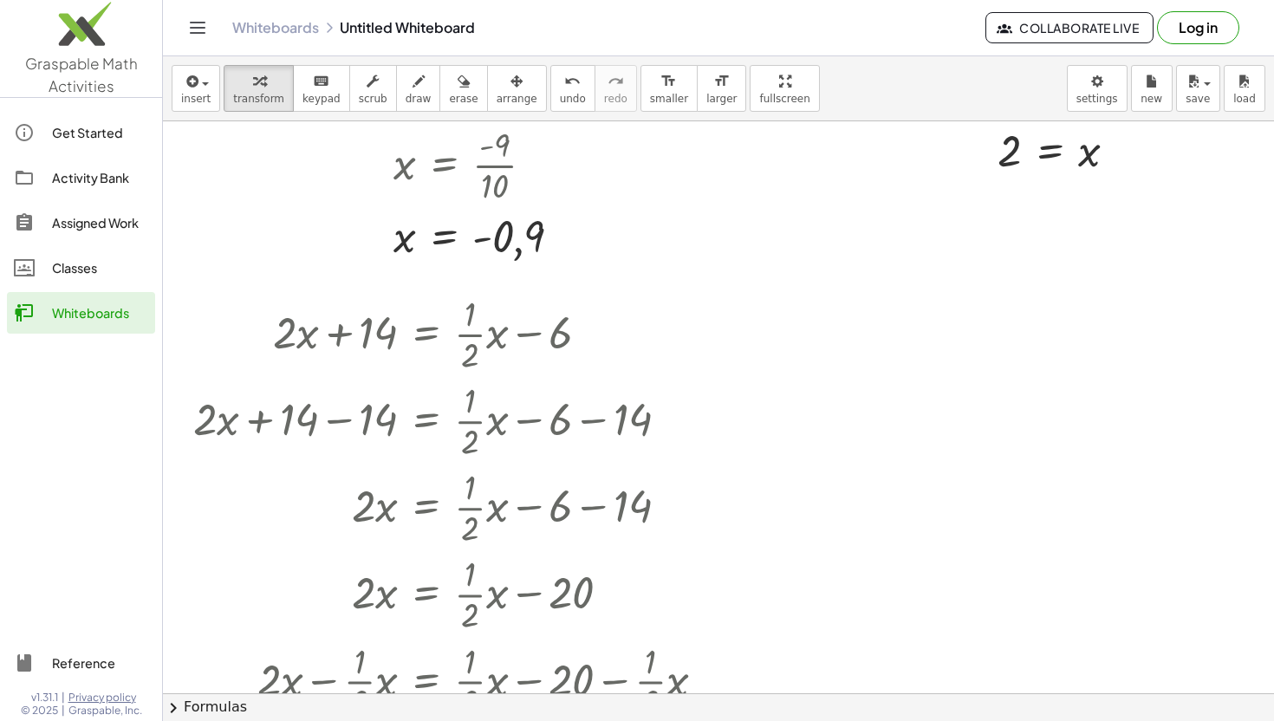
click at [1207, 27] on button "Log in" at bounding box center [1198, 27] width 82 height 33
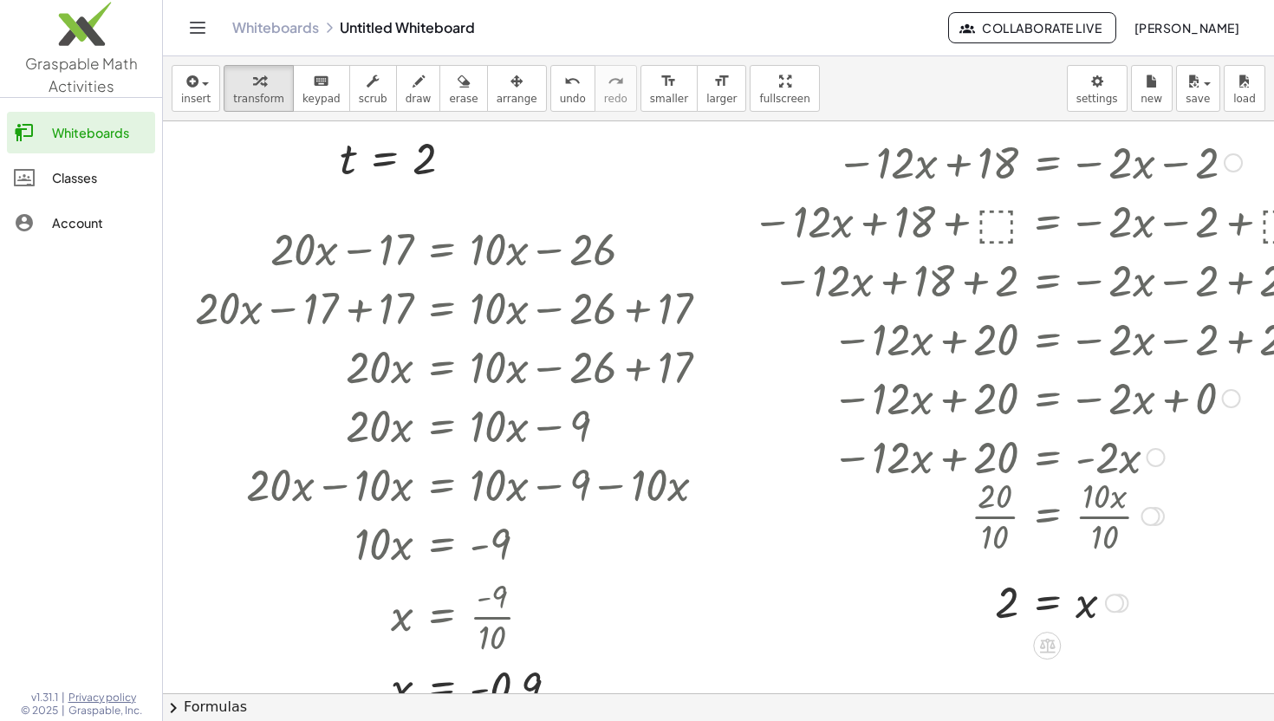
scroll to position [2226, 3]
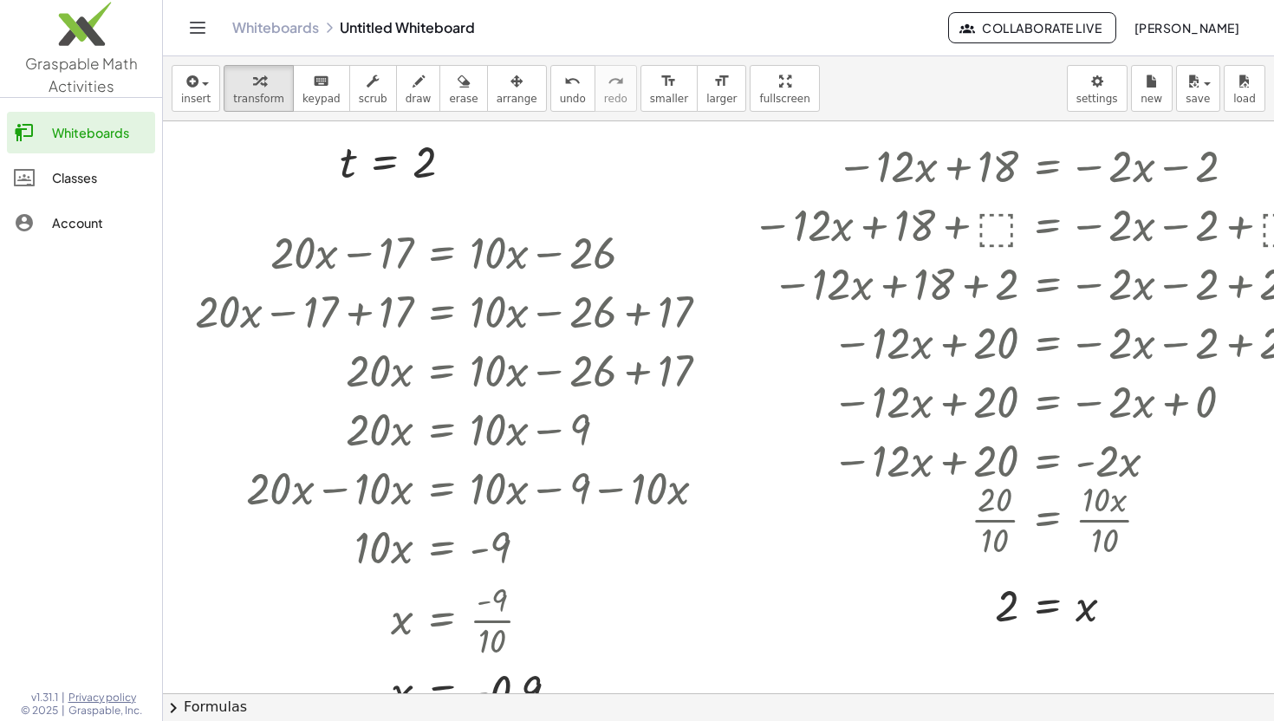
click at [81, 35] on img at bounding box center [81, 28] width 162 height 74
click at [1191, 80] on icon "button" at bounding box center [1194, 81] width 16 height 21
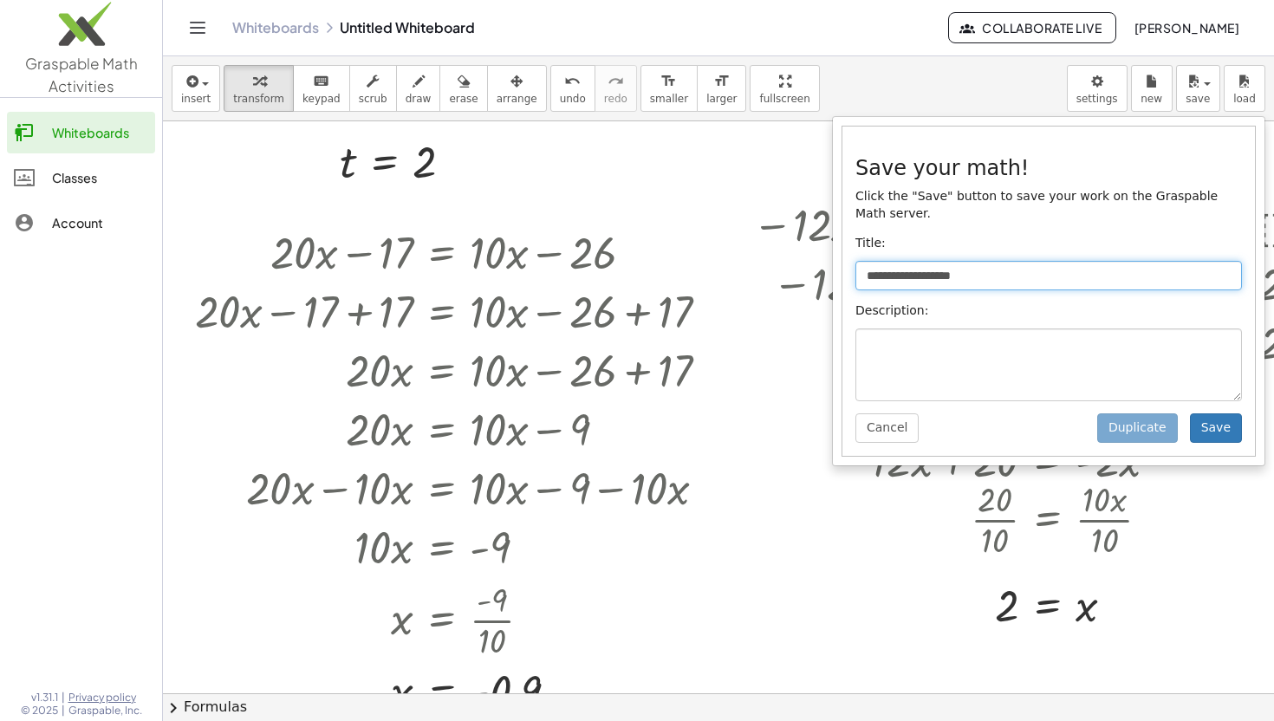
drag, startPoint x: 989, startPoint y: 277, endPoint x: 856, endPoint y: 270, distance: 132.8
click at [856, 271] on input "**********" at bounding box center [1048, 275] width 387 height 29
type input "**********"
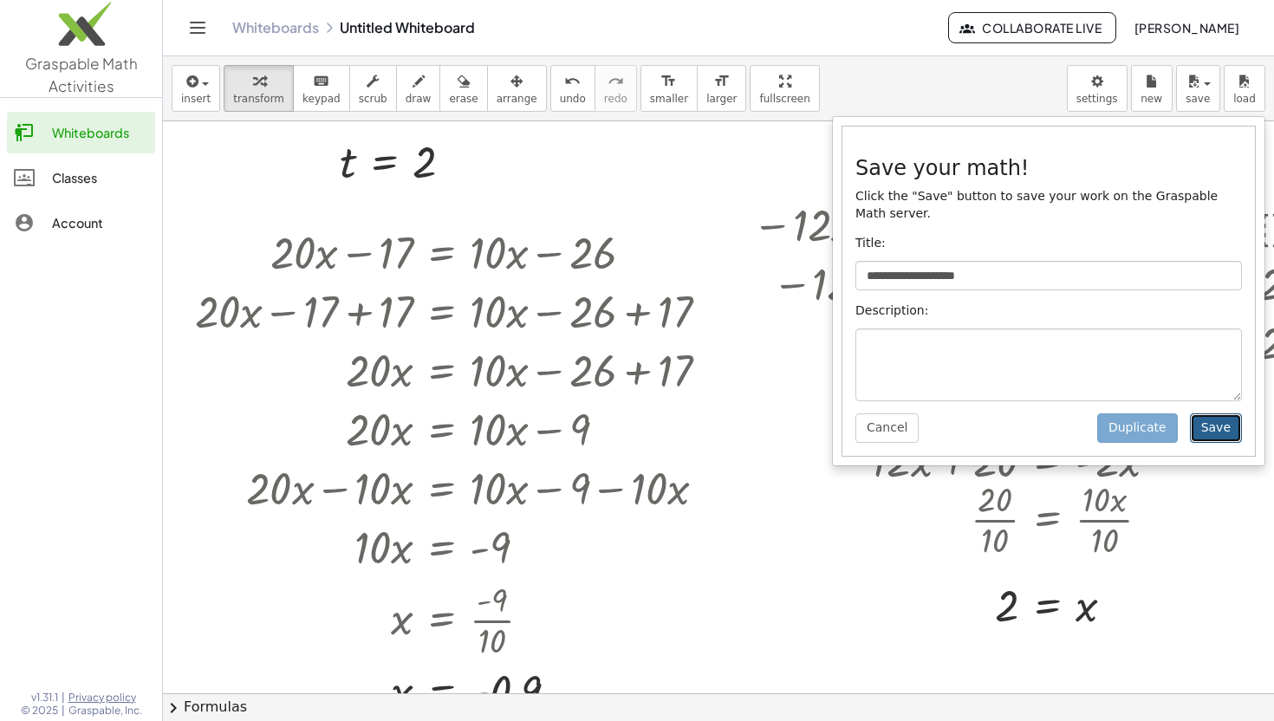
click at [1216, 438] on button "Save" at bounding box center [1216, 427] width 52 height 29
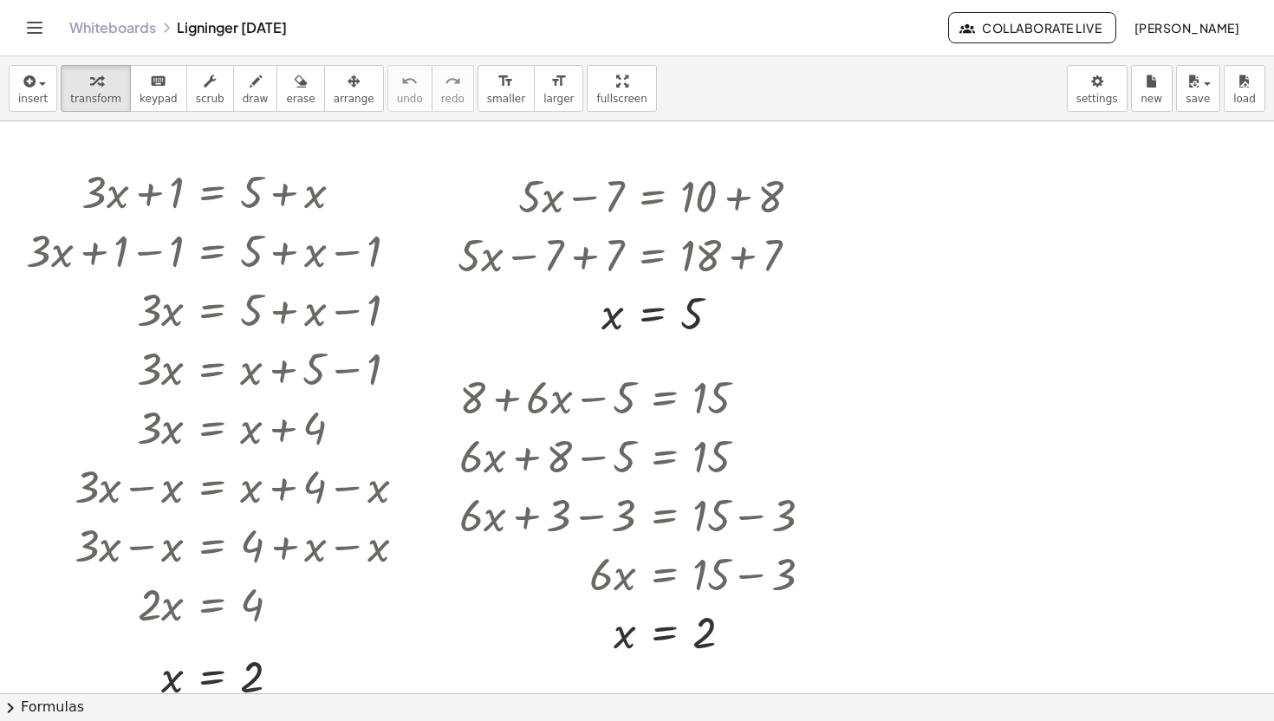
click at [31, 33] on icon "Toggle navigation" at bounding box center [35, 28] width 15 height 10
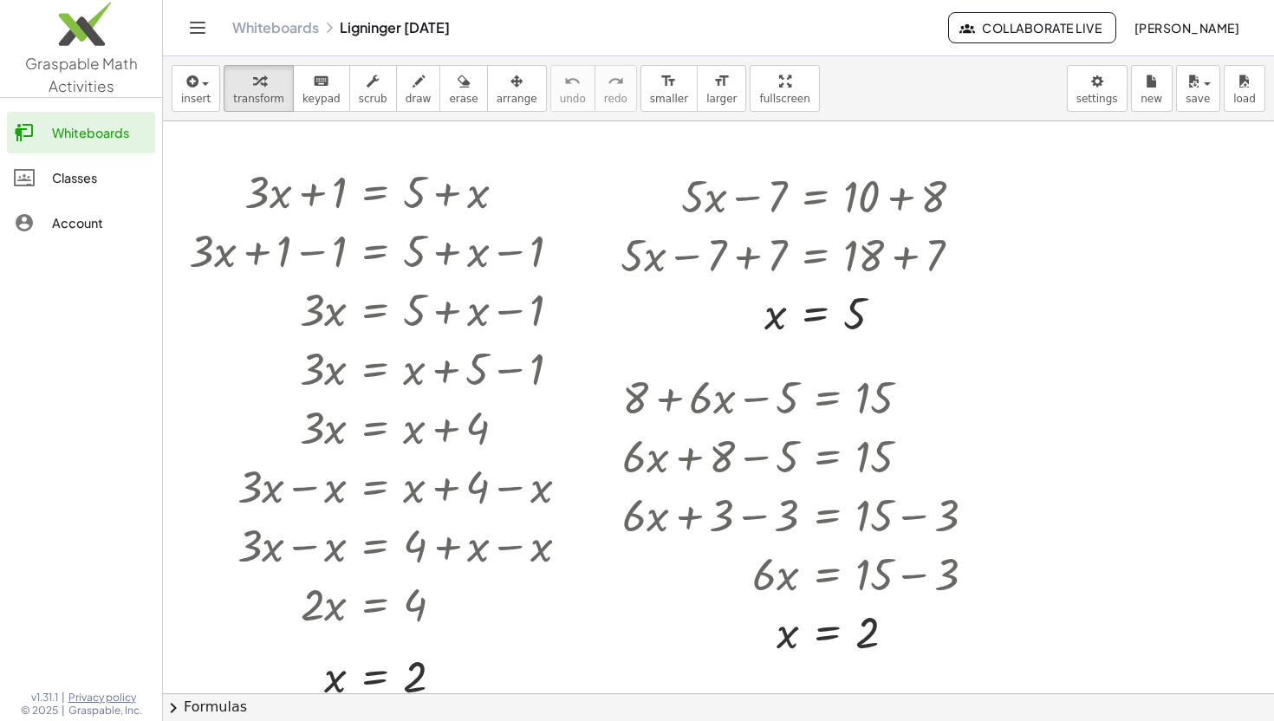
click at [107, 141] on div "Whiteboards" at bounding box center [100, 132] width 96 height 21
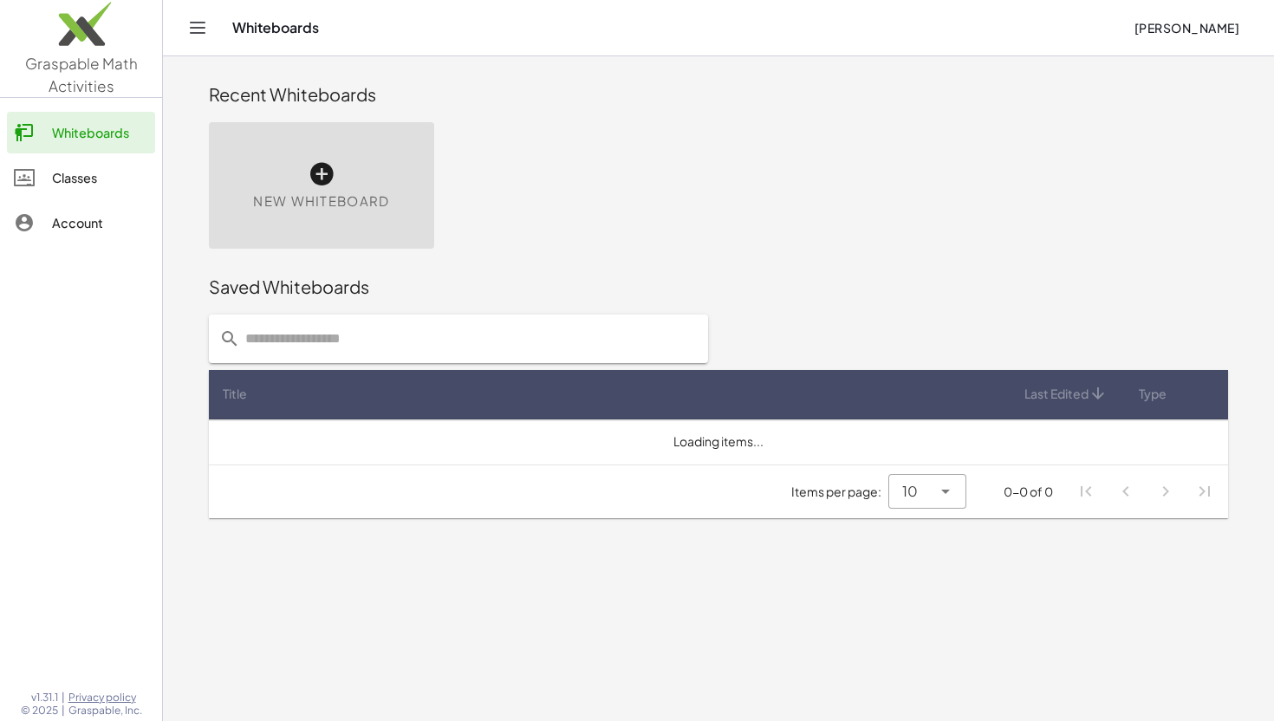
click at [85, 42] on img at bounding box center [81, 28] width 162 height 74
